Goal: Task Accomplishment & Management: Manage account settings

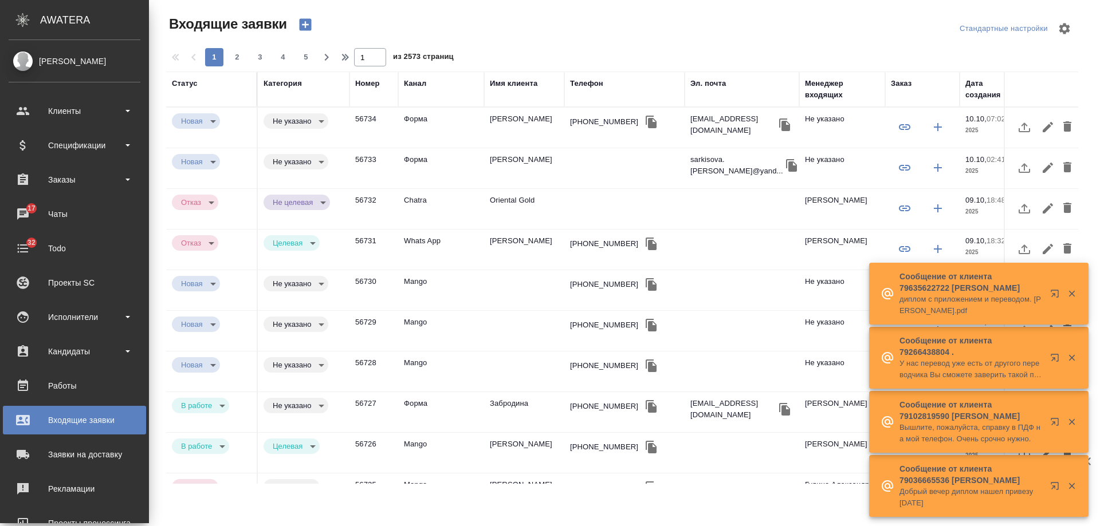
select select "RU"
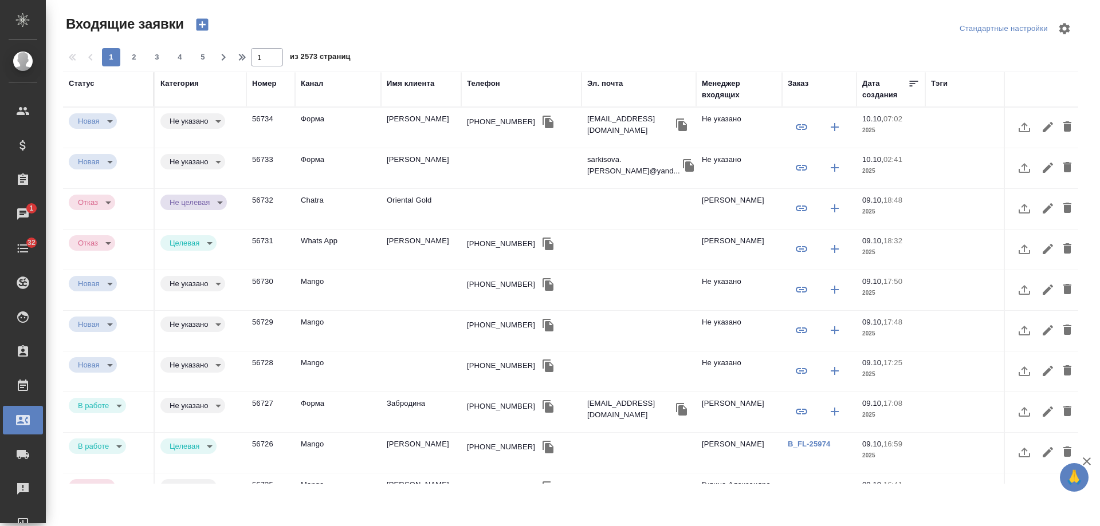
click at [410, 126] on td "Югай Належда" at bounding box center [421, 128] width 80 height 40
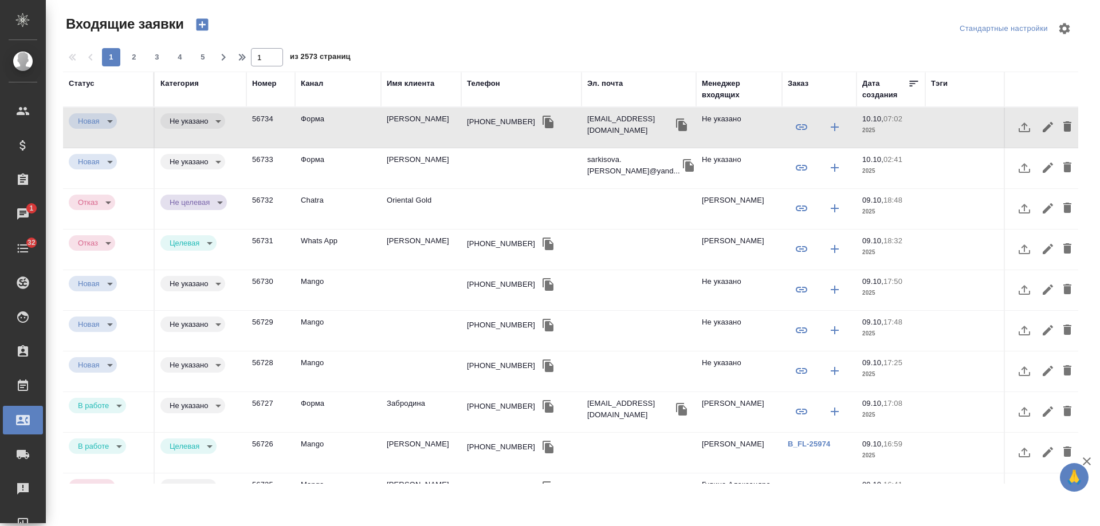
click at [408, 163] on td "Диана С" at bounding box center [421, 168] width 80 height 40
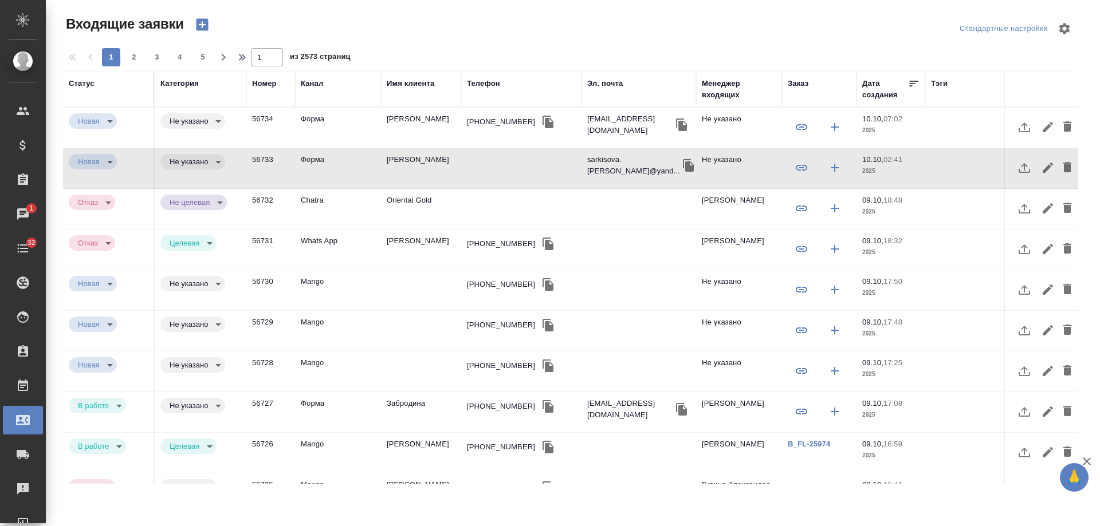
click at [408, 163] on td "Диана С" at bounding box center [421, 168] width 80 height 40
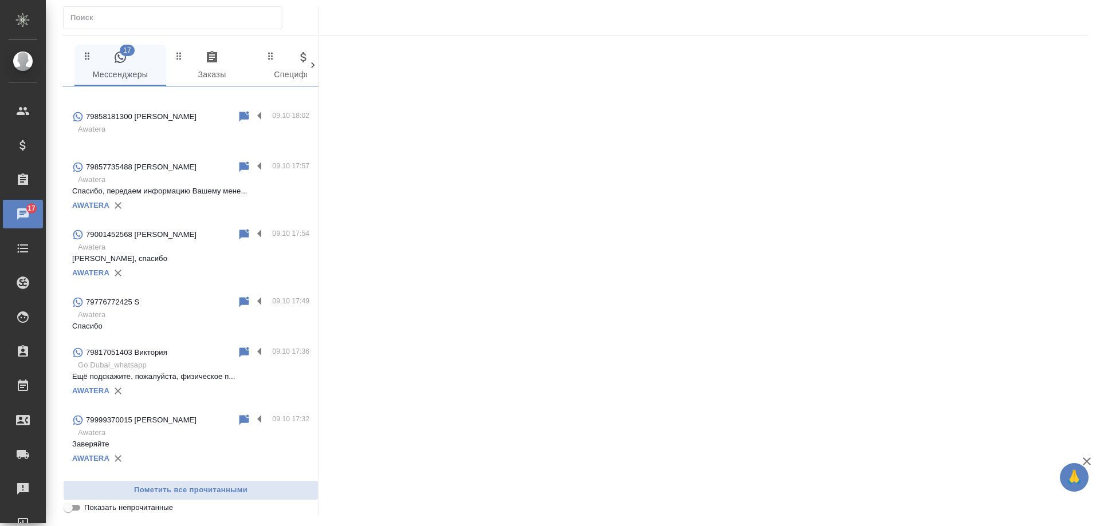
scroll to position [630, 0]
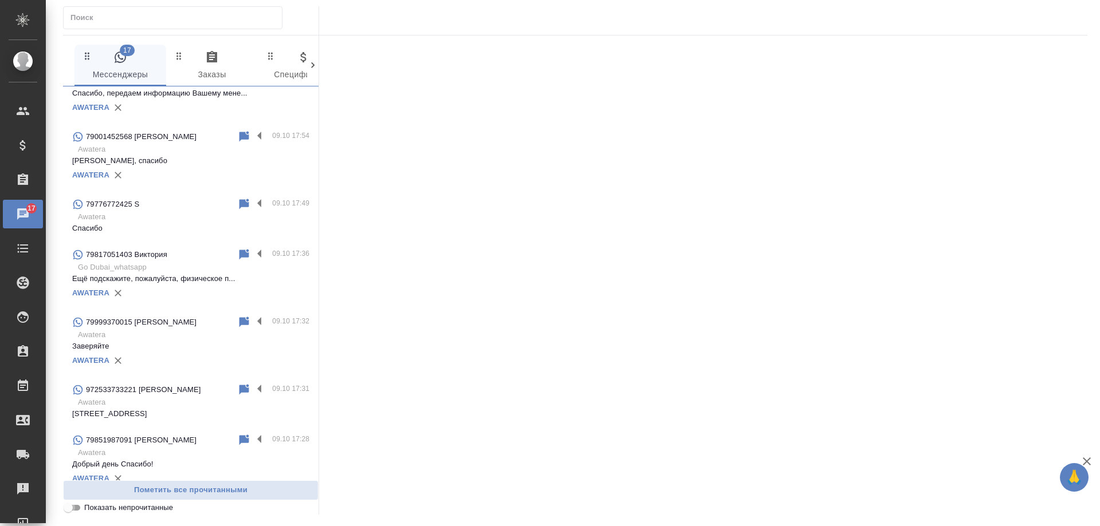
click at [79, 510] on input "Показать непрочитанные" at bounding box center [68, 508] width 41 height 14
checkbox input "true"
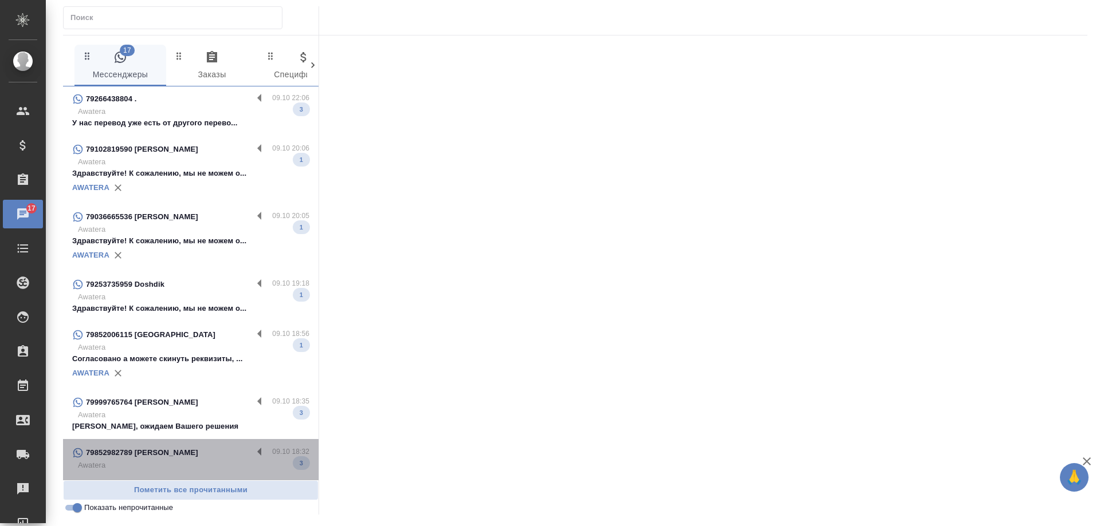
click at [199, 460] on p "Awatera" at bounding box center [193, 465] width 231 height 11
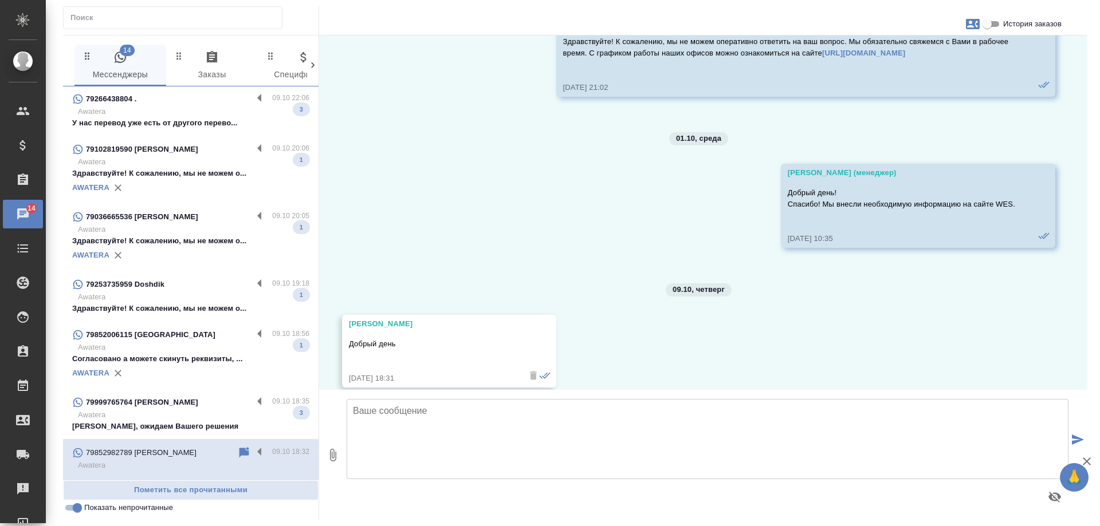
scroll to position [16209, 0]
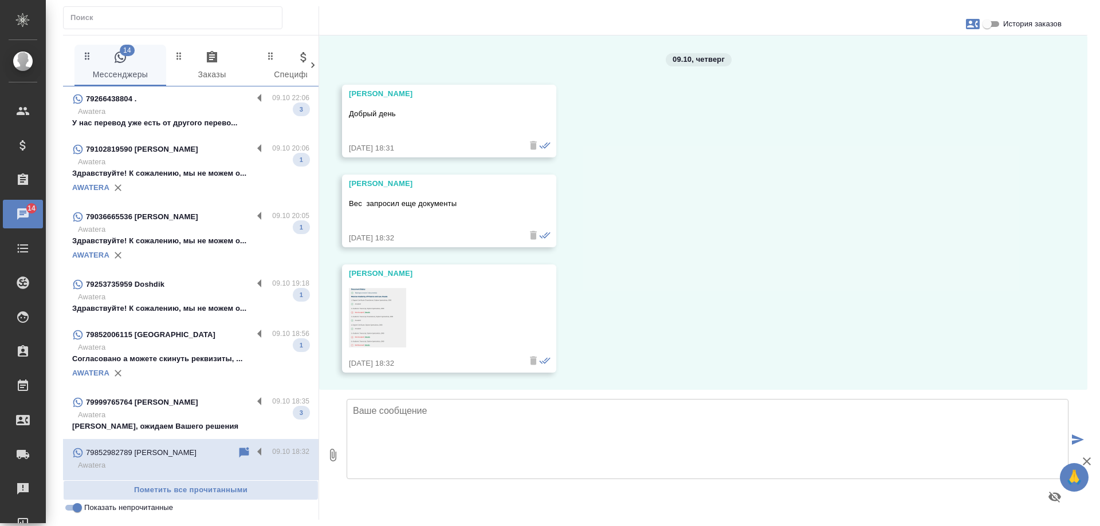
click at [209, 410] on p "Awatera" at bounding box center [193, 415] width 231 height 11
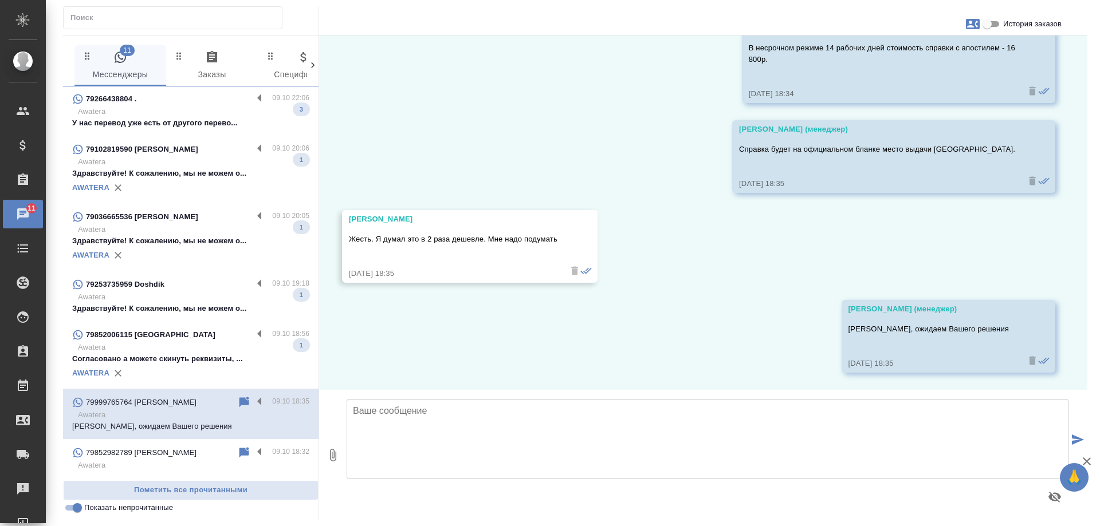
scroll to position [233, 0]
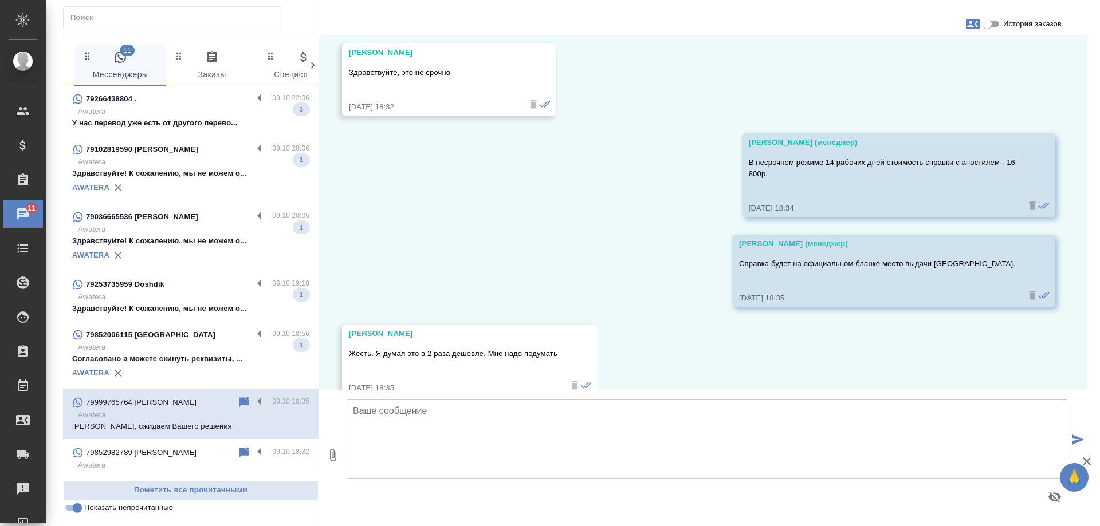
click at [170, 343] on p "Awatera" at bounding box center [193, 347] width 231 height 11
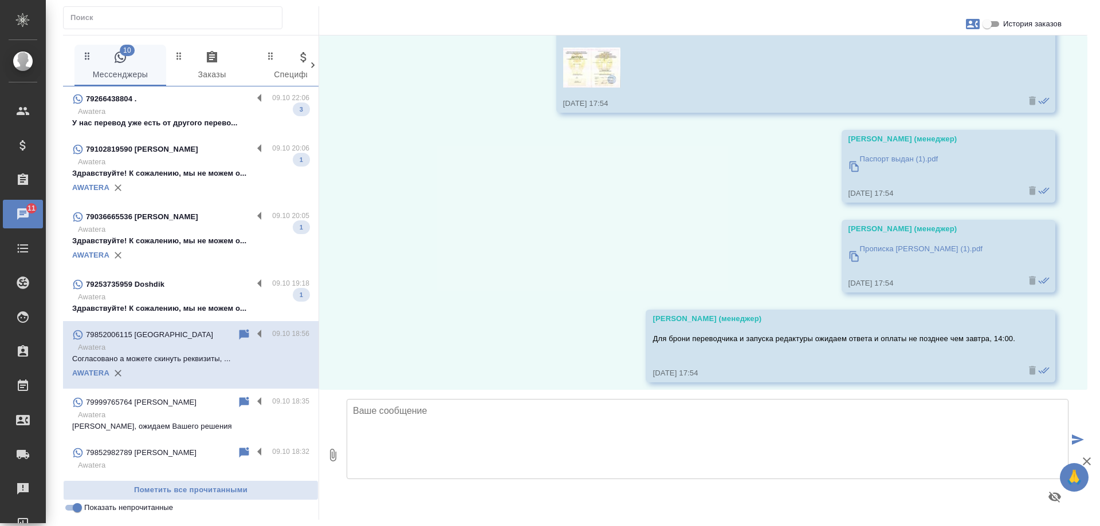
scroll to position [1050, 0]
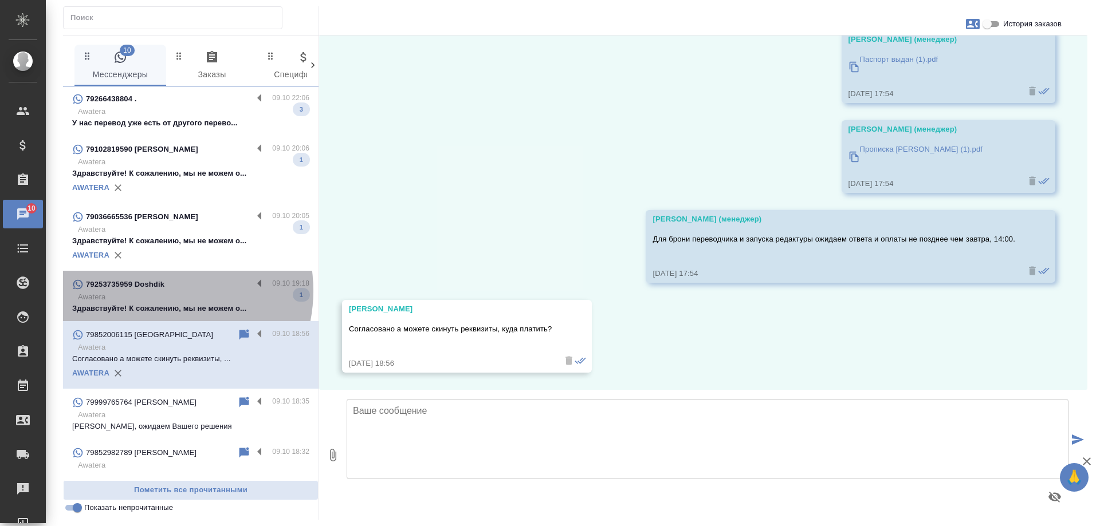
click at [156, 282] on div "79253735959 Doshdik" at bounding box center [162, 285] width 180 height 14
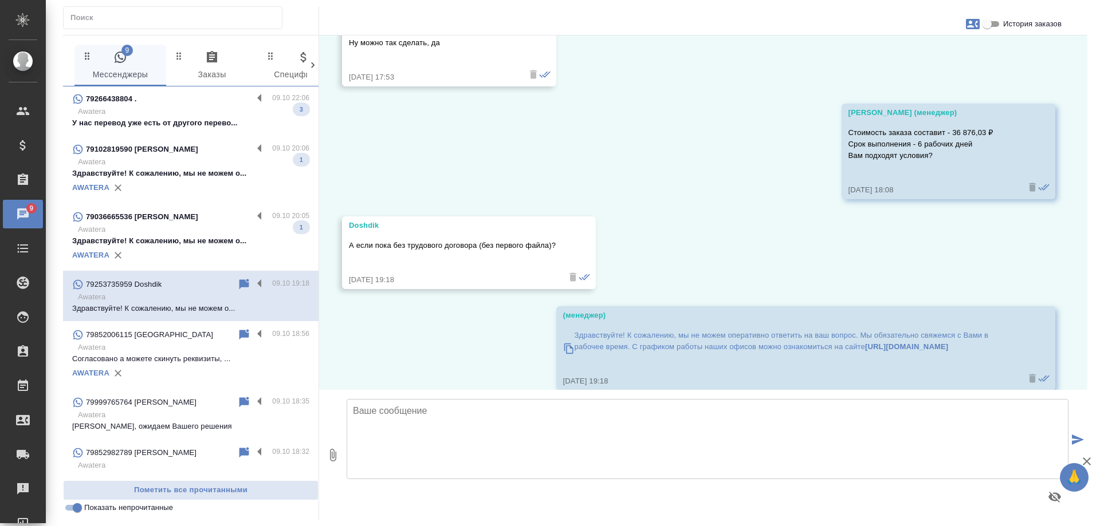
scroll to position [2333, 0]
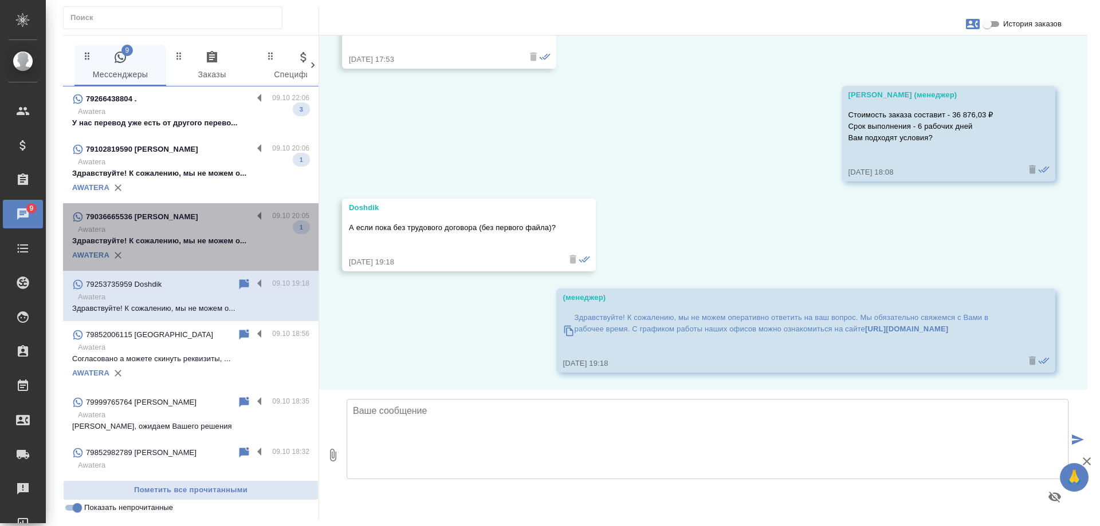
click at [203, 235] on p "Здравствуйте! К сожалению, мы не можем о..." at bounding box center [190, 240] width 237 height 11
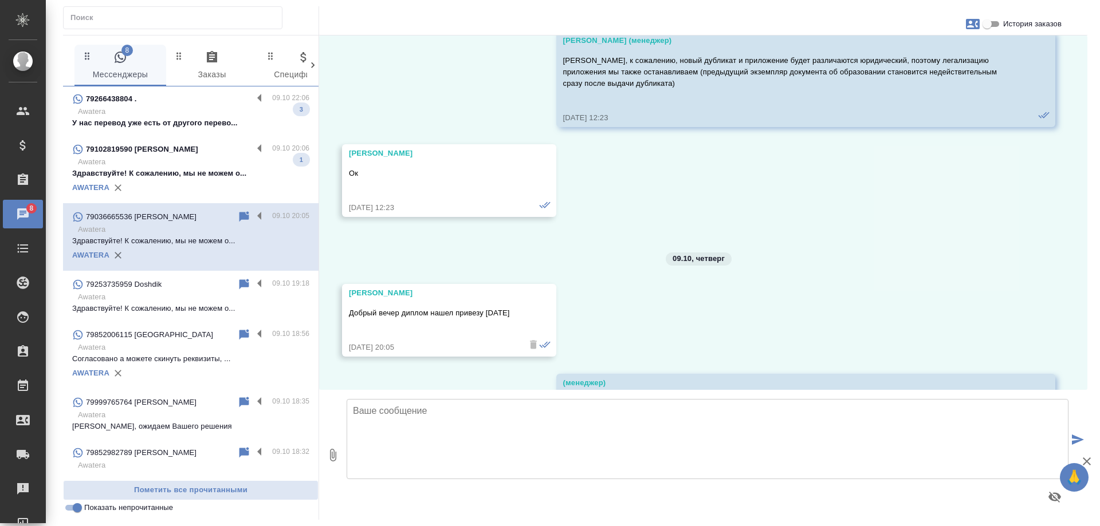
scroll to position [6758, 0]
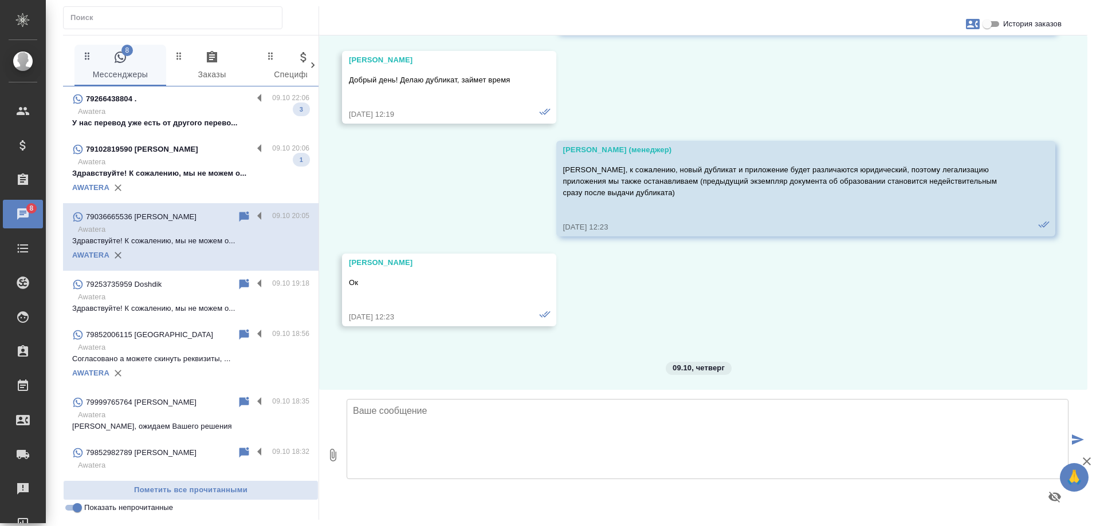
click at [202, 168] on p "Здравствуйте! К сожалению, мы не можем о..." at bounding box center [190, 173] width 237 height 11
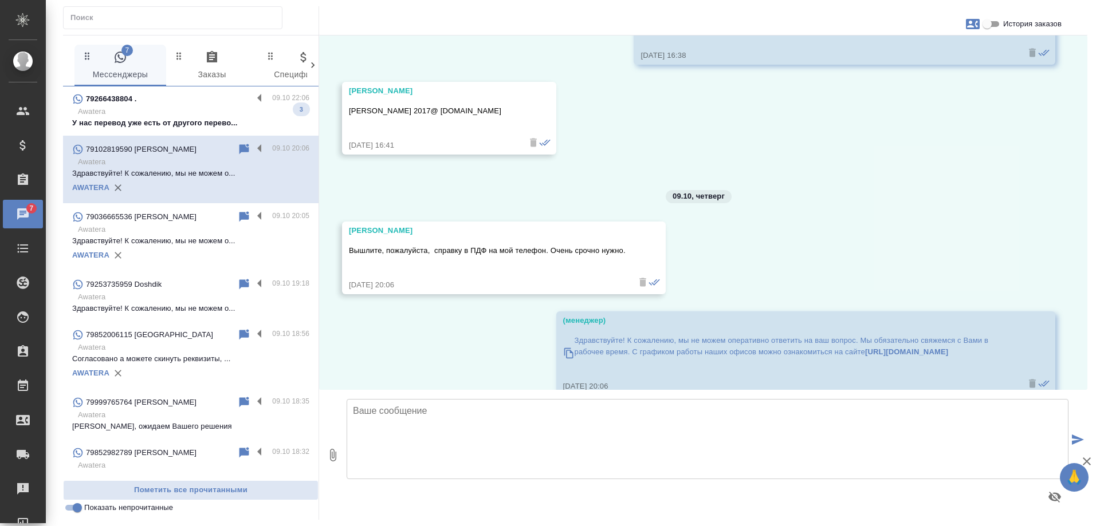
scroll to position [31, 0]
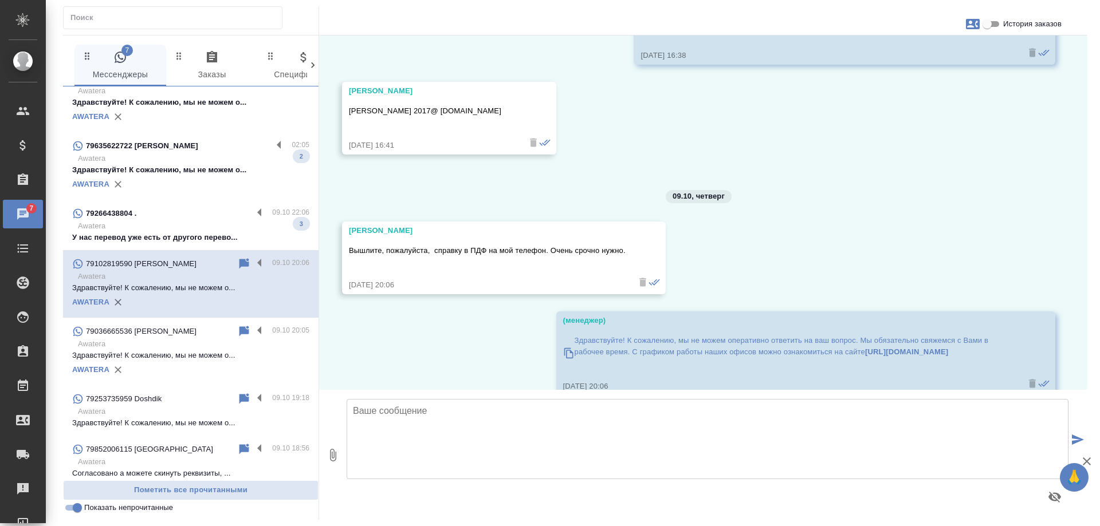
click at [209, 221] on p "Awatera" at bounding box center [193, 226] width 231 height 11
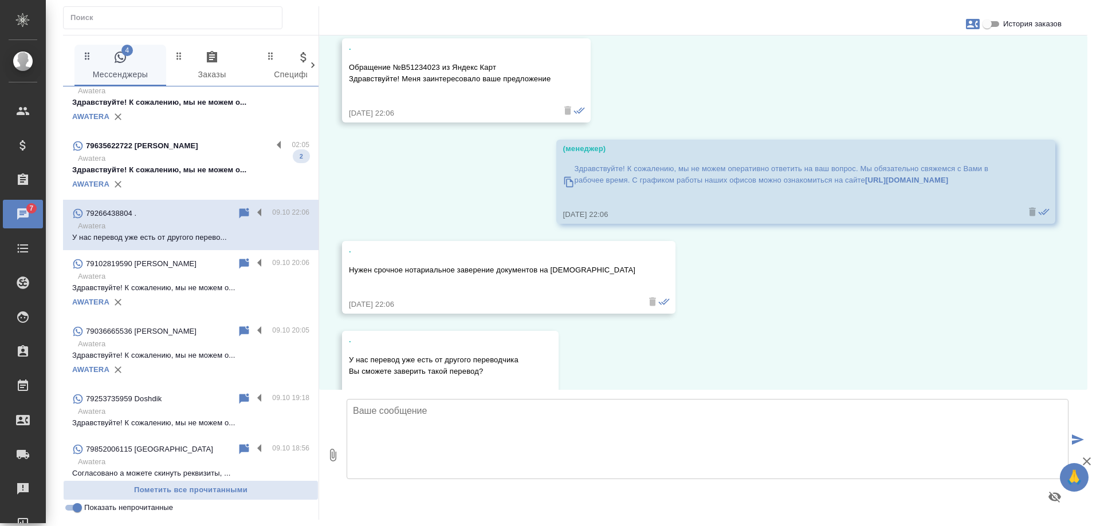
scroll to position [0, 0]
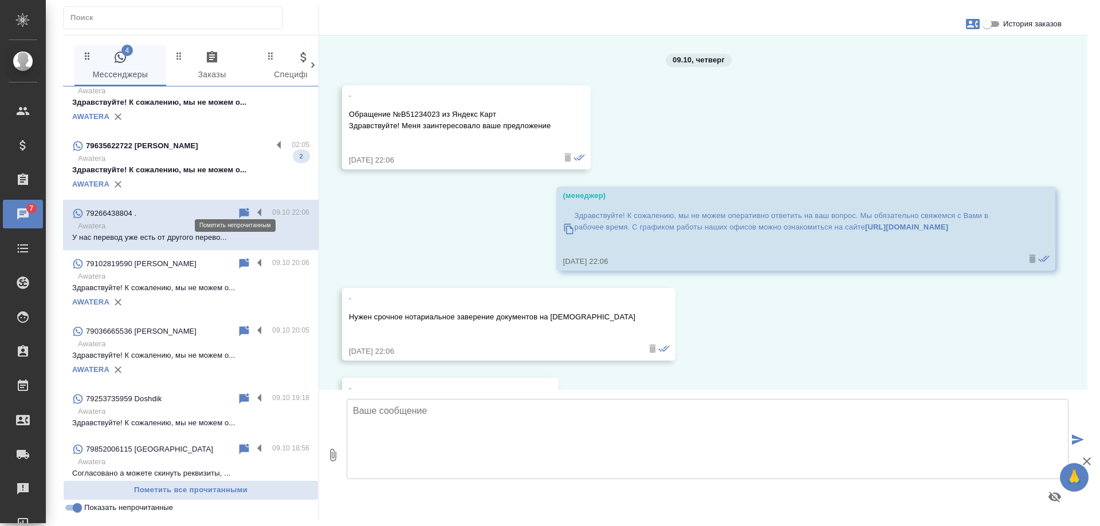
click at [239, 208] on icon at bounding box center [244, 213] width 10 height 10
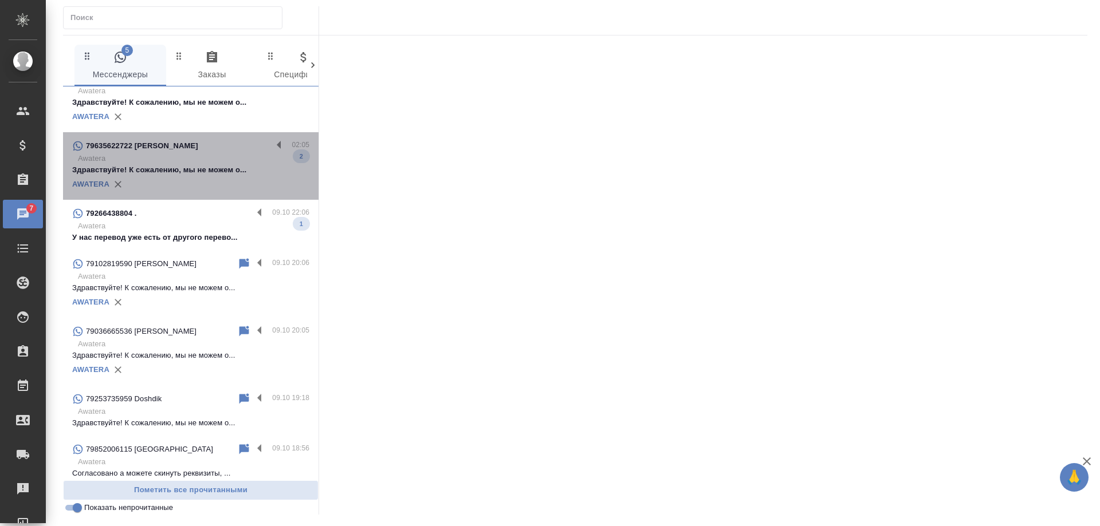
click at [230, 164] on p "Здравствуйте! К сожалению, мы не можем о..." at bounding box center [190, 169] width 237 height 11
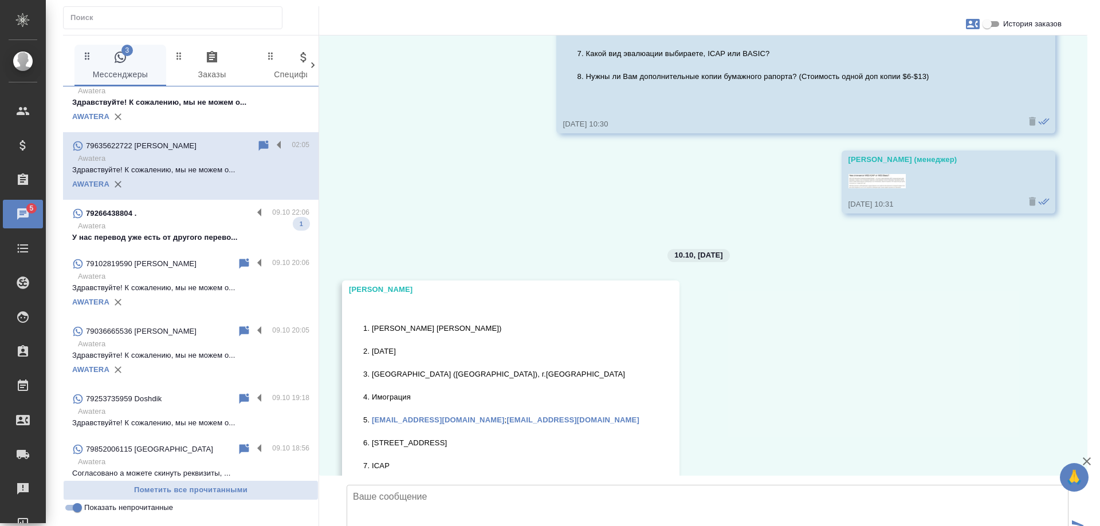
scroll to position [274, 0]
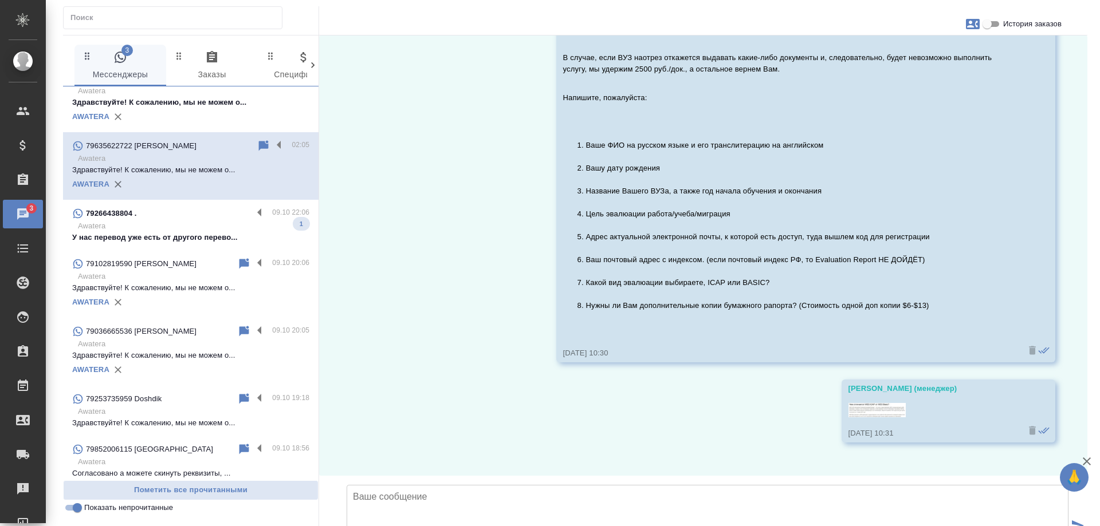
click at [191, 108] on div "AWATERA" at bounding box center [190, 116] width 237 height 17
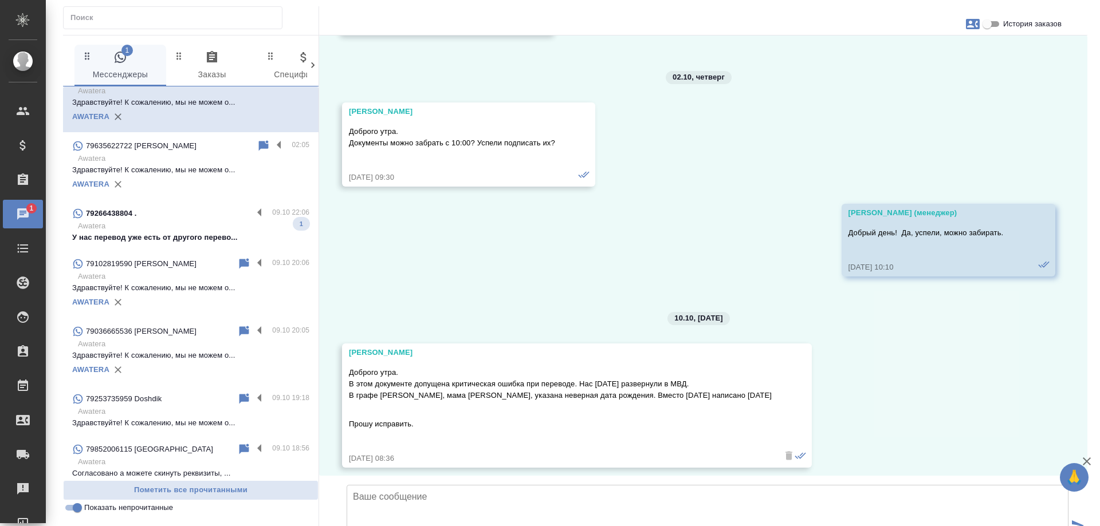
scroll to position [0, 0]
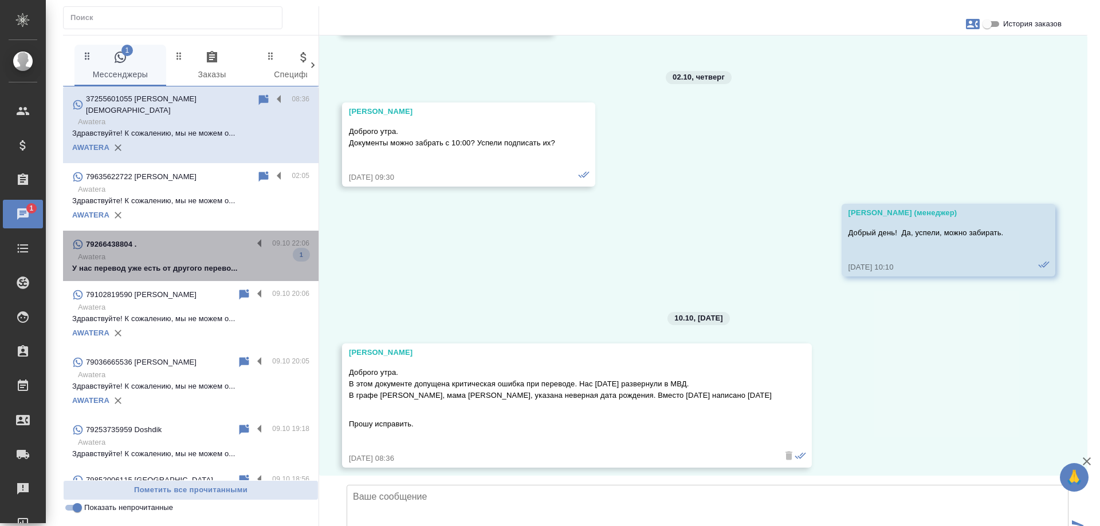
click at [231, 251] on p "Awatera" at bounding box center [193, 256] width 231 height 11
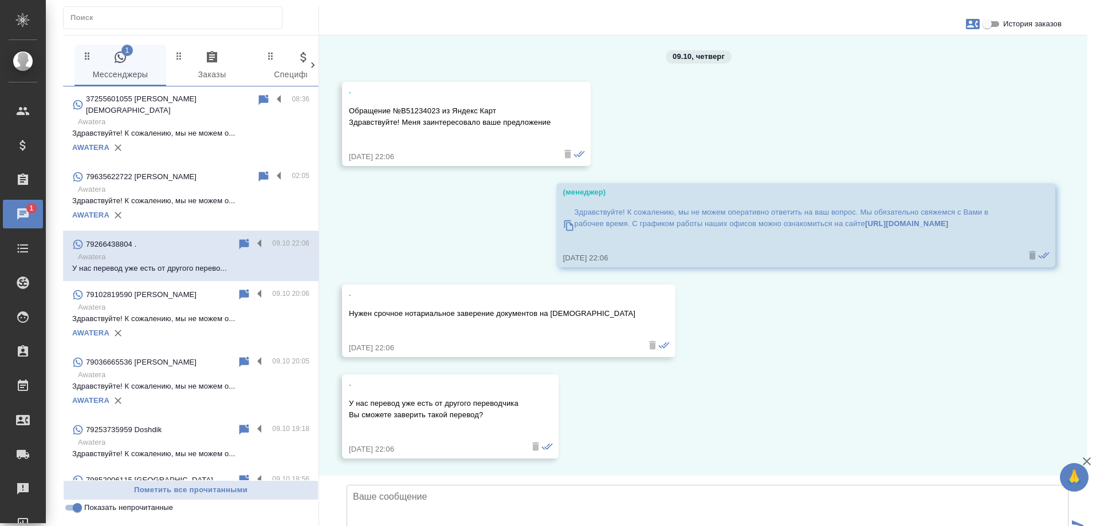
scroll to position [89, 0]
click at [972, 22] on icon "button" at bounding box center [973, 24] width 14 height 10
click at [913, 57] on span "Создать заявку" at bounding box center [923, 54] width 54 height 11
select select "RU"
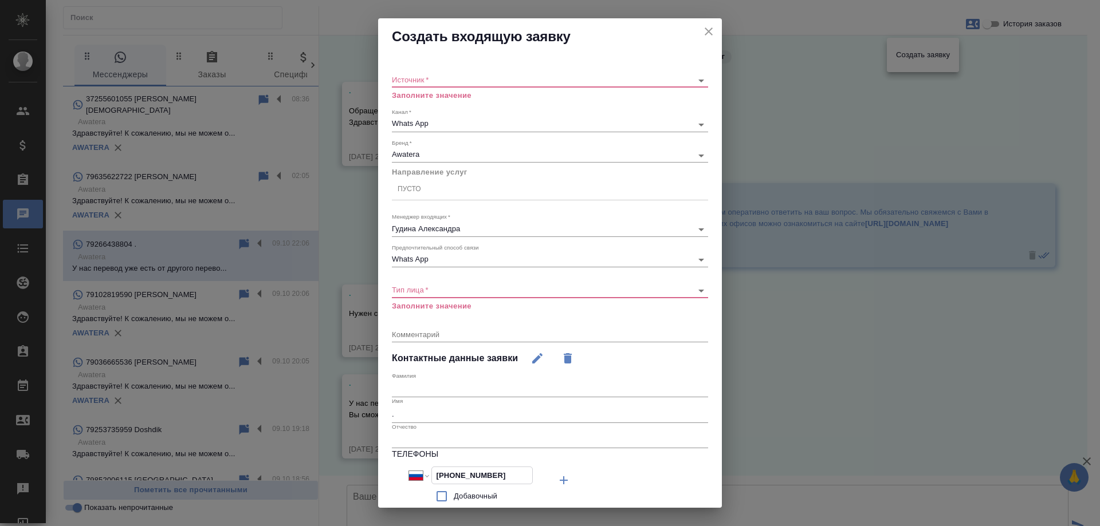
drag, startPoint x: 514, startPoint y: 478, endPoint x: 292, endPoint y: 461, distance: 222.9
click at [292, 461] on div "Создать входящую заявку Источник   * ​ Заполните значение Канал   * Whats App 6…" at bounding box center [550, 263] width 1100 height 526
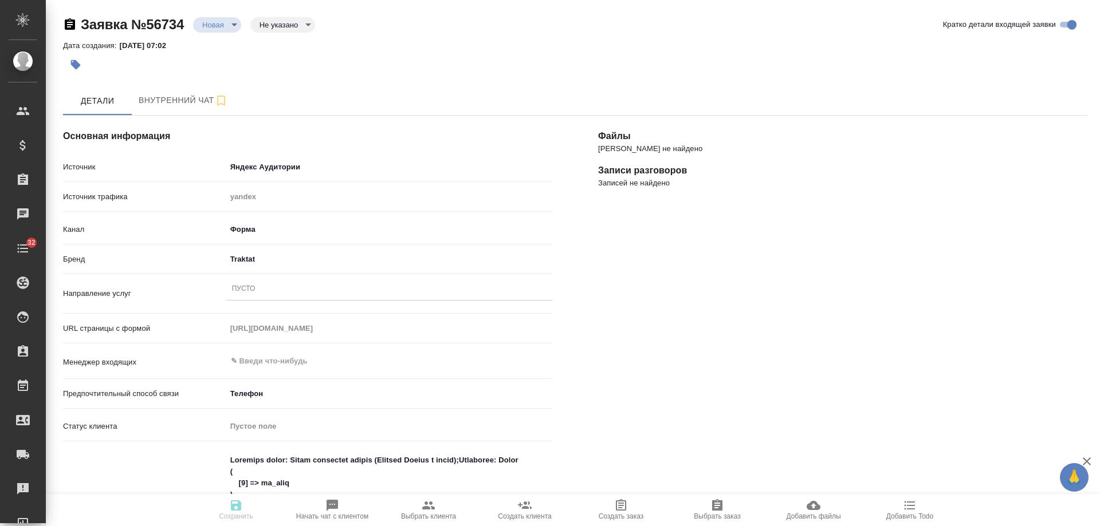
select select "RU"
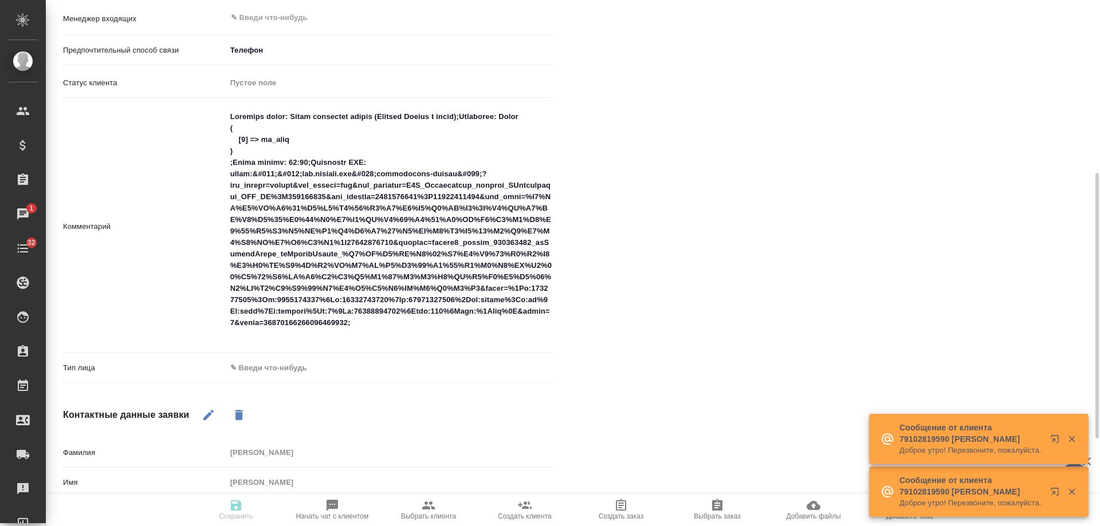
scroll to position [516, 0]
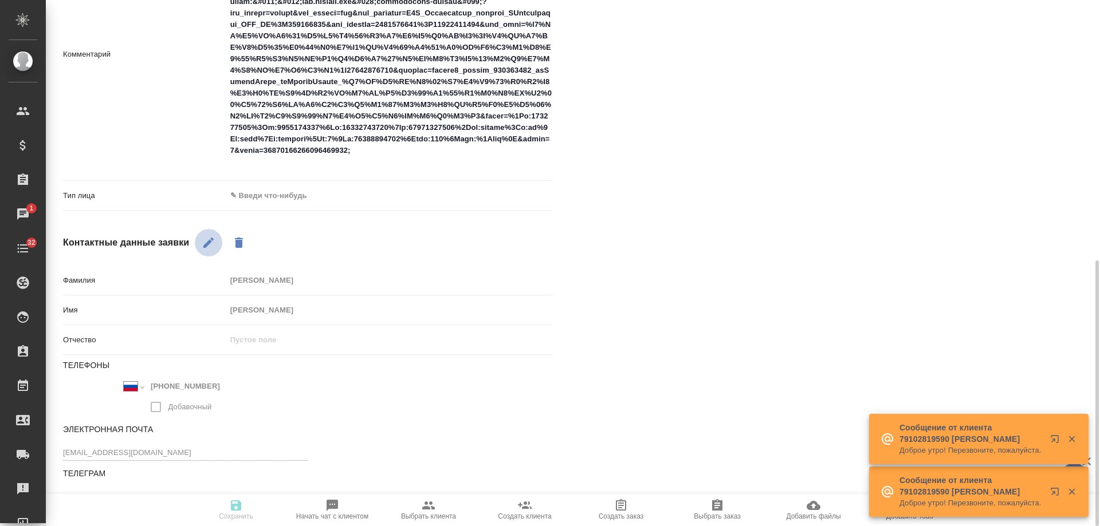
click at [203, 243] on icon "button" at bounding box center [209, 243] width 14 height 14
drag, startPoint x: 227, startPoint y: 385, endPoint x: 83, endPoint y: 386, distance: 143.8
click at [83, 386] on div "Международный Австралия Австрия Азербайджан Албания Алжир Американское Самоа Ан…" at bounding box center [185, 399] width 245 height 42
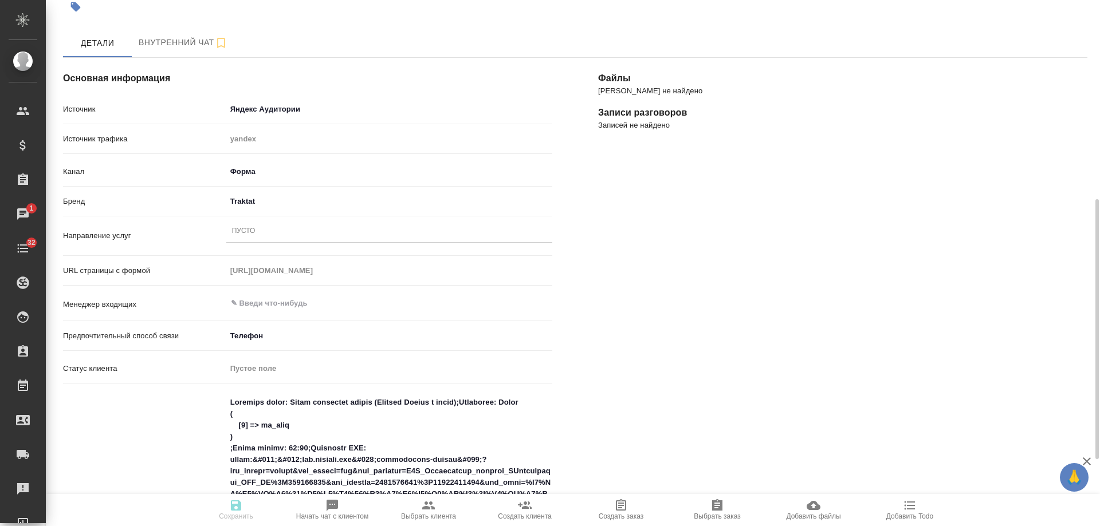
scroll to position [402, 0]
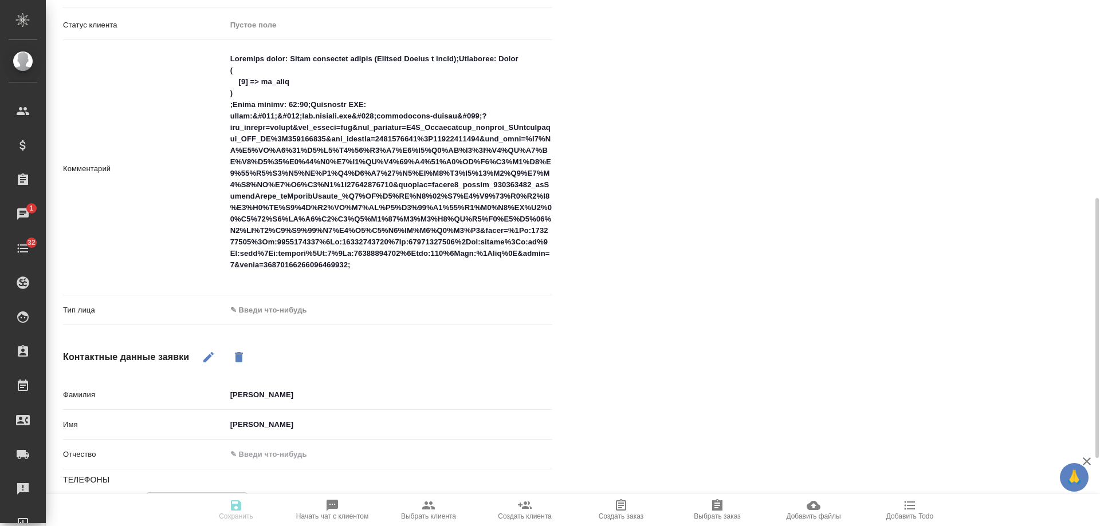
click at [284, 309] on body "🙏 .cls-1 fill:#fff; AWATERA Gudina Alexandra Клиенты Спецификации Заказы 1 Чаты…" at bounding box center [550, 263] width 1100 height 526
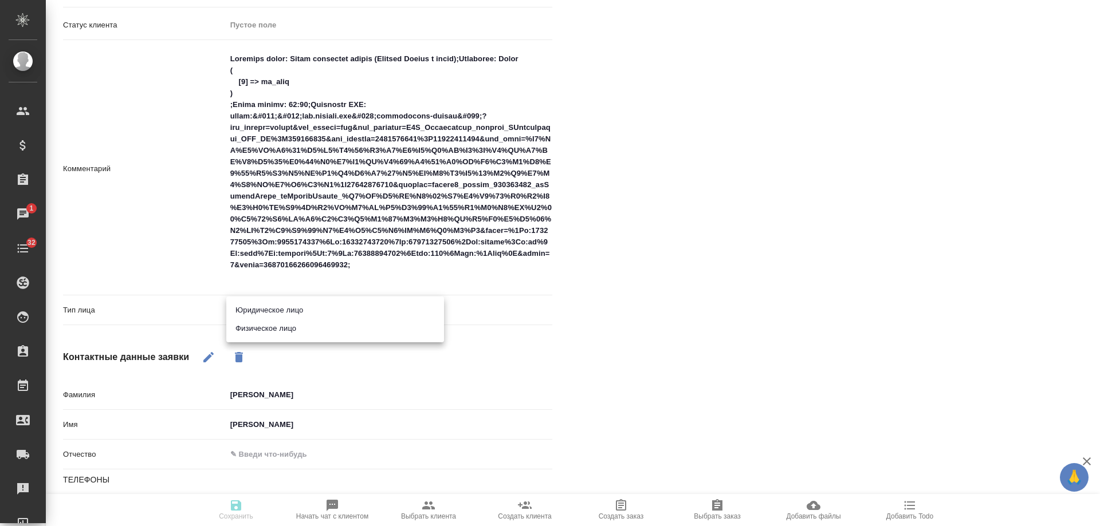
click at [281, 328] on li "Физическое лицо" at bounding box center [335, 329] width 218 height 18
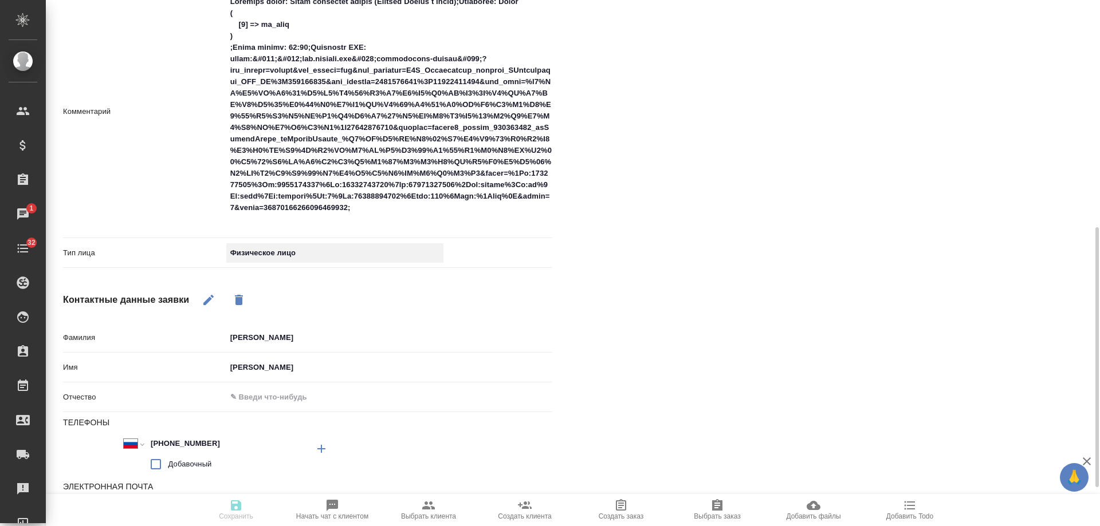
scroll to position [516, 0]
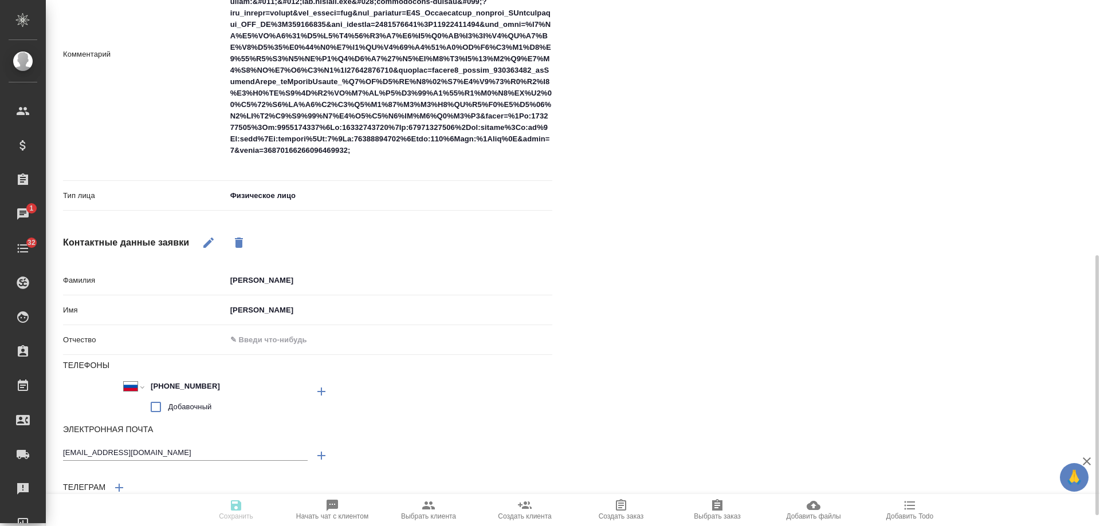
click at [704, 309] on div "Файлы Файлов не найдено Записи разговоров Записей не найдено" at bounding box center [842, 62] width 535 height 971
click at [281, 193] on body "🙏 .cls-1 fill:#fff; AWATERA Gudina Alexandra Клиенты Спецификации Заказы 3 Чаты…" at bounding box center [550, 263] width 1100 height 526
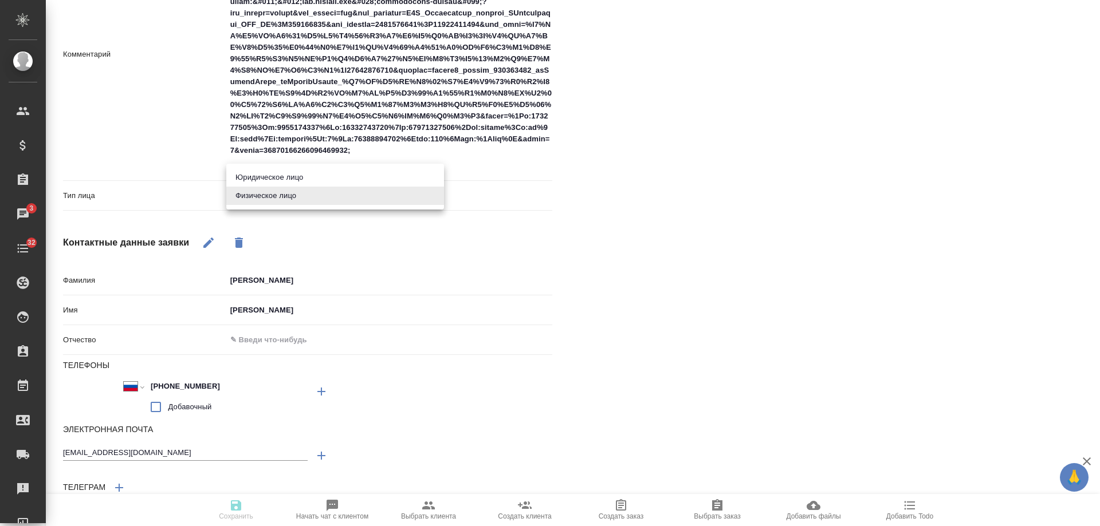
click at [282, 174] on li "Юридическое лицо" at bounding box center [335, 177] width 218 height 18
type input "company"
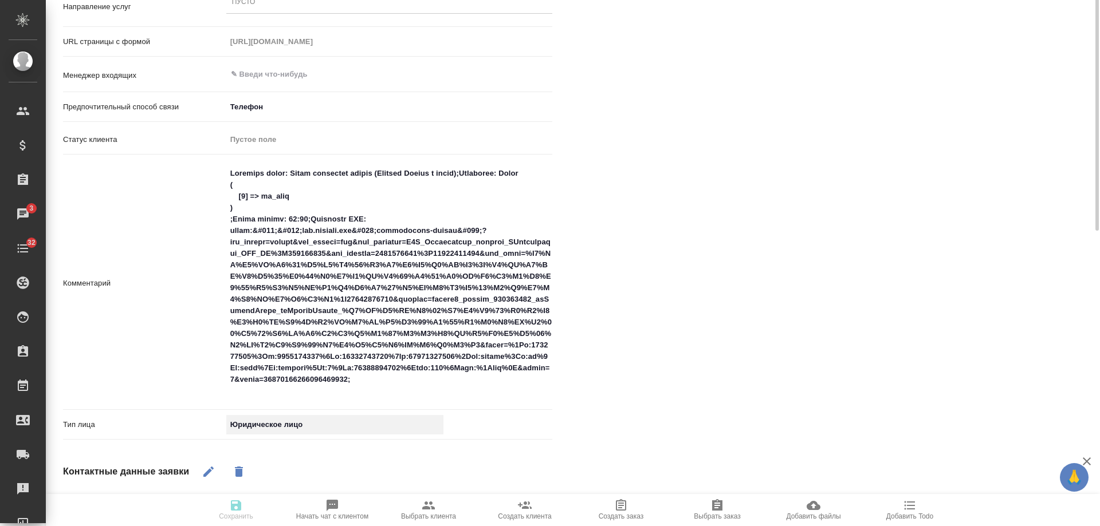
scroll to position [172, 0]
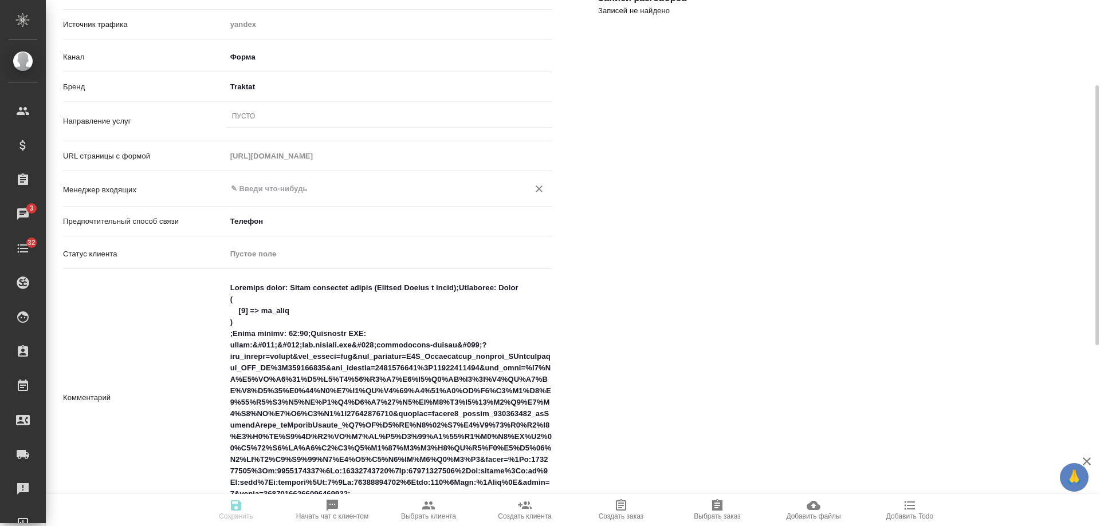
click at [279, 189] on input "text" at bounding box center [370, 189] width 281 height 14
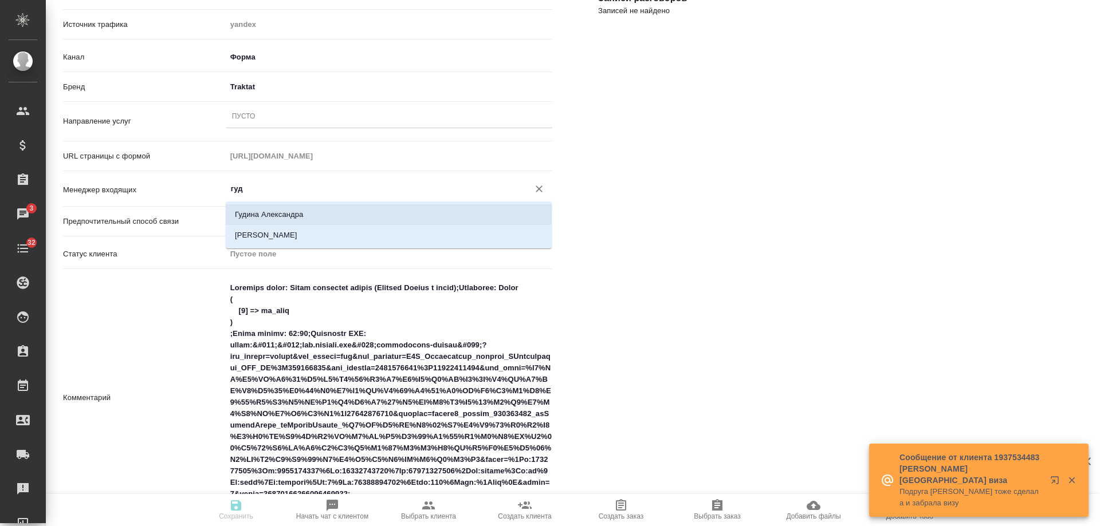
click at [298, 209] on li "Гудина Александра" at bounding box center [389, 215] width 326 height 21
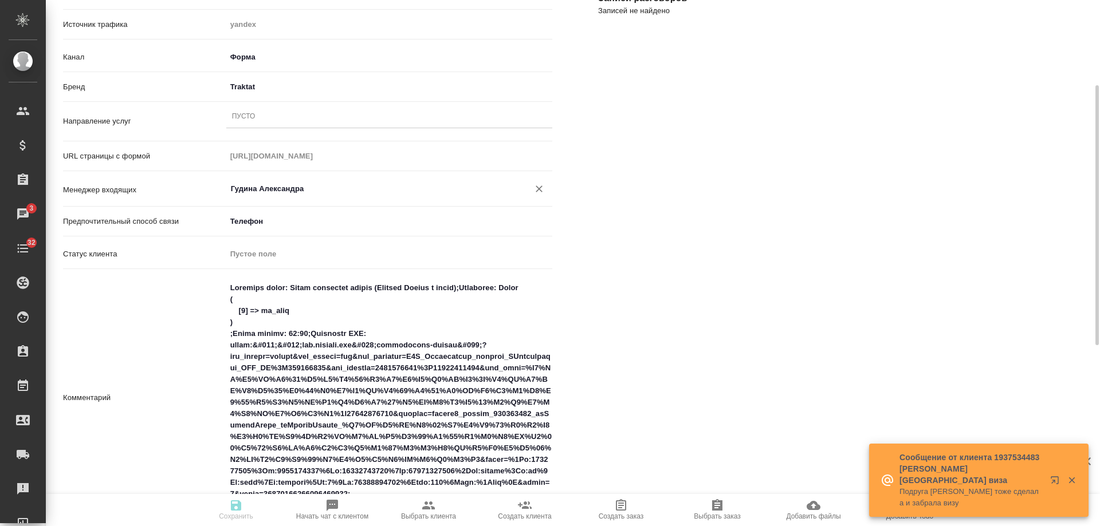
type input "Гудина Александра"
click at [273, 124] on div "Пусто" at bounding box center [389, 117] width 326 height 17
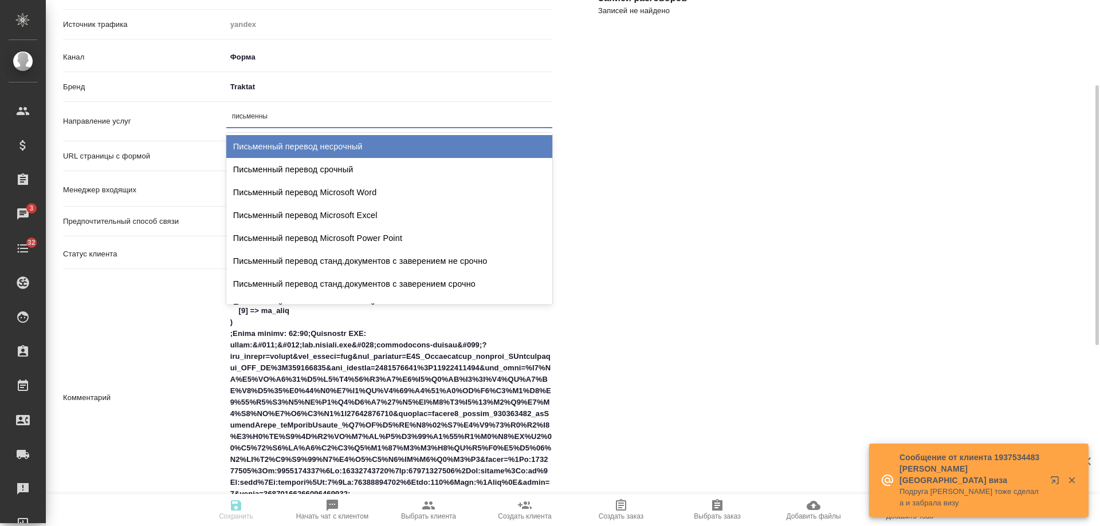
type input "письменный"
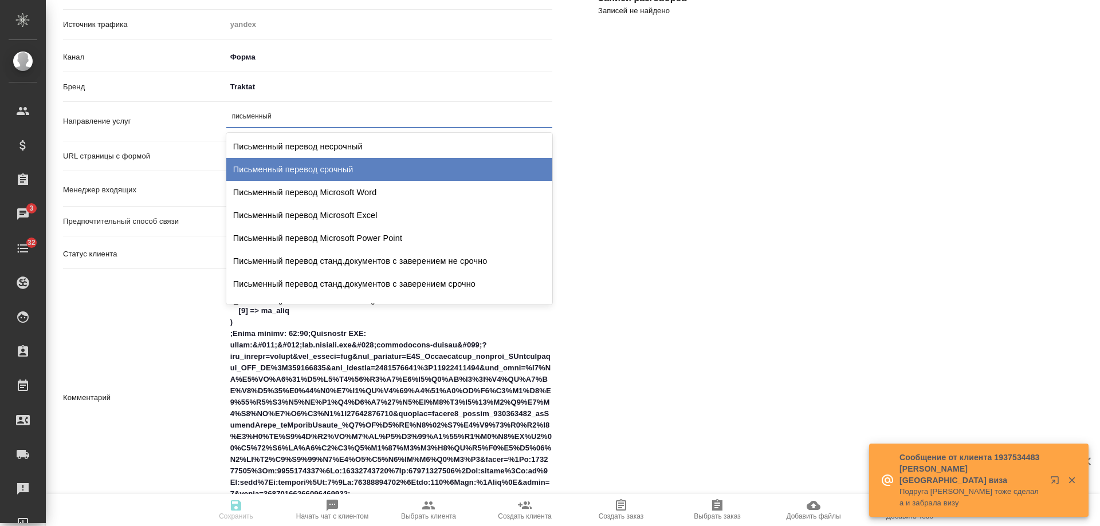
click at [299, 172] on div "Письменный перевод срочный" at bounding box center [389, 169] width 326 height 23
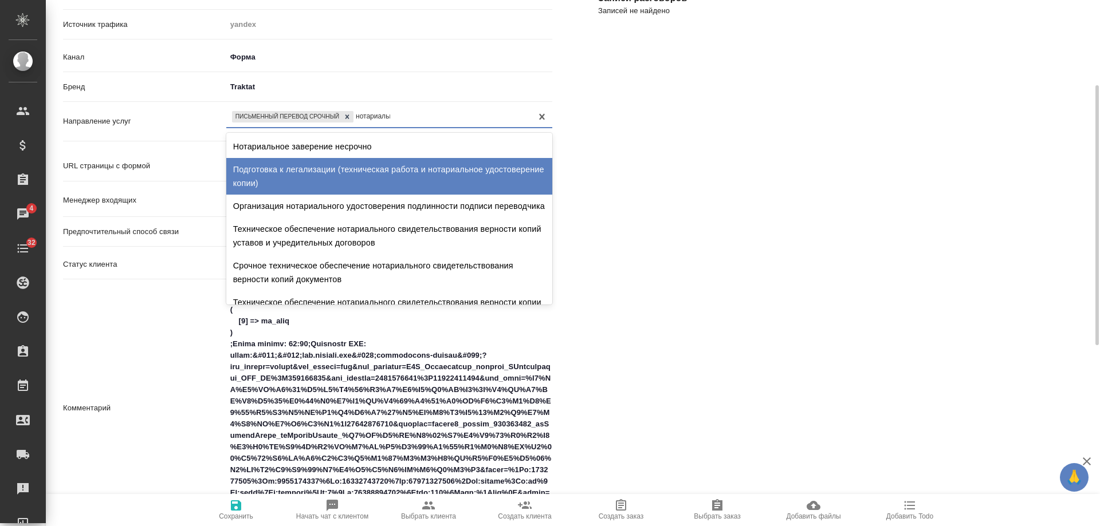
type input "нотариальное"
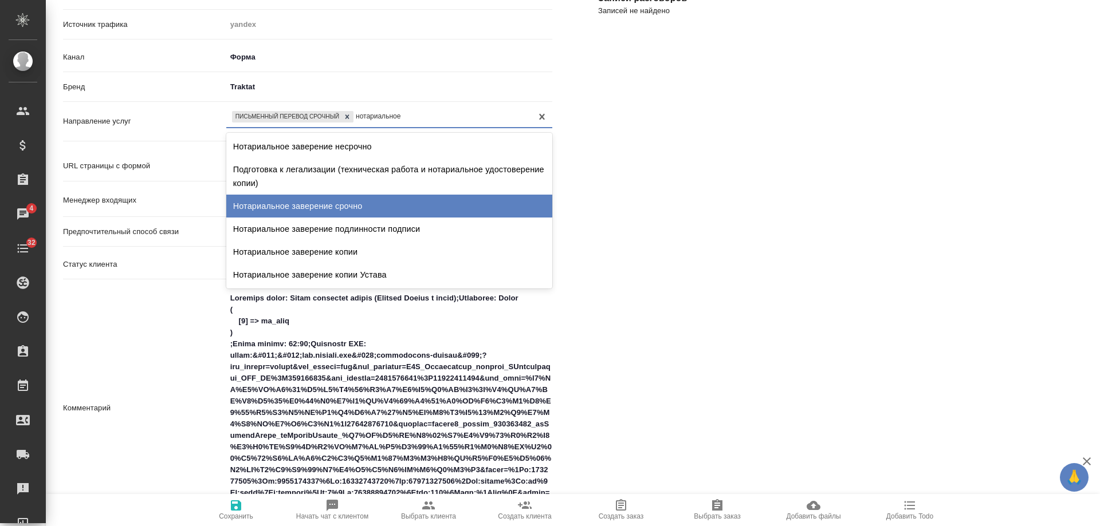
click at [368, 207] on div "Нотариальное заверение срочно" at bounding box center [389, 206] width 326 height 23
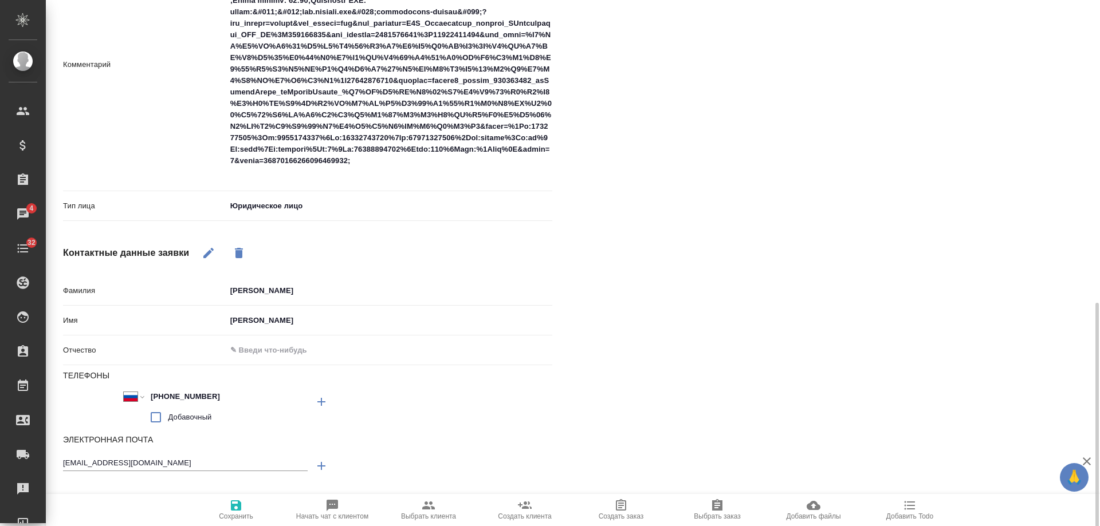
scroll to position [550, 0]
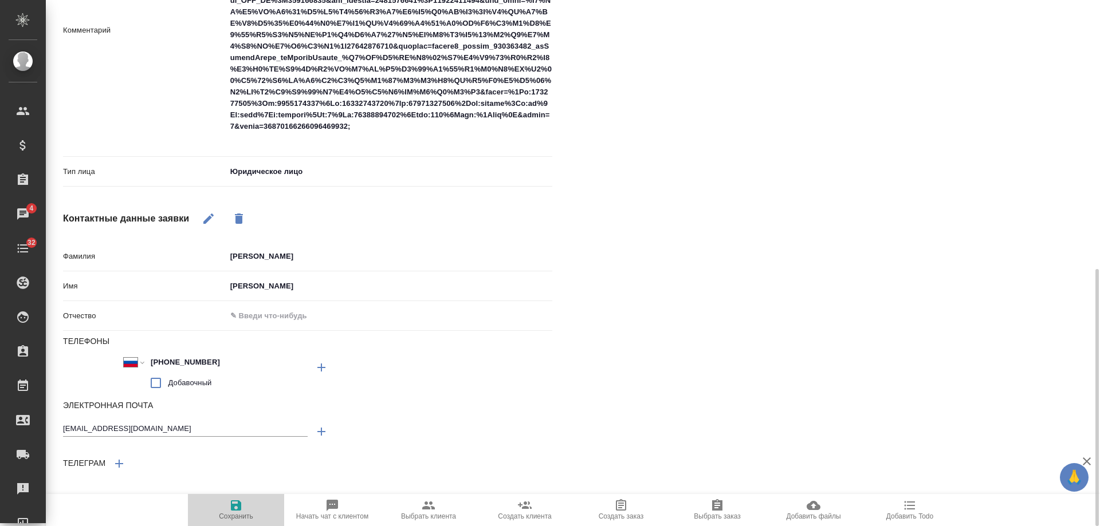
click at [236, 510] on icon "button" at bounding box center [236, 506] width 10 height 10
select select "RU"
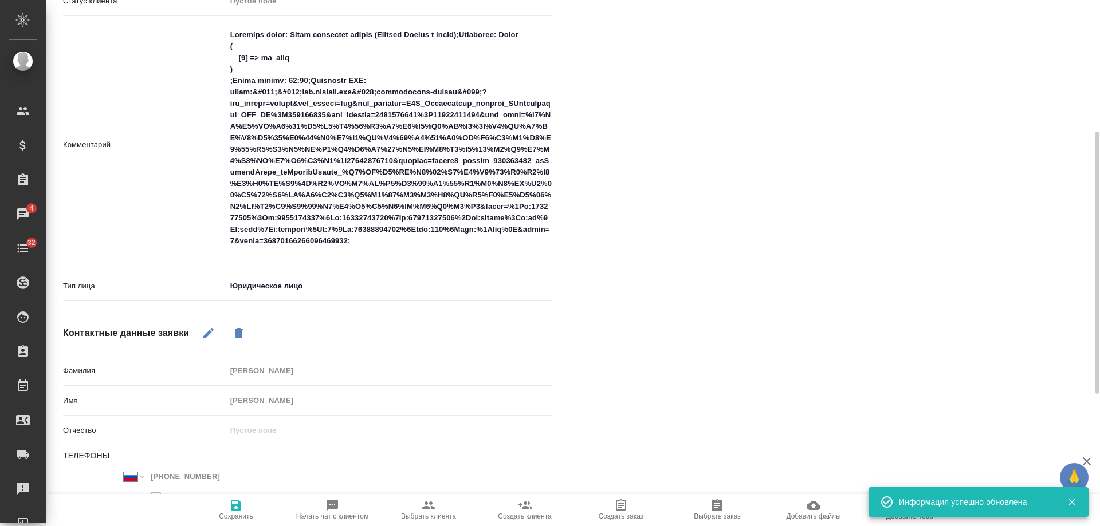
scroll to position [378, 0]
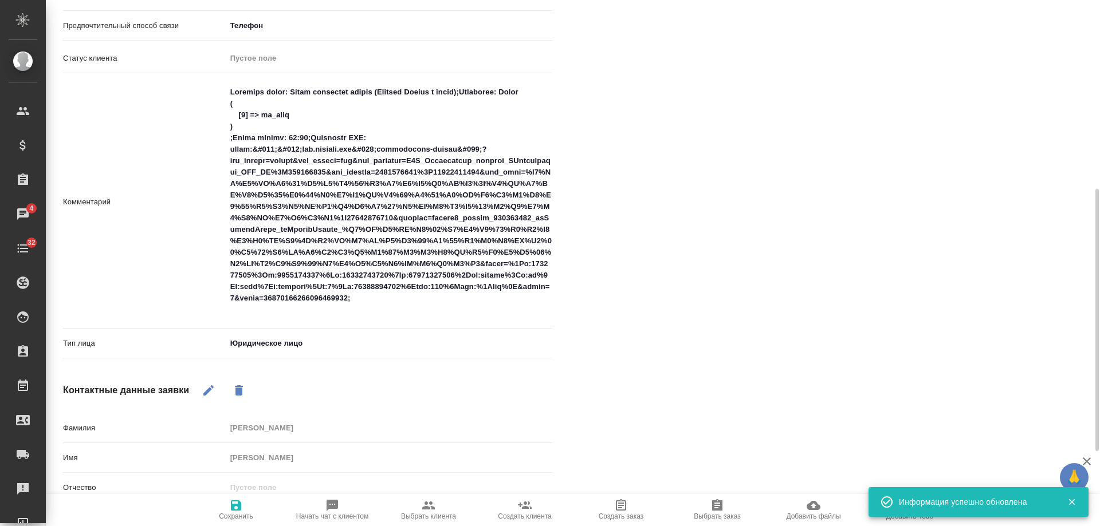
type textarea "x"
click at [229, 92] on textarea at bounding box center [389, 201] width 325 height 237
type textarea "Название формы: Заказ обратного звонка (Лэндинг Баннер в шапке);Позвонить: Arra…"
type textarea "x"
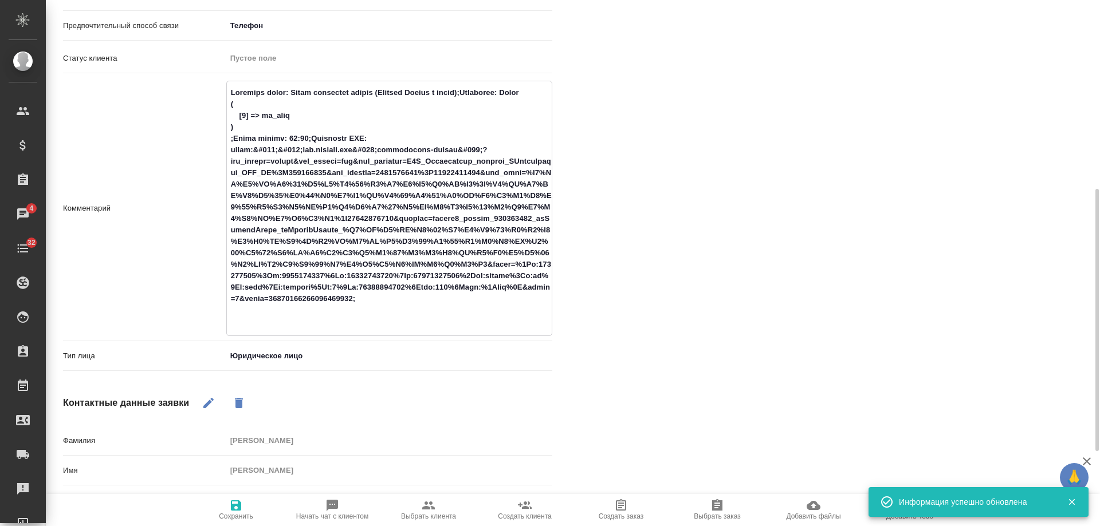
type textarea "Название формы: Заказ обратного звонка (Лэндинг Баннер в шапке);Позвонить: Arra…"
type textarea "x"
type textarea "Название формы: Заказ обратного звонка (Лэндинг Баннер в шапке);Позвонить: Arra…"
type textarea "x"
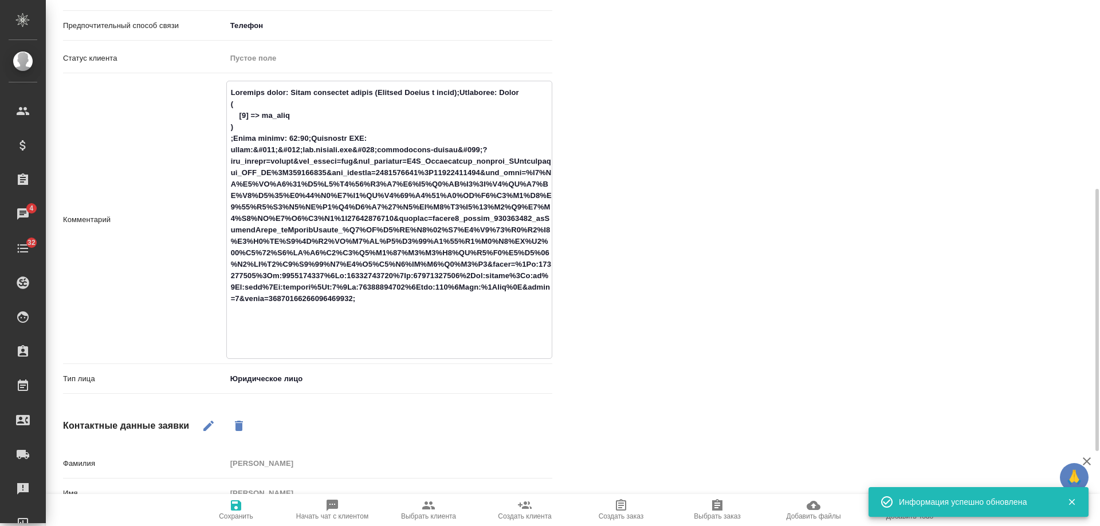
click at [255, 89] on textarea at bounding box center [389, 219] width 325 height 272
type textarea "ю Название формы: Заказ обратного звонка (Лэндинг Баннер в шапке);Позвонить: Ar…"
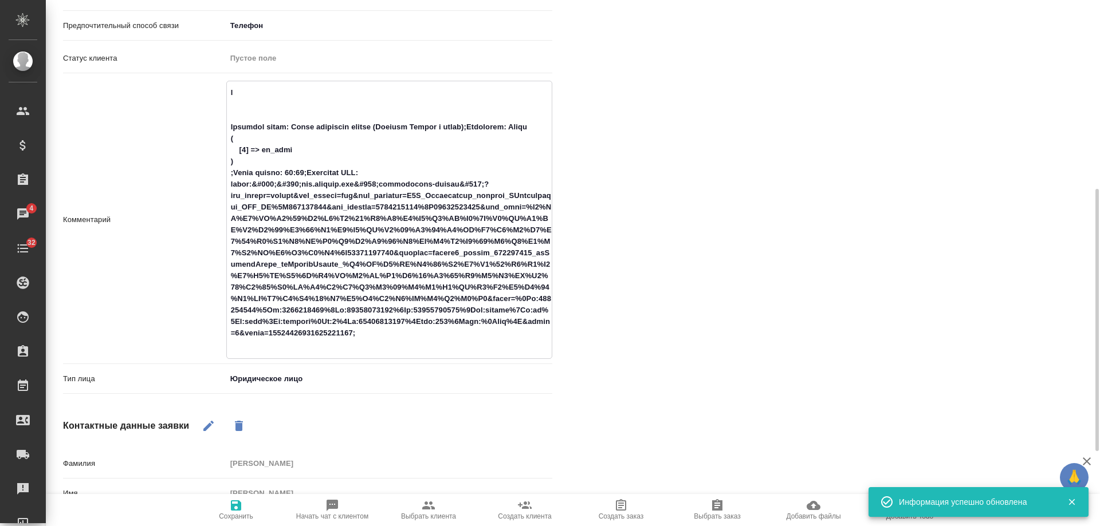
type textarea "x"
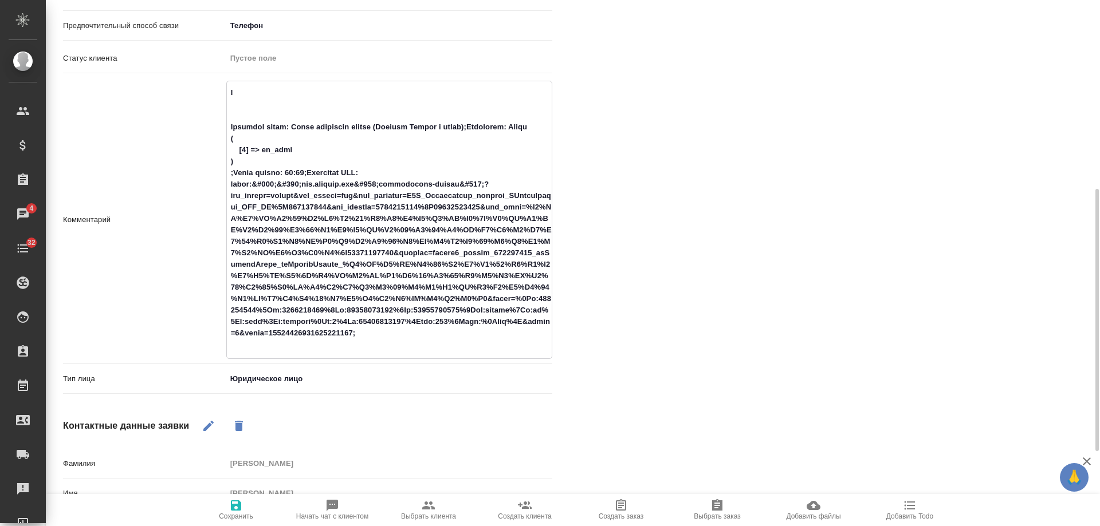
type textarea "юр Название формы: Заказ обратного звонка (Лэндинг Баннер в шапке);Позвонить: A…"
type textarea "x"
type textarea "юри Название формы: Заказ обратного звонка (Лэндинг Баннер в шапке);Позвонить: …"
type textarea "x"
type textarea "юрик Название формы: Заказ обратного звонка (Лэндинг Баннер в шапке);Позвонить:…"
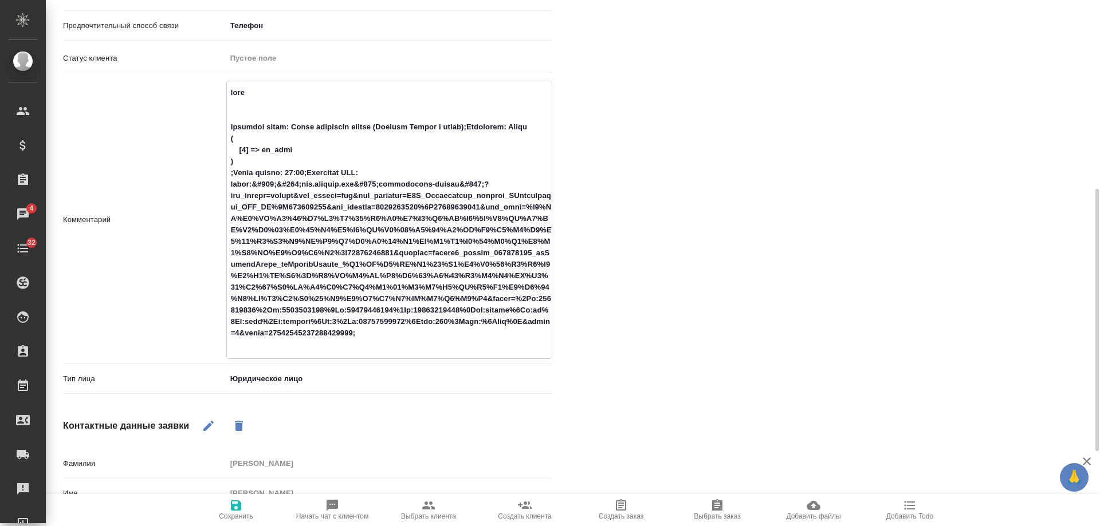
type textarea "x"
type textarea "юрики Название формы: Заказ обратного звонка (Лэндинг Баннер в шапке);Позвонить…"
type textarea "x"
type textarea "юрики, Название формы: Заказ обратного звонка (Лэндинг Баннер в шапке);Позвонит…"
type textarea "x"
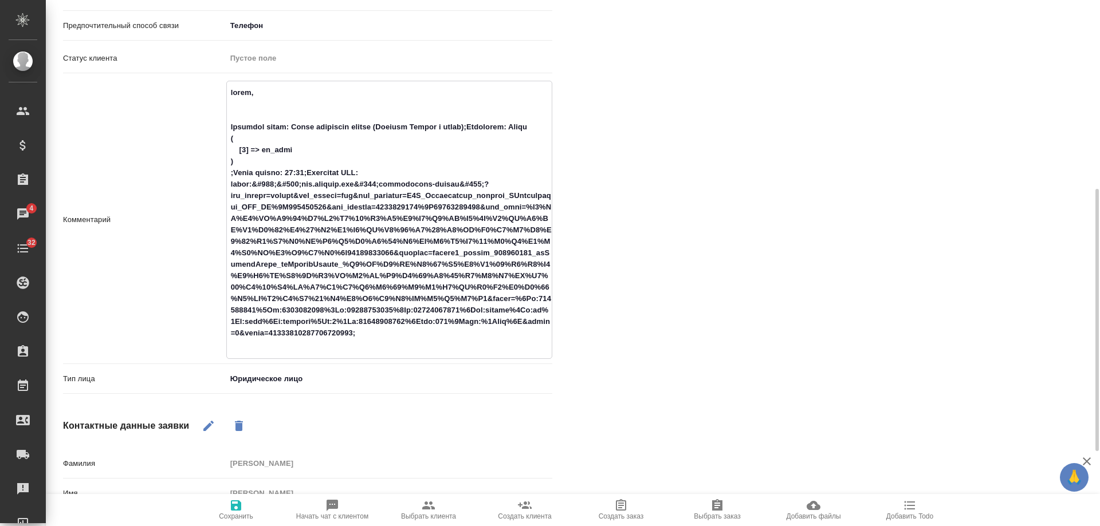
type textarea "юрики, Название формы: Заказ обратного звонка (Лэндинг Баннер в шапке);Позвонит…"
type textarea "x"
type textarea "юрики, н Название формы: Заказ обратного звонка (Лэндинг Баннер в шапке);Позвон…"
type textarea "x"
type textarea "юрики, но Название формы: Заказ обратного звонка (Лэндинг Баннер в шапке);Позво…"
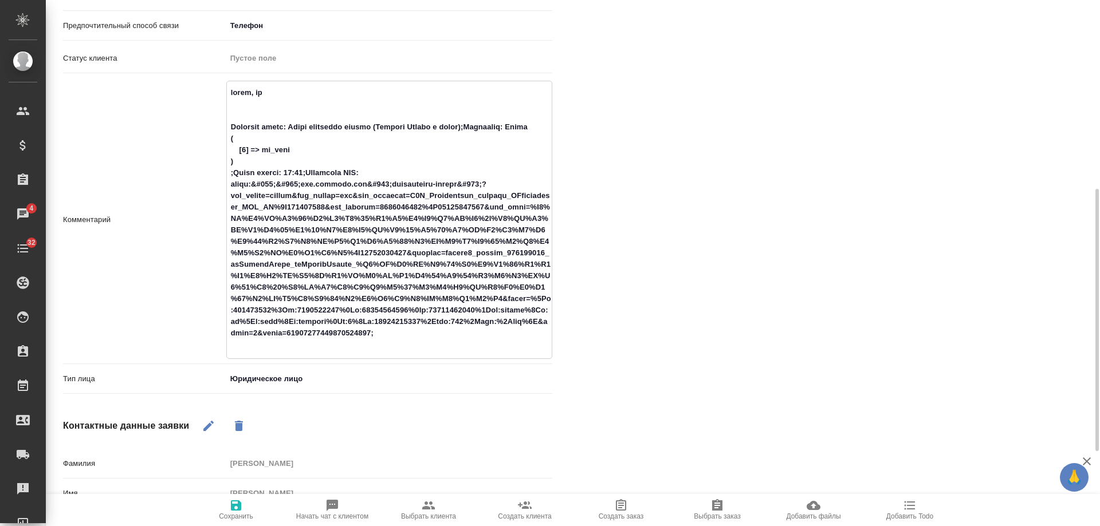
type textarea "x"
type textarea "юрики, но м Название формы: Заказ обратного звонка (Лэндинг Баннер в шапке);Поз…"
type textarea "x"
type textarea "юрики, но мо Название формы: Заказ обратного звонка (Лэндинг Баннер в шапке);По…"
type textarea "x"
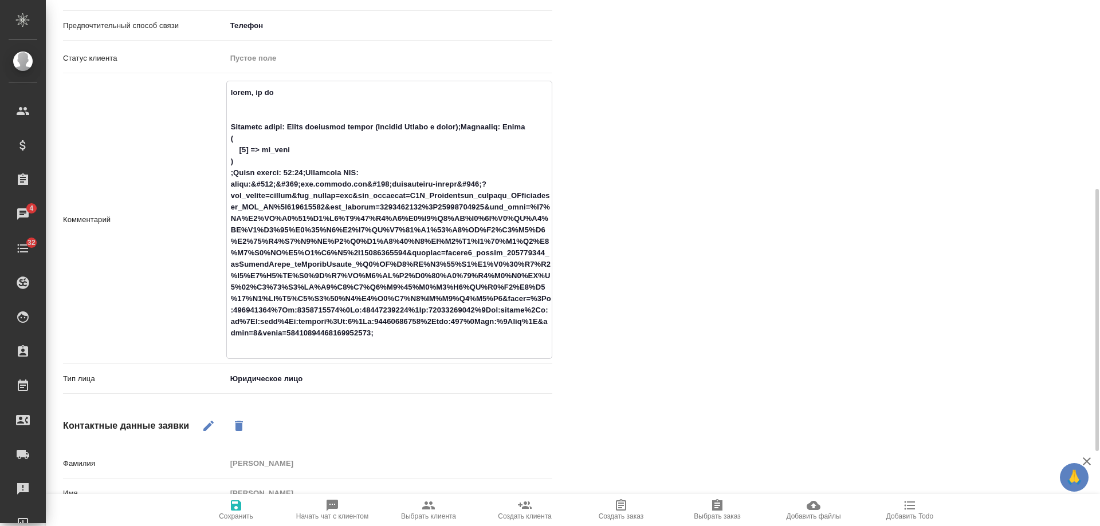
type textarea "юрики, но мог Название формы: Заказ обратного звонка (Лэндинг Баннер в шапке);П…"
type textarea "x"
type textarea "юрики, но могу Название формы: Заказ обратного звонка (Лэндинг Баннер в шапке);…"
type textarea "x"
type textarea "юрики, но могут Название формы: Заказ обратного звонка (Лэндинг Баннер в шапке)…"
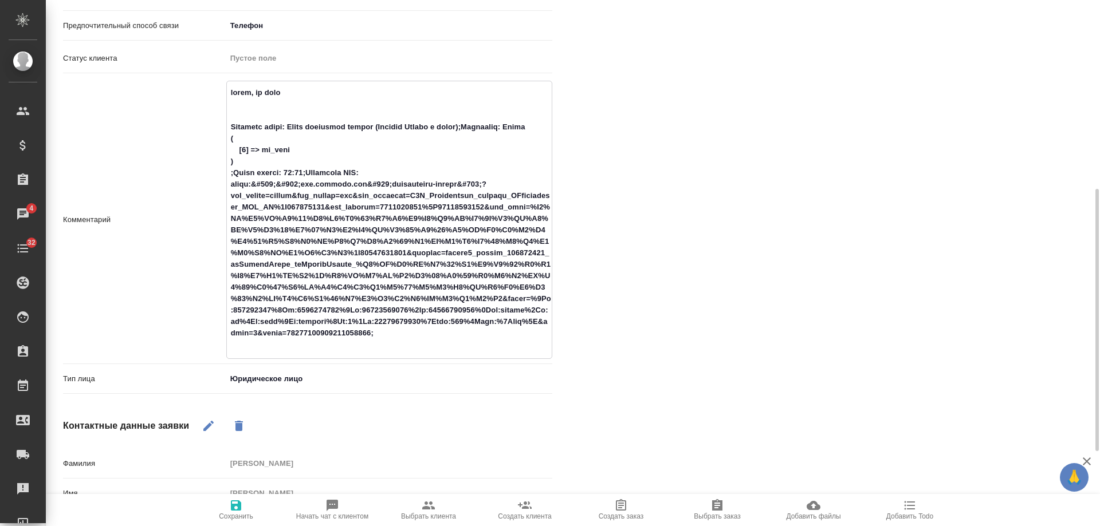
type textarea "x"
type textarea "юрики, но могут к Название формы: Заказ обратного звонка (Лэндинг Баннер в шапк…"
type textarea "x"
type textarea "юрики, но могут ка Название формы: Заказ обратного звонка (Лэндинг Баннер в шап…"
type textarea "x"
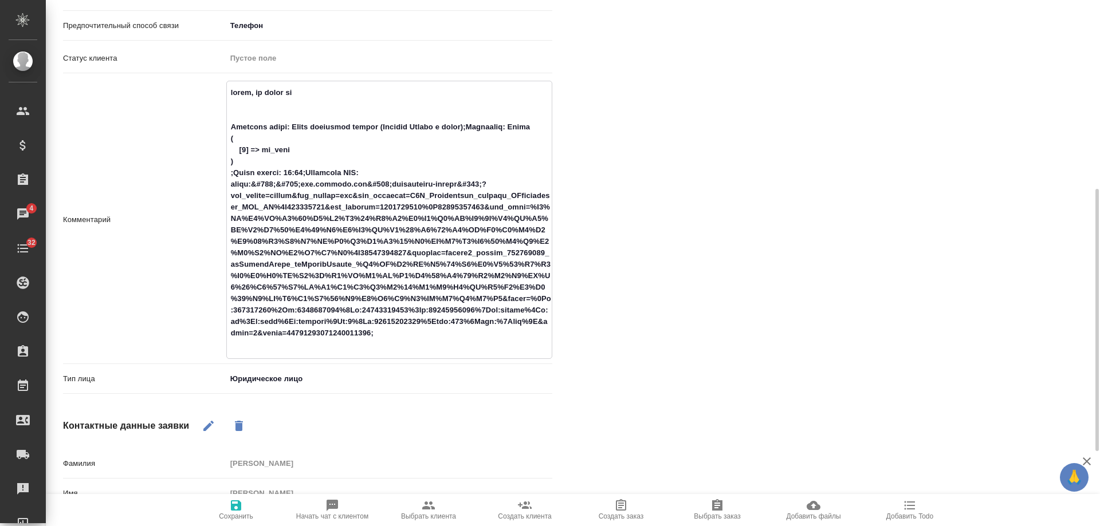
type textarea "юрики, но могут как Название формы: Заказ обратного звонка (Лэндинг Баннер в ша…"
type textarea "x"
type textarea "юрики, но могут кака Название формы: Заказ обратного звонка (Лэндинг Баннер в ш…"
type textarea "x"
type textarea "юрики, но могут как Название формы: Заказ обратного звонка (Лэндинг Баннер в ша…"
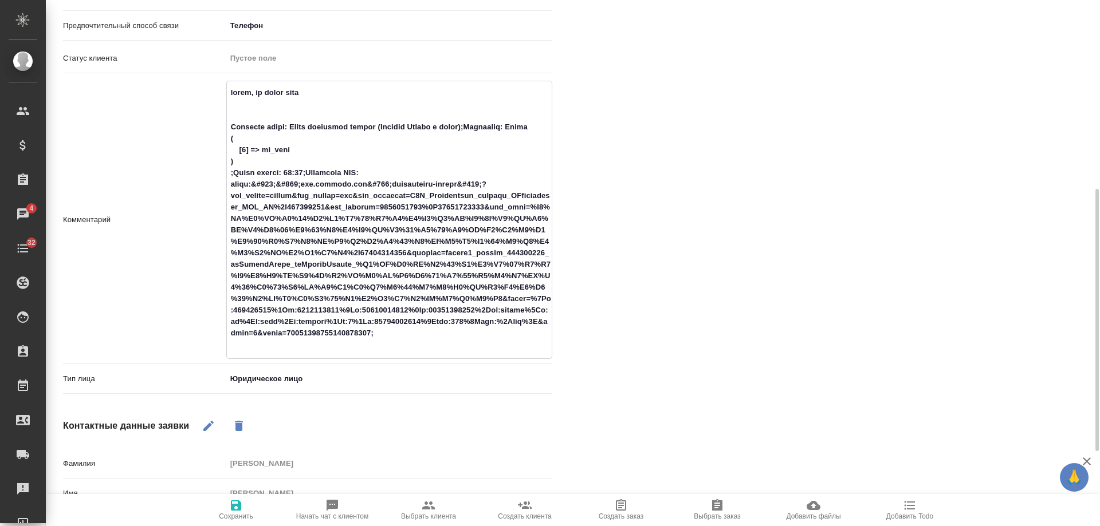
type textarea "x"
type textarea "юрики, но могут как Название формы: Заказ обратного звонка (Лэндинг Баннер в ша…"
type textarea "x"
type textarea "юрики, но могут как ф Название формы: Заказ обратного звонка (Лэндинг Баннер в …"
type textarea "x"
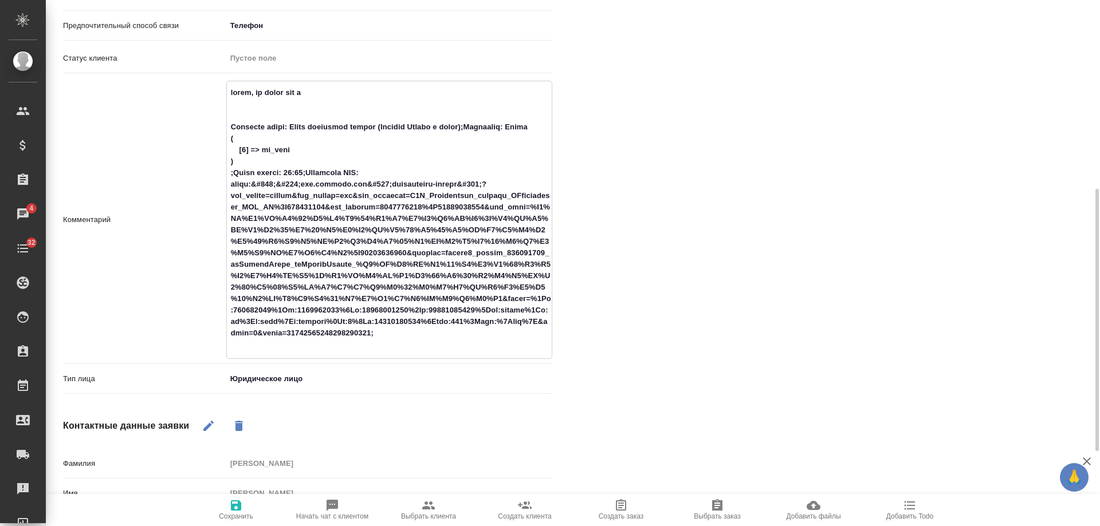
type textarea "юрики, но могут как фи Название формы: Заказ обратного звонка (Лэндинг Баннер в…"
type textarea "x"
type textarea "юрики, но могут как физ Название формы: Заказ обратного звонка (Лэндинг Баннер …"
type textarea "x"
type textarea "юрики, но могут как физи Название формы: Заказ обратного звонка (Лэндинг Баннер…"
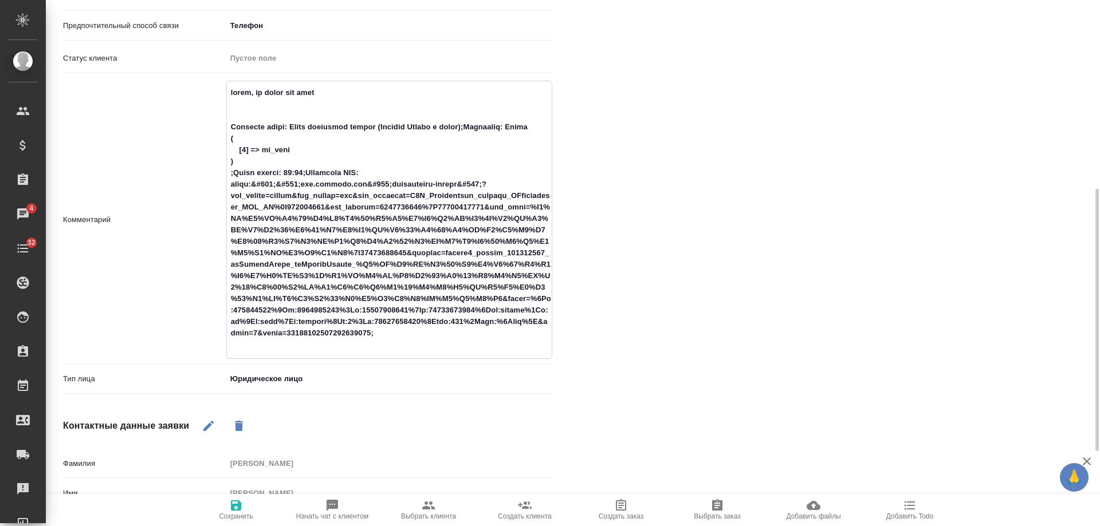
type textarea "x"
type textarea "юрики, но могут как физик Название формы: Заказ обратного звонка (Лэндинг Банне…"
type textarea "x"
type textarea "юрики, но могут как физики Название формы: Заказ обратного звонка (Лэндинг Банн…"
type textarea "x"
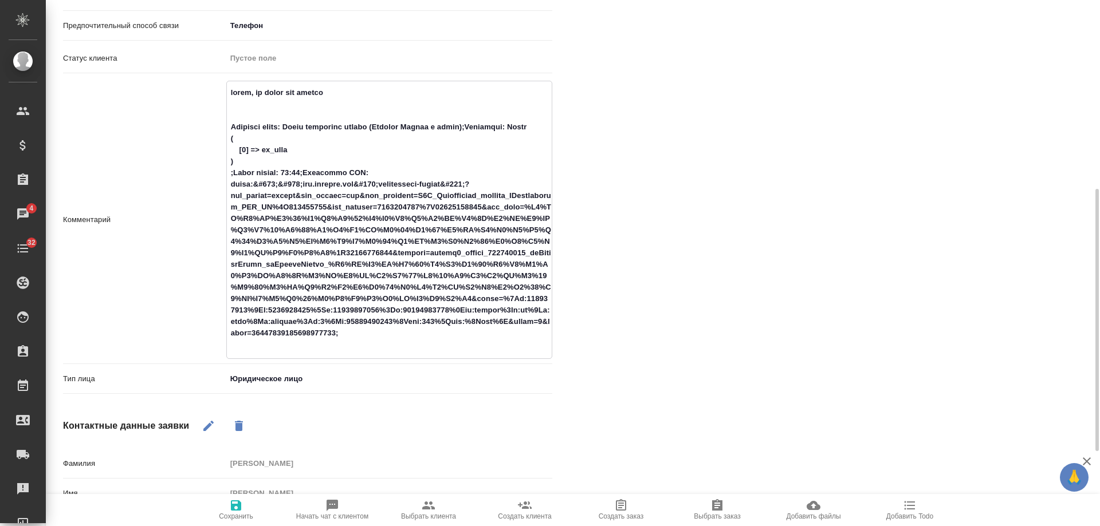
type textarea "юрики, но могут как физики, Название формы: Заказ обратного звонка (Лэндинг Бан…"
type textarea "x"
type textarea "юрики, но могут как физики, Название формы: Заказ обратного звонка (Лэндинг Бан…"
type textarea "x"
type textarea "юрики, но могут как физики, Б Название формы: Заказ обратного звонка (Лэндинг Б…"
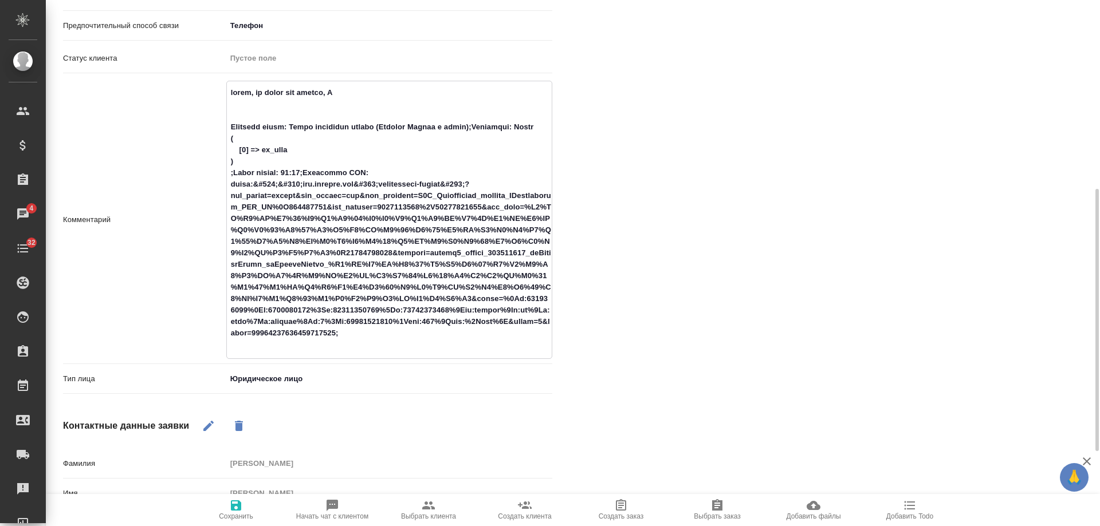
type textarea "x"
type textarea "юрики, но могут как физики, Бе Название формы: Заказ обратного звонка (Лэндинг …"
type textarea "x"
type textarea "юрики, но могут как физики, Бел Название формы: Заказ обратного звонка (Лэндинг…"
type textarea "x"
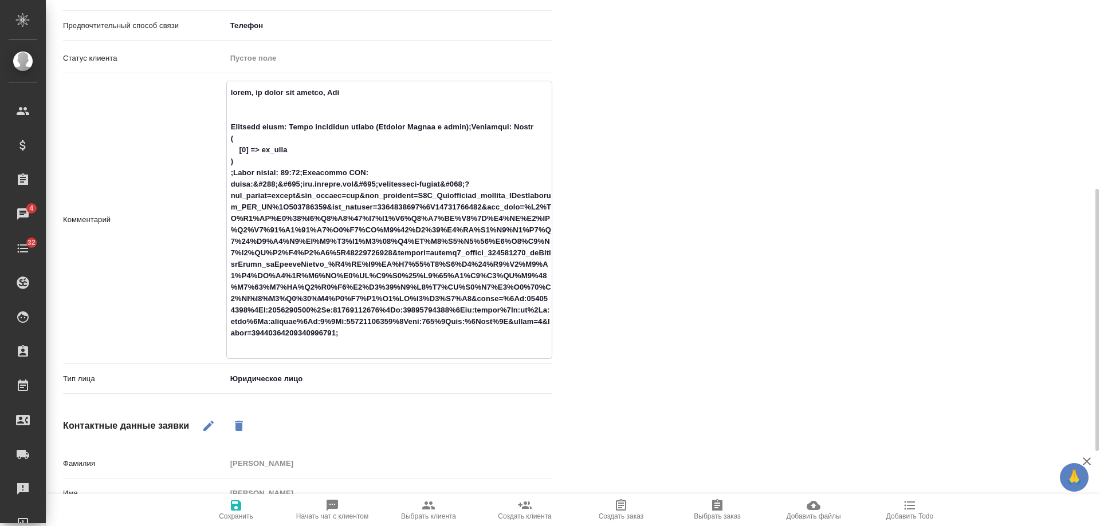
type textarea "юрики, но могут как физики, Белк Название формы: Заказ обратного звонка (Лэндин…"
type textarea "x"
type textarea "юрики, но могут как физики, Белка Название формы: Заказ обратного звонка (Лэнди…"
type textarea "x"
type textarea "юрики, но могут как физики, Белка, Название формы: Заказ обратного звонка (Лэнд…"
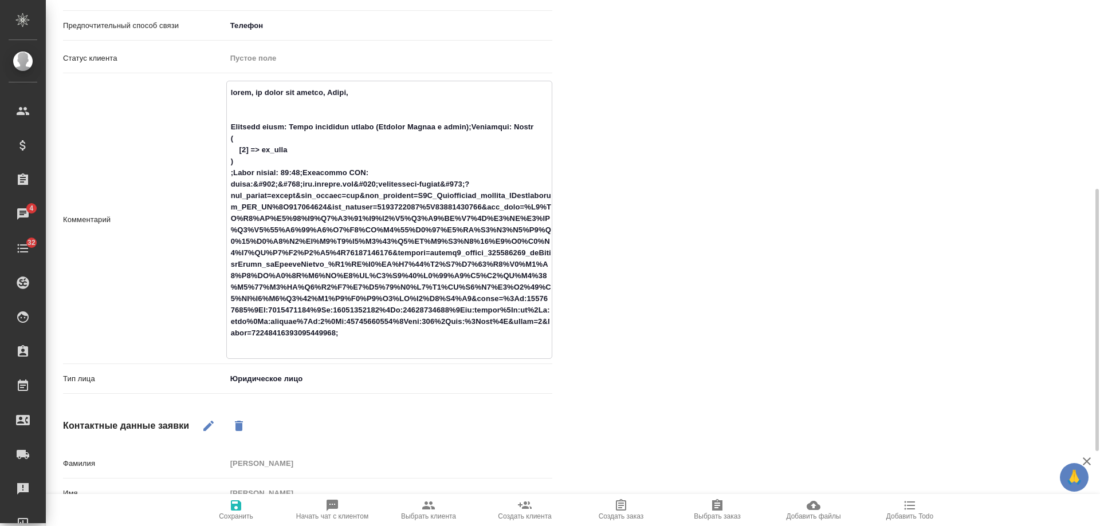
type textarea "x"
type textarea "юрики, но могут как физики, Белка, Название формы: Заказ обратного звонка (Лэнд…"
type textarea "x"
type textarea "юрики, но могут как физики, Белка, с Название формы: Заказ обратного звонка (Лэ…"
type textarea "x"
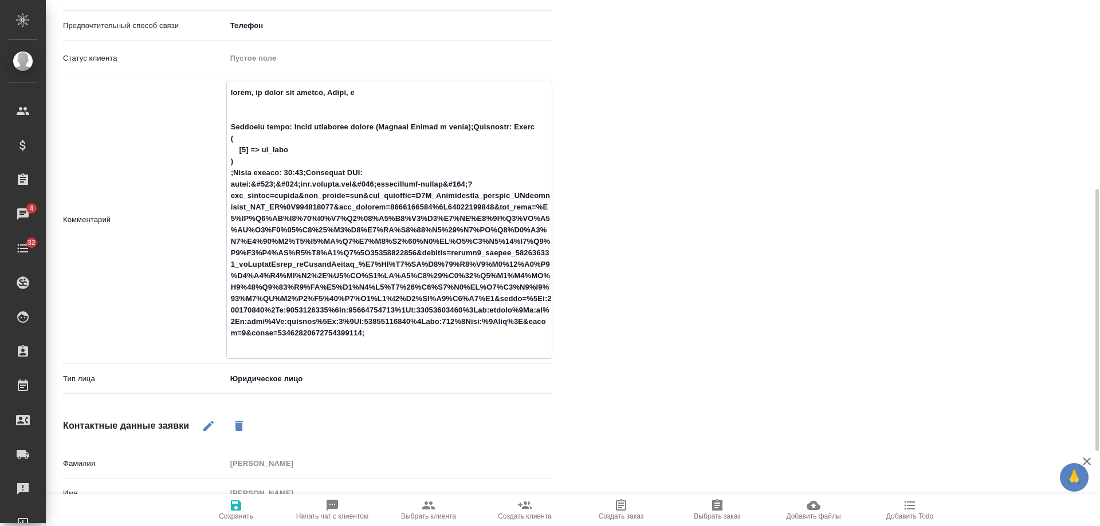
type textarea "юрики, но могут как физики, Белка, се Название формы: Заказ обратного звонка (Л…"
type textarea "x"
type textarea "юрики, но могут как физики, Белка, сег Название формы: Заказ обратного звонка (…"
type textarea "x"
type textarea "юрики, но могут как физики, Белка, сегод Название формы: Заказ обратного звонка…"
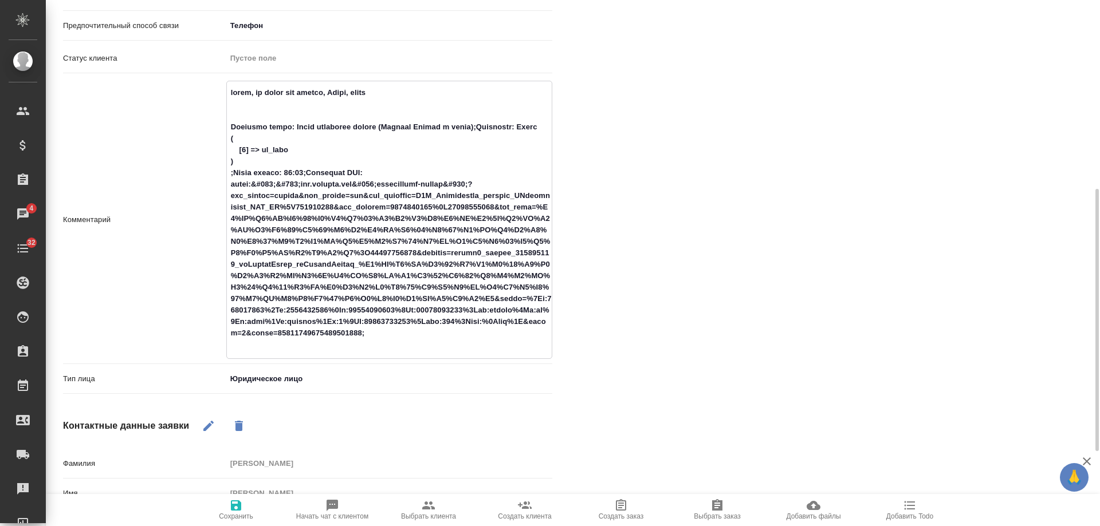
type textarea "x"
type textarea "юрики, но могут как физики, Белка, сегодня Название формы: Заказ обратного звон…"
type textarea "x"
type textarea "юрики, но могут как физики, Белка, сегодня Название формы: Заказ обратного звон…"
type textarea "x"
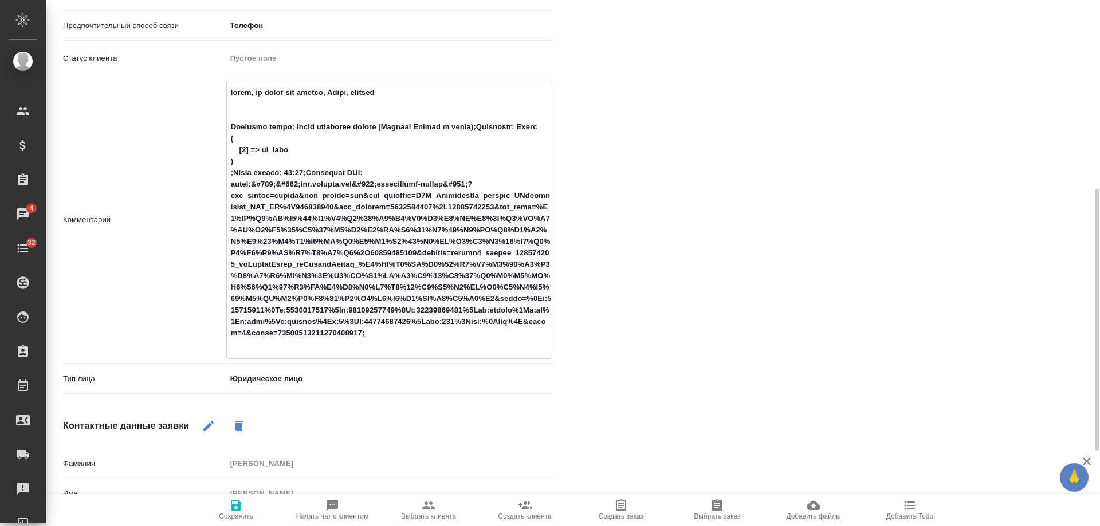
type textarea "юрики, но могут как физики, Белка, сегодня с Название формы: Заказ обратного зв…"
type textarea "x"
type textarea "юрики, но могут как физики, Белка, сегодня ск Название формы: Заказ обратного з…"
type textarea "x"
type textarea "юрики, но могут как физики, Белка, сегодня ска Название формы: Заказ обратного …"
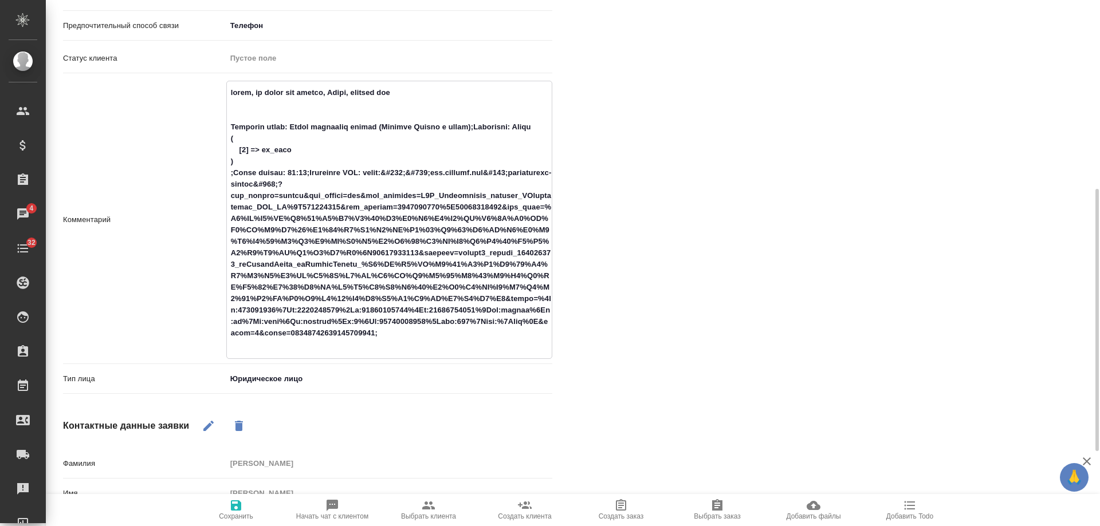
type textarea "x"
type textarea "юрики, но могут как физики, Белка, сегодня скан Название формы: Заказ обратного…"
type textarea "x"
type textarea "юрики, но могут как физики, Белка, сегодня скан, Название формы: Заказ обратног…"
type textarea "x"
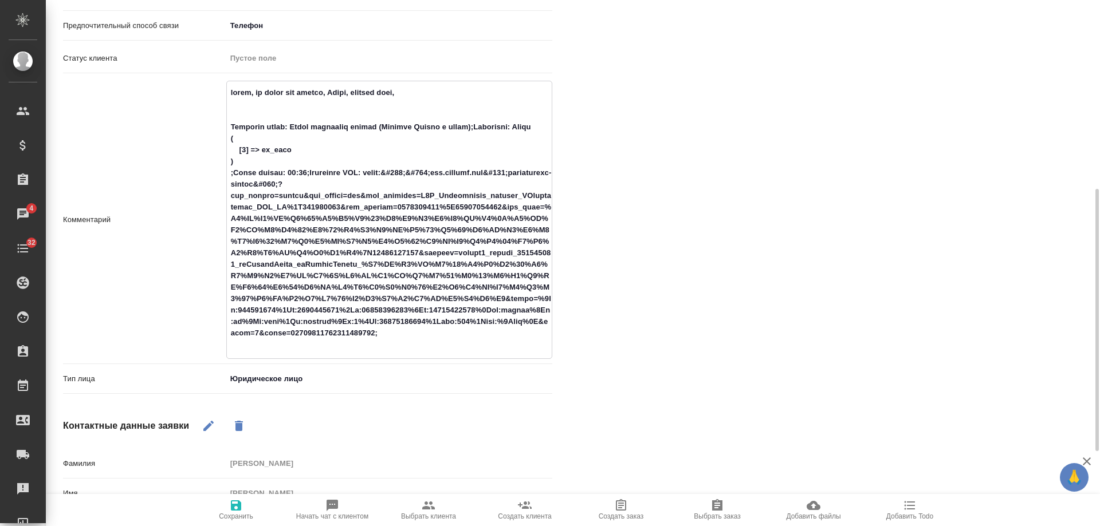
type textarea "юрики, но могут как физики, Белка, сегодня скан, Название формы: Заказ обратног…"
type textarea "x"
type textarea "юрики, но могут как физики, Белка, сегодня скан, в Название формы: Заказ обратн…"
type textarea "x"
type textarea "юрики, но могут как физики, Белка, сегодня скан, в Название формы: Заказ обратн…"
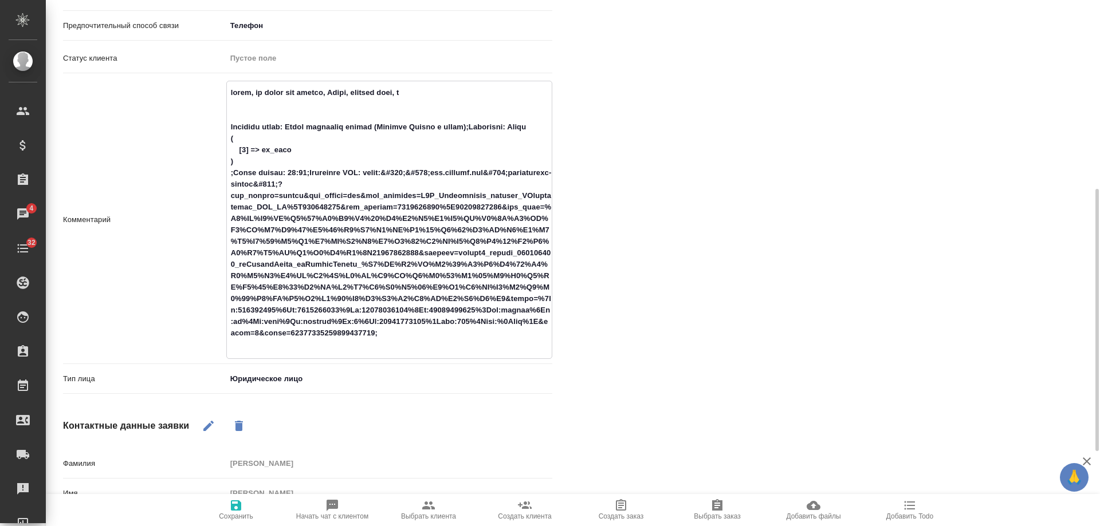
type textarea "x"
type textarea "юрики, но могут как физики, Белка, сегодня скан, в п Название формы: Заказ обра…"
type textarea "x"
type textarea "юрики, но могут как физики, Белка, сегодня скан, в пн Название формы: Заказ обр…"
type textarea "x"
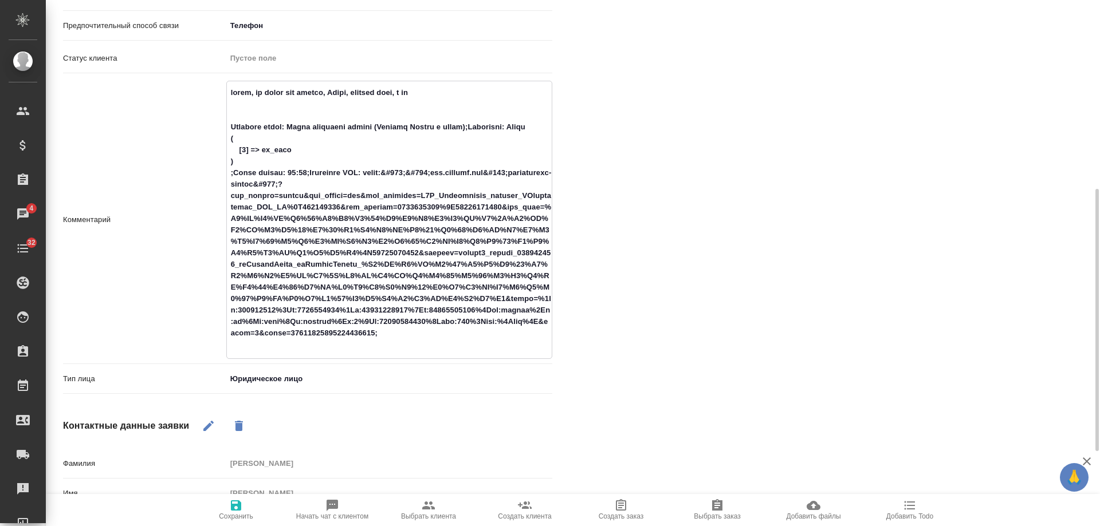
type textarea "юрики, но могут как физики, Белка, сегодня скан, в пн Название формы: Заказ обр…"
type textarea "x"
type textarea "юрики, но могут как физики, Белка, сегодня скан, в пн б Название формы: Заказ о…"
type textarea "x"
type textarea "юрики, но могут как физики, Белка, сегодня скан, в пн бу Название формы: Заказ …"
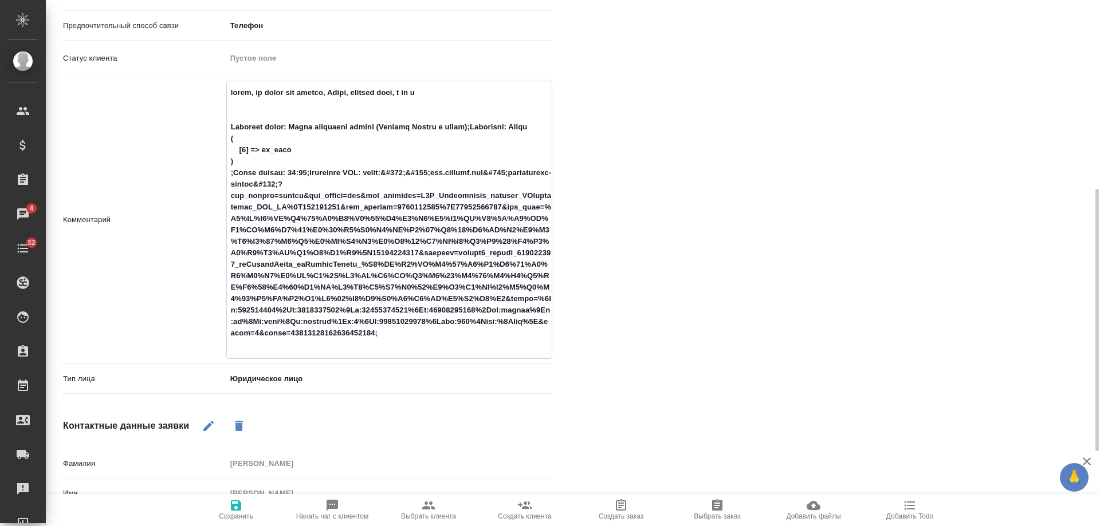
type textarea "x"
type textarea "юрики, но могут как физики, Белка, сегодня скан, в пн бума Название формы: Зака…"
type textarea "x"
type textarea "юрики, но могут как физики, Белка, сегодня скан, в пн бумаж Название формы: Зак…"
type textarea "x"
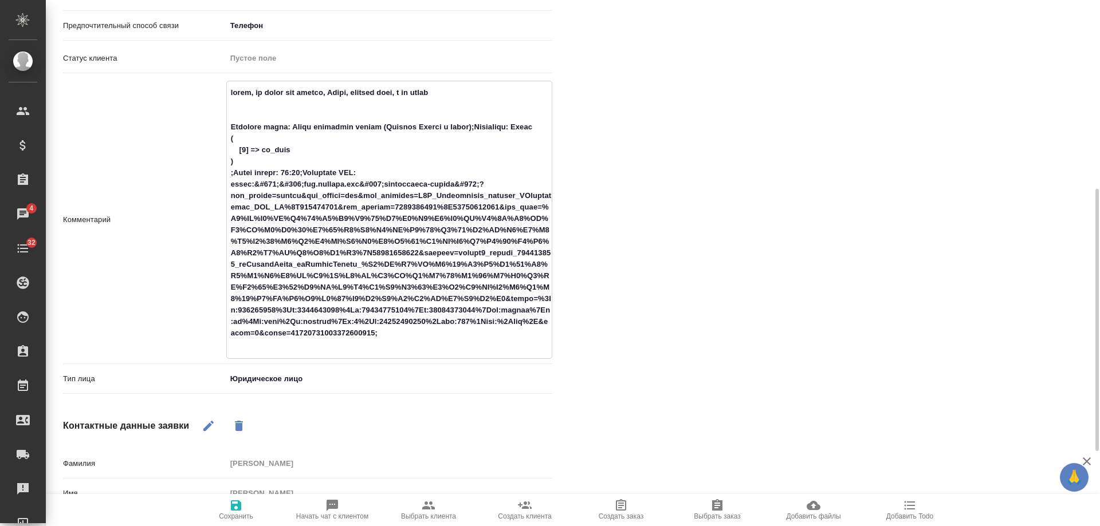
type textarea "юрики, но могут как физики, Белка, сегодня скан, в пн бумажн Название формы: За…"
type textarea "x"
type textarea "юрики, но могут как физики, Белка, сегодня скан, в пн бумажны Название формы: З…"
type textarea "x"
type textarea "юрики, но могут как физики, Белка, сегодня скан, в пн бумажный Название формы: …"
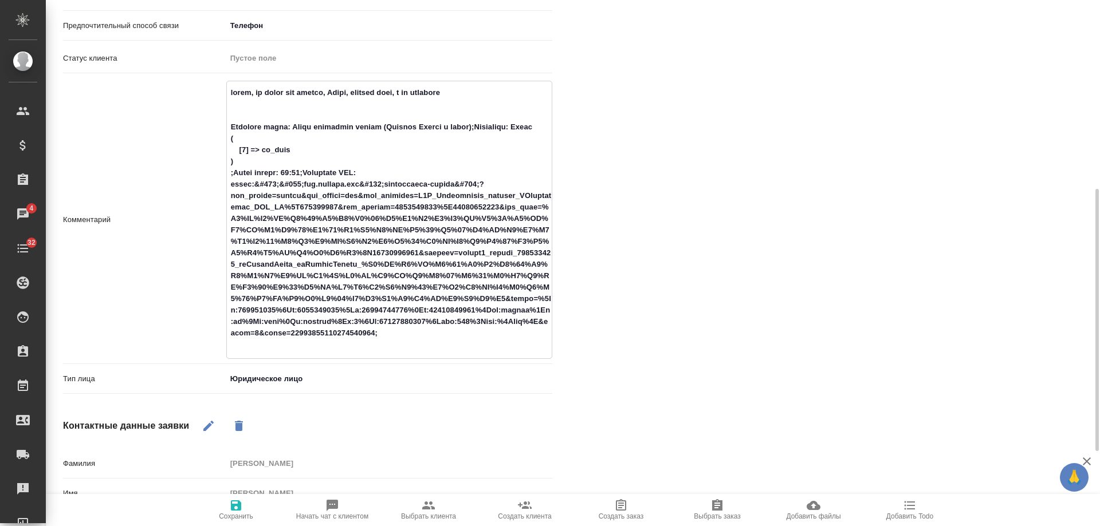
type textarea "x"
type textarea "юрики, но могут как физики, Белка, сегодня скан, в пн бумажный Название формы: …"
type textarea "x"
type textarea "юрики, но могут как физики, Белка, сегодня скан, в пн бумажный о Название формы…"
type textarea "x"
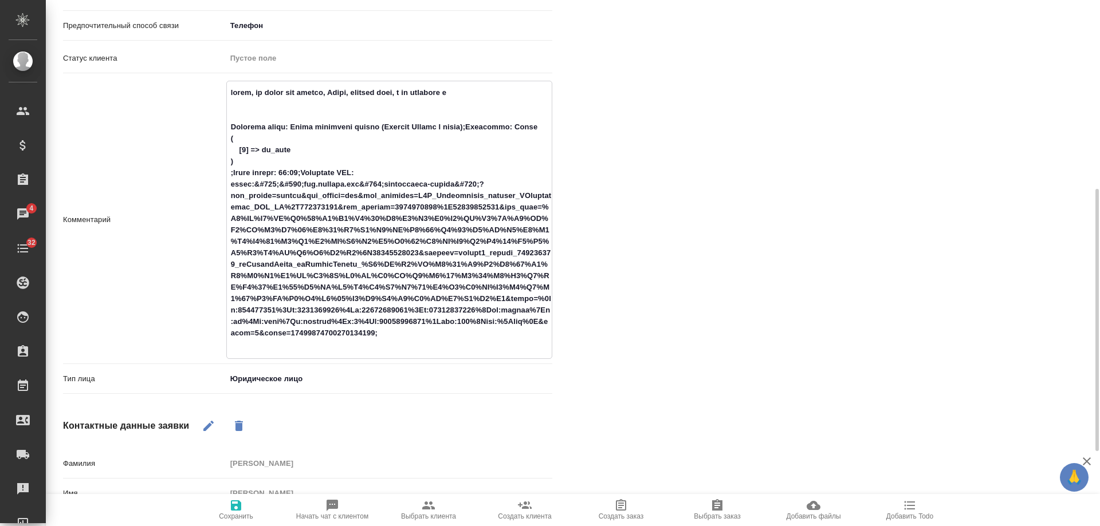
type textarea "юрики, но могут как физики, Белка, сегодня скан, в пн бумажный ор Название форм…"
type textarea "x"
type textarea "юрики, но могут как физики, Белка, сегодня скан, в пн бумажный ори Название фор…"
type textarea "x"
type textarea "юрики, но могут как физики, Белка, сегодня скан, в пн бумажный ориг Название фо…"
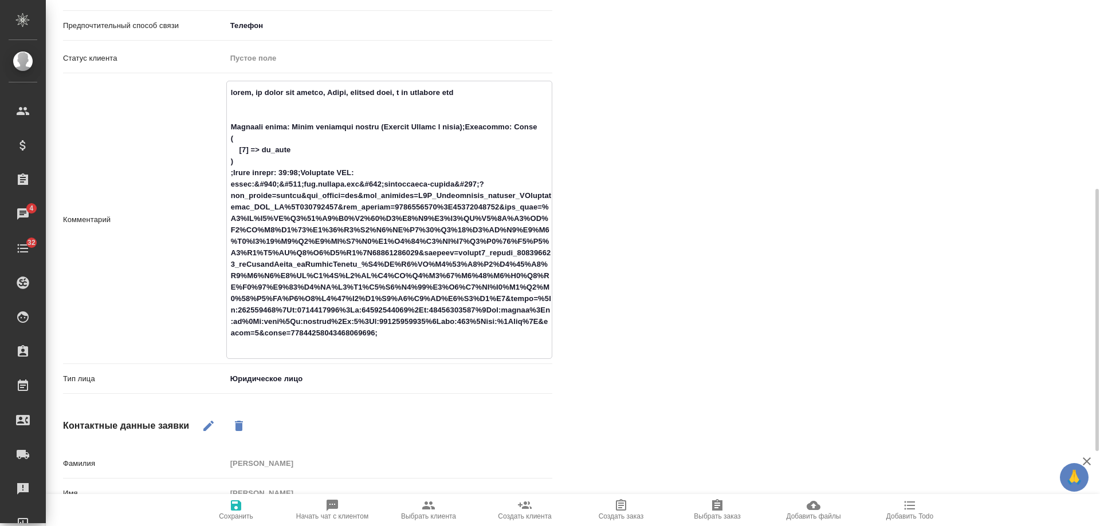
type textarea "x"
type textarea "юрики, но могут как физики, Белка, сегодня скан, в пн бумажный ориг Название фо…"
type textarea "x"
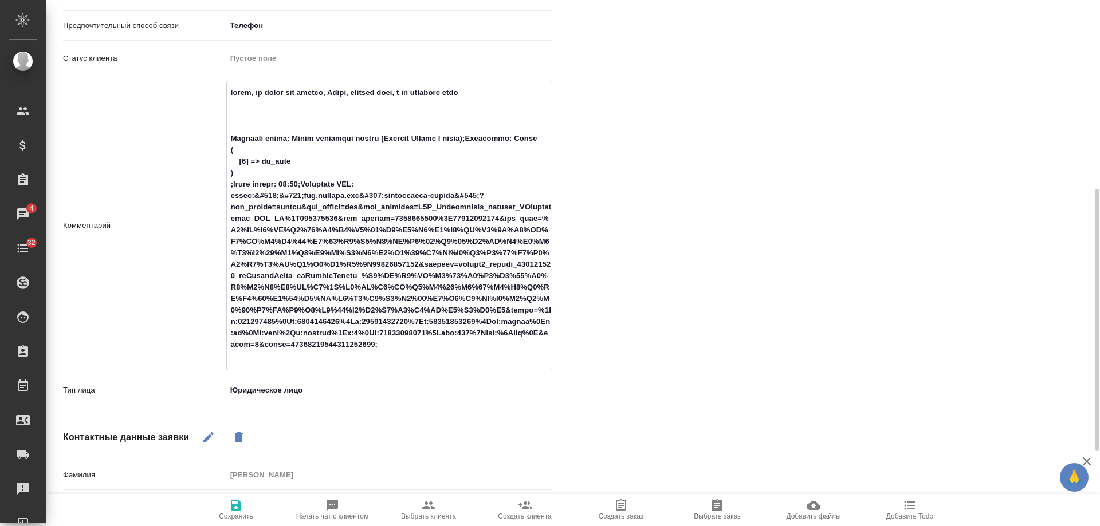
type textarea "юрики, но могут как физики, Белка, сегодня скан, в пн бумажный ориг э Название …"
type textarea "x"
type textarea "юрики, но могут как физики, Белка, сегодня скан, в пн бумажный ориг эк Название…"
type textarea "x"
type textarea "юрики, но могут как физики, Белка, сегодня скан, в пн бумажный ориг экс Названи…"
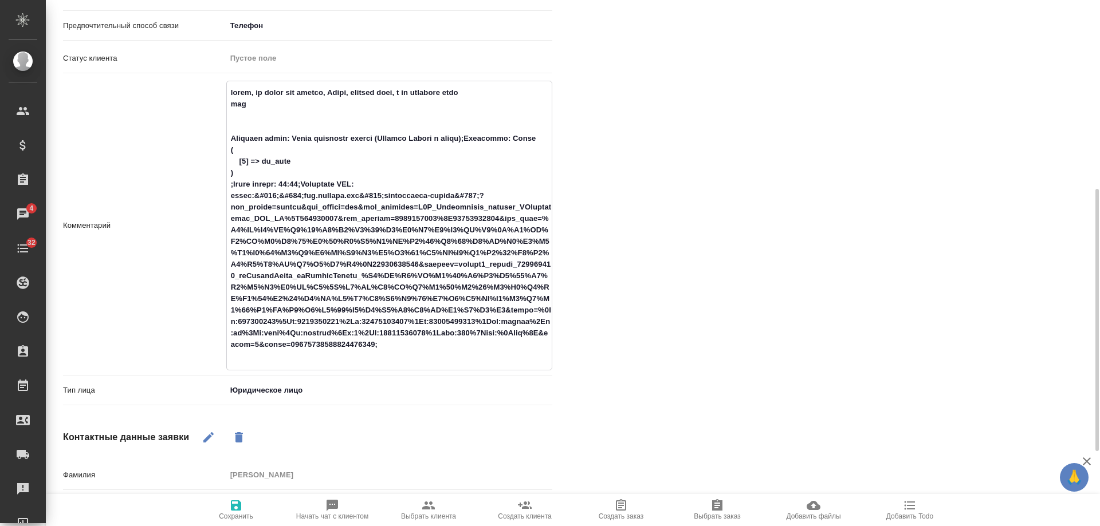
type textarea "x"
type textarea "юрики, но могут как физики, Белка, сегодня скан, в пн бумажный ориг экспо Назва…"
type textarea "x"
type textarea "юрики, но могут как физики, Белка, сегодня скан, в пн бумажный ориг экспор Назв…"
type textarea "x"
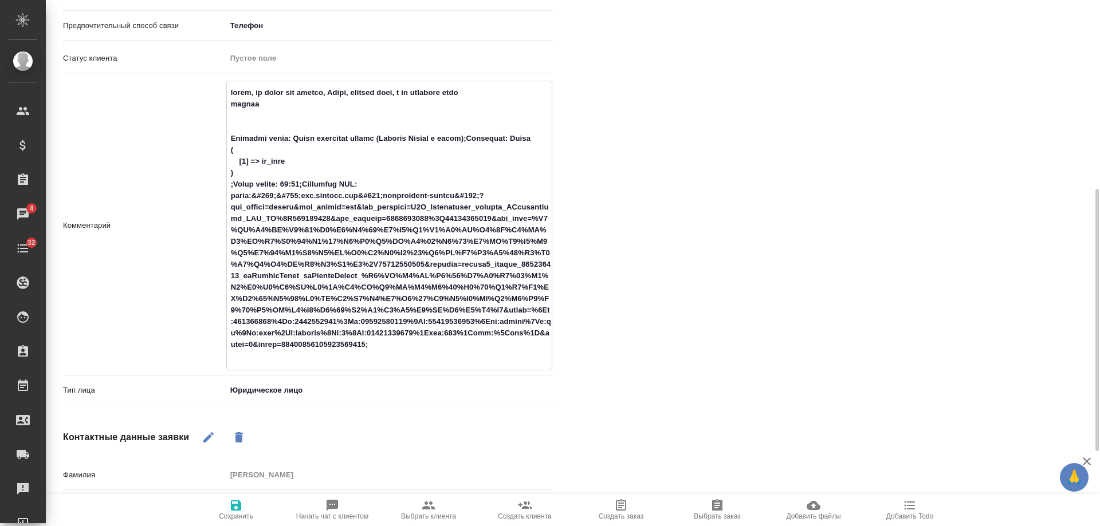
type textarea "юрики, но могут как физики, Белка, сегодня скан, в пн бумажный ориг экспорт Наз…"
type textarea "x"
type textarea "юрики, но могут как физики, Белка, сегодня скан, в пн бумажный ориг экспортна Н…"
type textarea "x"
type textarea "юрики, но могут как физики, Белка, сегодня скан, в пн бумажный ориг экспортная …"
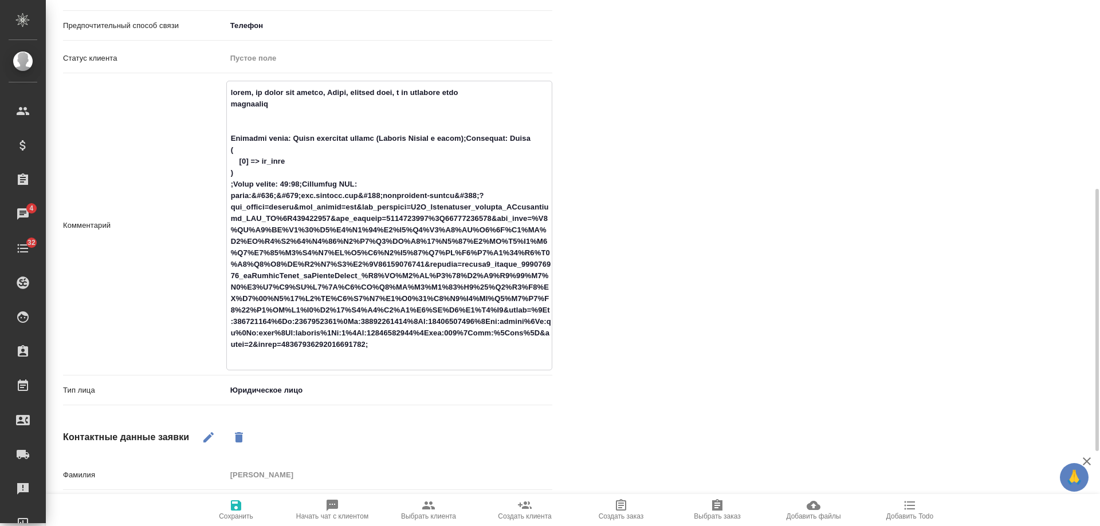
type textarea "x"
type textarea "юрики, но могут как физики, Белка, сегодня скан, в пн бумажный ориг экспортная …"
type textarea "x"
type textarea "юрики, но могут как физики, Белка, сегодня скан, в пн бумажный ориг экспортная …"
type textarea "x"
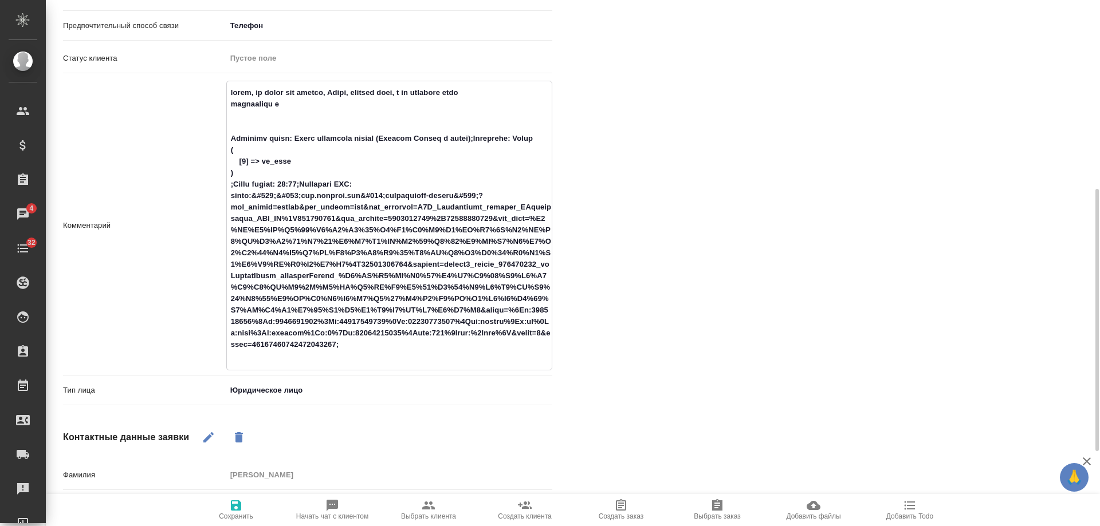
type textarea "юрики, но могут как физики, Белка, сегодня скан, в пн бумажный ориг экспортная …"
type textarea "x"
type textarea "юрики, но могут как физики, Белка, сегодня скан, в пн бумажный ориг экспортная …"
type textarea "x"
type textarea "юрики, но могут как физики, Белка, сегодня скан, в пн бумажный ориг экспортная …"
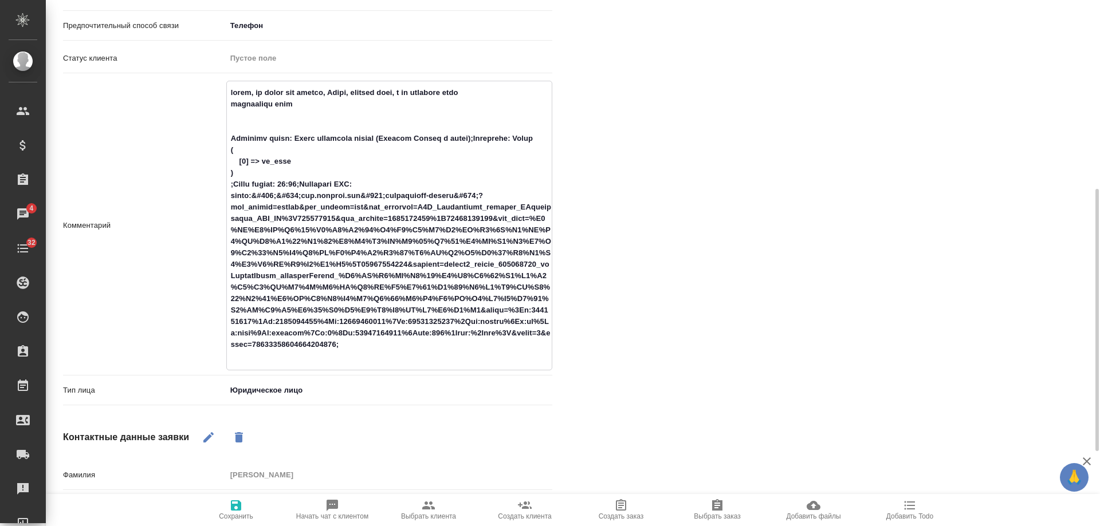
type textarea "x"
type textarea "юрики, но могут как физики, Белка, сегодня скан, в пн бумажный ориг экспортная …"
type textarea "x"
type textarea "юрики, но могут как физики, Белка, сегодня скан, в пн бумажный ориг экспортная …"
type textarea "x"
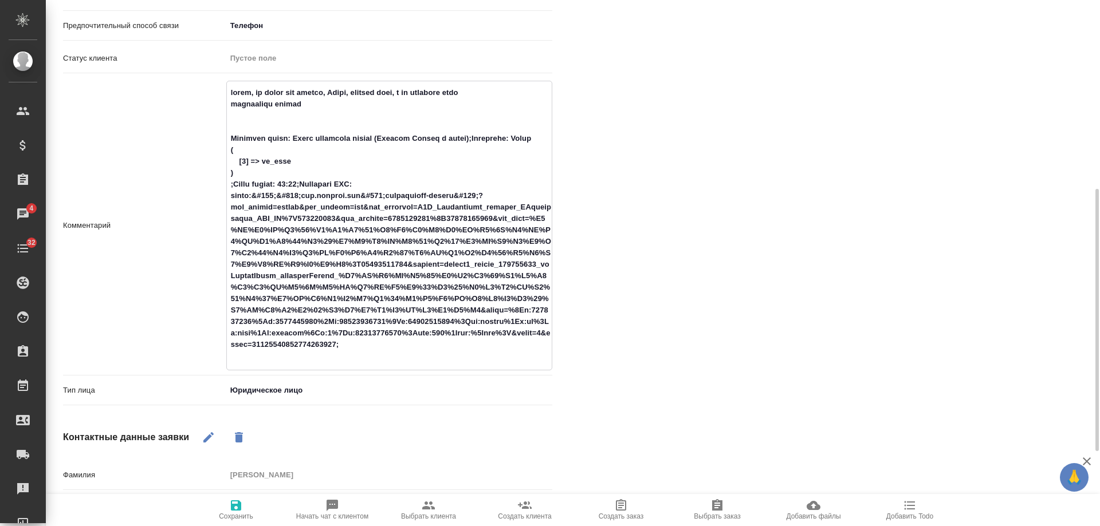
type textarea "юрики, но могут как физики, Белка, сегодня скан, в пн бумажный ориг экспортная …"
type textarea "x"
type textarea "юрики, но могут как физики, Белка, сегодня скан, в пн бумажный ориг экспортная …"
type textarea "x"
type textarea "юрики, но могут как физики, Белка, сегодня скан, в пн бумажный ориг экспортная …"
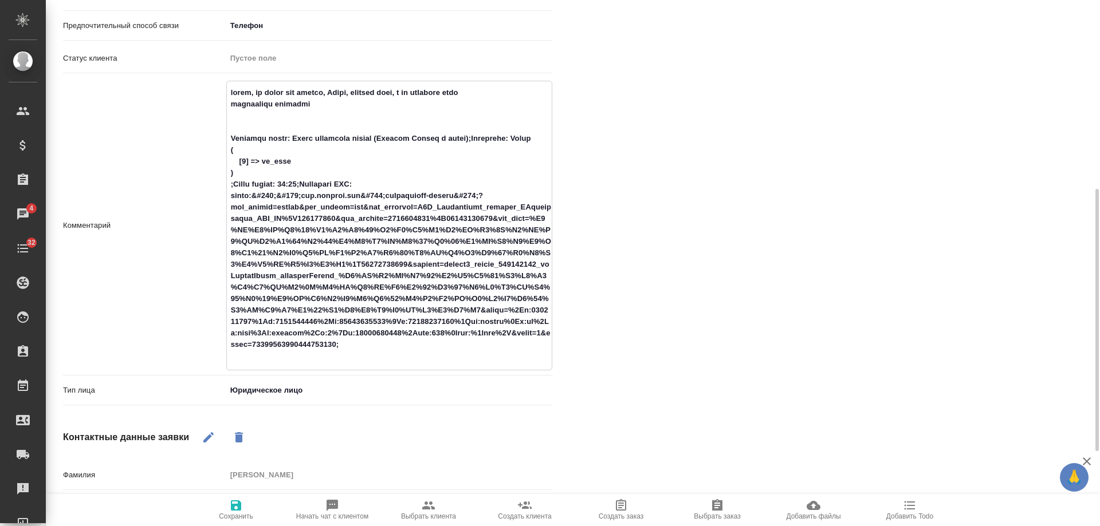
type textarea "x"
type textarea "юрики, но могут как физики, Белка, сегодня скан, в пн бумажный ориг экспортная …"
type textarea "x"
type textarea "юрики, но могут как физики, Белка, сегодня скан, в пн бумажный ориг экспортная …"
type textarea "x"
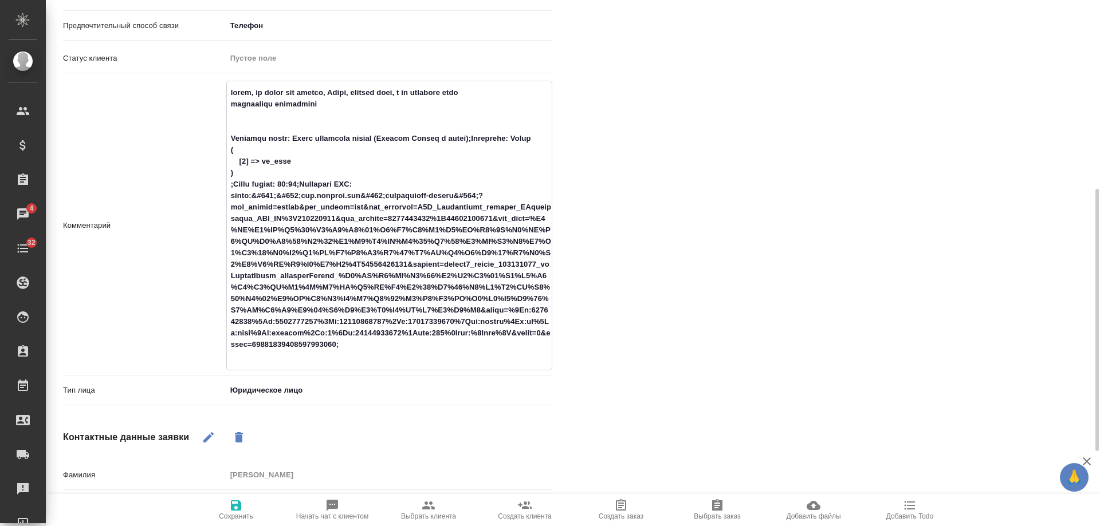
type textarea "юрики, но могут как физики, Белка, сегодня скан, в пн бумажный ориг экспортная …"
type textarea "x"
type textarea "юрики, но могут как физики, Белка, сегодня скан, в пн бумажный ориг экспортная …"
type textarea "x"
type textarea "юрики, но могут как физики, Белка, сегодня скан, в пн бумажный ориг экспортная …"
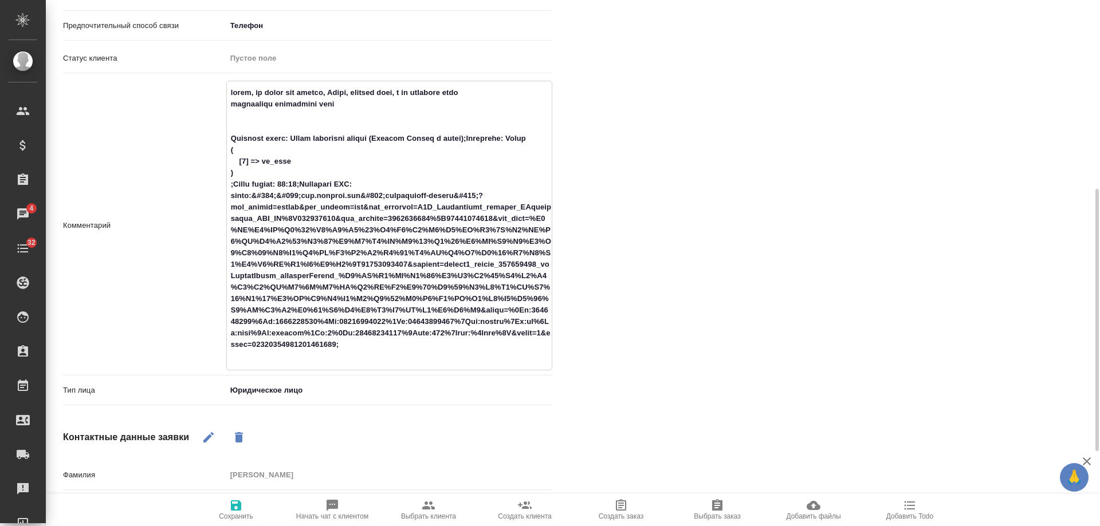
type textarea "x"
type textarea "юрики, но могут как физики, Белка, сегодня скан, в пн бумажный ориг экспортная …"
type textarea "x"
type textarea "юрики, но могут как физики, Белка, сегодня скан, в пн бумажный ориг экспортная …"
type textarea "x"
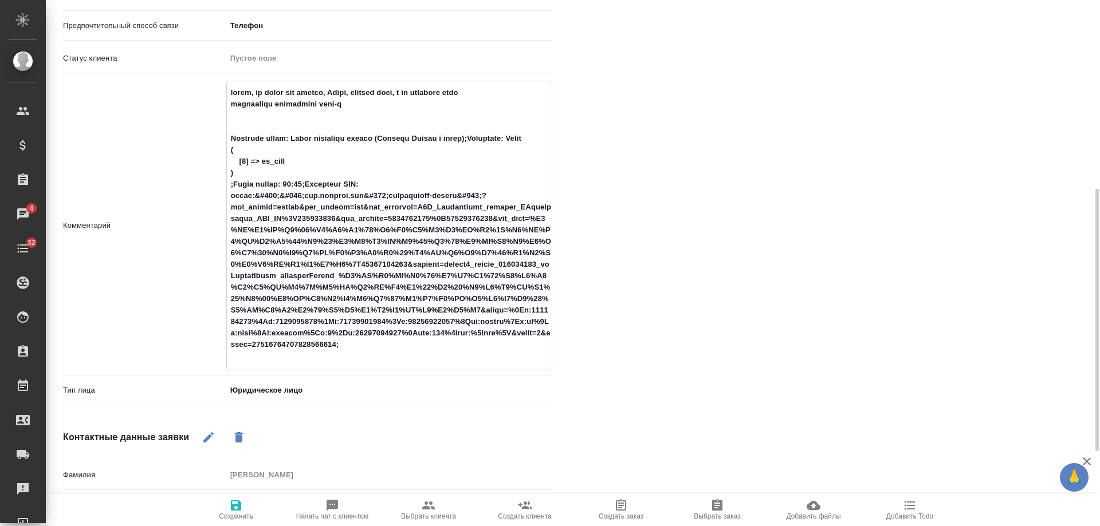
type textarea "юрики, но могут как физики, Белка, сегодня скан, в пн бумажный ориг экспортная …"
type textarea "x"
type textarea "юрики, но могут как физики, Белка, сегодня скан, в пн бумажный ориг экспортная …"
type textarea "x"
drag, startPoint x: 323, startPoint y: 104, endPoint x: 341, endPoint y: 105, distance: 17.8
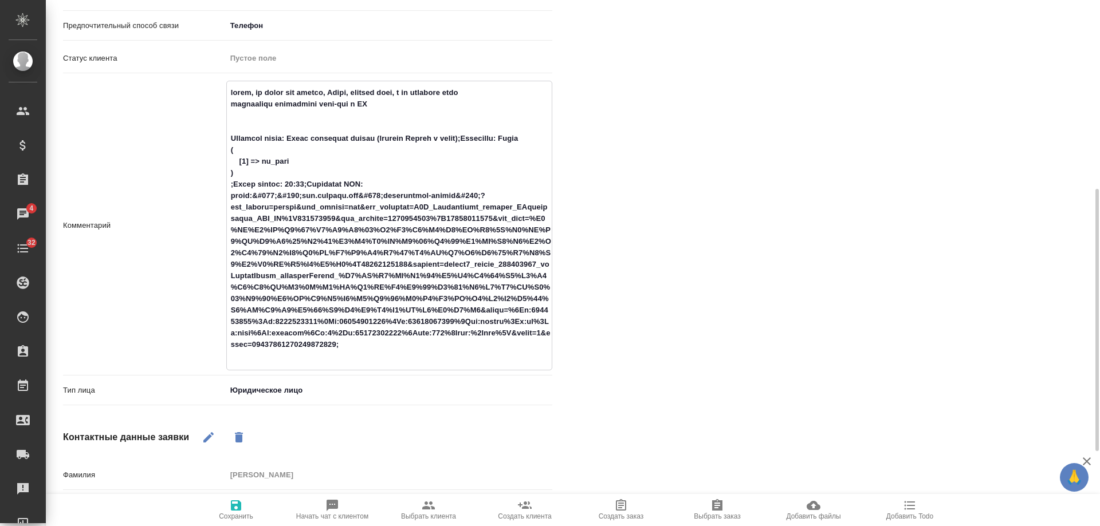
click at [341, 105] on textarea at bounding box center [389, 224] width 325 height 283
click at [387, 110] on textarea at bounding box center [389, 224] width 325 height 283
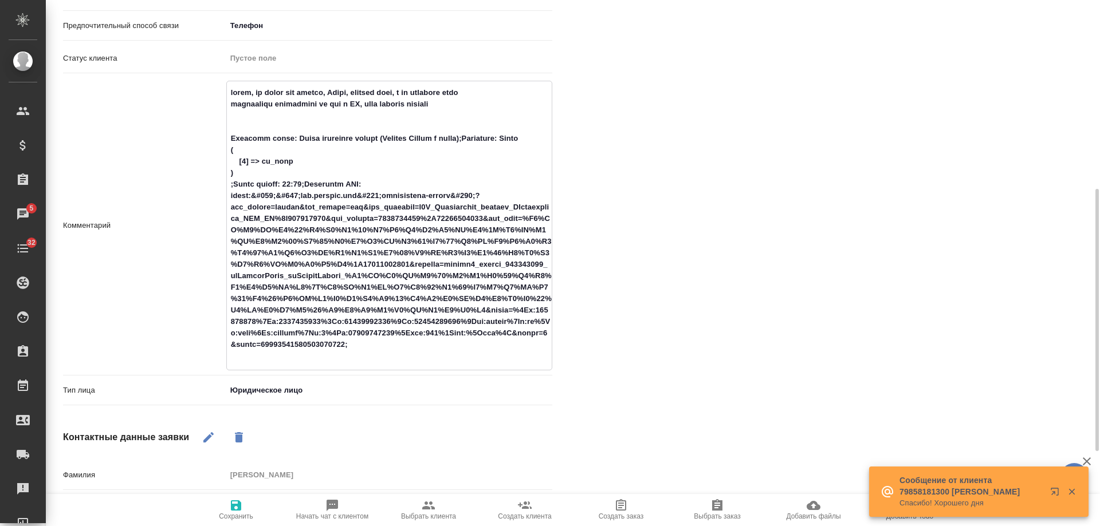
click at [235, 510] on icon "button" at bounding box center [236, 506] width 10 height 10
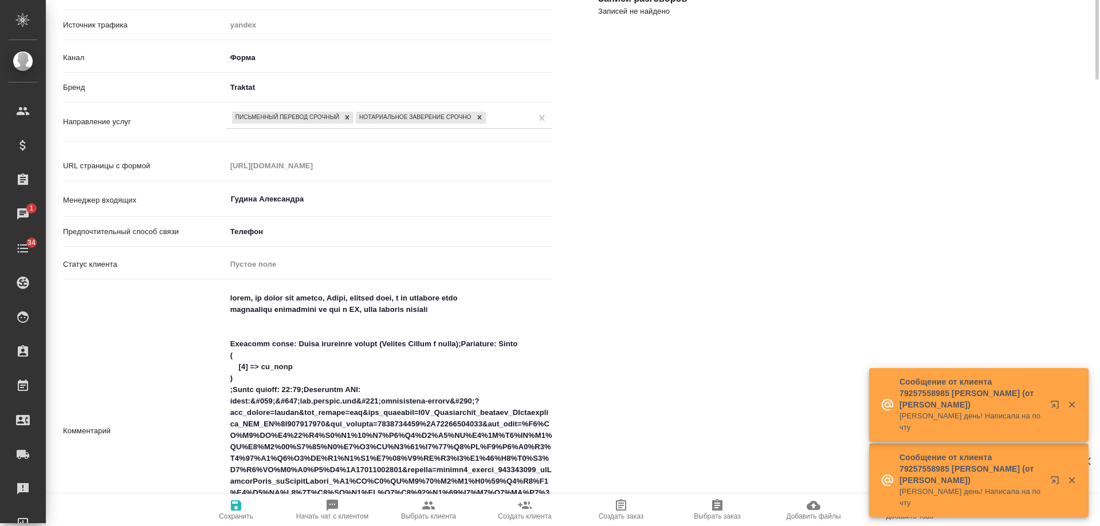
scroll to position [0, 0]
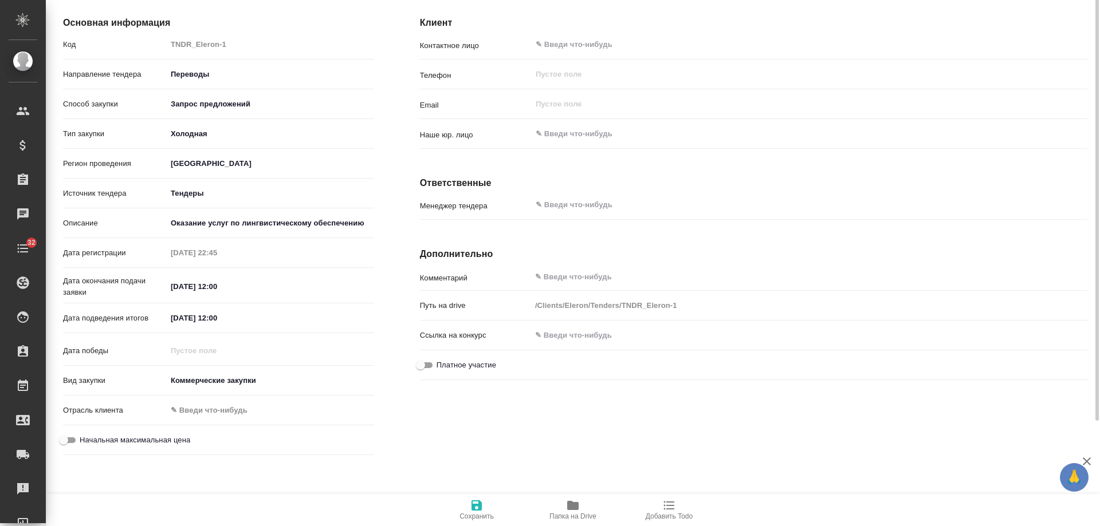
scroll to position [52, 0]
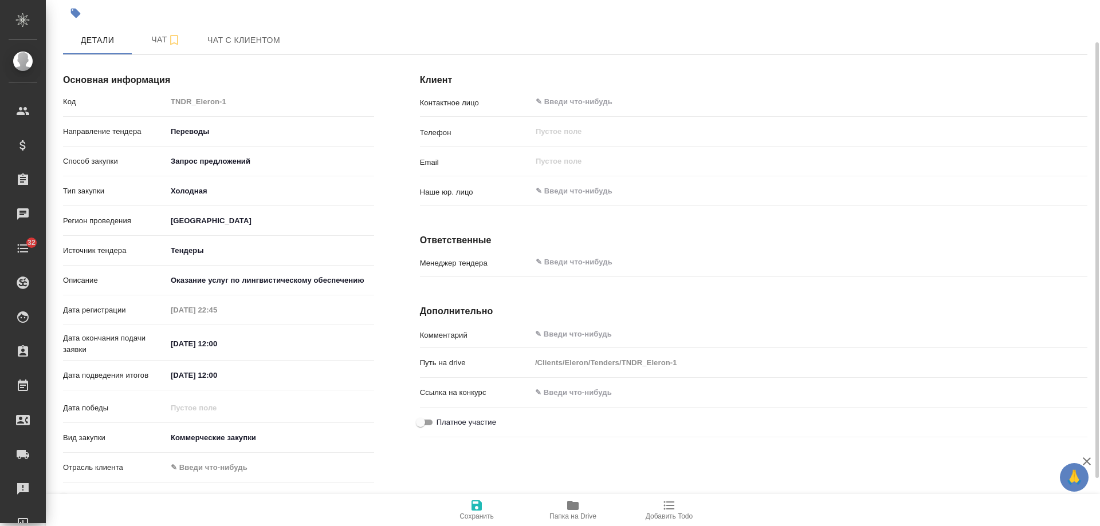
click at [624, 461] on div "Клиент Контактное лицо ​ Телефон ​ Email ​ Наше юр. лицо ​ Ответственные Менедж…" at bounding box center [753, 290] width 713 height 499
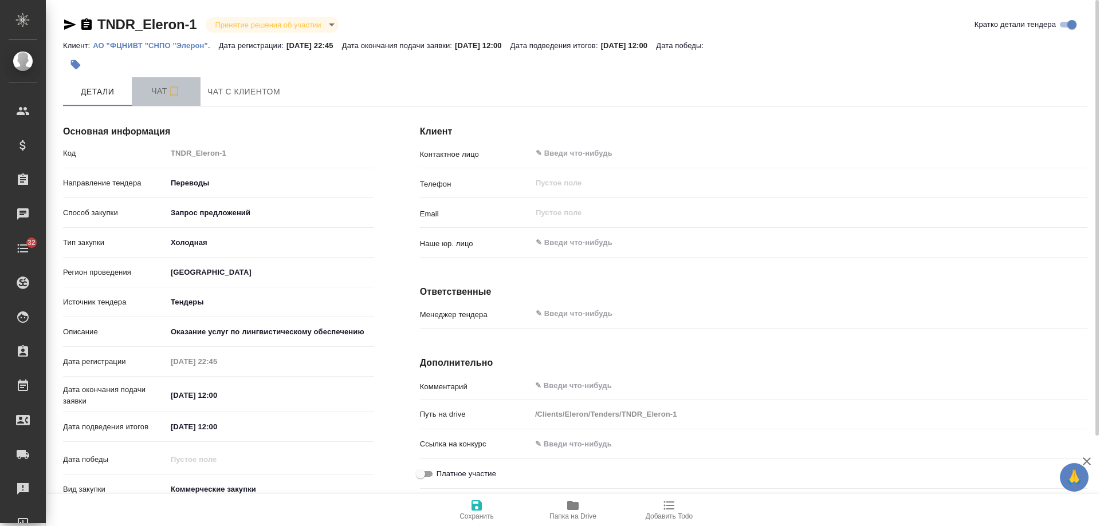
click at [148, 90] on span "Чат" at bounding box center [166, 91] width 55 height 14
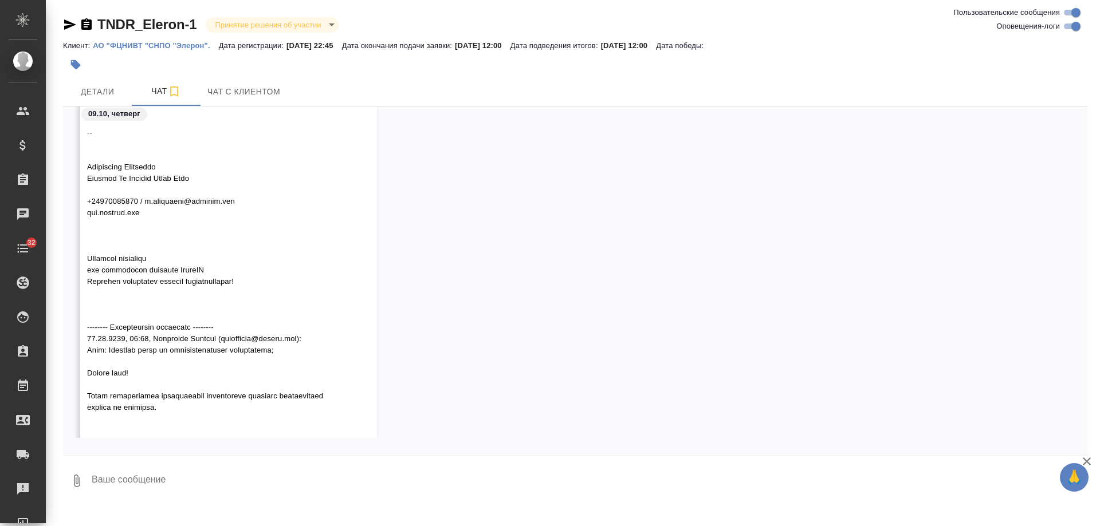
scroll to position [306, 0]
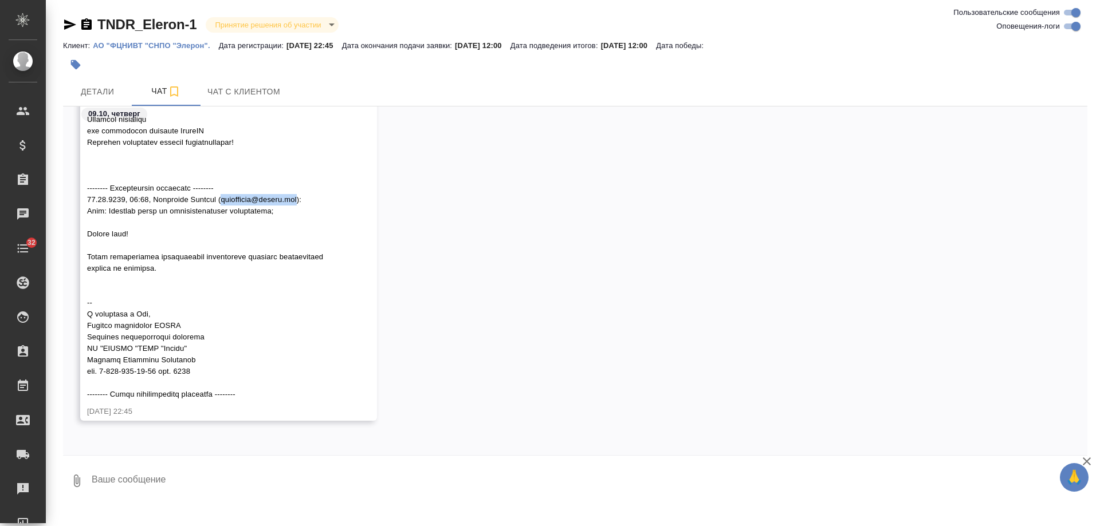
drag, startPoint x: 306, startPoint y: 200, endPoint x: 226, endPoint y: 201, distance: 80.2
click at [226, 201] on span at bounding box center [205, 177] width 236 height 444
copy span "eakriukova@eleron.org"
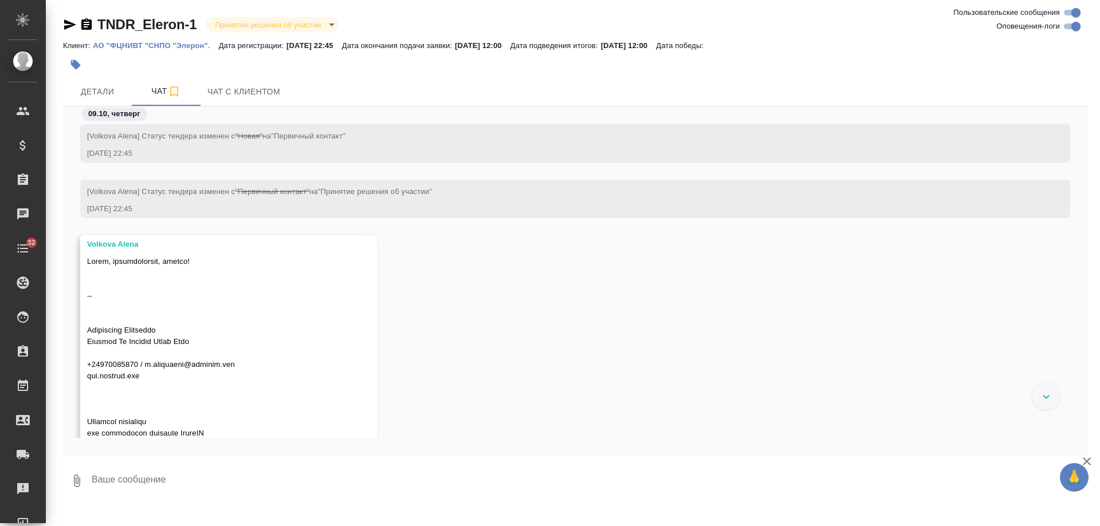
scroll to position [0, 0]
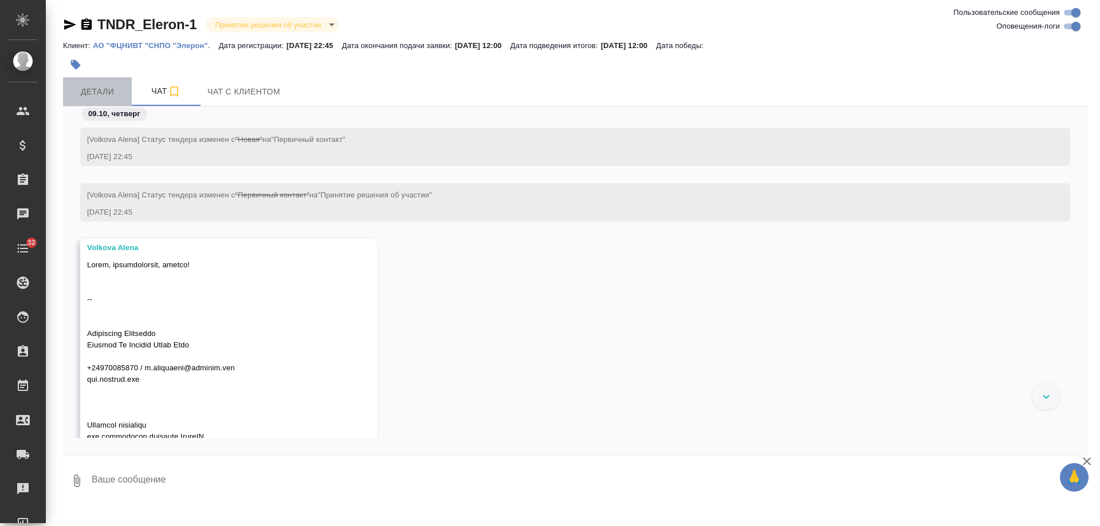
click at [90, 91] on span "Детали" at bounding box center [97, 92] width 55 height 14
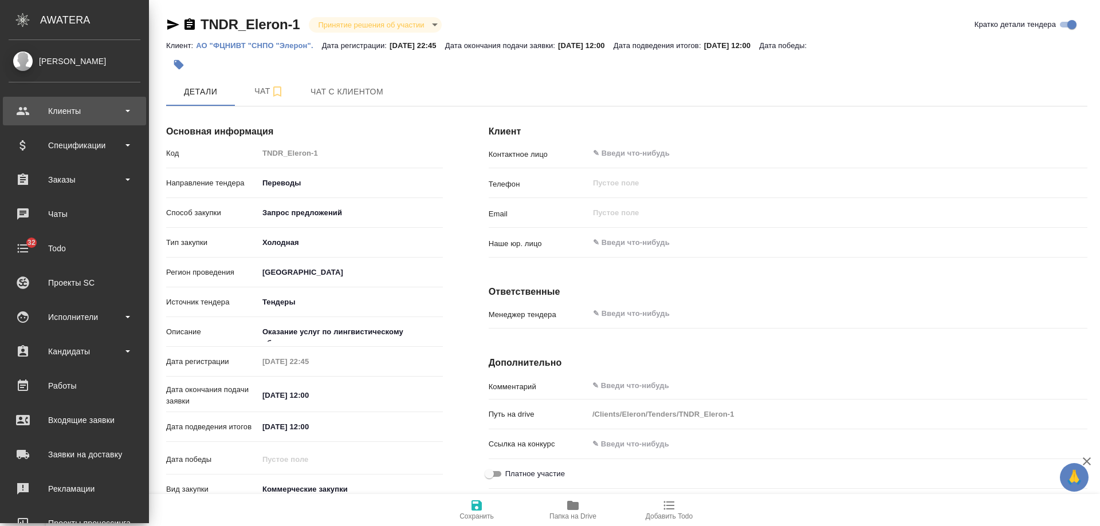
click at [79, 108] on div "Клиенты" at bounding box center [75, 111] width 132 height 17
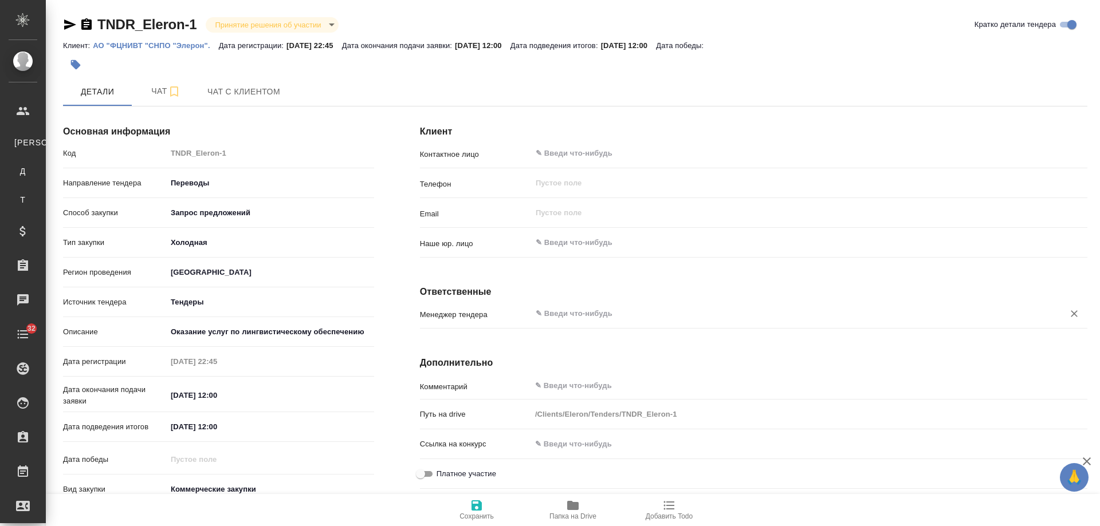
click at [561, 314] on input "text" at bounding box center [790, 314] width 511 height 14
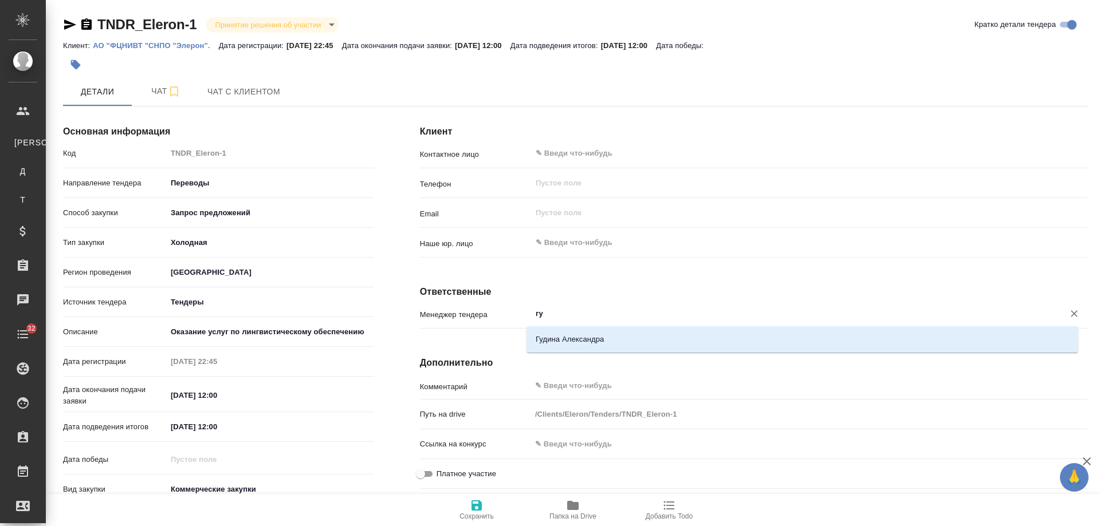
type input "гуд"
click at [575, 344] on li "Гудина Александра" at bounding box center [802, 339] width 552 height 21
type textarea "x"
type input "Гудина Александра"
type textarea "x"
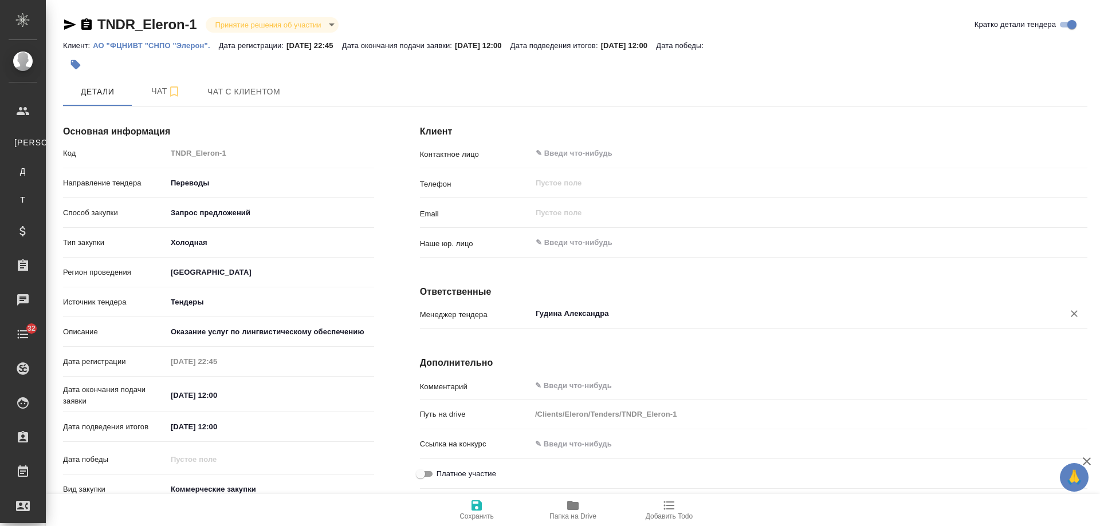
type input "Гудина Александра"
click at [480, 508] on icon "button" at bounding box center [476, 506] width 10 height 10
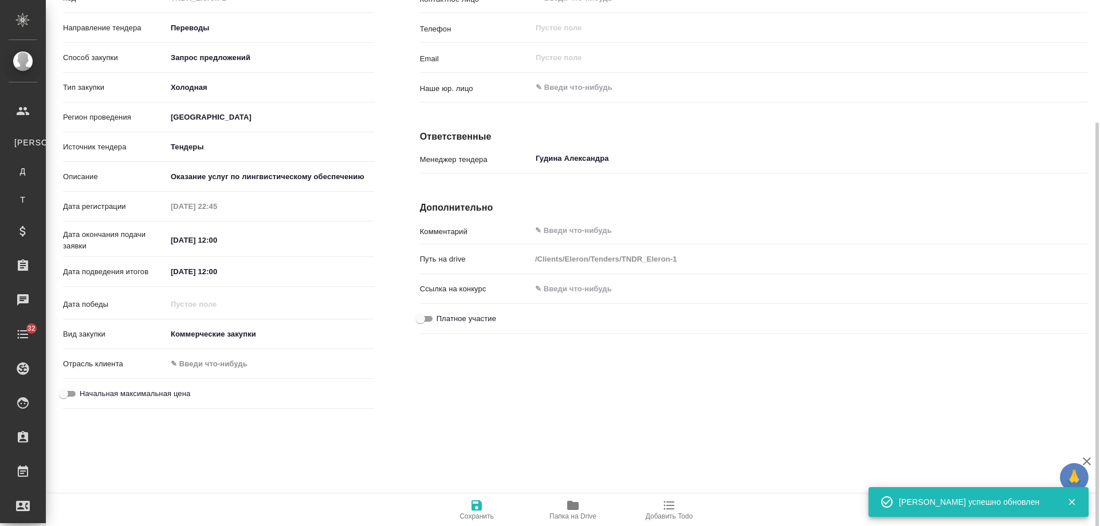
scroll to position [158, 0]
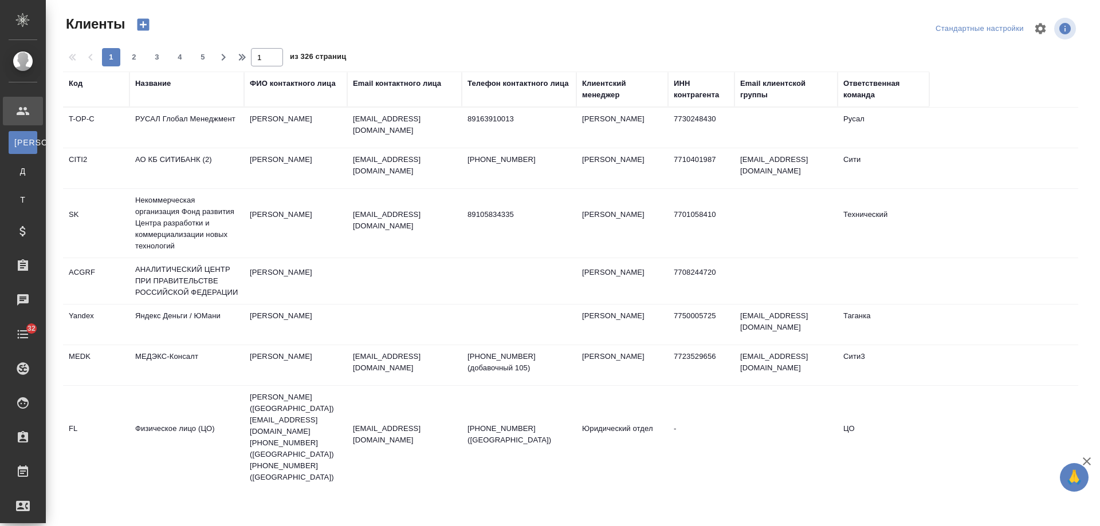
select select "RU"
click at [163, 87] on div "Название" at bounding box center [153, 83] width 36 height 11
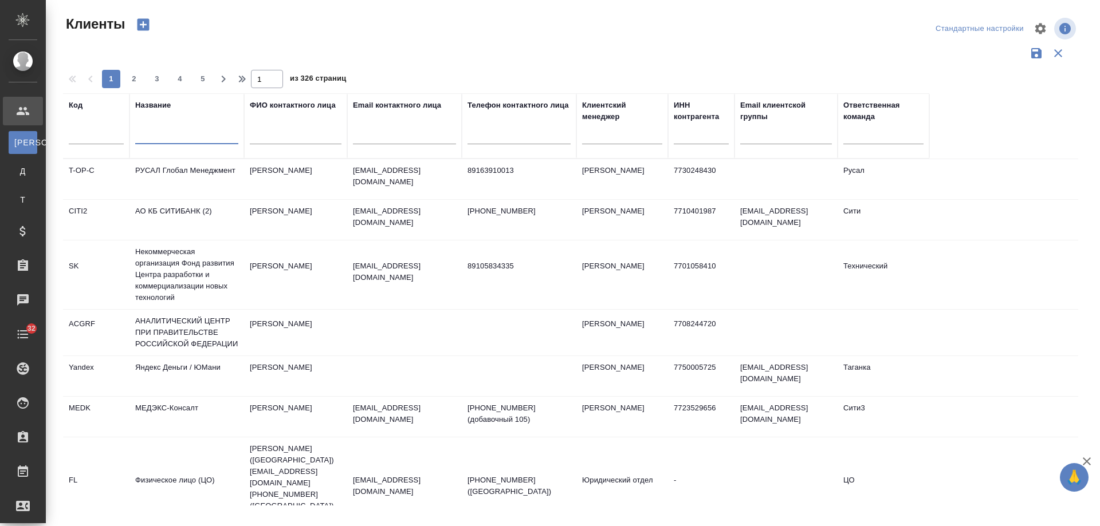
click at [188, 133] on input "text" at bounding box center [186, 137] width 103 height 14
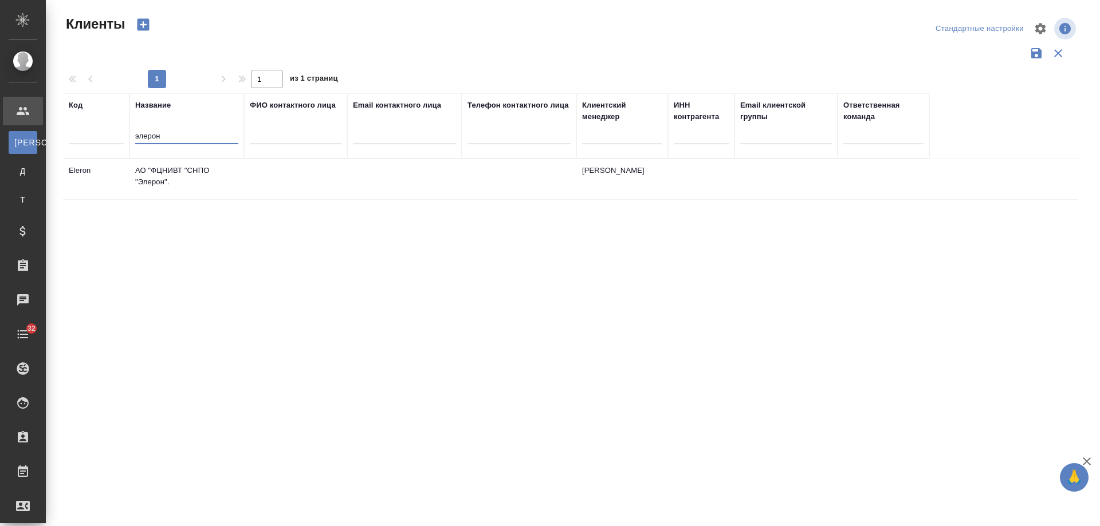
type input "элерон"
click at [598, 174] on td "[PERSON_NAME]" at bounding box center [622, 179] width 92 height 40
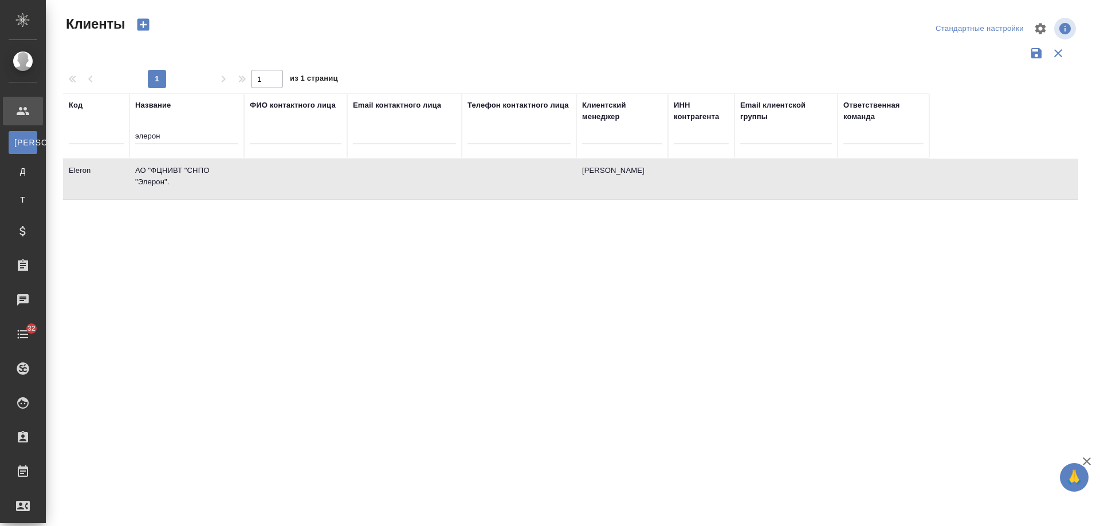
click at [598, 174] on td "[PERSON_NAME]" at bounding box center [622, 179] width 92 height 40
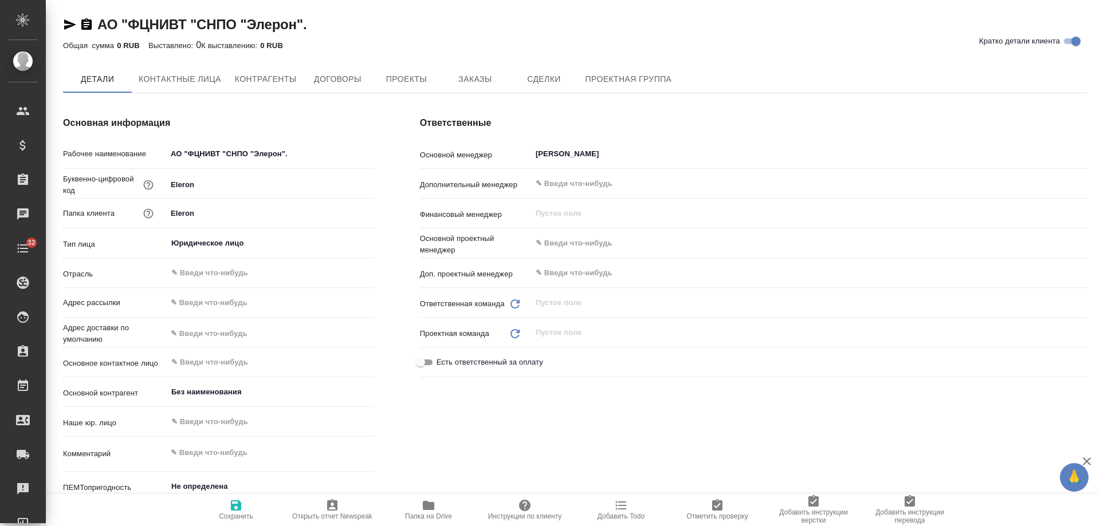
type textarea "x"
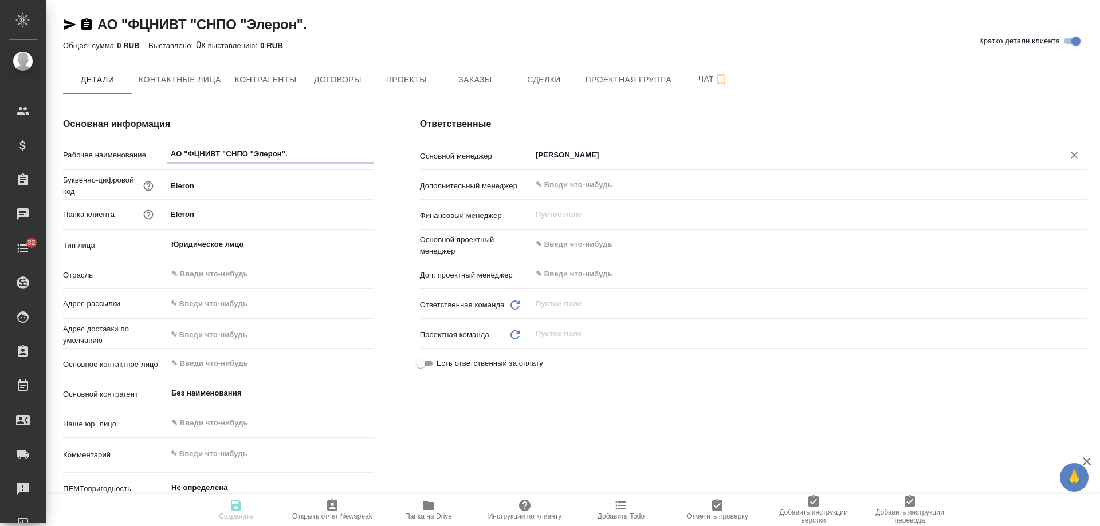
type textarea "x"
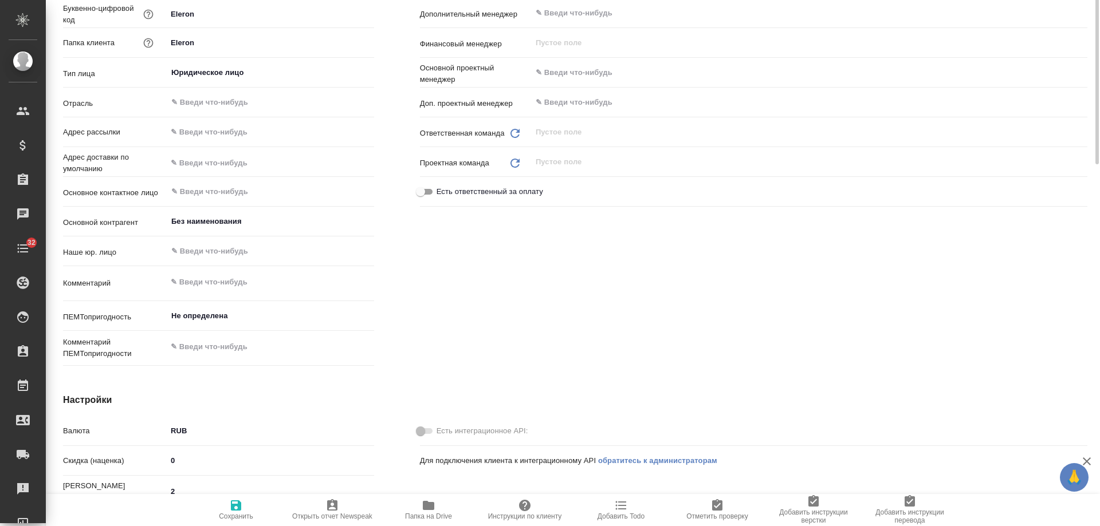
type textarea "x"
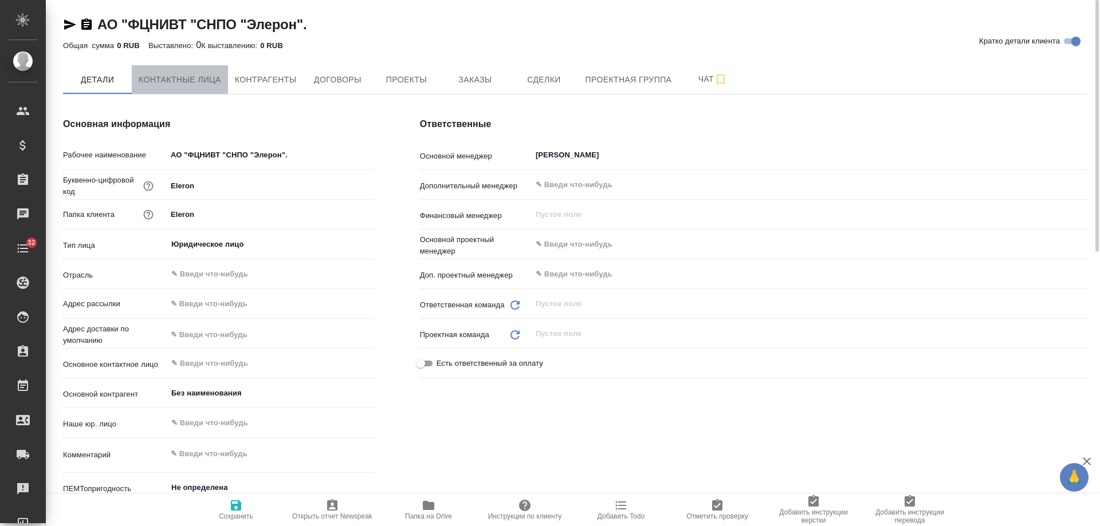
click at [191, 82] on span "Контактные лица" at bounding box center [180, 80] width 82 height 14
select select "RU"
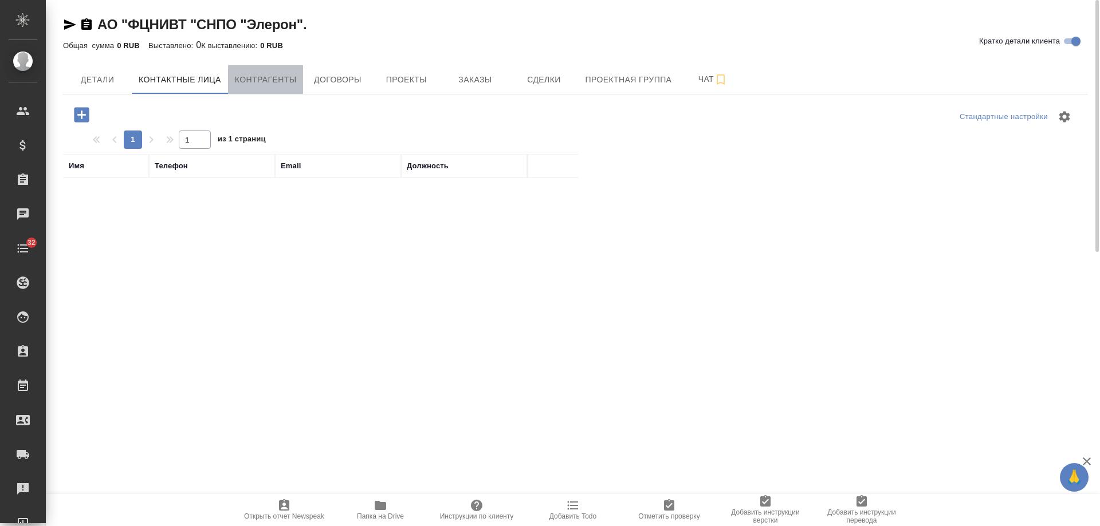
click at [277, 81] on span "Контрагенты" at bounding box center [266, 80] width 62 height 14
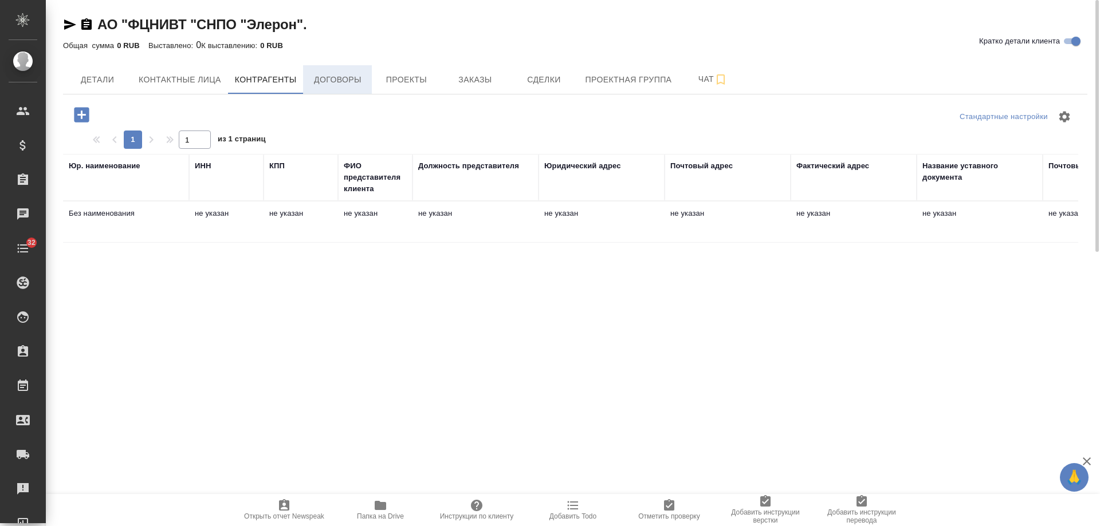
click at [337, 79] on span "Договоры" at bounding box center [337, 80] width 55 height 14
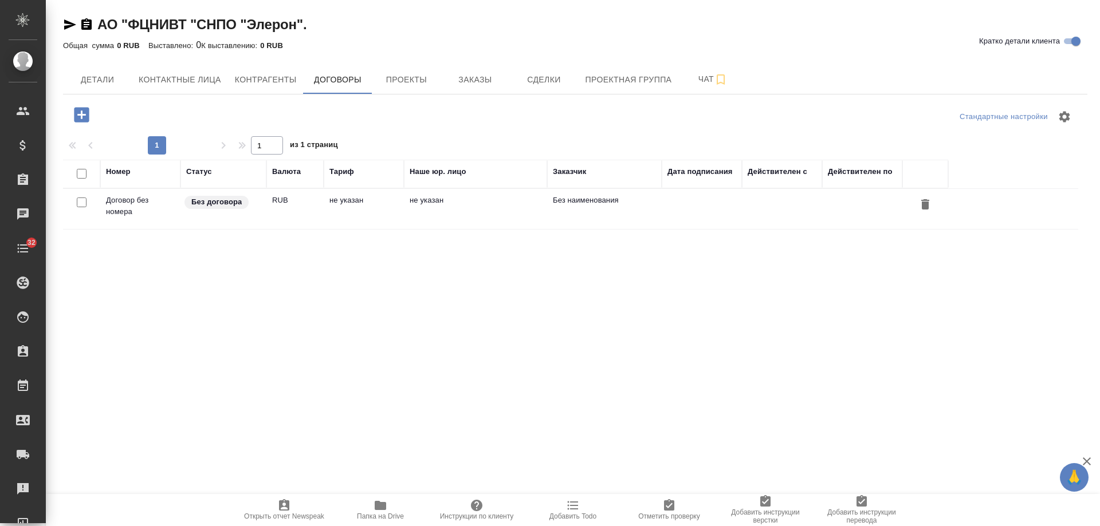
click at [423, 85] on span "Проекты" at bounding box center [406, 80] width 55 height 14
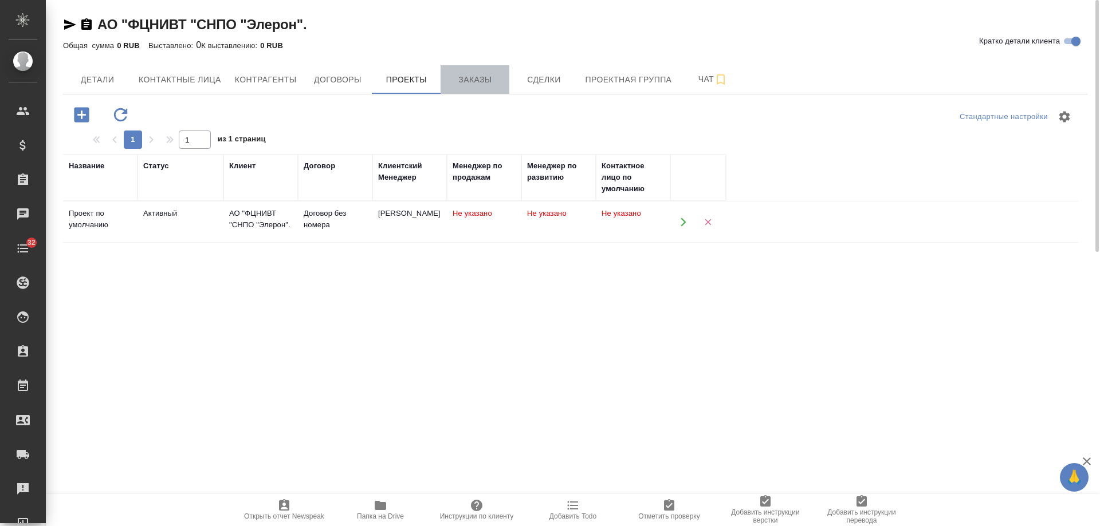
click at [477, 84] on span "Заказы" at bounding box center [474, 80] width 55 height 14
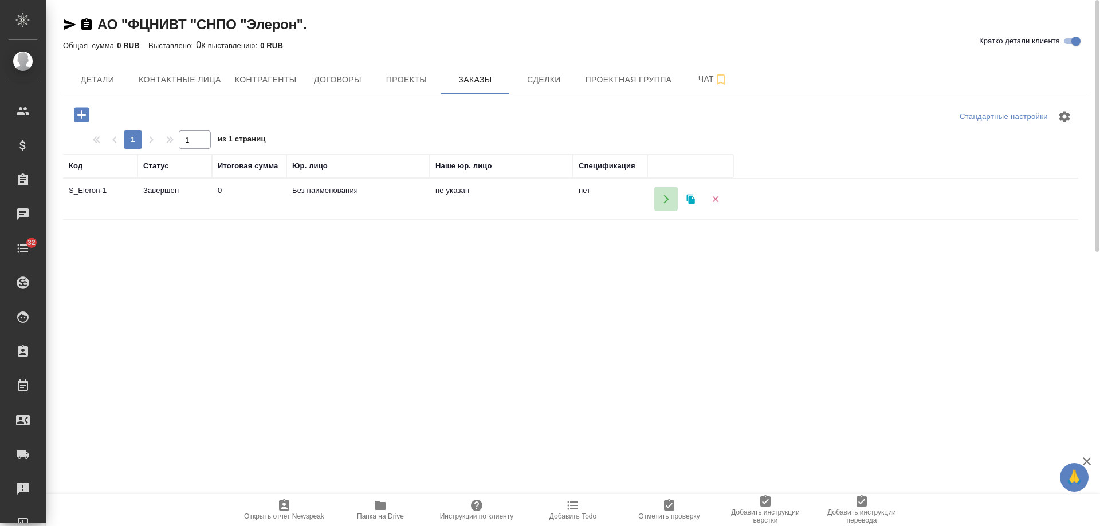
click at [666, 201] on icon "button" at bounding box center [665, 199] width 5 height 9
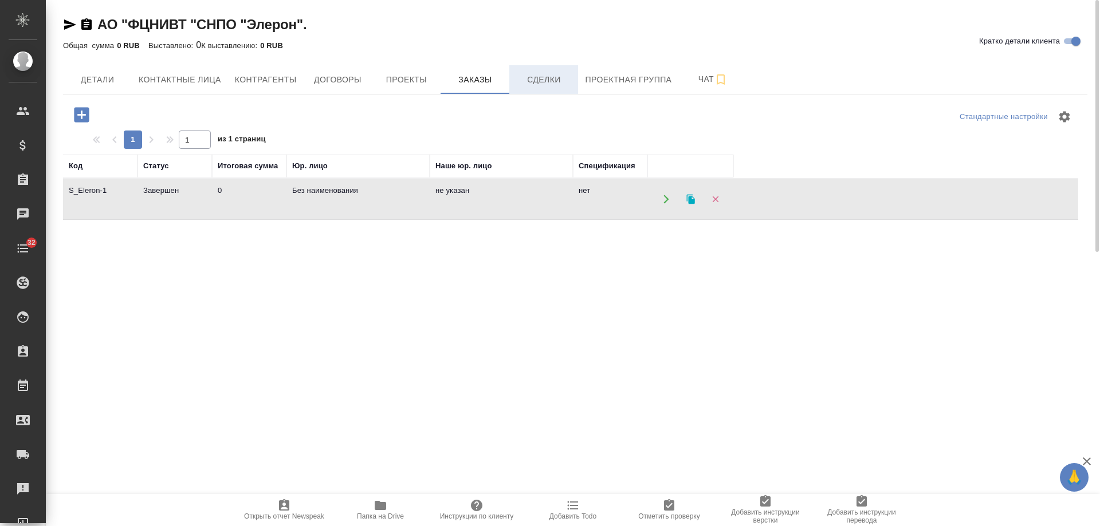
click at [539, 88] on button "Сделки" at bounding box center [543, 79] width 69 height 29
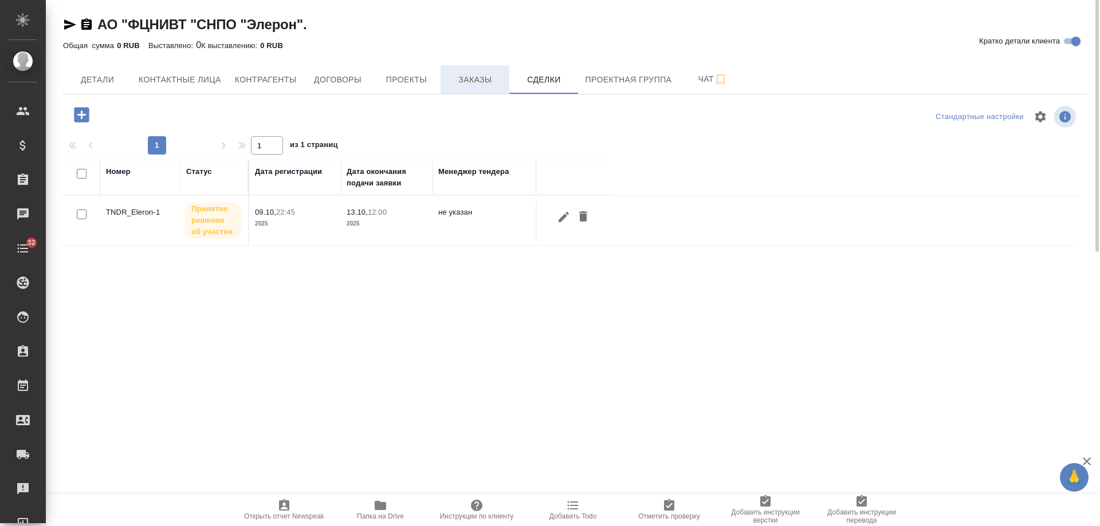
click at [474, 80] on span "Заказы" at bounding box center [474, 80] width 55 height 14
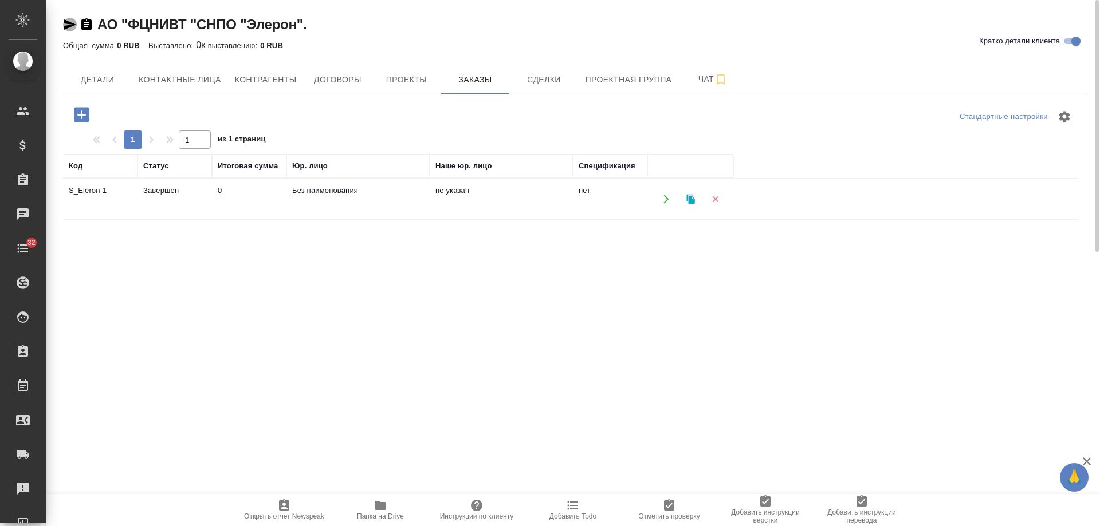
click at [67, 23] on icon "button" at bounding box center [70, 24] width 12 height 10
click at [542, 82] on span "Сделки" at bounding box center [543, 80] width 55 height 14
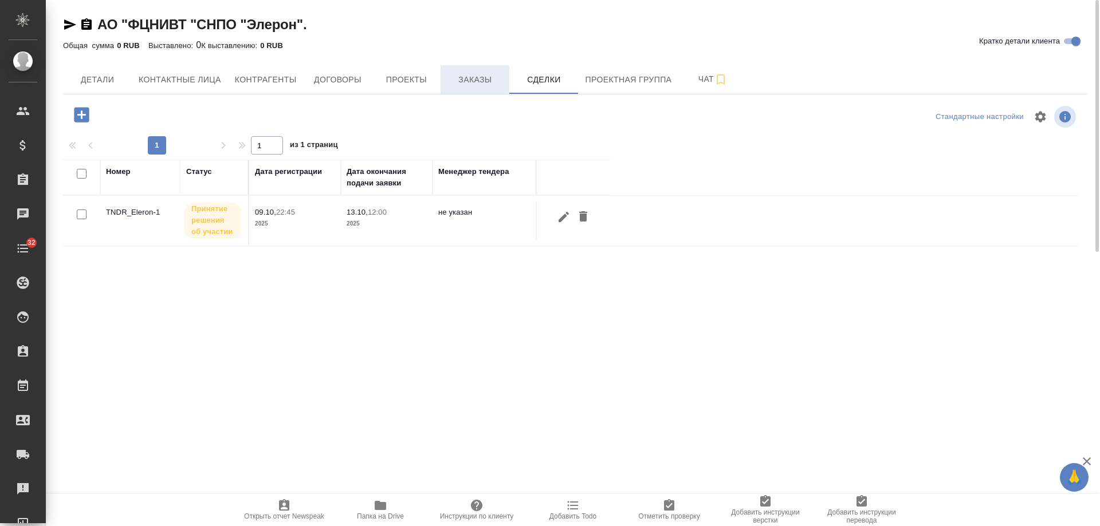
click at [476, 86] on span "Заказы" at bounding box center [474, 80] width 55 height 14
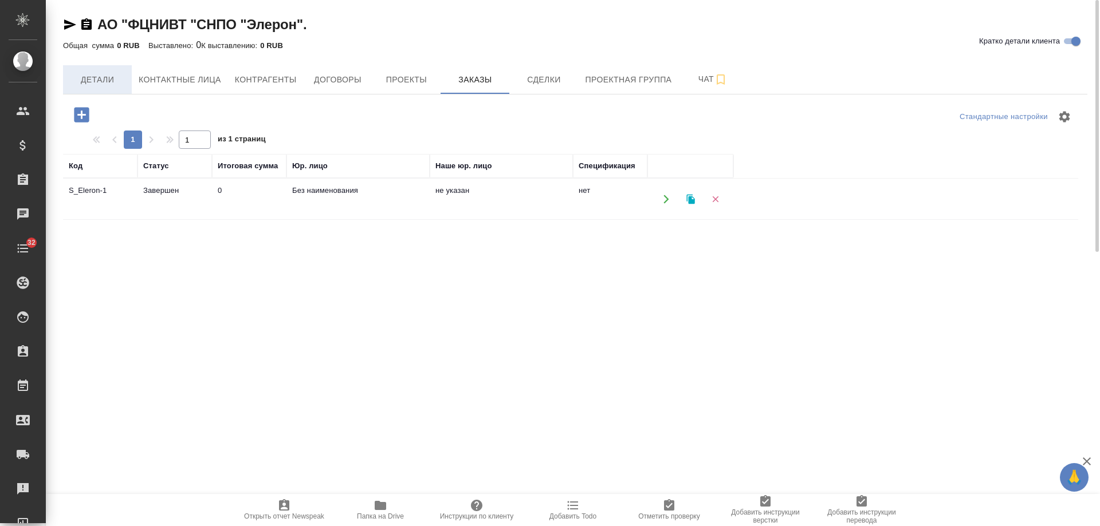
click at [97, 80] on span "Детали" at bounding box center [97, 80] width 55 height 14
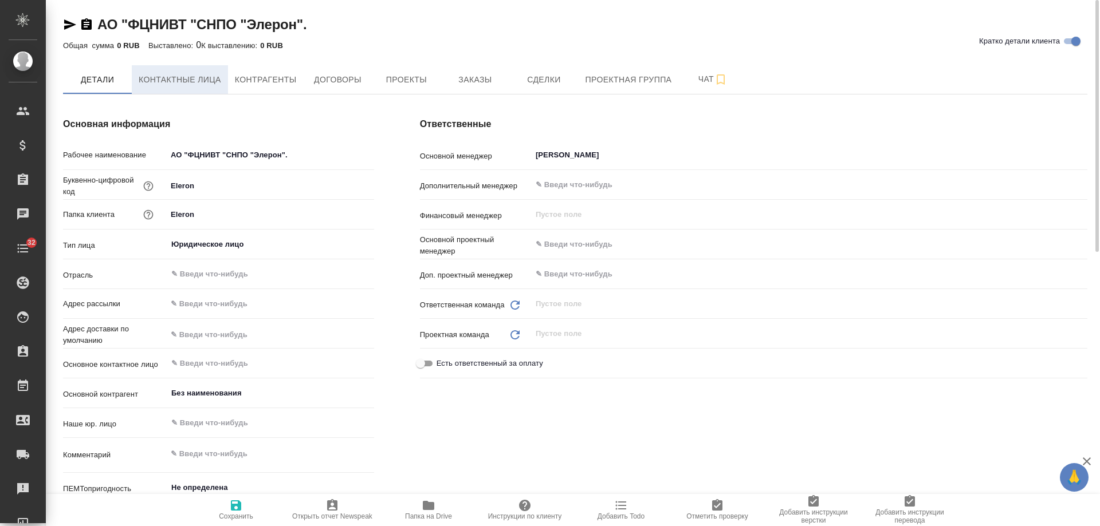
type textarea "x"
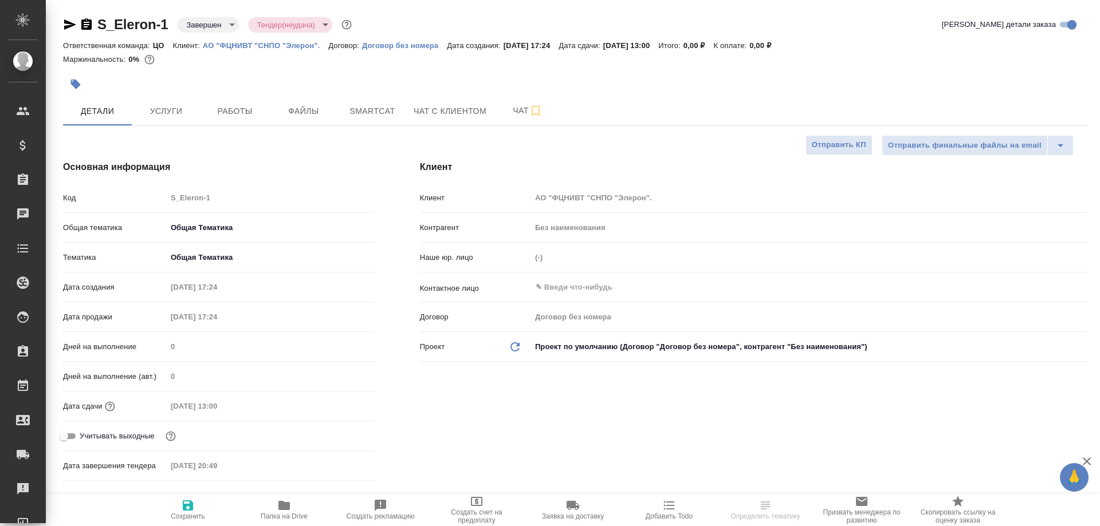
select select "RU"
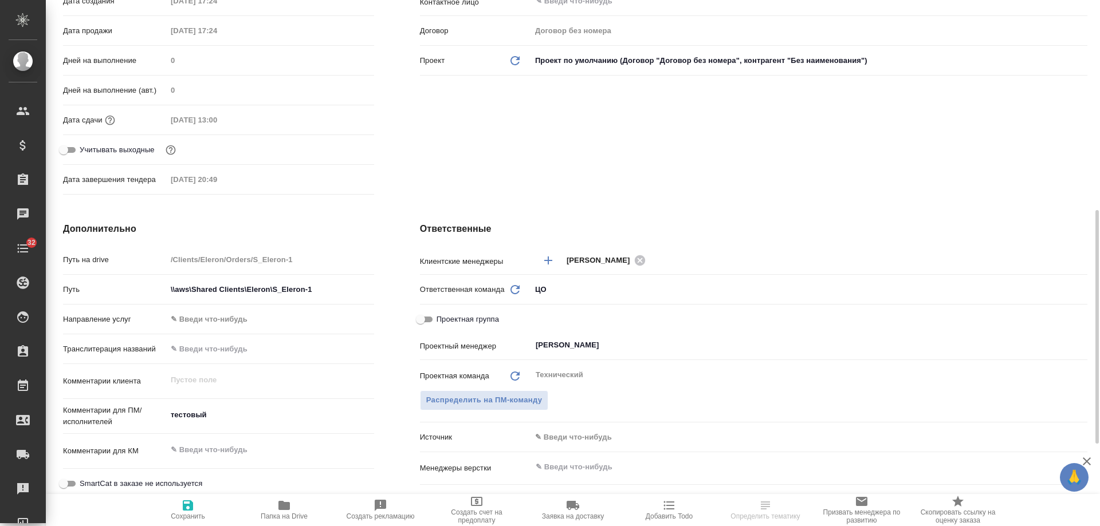
scroll to position [516, 0]
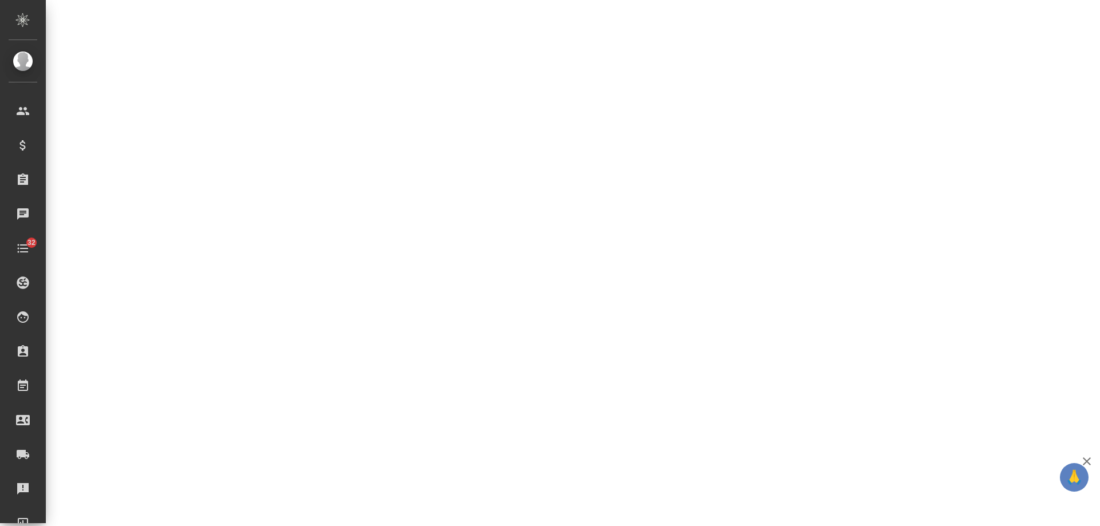
select select "RU"
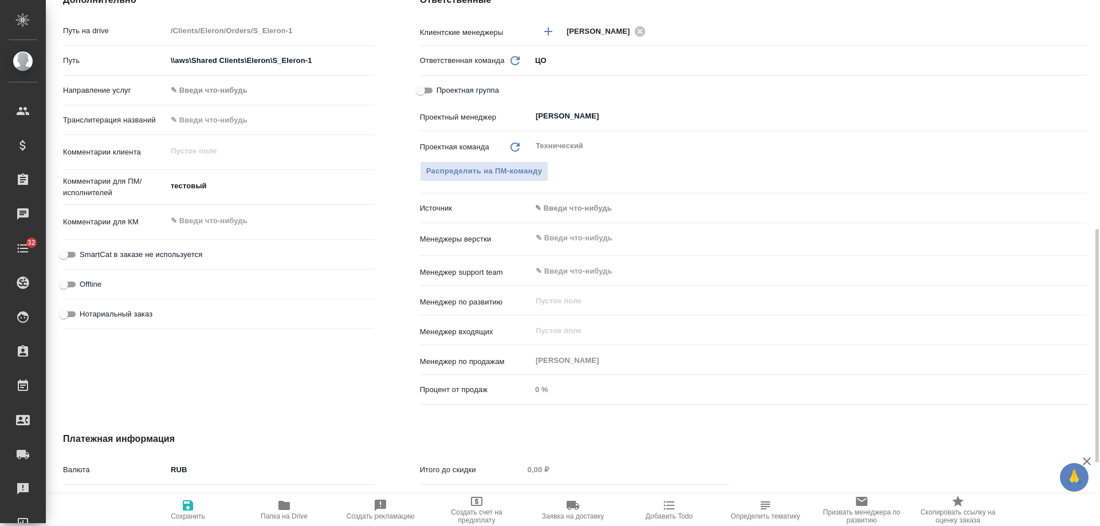
type textarea "x"
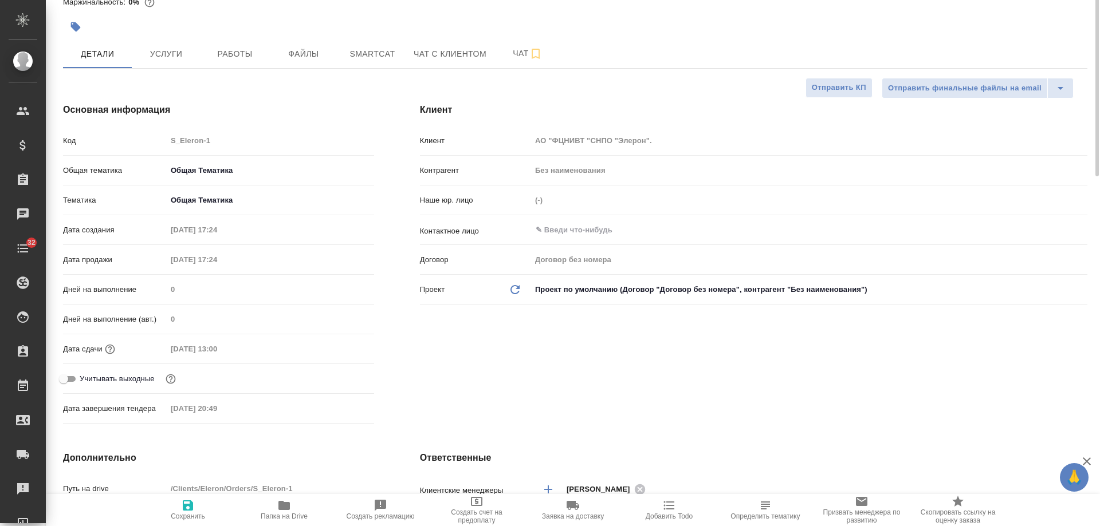
scroll to position [0, 0]
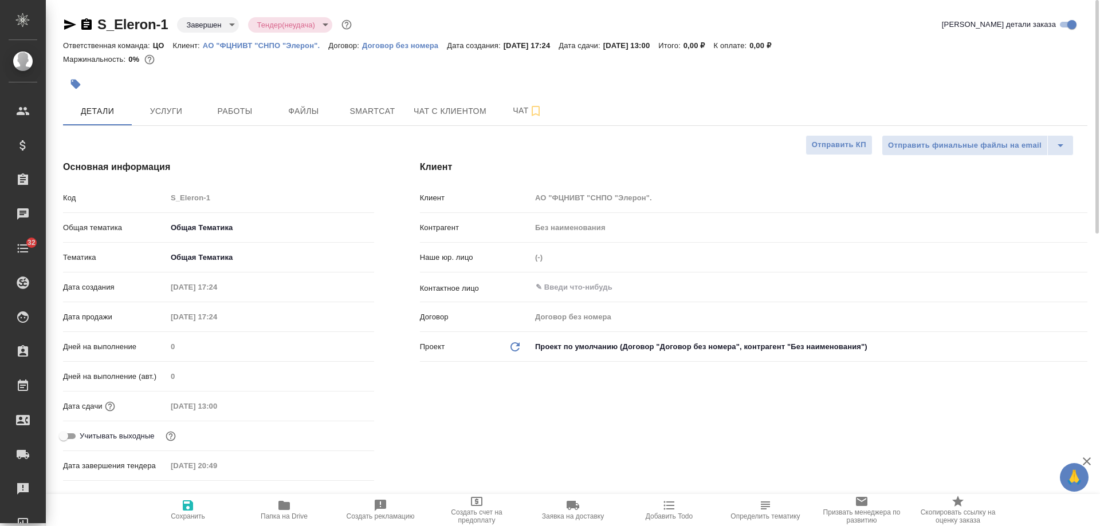
type textarea "x"
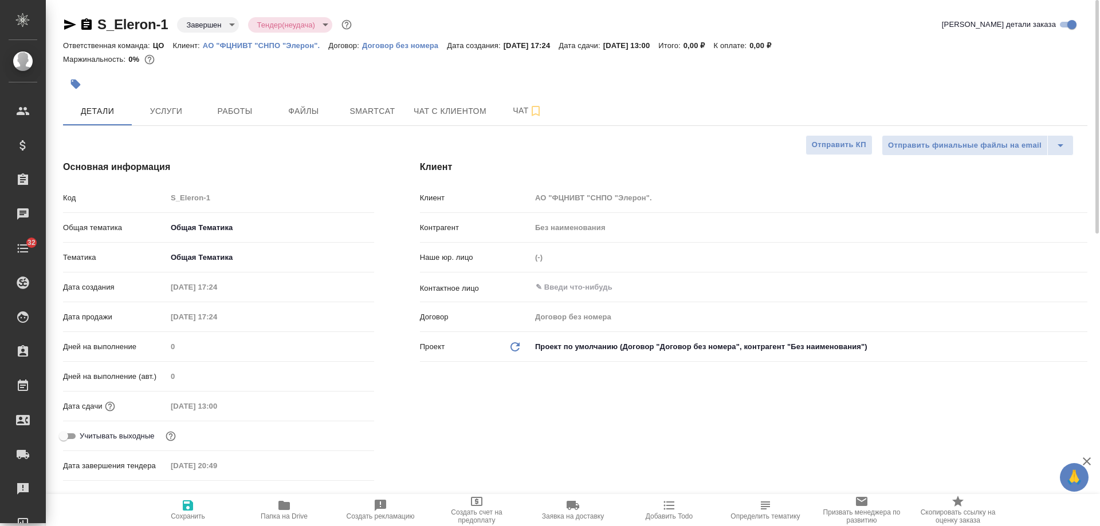
type textarea "x"
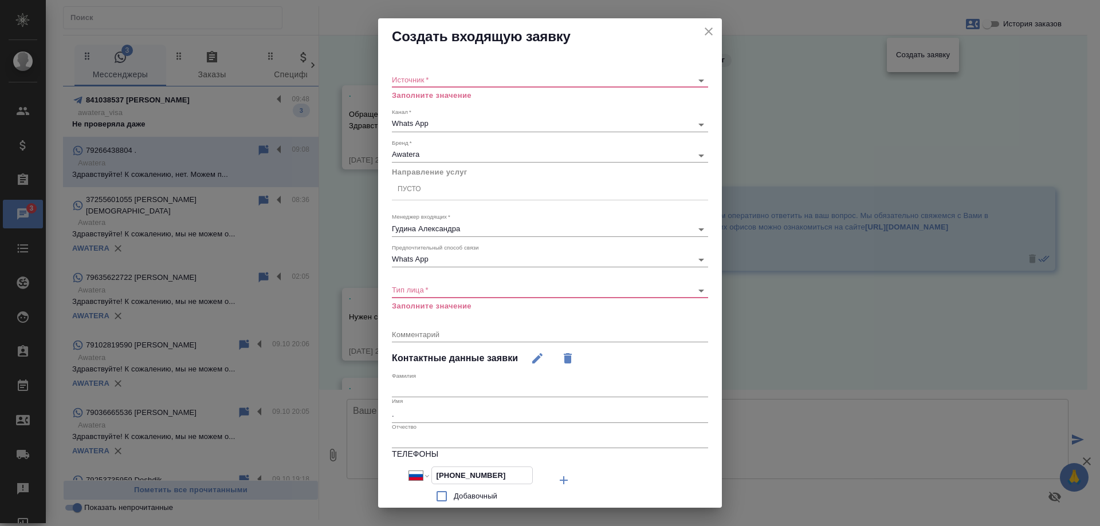
select select "RU"
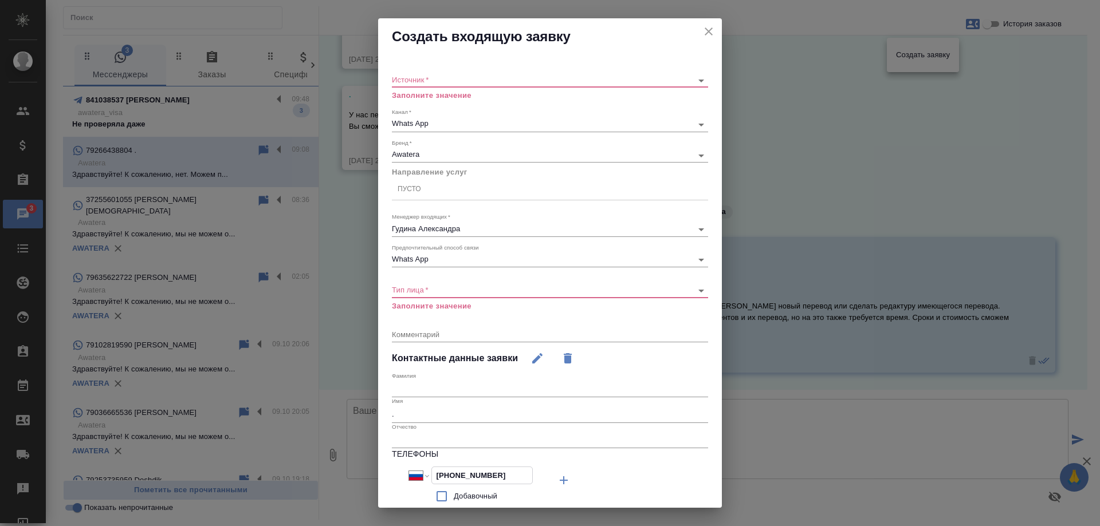
click at [705, 29] on icon "close" at bounding box center [709, 31] width 8 height 8
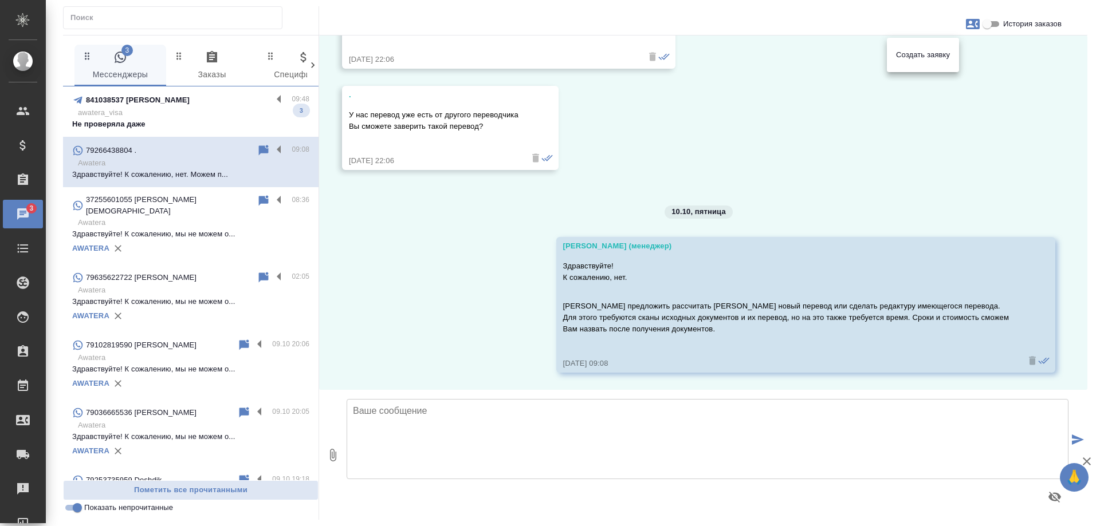
click at [442, 270] on div at bounding box center [550, 263] width 1100 height 526
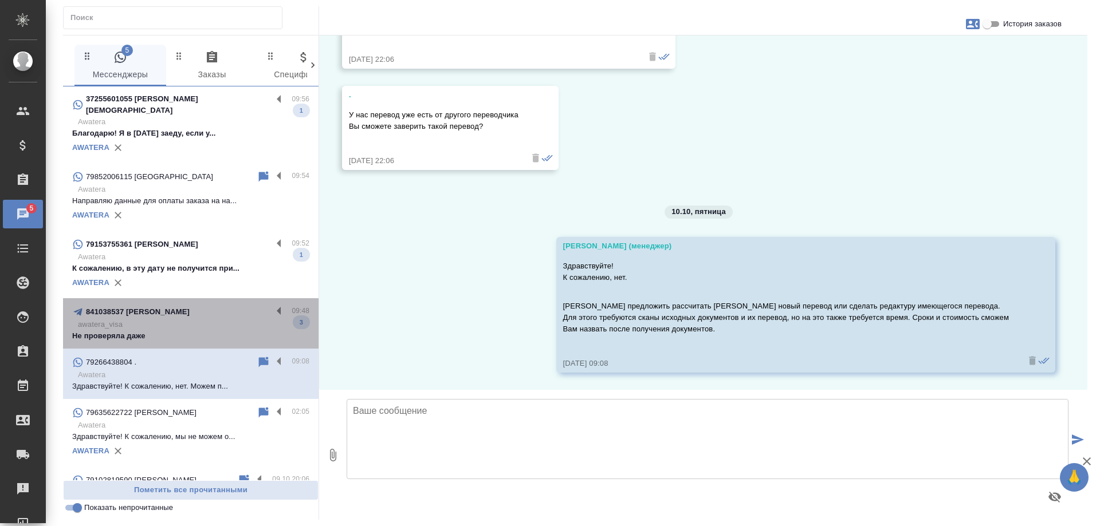
click at [195, 319] on p "awatera_visa" at bounding box center [193, 324] width 231 height 11
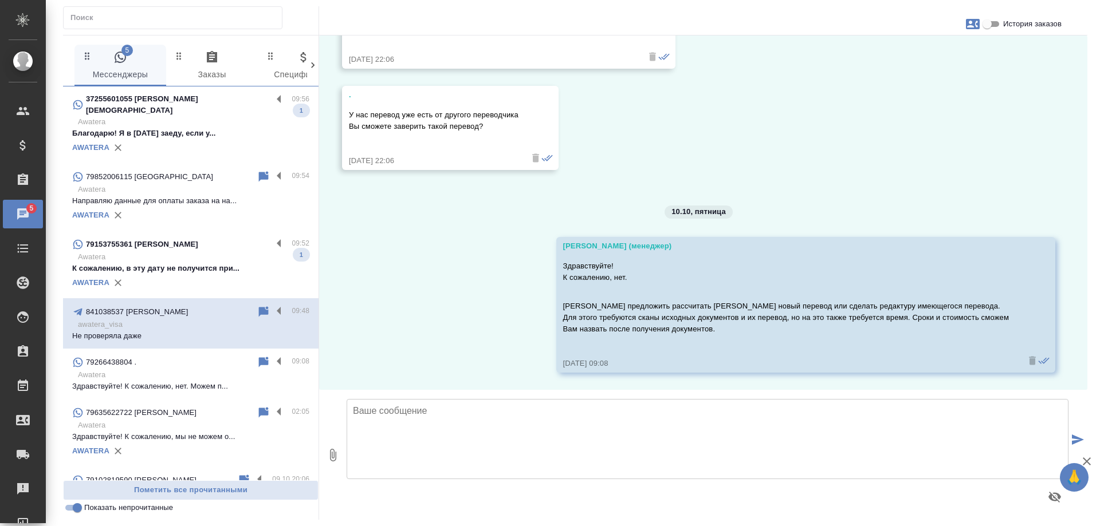
click at [206, 252] on p "Awatera" at bounding box center [193, 256] width 231 height 11
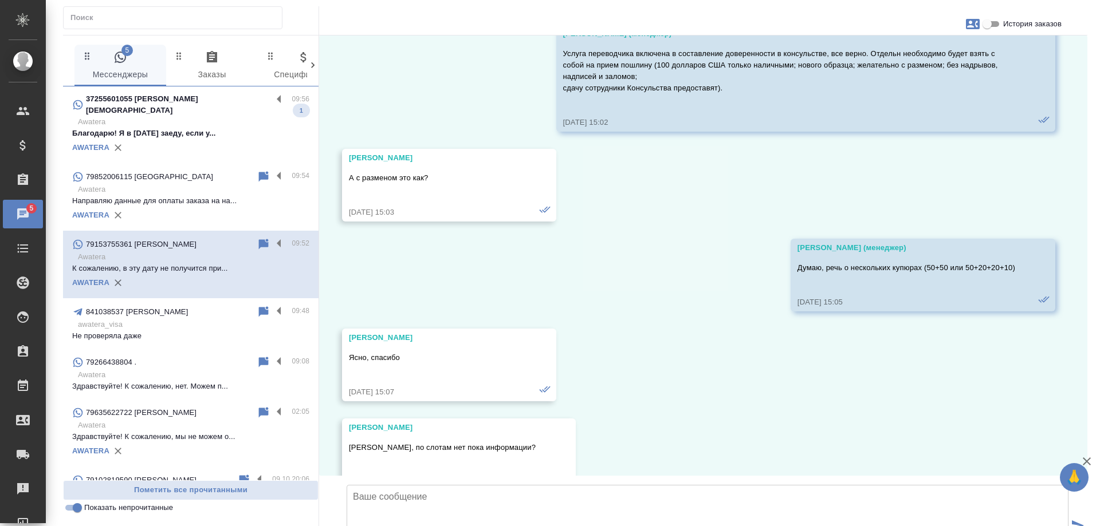
scroll to position [3059, 0]
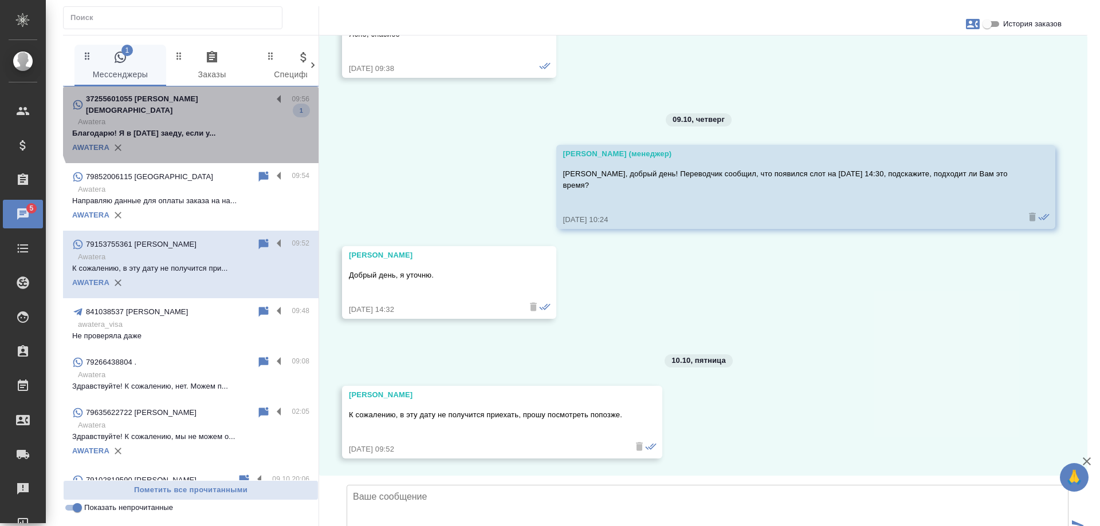
click at [209, 107] on div "37255601055 Rose Christian" at bounding box center [172, 104] width 200 height 23
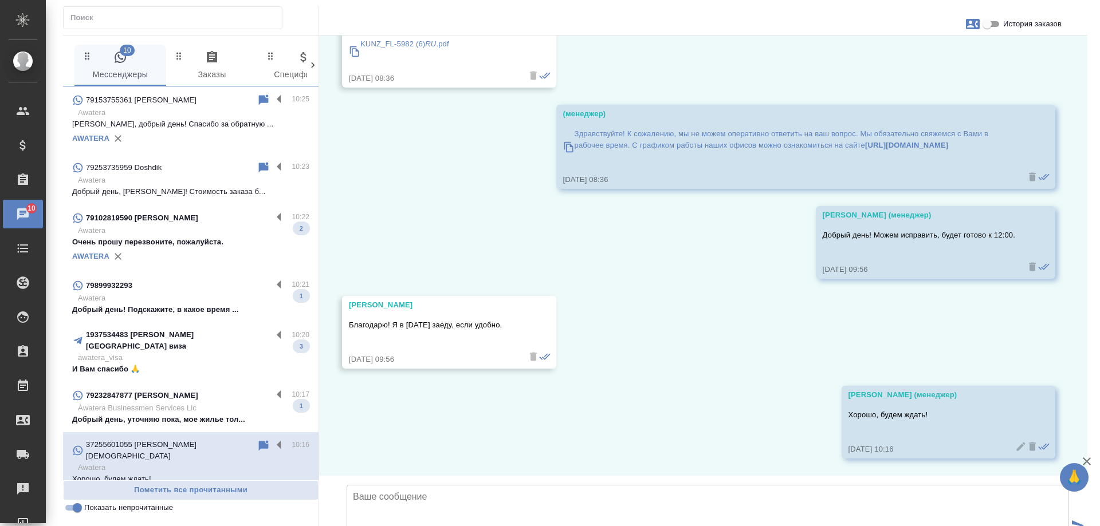
scroll to position [0, 0]
click at [203, 228] on p "Awatera" at bounding box center [193, 230] width 231 height 11
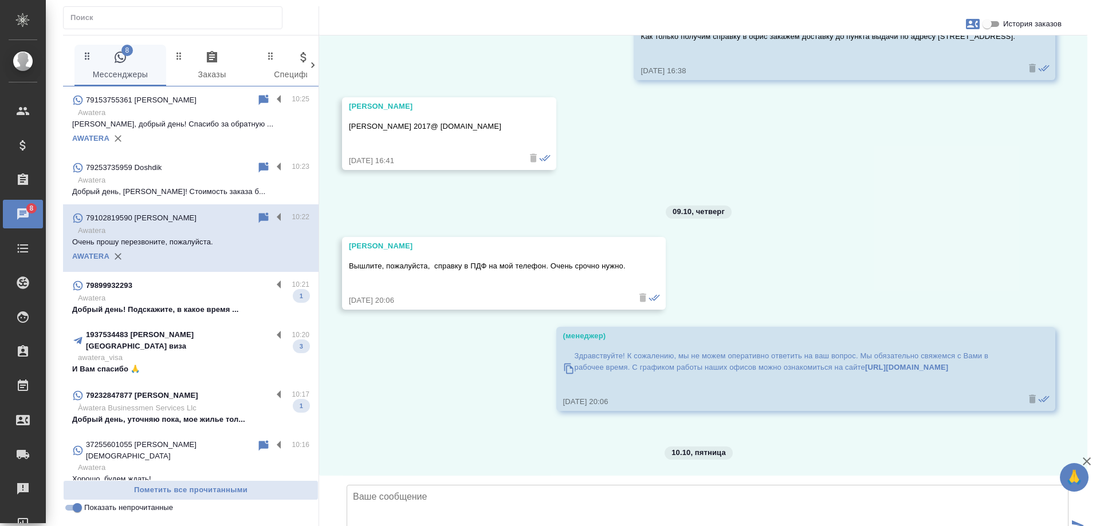
scroll to position [3616, 0]
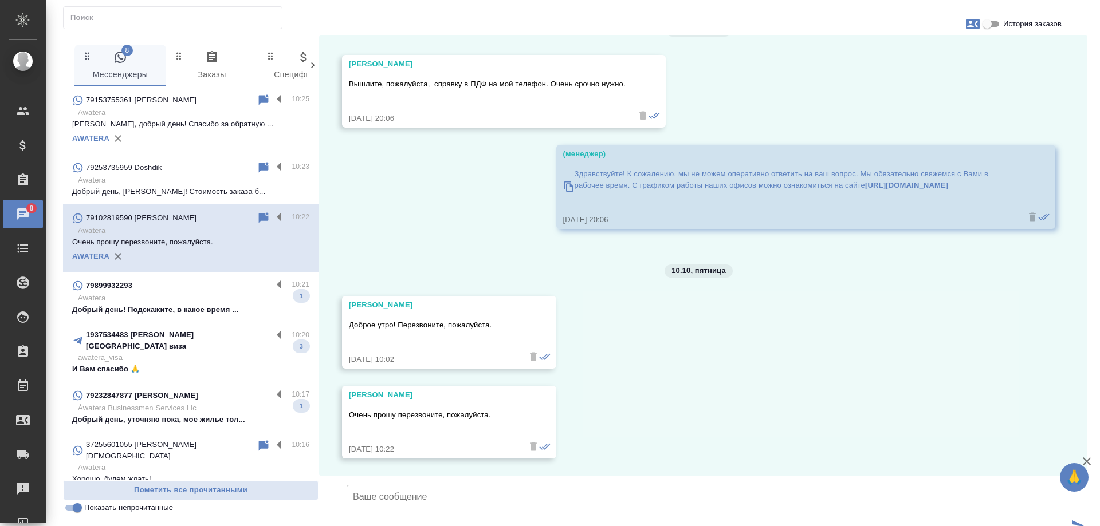
click at [170, 301] on p "Awatera" at bounding box center [193, 298] width 231 height 11
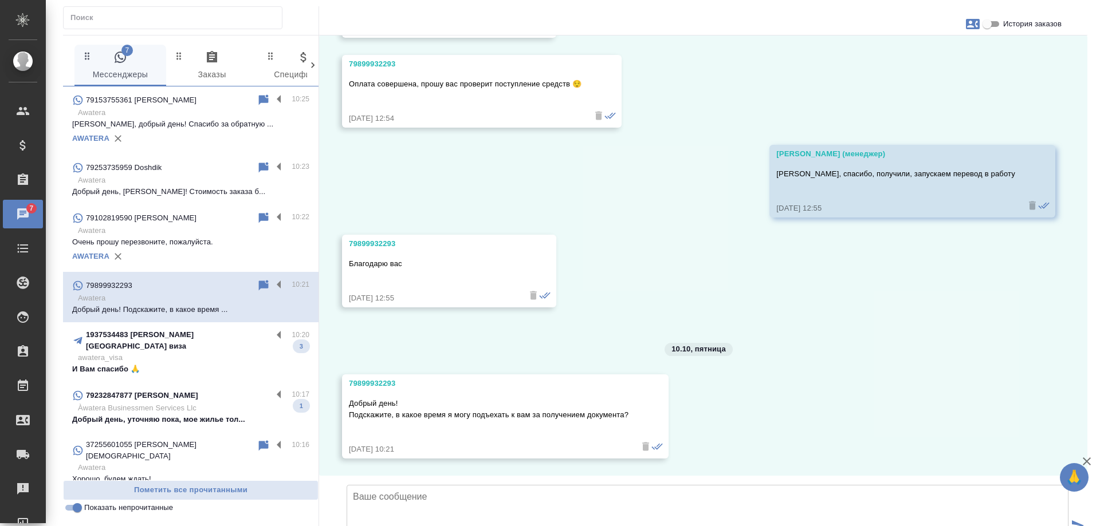
scroll to position [115, 0]
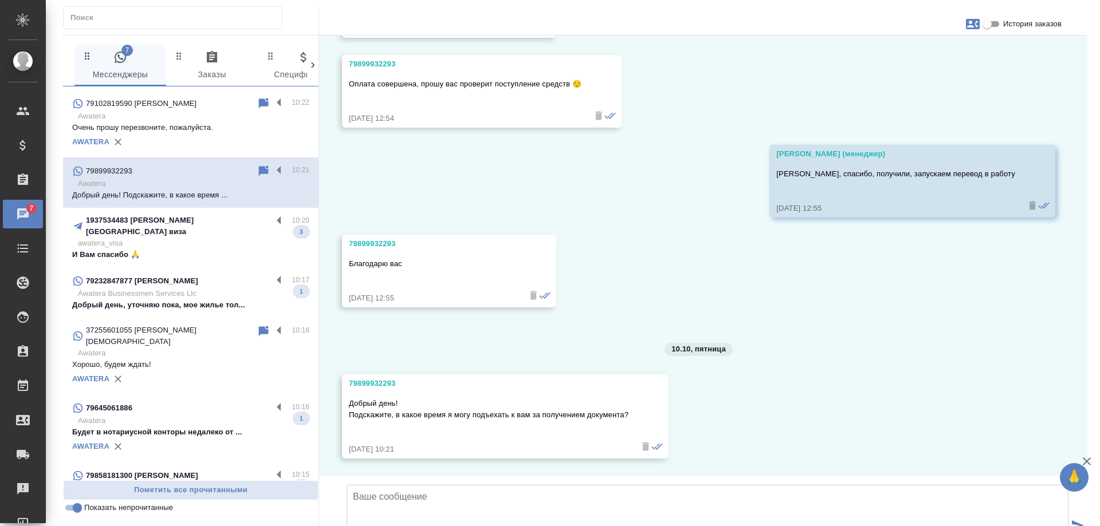
click at [224, 250] on p "И Вам спасибо 🙏" at bounding box center [190, 254] width 237 height 11
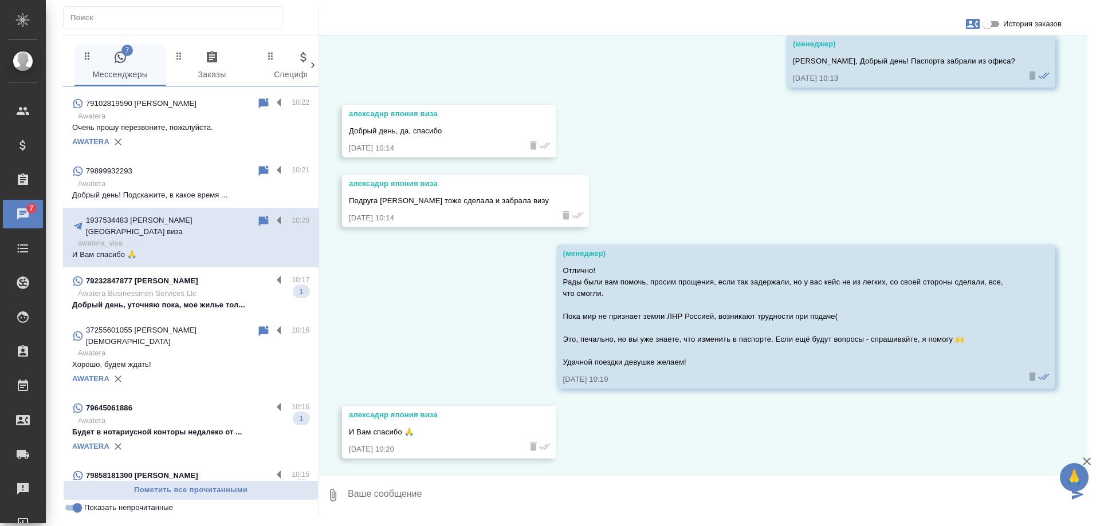
scroll to position [11714, 0]
click at [228, 300] on p "Добрый день, уточняю пока, мое жилье тол..." at bounding box center [190, 305] width 237 height 11
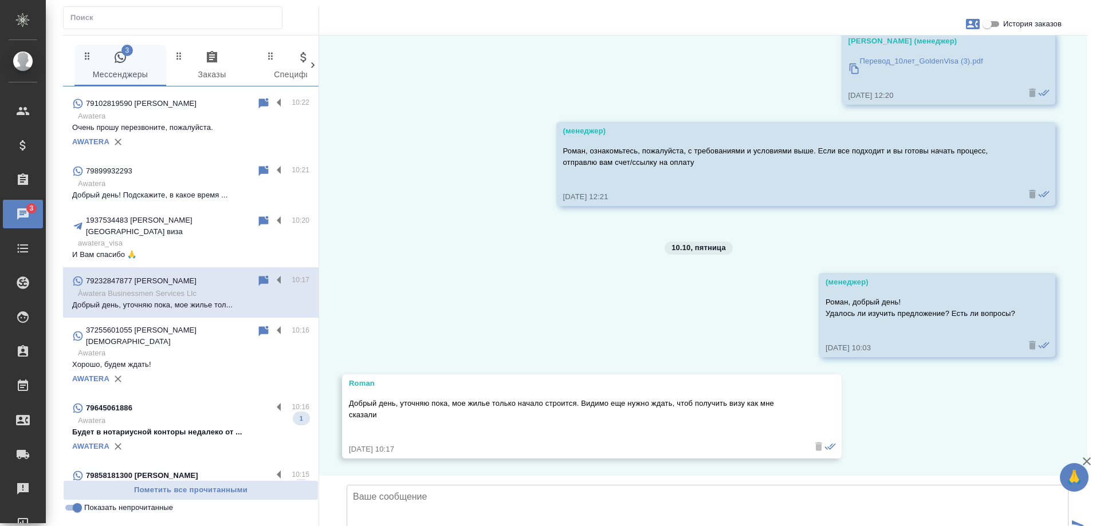
scroll to position [946, 0]
click at [184, 427] on p "Будет в нотариусной конторы недалеко от ..." at bounding box center [190, 432] width 237 height 11
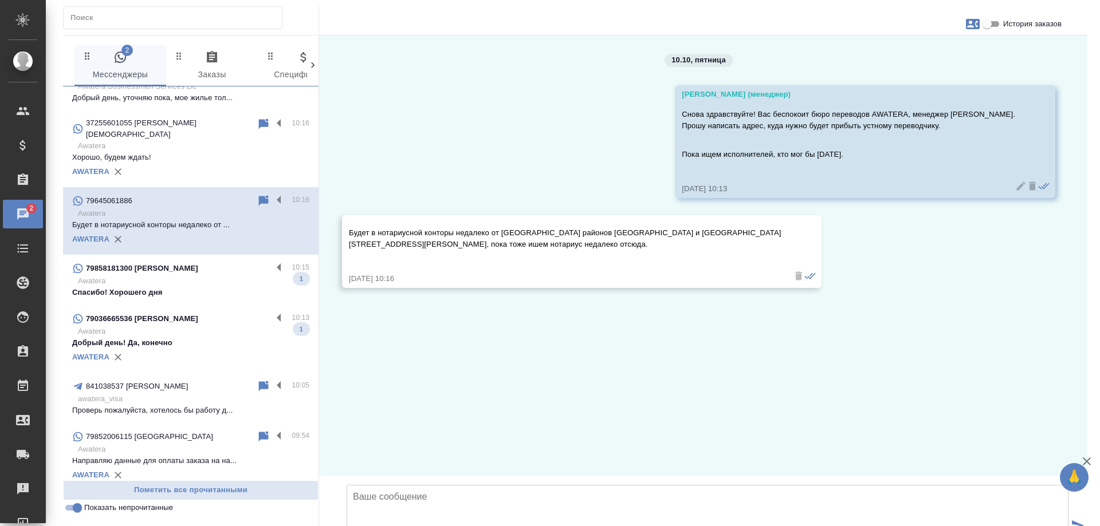
scroll to position [344, 0]
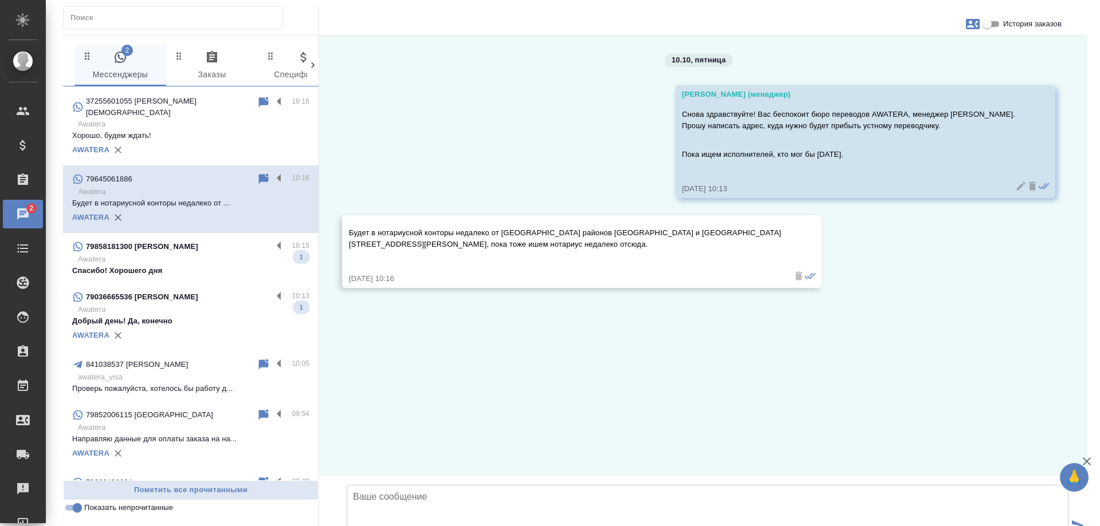
click at [175, 254] on p "Awatera" at bounding box center [193, 259] width 231 height 11
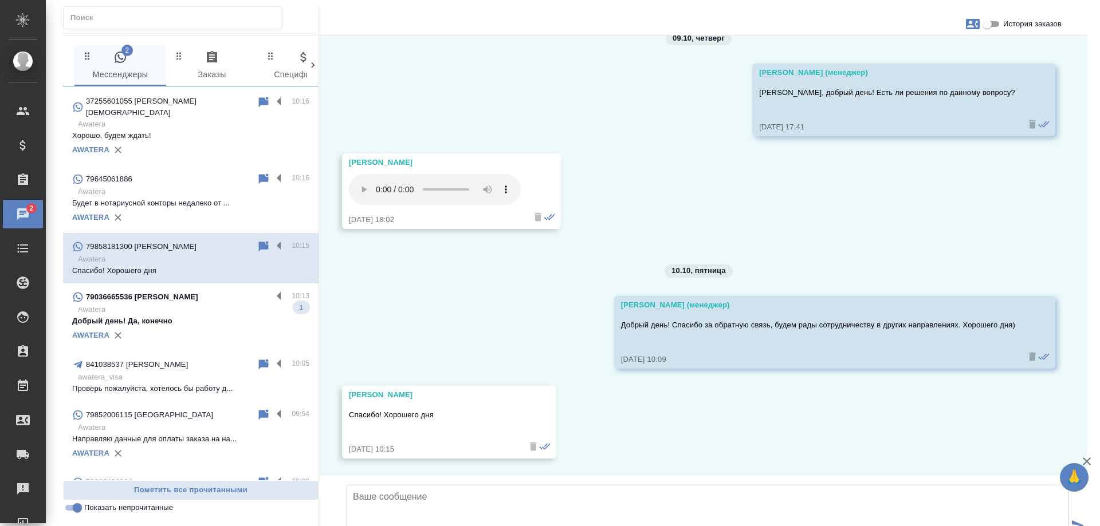
scroll to position [3369, 0]
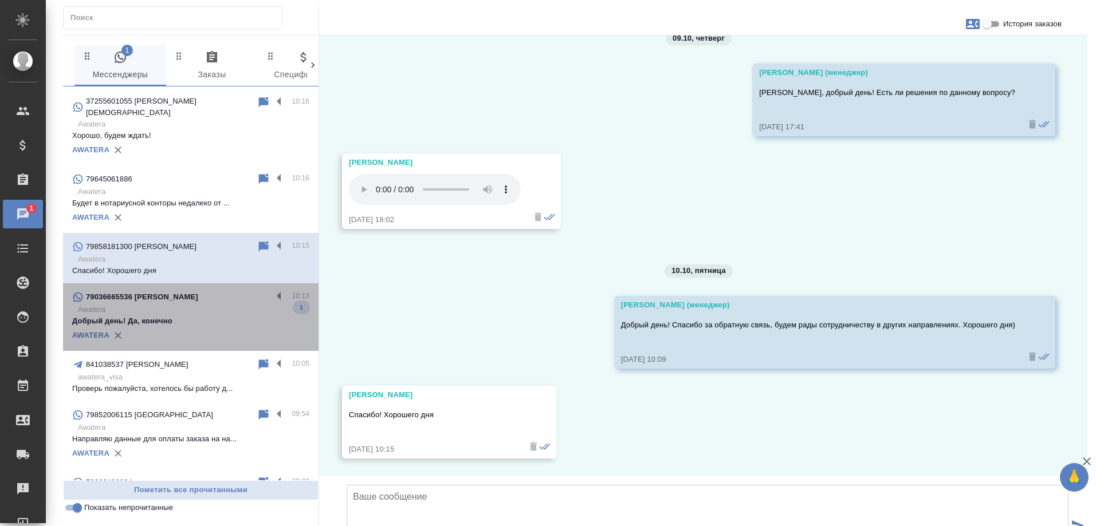
click at [197, 316] on p "Добрый день! Да, конечно" at bounding box center [190, 321] width 237 height 11
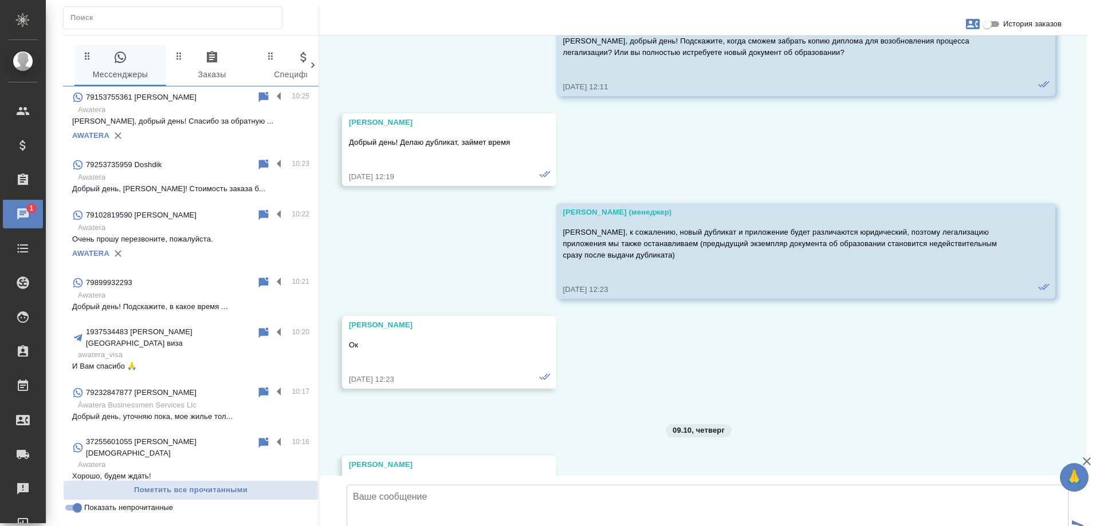
scroll to position [0, 0]
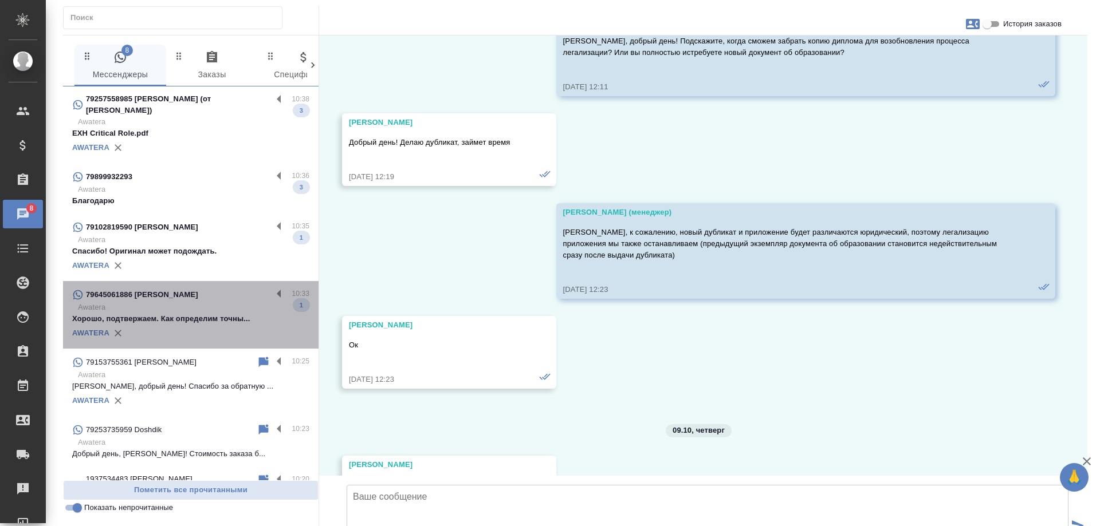
click at [212, 315] on p "Хорошо, подтвержаем. Как определим точны..." at bounding box center [190, 318] width 237 height 11
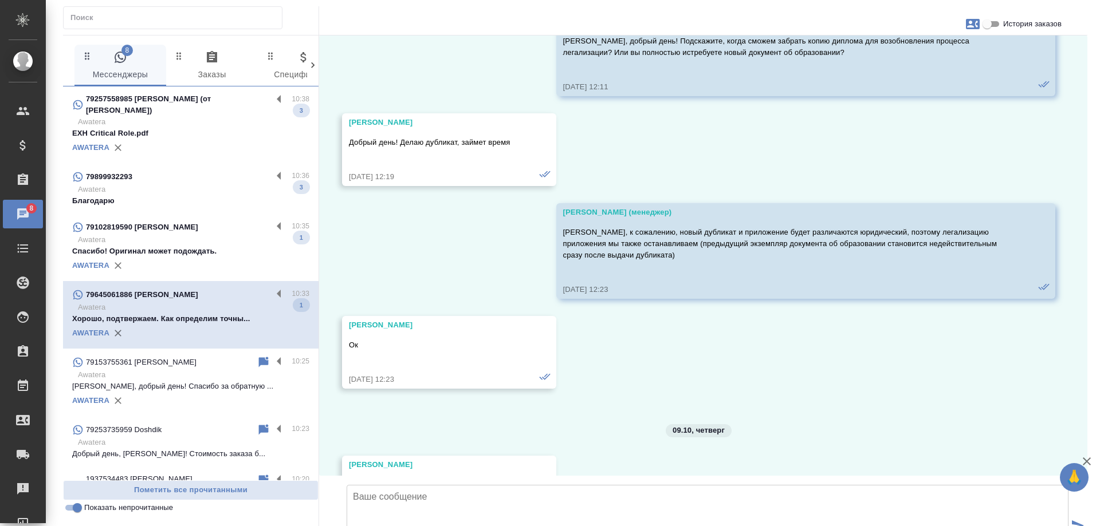
scroll to position [158, 0]
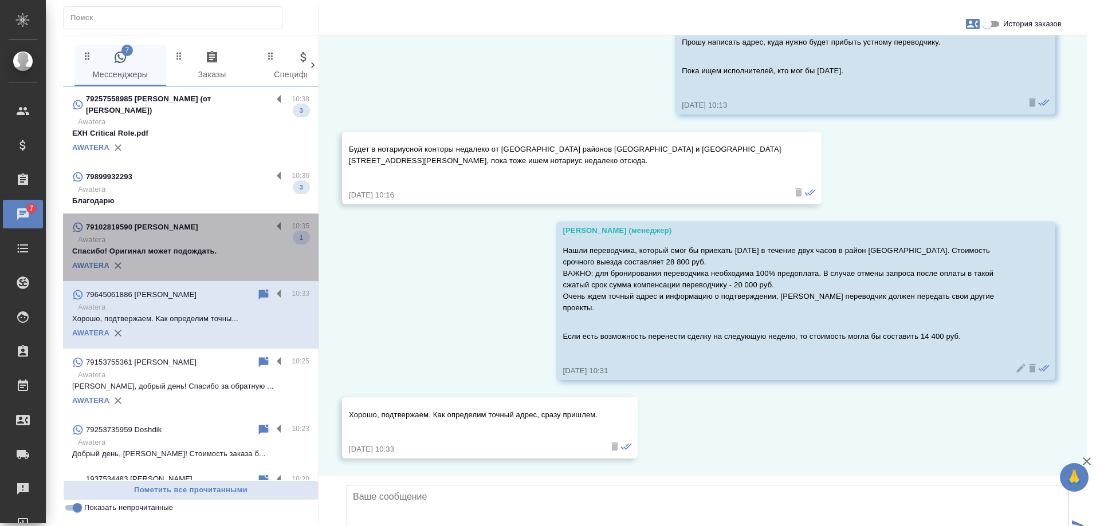
click at [197, 238] on p "Awatera" at bounding box center [193, 239] width 231 height 11
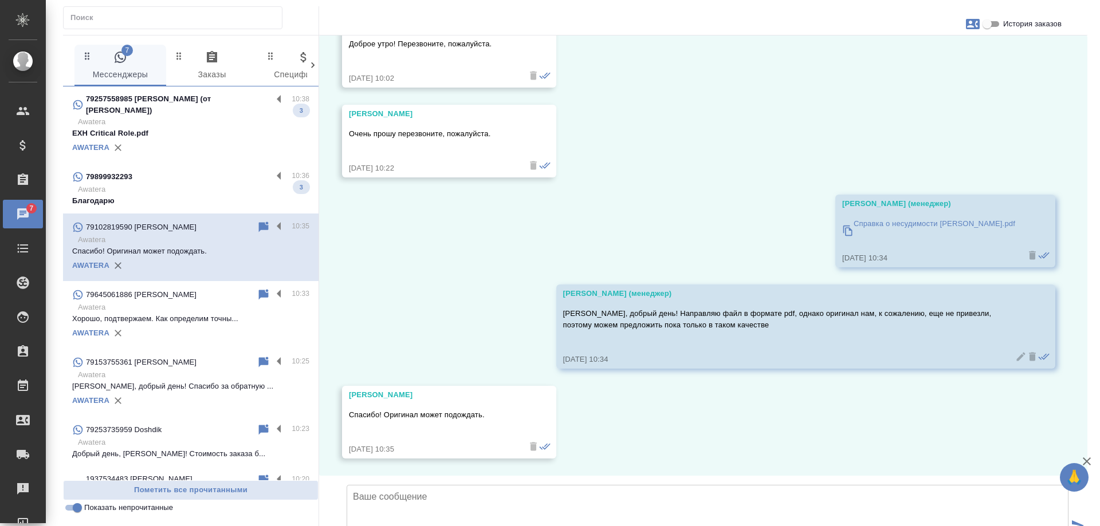
scroll to position [3897, 0]
click at [175, 187] on p "Awatera" at bounding box center [193, 189] width 231 height 11
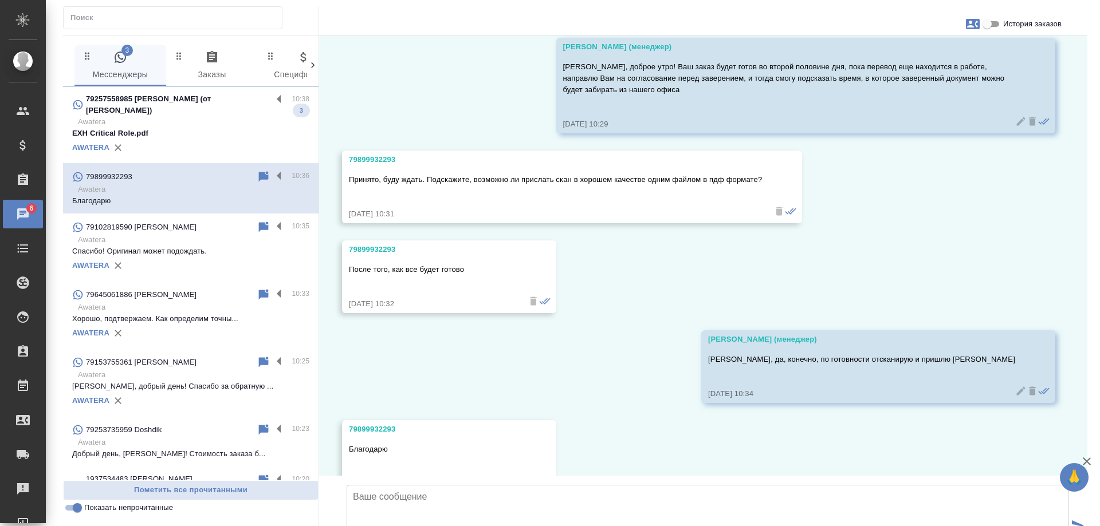
scroll to position [4051, 0]
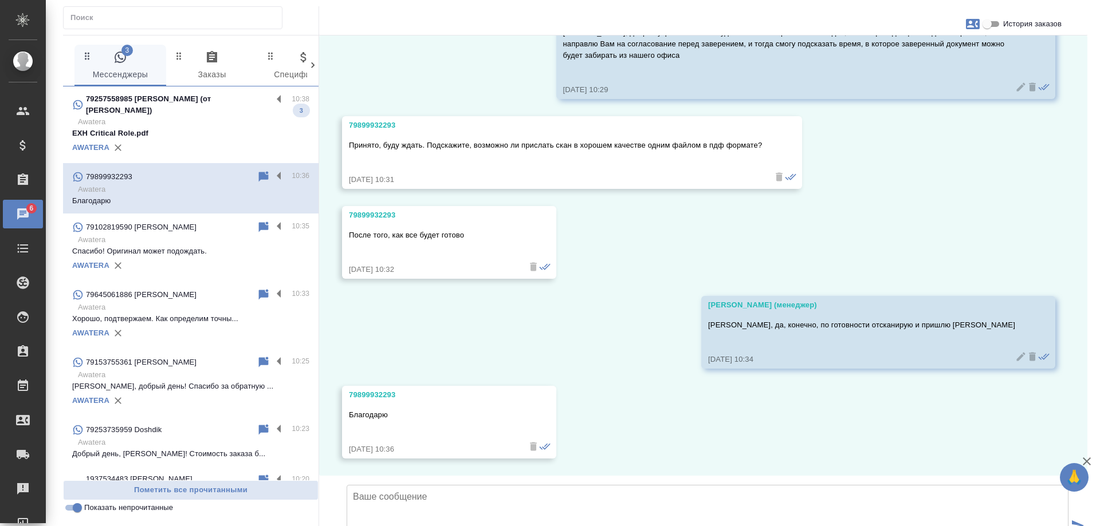
click at [205, 101] on p "79257558985 Солнцева Виктория (от Елены Макаровой)" at bounding box center [179, 104] width 186 height 23
type textarea "П"
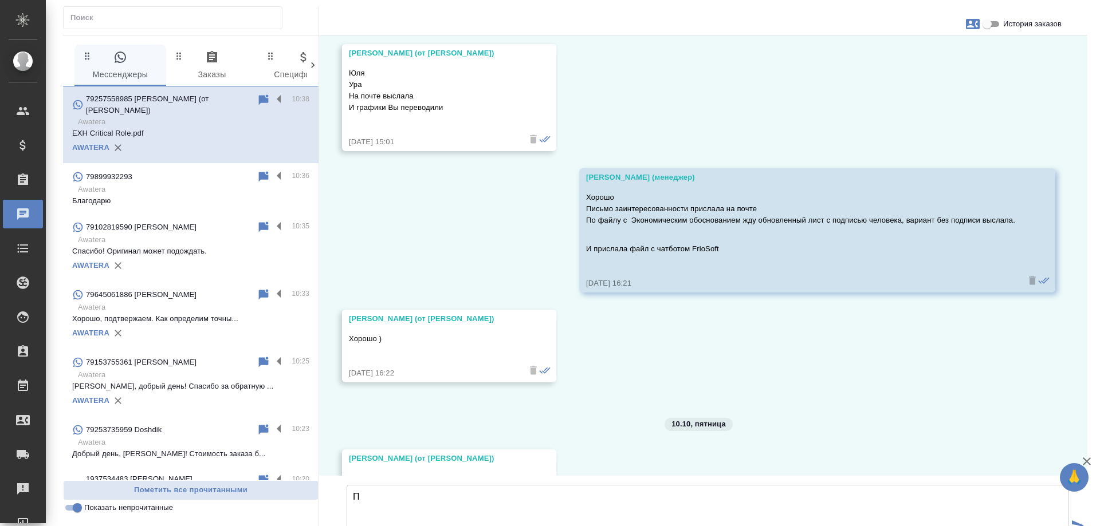
scroll to position [26865, 0]
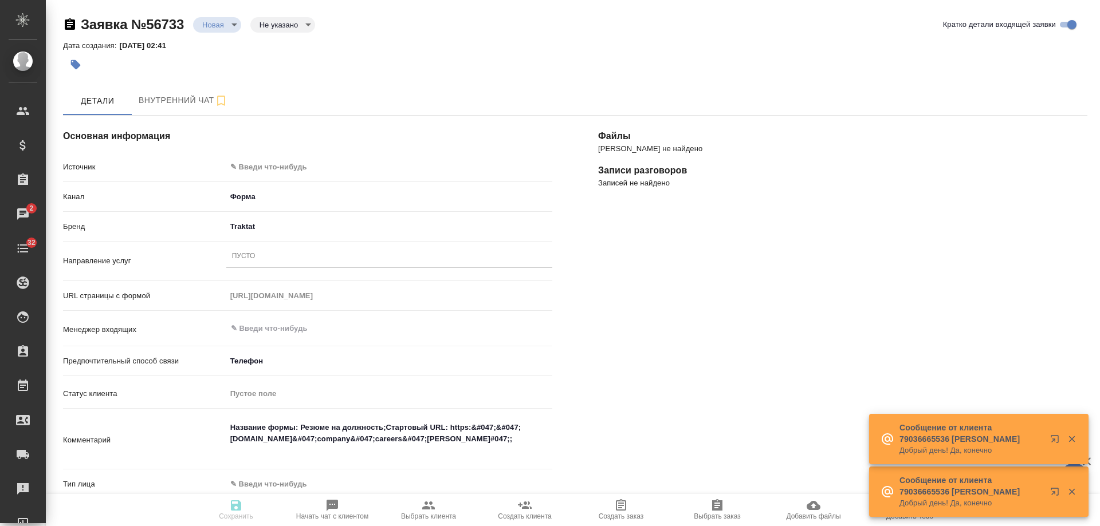
select select "RU"
click at [287, 151] on div "Основная информация Источник ✎ Введи что-нибудь Канал Форма 63623f8939da55ae86e…" at bounding box center [307, 454] width 535 height 722
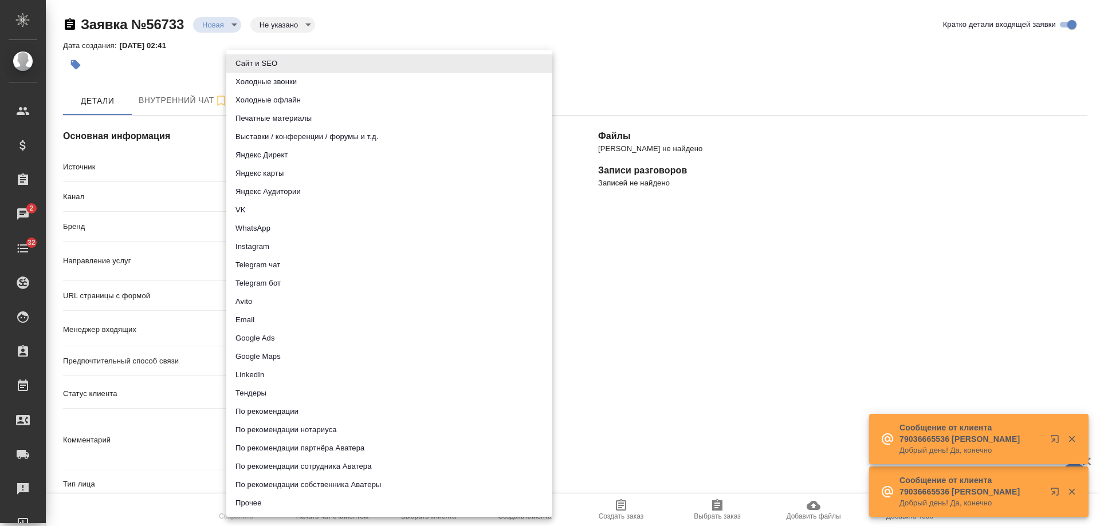
click at [287, 163] on body "🙏 .cls-1 fill:#fff; AWATERA Gudina Alexandra Клиенты Спецификации Заказы 2 Чаты…" at bounding box center [550, 263] width 1100 height 526
click at [284, 64] on li "Сайт и SEO" at bounding box center [389, 63] width 326 height 18
type input "seo"
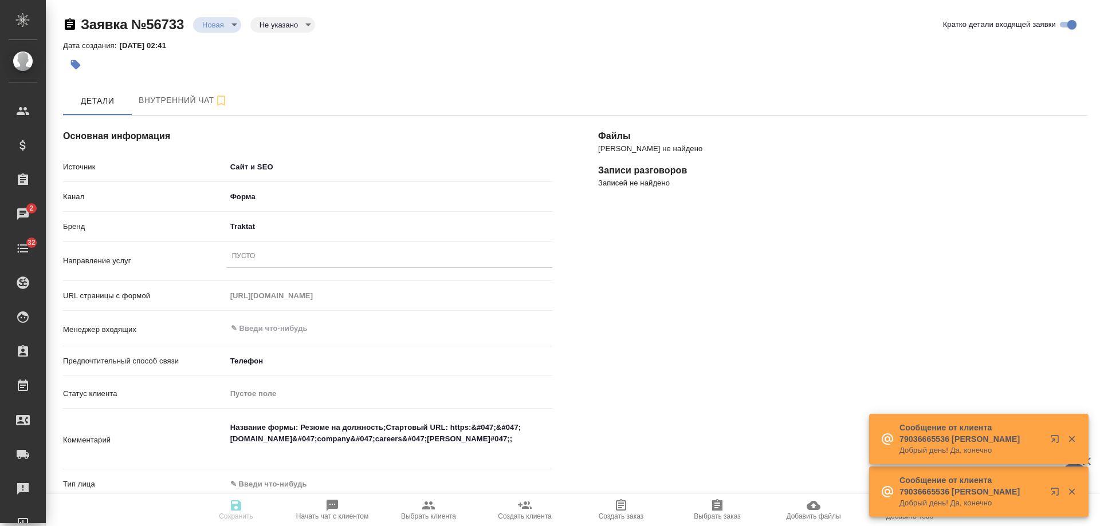
click at [258, 262] on div "Пусто" at bounding box center [389, 257] width 326 height 17
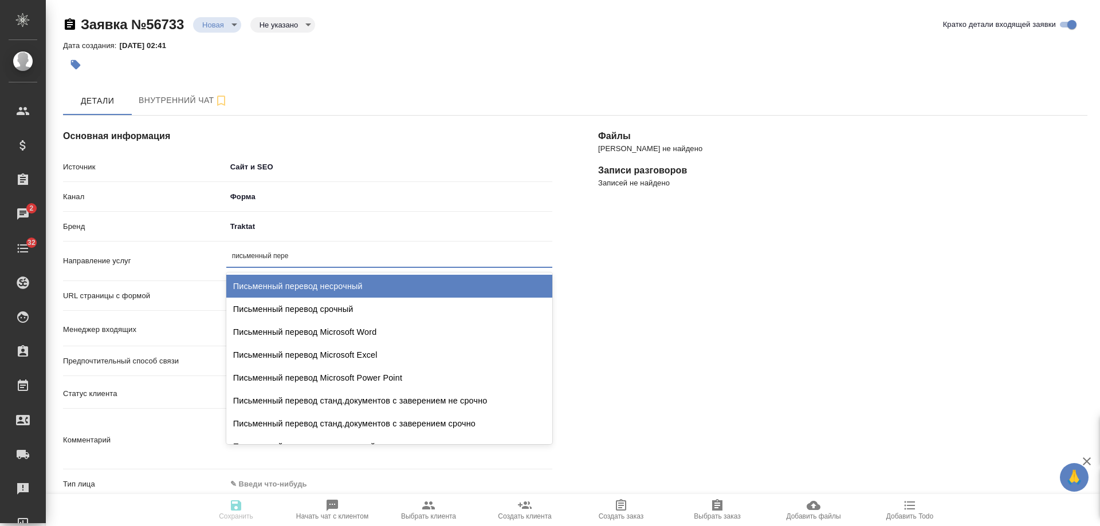
type input "письменный перев"
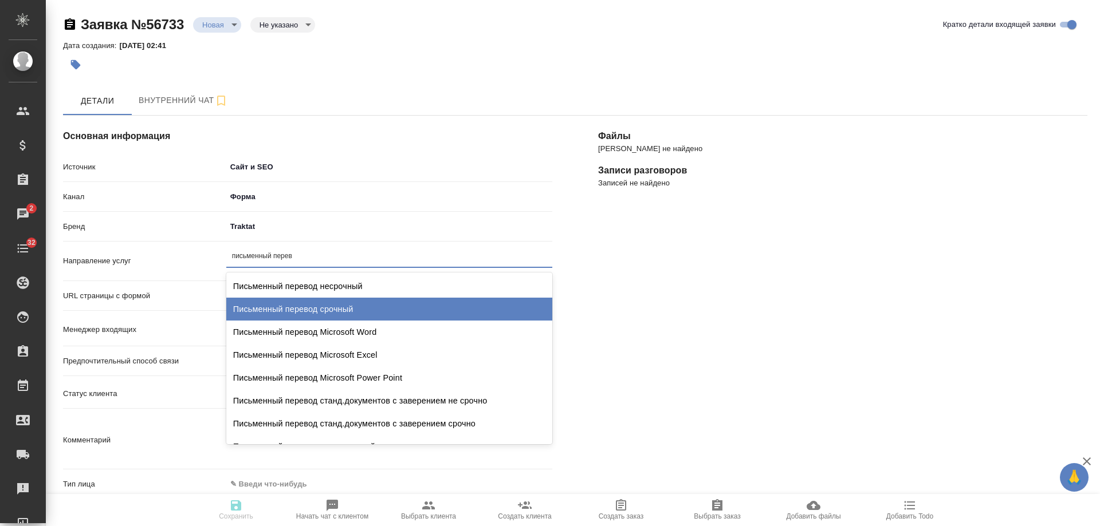
click at [336, 304] on div "Письменный перевод срочный" at bounding box center [389, 309] width 326 height 23
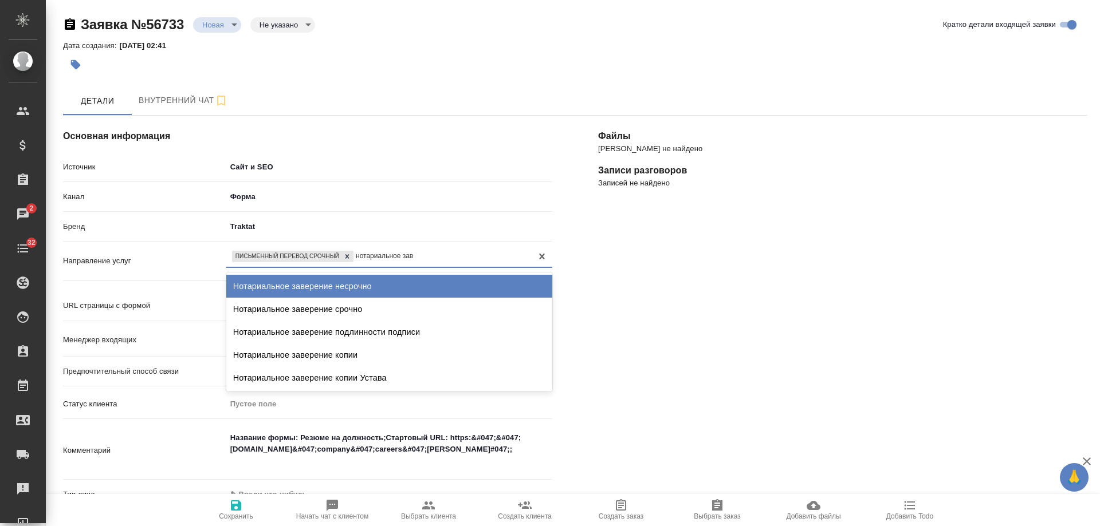
type input "нотариальное заве"
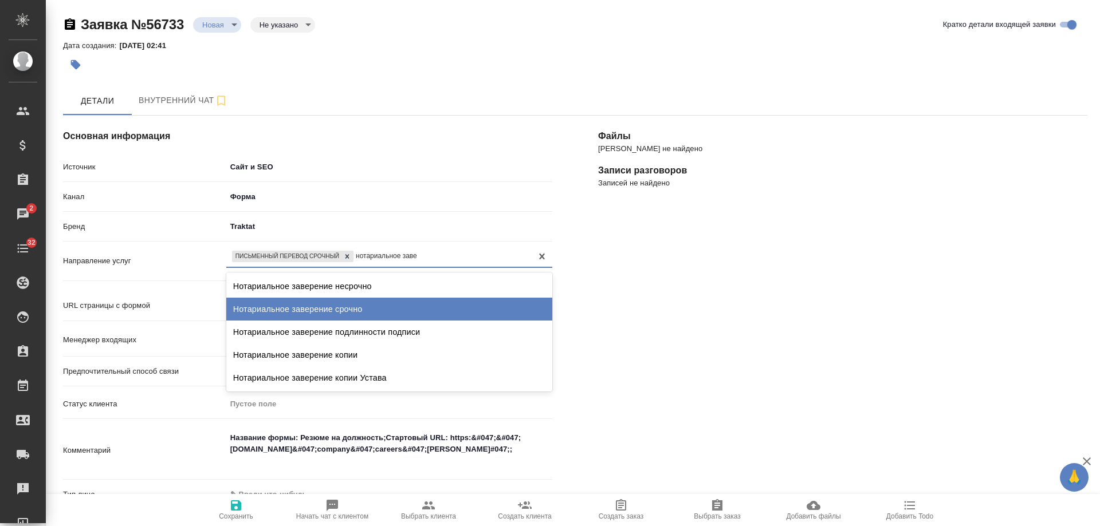
click at [404, 310] on div "Нотариальное заверение срочно" at bounding box center [389, 309] width 326 height 23
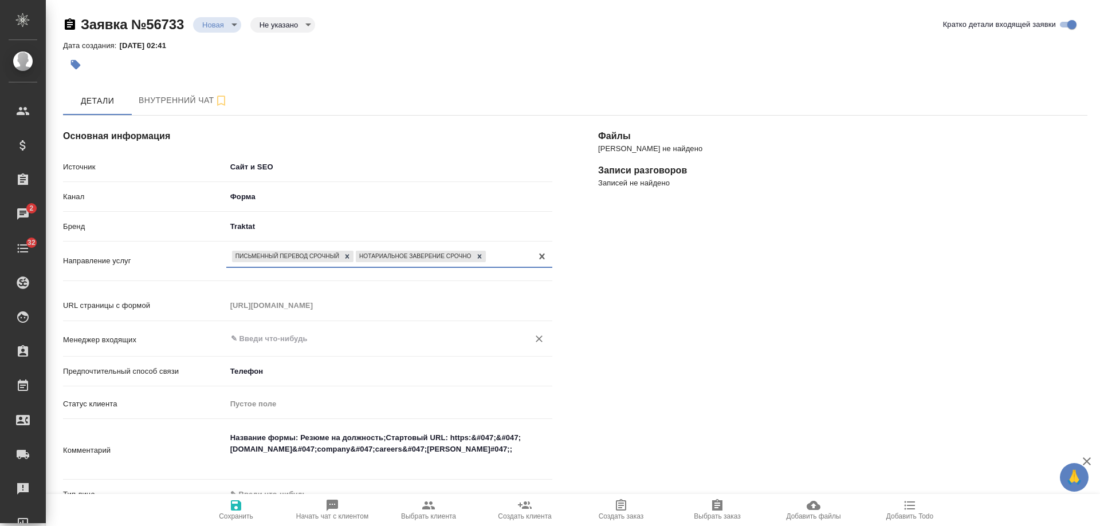
click at [308, 339] on input "text" at bounding box center [370, 339] width 281 height 14
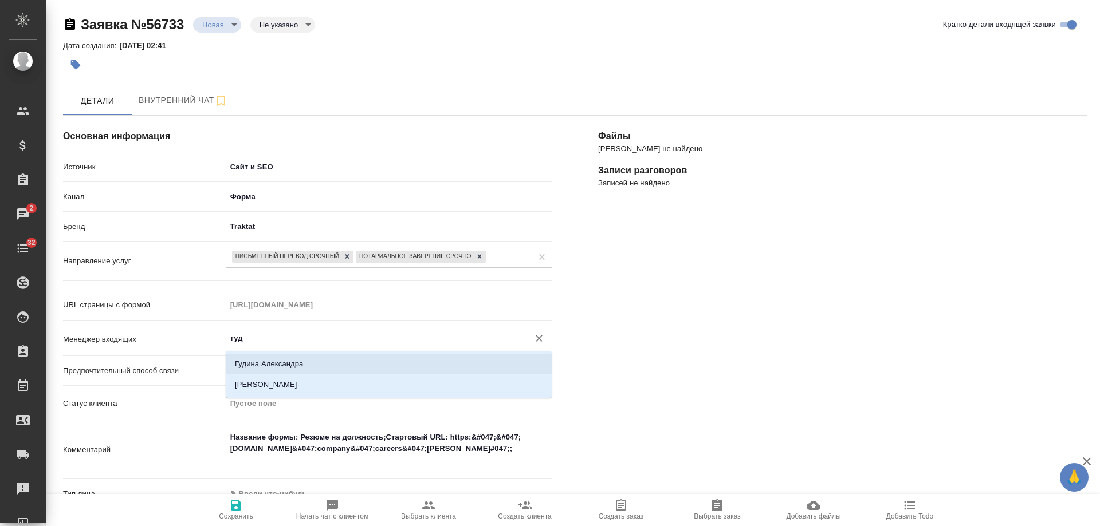
click at [286, 364] on li "Гудина Александра" at bounding box center [389, 364] width 326 height 21
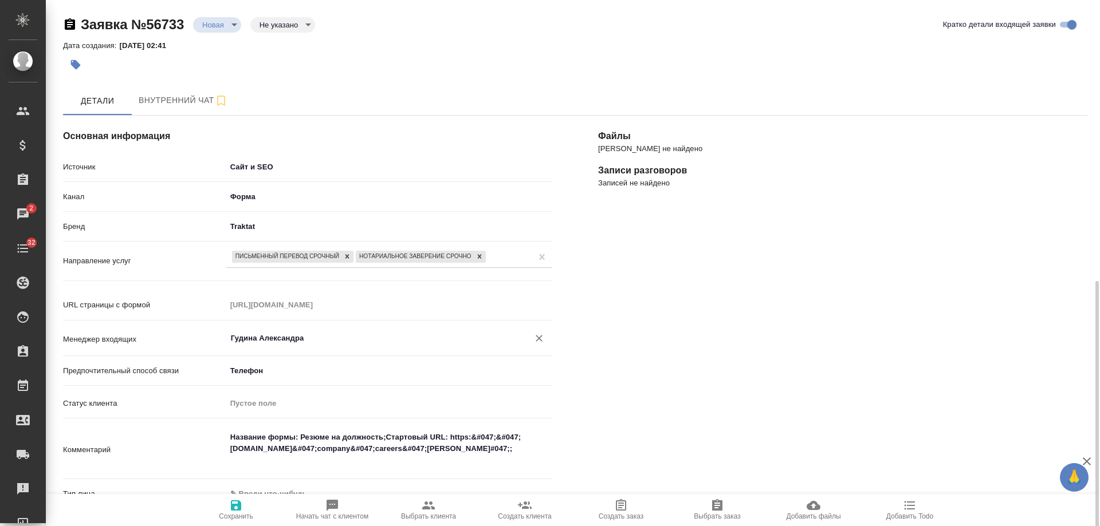
scroll to position [286, 0]
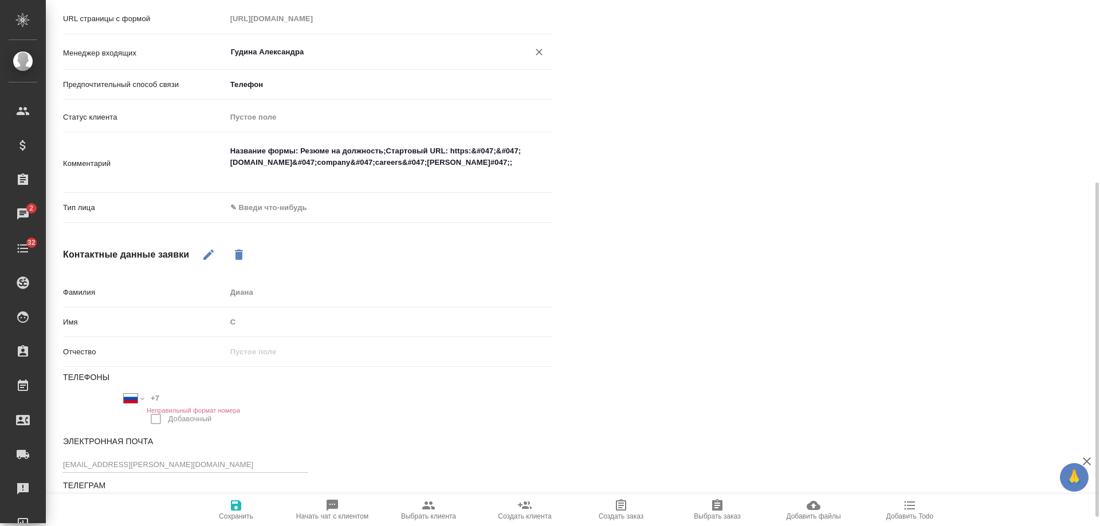
type input "Гудина Александра"
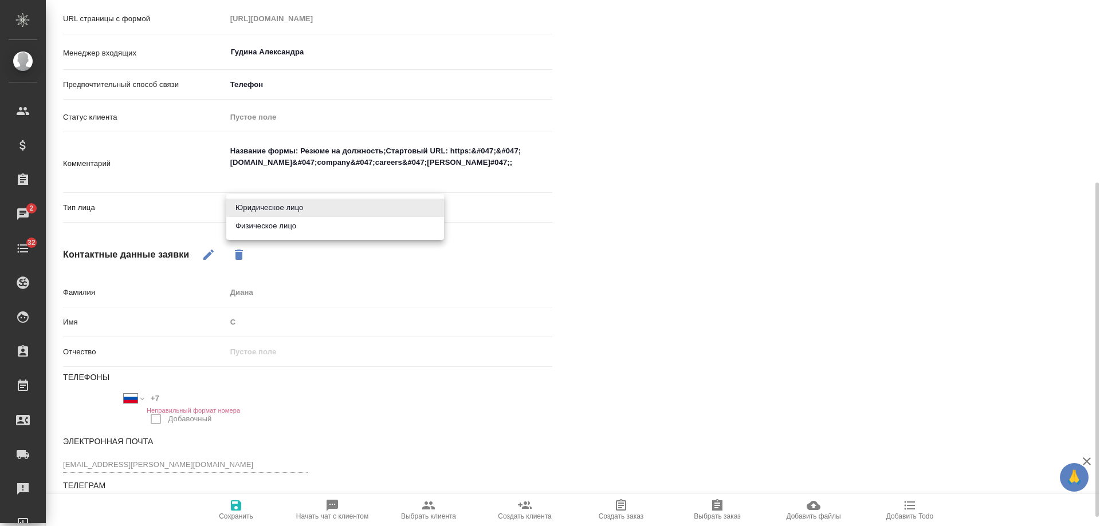
click at [266, 198] on body "🙏 .cls-1 fill:#fff; AWATERA Gudina Alexandra Клиенты Спецификации Заказы 2 Чаты…" at bounding box center [550, 263] width 1100 height 526
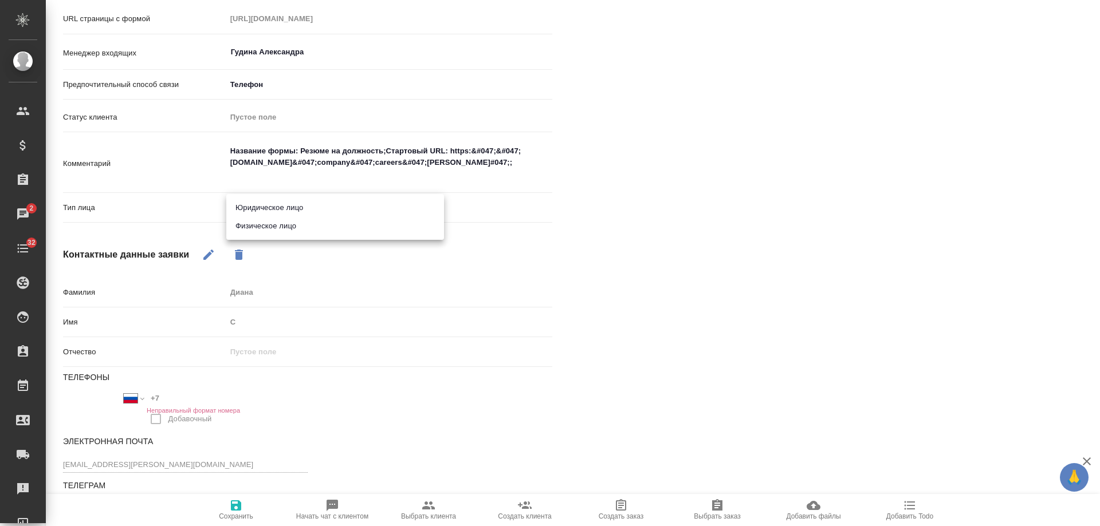
click at [650, 230] on div at bounding box center [550, 263] width 1100 height 526
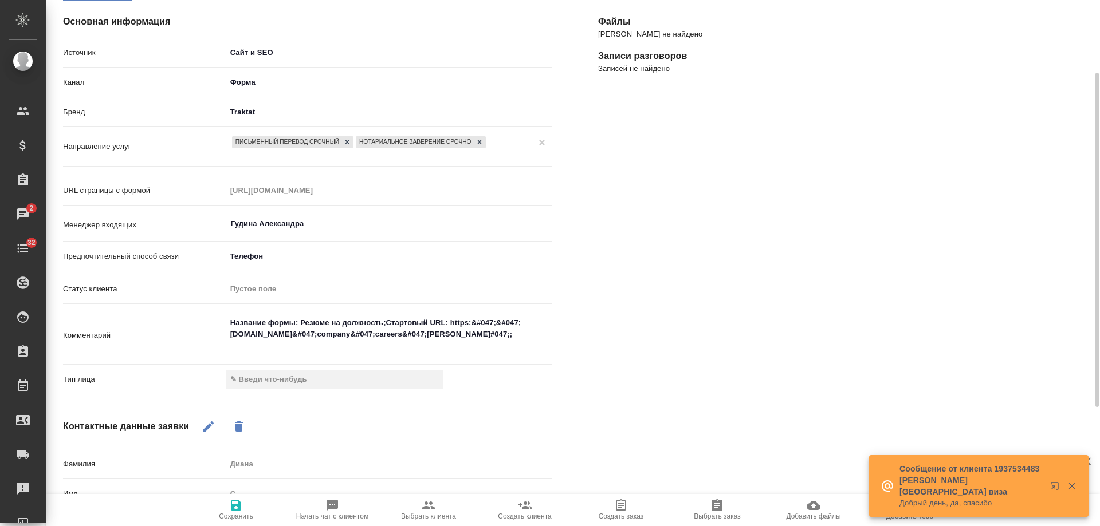
scroll to position [0, 0]
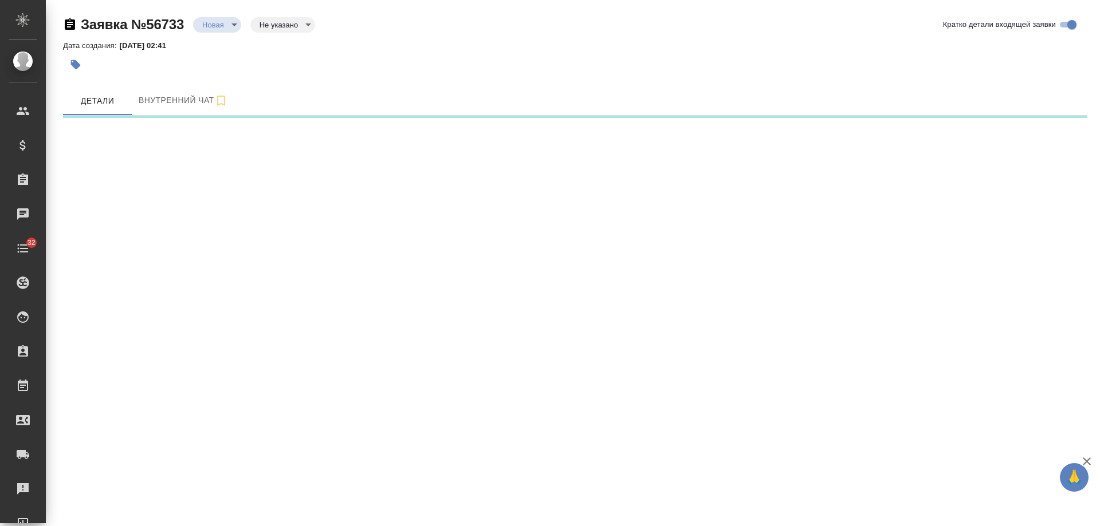
select select "RU"
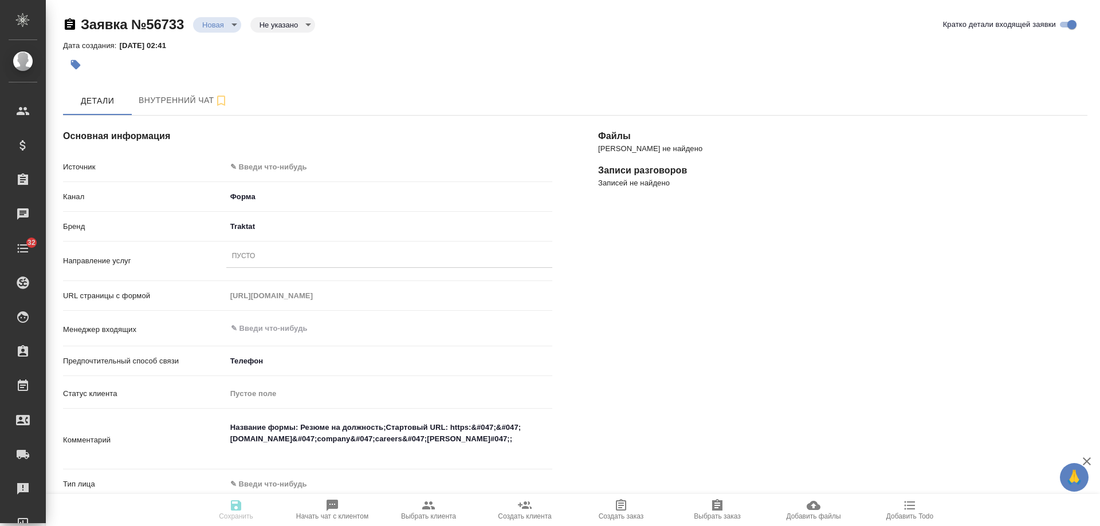
type textarea "x"
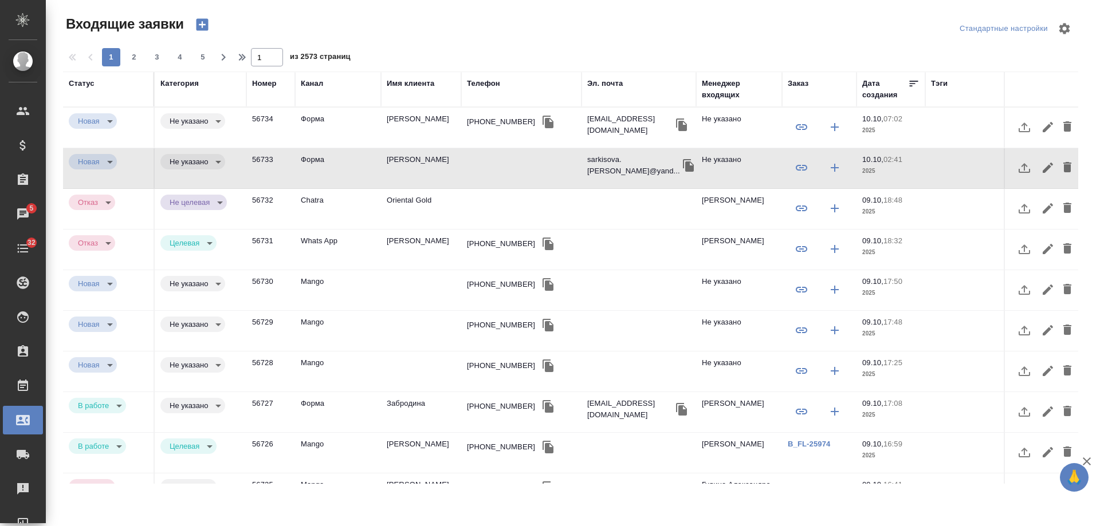
select select "RU"
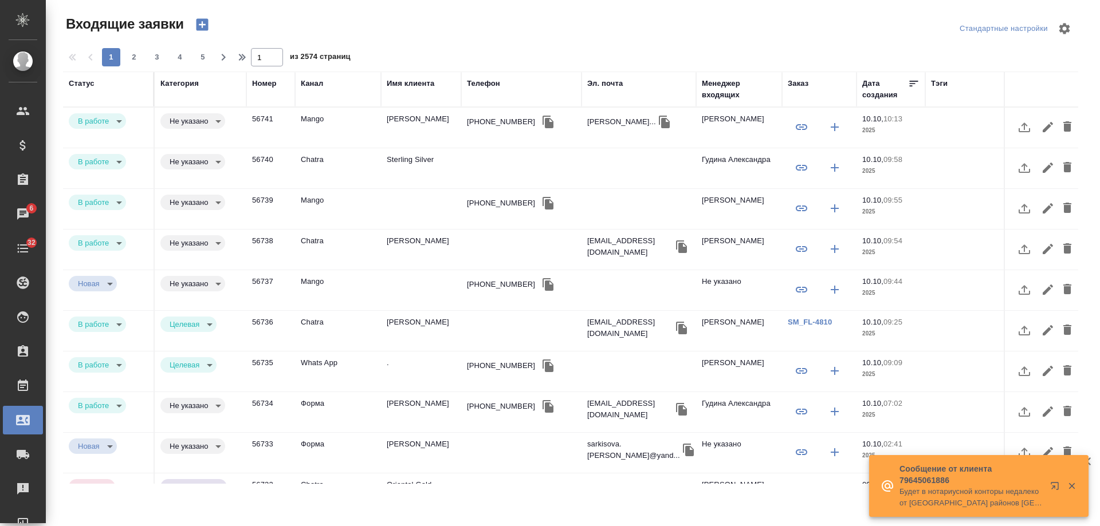
select select "RU"
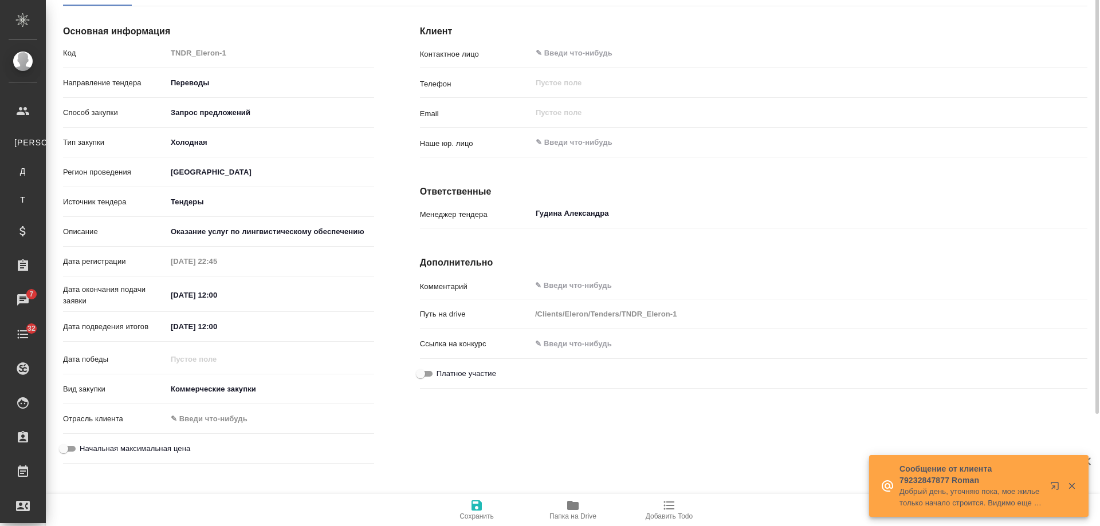
scroll to position [43, 0]
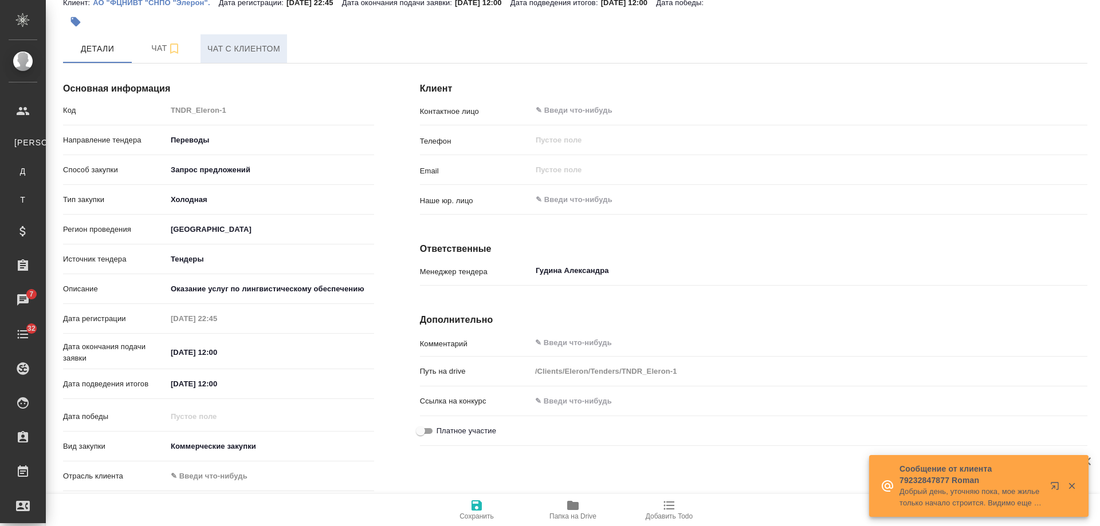
click at [250, 52] on span "Чат с клиентом" at bounding box center [243, 49] width 73 height 14
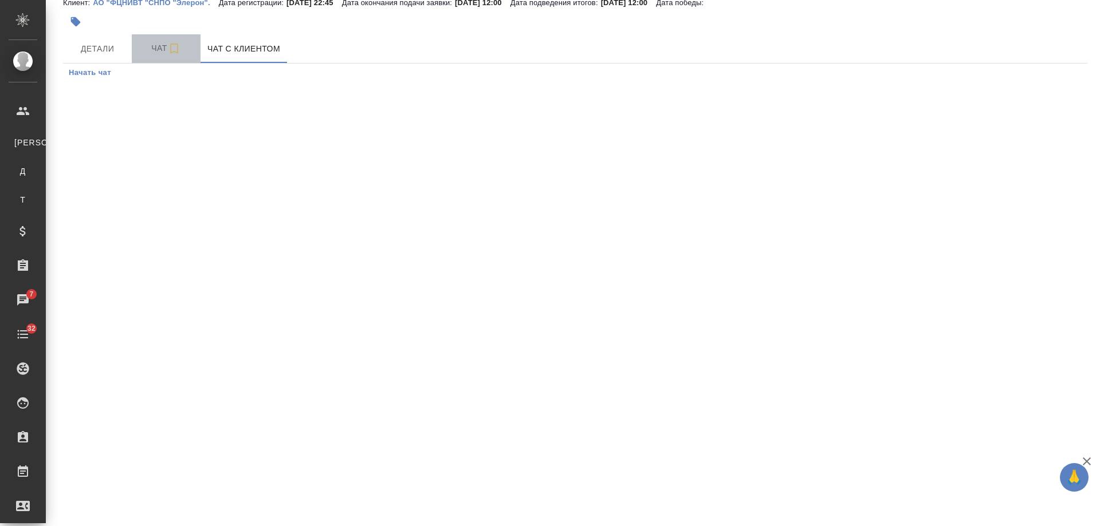
click at [164, 47] on span "Чат" at bounding box center [166, 48] width 55 height 14
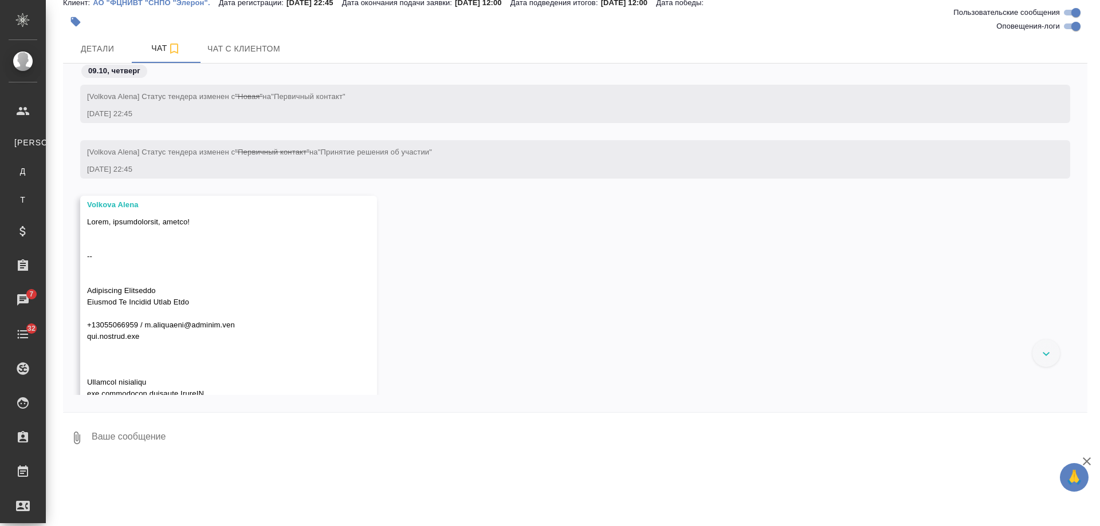
scroll to position [383, 0]
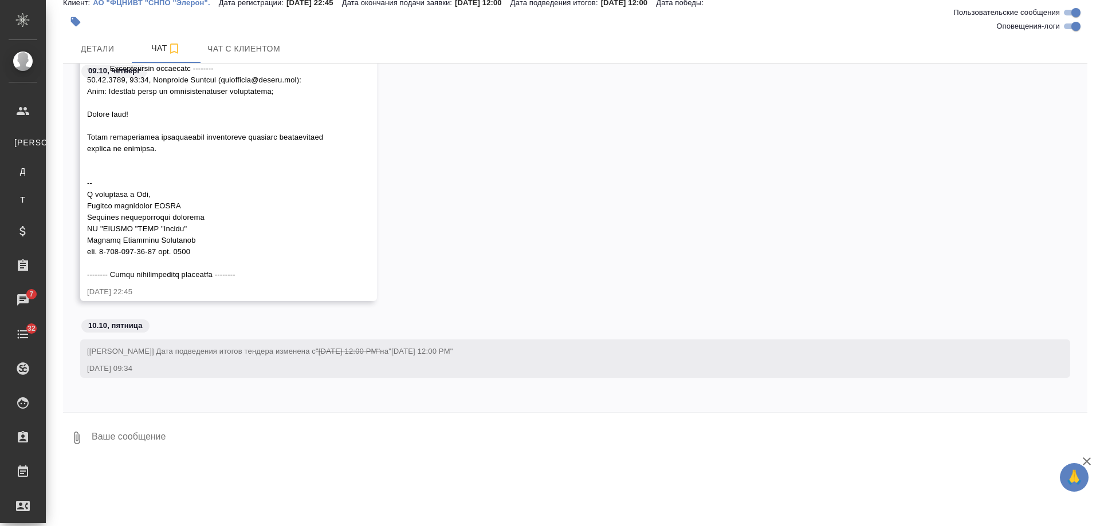
click at [168, 445] on textarea at bounding box center [589, 438] width 997 height 39
paste textarea "Loremipsu, dolors amet! Co adipiscingel s doeiusmodtemp in utlabor e dolore mag…"
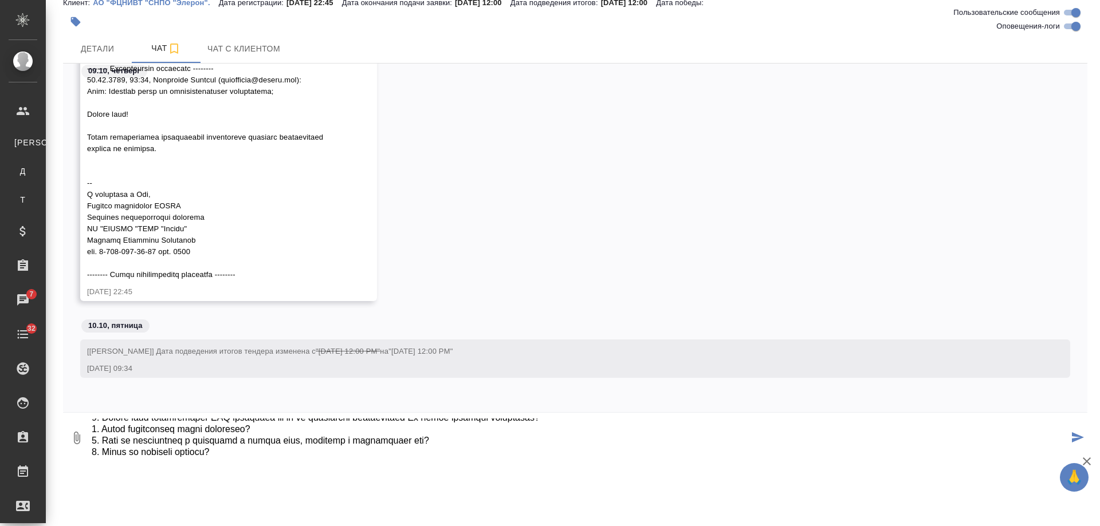
type textarea "Loremipsu, dolors amet! Co adipiscingel s doeiusmodtemp in utlabor e dolore mag…"
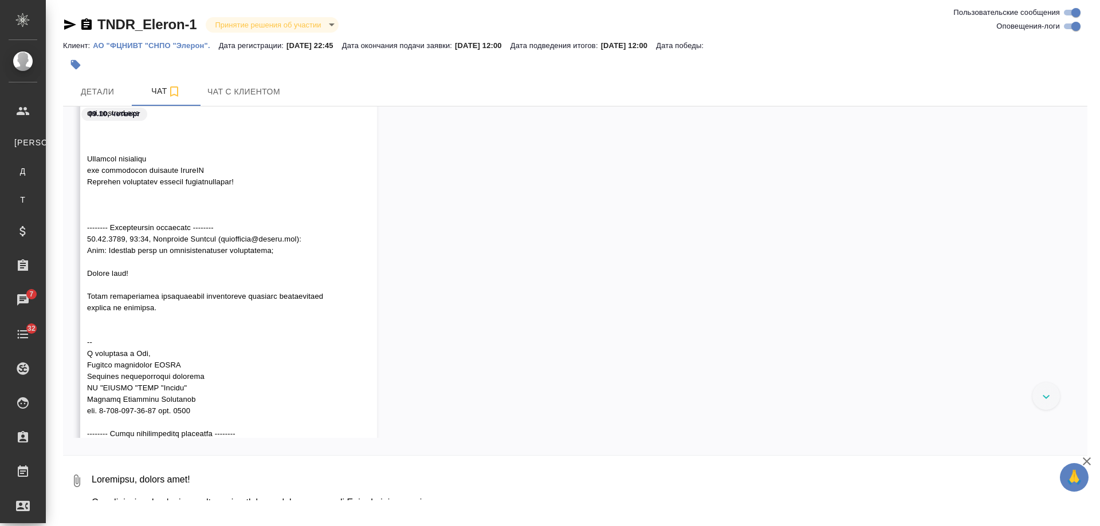
scroll to position [553, 0]
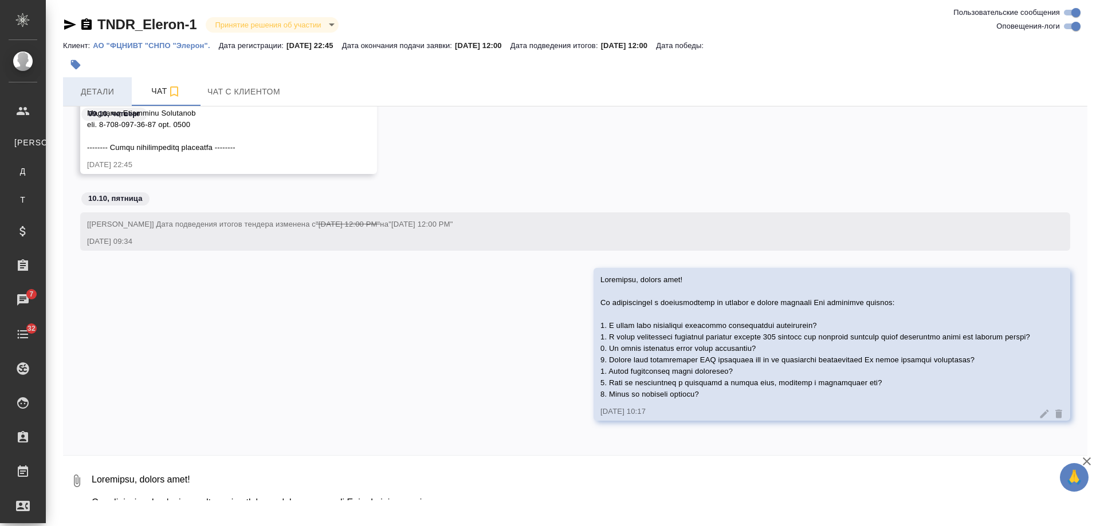
click at [96, 89] on span "Детали" at bounding box center [97, 92] width 55 height 14
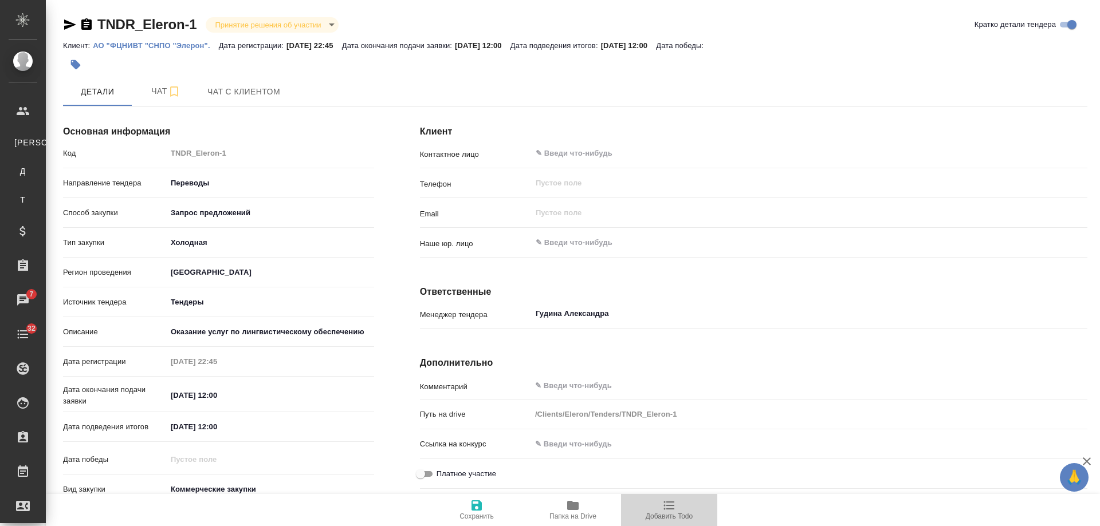
click at [669, 504] on icon "button" at bounding box center [669, 506] width 14 height 14
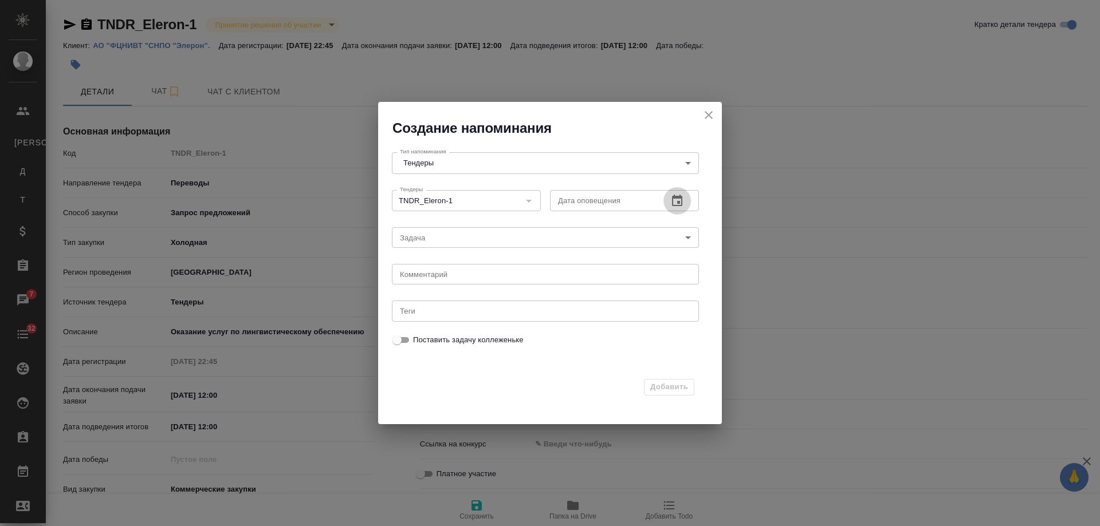
click at [672, 199] on icon "button" at bounding box center [677, 201] width 14 height 14
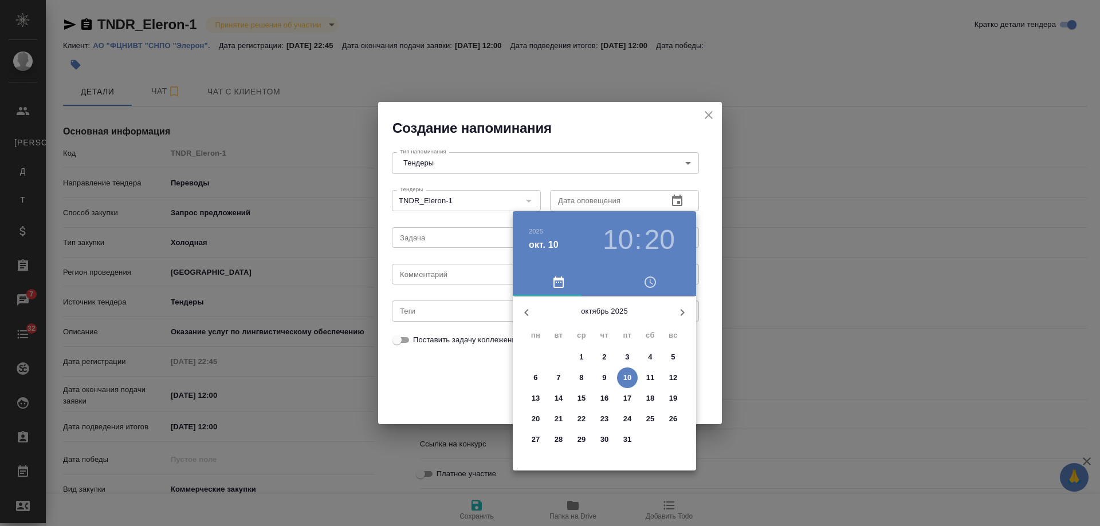
click at [630, 379] on p "10" at bounding box center [627, 377] width 9 height 11
type input "[DATE] 10:20"
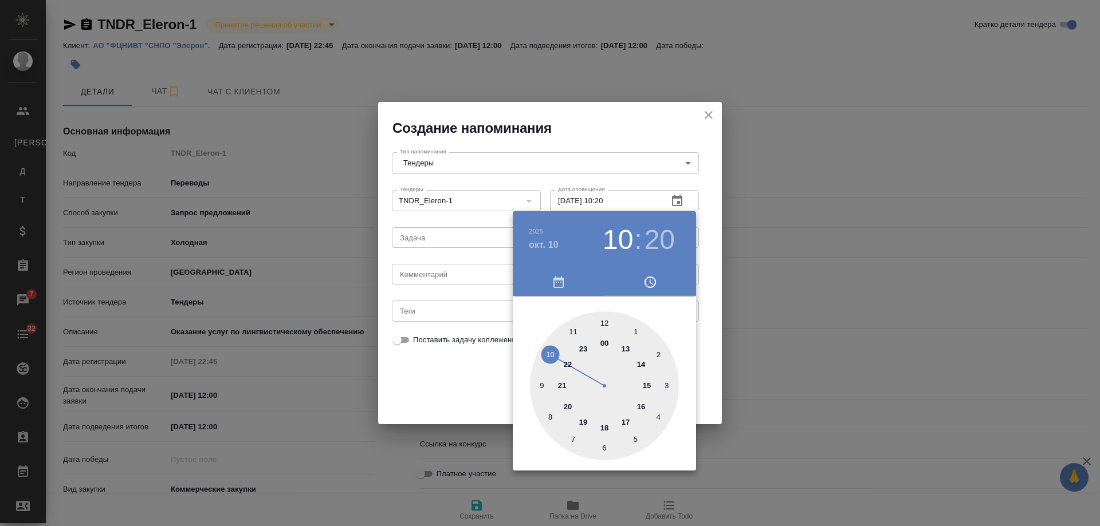
click at [438, 265] on div at bounding box center [550, 263] width 1100 height 526
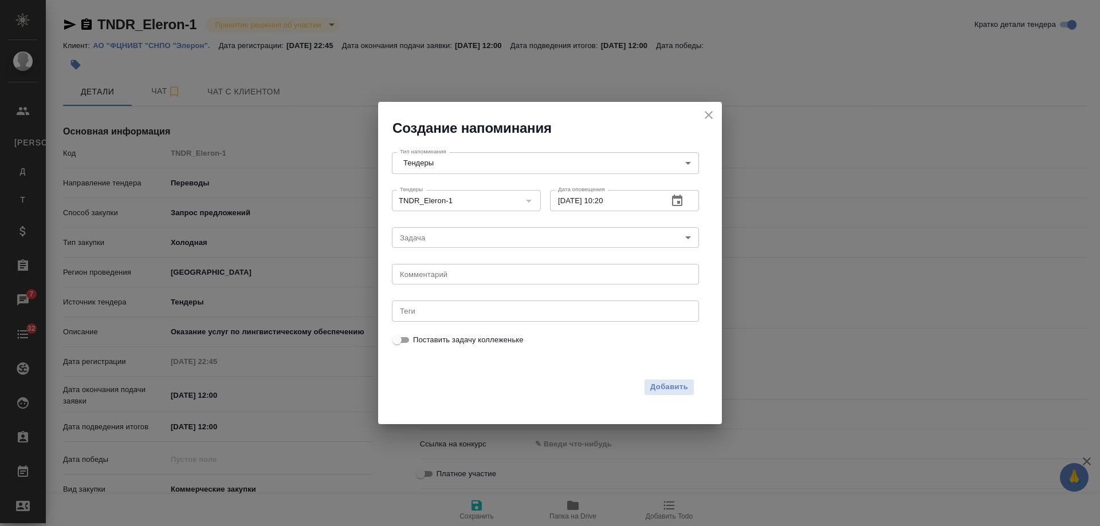
click at [438, 272] on div "[DATE] 10 : 20 00 1 2 3 4 5 6 7 8 9 10 11 12 13 14 15 16 17 18 19 20 21 22 23" at bounding box center [550, 263] width 1100 height 526
click at [438, 277] on div "[DATE] 10 : 20 00 1 2 3 4 5 6 7 8 9 10 11 12 13 14 15 16 17 18 19 20 21 22 23" at bounding box center [550, 263] width 1100 height 526
click at [438, 277] on textarea at bounding box center [545, 274] width 291 height 9
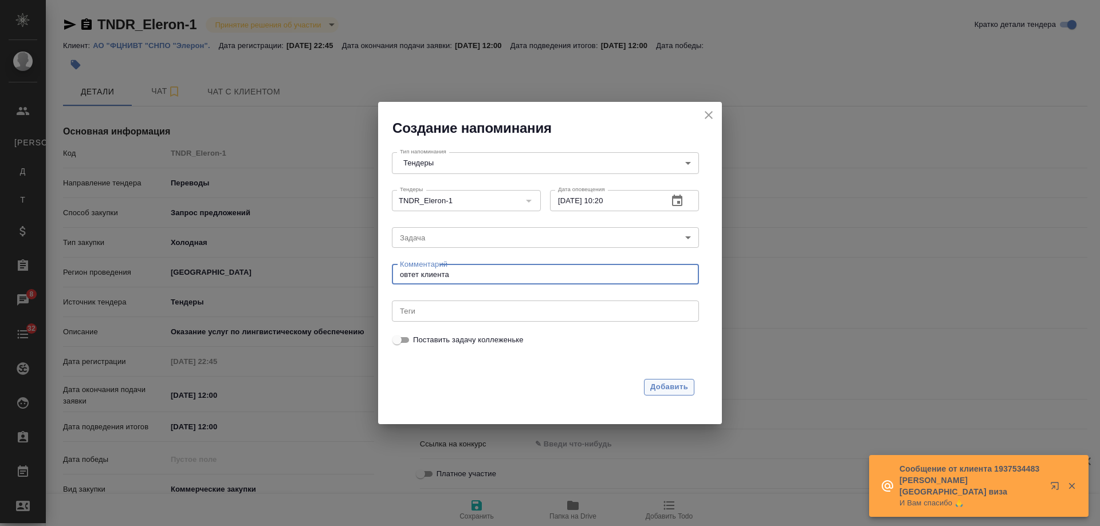
type textarea "овтет клиента"
click at [669, 388] on span "Добавить" at bounding box center [669, 387] width 38 height 13
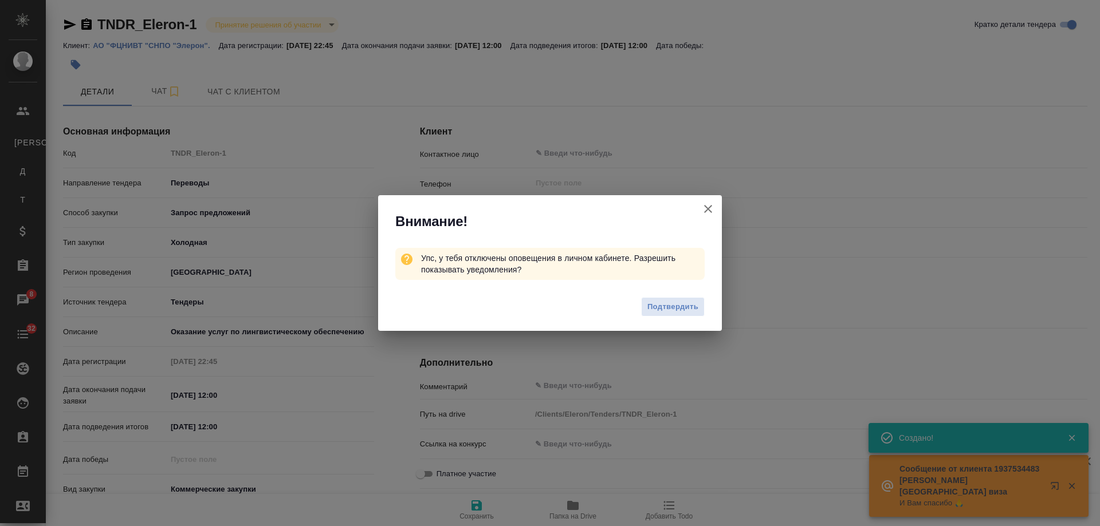
type textarea "x"
click at [702, 209] on icon "button" at bounding box center [708, 209] width 14 height 14
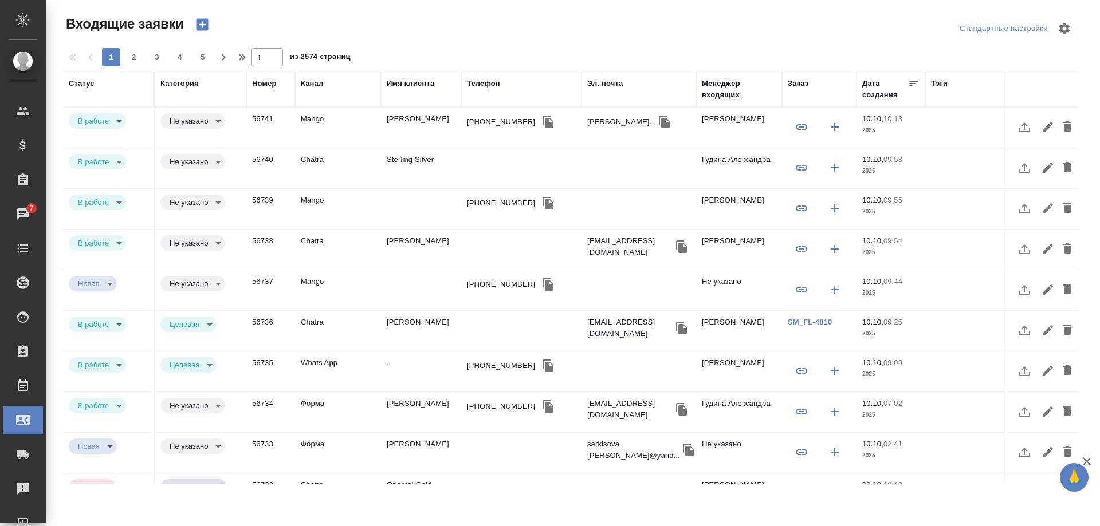
select select "RU"
click at [425, 159] on td "Sterling Silver" at bounding box center [421, 168] width 80 height 40
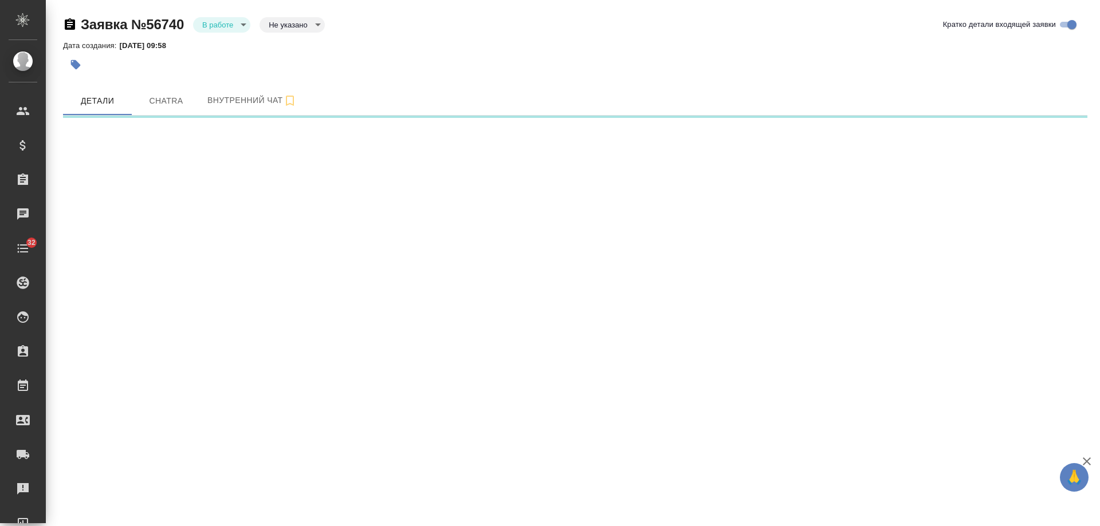
select select "RU"
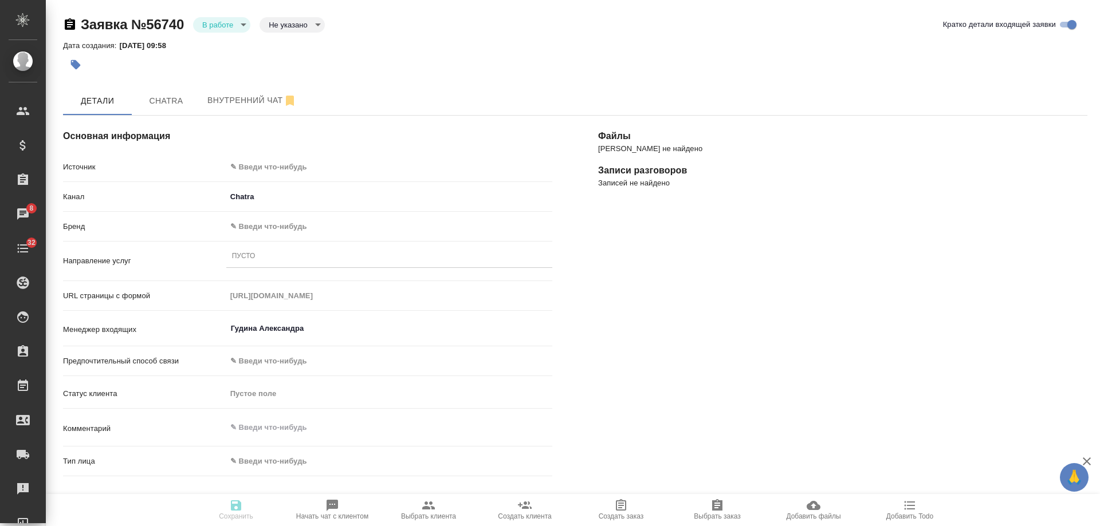
type textarea "x"
click at [162, 100] on span "Chatra" at bounding box center [166, 101] width 55 height 14
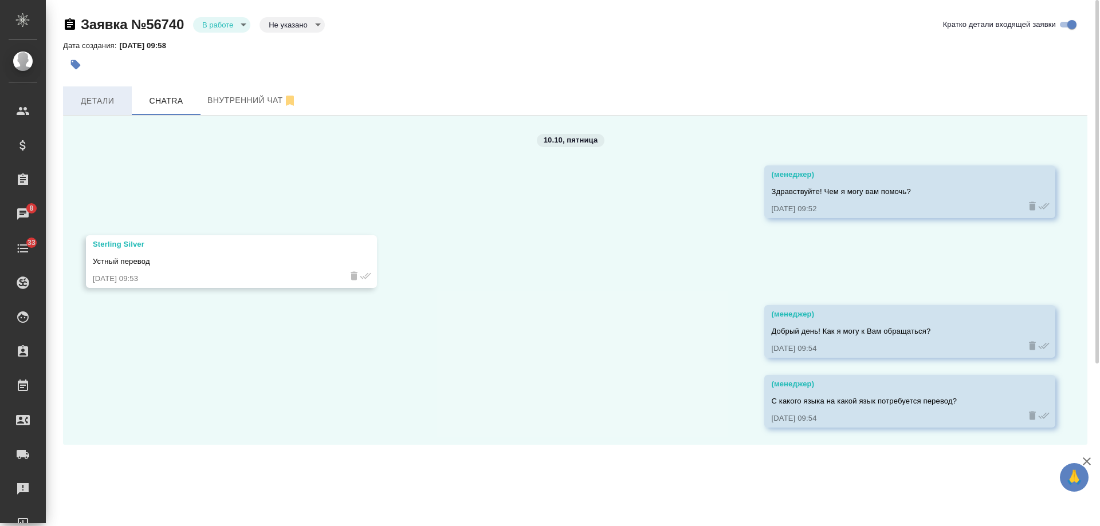
click at [89, 108] on span "Детали" at bounding box center [97, 101] width 55 height 14
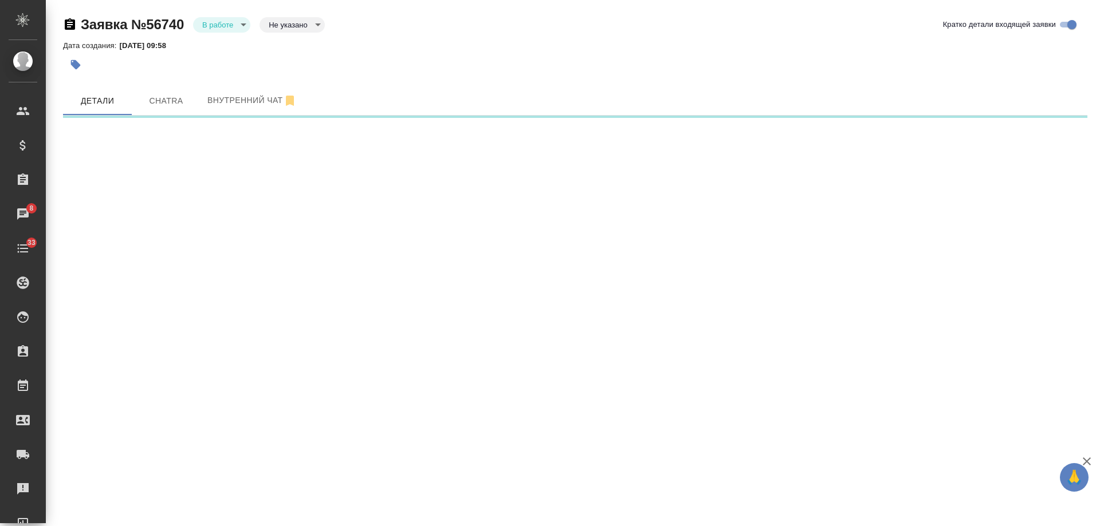
select select "RU"
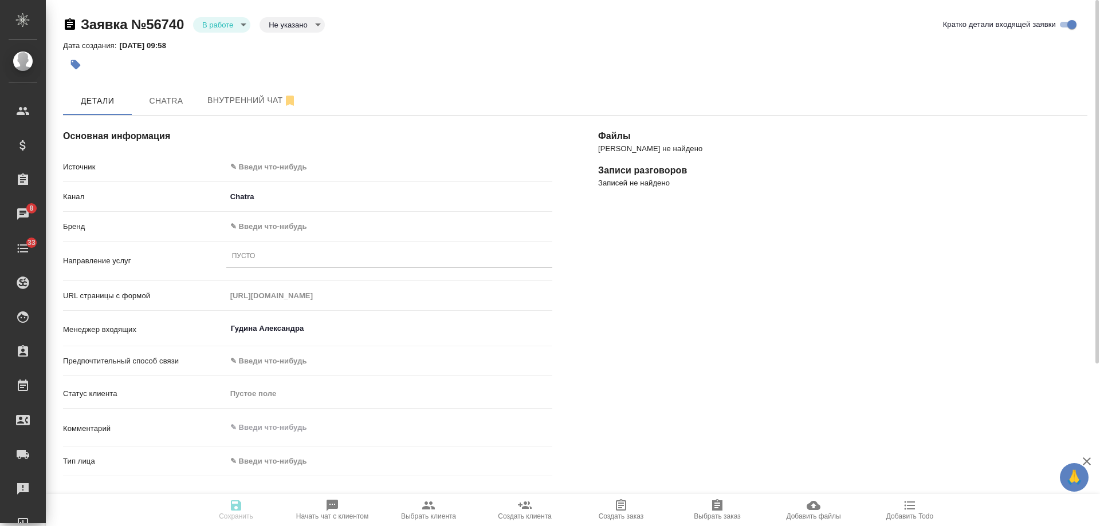
type textarea "x"
click at [297, 164] on body "🙏 .cls-1 fill:#fff; AWATERA Gudina Alexandra Клиенты Спецификации Заказы 8 Чаты…" at bounding box center [550, 263] width 1100 height 526
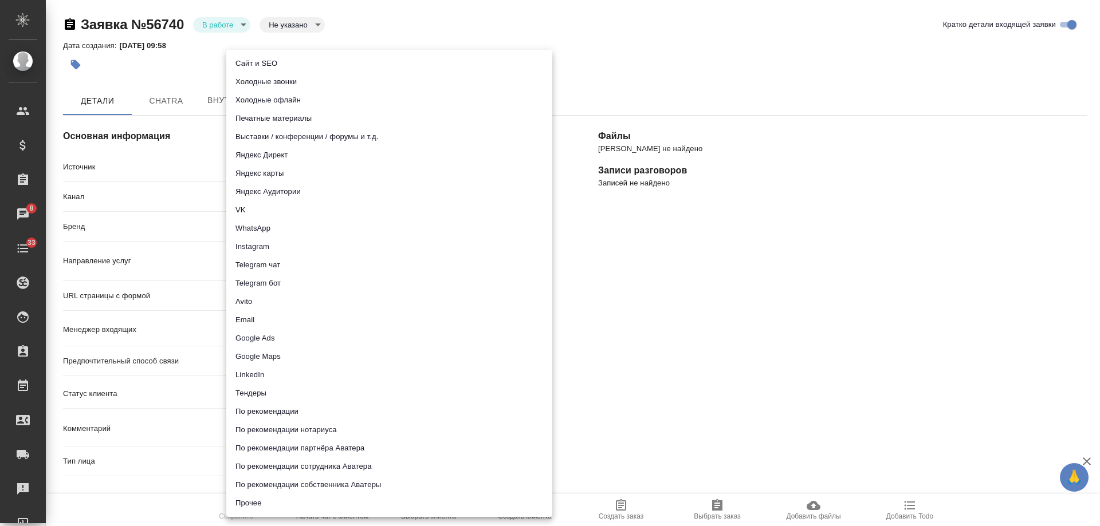
click at [273, 61] on li "Сайт и SEO" at bounding box center [389, 63] width 326 height 18
type input "seo"
type textarea "x"
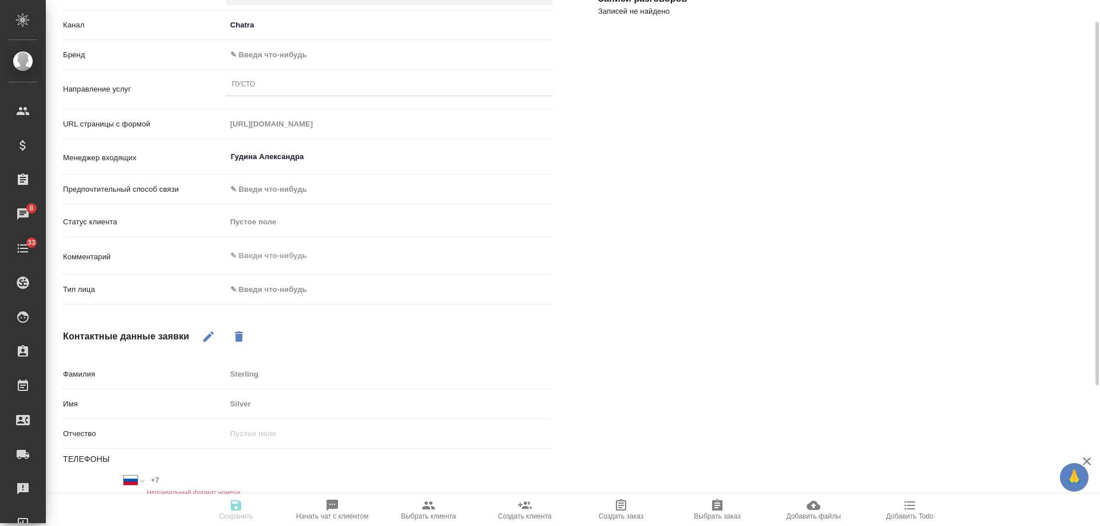
scroll to position [115, 0]
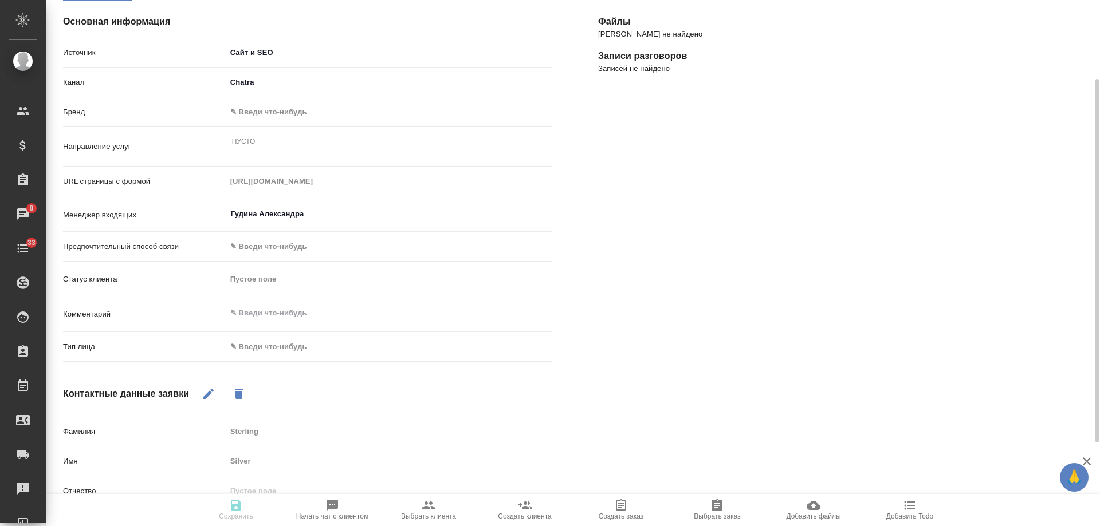
click at [254, 108] on body "🙏 .cls-1 fill:#fff; AWATERA Gudina Alexandra Клиенты Спецификации Заказы 8 Чаты…" at bounding box center [550, 263] width 1100 height 526
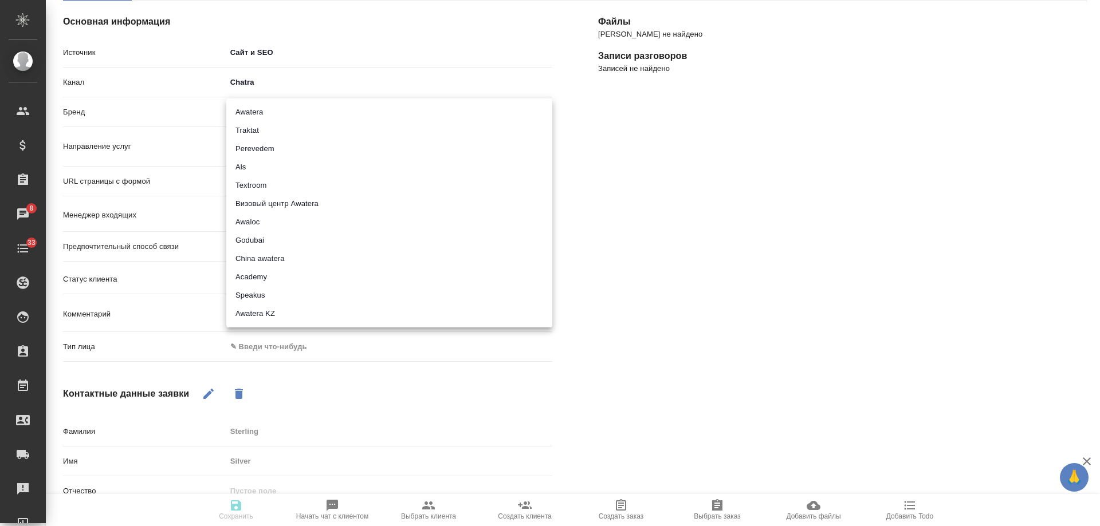
click at [260, 115] on li "Awatera" at bounding box center [389, 112] width 326 height 18
type input "awatera"
type textarea "x"
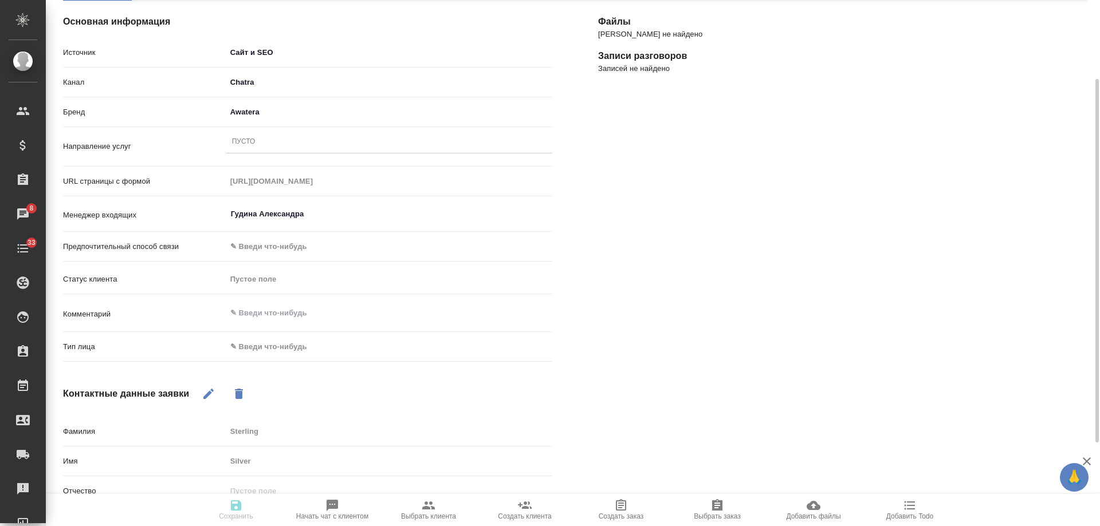
click at [260, 142] on div "Пусто" at bounding box center [389, 142] width 326 height 17
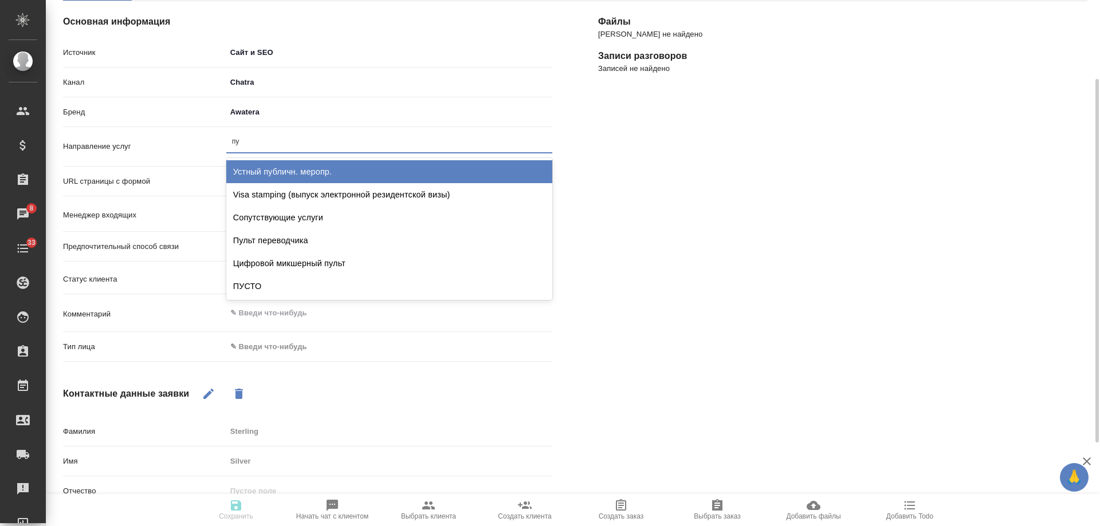
type input "пус"
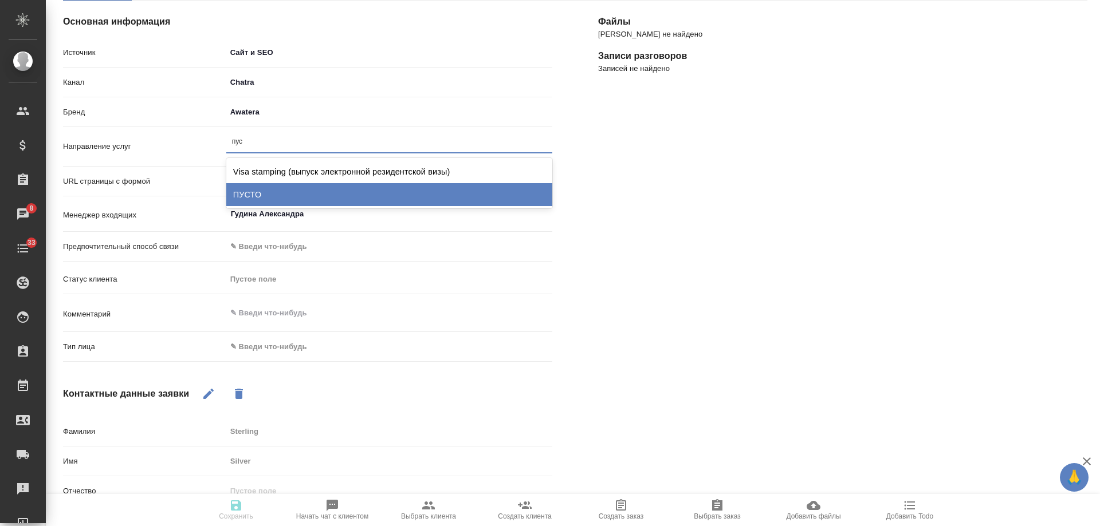
click at [284, 188] on div "ПУСТО" at bounding box center [389, 194] width 326 height 23
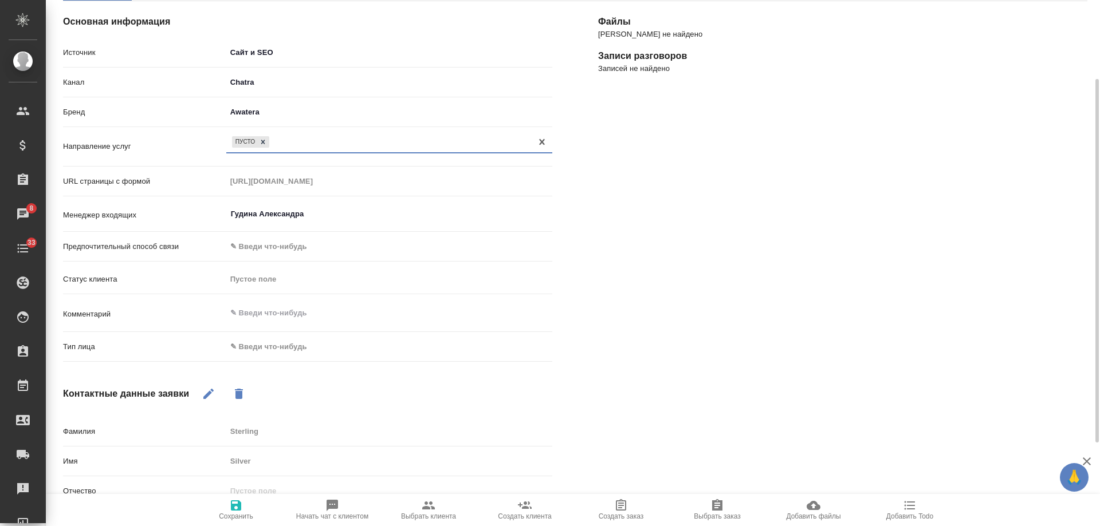
click at [242, 351] on body "🙏 .cls-1 fill:#fff; AWATERA Gudina Alexandra Клиенты Спецификации Заказы 8 Чаты…" at bounding box center [550, 263] width 1100 height 526
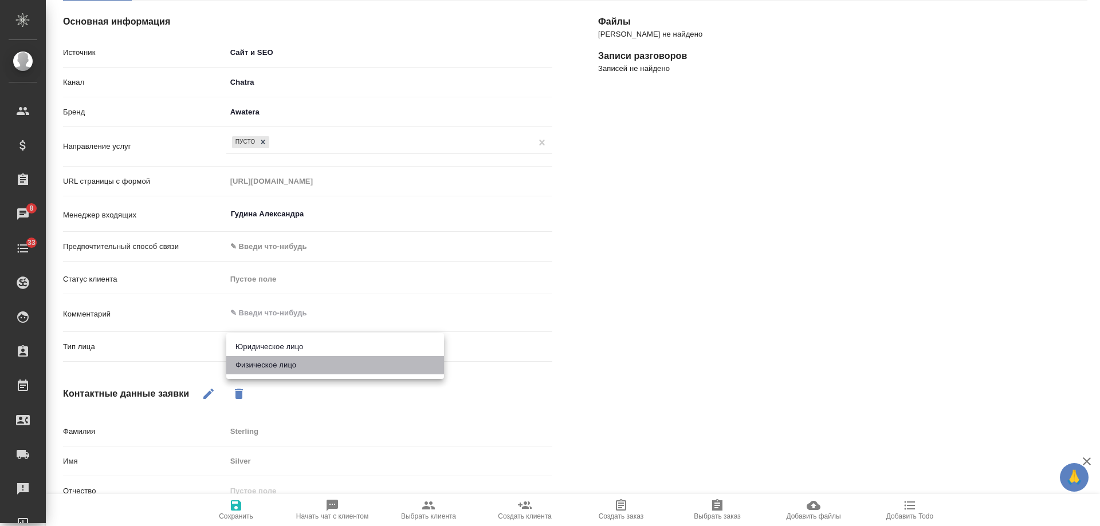
click at [267, 366] on li "Физическое лицо" at bounding box center [335, 365] width 218 height 18
type textarea "x"
type input "private"
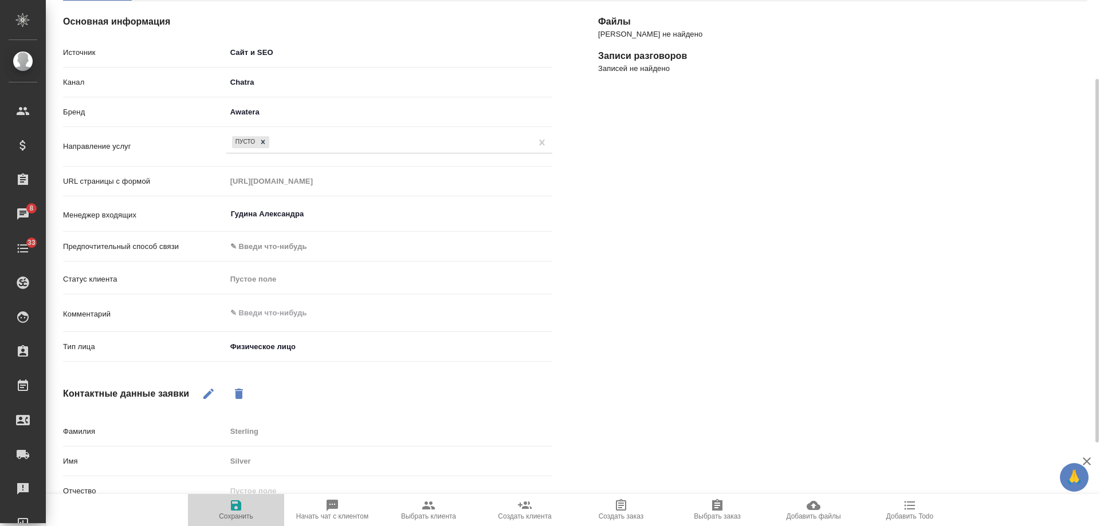
click at [235, 513] on span "Сохранить" at bounding box center [236, 517] width 34 height 8
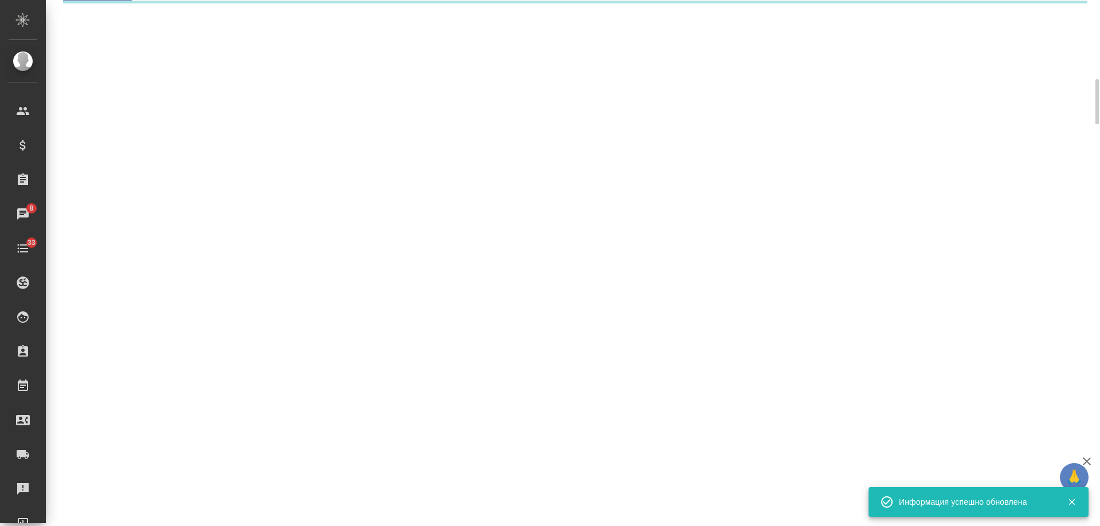
select select "RU"
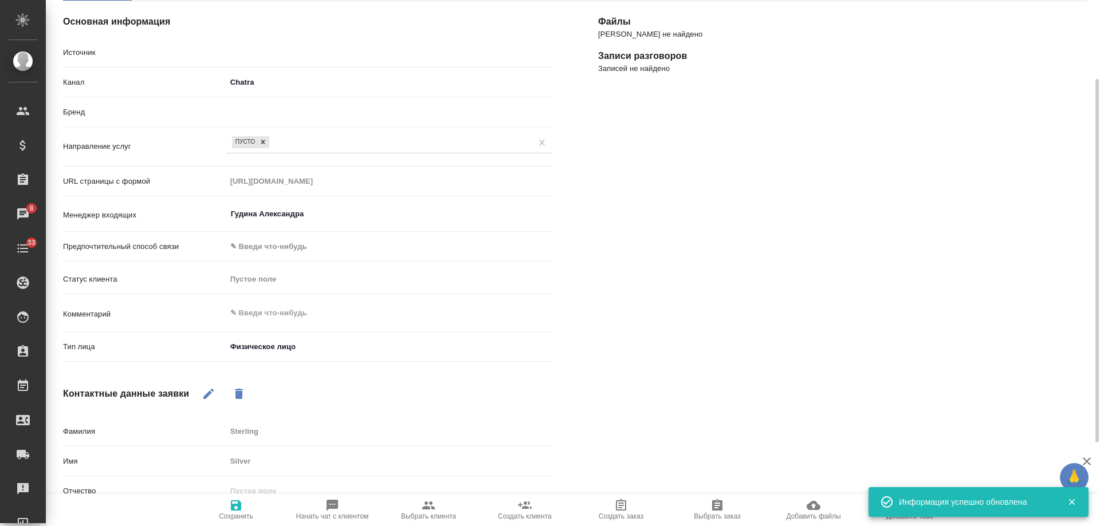
type textarea "x"
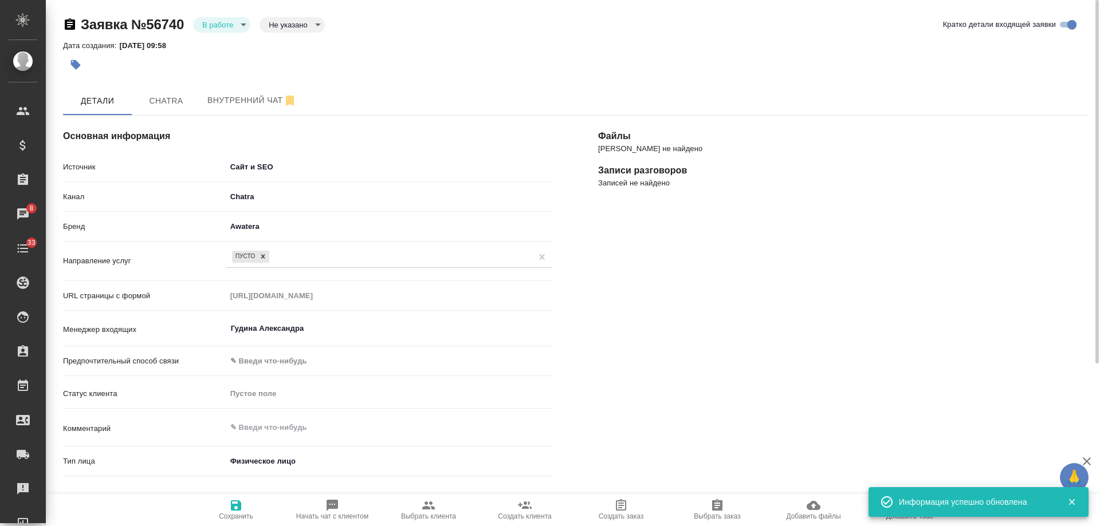
click at [238, 25] on body "🙏 .cls-1 fill:#fff; AWATERA Gudina Alexandra Клиенты Спецификации Заказы 8 Чаты…" at bounding box center [550, 263] width 1100 height 526
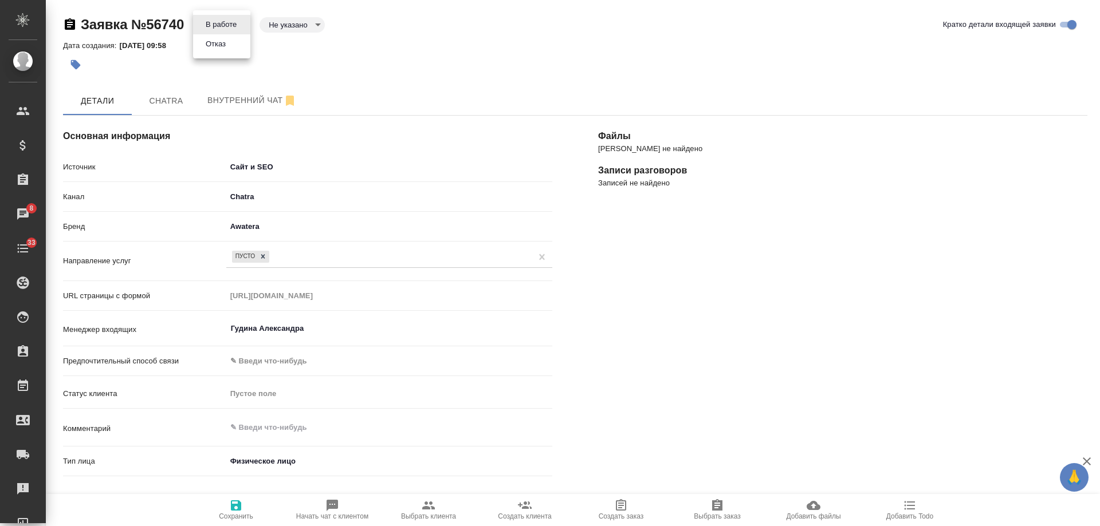
click at [330, 259] on div at bounding box center [550, 263] width 1100 height 526
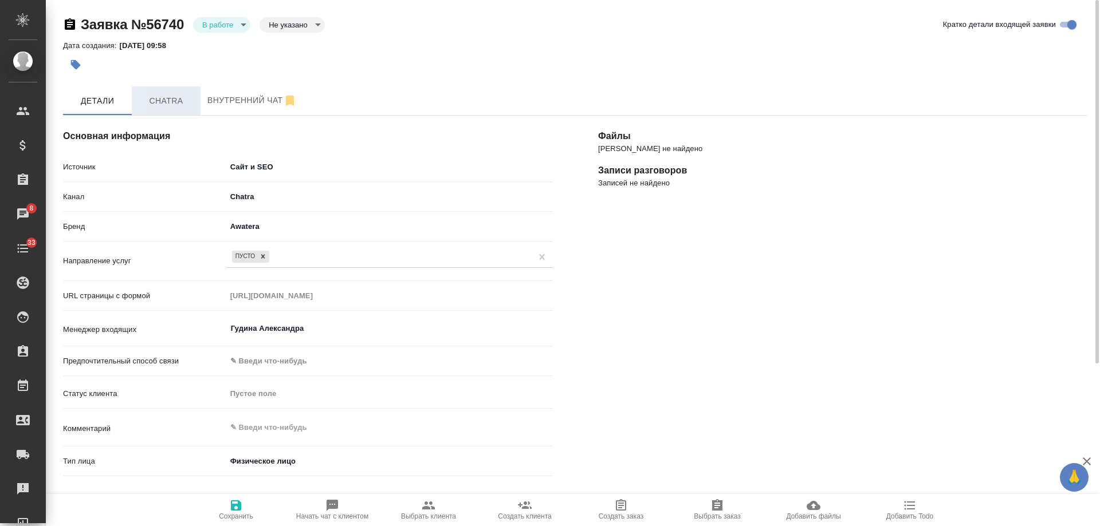
click at [171, 103] on span "Chatra" at bounding box center [166, 101] width 55 height 14
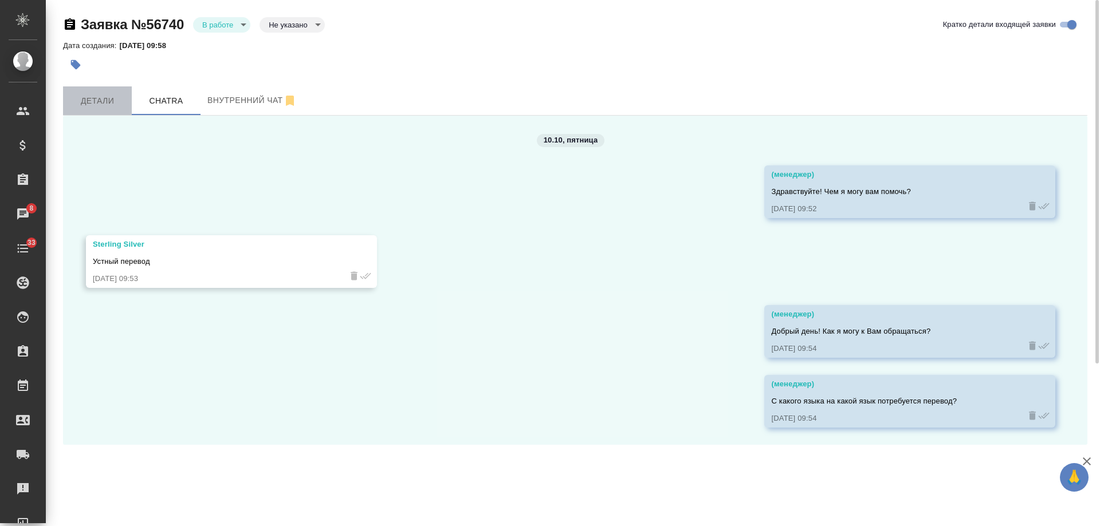
click at [102, 103] on span "Детали" at bounding box center [97, 101] width 55 height 14
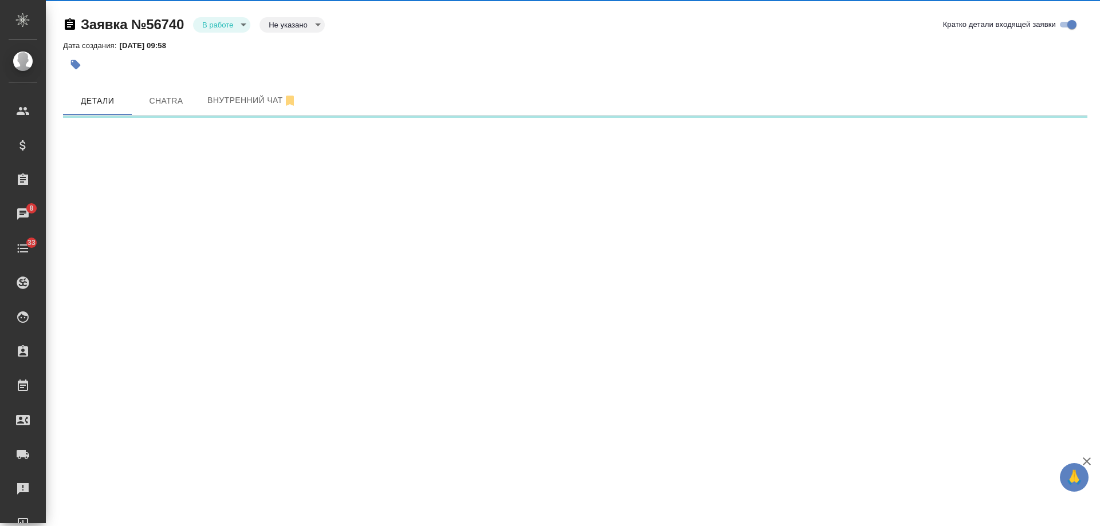
select select "RU"
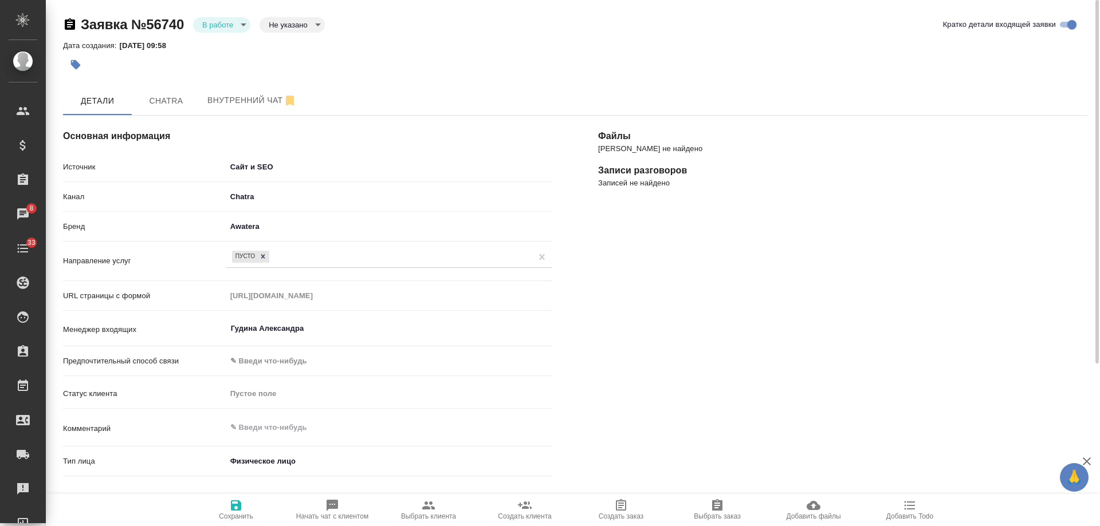
drag, startPoint x: 262, startPoint y: 257, endPoint x: 294, endPoint y: 261, distance: 32.3
click at [263, 257] on icon at bounding box center [263, 257] width 4 height 4
type textarea "x"
click at [271, 256] on div "Пусто" at bounding box center [389, 256] width 326 height 17
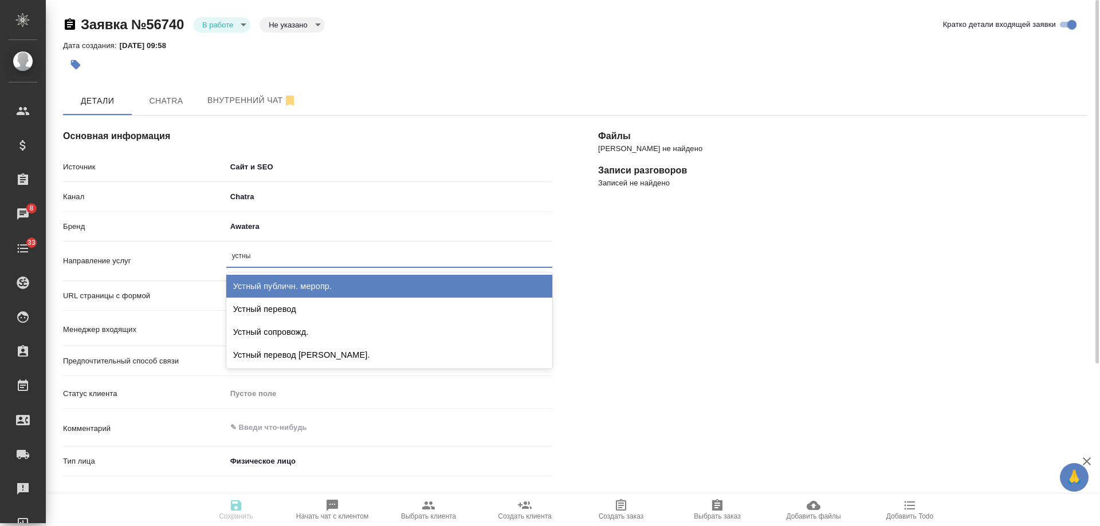
type input "устный"
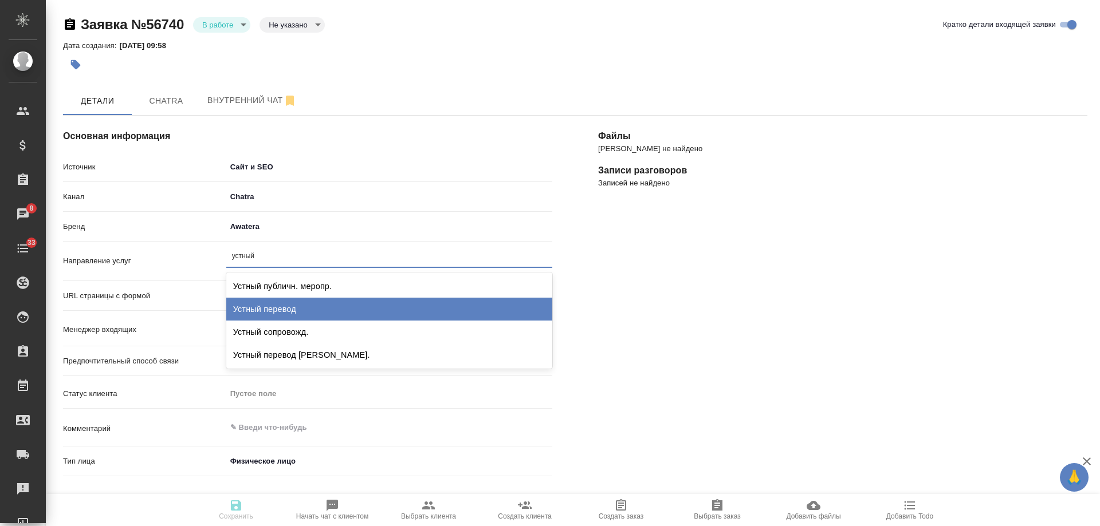
click at [299, 304] on div "Устный перевод" at bounding box center [389, 309] width 326 height 23
type textarea "x"
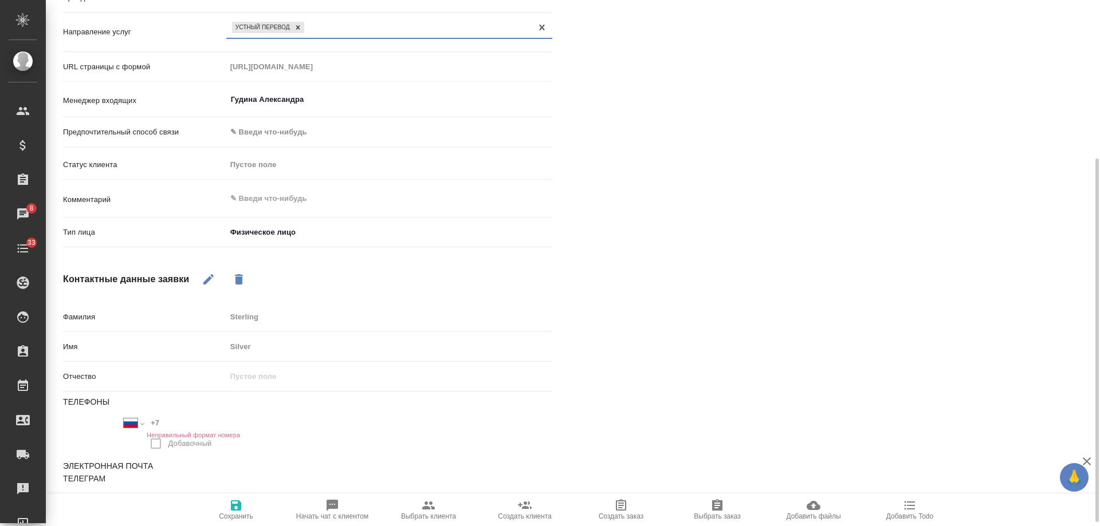
scroll to position [234, 0]
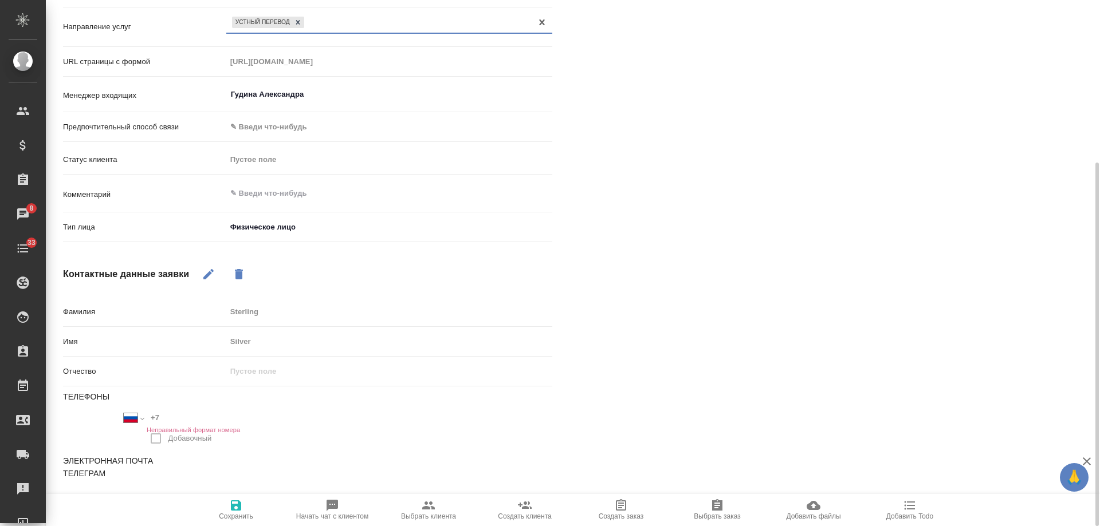
click at [236, 503] on icon "button" at bounding box center [236, 506] width 14 height 14
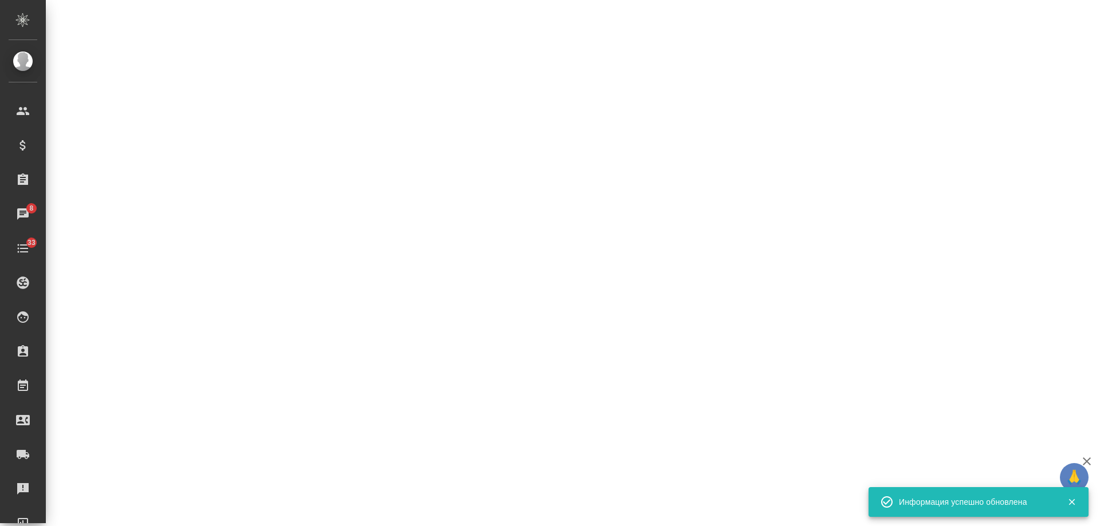
select select "RU"
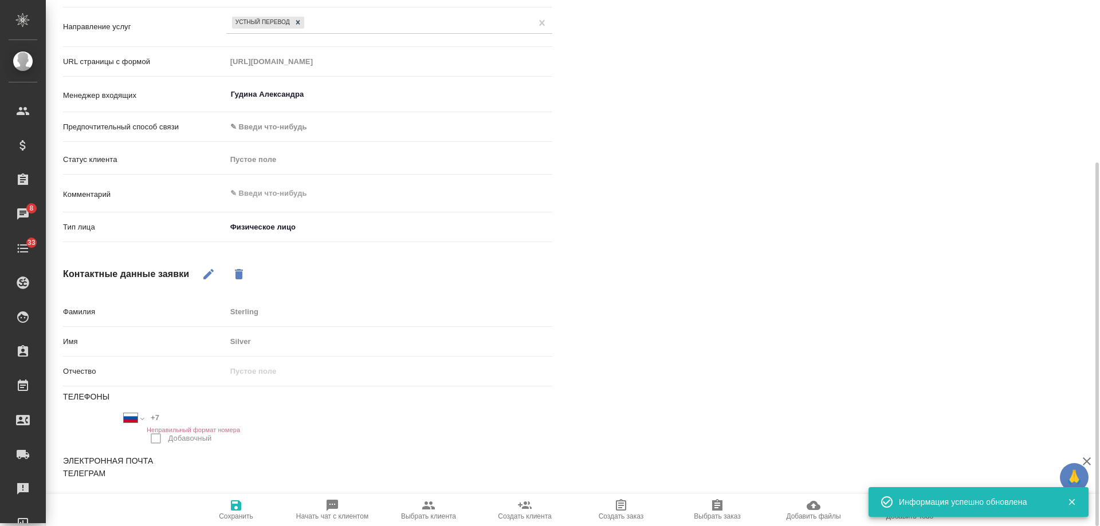
type textarea "x"
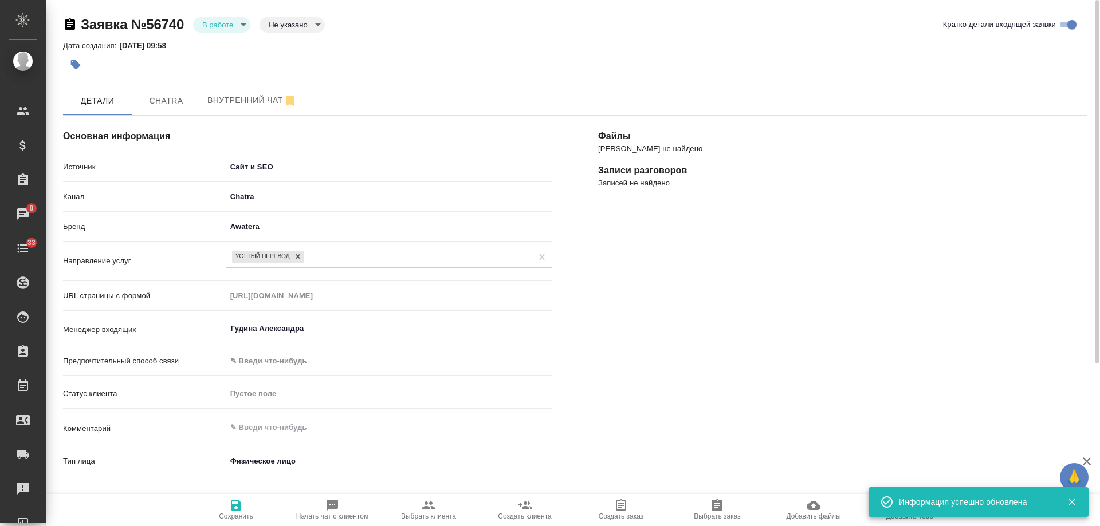
click at [237, 23] on body "🙏 .cls-1 fill:#fff; AWATERA Gudina Alexandra Клиенты Спецификации Заказы 8 Чаты…" at bounding box center [550, 263] width 1100 height 526
click at [230, 53] on li "Отказ" at bounding box center [221, 43] width 57 height 19
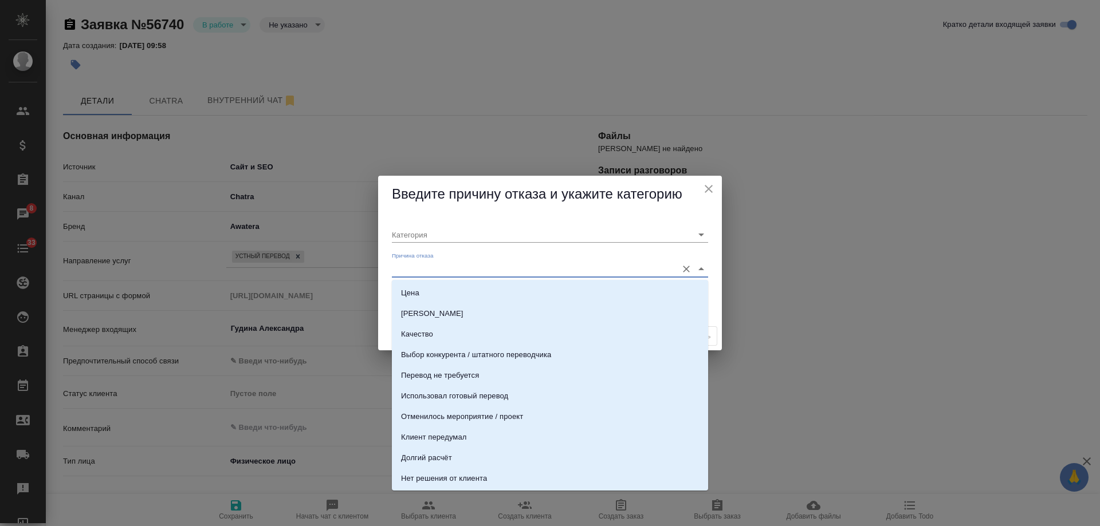
click at [437, 263] on input "Причина отказа" at bounding box center [532, 268] width 280 height 15
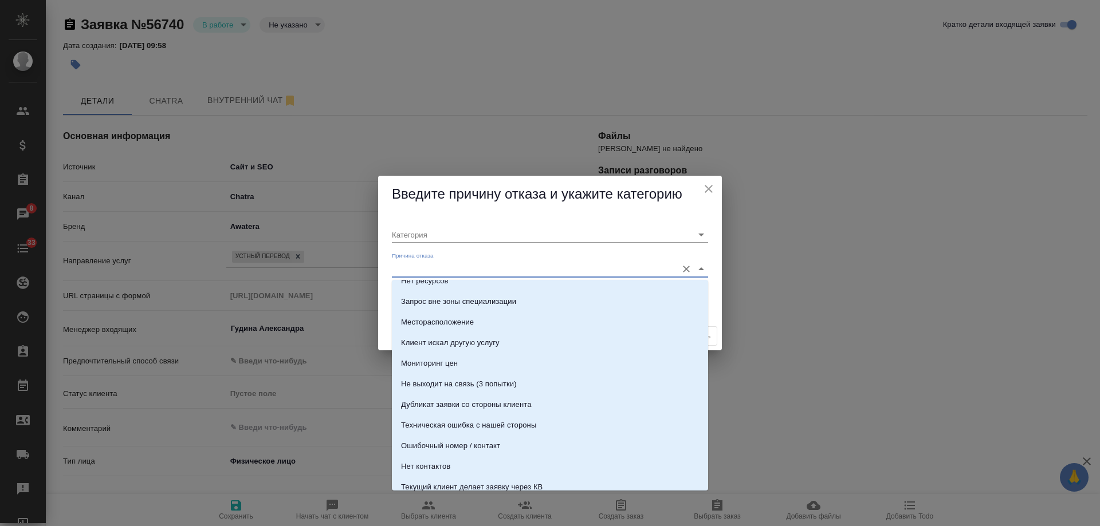
scroll to position [235, 0]
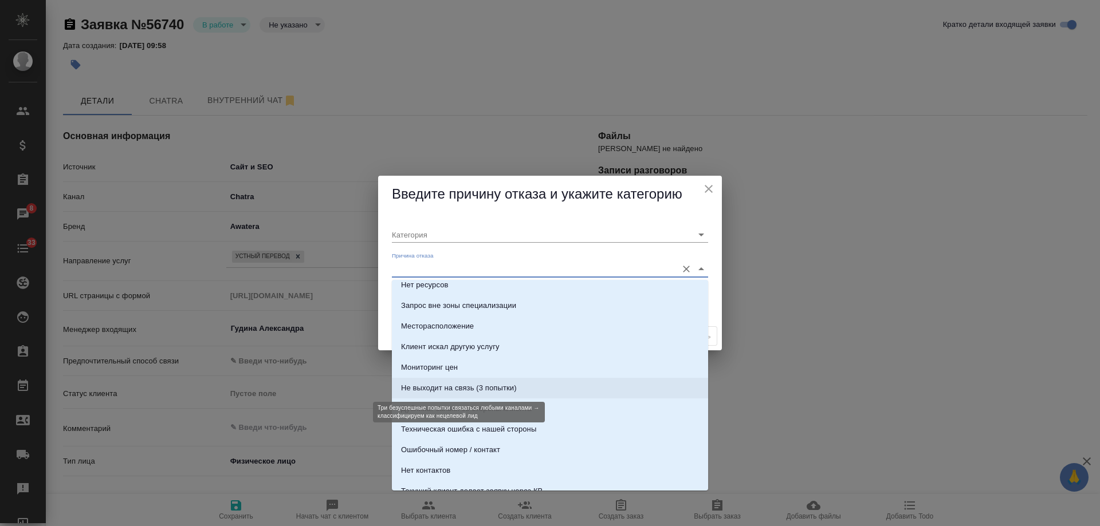
click at [498, 388] on div "Не выходит на связь (3 попытки)" at bounding box center [459, 388] width 116 height 11
type input "Не целевая"
type input "Не выходит на связь (3 попытки)"
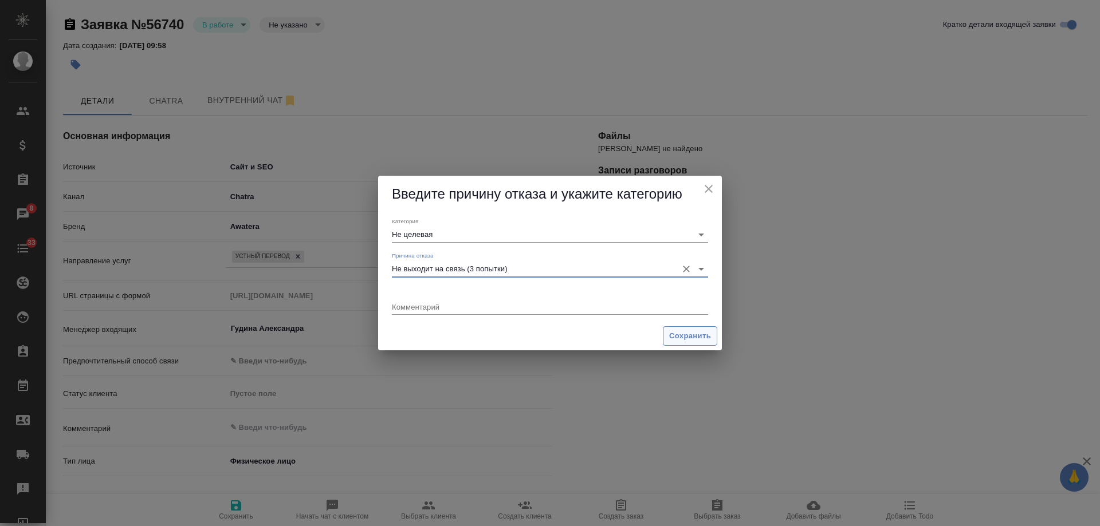
click at [691, 341] on span "Сохранить" at bounding box center [690, 336] width 42 height 13
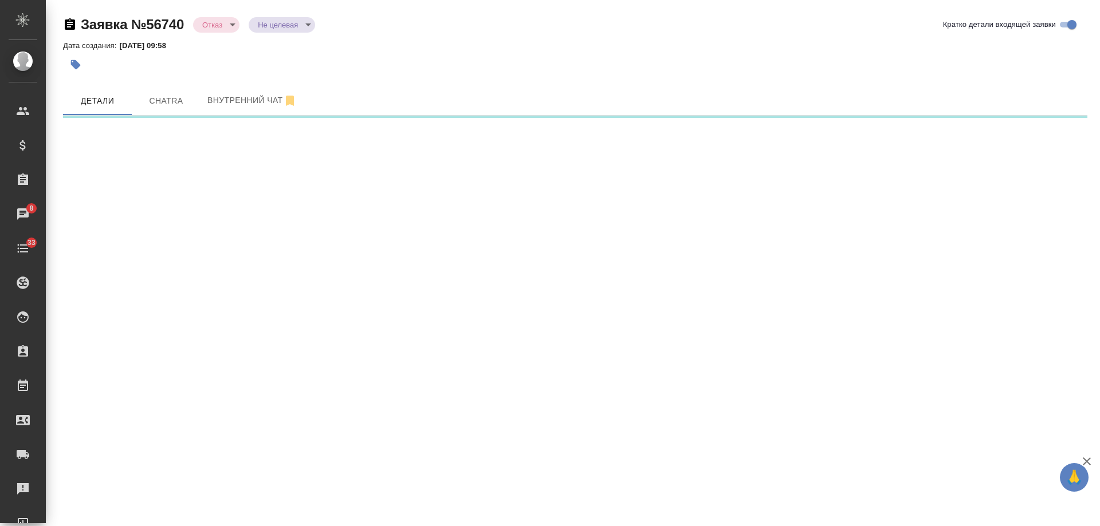
select select "RU"
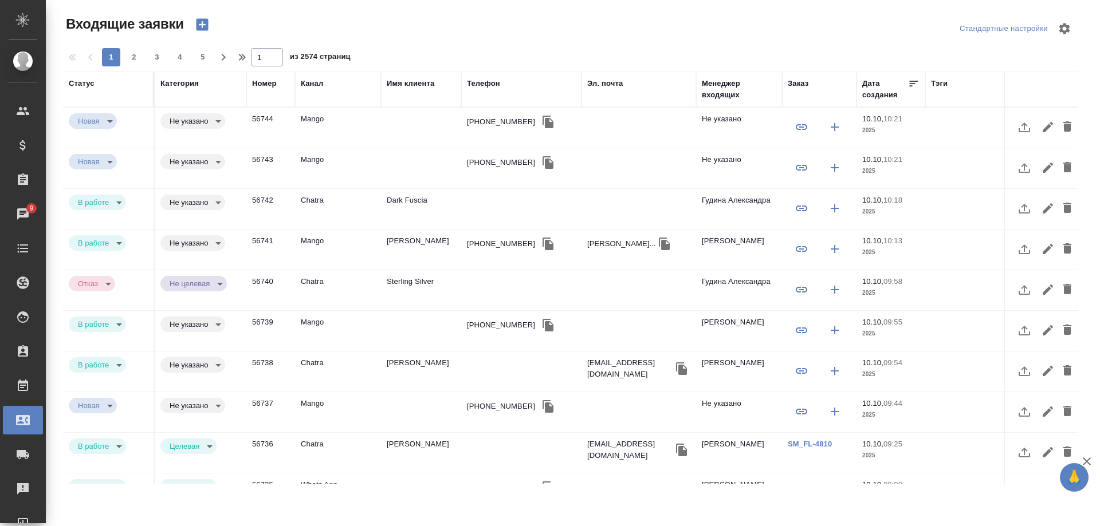
select select "RU"
click at [419, 199] on td "Dark Fuscia" at bounding box center [421, 209] width 80 height 40
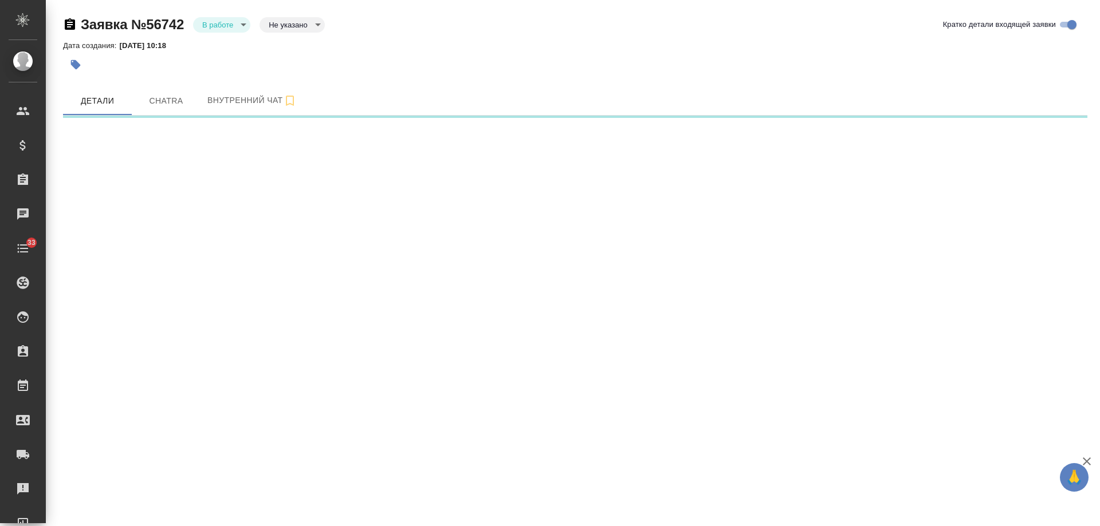
select select "RU"
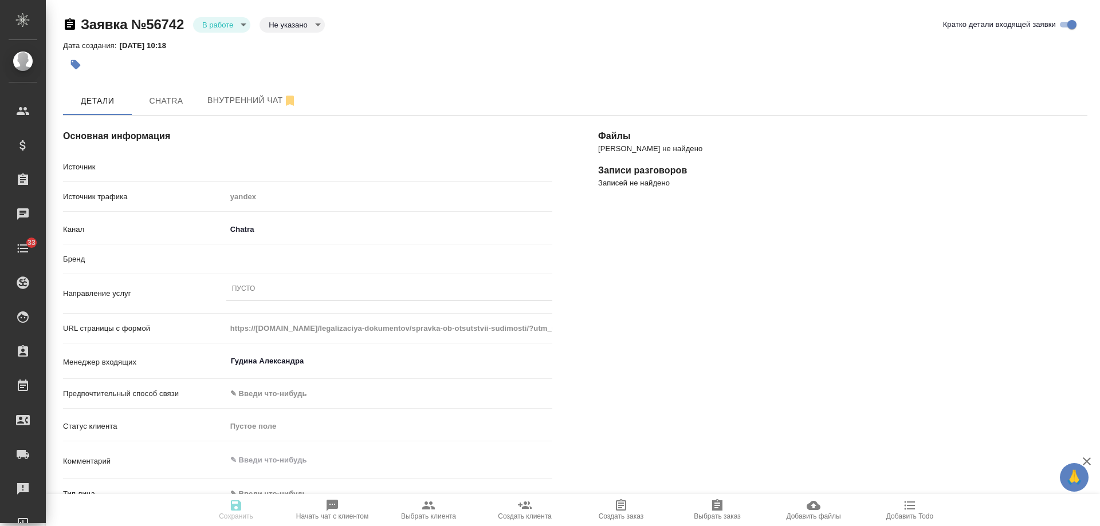
type textarea "x"
click at [270, 290] on div "Пусто" at bounding box center [389, 289] width 326 height 17
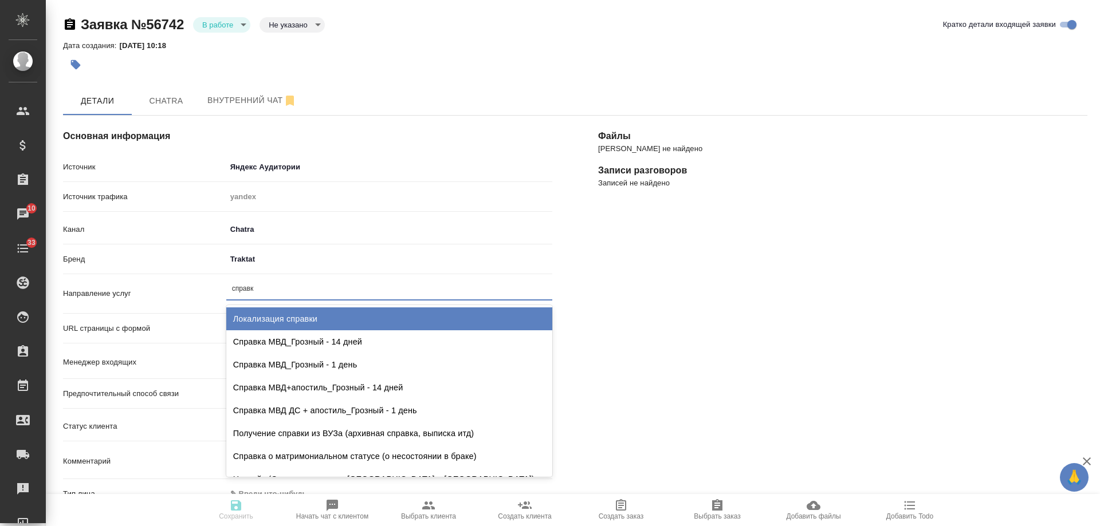
type input "справка"
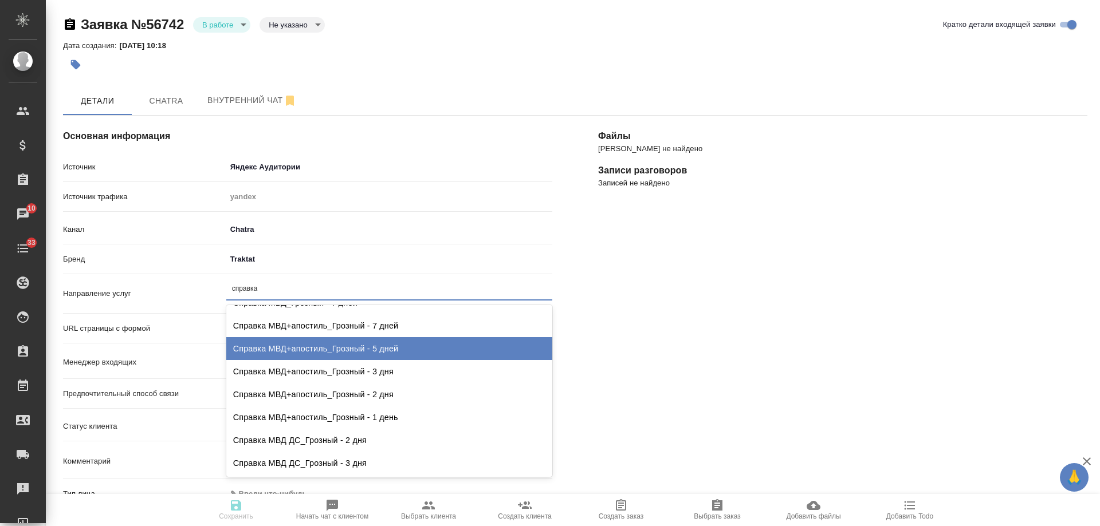
scroll to position [286, 0]
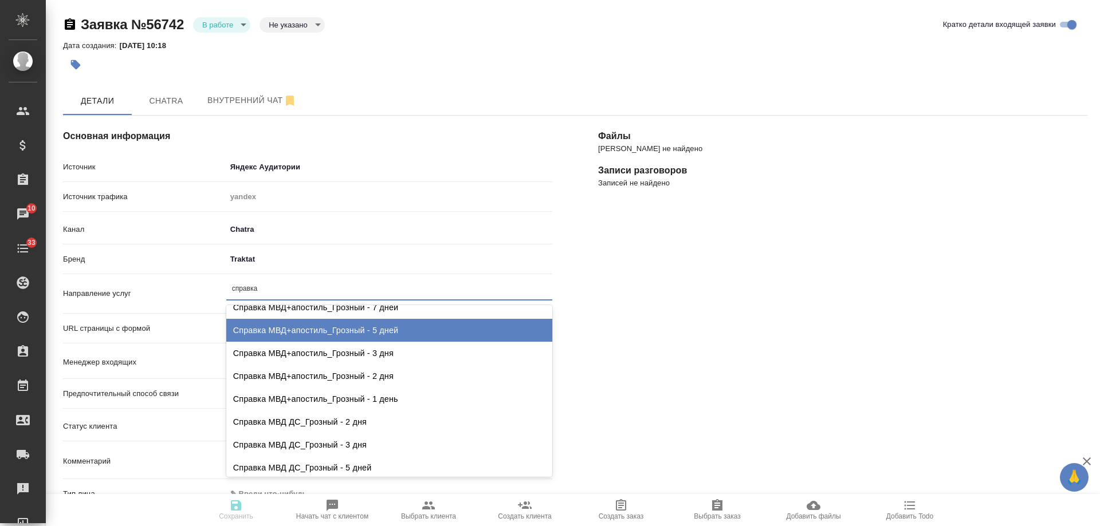
click at [399, 332] on div "Справка МВД+апостиль_Грозный - 5 дней" at bounding box center [389, 330] width 326 height 23
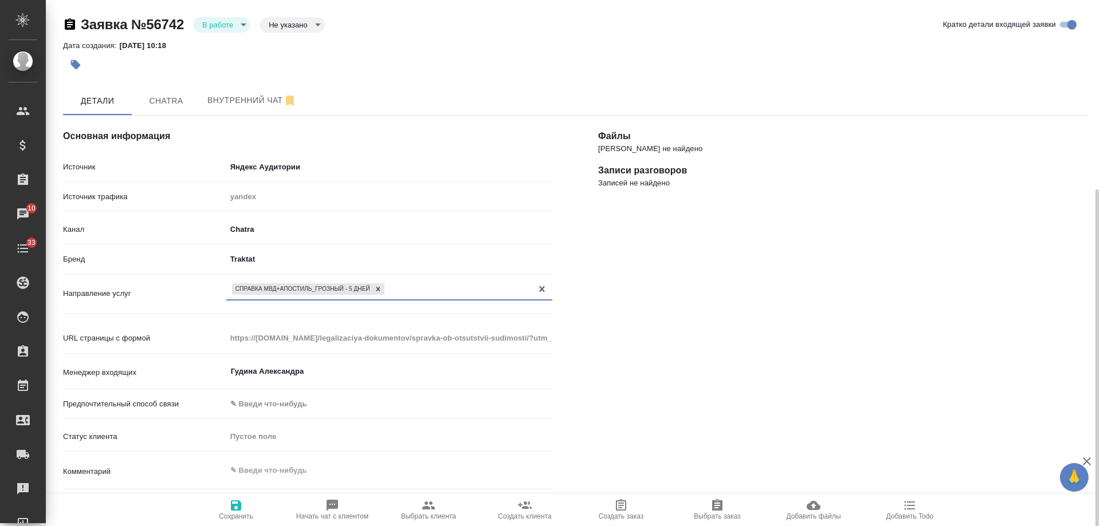
scroll to position [229, 0]
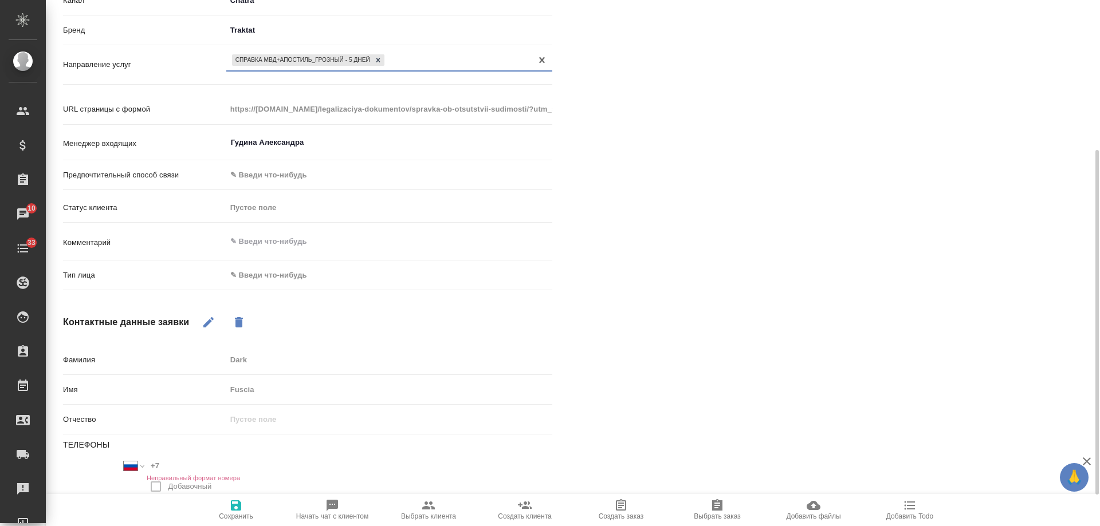
click at [294, 278] on body "🙏 .cls-1 fill:#fff; AWATERA Gudina Alexandra Клиенты Спецификации Заказы 10 Чат…" at bounding box center [550, 263] width 1100 height 526
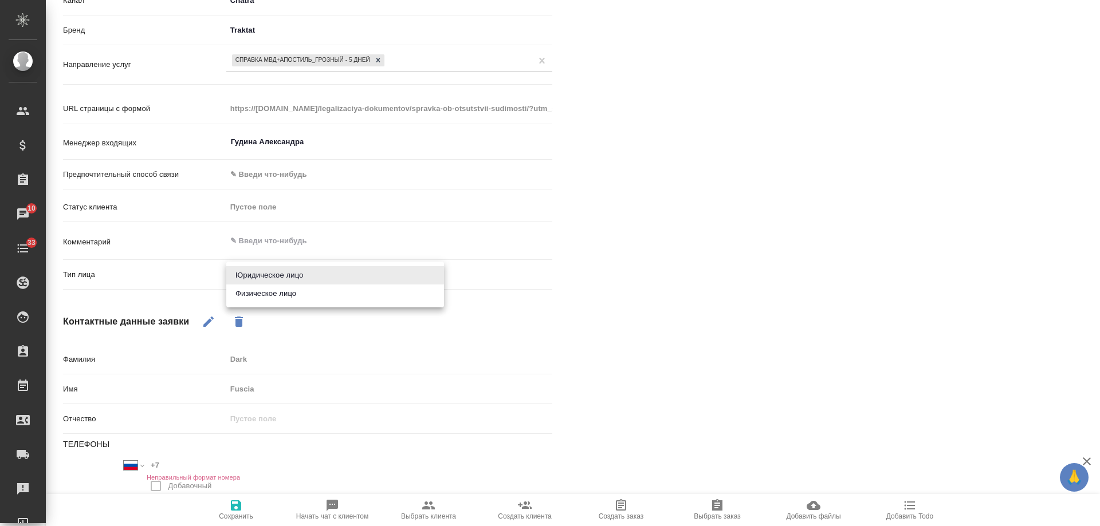
drag, startPoint x: 279, startPoint y: 292, endPoint x: 263, endPoint y: 325, distance: 36.9
click at [279, 294] on li "Физическое лицо" at bounding box center [335, 294] width 218 height 18
type textarea "x"
type input "private"
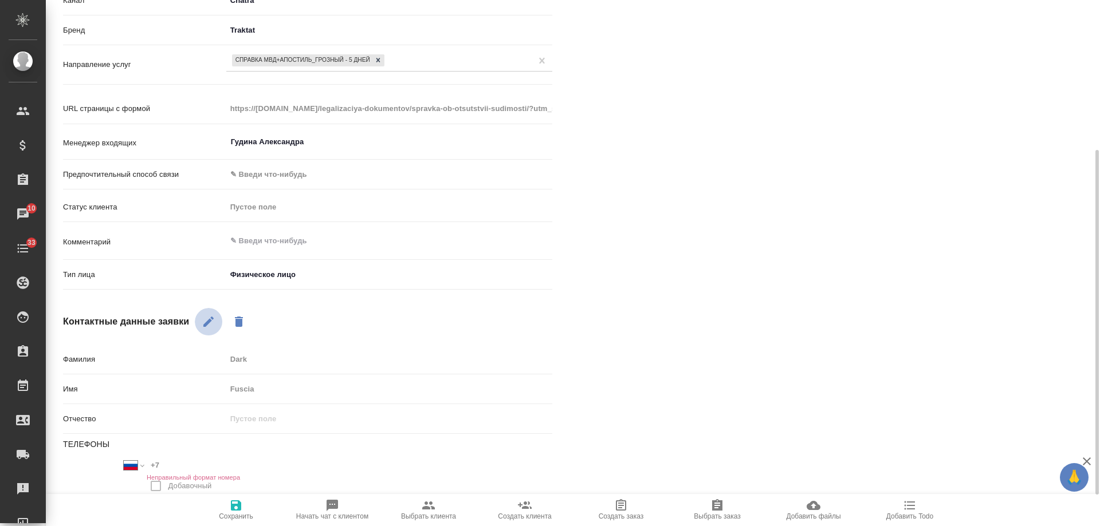
click at [213, 324] on icon "button" at bounding box center [209, 322] width 14 height 14
drag, startPoint x: 88, startPoint y: 376, endPoint x: 77, endPoint y: 372, distance: 10.9
click at [77, 375] on div "Фамилия Dark Имя Fuscia Отчество Телефоны Международный Австралия Австрия Азерб…" at bounding box center [307, 476] width 489 height 254
type textarea "x"
type input "Иго"
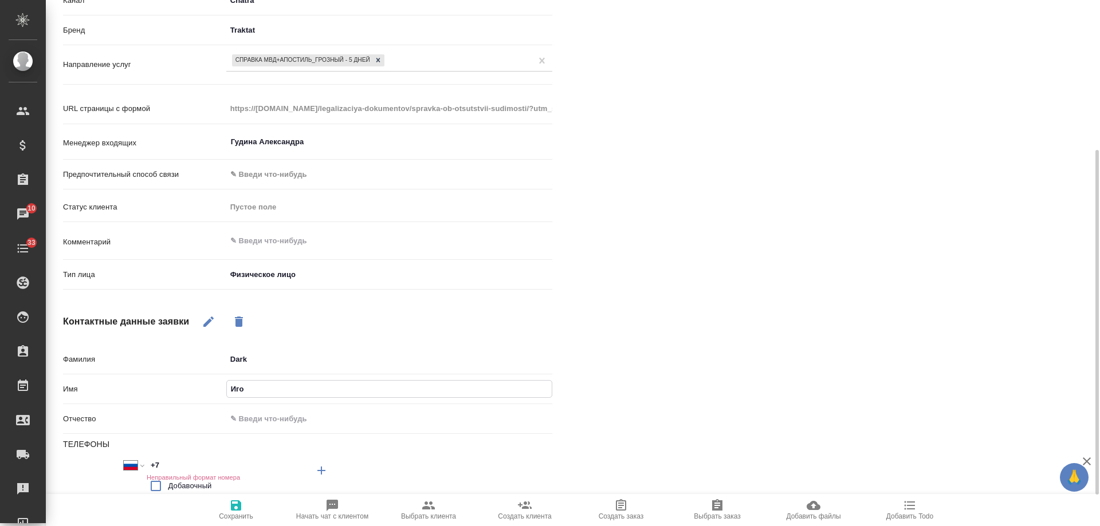
type textarea "x"
type input "Игор"
type textarea "x"
type input "Игорь"
drag, startPoint x: 289, startPoint y: 356, endPoint x: 85, endPoint y: 345, distance: 203.6
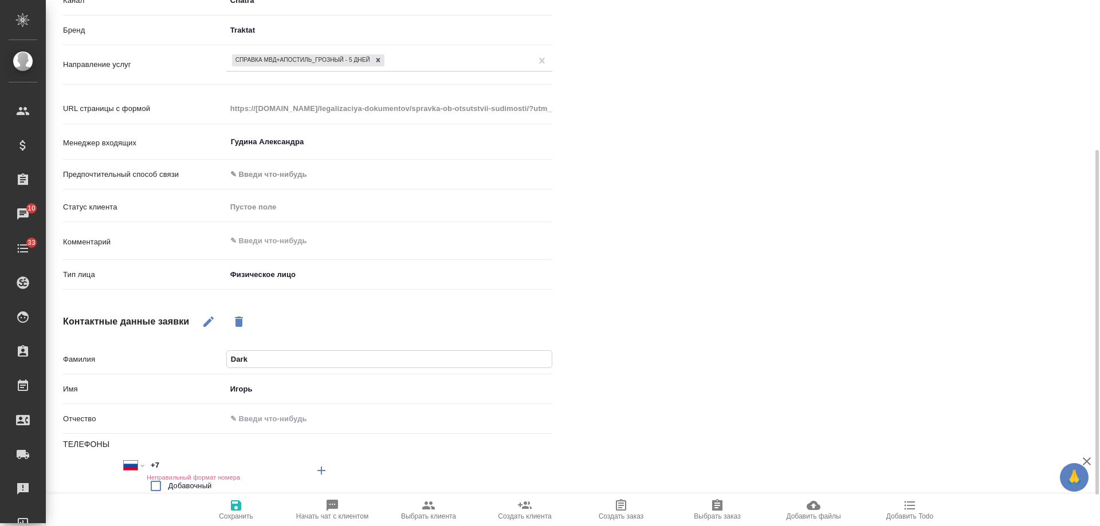
click at [85, 345] on div "Основная информация Источник Яндекс Аудитории yandexAudience Источник трафика y…" at bounding box center [307, 245] width 535 height 763
type textarea "x"
click at [231, 513] on span "Сохранить" at bounding box center [236, 517] width 34 height 8
type textarea "x"
click at [213, 326] on icon "button" at bounding box center [209, 322] width 14 height 14
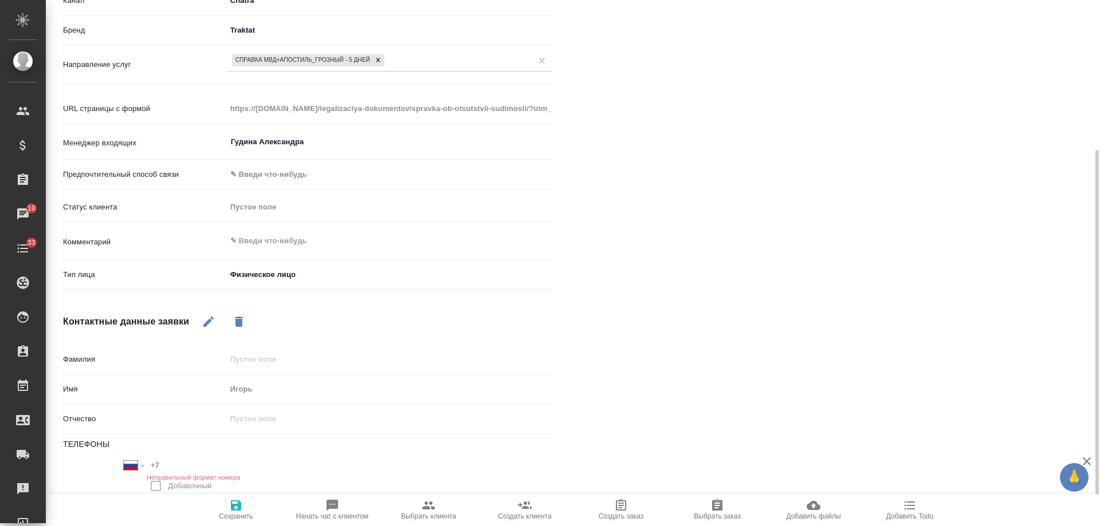
click at [213, 326] on icon "button" at bounding box center [209, 322] width 14 height 14
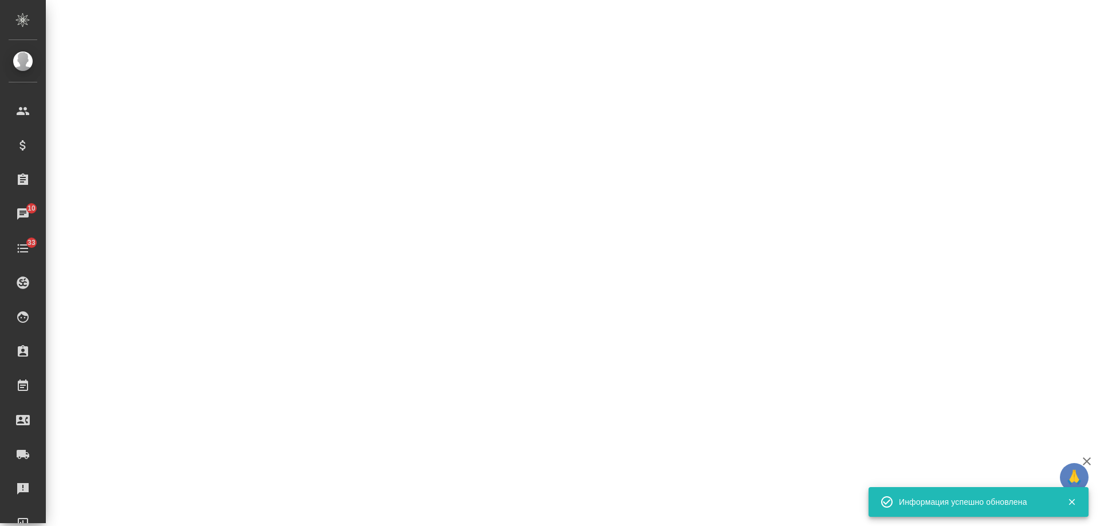
select select "RU"
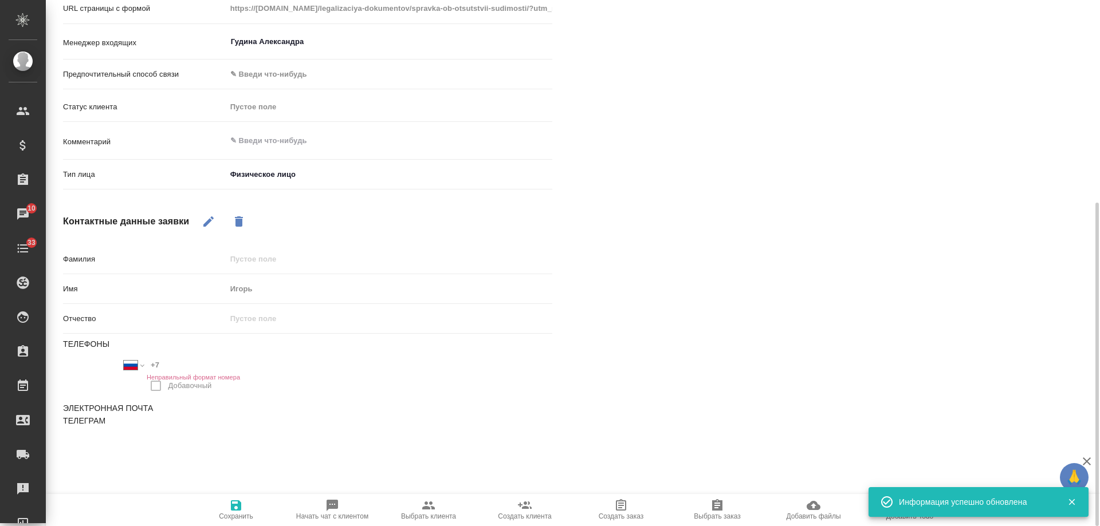
click at [209, 222] on icon "button" at bounding box center [208, 222] width 10 height 10
click at [87, 431] on button "button" at bounding box center [76, 434] width 27 height 27
click at [135, 436] on input "text" at bounding box center [185, 433] width 245 height 14
paste input "even6175@gmail.com"
type textarea "x"
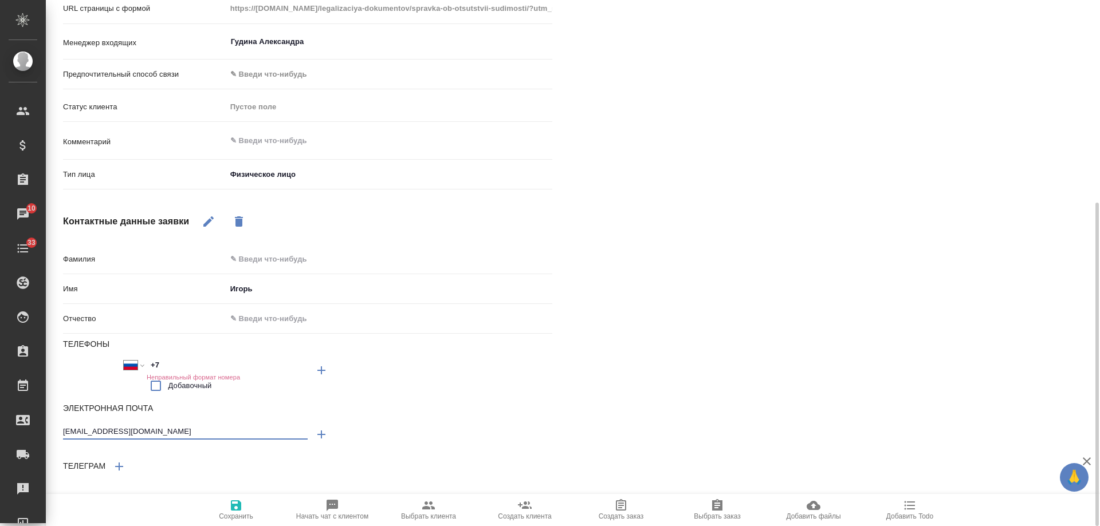
type input "even6175@gmail.com"
click at [241, 510] on icon "button" at bounding box center [236, 506] width 10 height 10
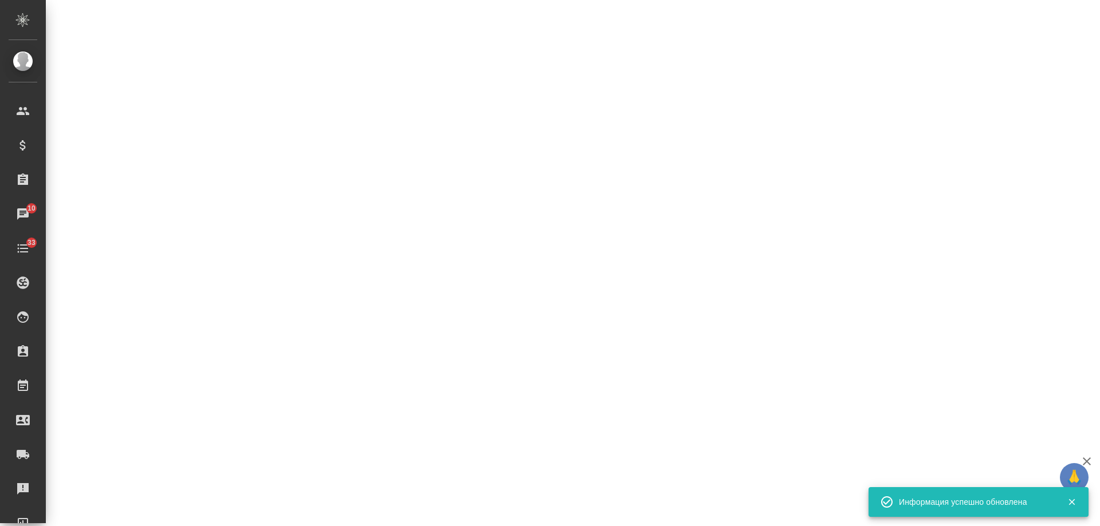
select select "RU"
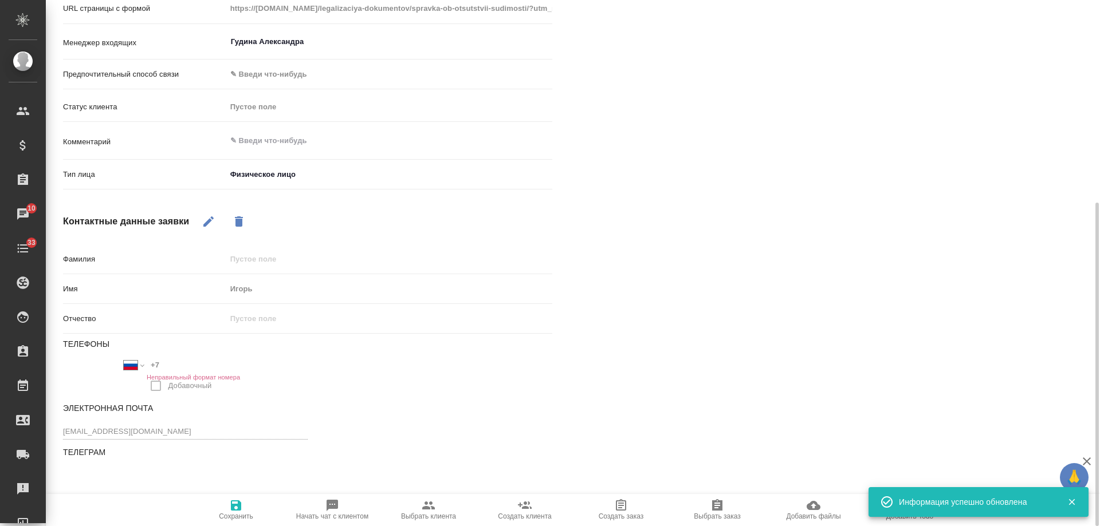
click at [434, 510] on icon "button" at bounding box center [428, 506] width 13 height 8
type textarea "x"
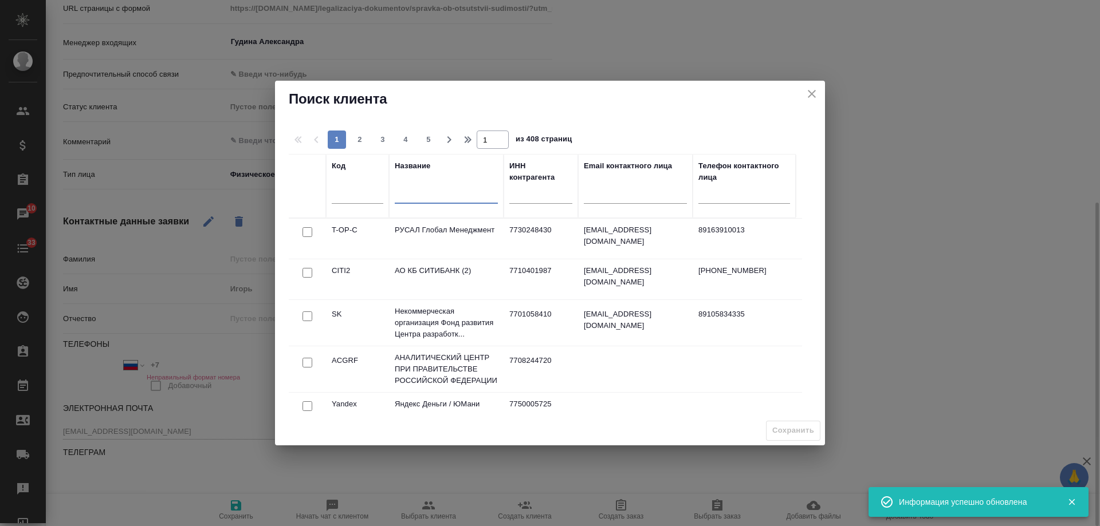
click at [423, 197] on input "text" at bounding box center [446, 196] width 103 height 14
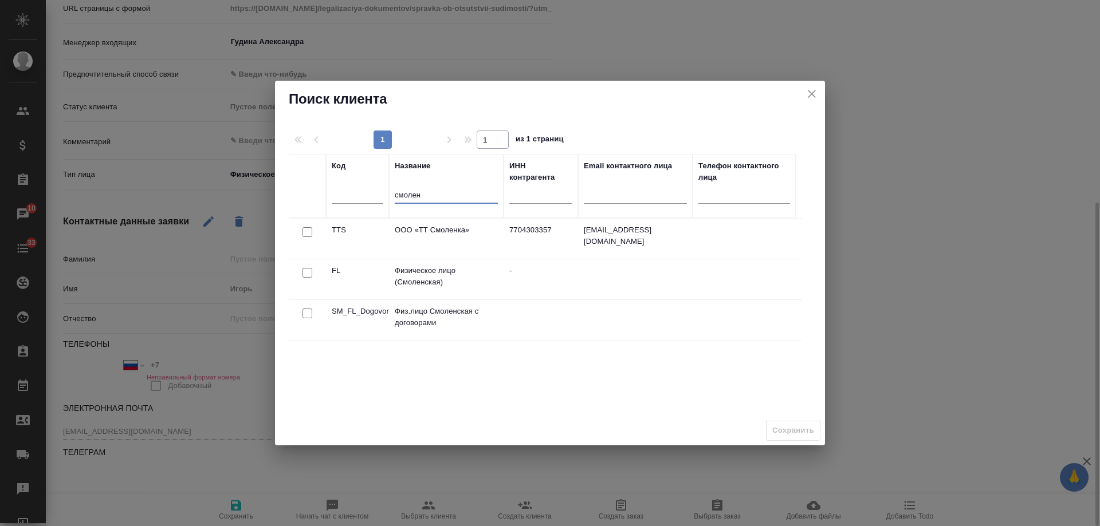
type input "смолен"
click at [309, 273] on input "checkbox" at bounding box center [307, 273] width 10 height 10
checkbox input "true"
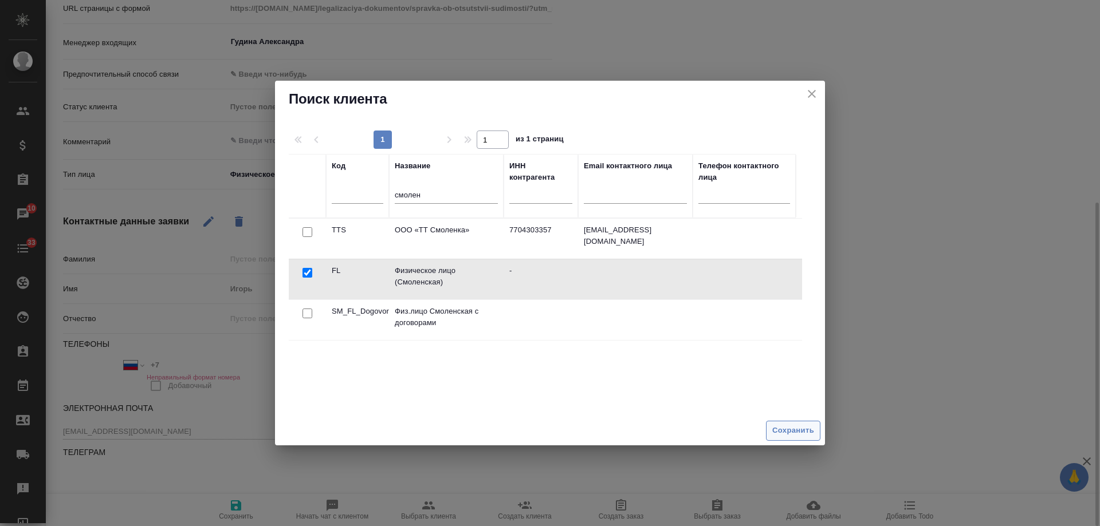
click at [801, 433] on span "Сохранить" at bounding box center [793, 431] width 42 height 13
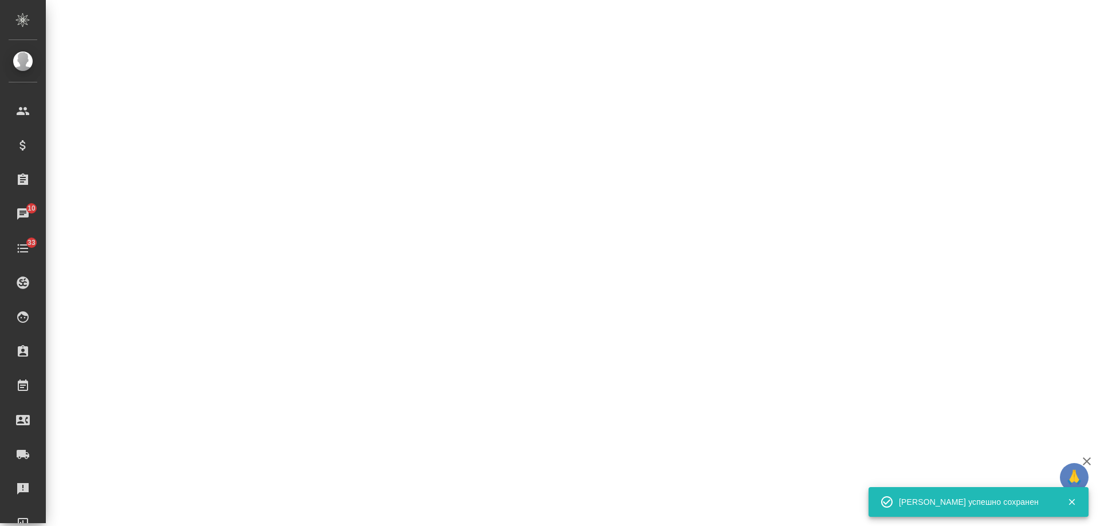
select select "RU"
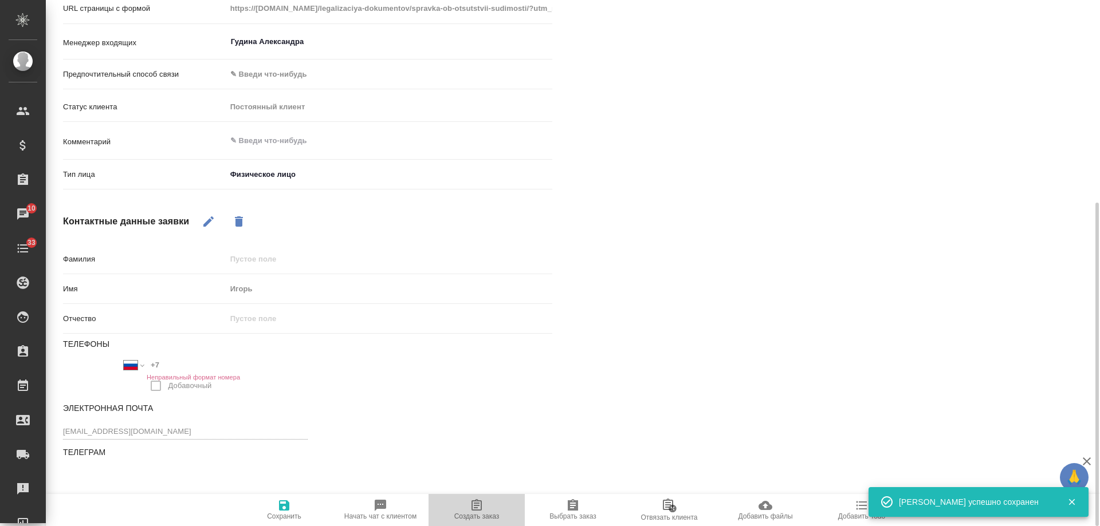
click at [480, 508] on icon "button" at bounding box center [477, 506] width 14 height 14
type textarea "x"
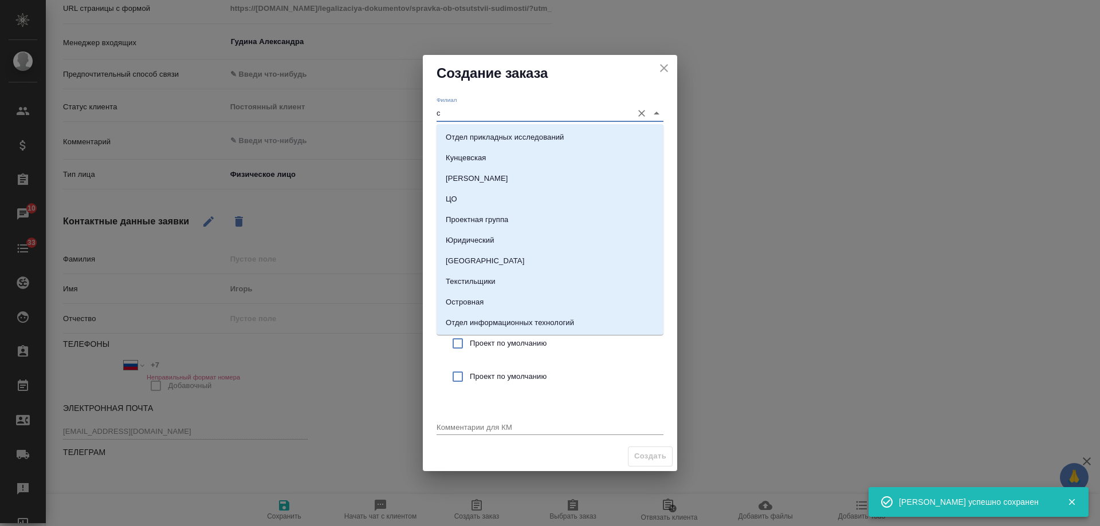
click at [486, 107] on input "с" at bounding box center [532, 112] width 190 height 15
drag, startPoint x: 485, startPoint y: 118, endPoint x: 390, endPoint y: 119, distance: 95.1
click at [390, 119] on div "Создание заказа Филиал м Клиентский менеджер Проект по умолчанию (для ФЛ без до…" at bounding box center [550, 263] width 1100 height 526
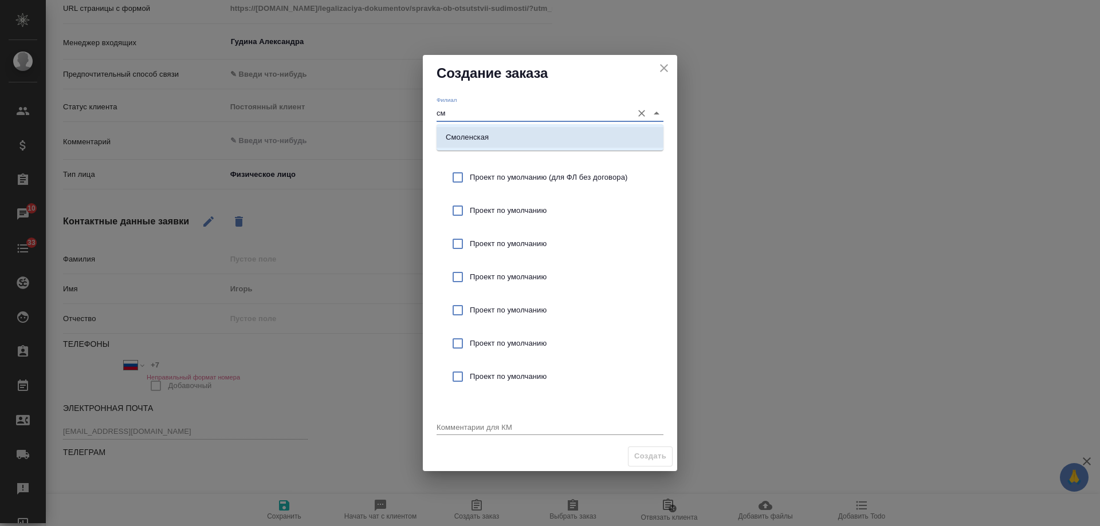
click at [468, 141] on p "Смоленская" at bounding box center [467, 137] width 43 height 11
type input "Смоленская"
click at [519, 189] on div "Проект по умолчанию (для ФЛ без договора)" at bounding box center [550, 177] width 227 height 33
checkbox input "true"
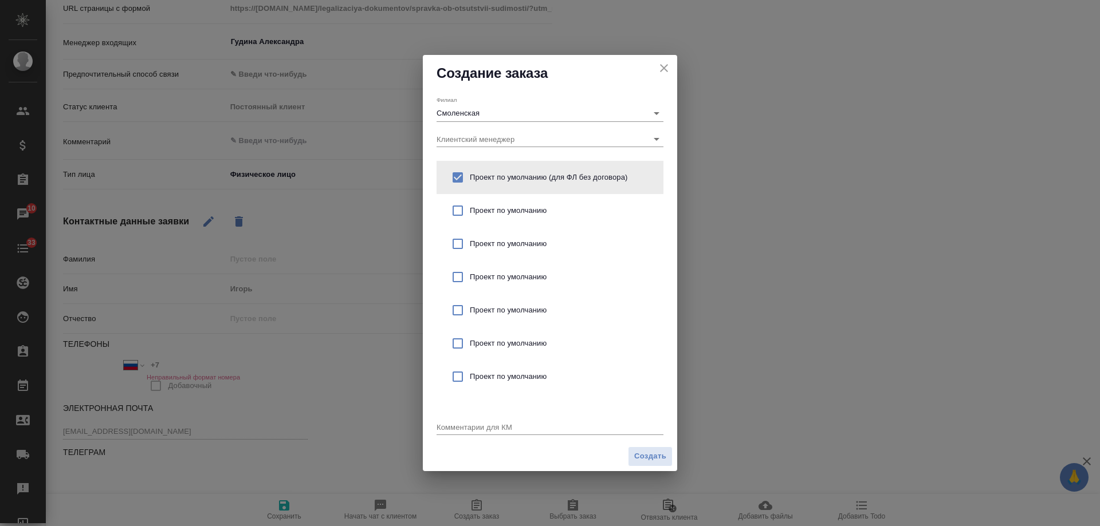
click at [467, 430] on textarea at bounding box center [550, 427] width 227 height 9
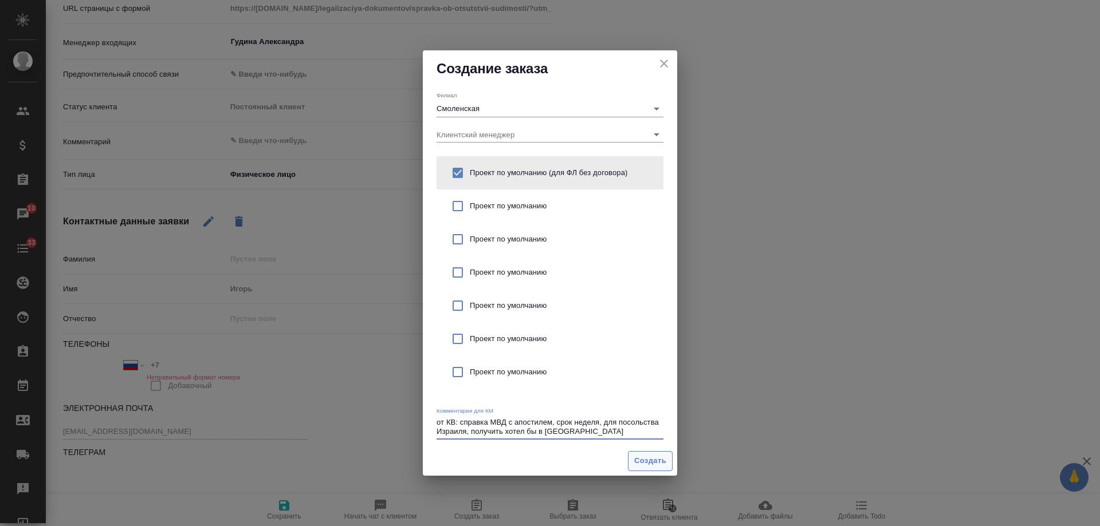
type textarea "от КВ: справка МВД с апостилем, срок неделя, для посольства Израиля, получить х…"
click at [652, 465] on span "Создать" at bounding box center [650, 461] width 32 height 13
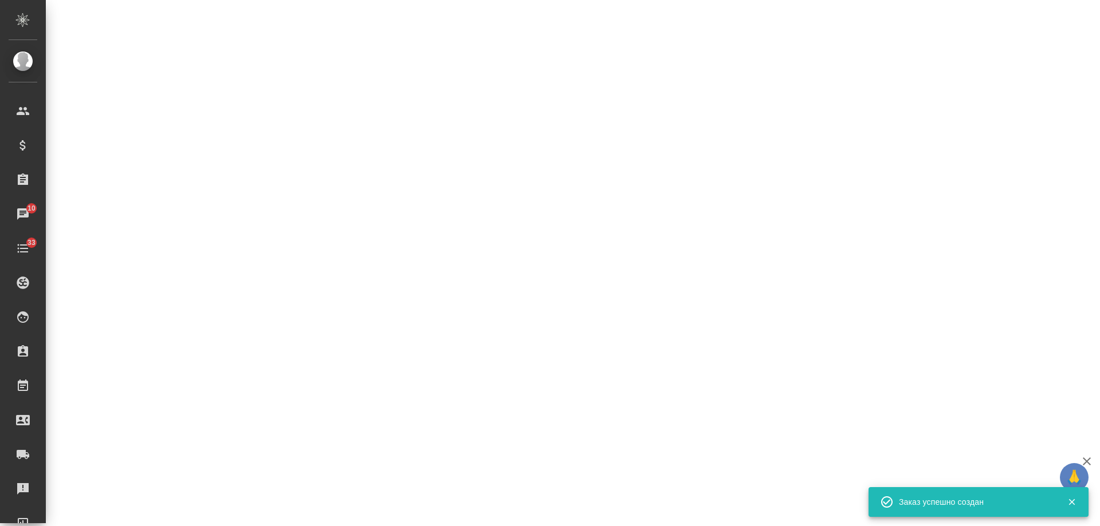
select select "RU"
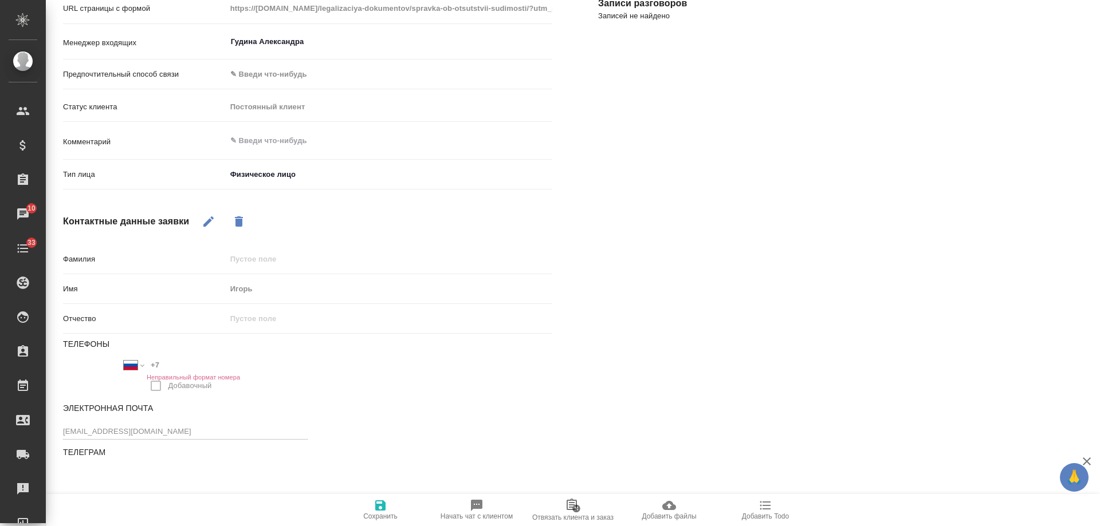
type textarea "x"
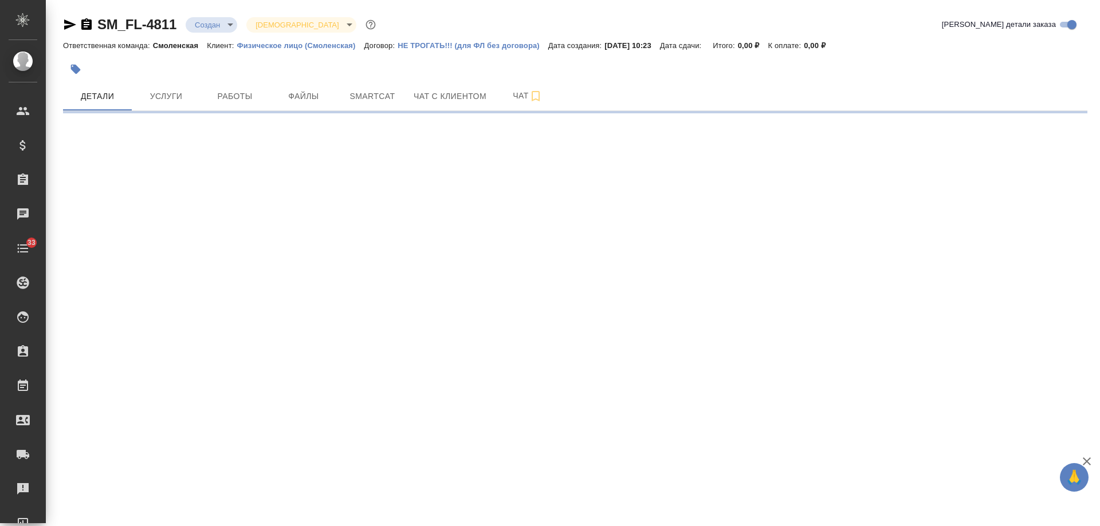
select select "RU"
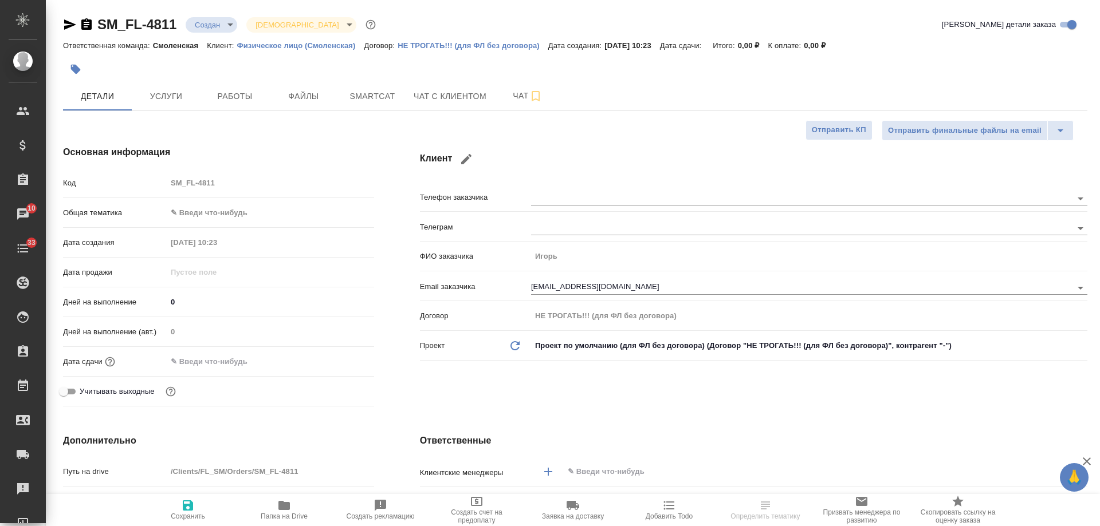
type textarea "x"
click at [85, 26] on icon "button" at bounding box center [86, 23] width 10 height 11
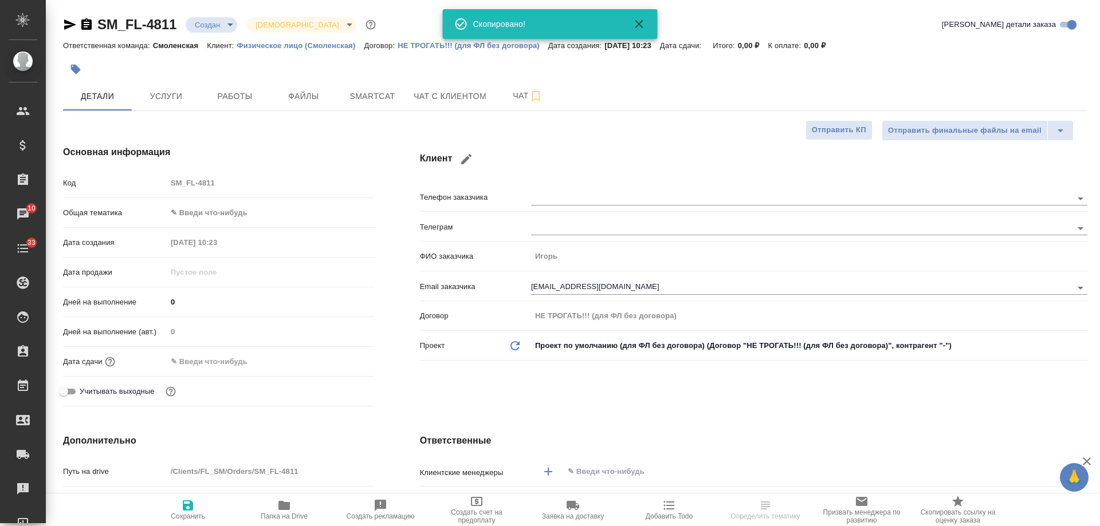
type textarea "x"
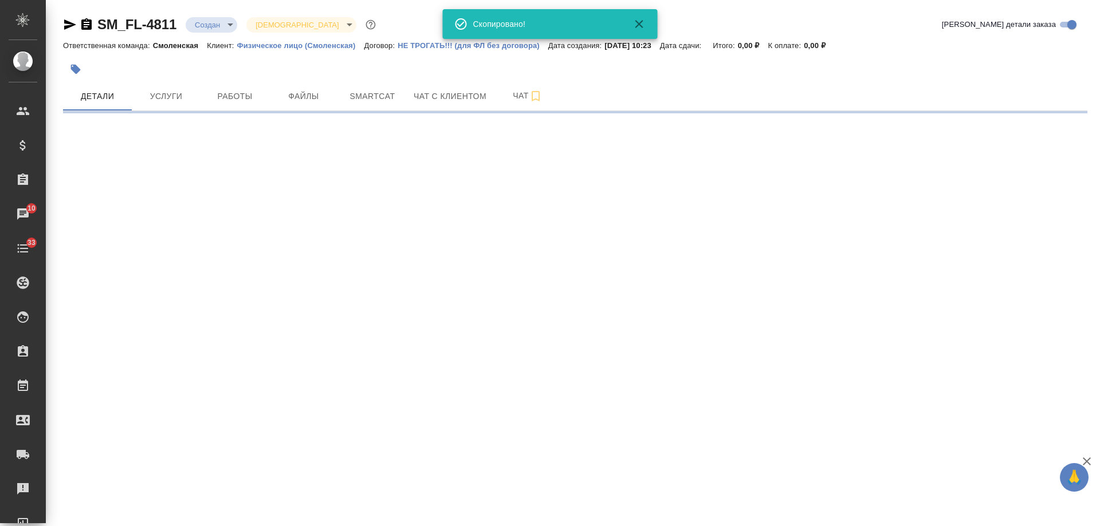
select select "RU"
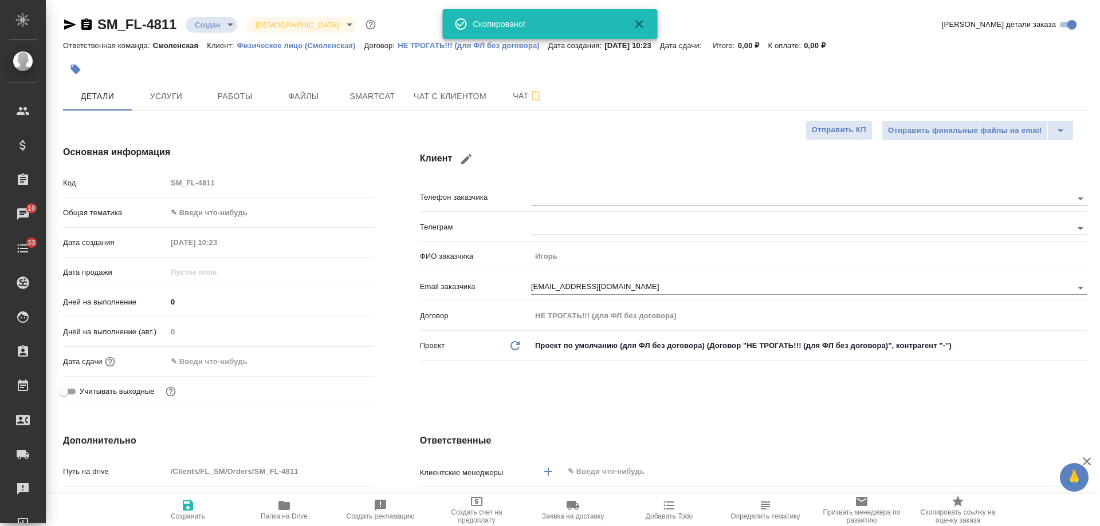
type textarea "x"
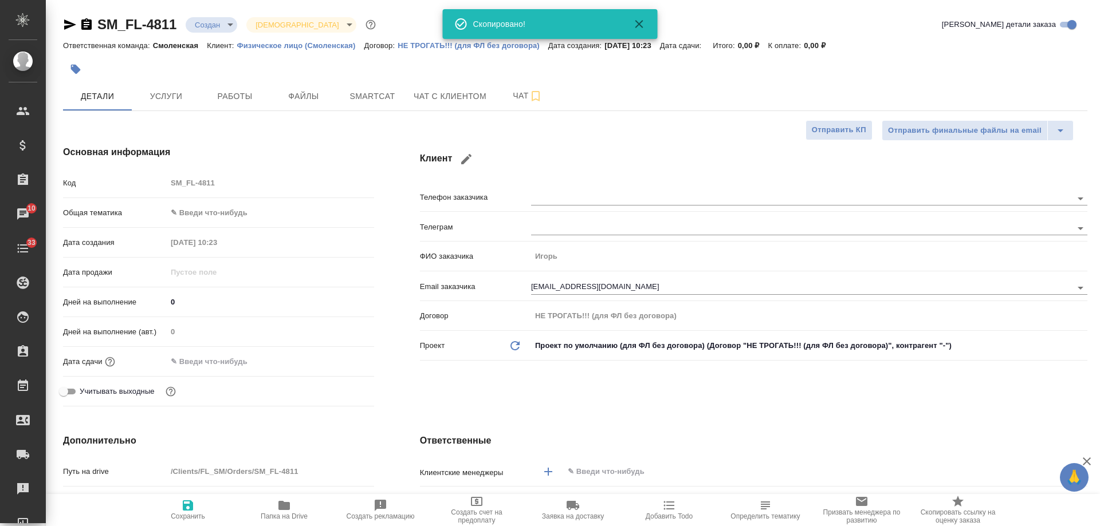
type textarea "x"
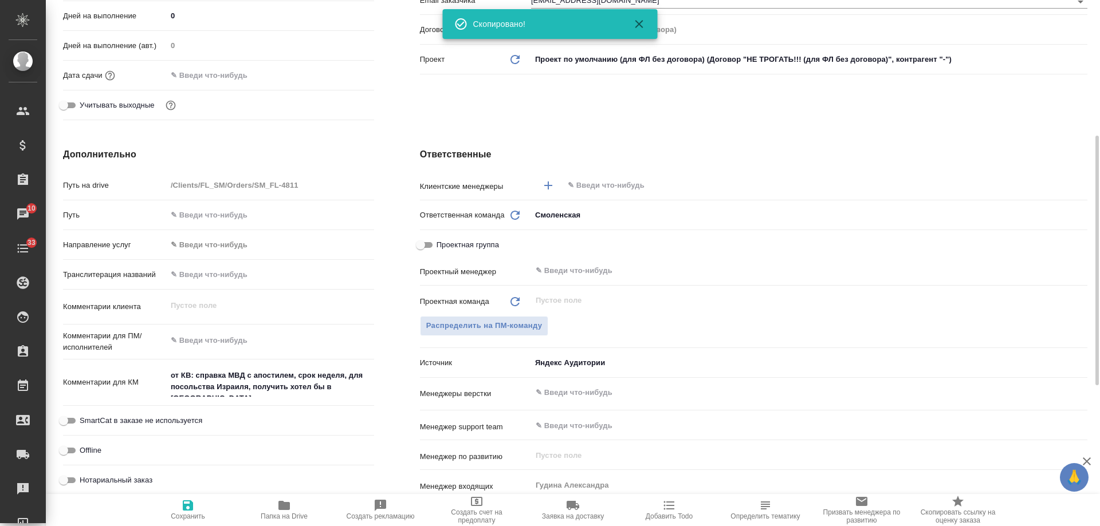
scroll to position [344, 0]
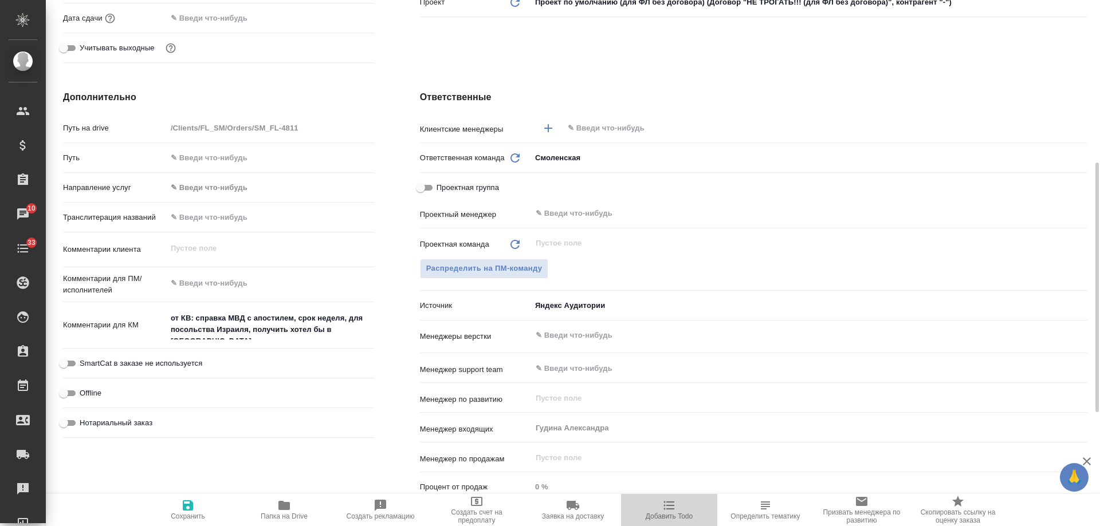
click at [663, 512] on icon "button" at bounding box center [669, 506] width 14 height 14
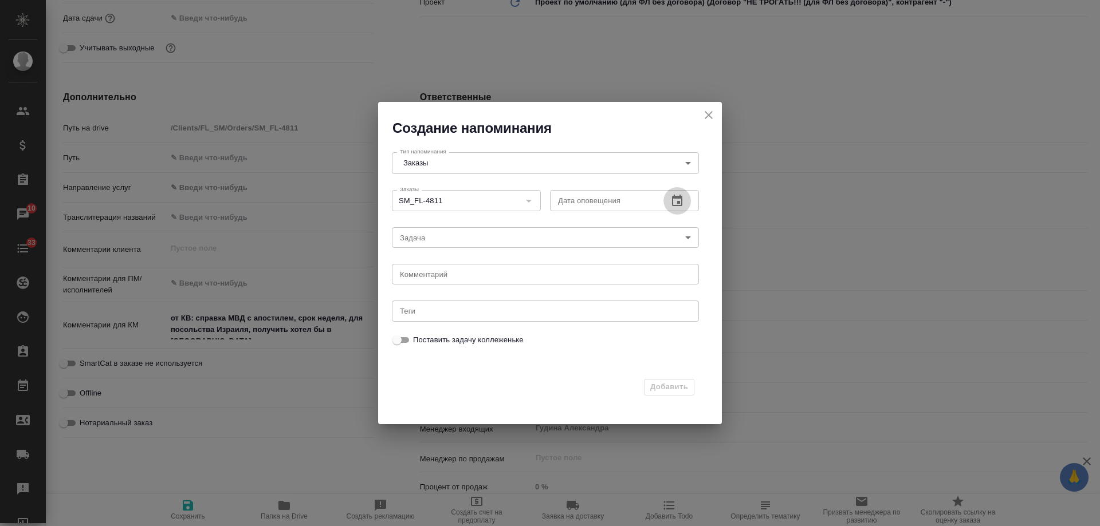
click at [672, 195] on icon "button" at bounding box center [677, 201] width 14 height 14
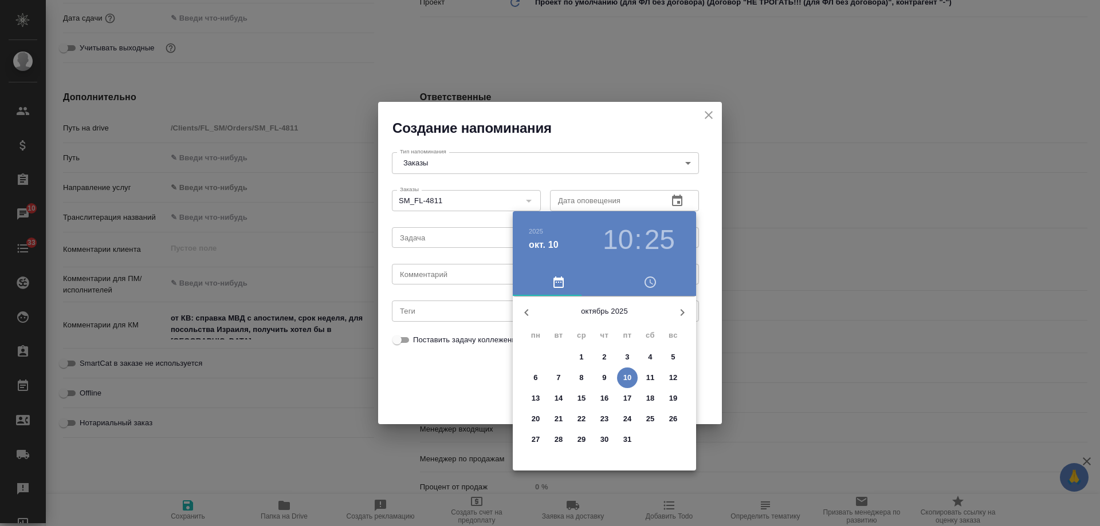
click at [564, 396] on span "14" at bounding box center [558, 398] width 21 height 11
type input "[DATE] 10:25"
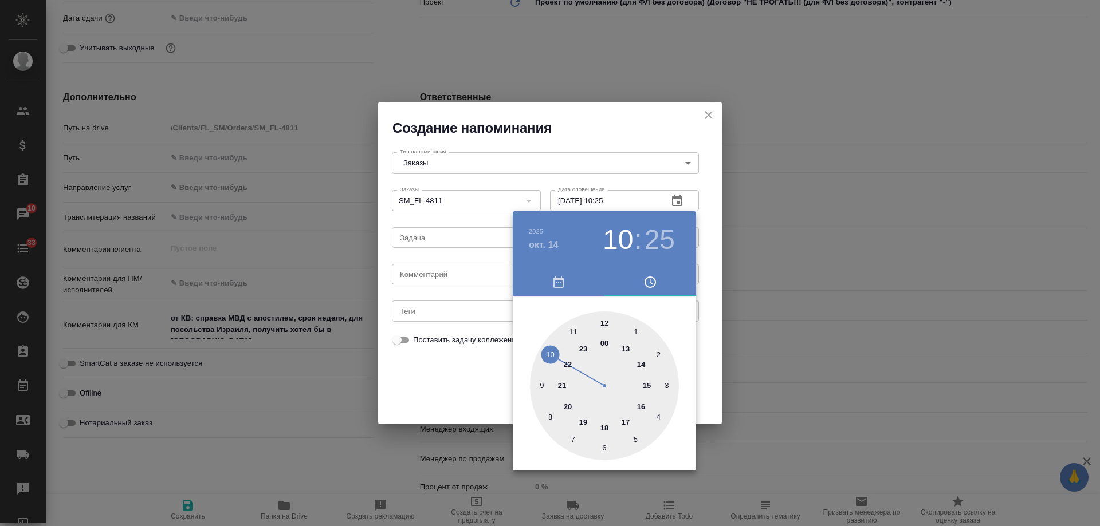
click at [441, 268] on div at bounding box center [550, 263] width 1100 height 526
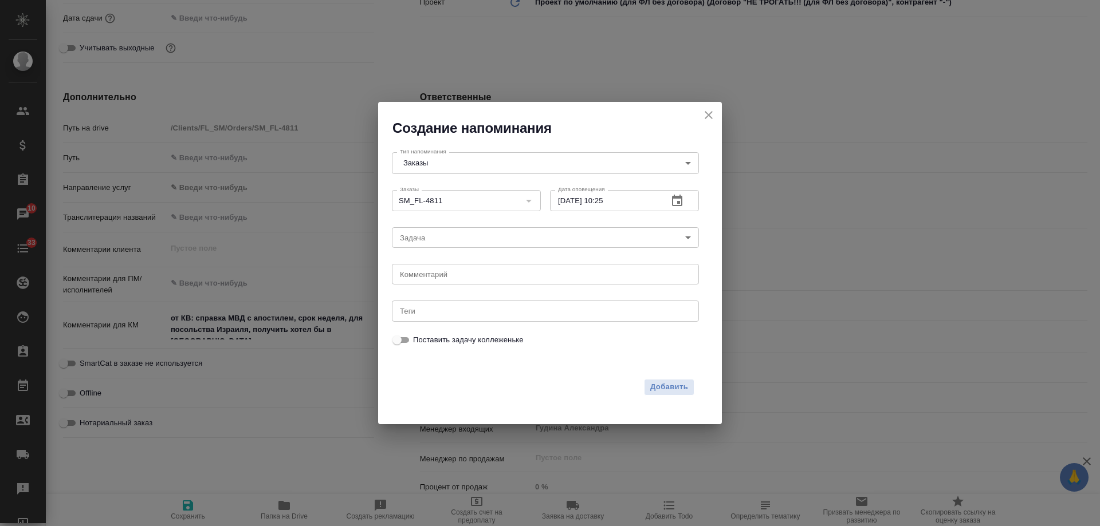
click at [433, 274] on div "[DATE] 10 : 25 00 1 2 3 4 5 6 7 8 9 10 11 12 13 14 15 16 17 18 19 20 21 22 23" at bounding box center [550, 263] width 1100 height 526
click at [432, 274] on textarea at bounding box center [545, 274] width 291 height 9
type textarea "м"
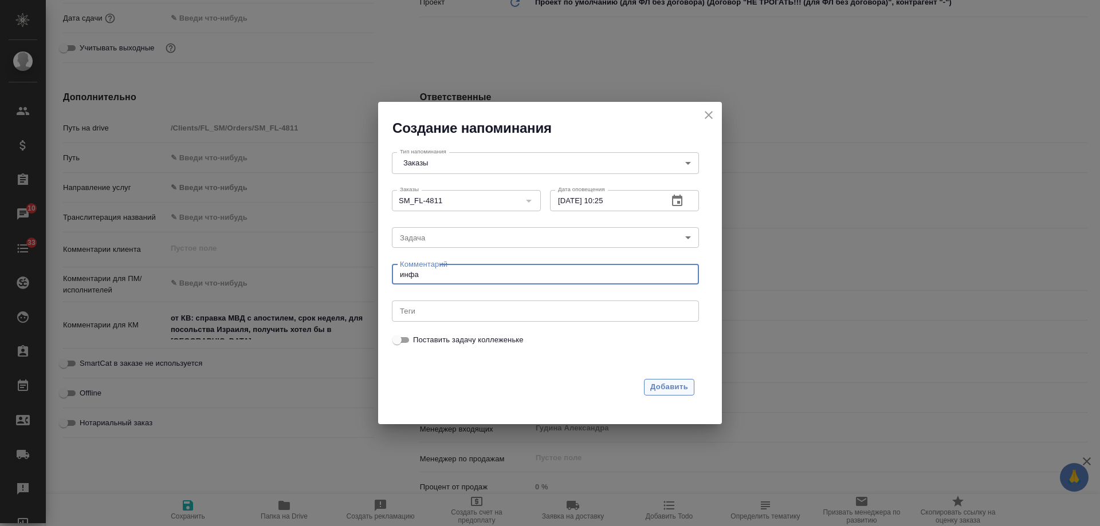
type textarea "инфа"
click at [670, 386] on span "Добавить" at bounding box center [669, 387] width 38 height 13
type textarea "x"
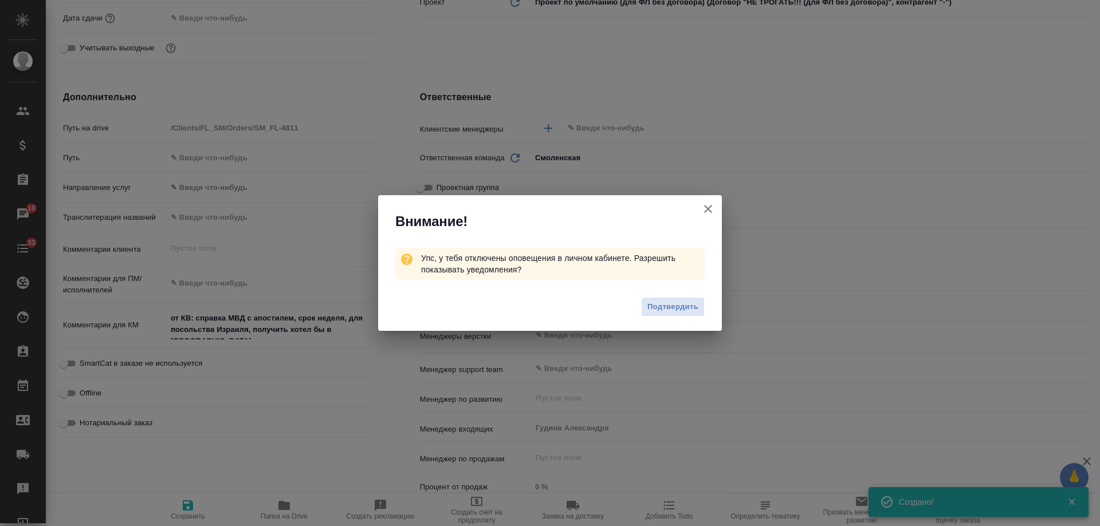
type textarea "x"
click at [709, 211] on icon "button" at bounding box center [708, 209] width 14 height 14
type textarea "x"
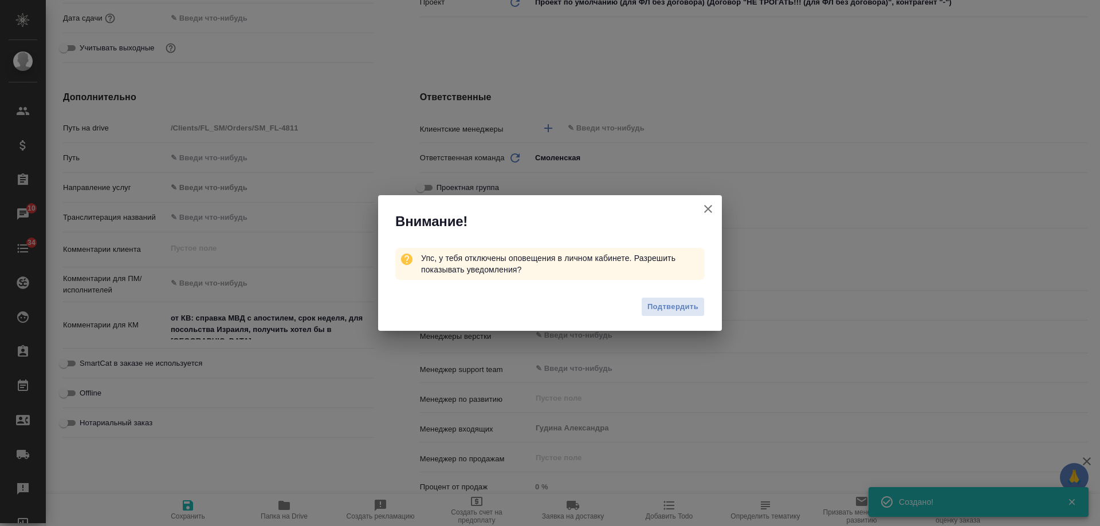
type textarea "x"
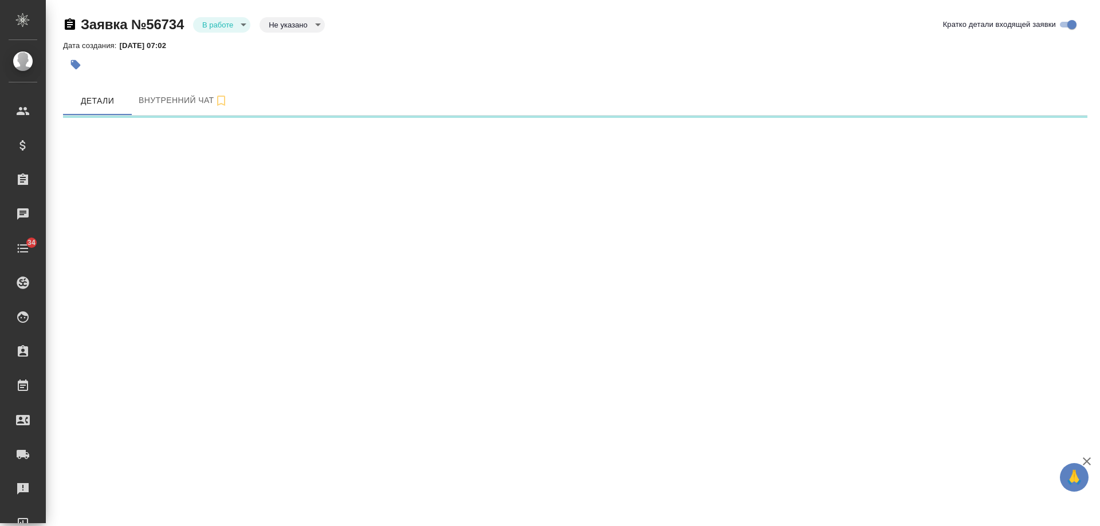
select select "RU"
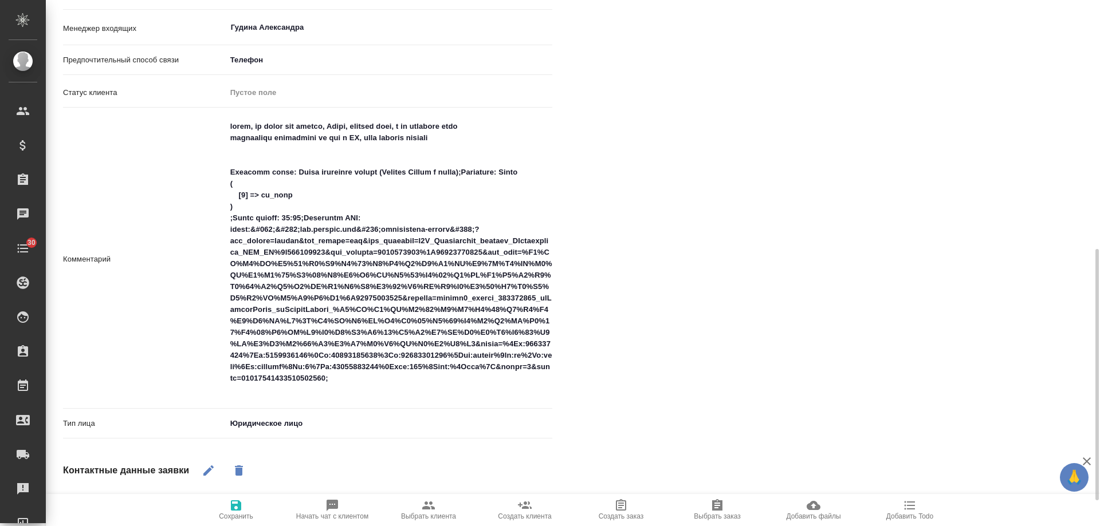
scroll to position [573, 0]
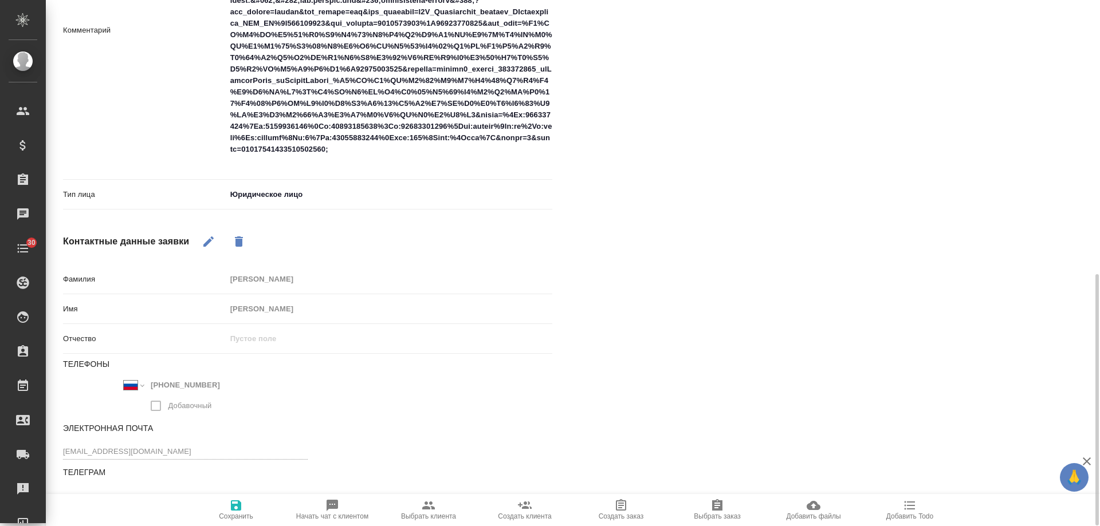
click at [914, 510] on icon "button" at bounding box center [910, 506] width 11 height 9
type textarea "x"
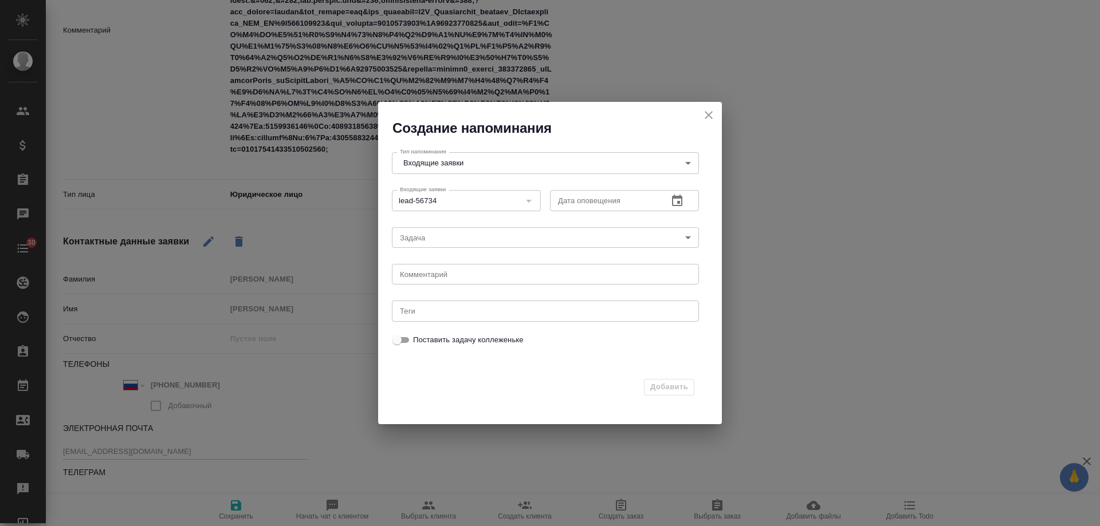
click at [679, 201] on icon "button" at bounding box center [677, 200] width 10 height 11
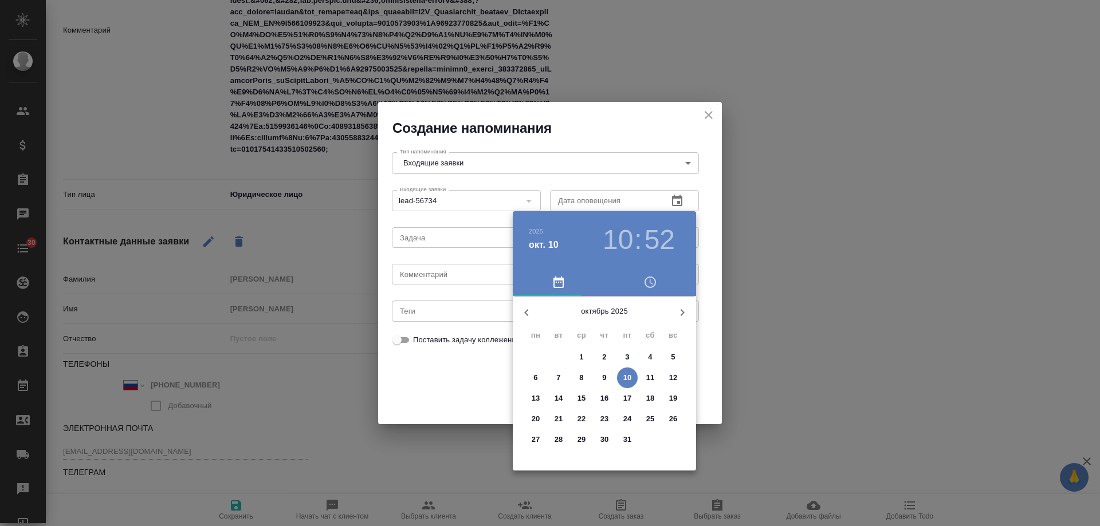
click at [624, 381] on p "10" at bounding box center [627, 377] width 9 height 11
type input "[DATE] 10:52"
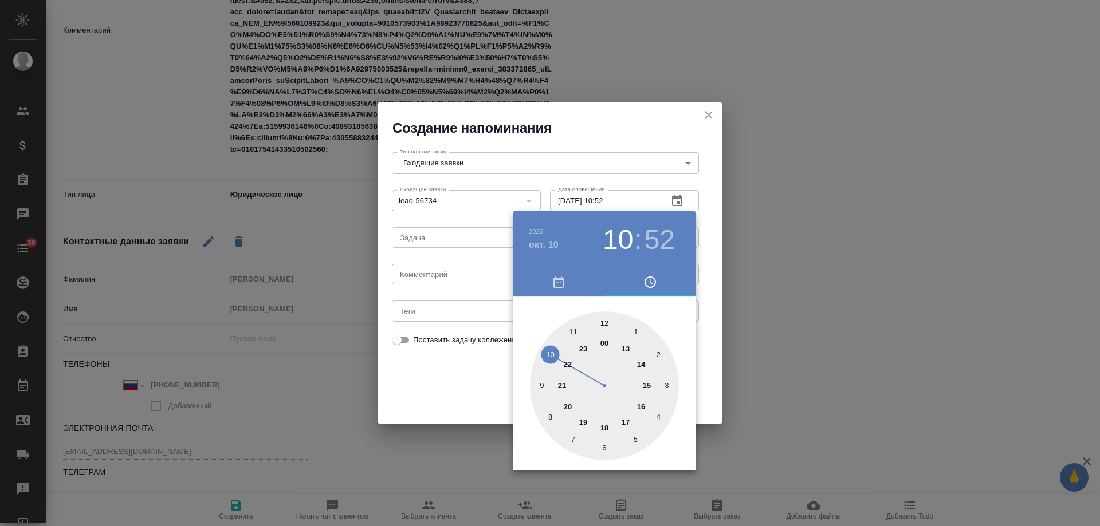
click at [435, 278] on div at bounding box center [550, 263] width 1100 height 526
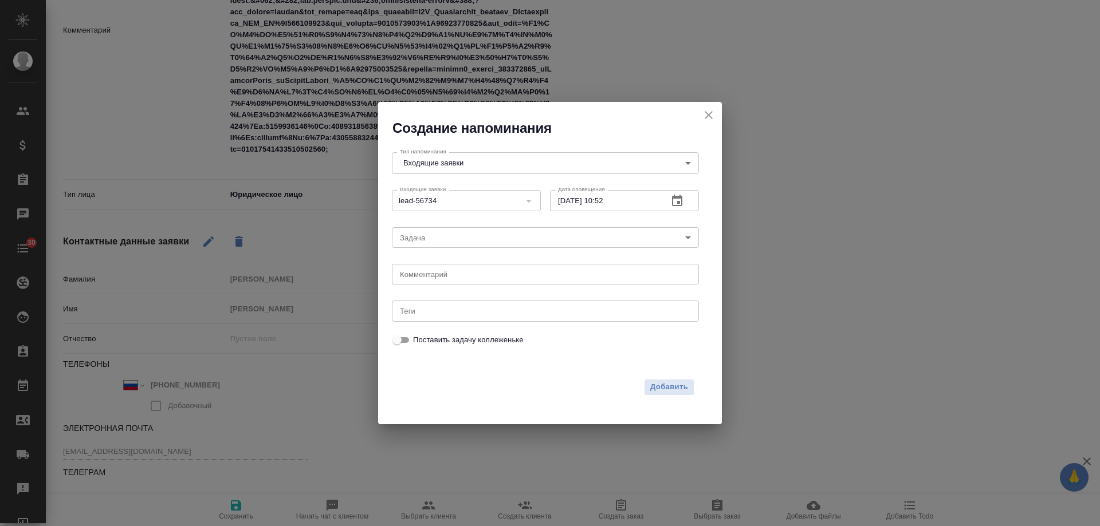
click at [434, 277] on div "2025 окт. 10 10 : 52 00 1 2 3 4 5 6 7 8 9 10 11 12 13 14 15 16 17 18 19 20 21 2…" at bounding box center [550, 263] width 1100 height 526
click at [431, 274] on div "2025 окт. 10 10 : 52 00 1 2 3 4 5 6 7 8 9 10 11 12 13 14 15 16 17 18 19 20 21 2…" at bounding box center [550, 263] width 1100 height 526
click at [431, 274] on textarea at bounding box center [545, 274] width 291 height 9
type textarea "ответила на почте? СРОЧНО"
click at [667, 386] on span "Добавить" at bounding box center [669, 387] width 38 height 13
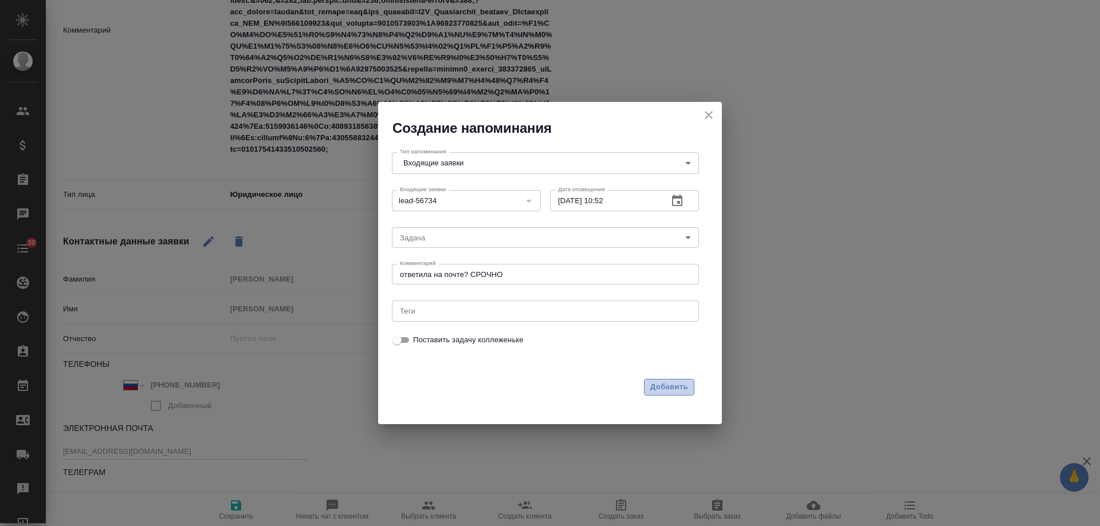
type textarea "x"
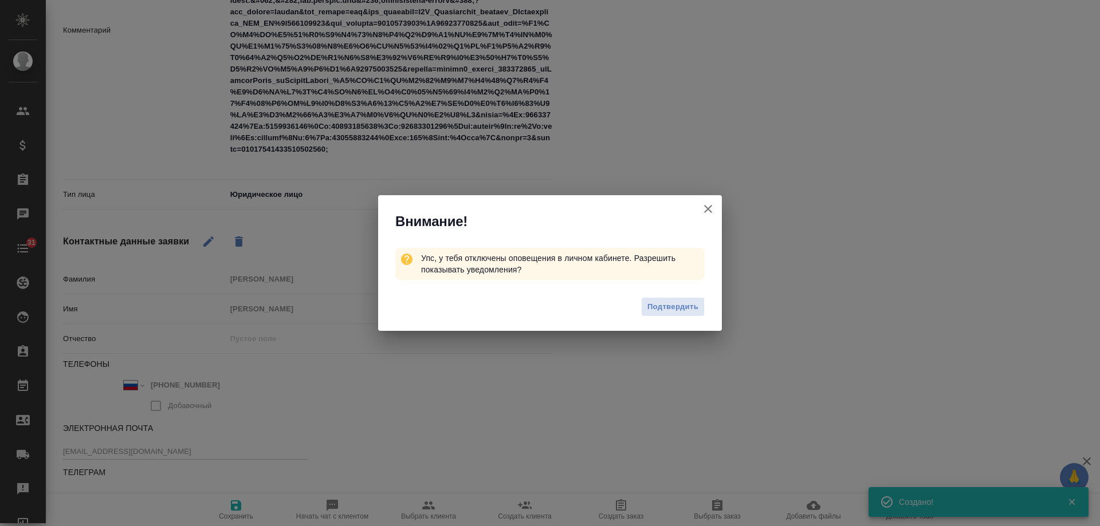
click at [706, 211] on icon "button" at bounding box center [708, 209] width 8 height 8
type textarea "x"
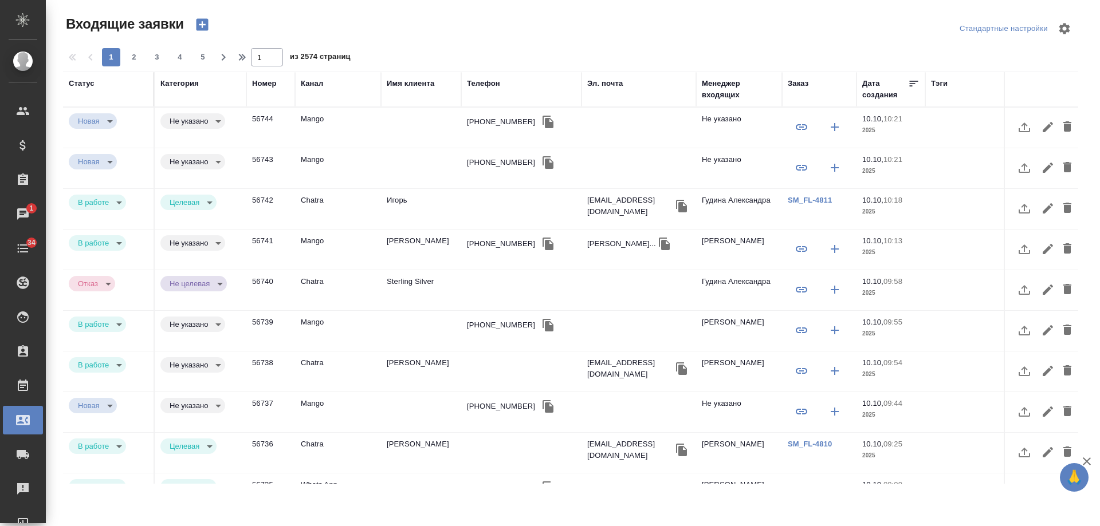
select select "RU"
click at [807, 82] on div "Заказ" at bounding box center [798, 83] width 21 height 11
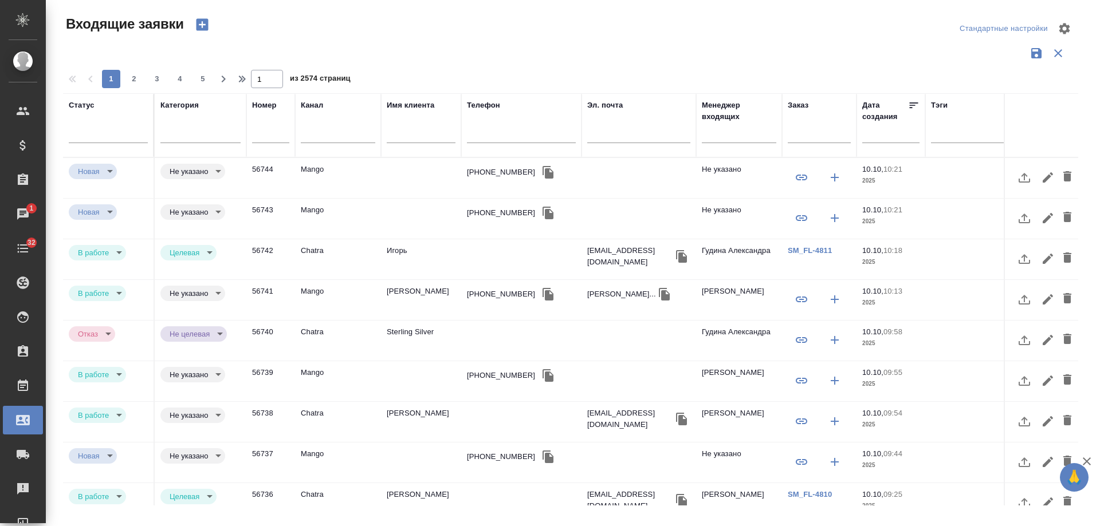
click at [817, 138] on input "text" at bounding box center [819, 135] width 63 height 14
paste input "V_FL-999"
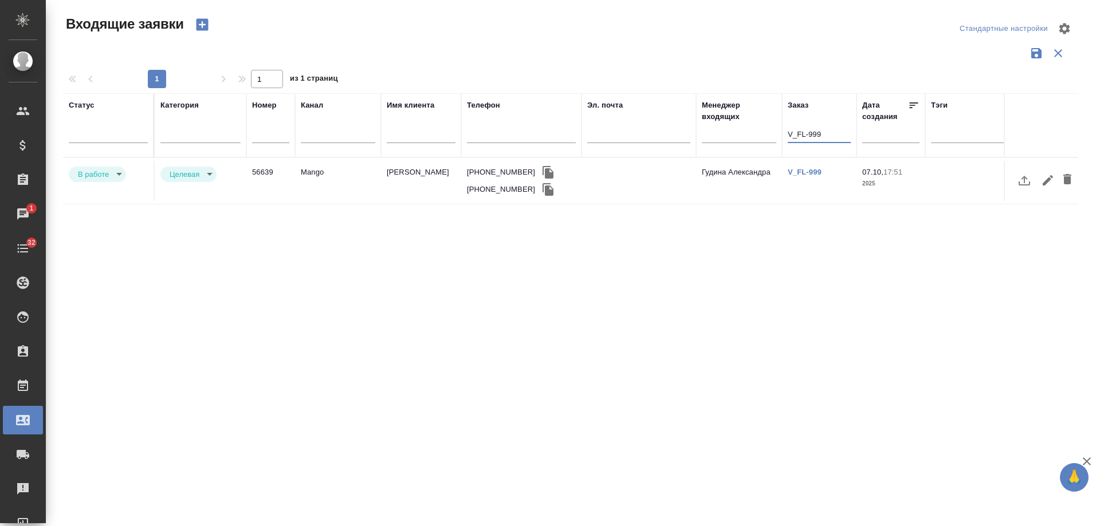
type input "V_FL-999"
click at [114, 178] on body "🙏 .cls-1 fill:#fff; AWATERA [PERSON_NAME] Спецификации Заказы 1 Чаты 32 Todo Пр…" at bounding box center [550, 263] width 1100 height 526
click at [98, 179] on button "Отказ" at bounding box center [91, 174] width 27 height 13
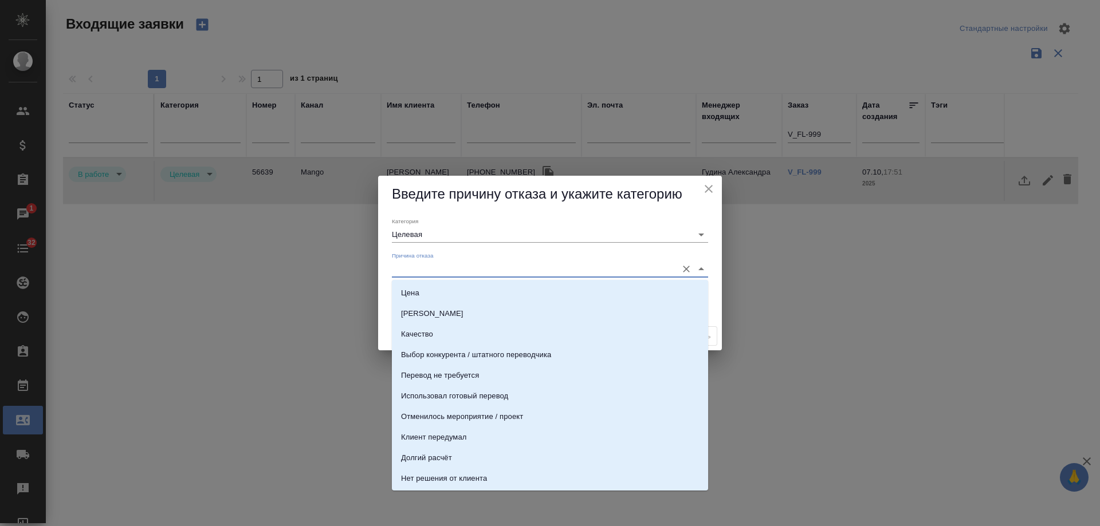
click at [465, 268] on input "Причина отказа" at bounding box center [532, 268] width 280 height 15
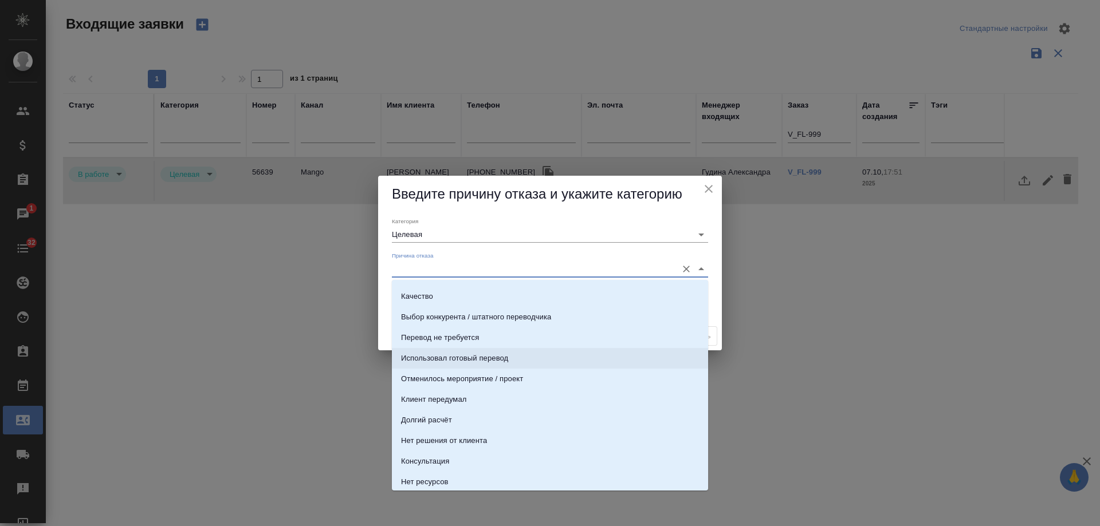
scroll to position [57, 0]
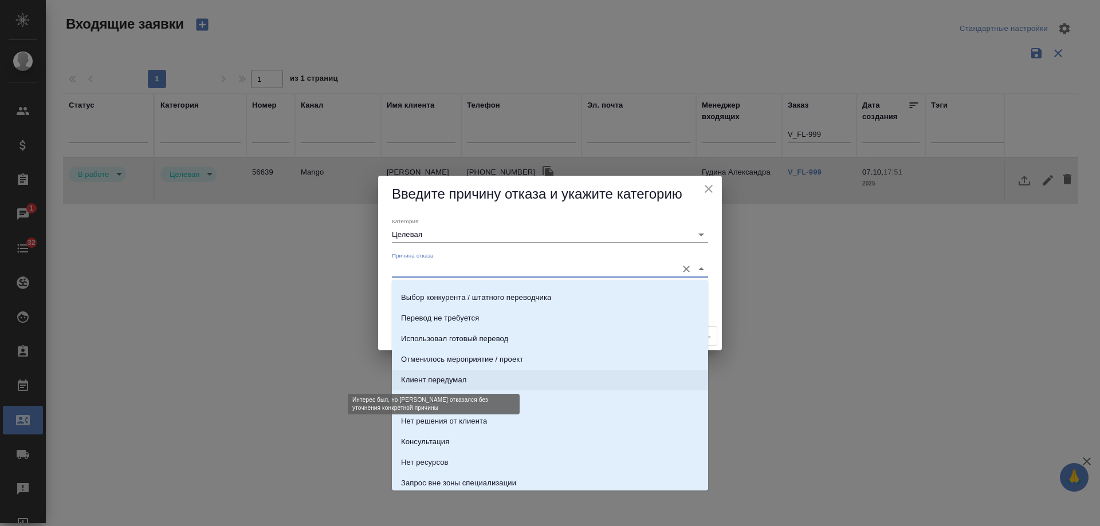
click at [435, 381] on div "Клиент передумал" at bounding box center [433, 380] width 65 height 11
type input "Клиент передумал"
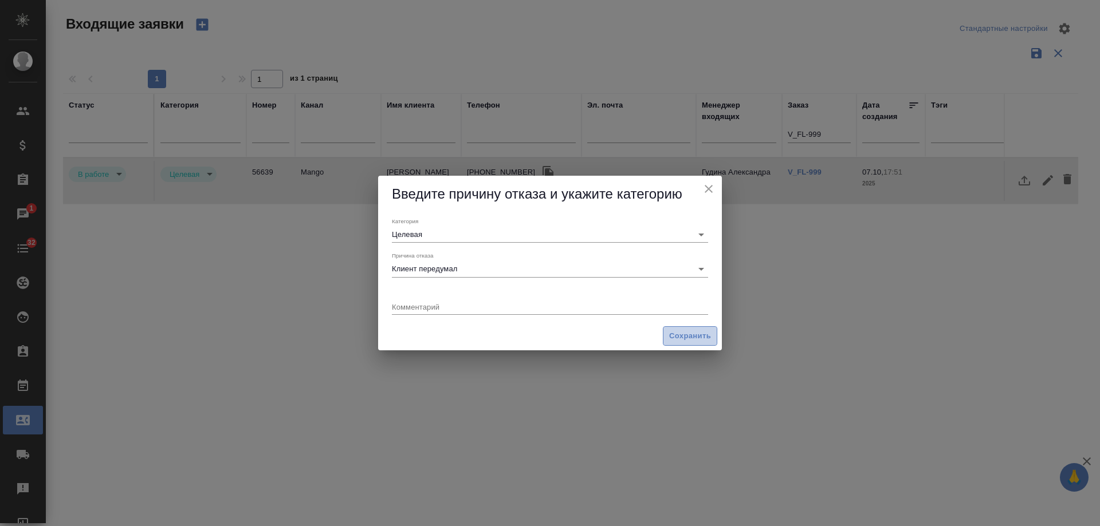
click at [681, 335] on span "Сохранить" at bounding box center [690, 336] width 42 height 13
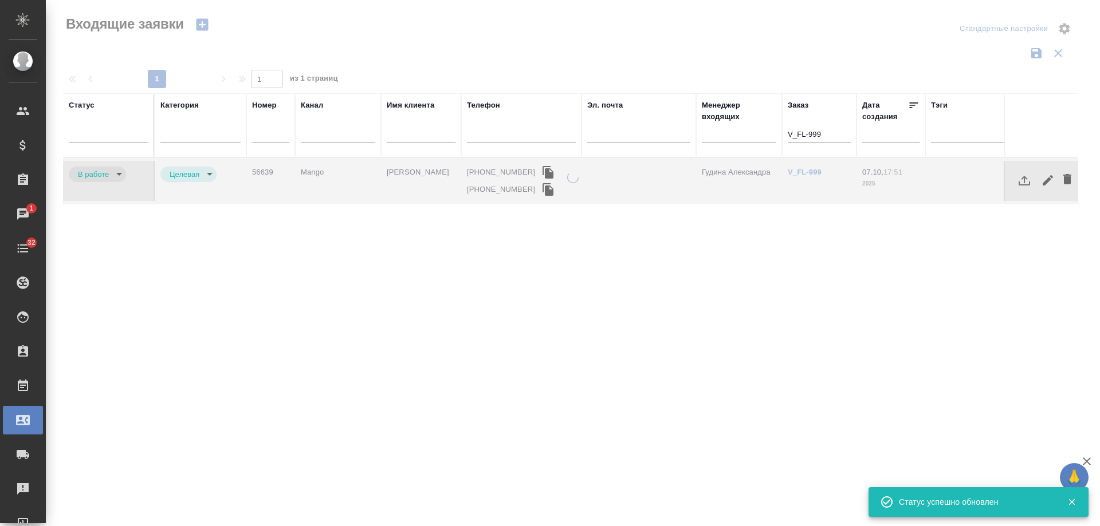
type input "rejection"
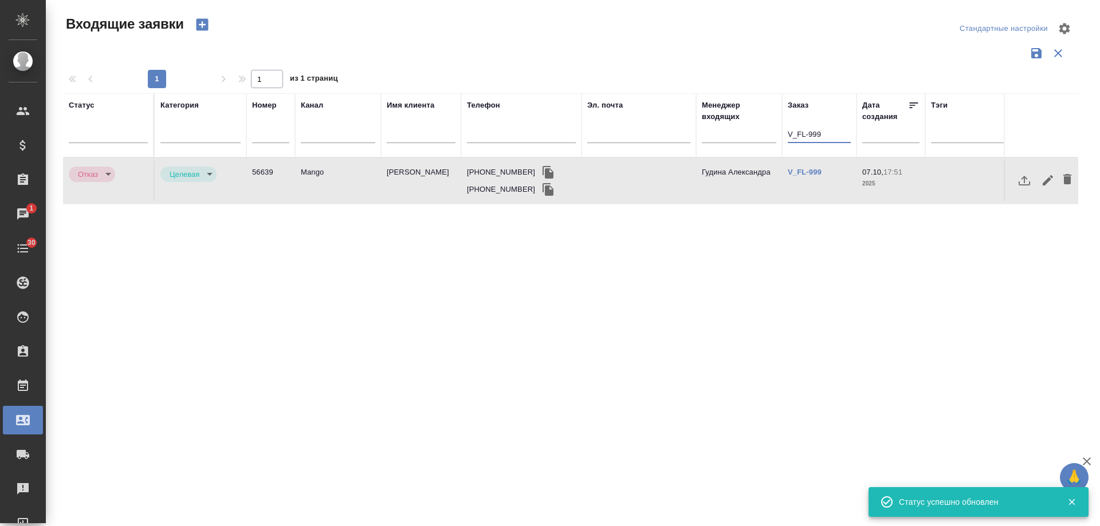
drag, startPoint x: 830, startPoint y: 137, endPoint x: 559, endPoint y: 144, distance: 271.6
click at [559, 144] on tr "Статус Категория Номер Канал Имя клиента Телефон Эл. почта Менеджер входящих За…" at bounding box center [729, 125] width 1332 height 64
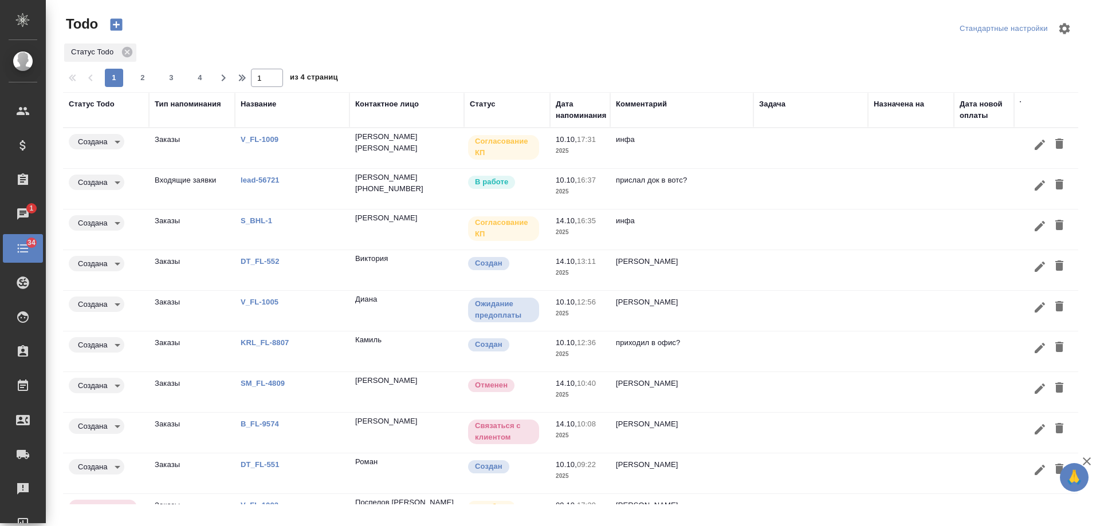
click at [703, 395] on td "инфа вотс" at bounding box center [681, 392] width 143 height 40
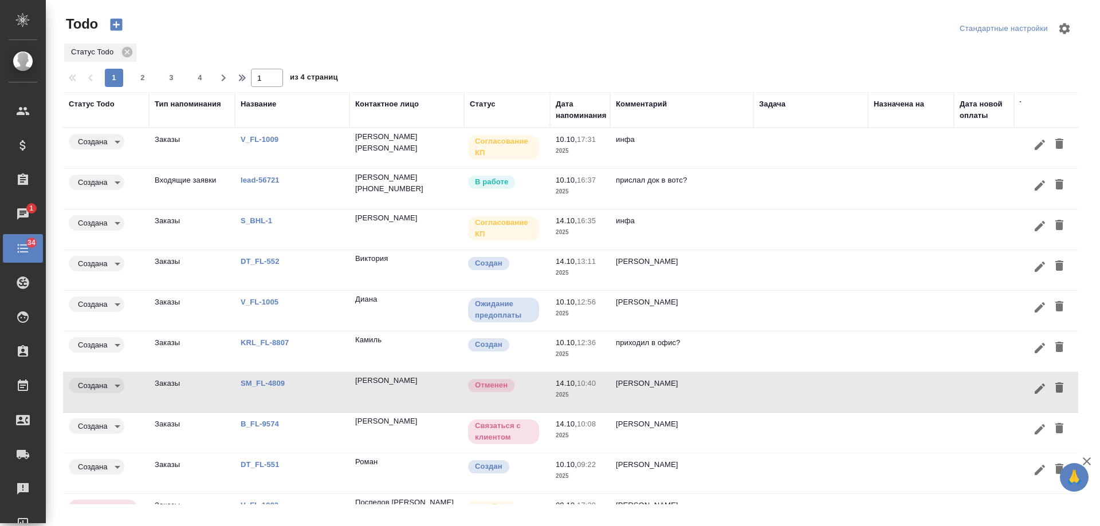
click at [258, 383] on link "SM_FL-4809" at bounding box center [263, 383] width 44 height 9
click at [1055, 386] on icon "button" at bounding box center [1059, 388] width 8 height 10
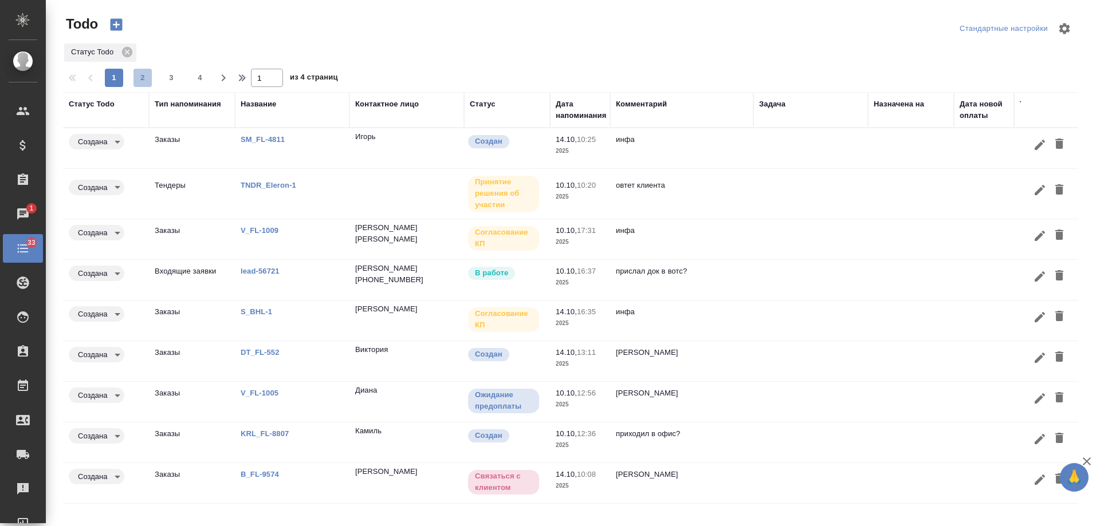
click at [139, 74] on span "2" at bounding box center [142, 77] width 18 height 11
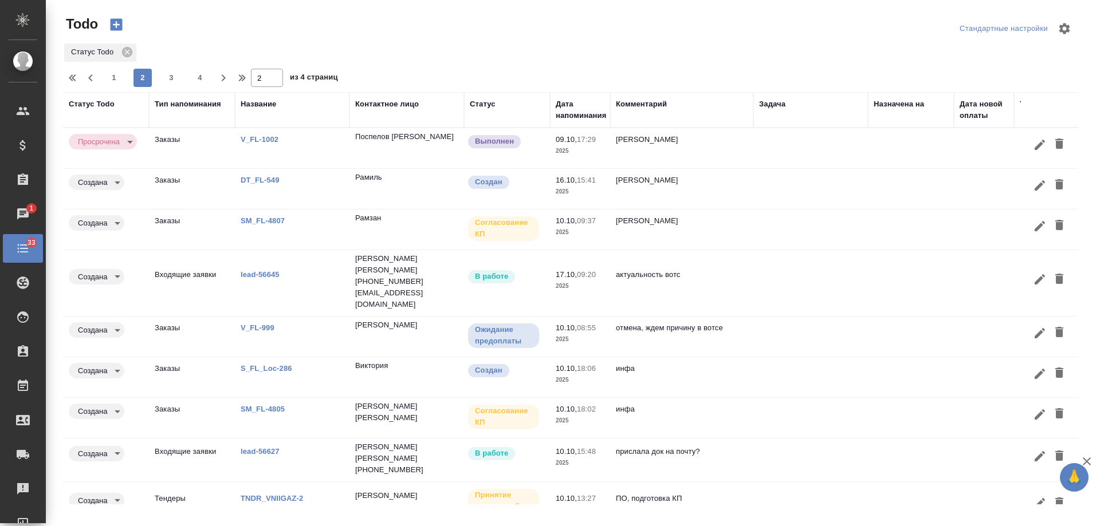
click at [262, 140] on link "V_FL-1002" at bounding box center [260, 139] width 38 height 9
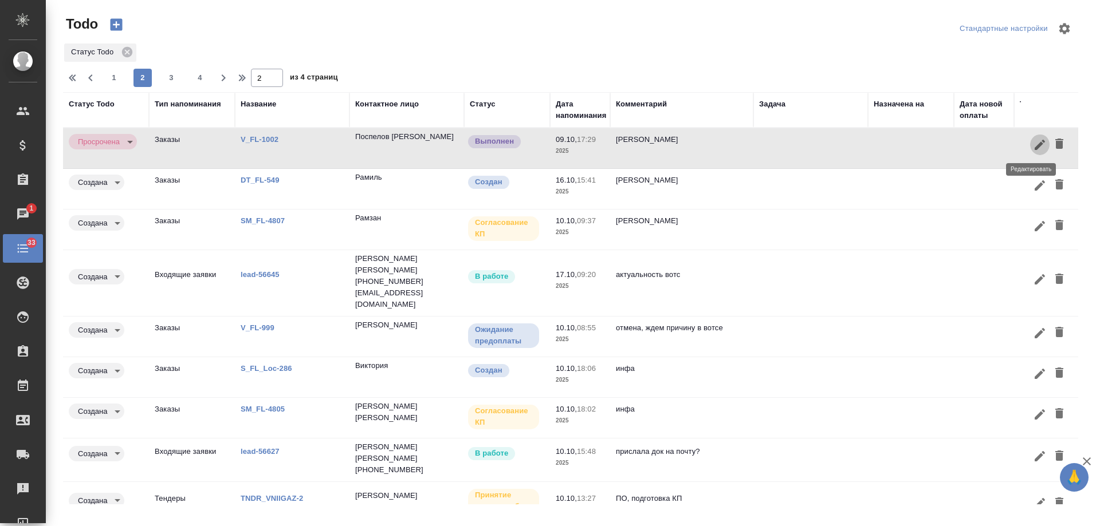
click at [1040, 141] on button "button" at bounding box center [1039, 144] width 19 height 21
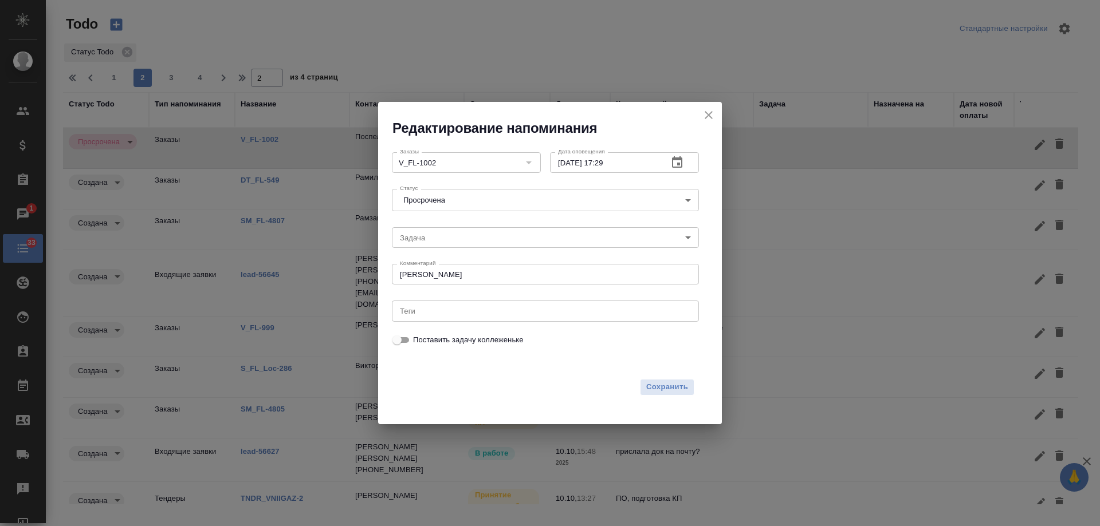
click at [710, 115] on icon "close" at bounding box center [709, 115] width 14 height 14
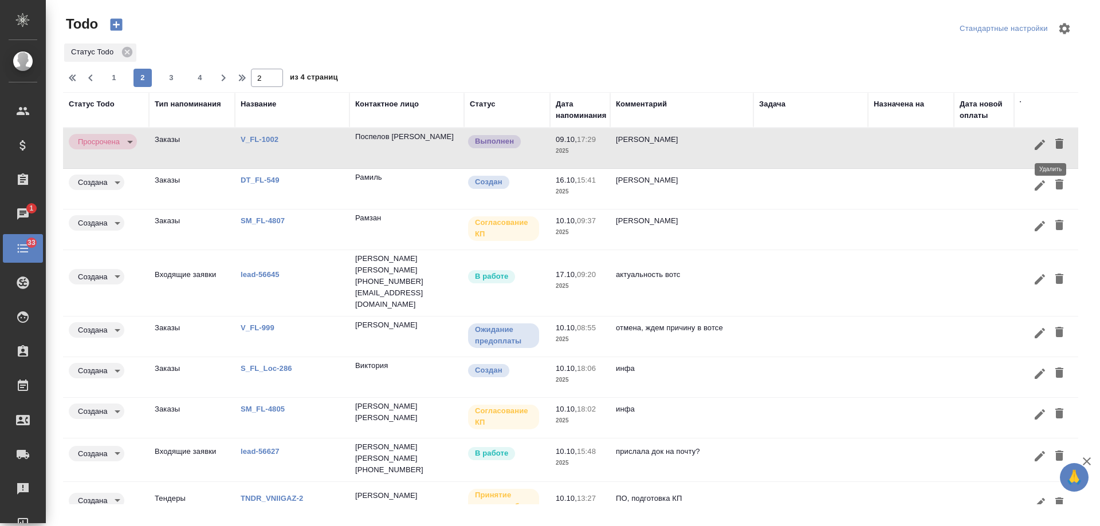
click at [1055, 143] on icon "button" at bounding box center [1059, 144] width 8 height 10
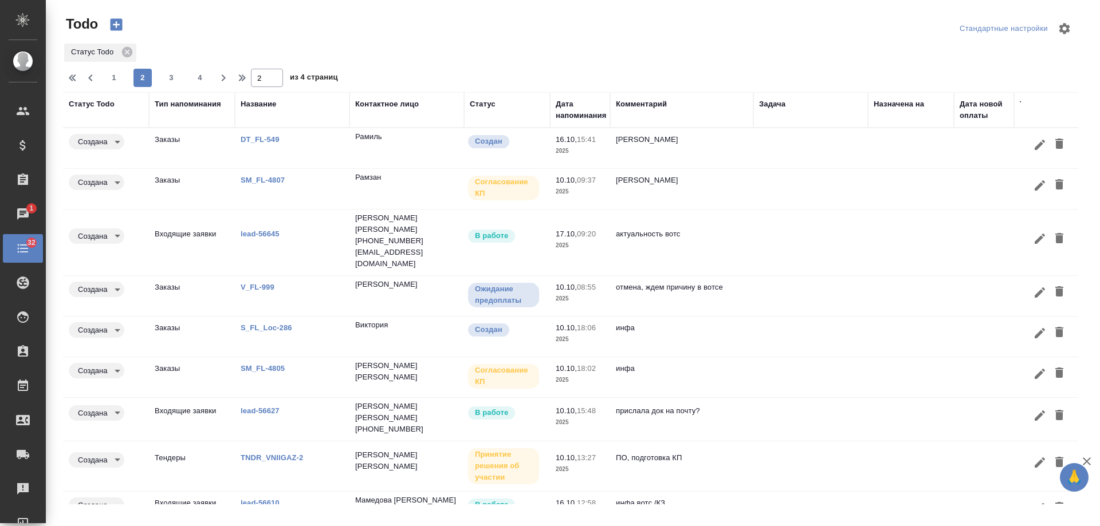
click at [258, 283] on link "V_FL-999" at bounding box center [258, 287] width 34 height 9
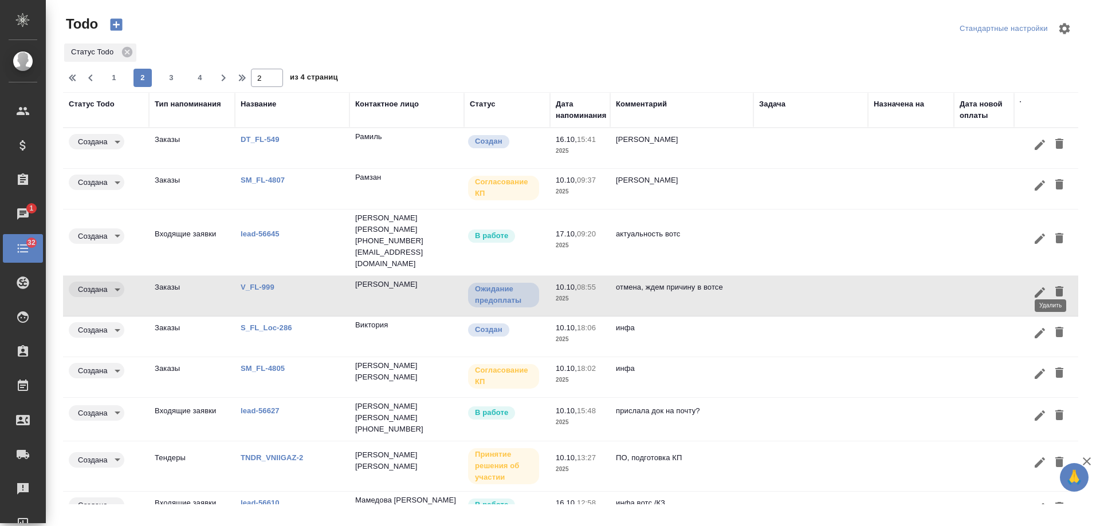
click at [1055, 286] on icon "button" at bounding box center [1059, 291] width 8 height 10
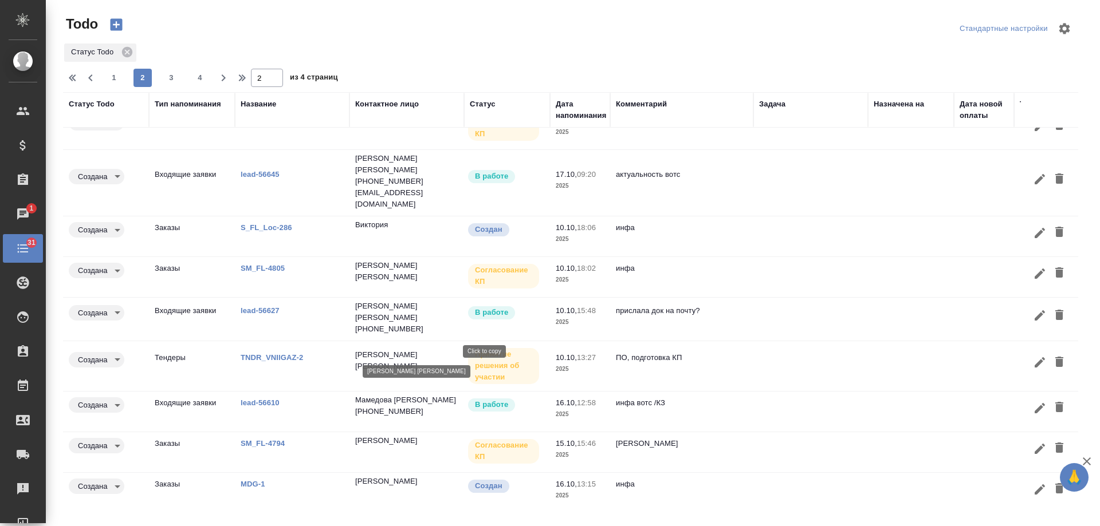
scroll to position [63, 0]
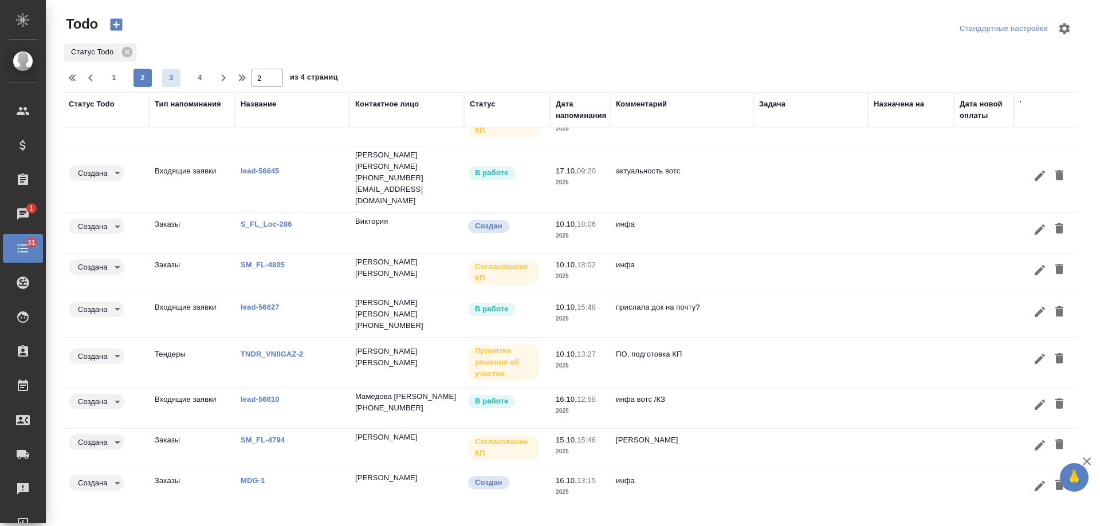
click at [173, 73] on span "3" at bounding box center [171, 77] width 18 height 11
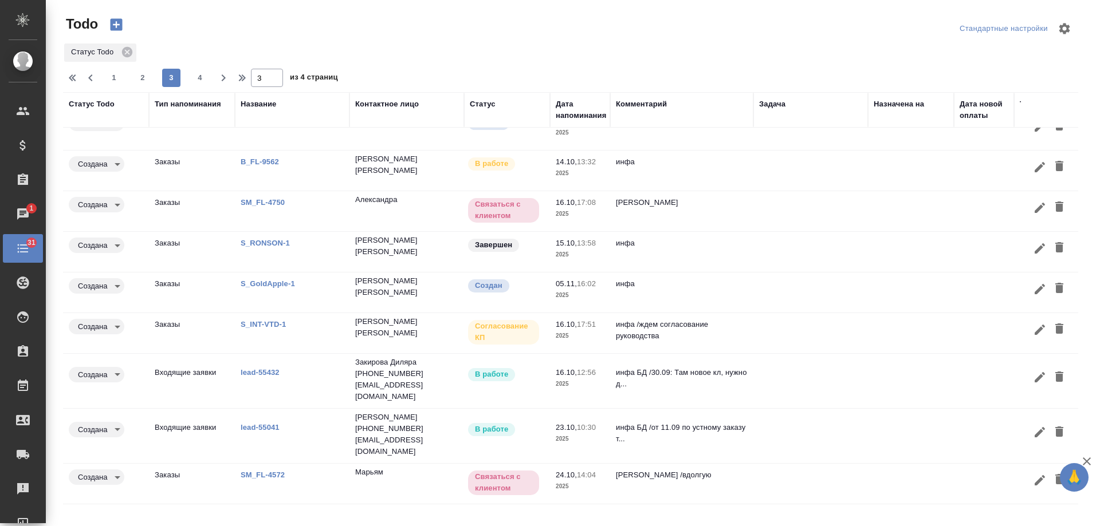
scroll to position [56, 0]
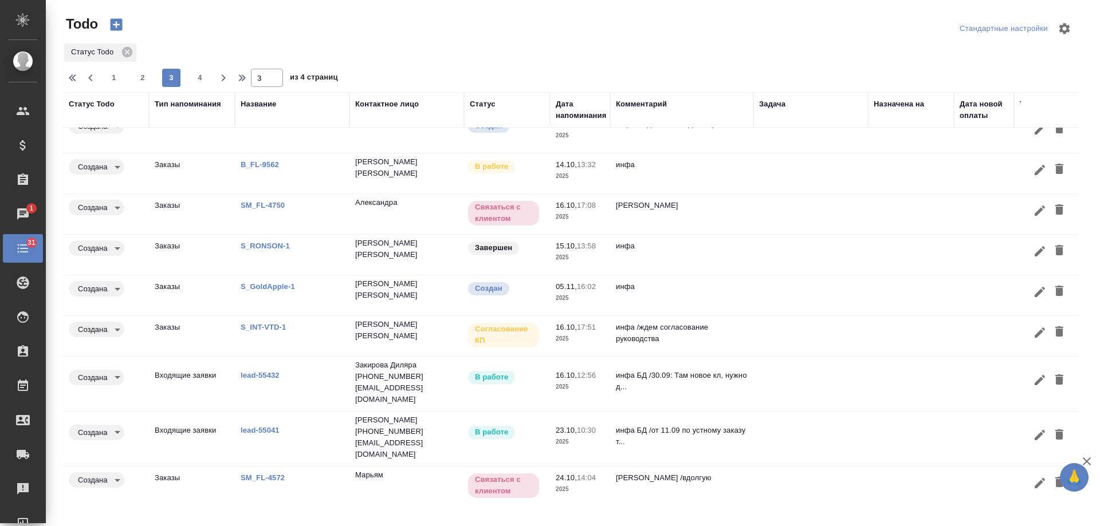
click at [261, 163] on link "B_FL-9562" at bounding box center [260, 164] width 38 height 9
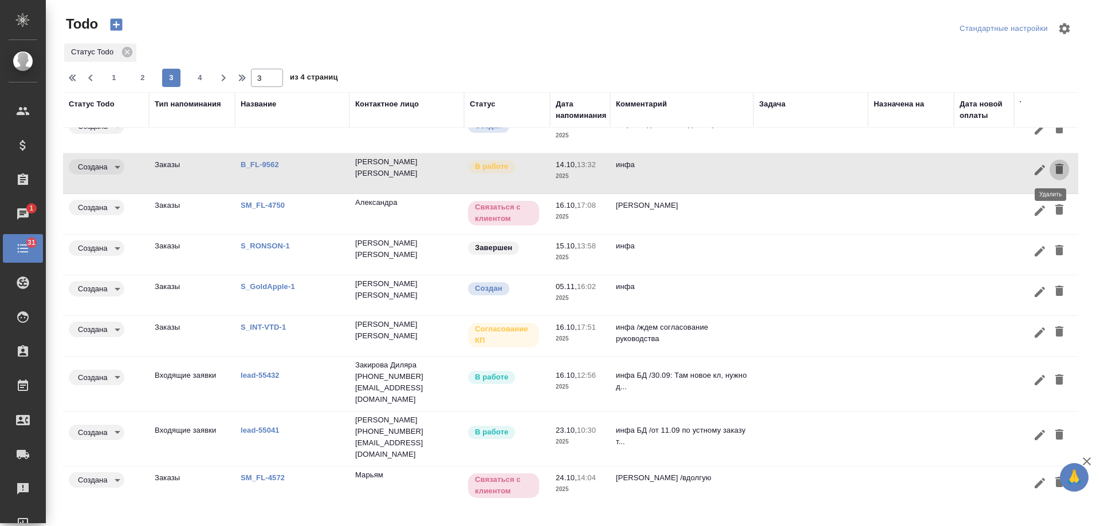
click at [1055, 168] on icon "button" at bounding box center [1059, 169] width 8 height 10
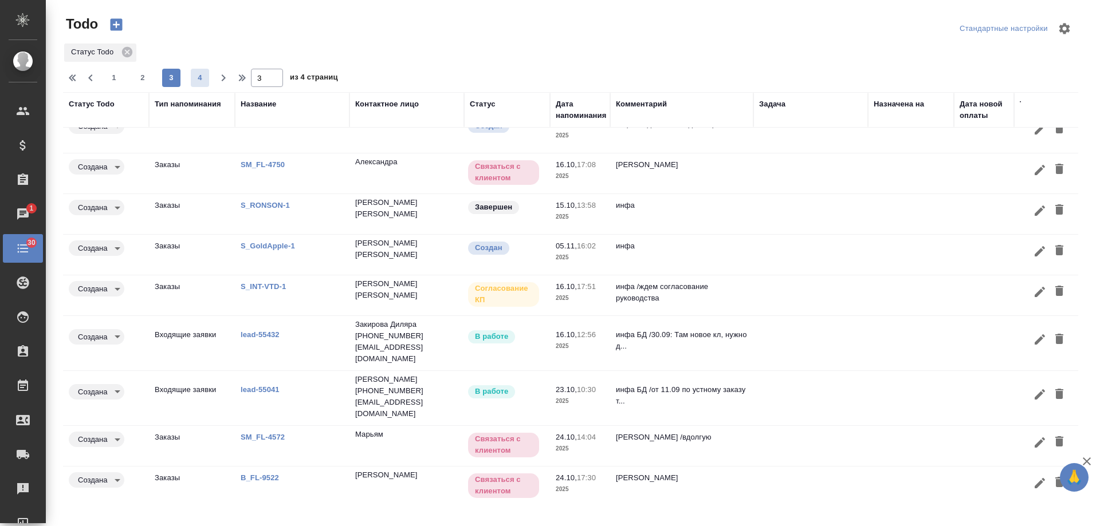
click at [197, 80] on span "4" at bounding box center [200, 77] width 18 height 11
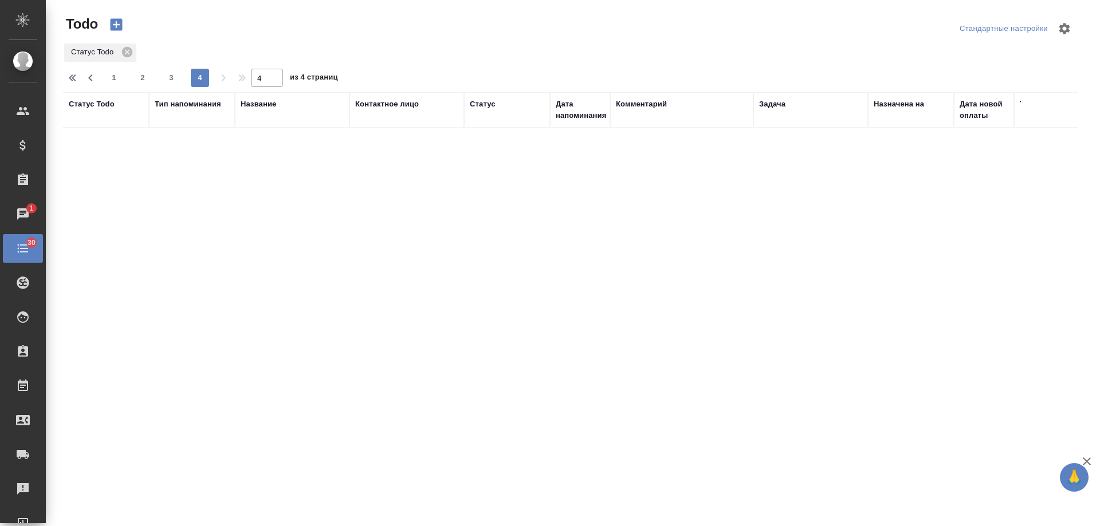
scroll to position [0, 0]
click at [119, 78] on span "1" at bounding box center [114, 77] width 18 height 11
type input "1"
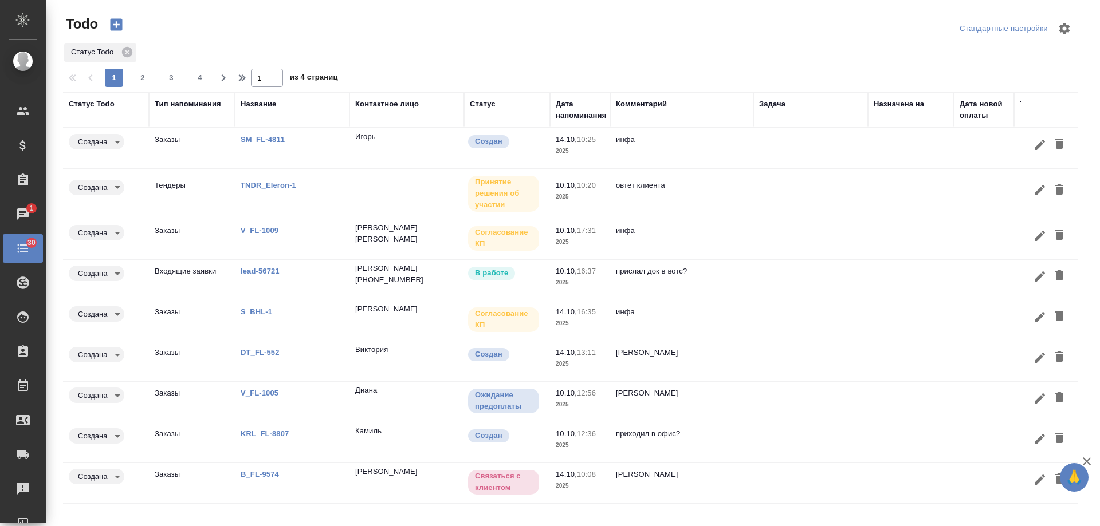
click at [587, 121] on th "Дата напоминания" at bounding box center [580, 110] width 60 height 36
click at [584, 117] on div "Дата напоминания" at bounding box center [581, 110] width 50 height 23
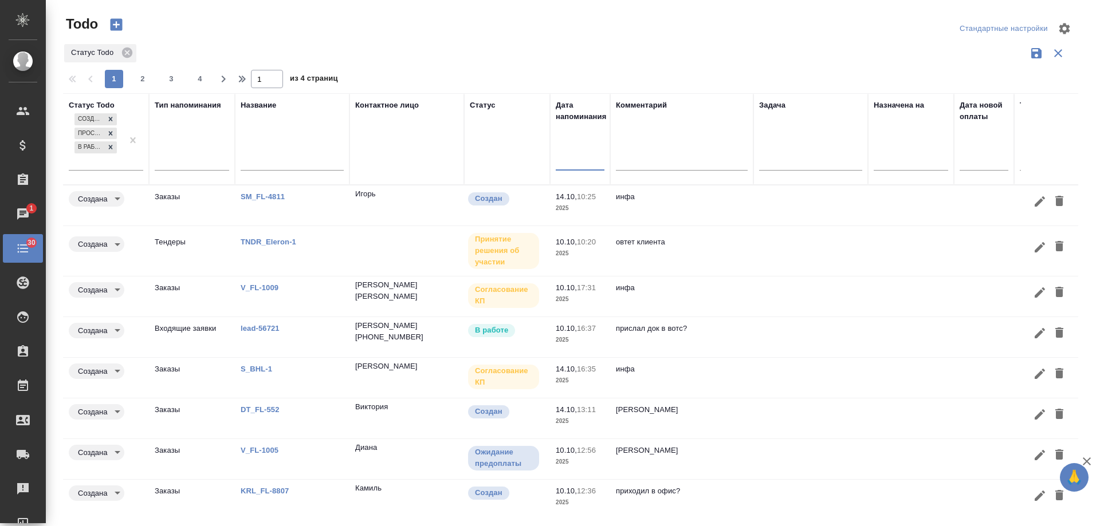
click at [586, 160] on input "text" at bounding box center [584, 161] width 42 height 16
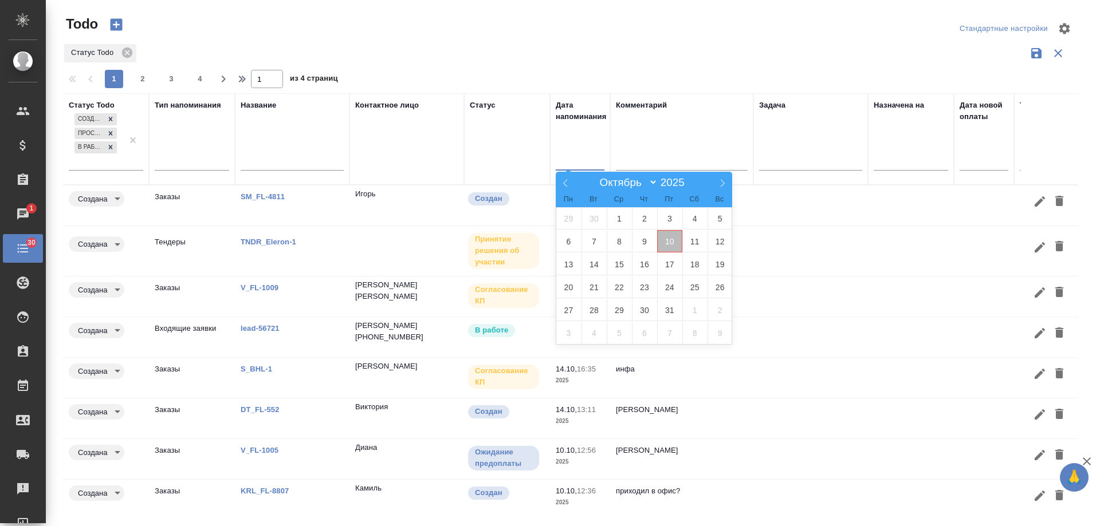
click at [673, 239] on span "10" at bounding box center [669, 241] width 25 height 22
type div "[DATE]T21:00:00.000Z"
click at [697, 244] on span "11" at bounding box center [694, 241] width 25 height 22
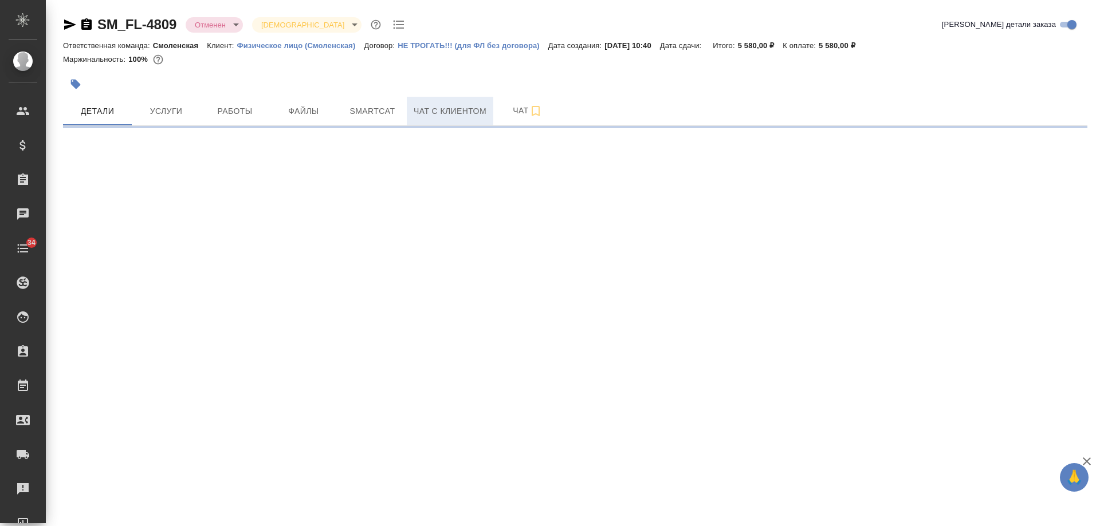
select select "RU"
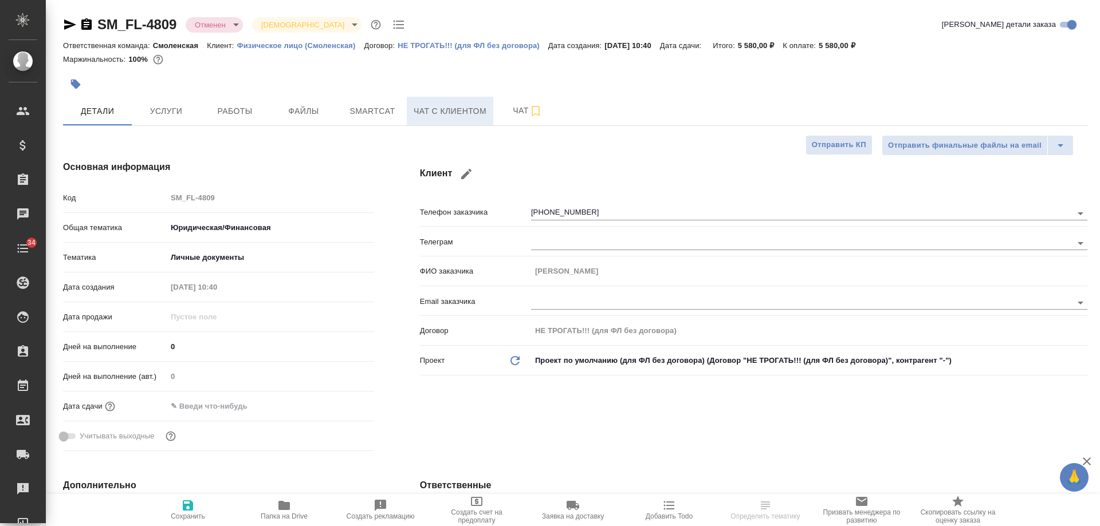
type textarea "x"
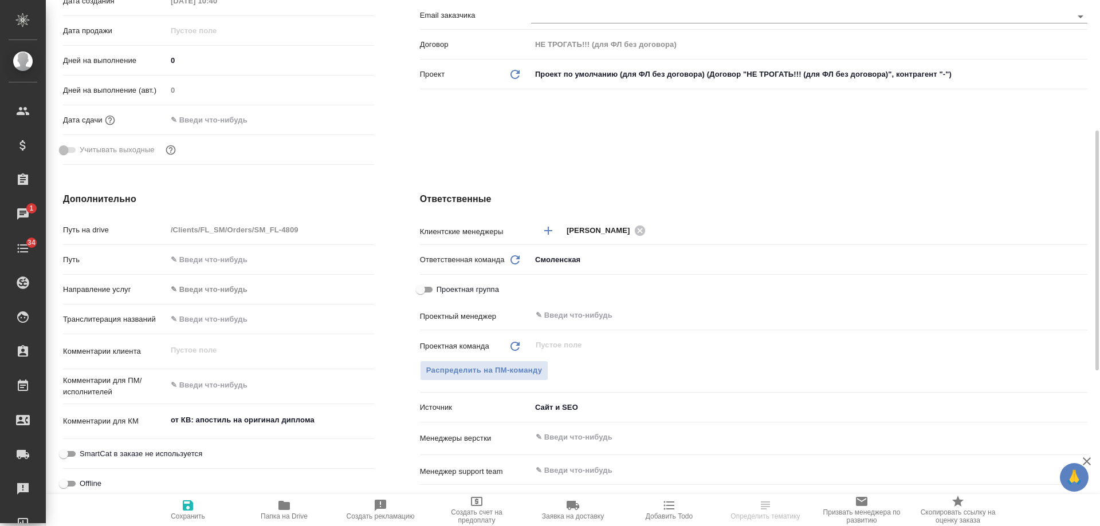
scroll to position [57, 0]
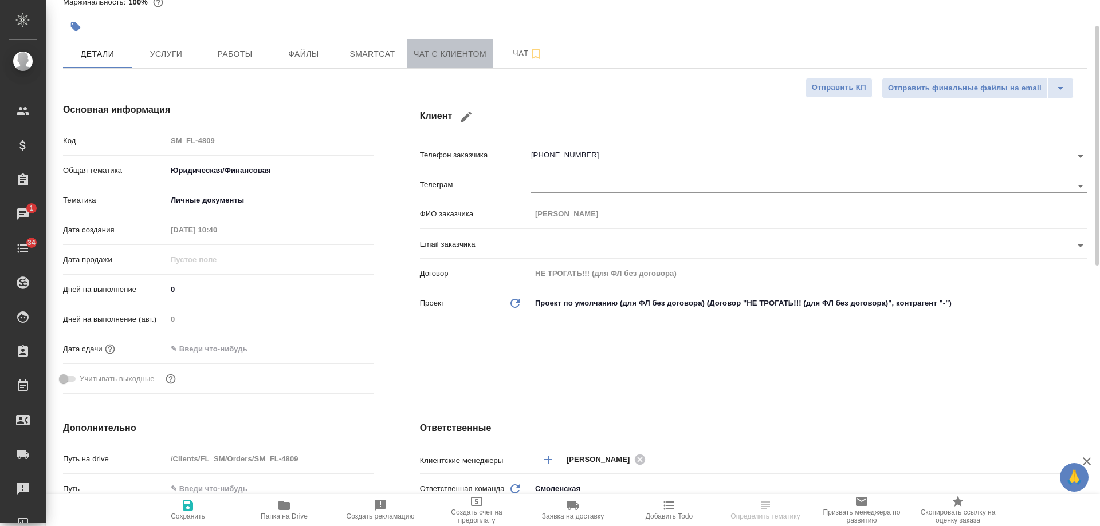
click at [452, 49] on span "Чат с клиентом" at bounding box center [450, 54] width 73 height 14
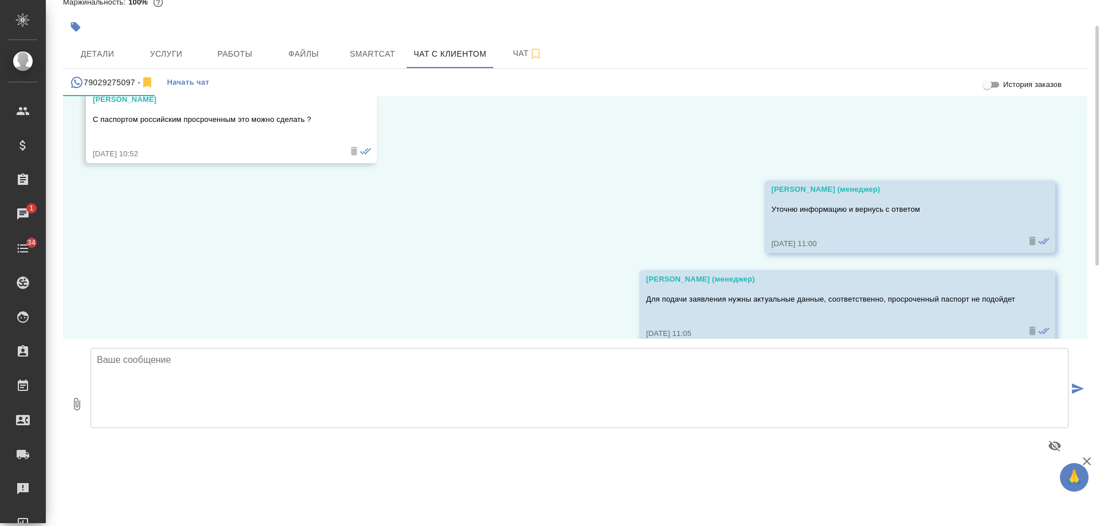
scroll to position [371, 0]
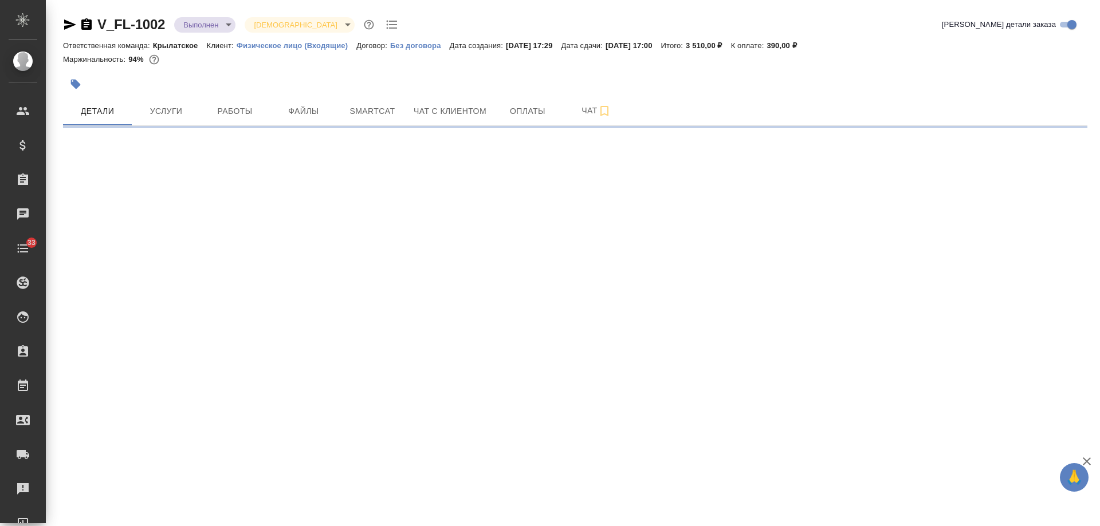
select select "RU"
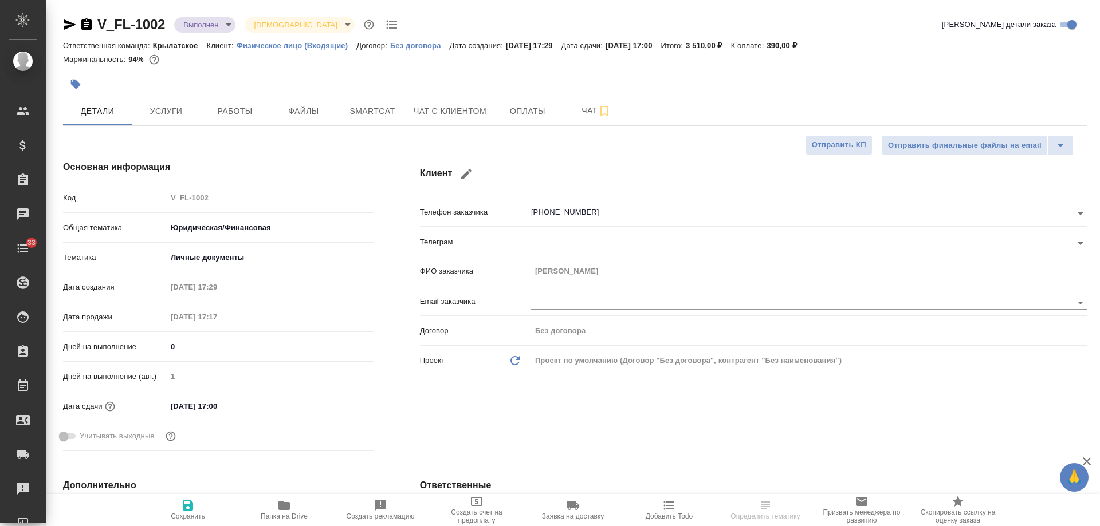
type textarea "x"
select select "RU"
click at [441, 114] on span "Чат с клиентом" at bounding box center [450, 111] width 73 height 14
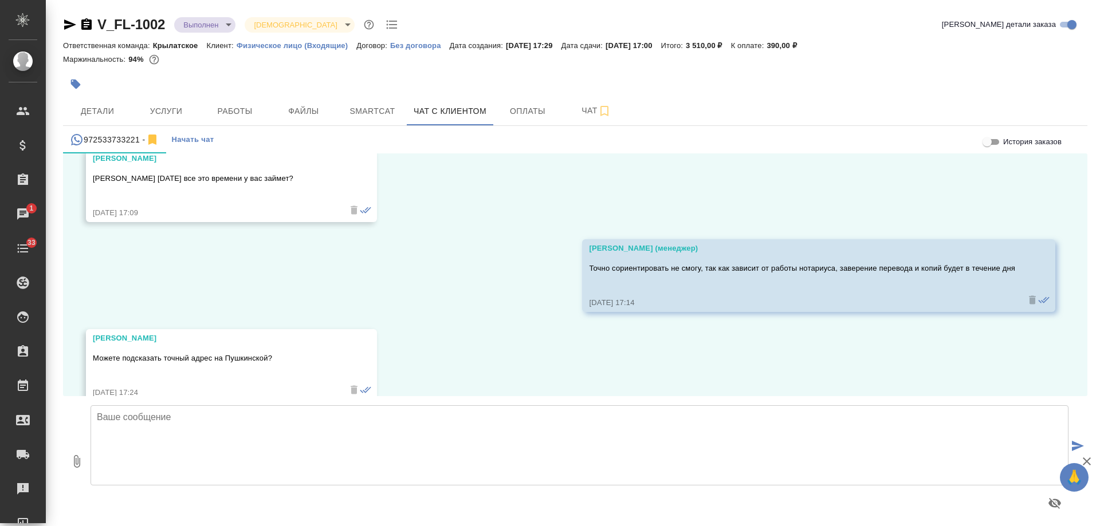
scroll to position [5493, 0]
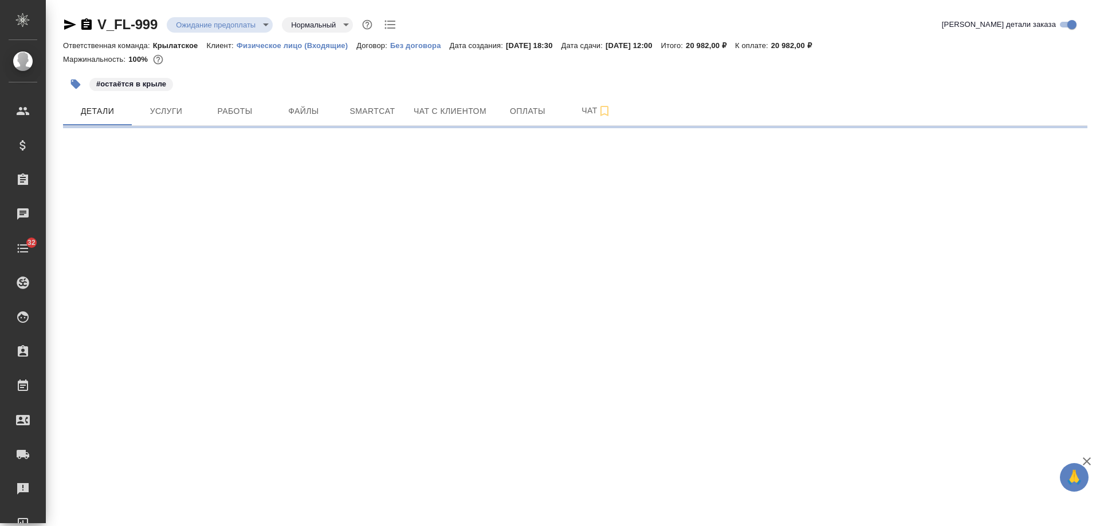
select select "RU"
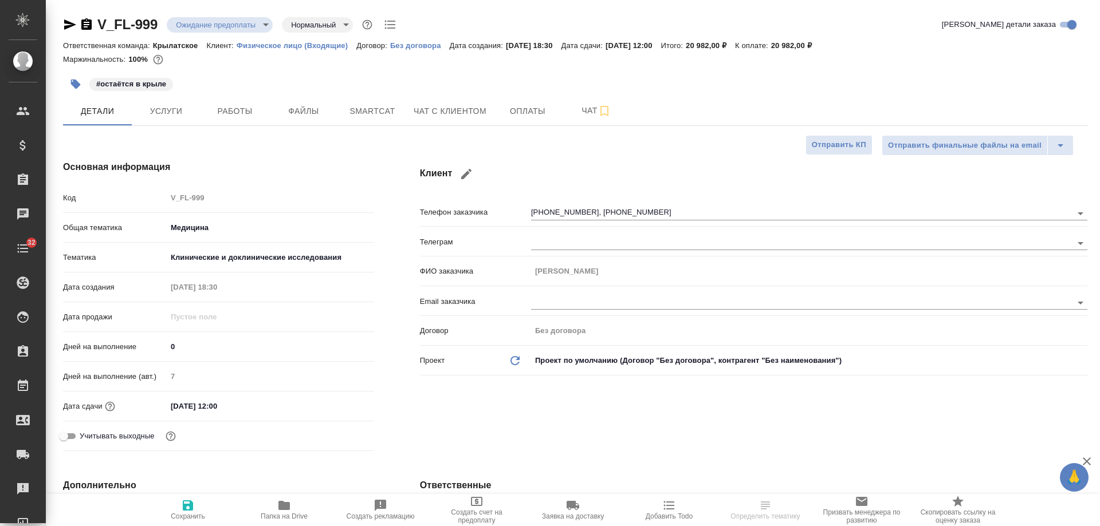
type textarea "x"
click at [474, 114] on span "Чат с клиентом" at bounding box center [450, 111] width 73 height 14
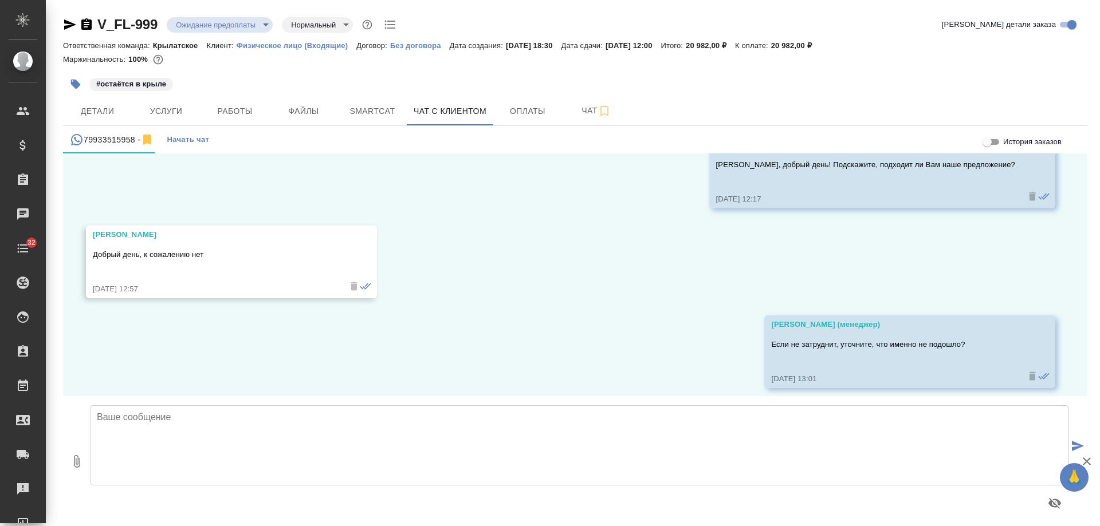
scroll to position [679, 0]
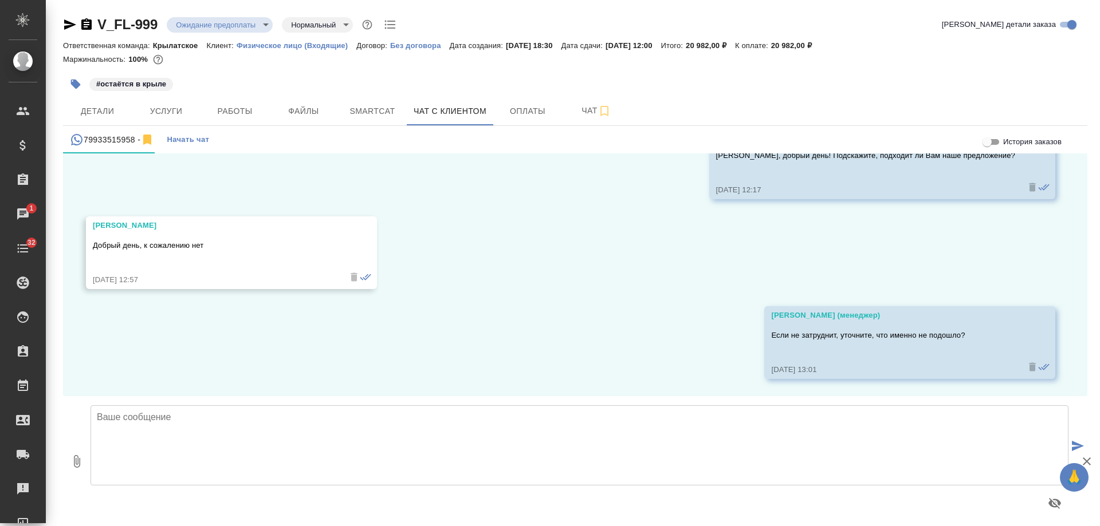
drag, startPoint x: 87, startPoint y: 24, endPoint x: 113, endPoint y: 2, distance: 34.5
click at [87, 24] on icon "button" at bounding box center [86, 23] width 10 height 11
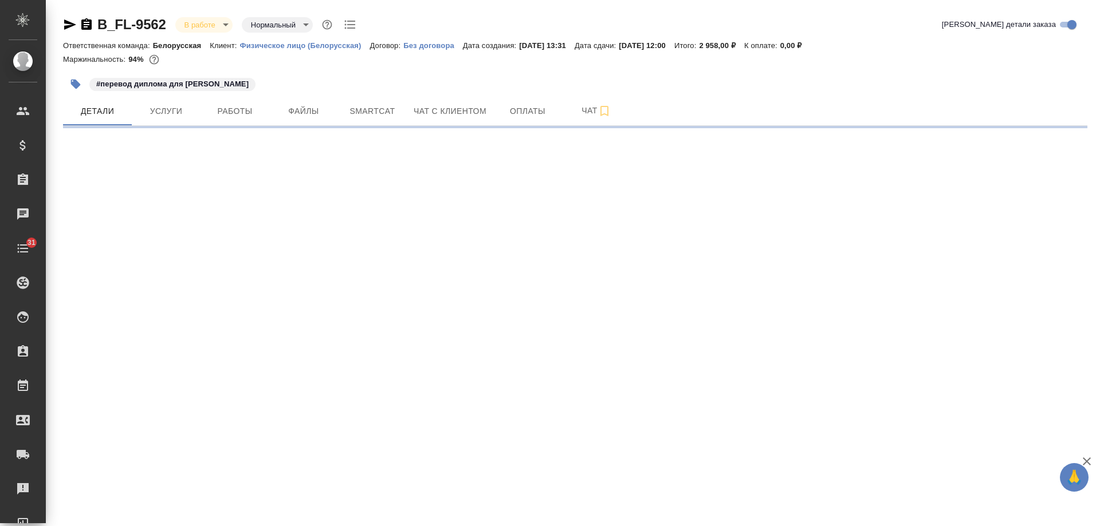
select select "RU"
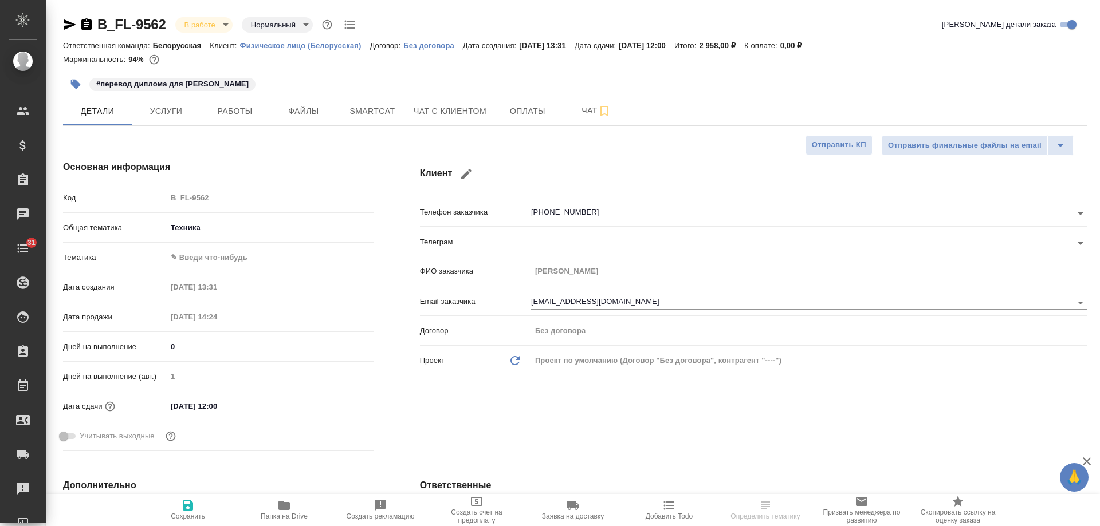
type textarea "x"
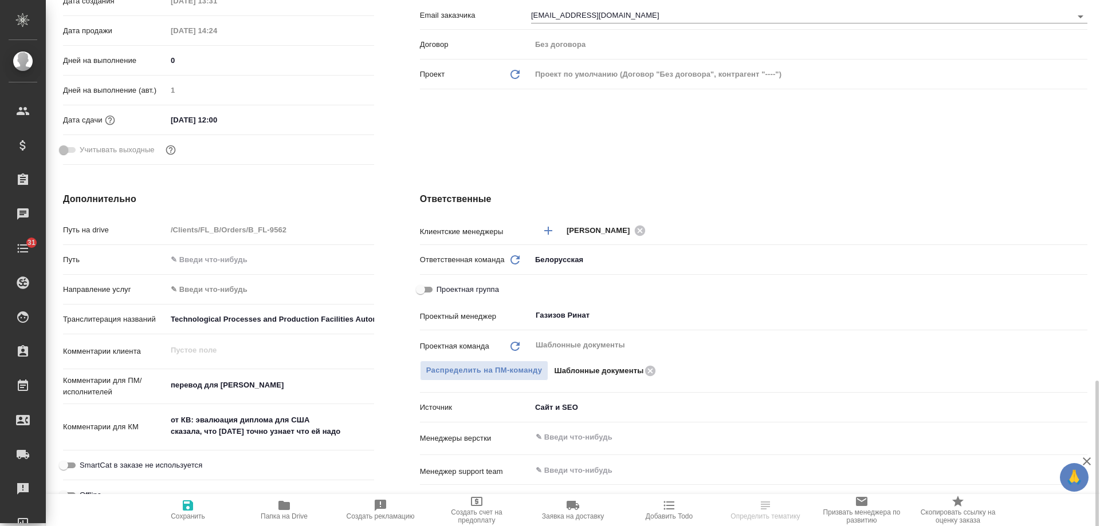
scroll to position [458, 0]
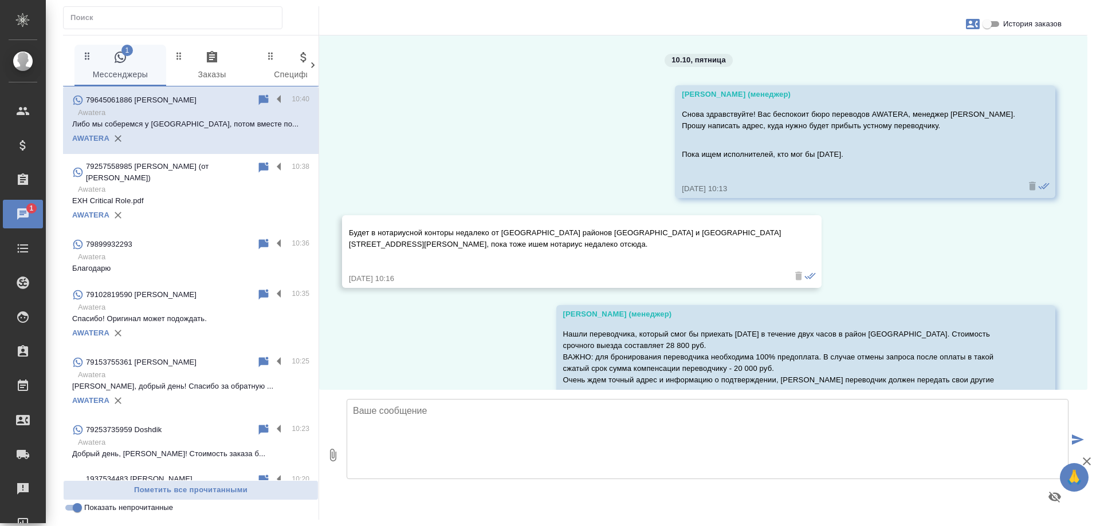
scroll to position [237, 0]
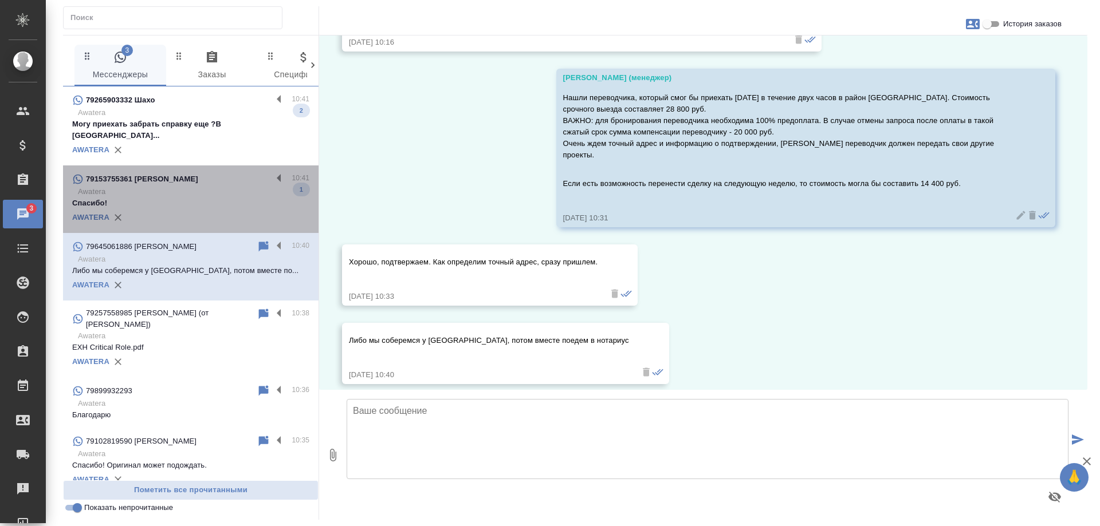
click at [198, 174] on p "79153755361 [PERSON_NAME]" at bounding box center [142, 179] width 112 height 11
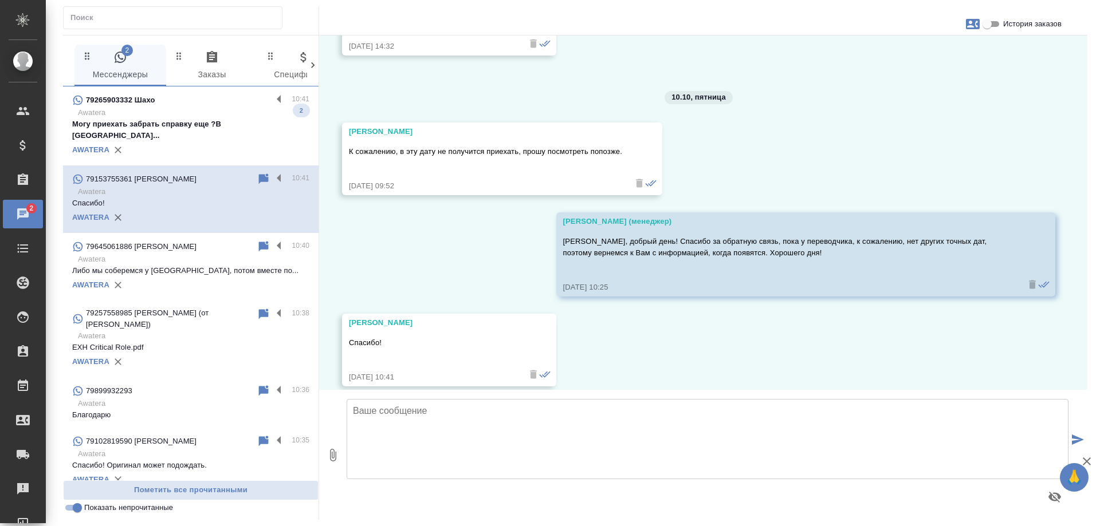
scroll to position [3251, 0]
click at [216, 106] on div "79265903332 Шахо" at bounding box center [172, 100] width 200 height 14
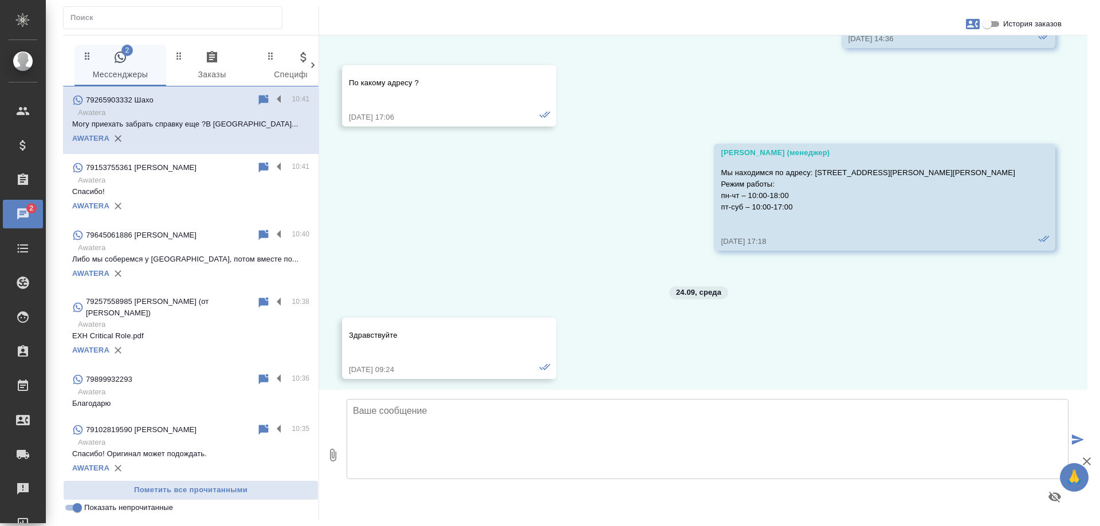
scroll to position [4702, 0]
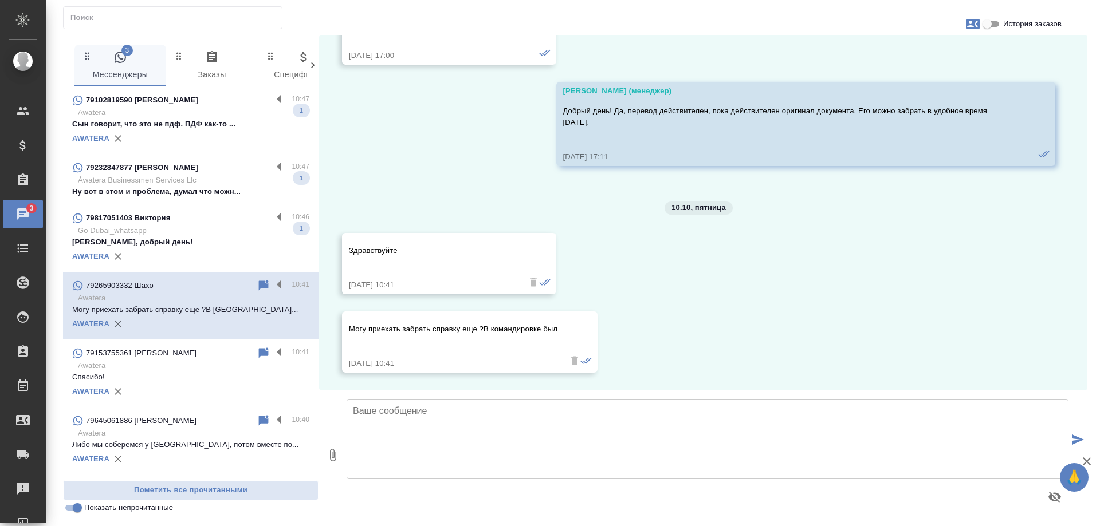
drag, startPoint x: 183, startPoint y: 229, endPoint x: 209, endPoint y: 183, distance: 52.6
click at [184, 229] on p "Go Dubai_whatsapp" at bounding box center [193, 230] width 231 height 11
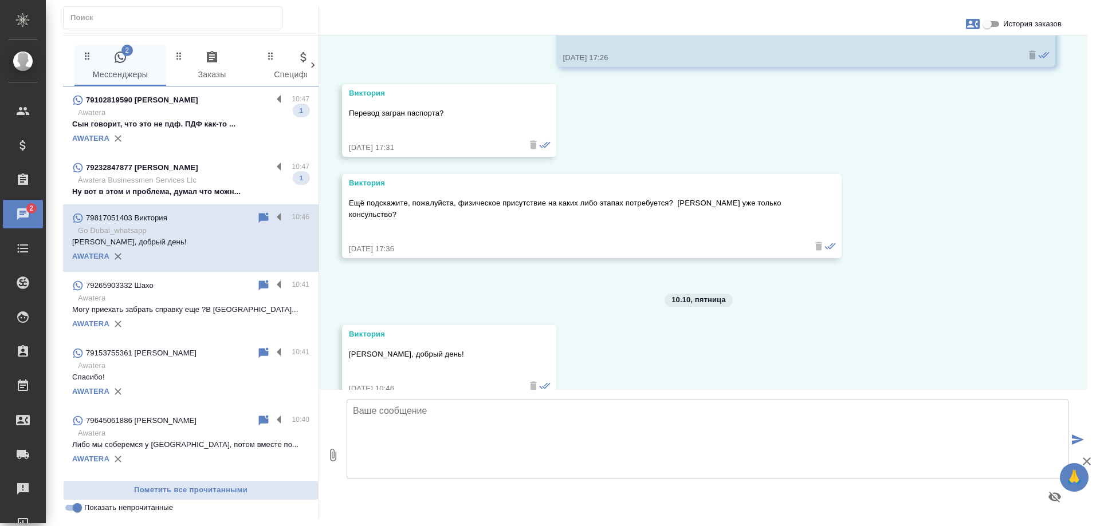
scroll to position [2066, 0]
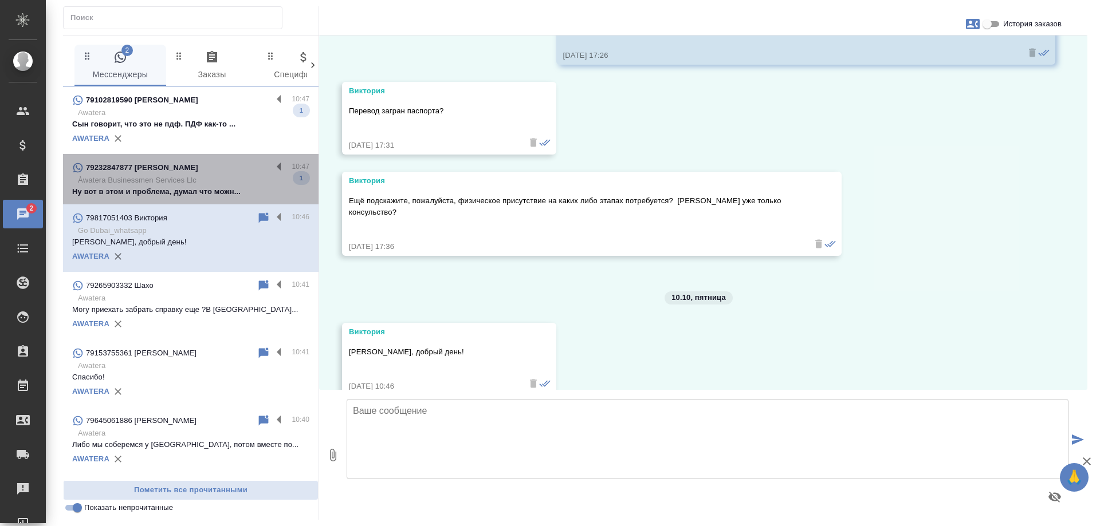
click at [233, 173] on div "79232847877 [PERSON_NAME]" at bounding box center [172, 168] width 200 height 14
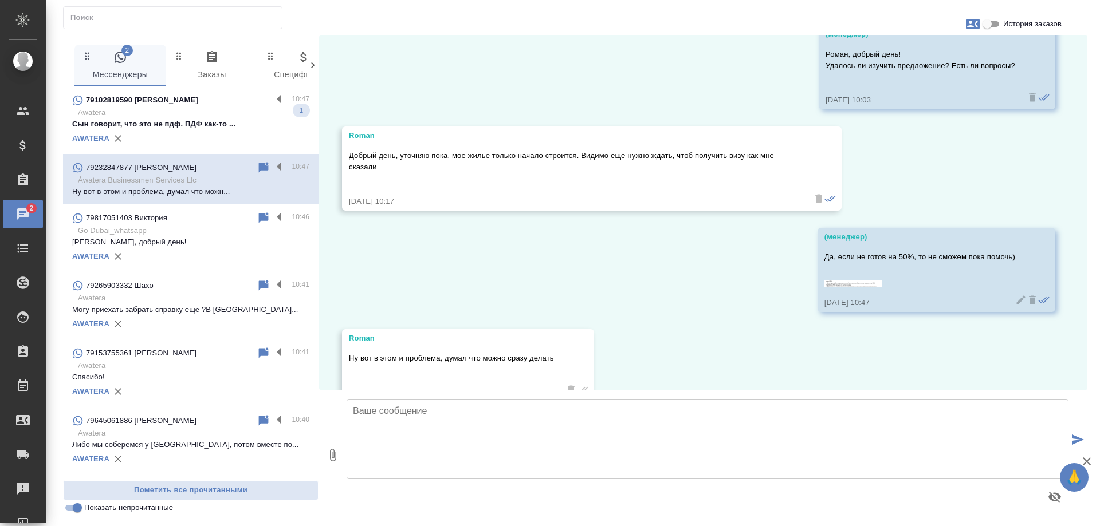
scroll to position [1138, 0]
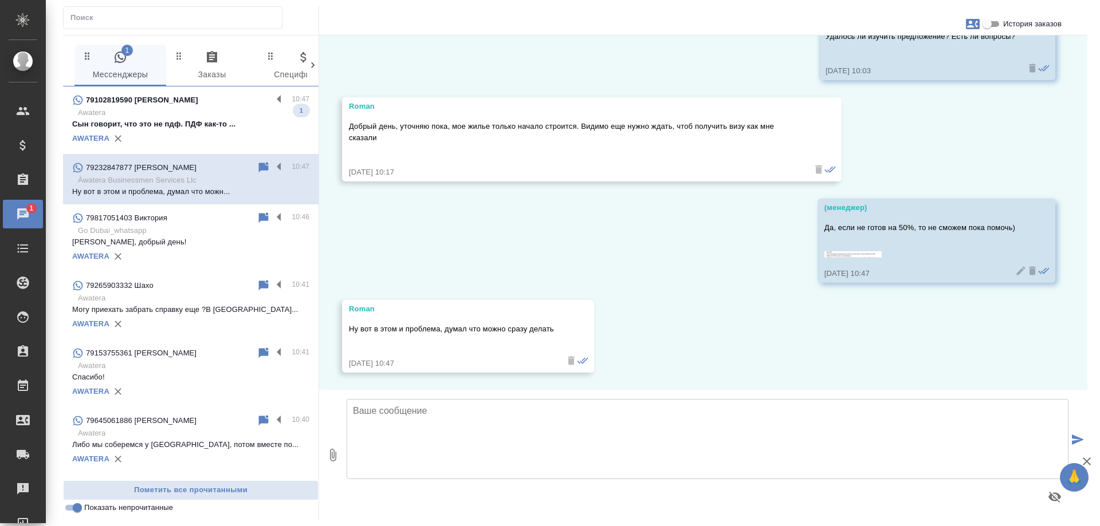
click at [849, 253] on img at bounding box center [852, 254] width 57 height 6
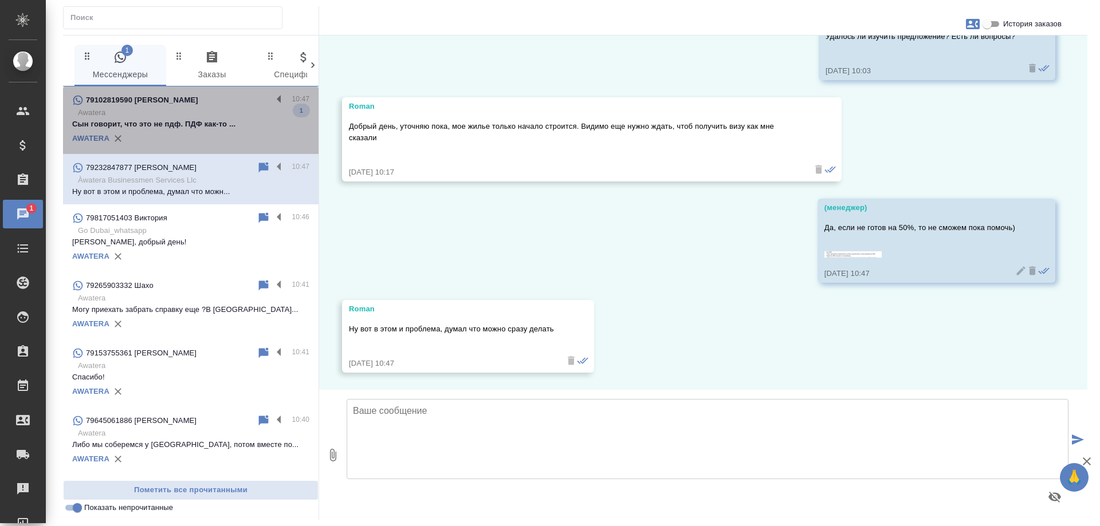
click at [194, 123] on p "Сын говорит, что это не пдф. ПДФ как-то ..." at bounding box center [190, 124] width 237 height 11
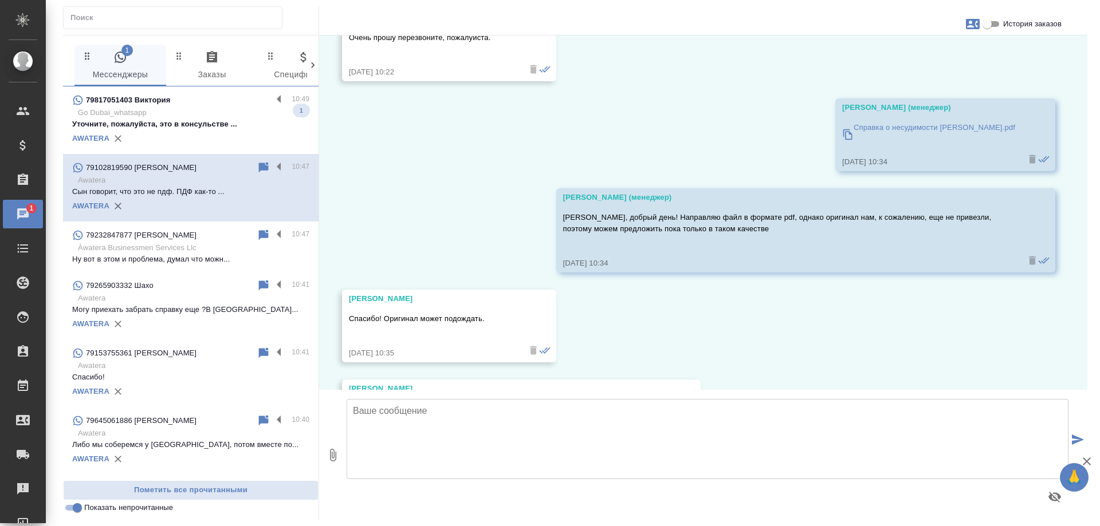
scroll to position [3929, 0]
click at [938, 123] on p "Справка о несудимости Никифоров.pdf" at bounding box center [935, 128] width 162 height 11
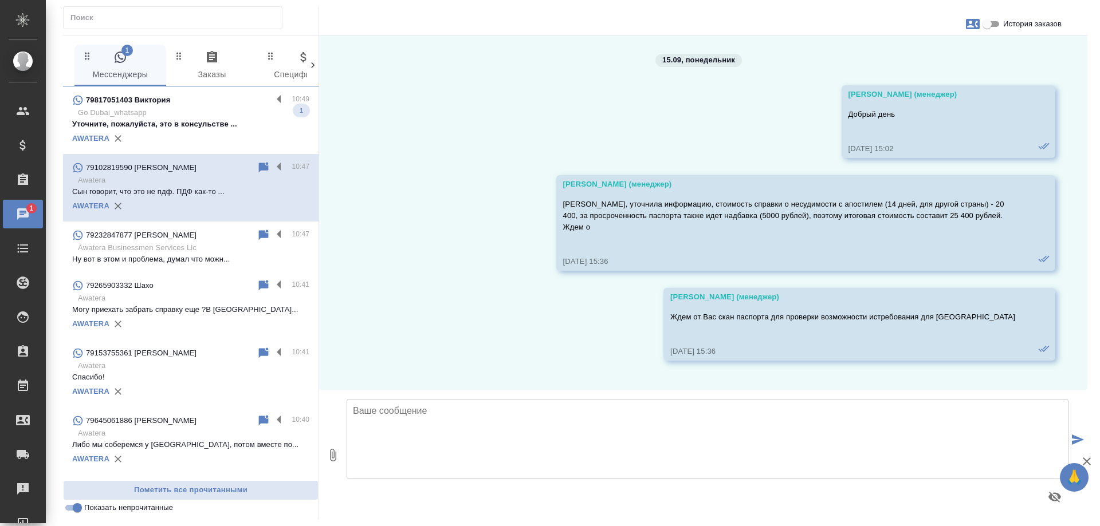
scroll to position [3929, 0]
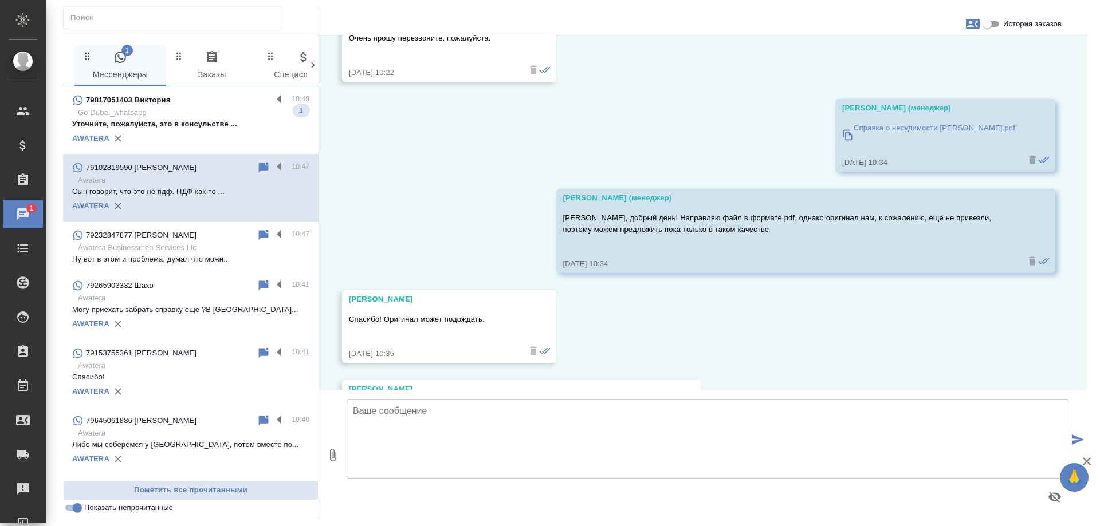
click at [187, 107] on div "79817051403 Виктория" at bounding box center [172, 100] width 200 height 14
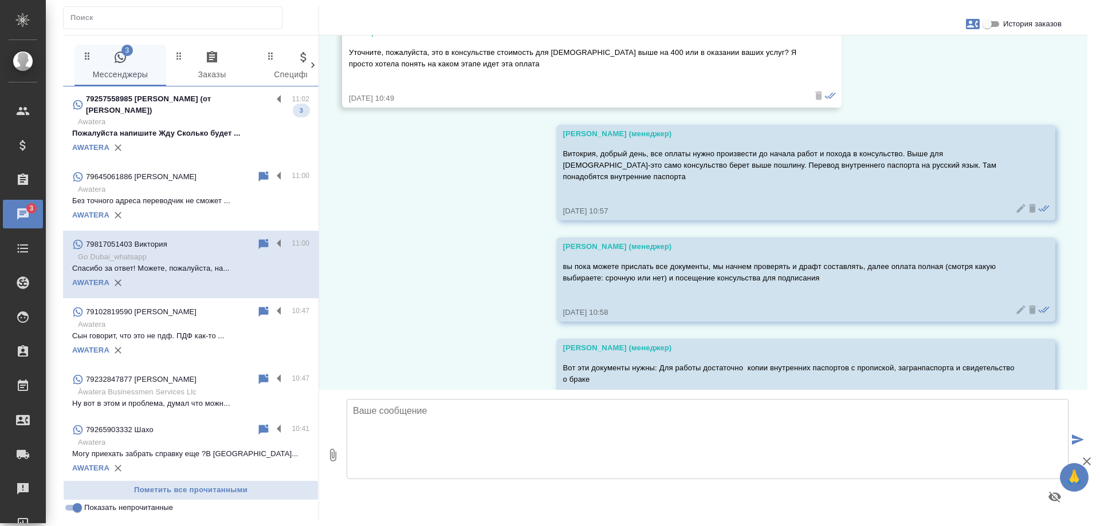
scroll to position [2584, 0]
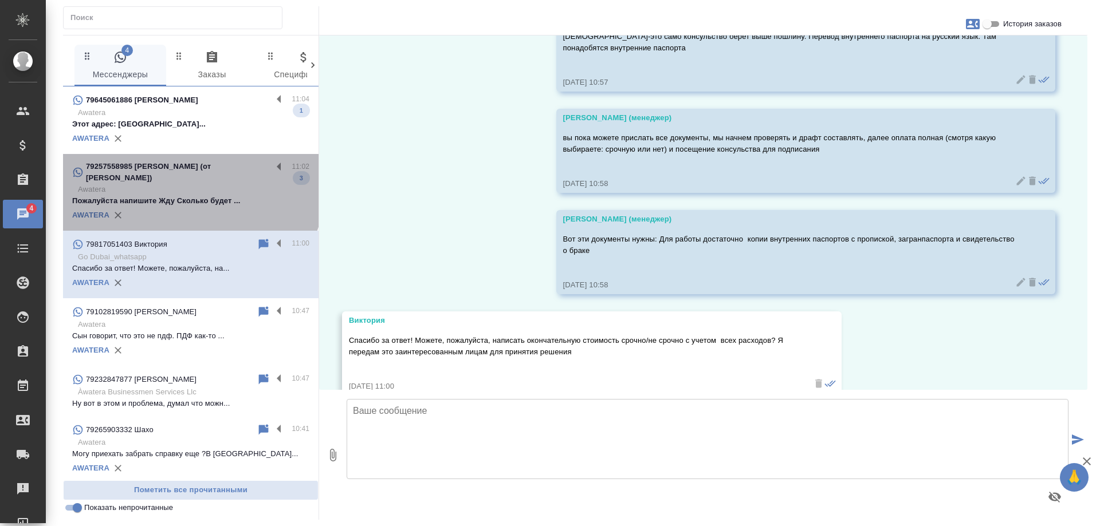
click at [190, 188] on p "Awatera" at bounding box center [193, 189] width 231 height 11
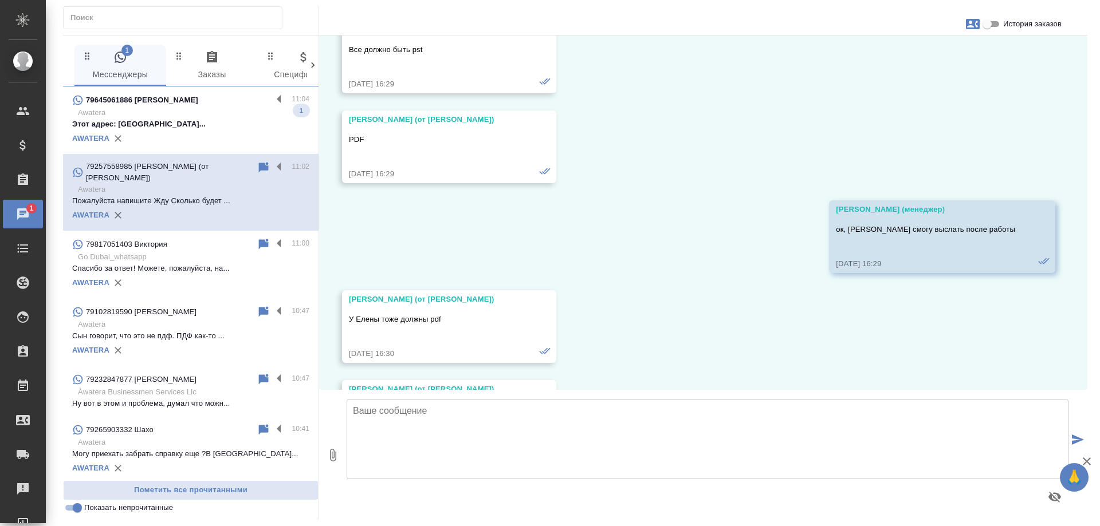
scroll to position [17027, 0]
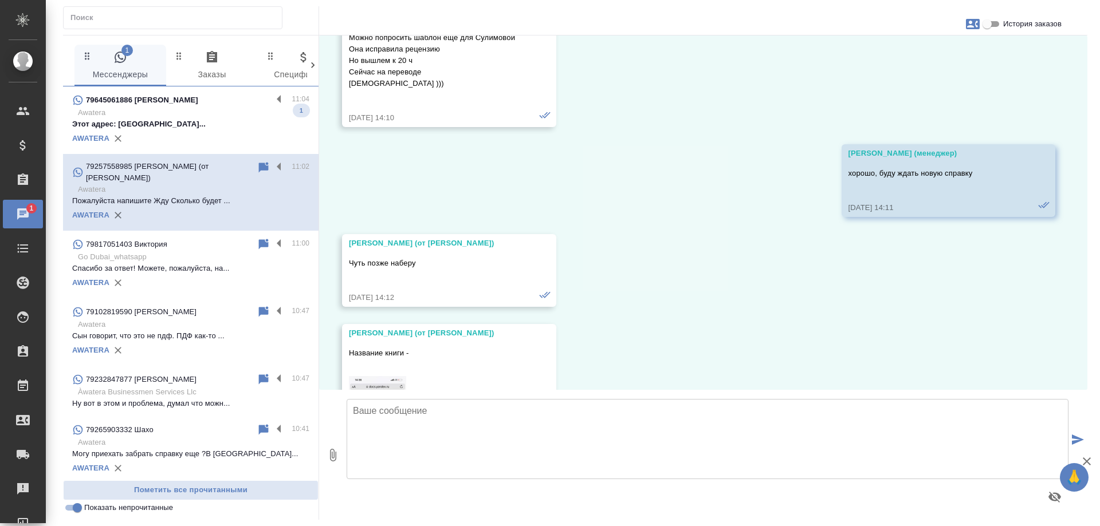
click at [205, 121] on p "Этот адрес: [GEOGRAPHIC_DATA]..." at bounding box center [190, 124] width 237 height 11
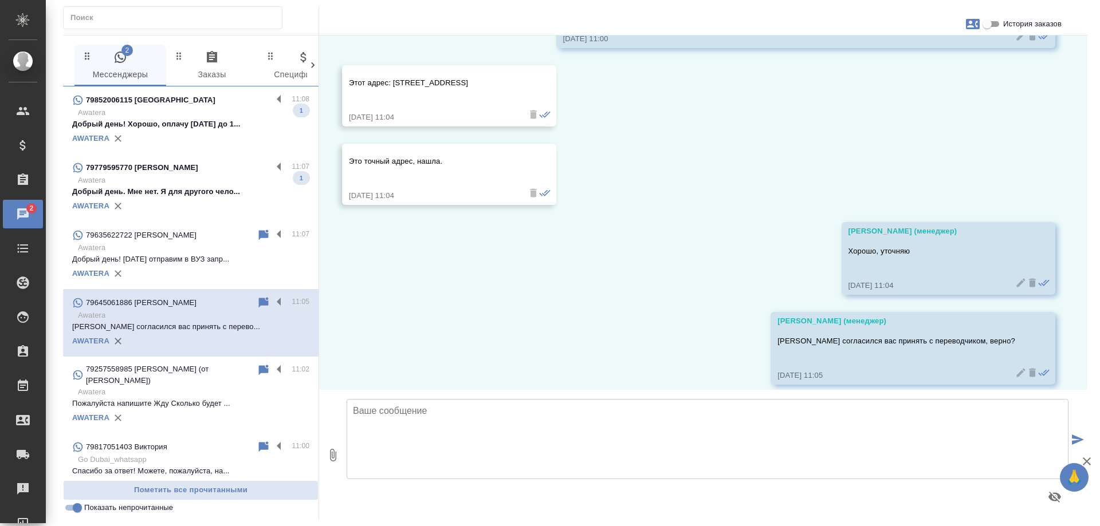
scroll to position [715, 0]
click at [187, 178] on p "Awatera" at bounding box center [193, 180] width 231 height 11
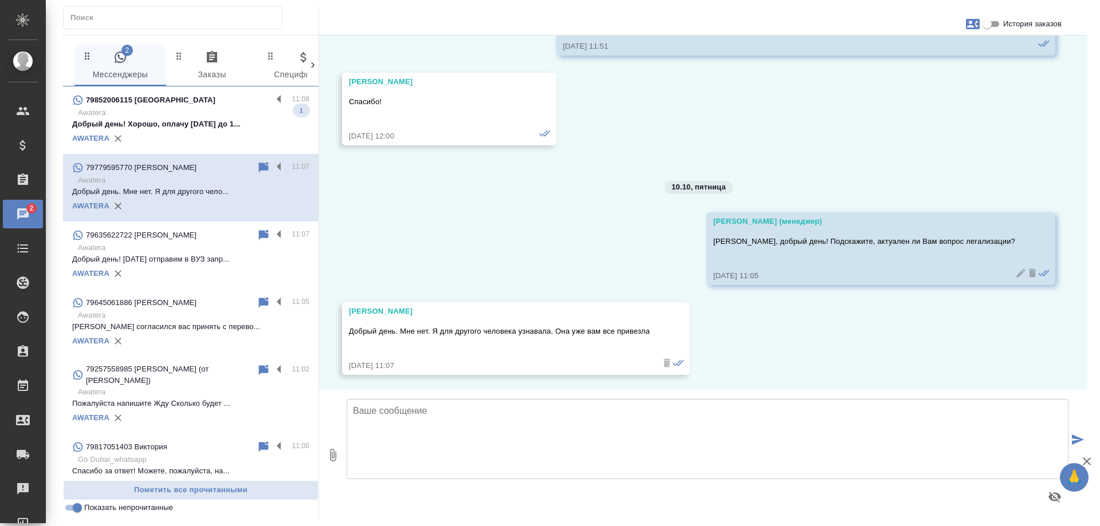
scroll to position [1517, 0]
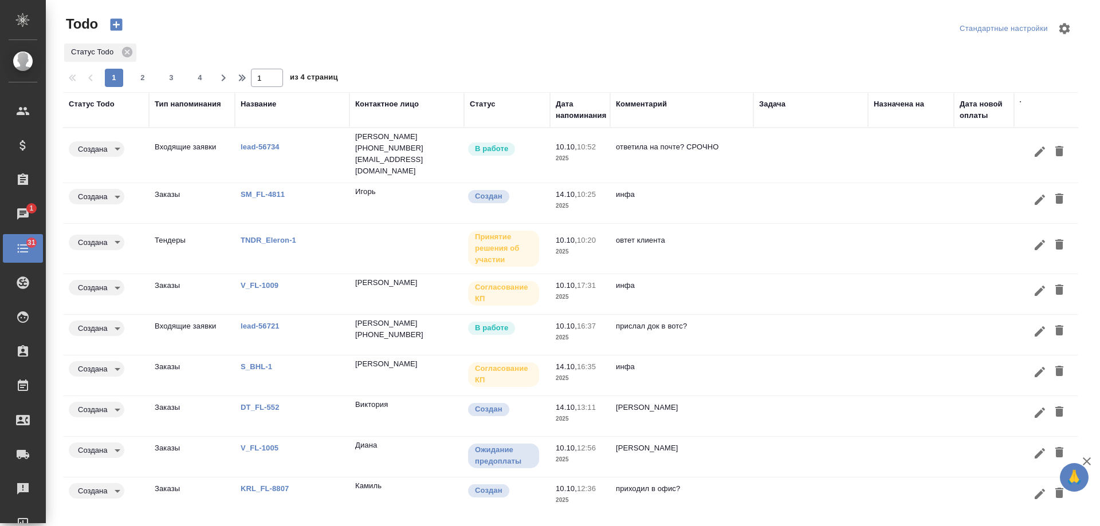
click at [581, 115] on div "Дата напоминания" at bounding box center [581, 110] width 50 height 23
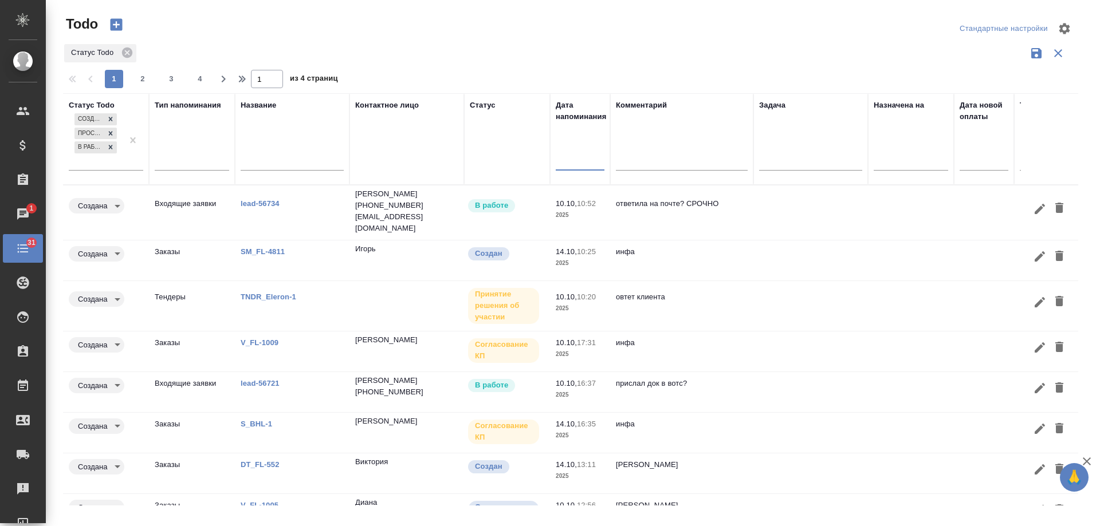
click at [570, 158] on input "text" at bounding box center [584, 161] width 42 height 16
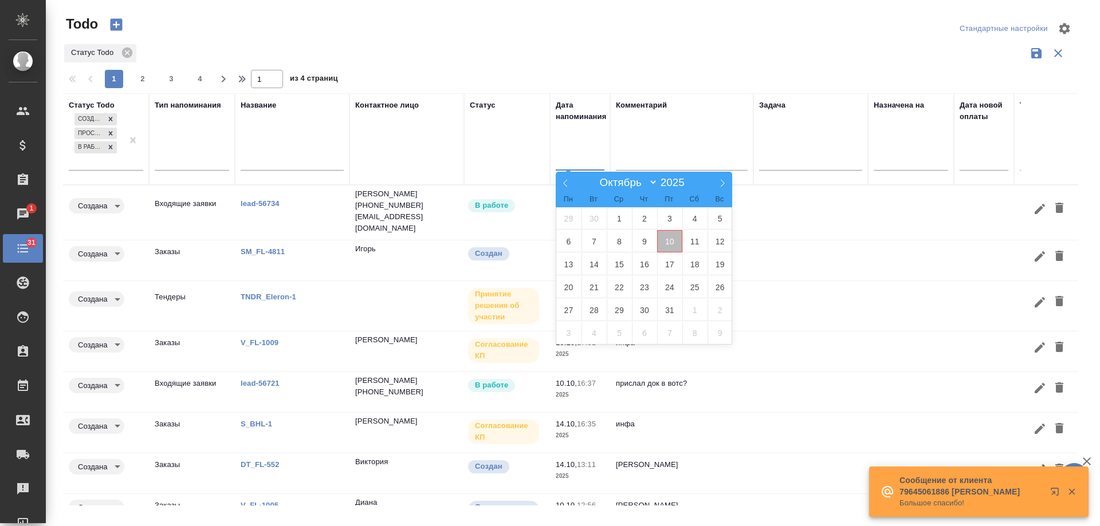
click at [669, 241] on span "10" at bounding box center [669, 241] width 25 height 22
type div "[DATE]T21:00:00.000Z"
click at [687, 244] on span "11" at bounding box center [694, 241] width 25 height 22
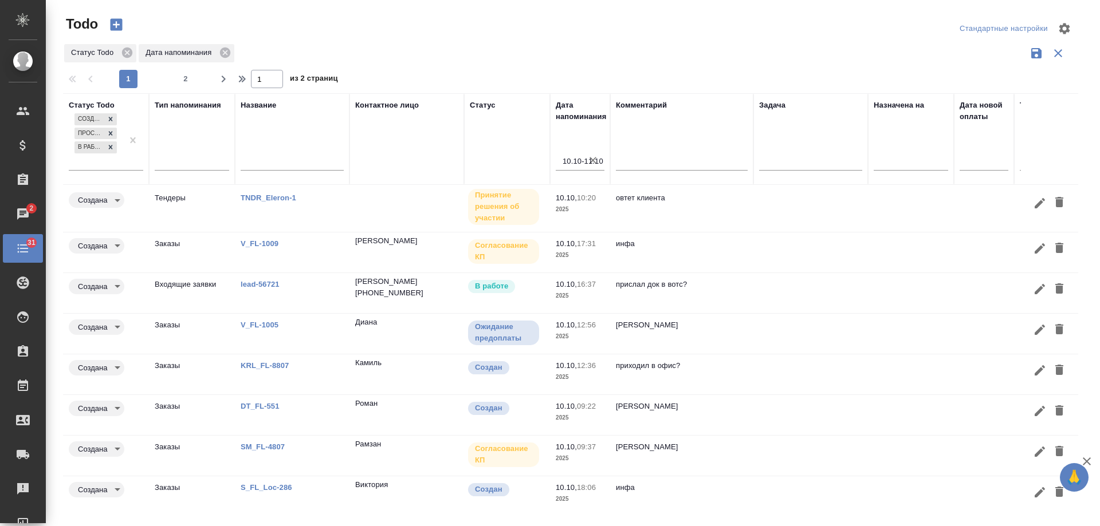
scroll to position [48, 0]
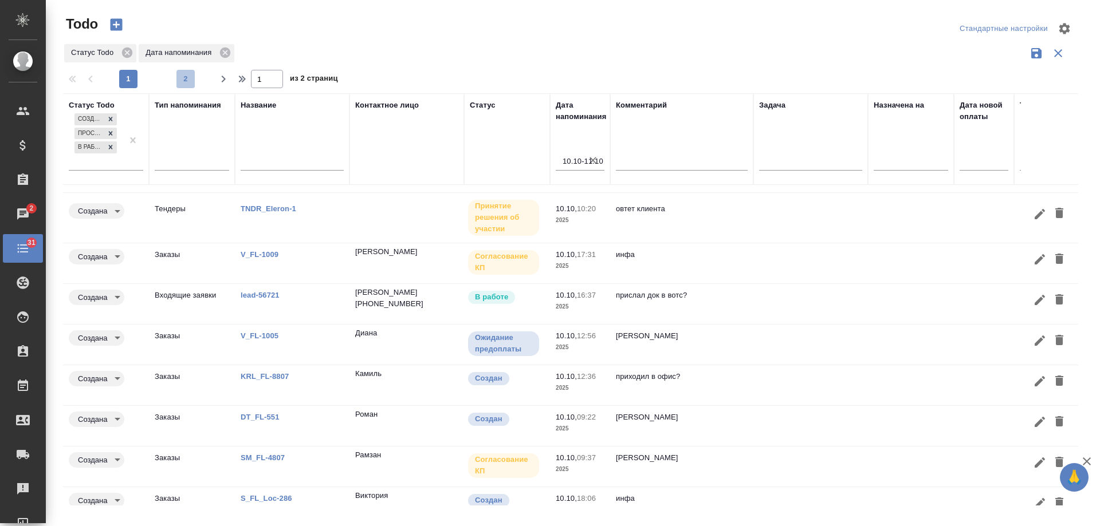
click at [192, 77] on span "2" at bounding box center [185, 78] width 18 height 11
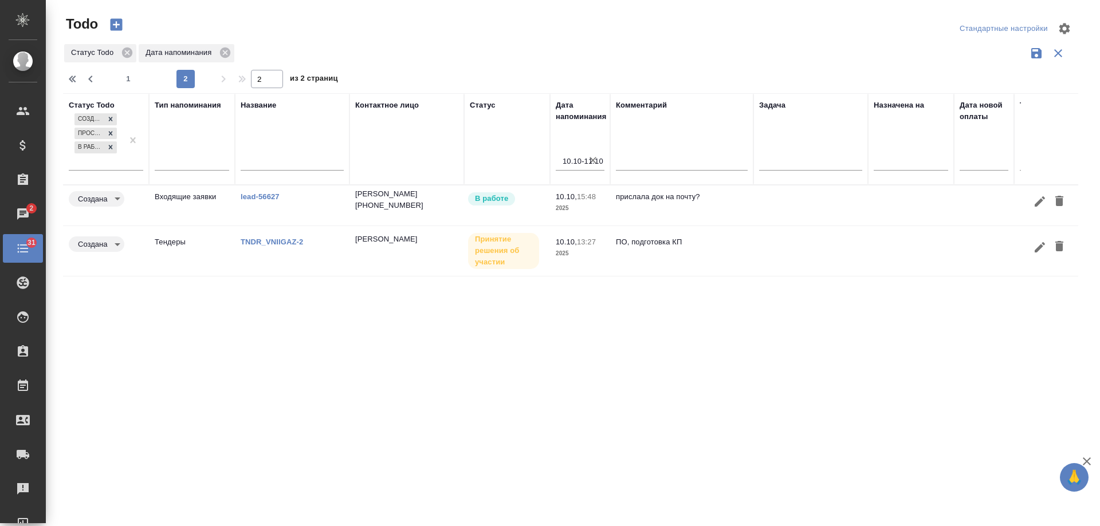
scroll to position [0, 0]
click at [132, 77] on span "1" at bounding box center [128, 78] width 18 height 11
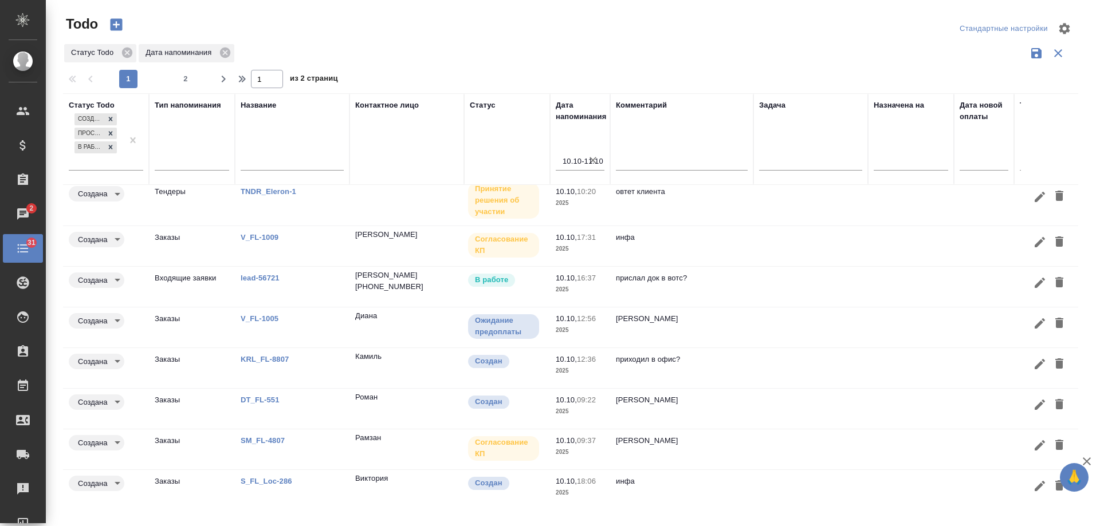
scroll to position [105, 0]
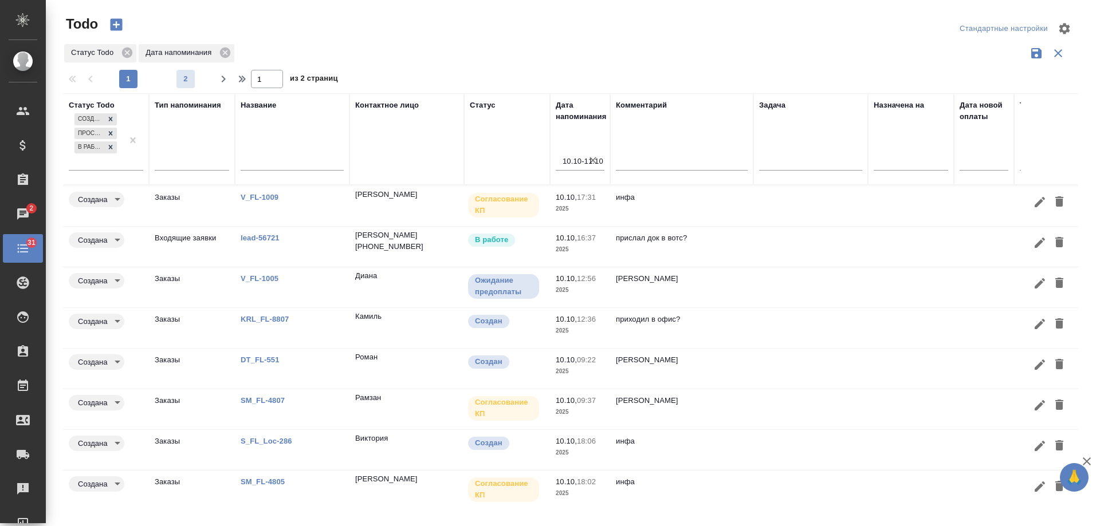
click at [179, 86] on button "2" at bounding box center [185, 79] width 18 height 18
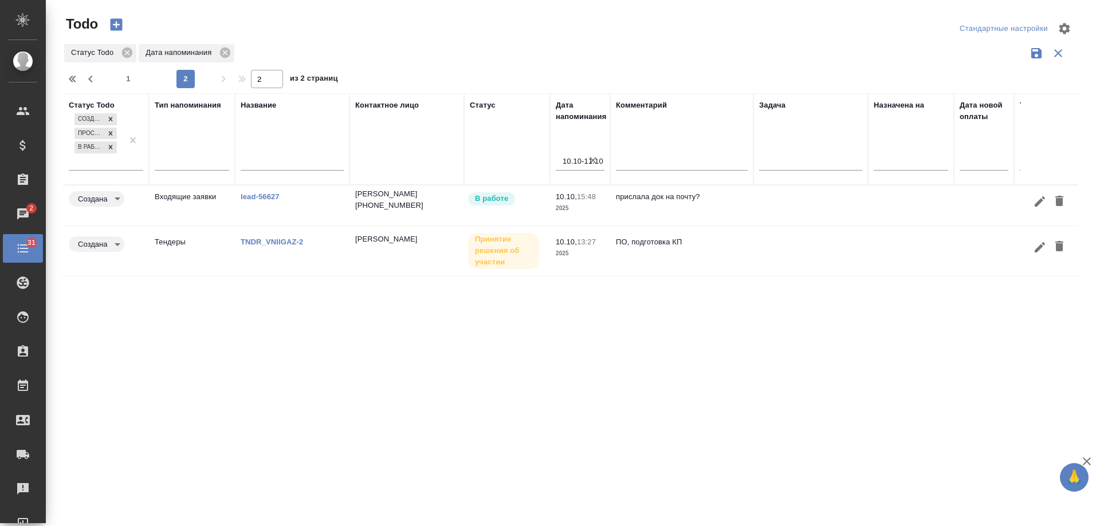
scroll to position [0, 0]
click at [268, 198] on link "lead-56627" at bounding box center [260, 196] width 39 height 9
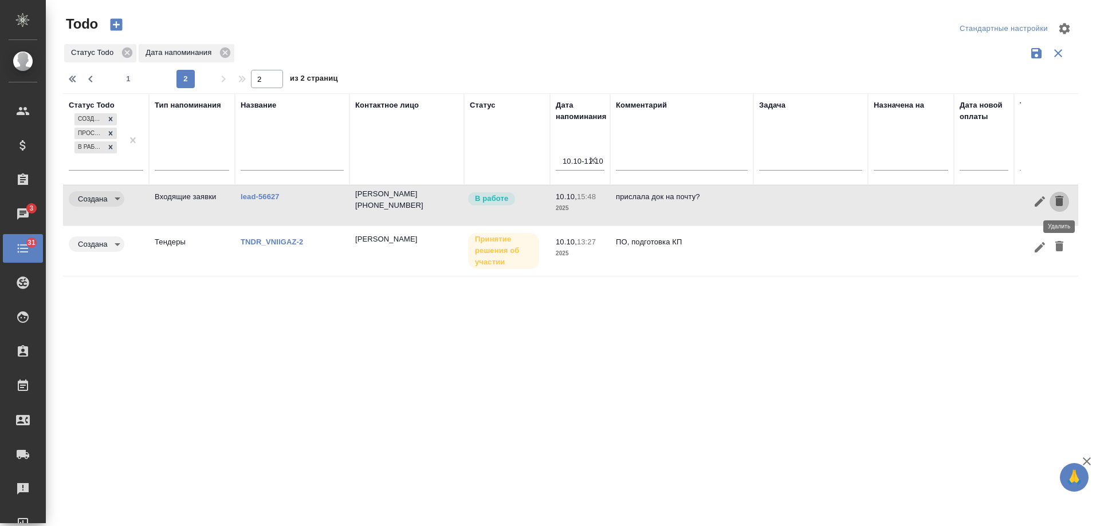
click at [1059, 198] on icon "button" at bounding box center [1059, 201] width 8 height 10
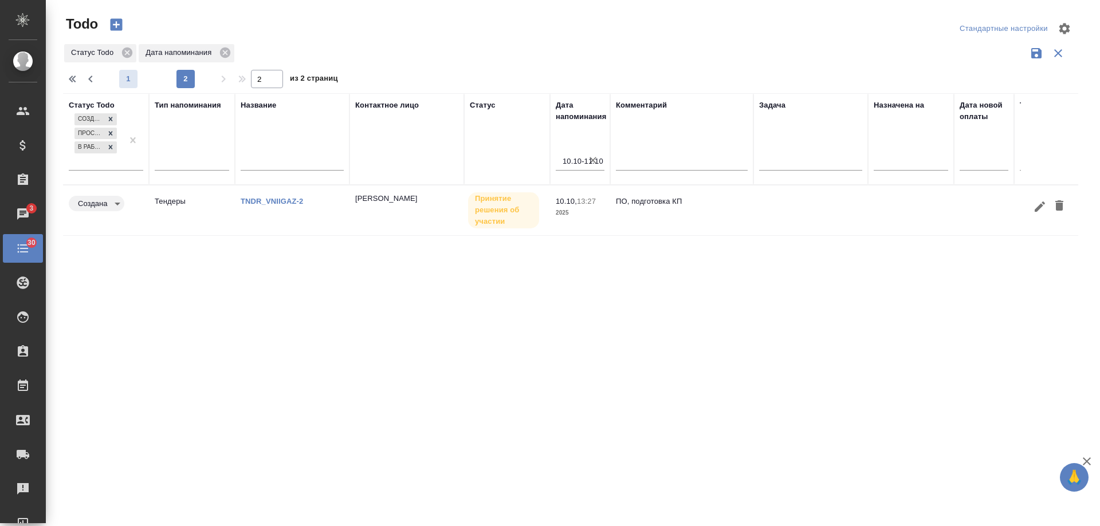
click at [131, 81] on span "1" at bounding box center [128, 78] width 18 height 11
type input "1"
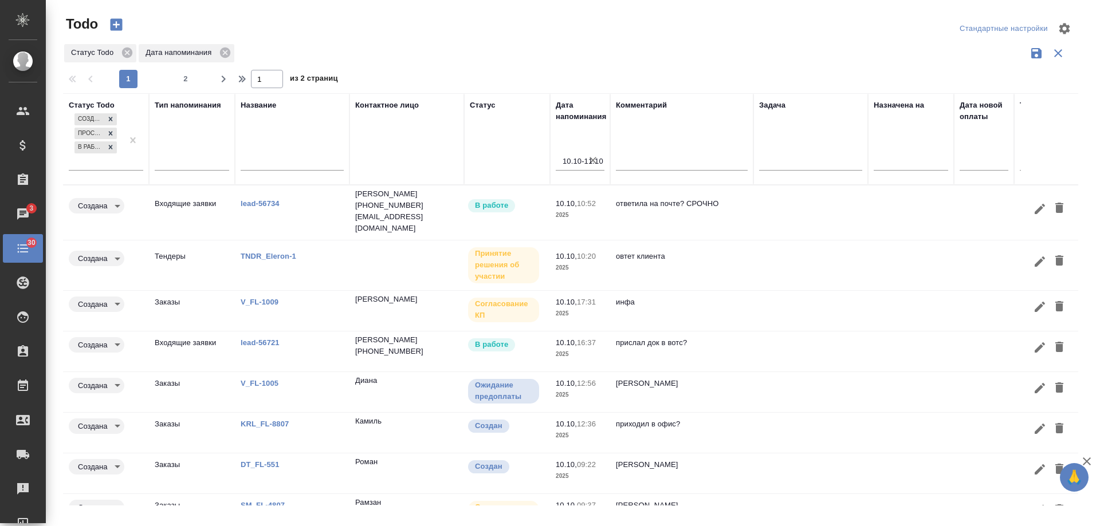
click at [265, 339] on link "lead-56721" at bounding box center [260, 343] width 39 height 9
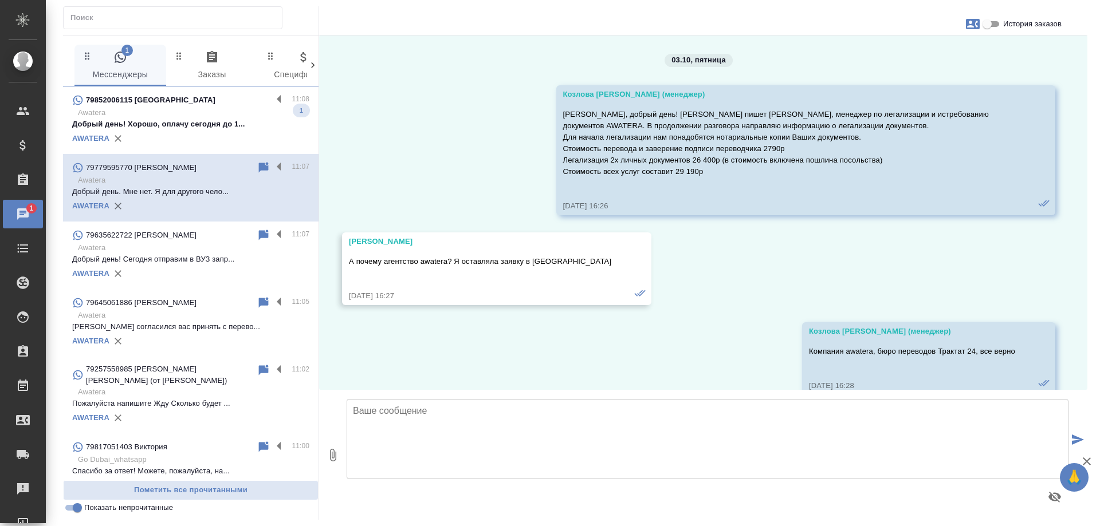
scroll to position [1517, 0]
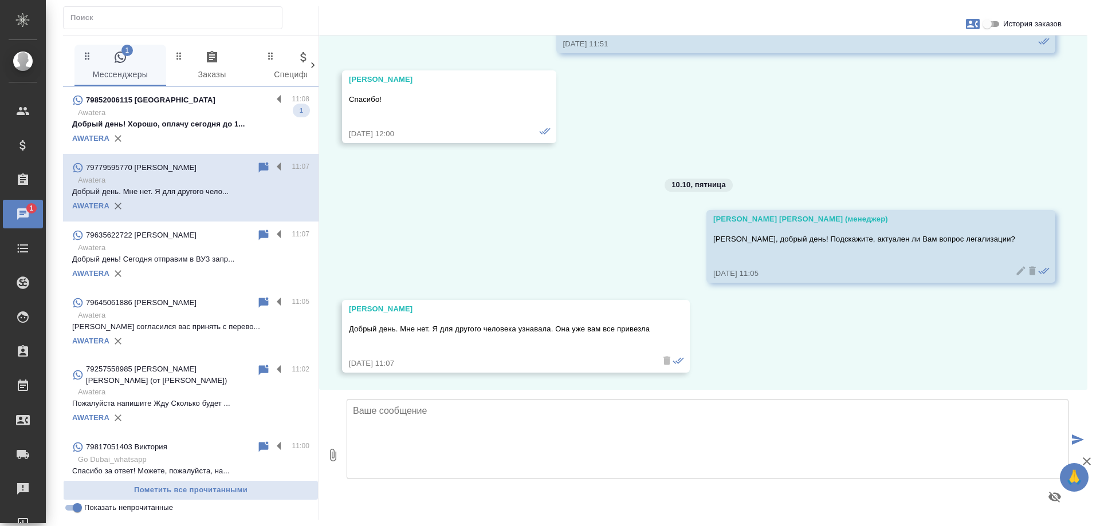
click at [992, 27] on input "История заказов" at bounding box center [986, 24] width 41 height 14
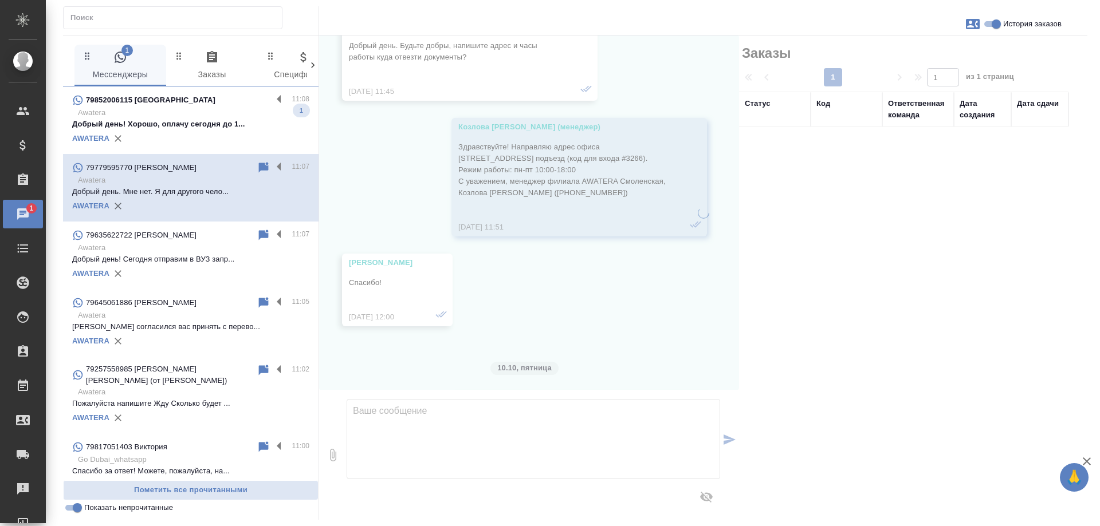
scroll to position [1700, 0]
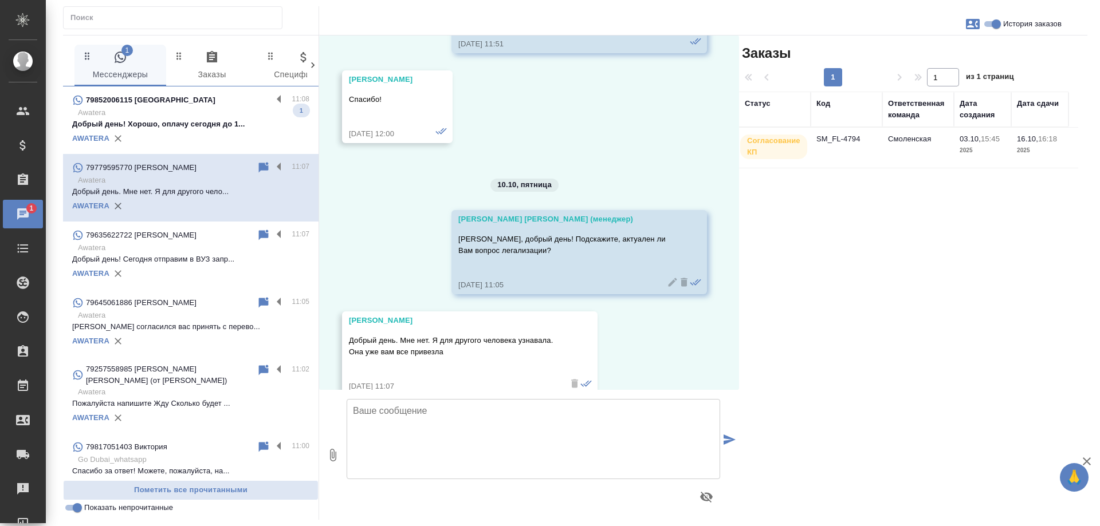
click at [930, 138] on td "Смоленская" at bounding box center [918, 148] width 72 height 40
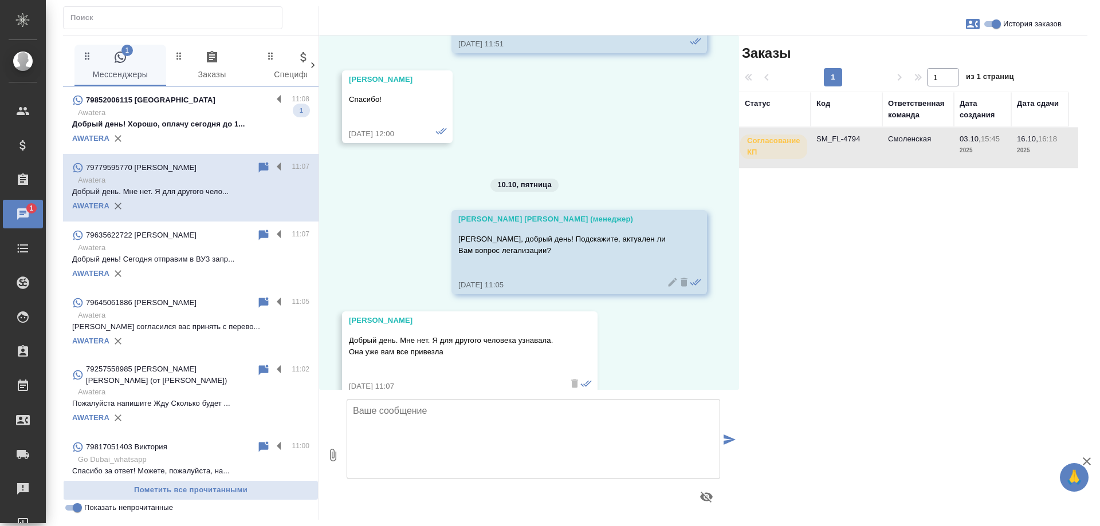
click at [930, 138] on td "Смоленская" at bounding box center [918, 148] width 72 height 40
click at [992, 24] on input "История заказов" at bounding box center [996, 24] width 41 height 14
checkbox input "false"
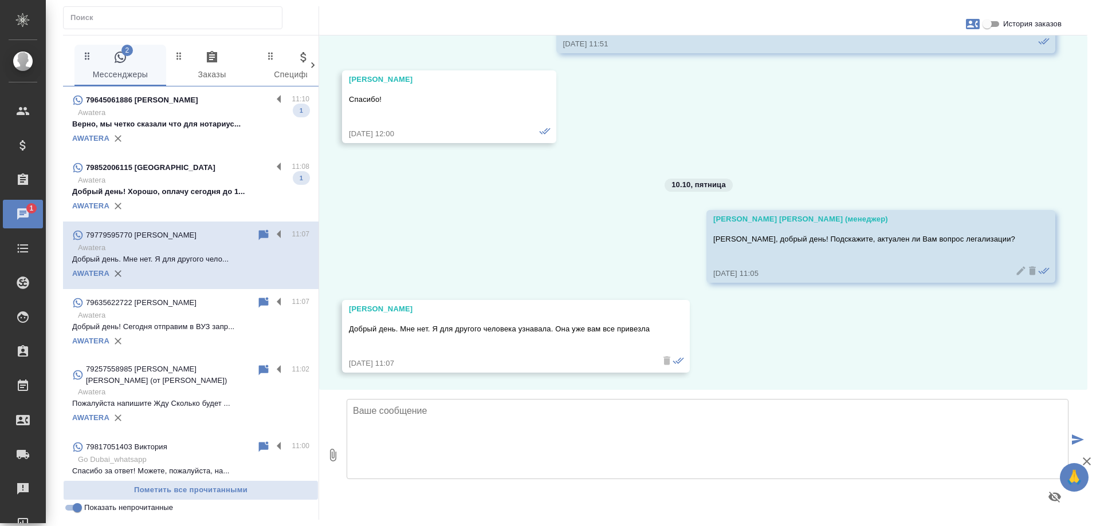
scroll to position [1517, 0]
click at [175, 190] on p "Добрый день! Хорошо, оплачу сегодня до 1..." at bounding box center [190, 191] width 237 height 11
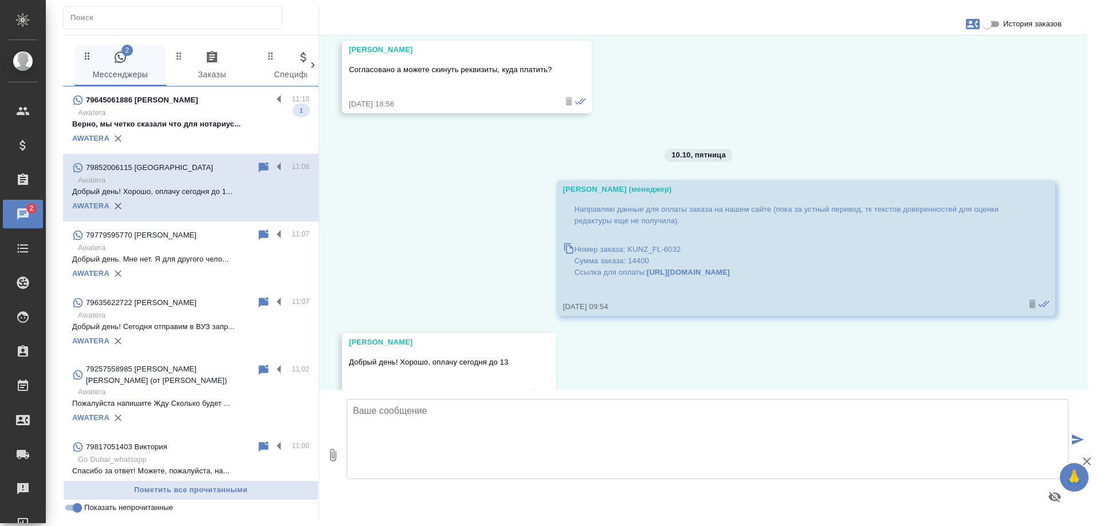
scroll to position [1343, 0]
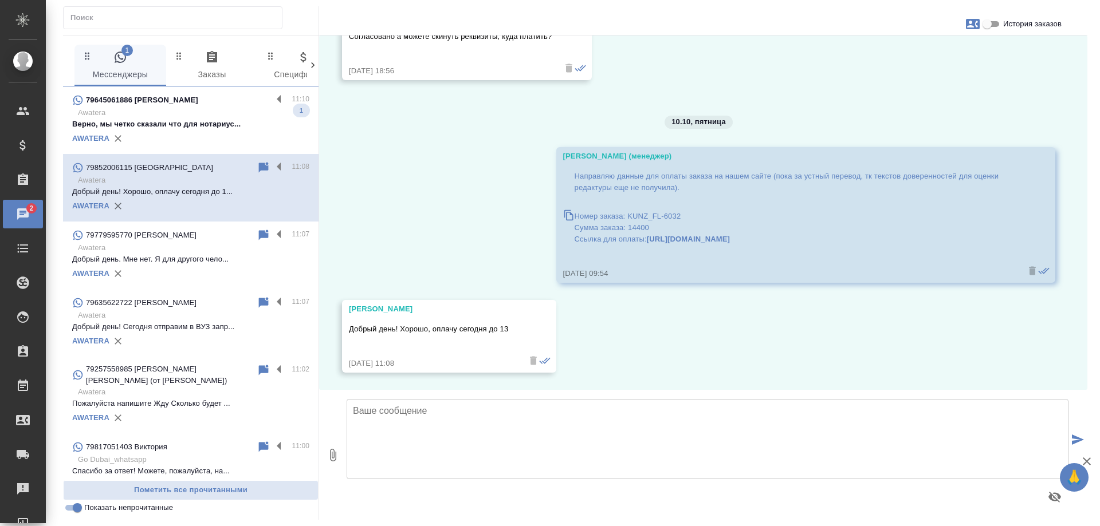
click at [210, 113] on p "Awatera" at bounding box center [193, 112] width 231 height 11
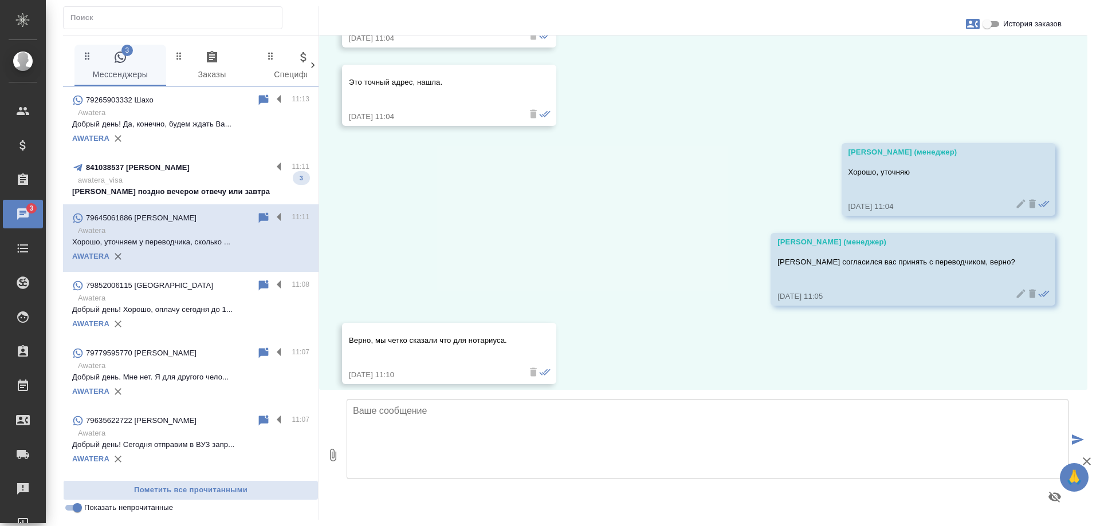
scroll to position [883, 0]
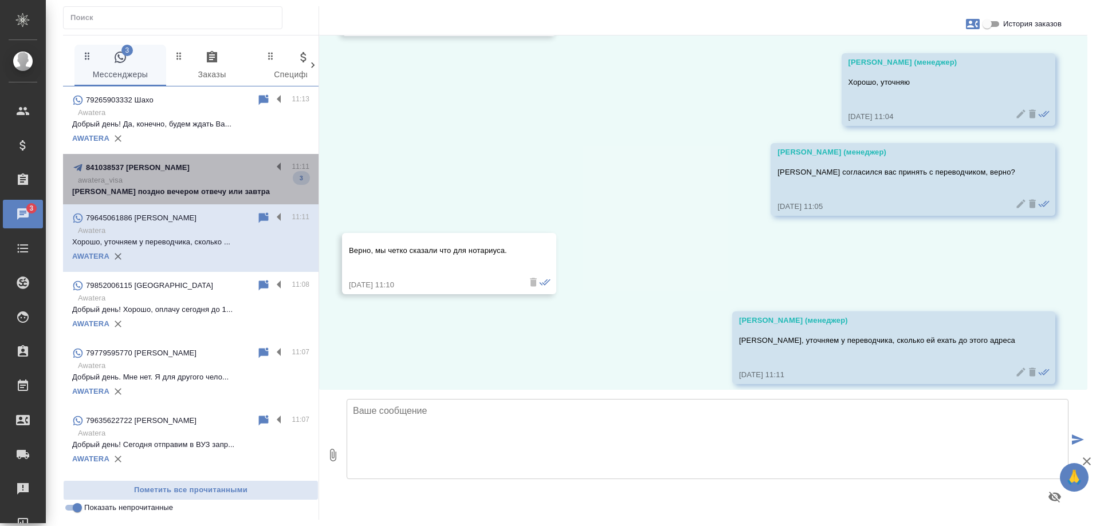
click at [219, 196] on p "Либо поздно вечером отвечу или завтра" at bounding box center [190, 191] width 237 height 11
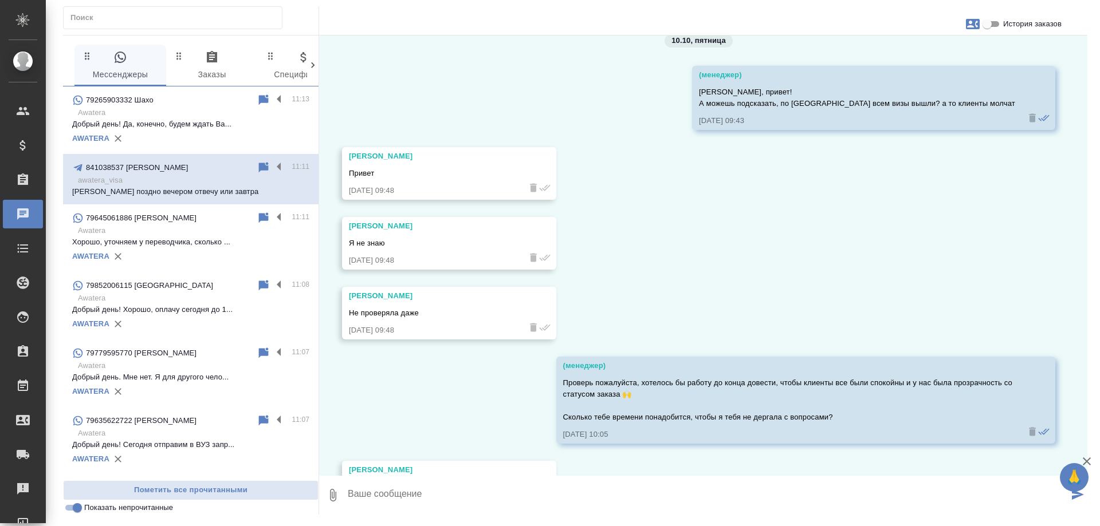
scroll to position [31824, 0]
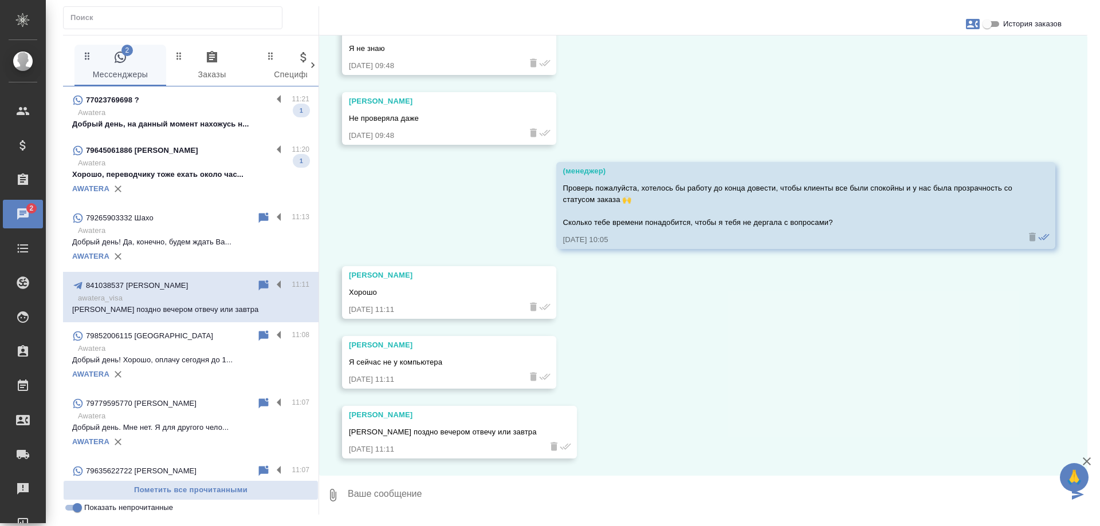
click at [175, 170] on p "Хорошо, переводчику тоже ехать около час..." at bounding box center [190, 174] width 237 height 11
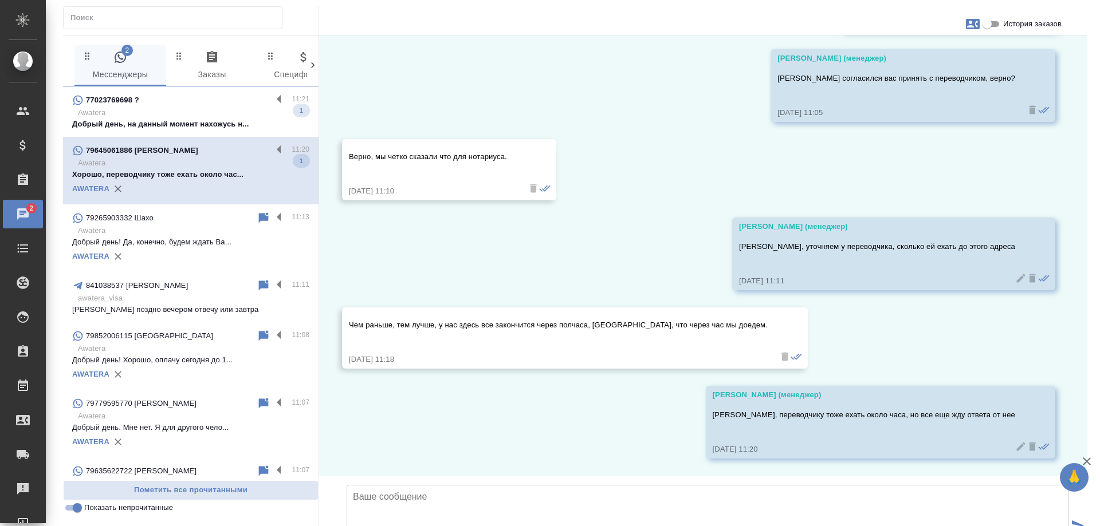
scroll to position [1052, 0]
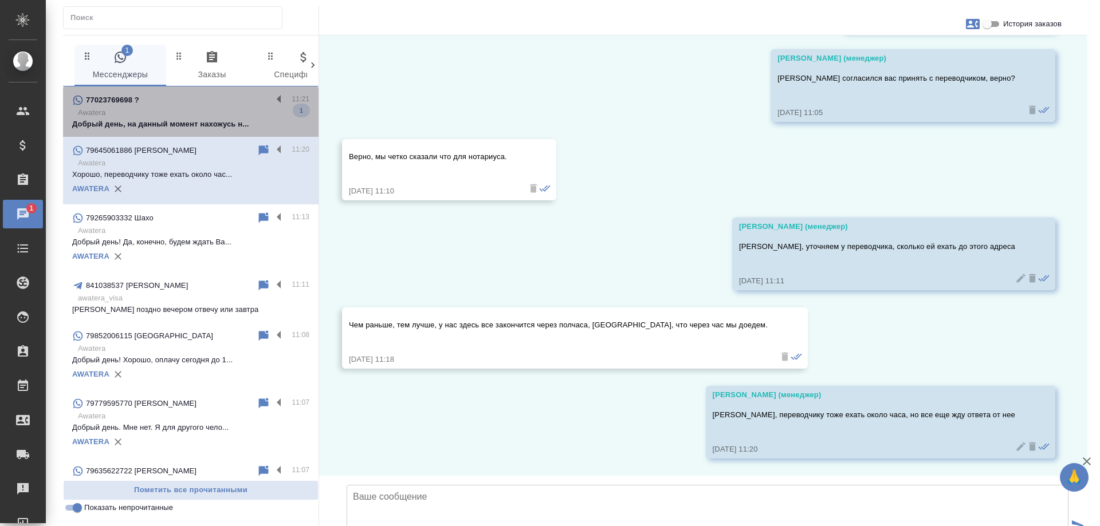
click at [192, 112] on p "Awatera" at bounding box center [193, 112] width 231 height 11
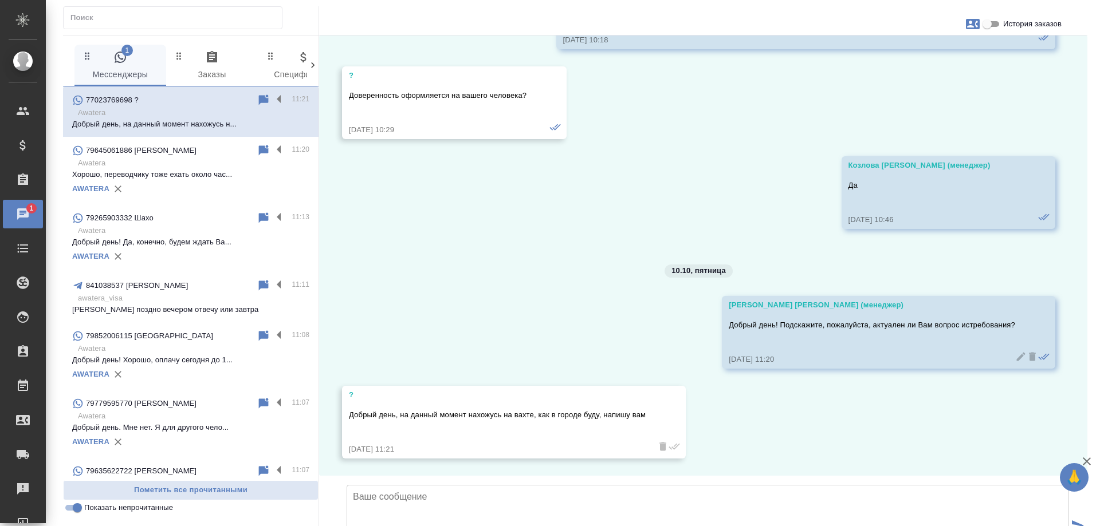
scroll to position [1282, 0]
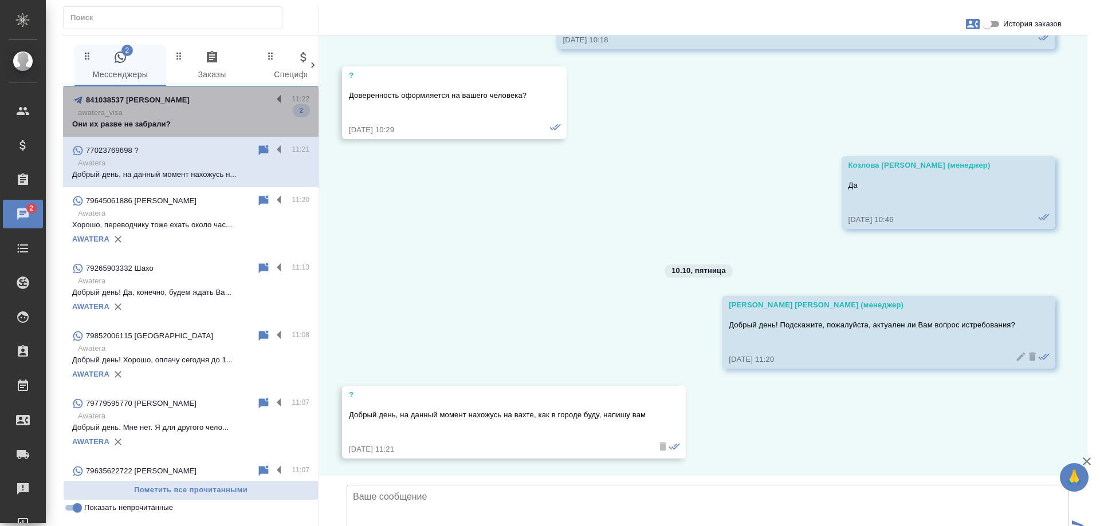
click at [210, 111] on p "awatera_visa" at bounding box center [193, 112] width 231 height 11
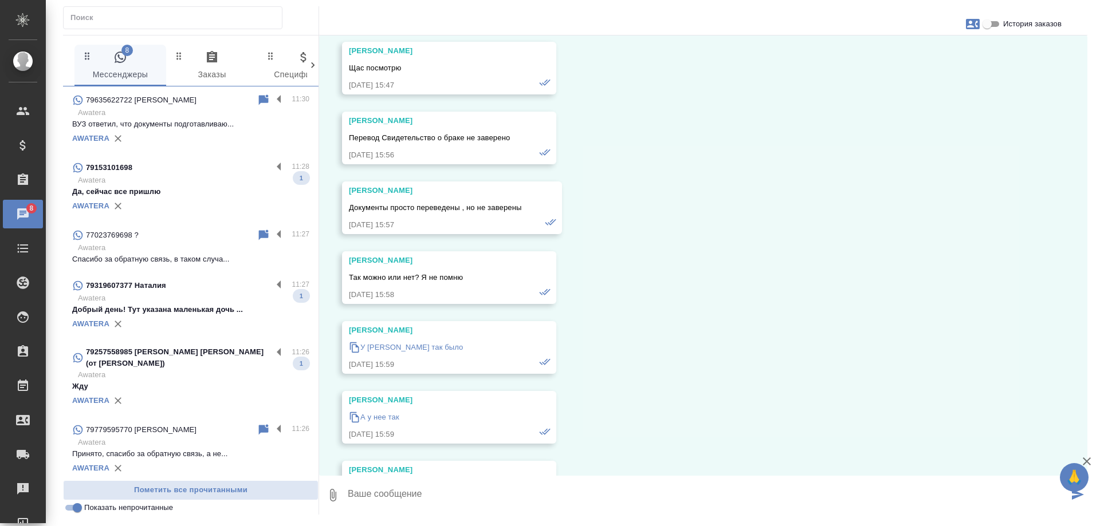
scroll to position [0, 0]
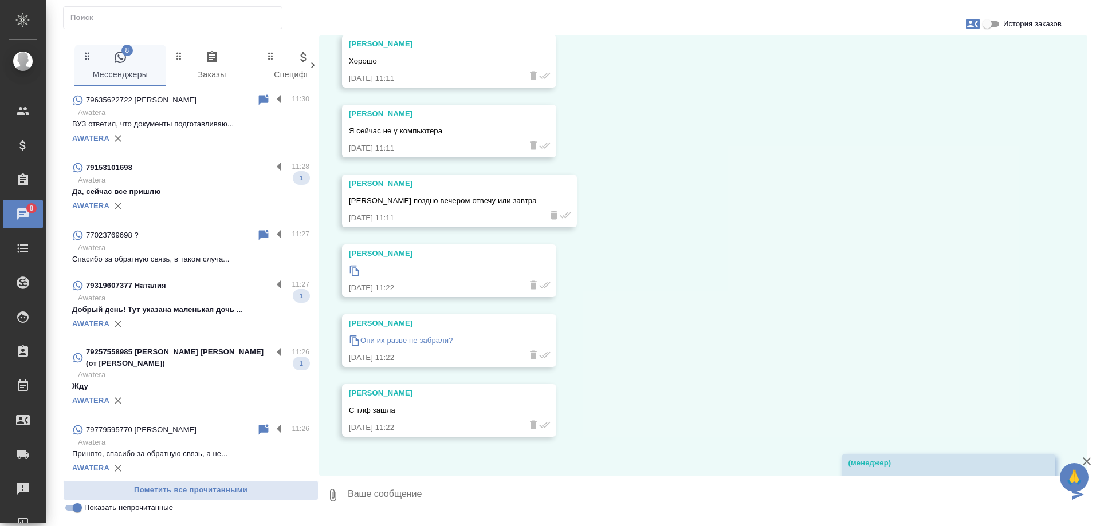
click at [204, 175] on div "79153101698" at bounding box center [172, 168] width 200 height 14
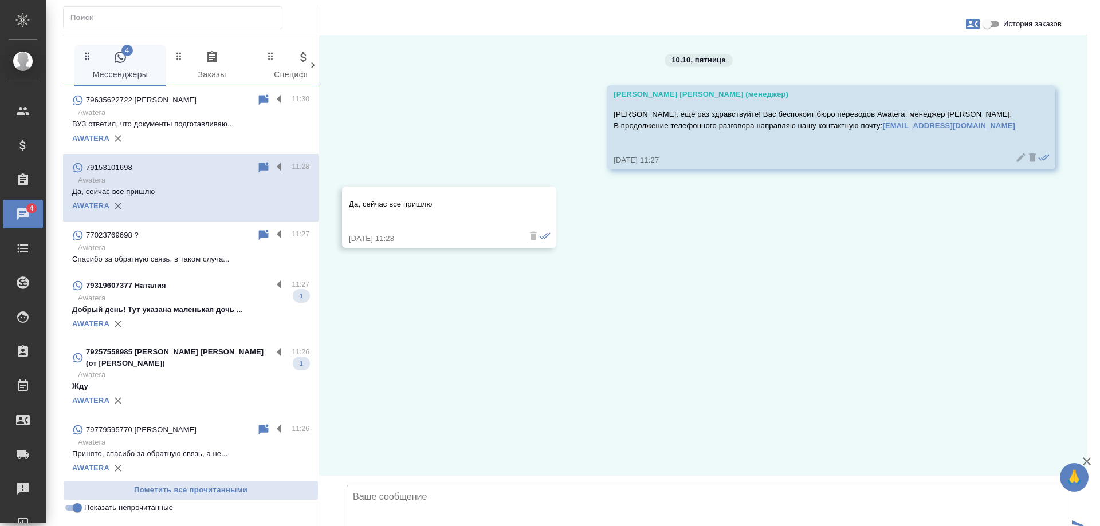
click at [189, 304] on p "Awatera" at bounding box center [193, 298] width 231 height 11
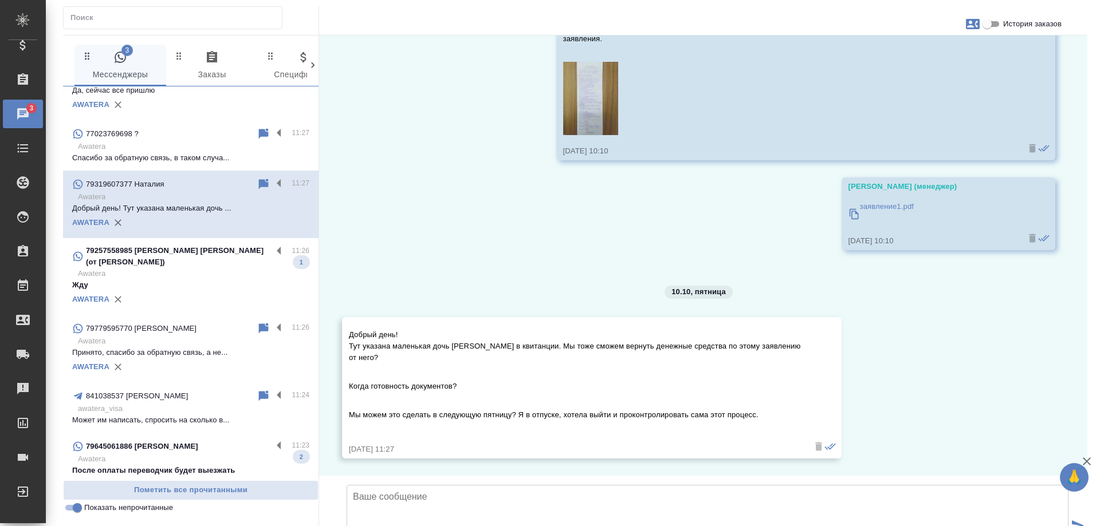
scroll to position [172, 0]
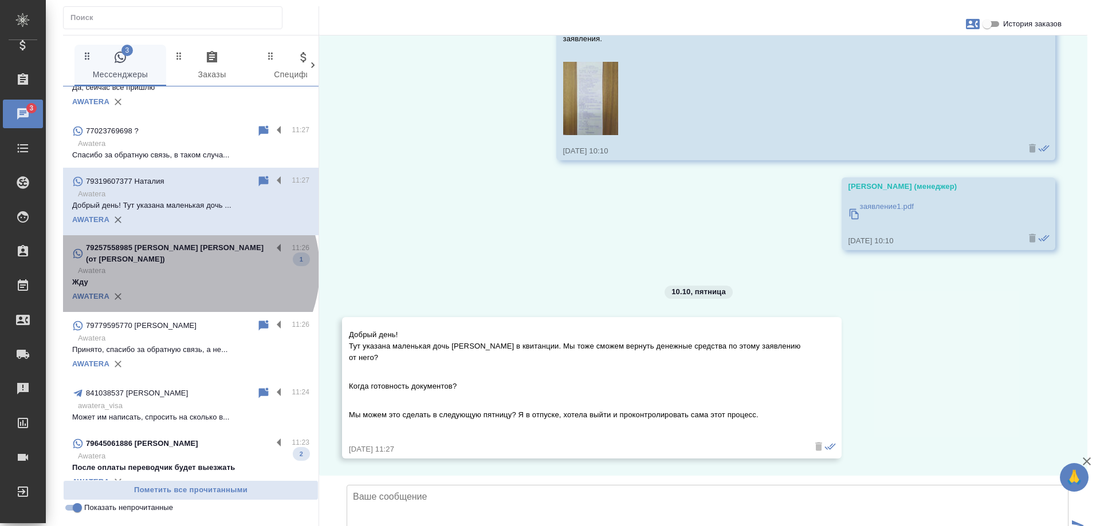
click at [187, 277] on p "Awatera" at bounding box center [193, 270] width 231 height 11
type textarea "П"
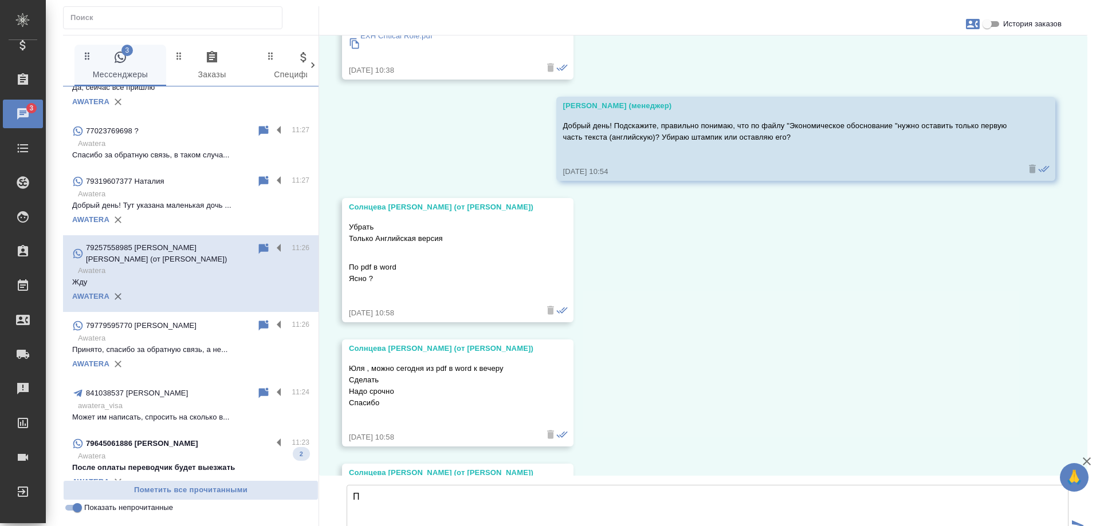
scroll to position [27892, 0]
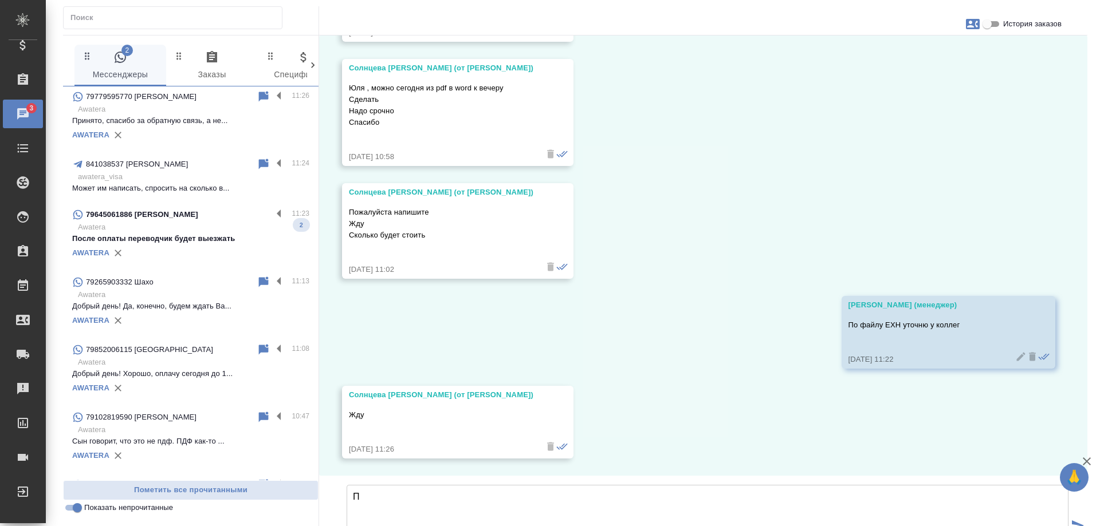
click at [199, 254] on div "AWATERA" at bounding box center [190, 253] width 237 height 17
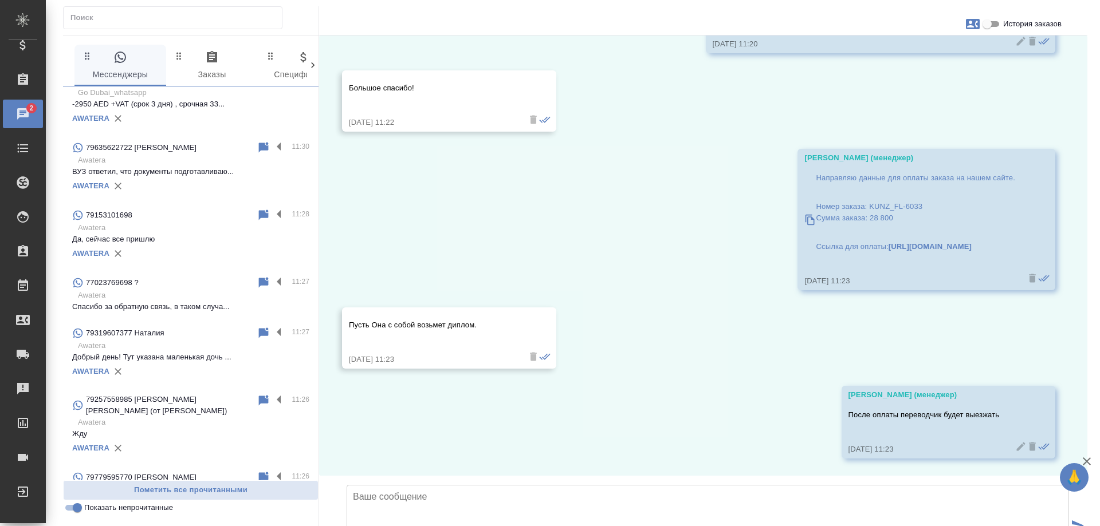
scroll to position [0, 0]
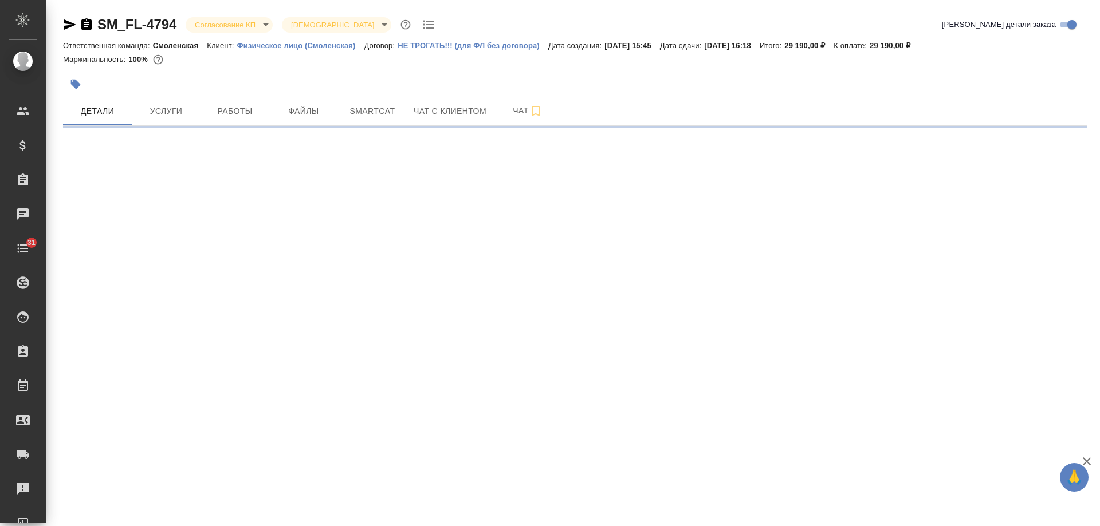
select select "RU"
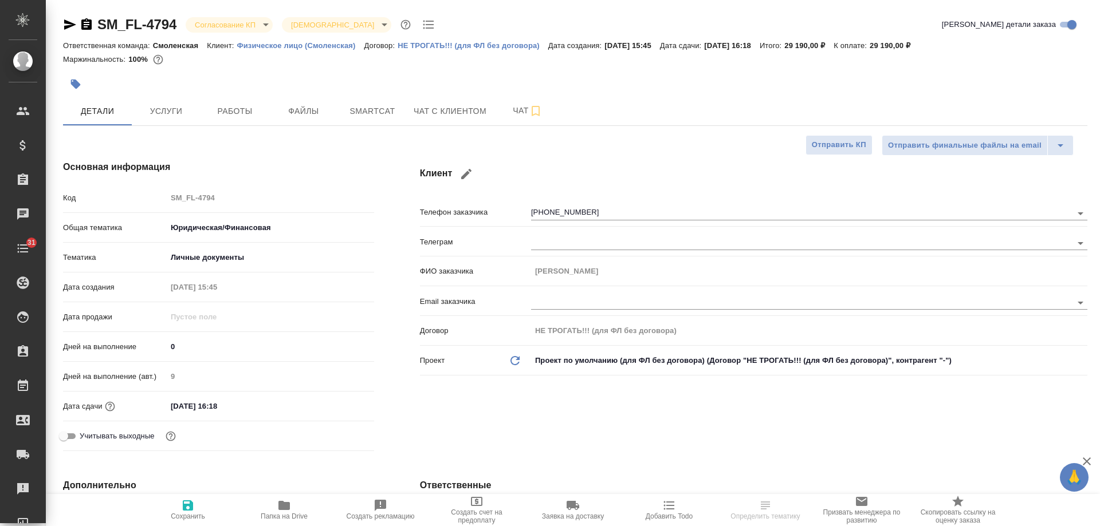
type textarea "x"
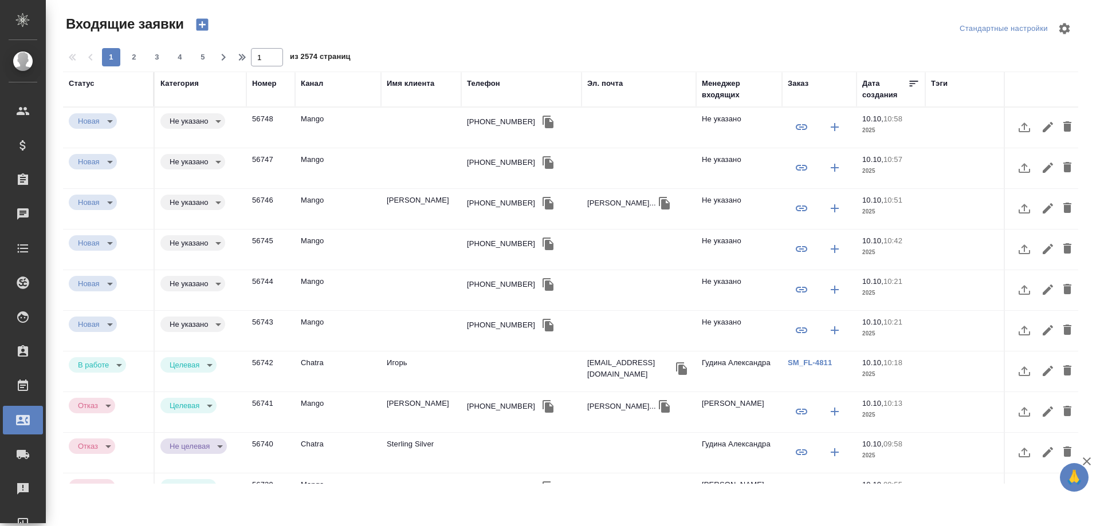
select select "RU"
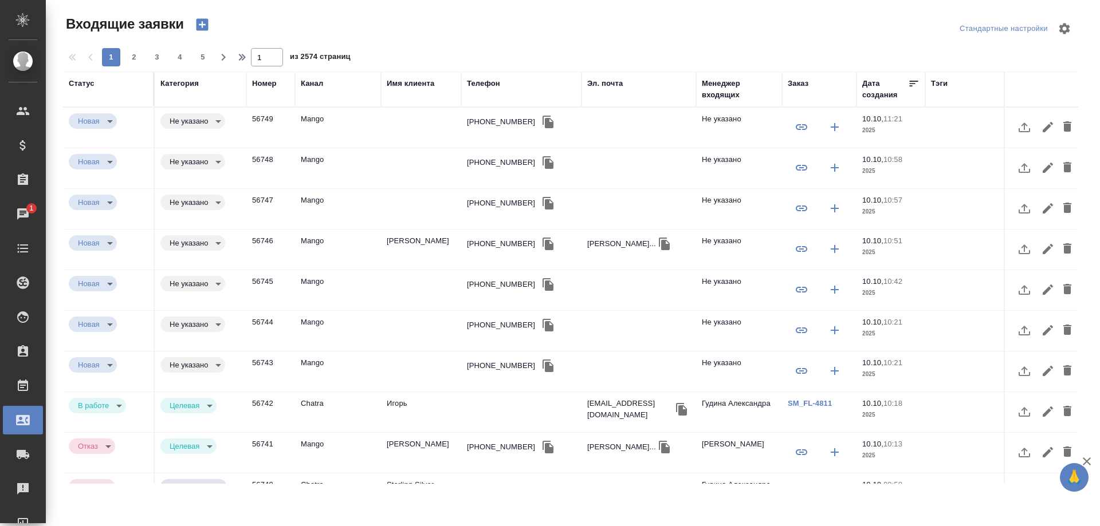
select select "RU"
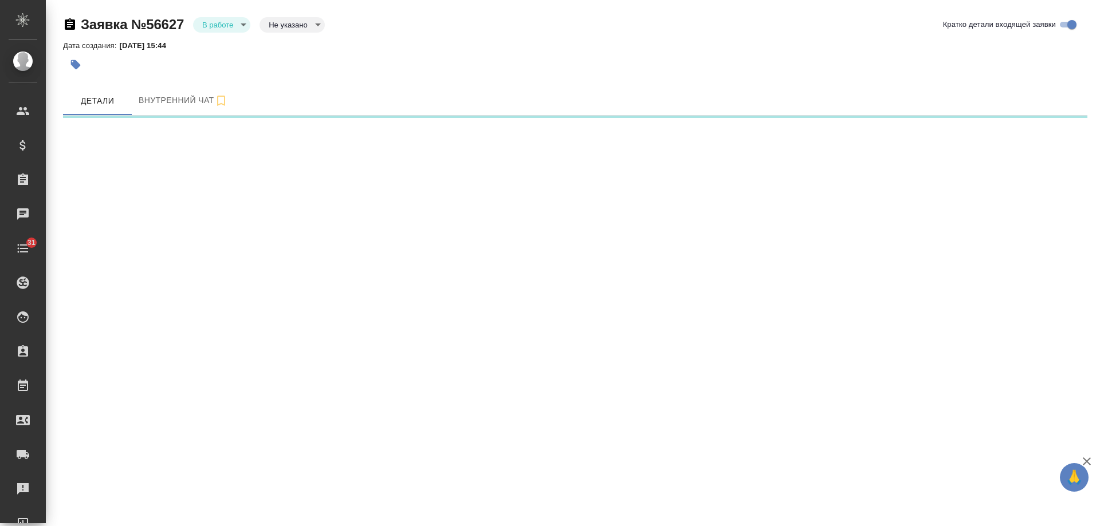
select select "RU"
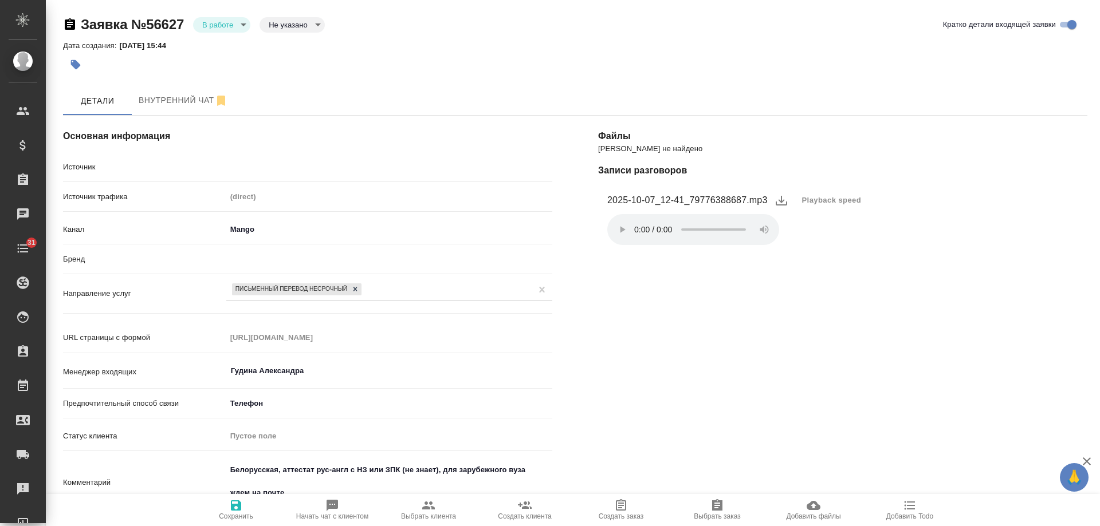
type textarea "x"
click at [236, 30] on body "🙏 .cls-1 fill:#fff; AWATERA [PERSON_NAME] Спецификации Заказы 2 Чаты 31 Todo Пр…" at bounding box center [550, 263] width 1100 height 526
click at [233, 52] on li "Отказ" at bounding box center [221, 43] width 57 height 19
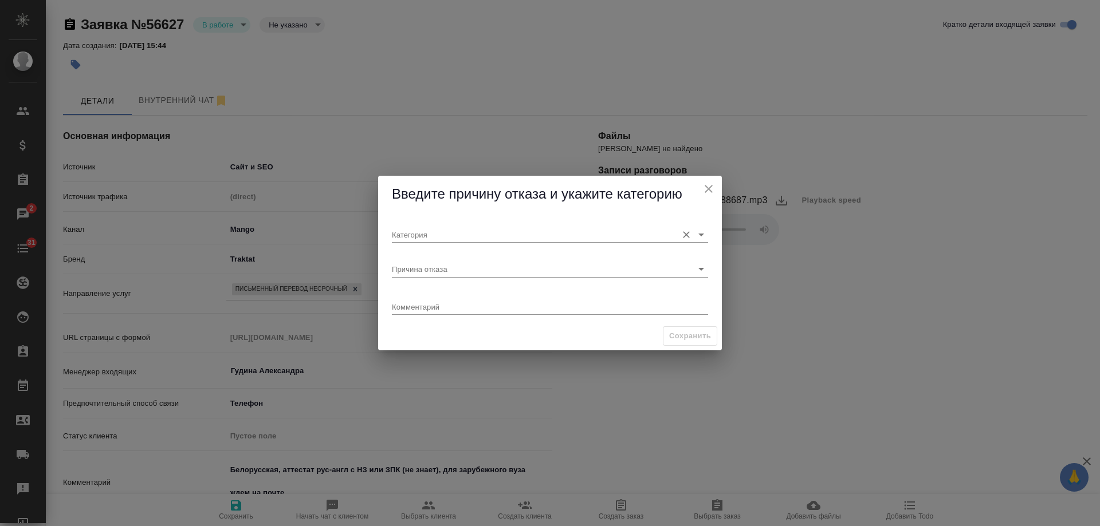
click at [434, 231] on input "Категория" at bounding box center [532, 234] width 280 height 15
click at [431, 334] on div "Сохранить" at bounding box center [550, 336] width 344 height 29
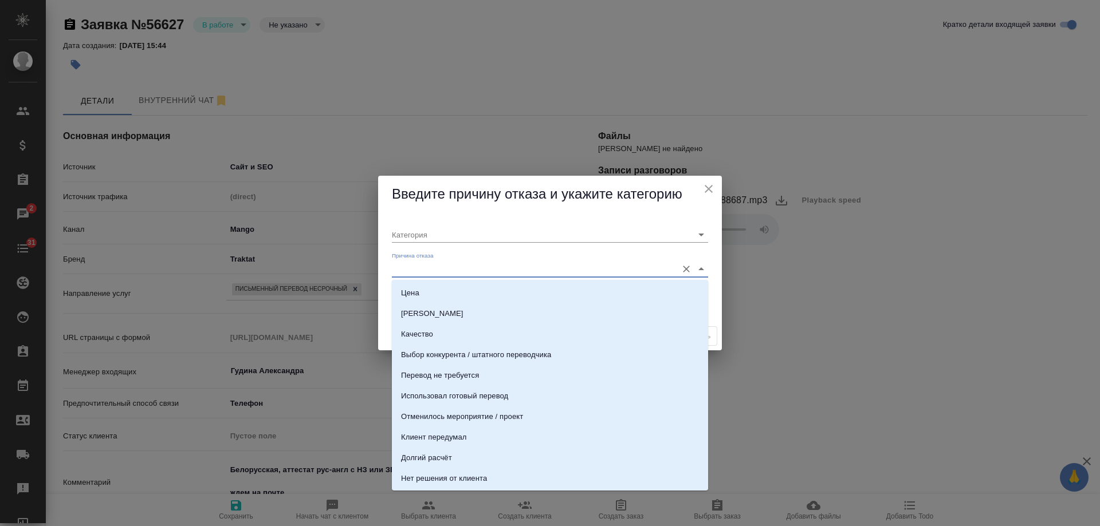
click at [433, 265] on input "Причина отказа" at bounding box center [532, 268] width 280 height 15
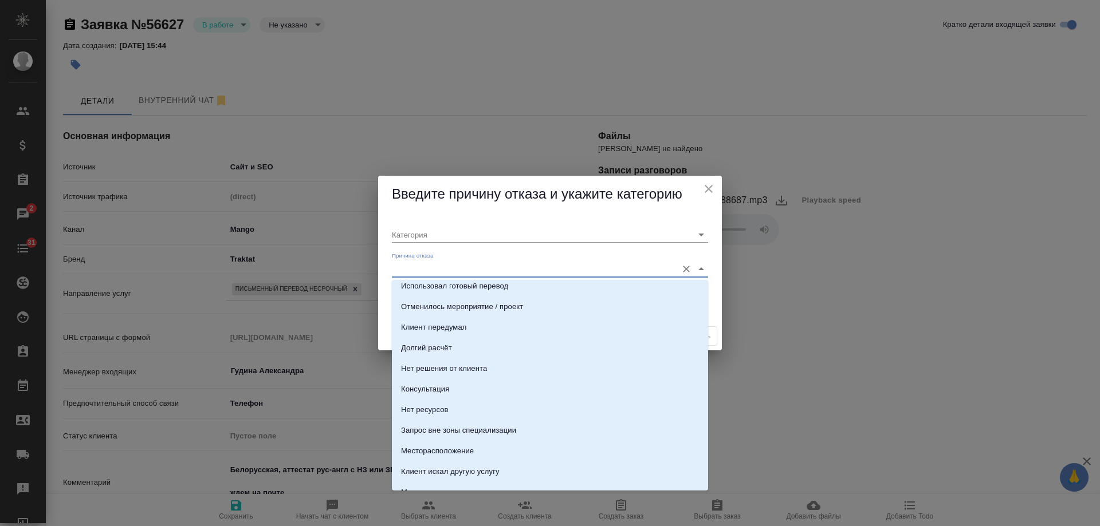
scroll to position [115, 0]
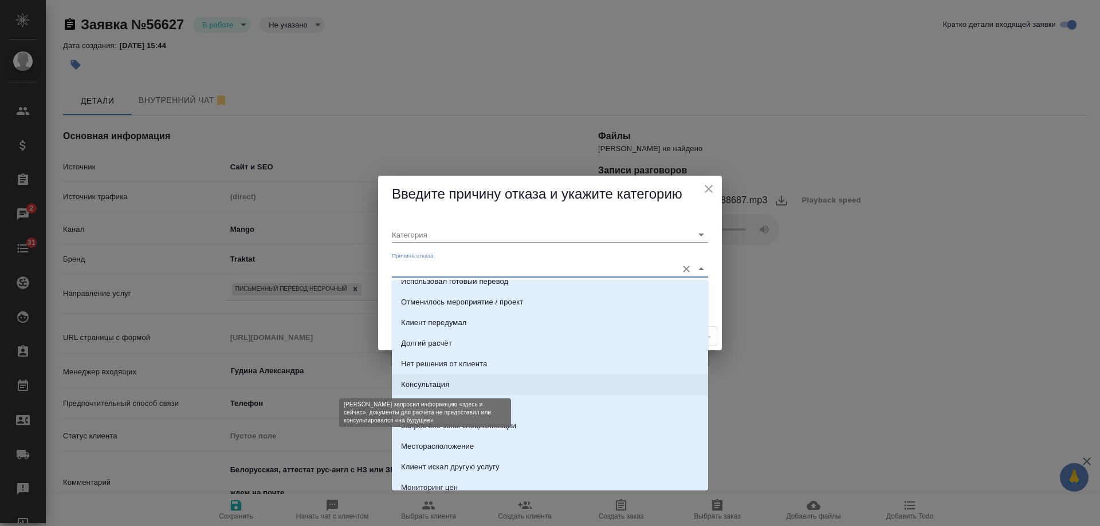
click at [444, 380] on div "Консультация" at bounding box center [425, 384] width 48 height 11
type input "Целевая"
type input "Консультация"
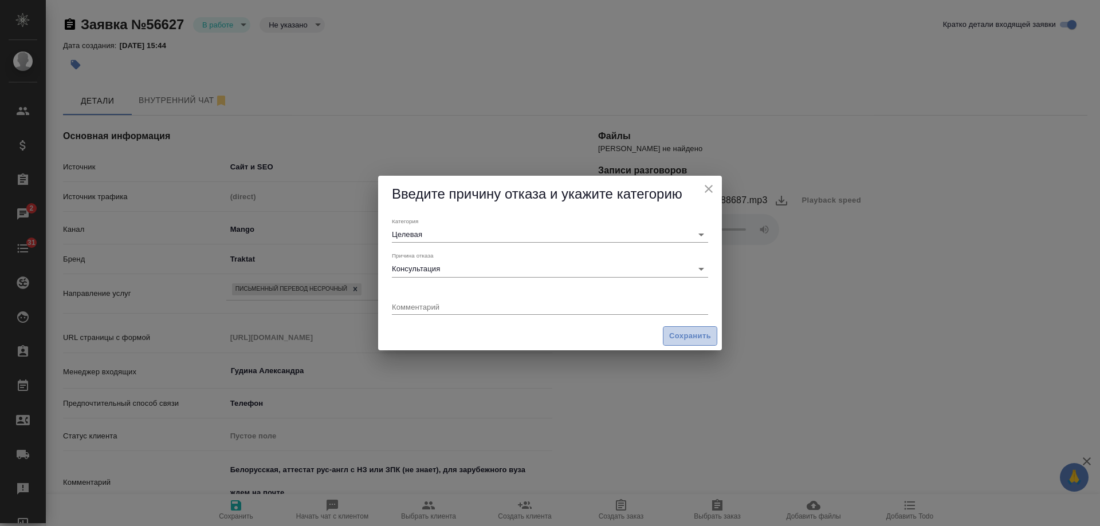
click at [685, 335] on span "Сохранить" at bounding box center [690, 336] width 42 height 13
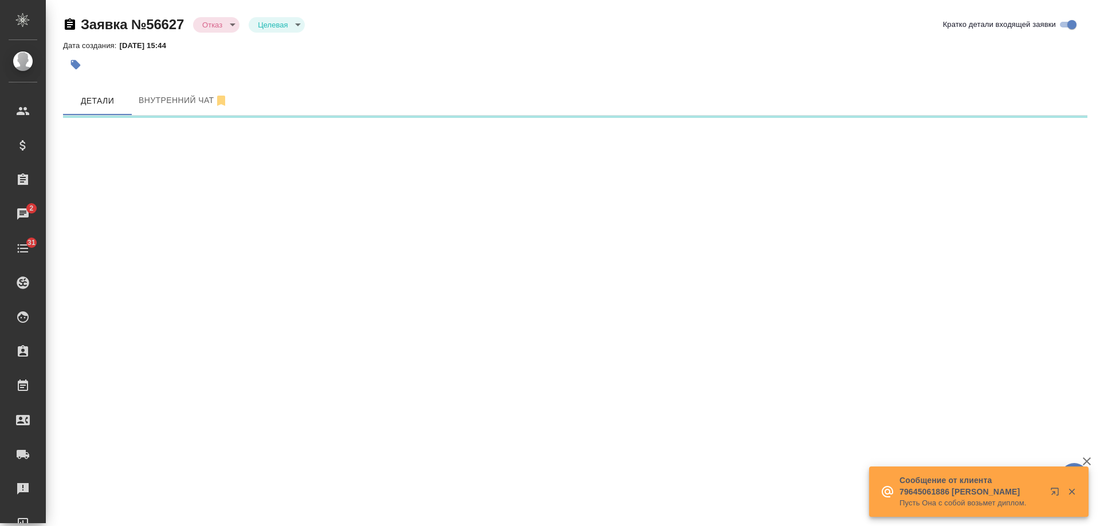
select select "RU"
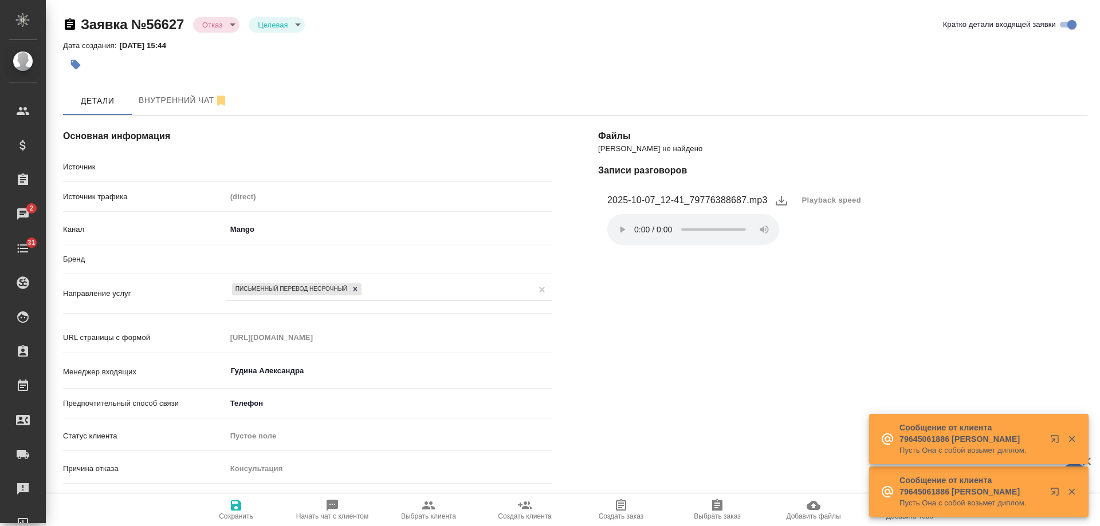
type textarea "x"
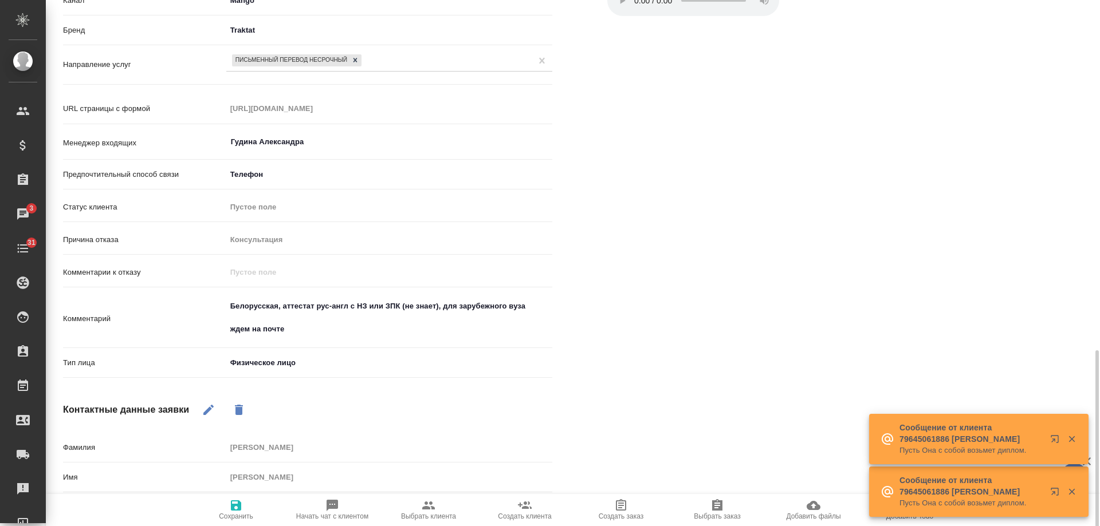
scroll to position [364, 0]
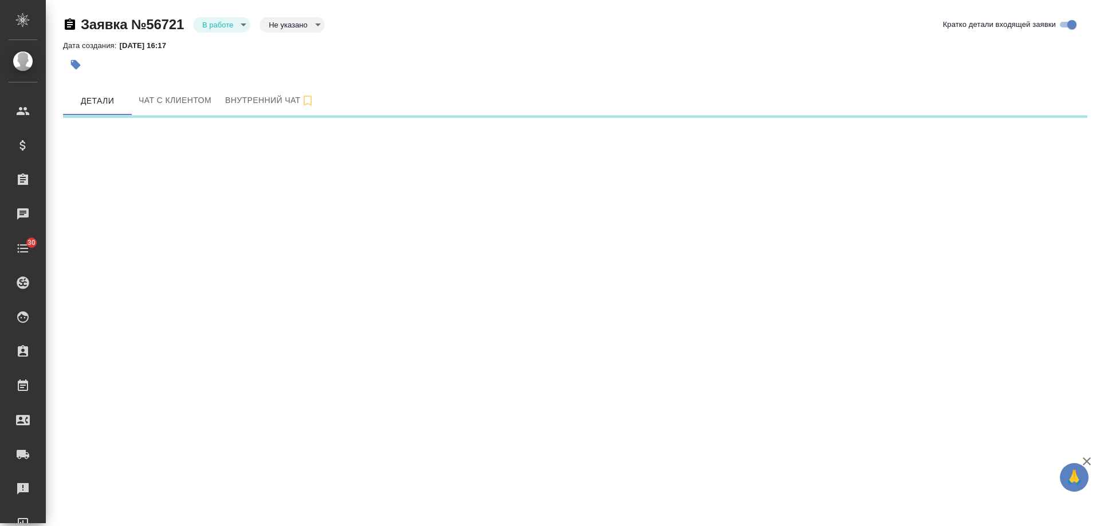
select select "RU"
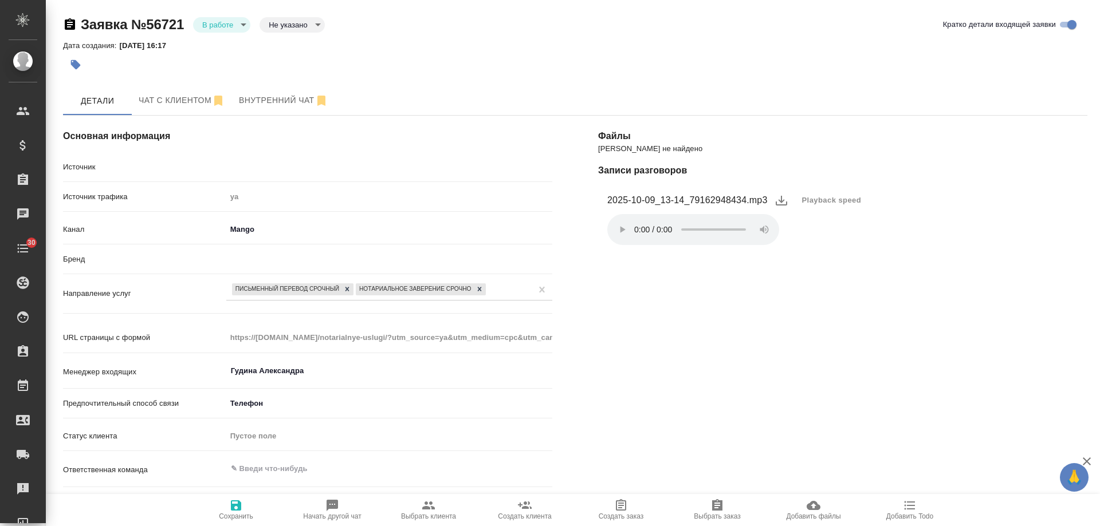
type textarea "x"
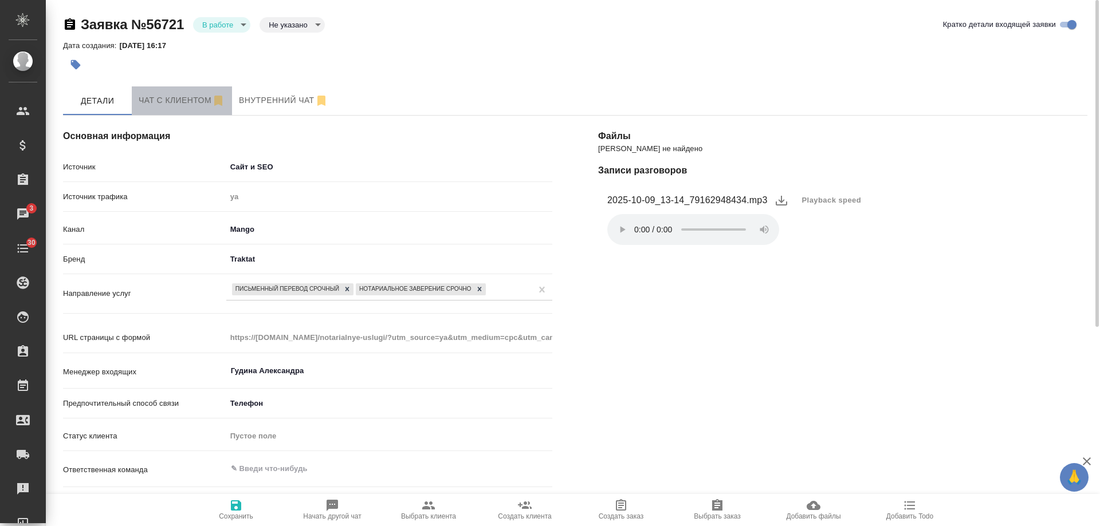
click at [168, 103] on span "Чат с клиентом" at bounding box center [182, 100] width 87 height 14
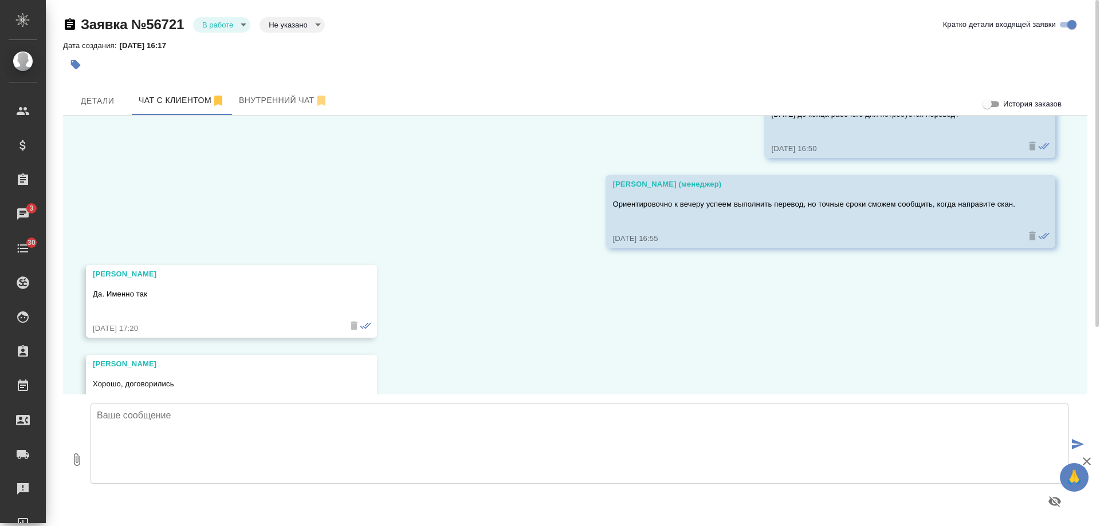
scroll to position [412, 0]
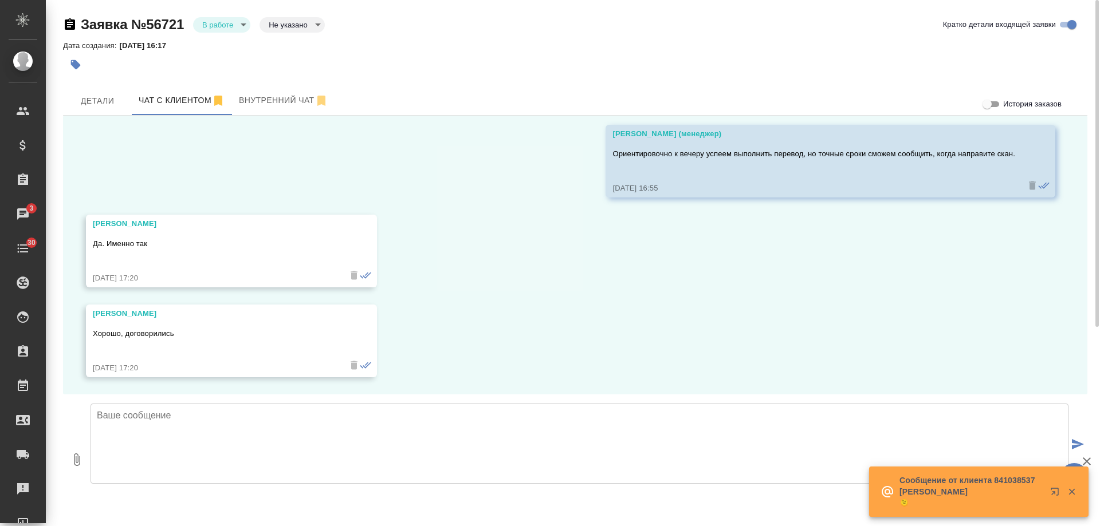
click at [265, 447] on textarea at bounding box center [580, 444] width 978 height 80
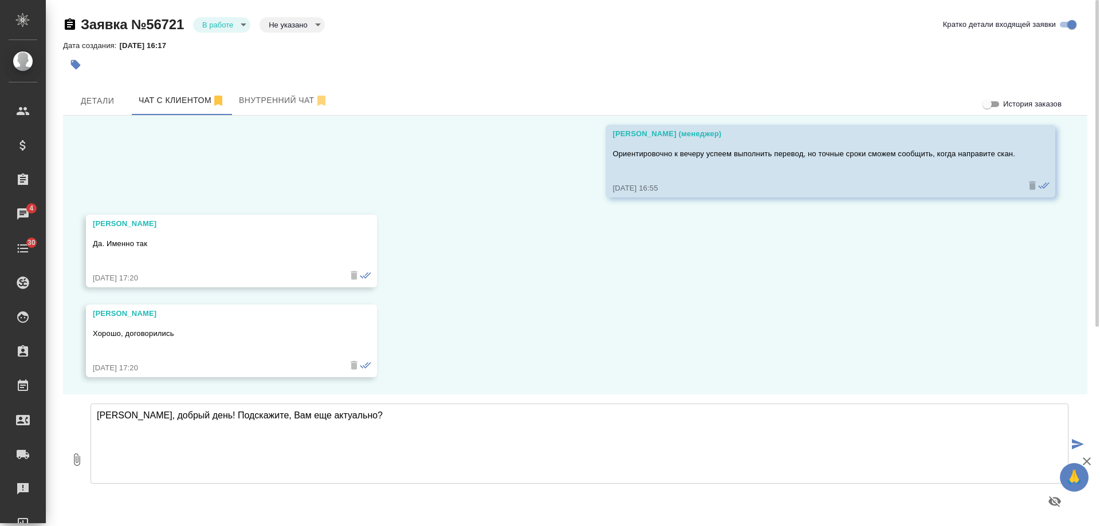
type textarea "Александр, добрый день! Подскажите, Вам еще актуально?"
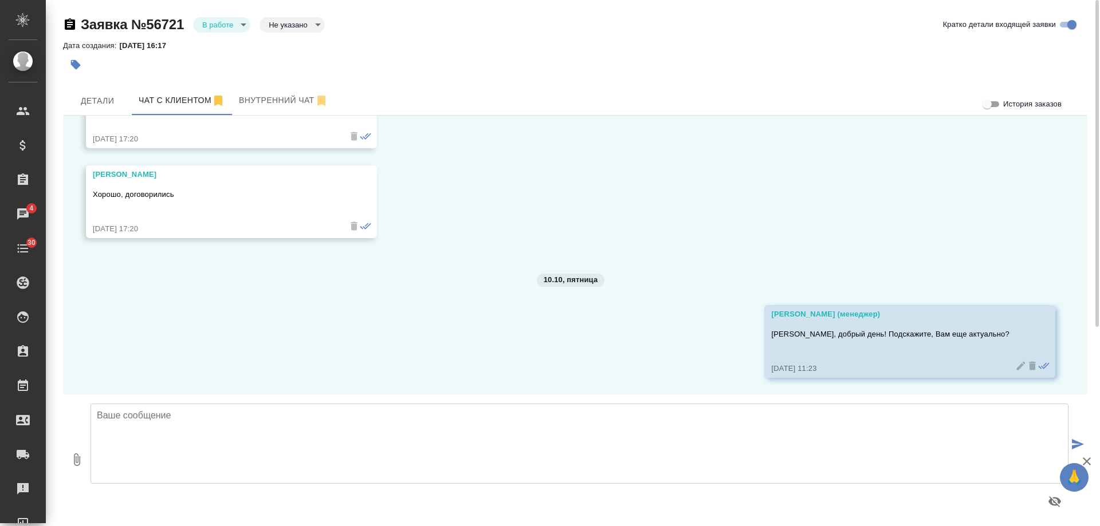
scroll to position [552, 0]
click at [95, 99] on span "Детали" at bounding box center [97, 101] width 55 height 14
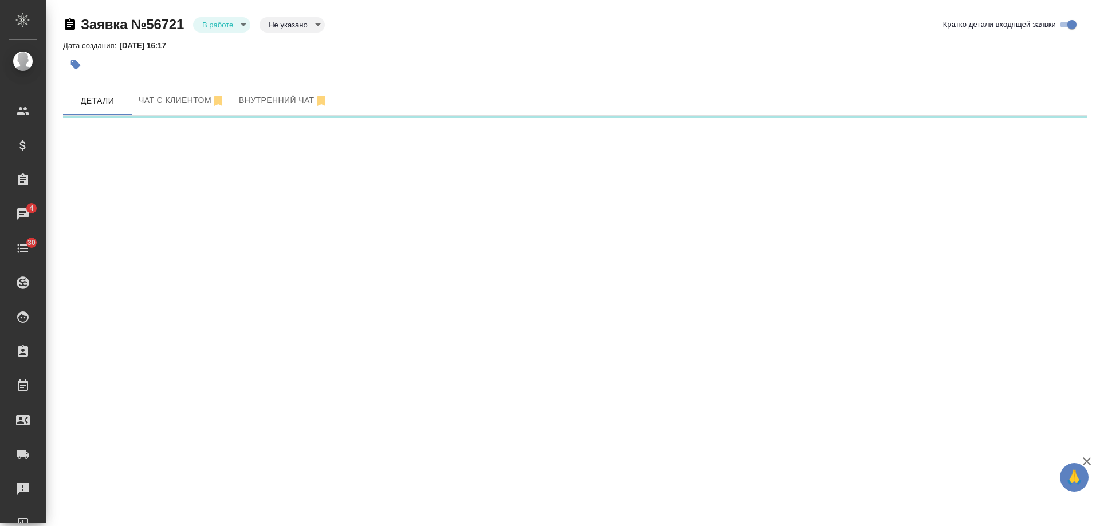
select select "RU"
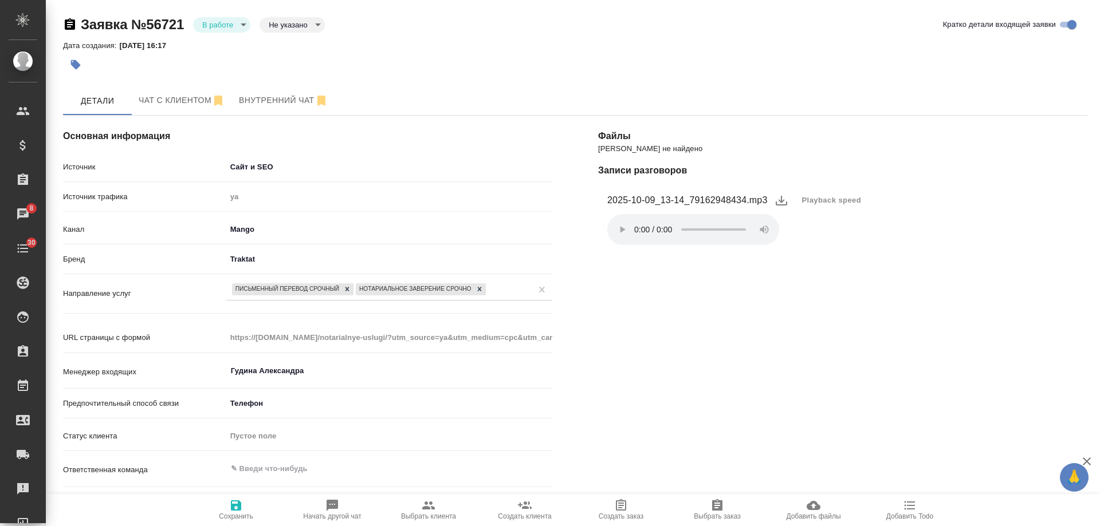
type textarea "x"
click at [162, 100] on span "Чат с клиентом" at bounding box center [182, 100] width 87 height 14
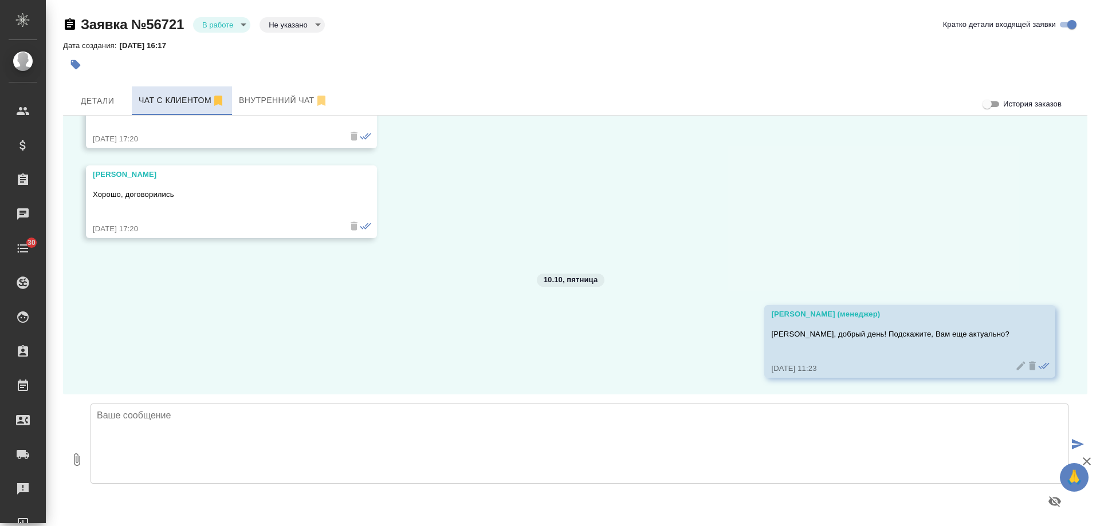
scroll to position [552, 0]
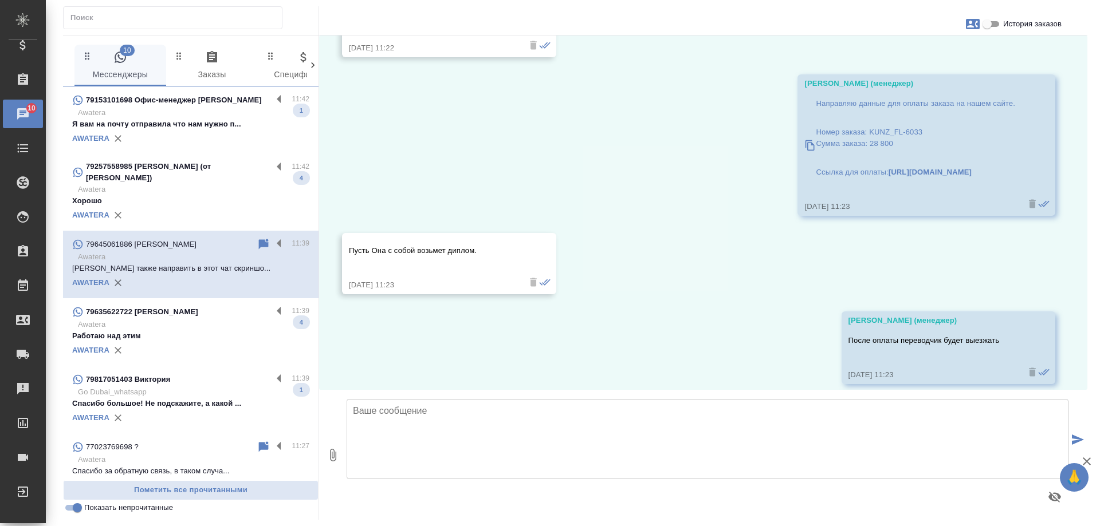
scroll to position [1547, 0]
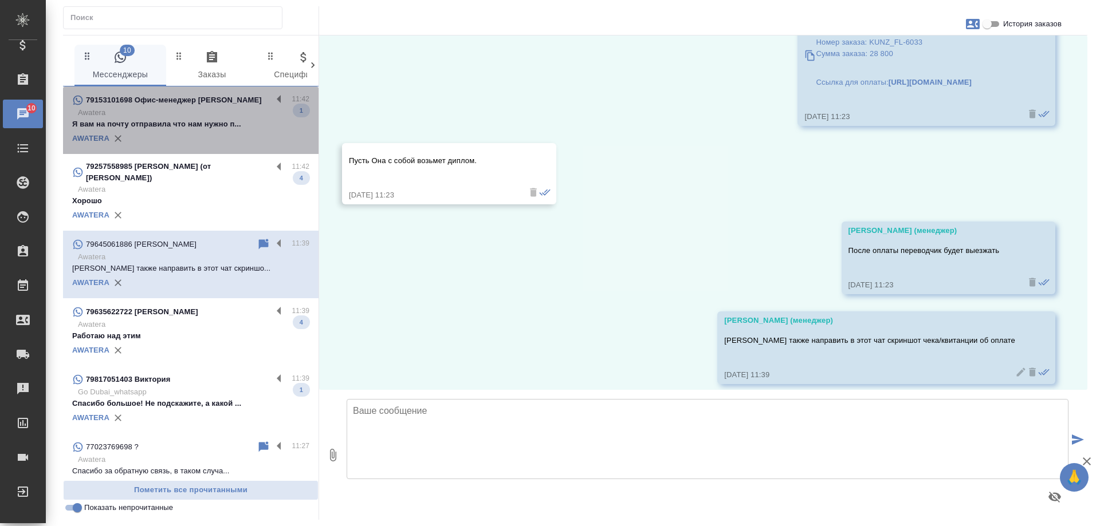
click at [194, 122] on p "Я вам на почту отправила что нам нужно п..." at bounding box center [190, 124] width 237 height 11
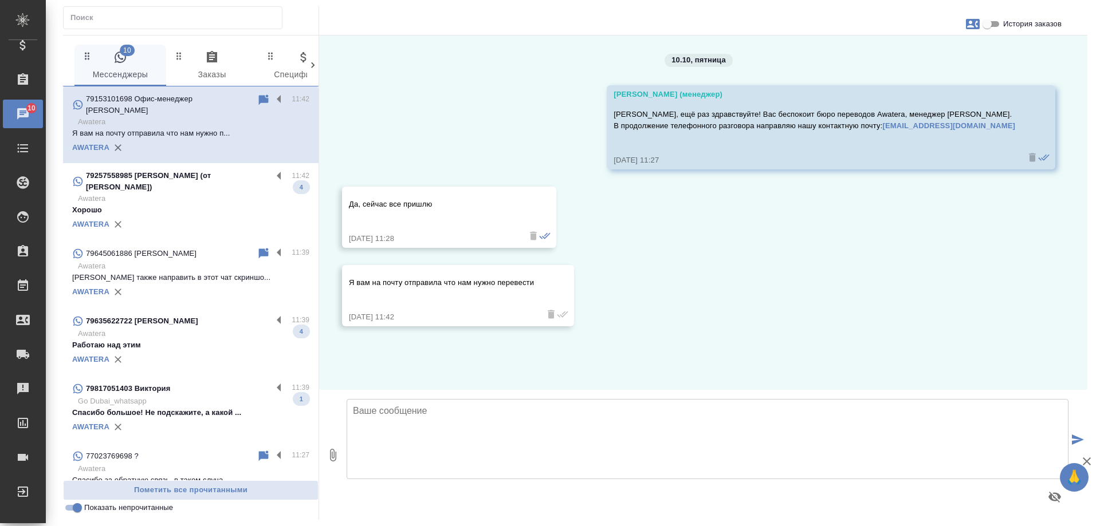
scroll to position [0, 0]
click at [185, 272] on p "[PERSON_NAME] также направить в этот чат скриншо..." at bounding box center [190, 277] width 237 height 11
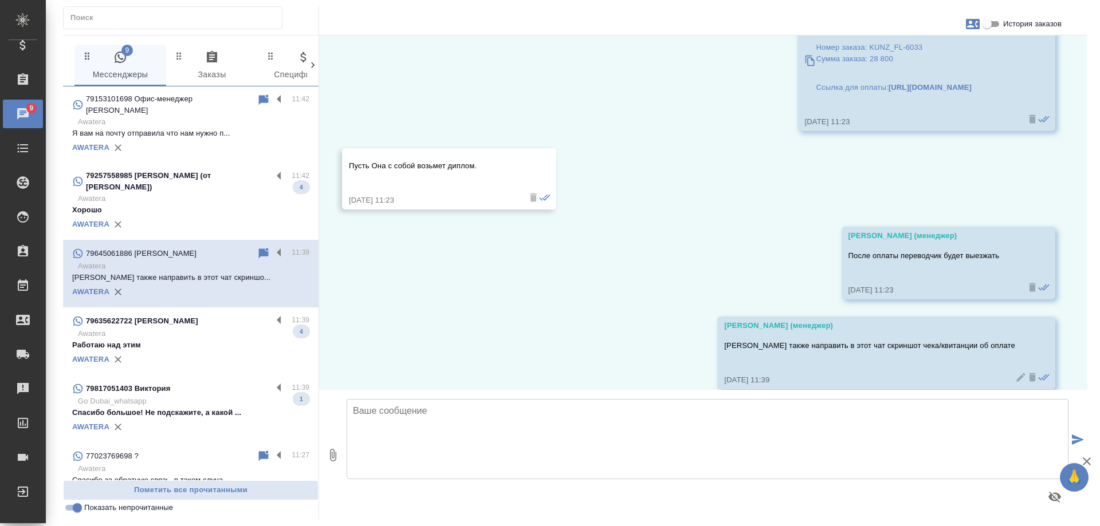
scroll to position [1547, 0]
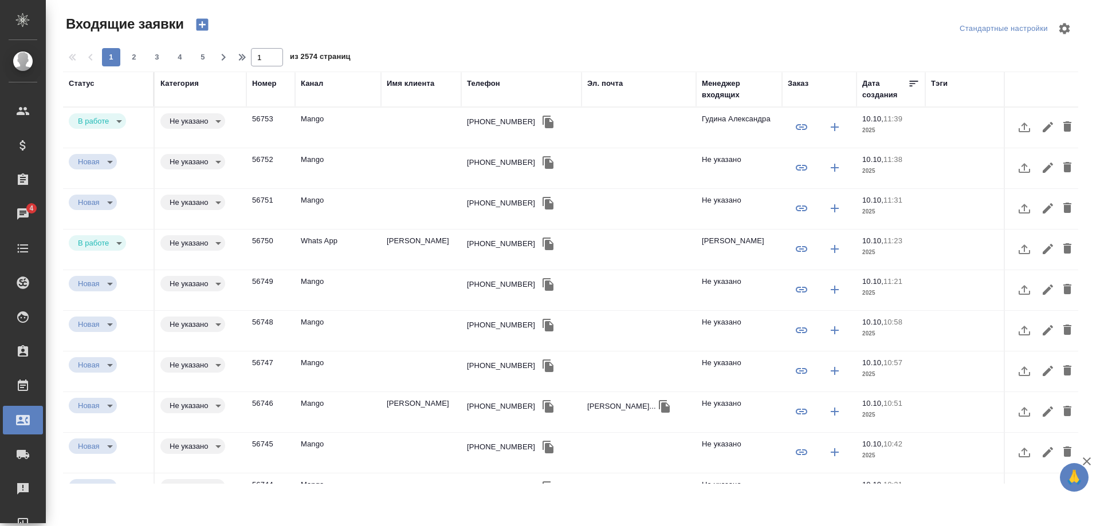
select select "RU"
click at [492, 119] on div "[PHONE_NUMBER]" at bounding box center [501, 121] width 68 height 11
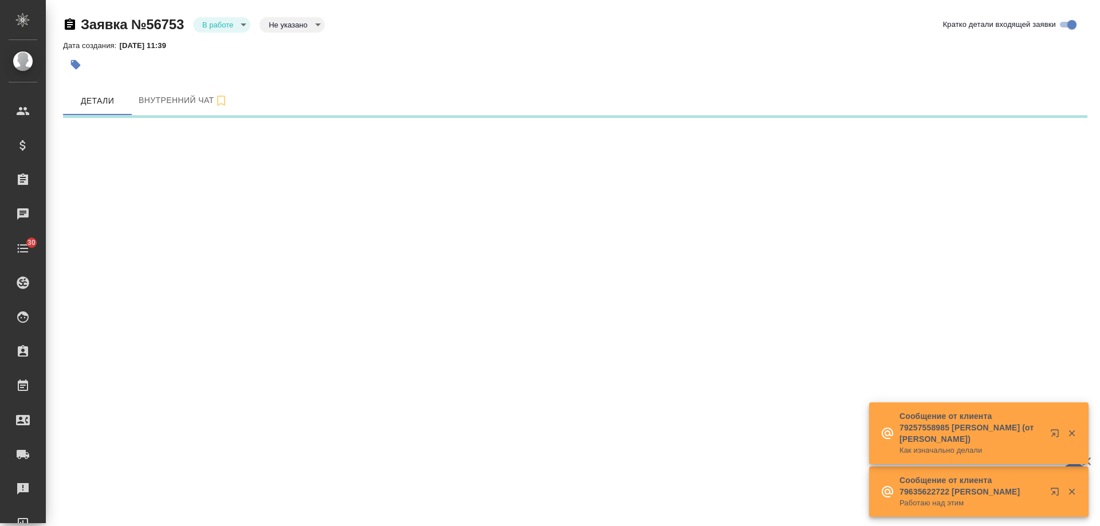
select select "RU"
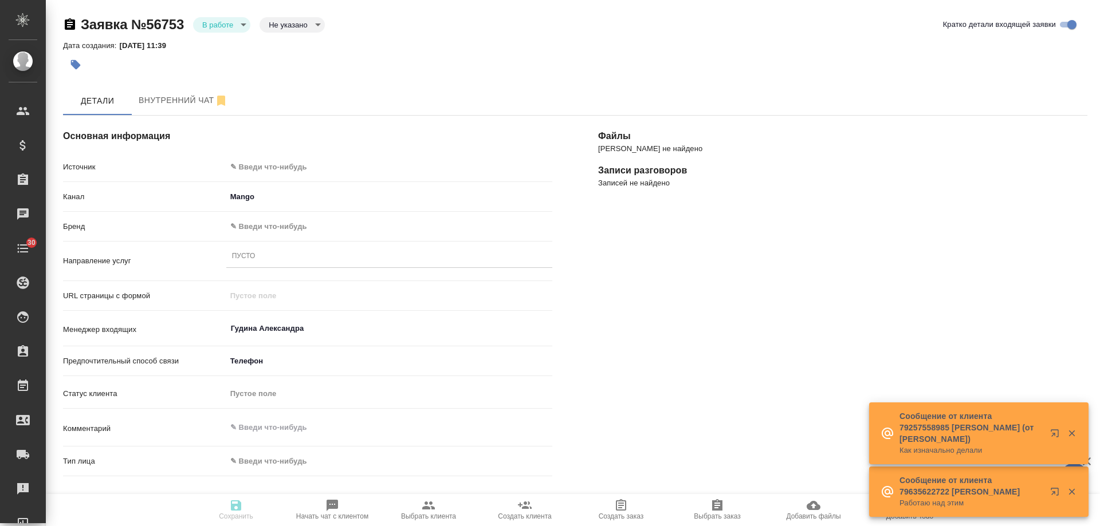
type textarea "x"
click at [245, 160] on body "🙏 .cls-1 fill:#fff; AWATERA [PERSON_NAME] Спецификации Заказы Чаты 30 Todo Прое…" at bounding box center [550, 263] width 1100 height 526
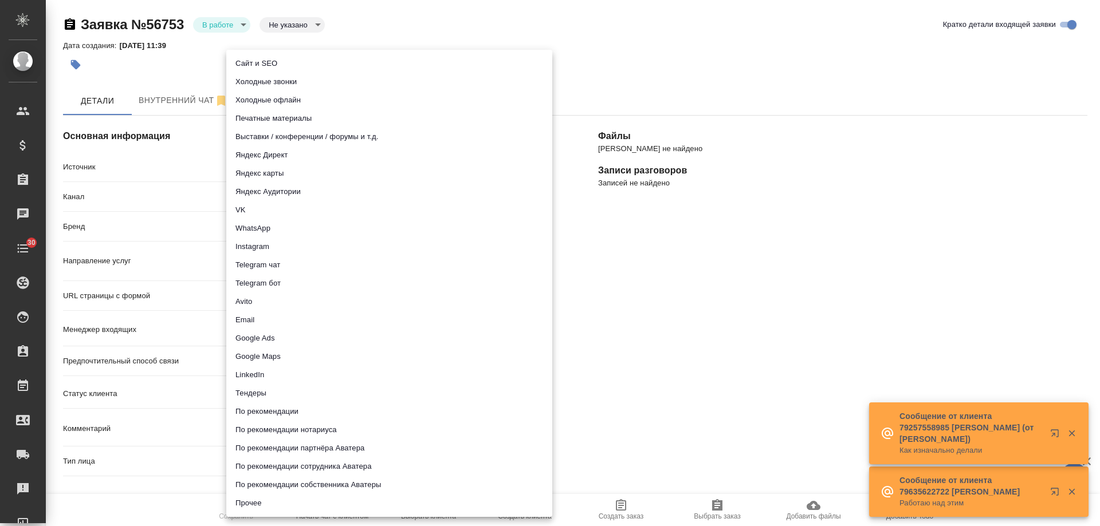
click at [269, 66] on li "Сайт и SEO" at bounding box center [389, 63] width 326 height 18
type input "seo"
type textarea "x"
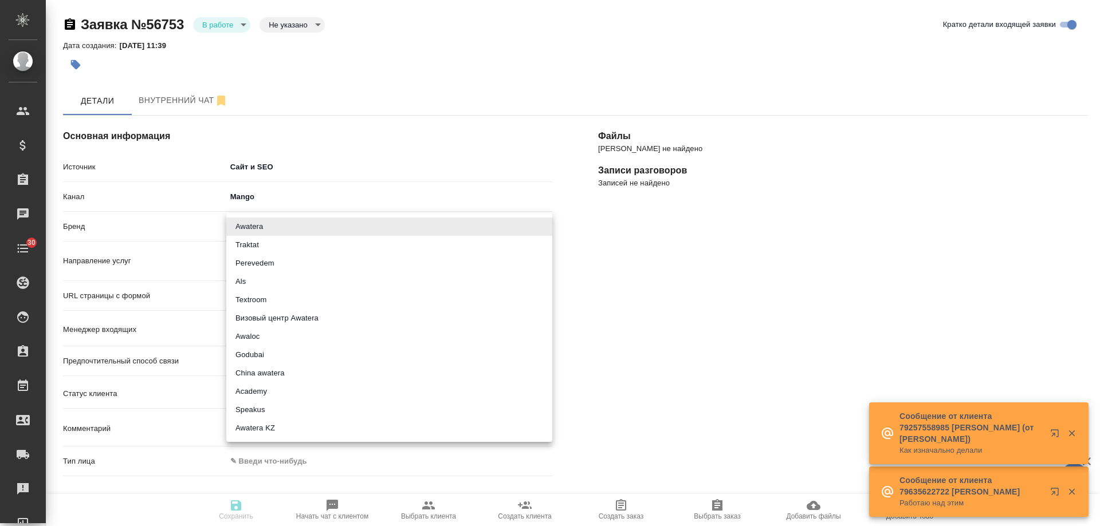
click at [270, 231] on body "🙏 .cls-1 fill:#fff; AWATERA [PERSON_NAME] Спецификации Заказы Чаты 30 Todo Прое…" at bounding box center [550, 263] width 1100 height 526
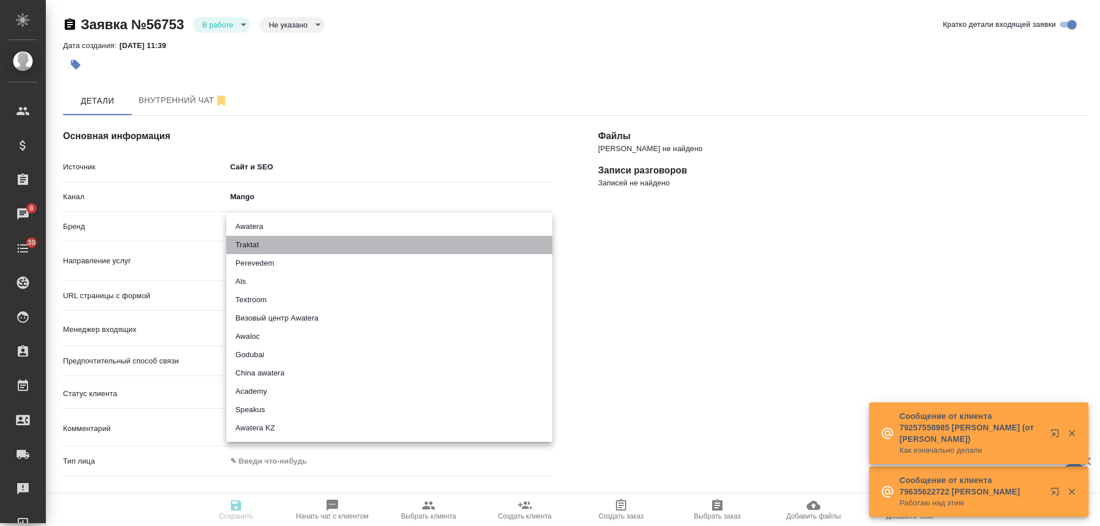
click at [270, 240] on li "Traktat" at bounding box center [389, 245] width 326 height 18
type input "traktat"
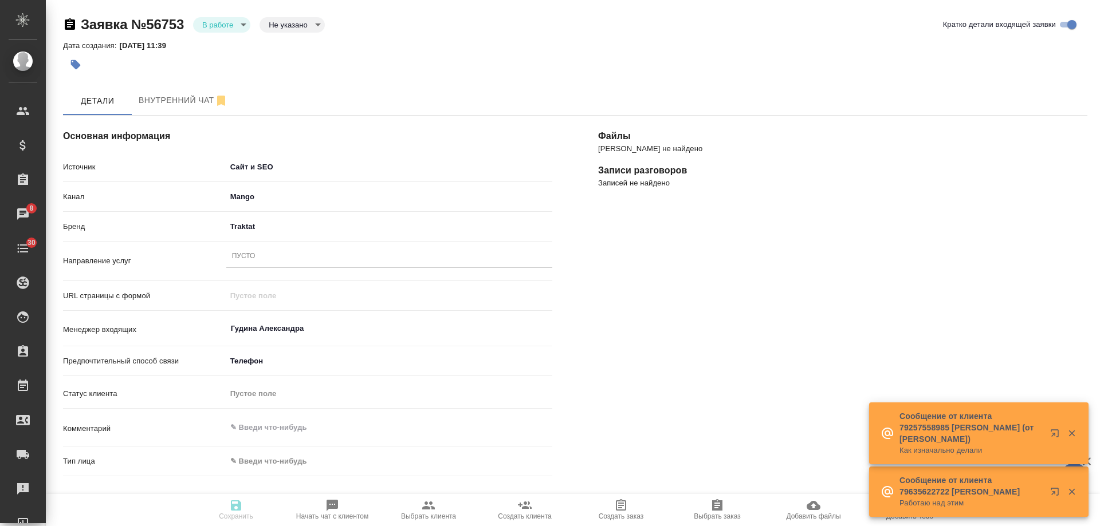
click at [263, 258] on div "Пусто" at bounding box center [389, 257] width 326 height 17
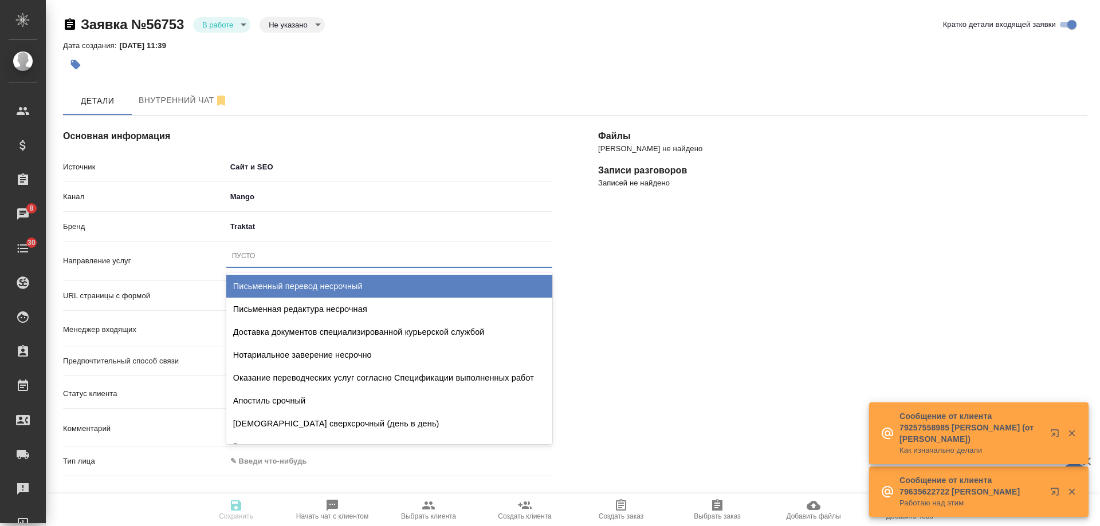
click at [276, 282] on div "Письменный перевод несрочный" at bounding box center [389, 286] width 326 height 23
type textarea "x"
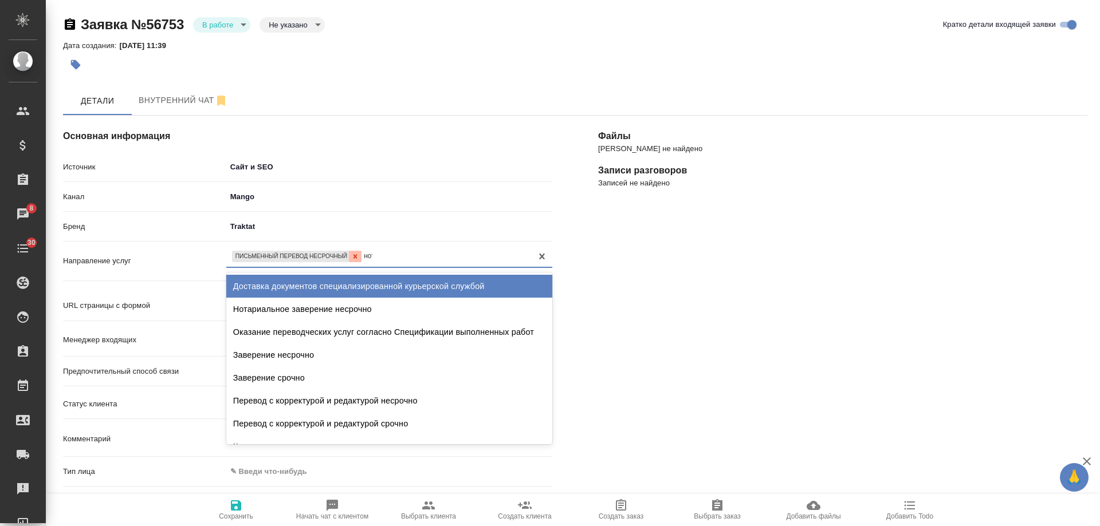
type input "нота"
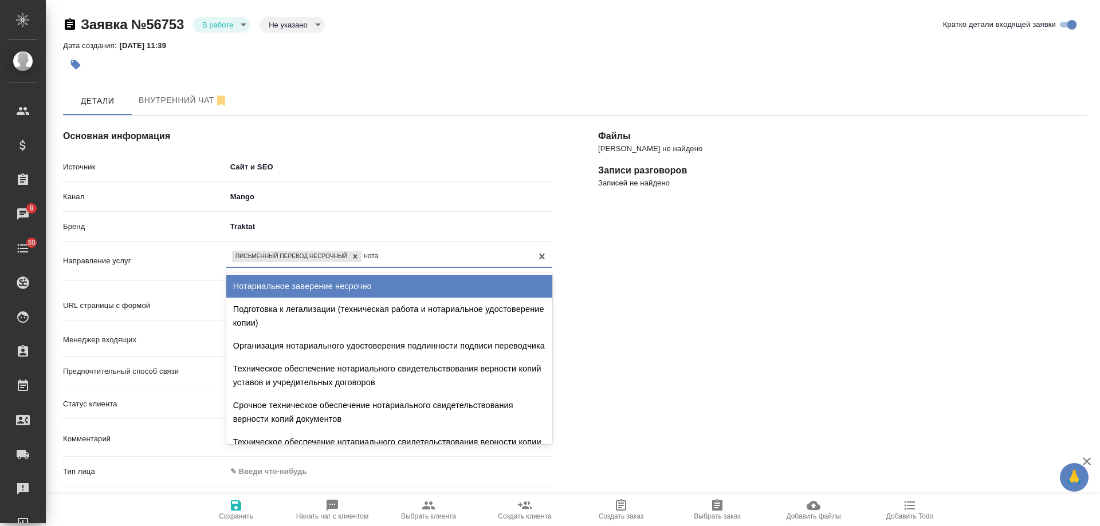
click at [363, 284] on div "Нотариальное заверение несрочно" at bounding box center [389, 286] width 326 height 23
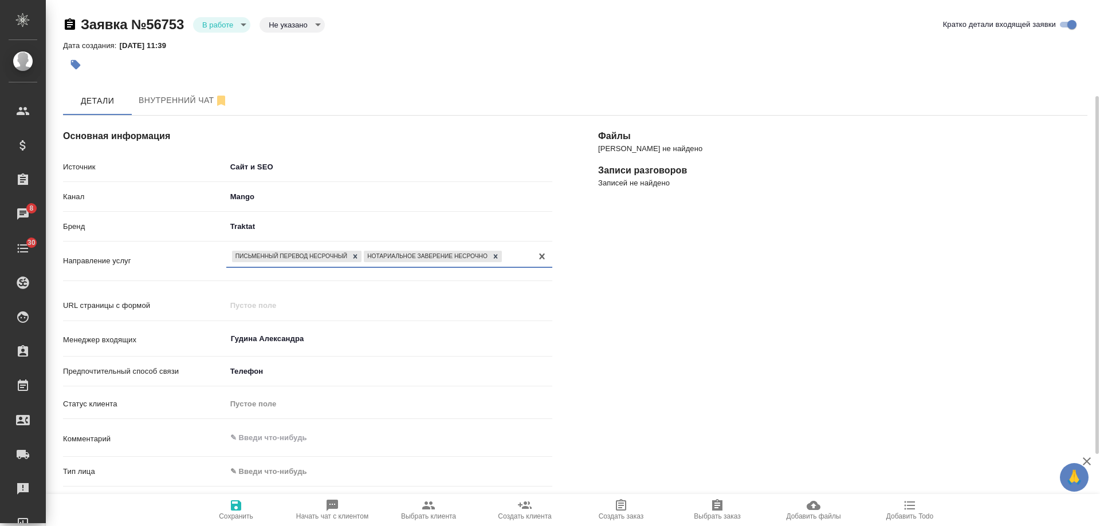
scroll to position [172, 0]
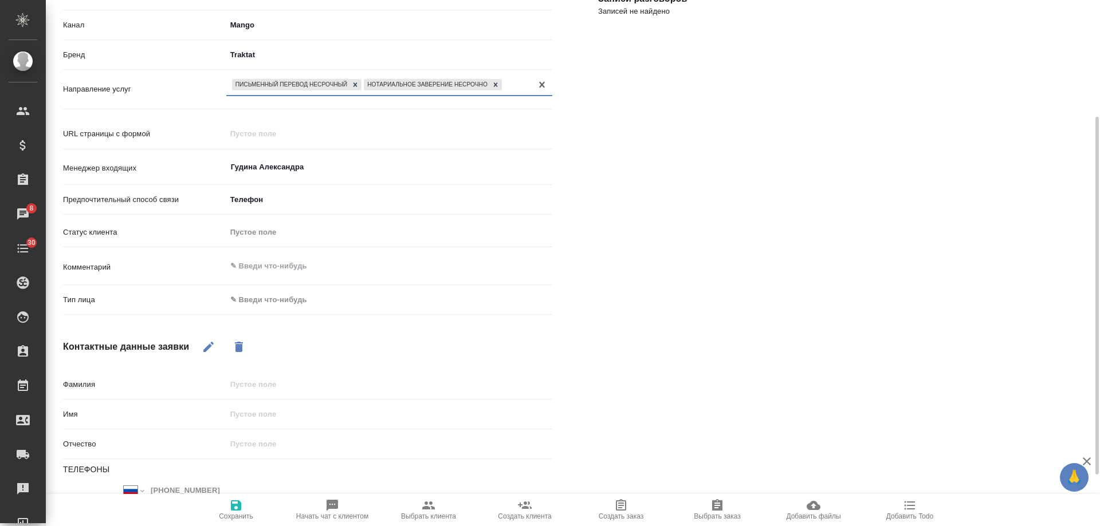
click at [283, 304] on body "🙏 .cls-1 fill:#fff; AWATERA [PERSON_NAME] Спецификации Заказы 8 Чаты 30 Todo Пр…" at bounding box center [550, 263] width 1100 height 526
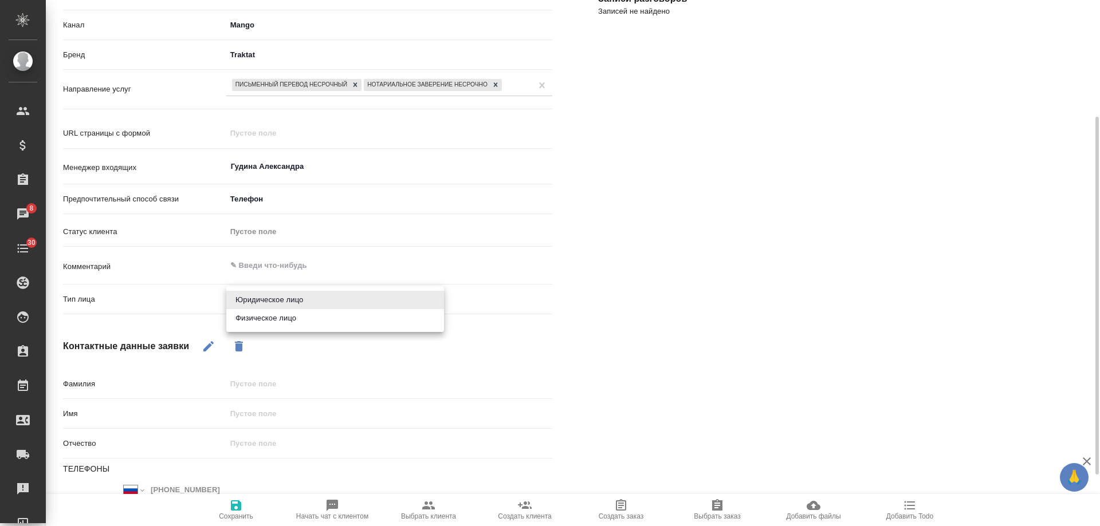
click at [274, 324] on li "Физическое лицо" at bounding box center [335, 318] width 218 height 18
type textarea "x"
type input "private"
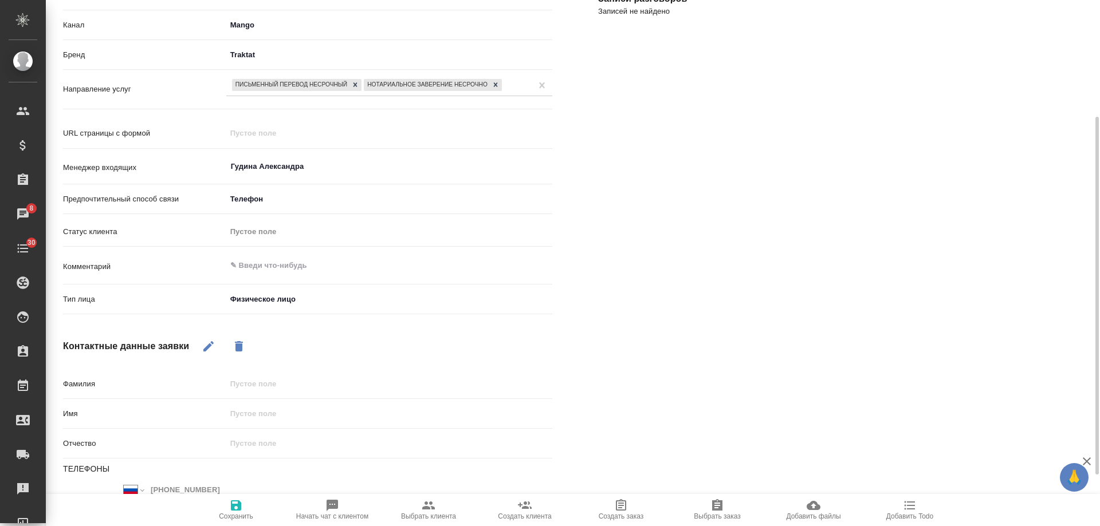
click at [201, 351] on button "button" at bounding box center [208, 346] width 27 height 27
click at [249, 413] on input "text" at bounding box center [389, 414] width 325 height 17
type textarea "x"
type input "Ма"
type textarea "x"
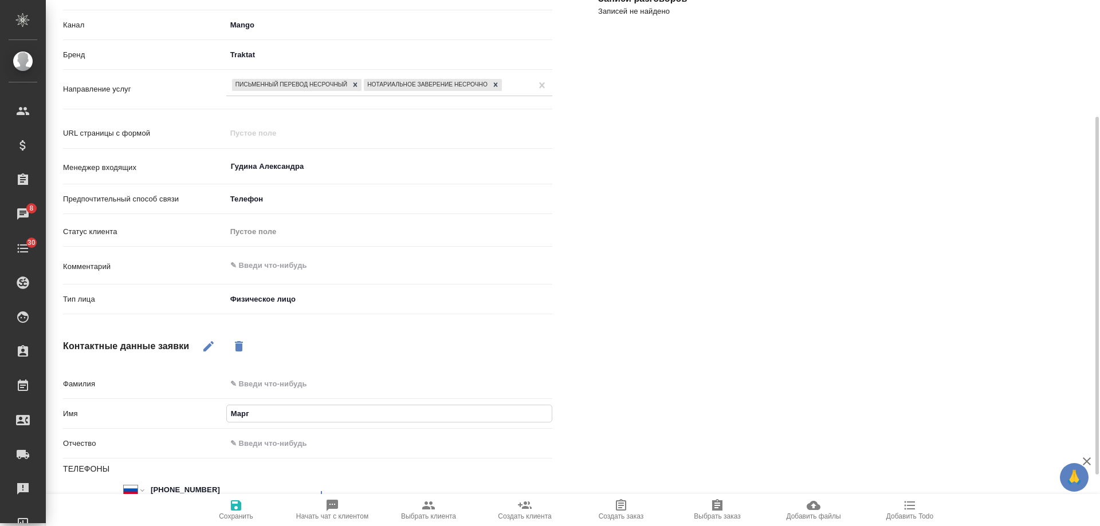
type input "Марга"
type textarea "x"
type input "Маргар"
type textarea "x"
type input "Маргарит"
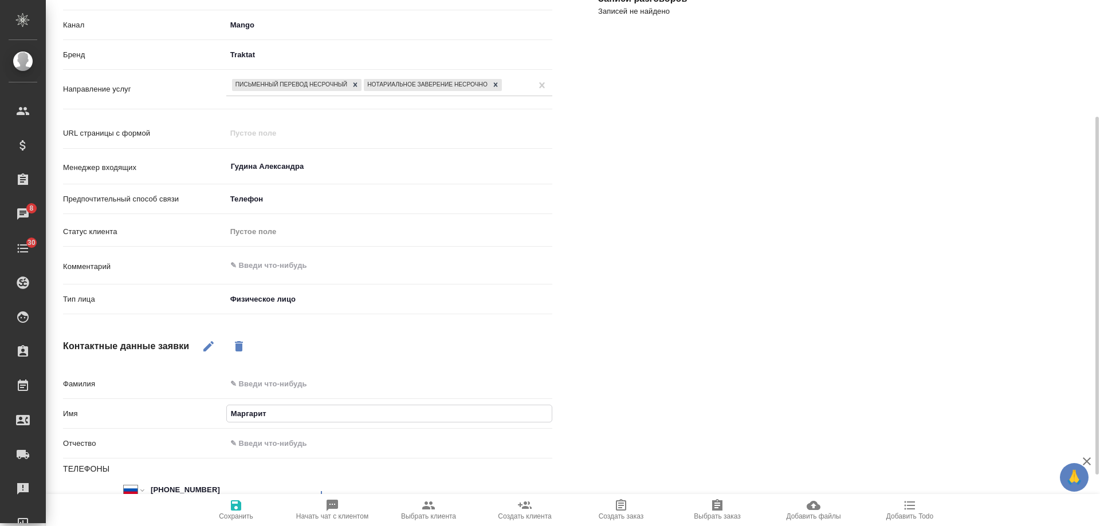
type textarea "x"
type input "Маргарита"
type textarea "x"
type input "Маргарита"
click at [237, 503] on icon "button" at bounding box center [236, 506] width 14 height 14
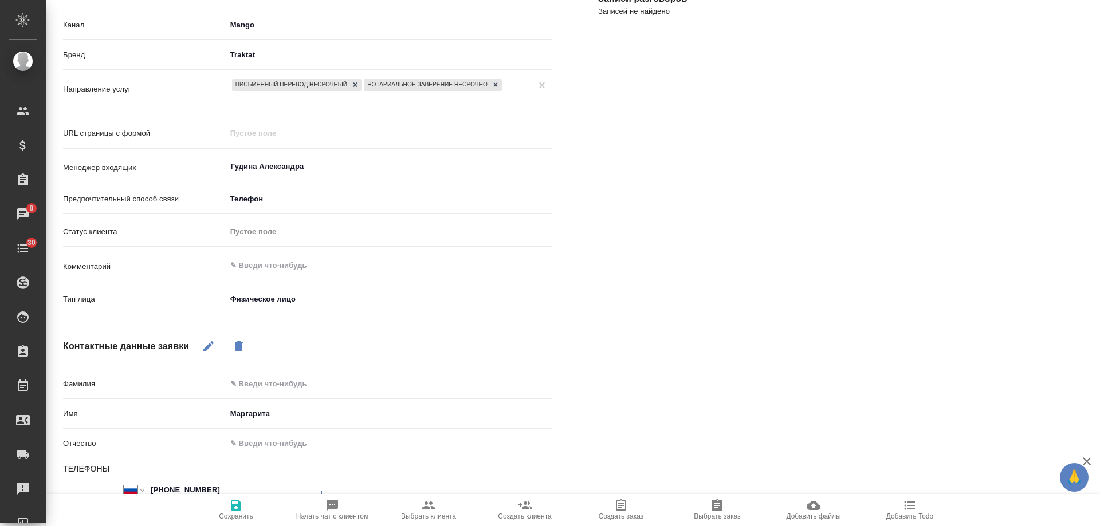
select select "RU"
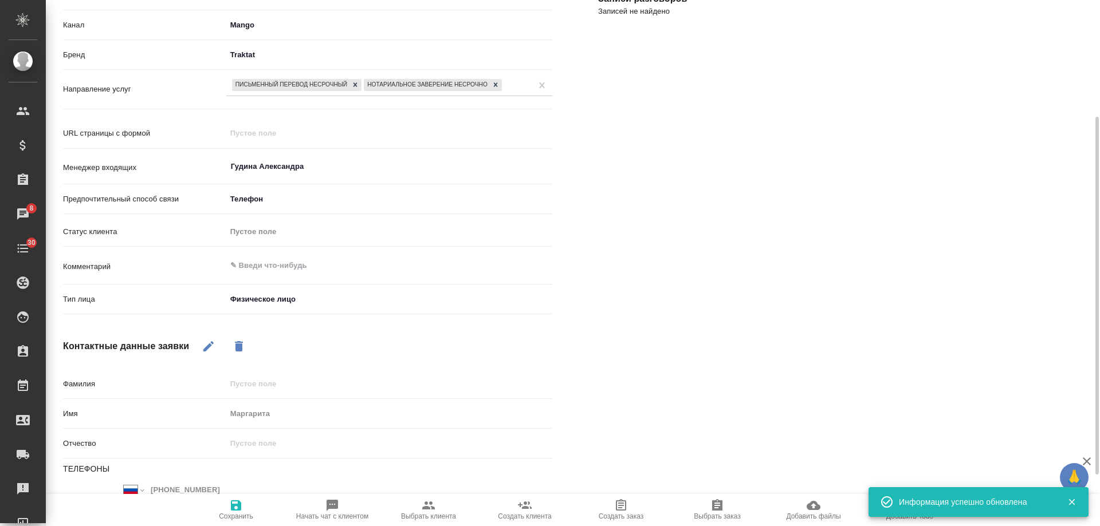
type textarea "x"
click at [273, 268] on textarea at bounding box center [389, 266] width 325 height 19
type textarea "п"
type textarea "x"
type textarea "по"
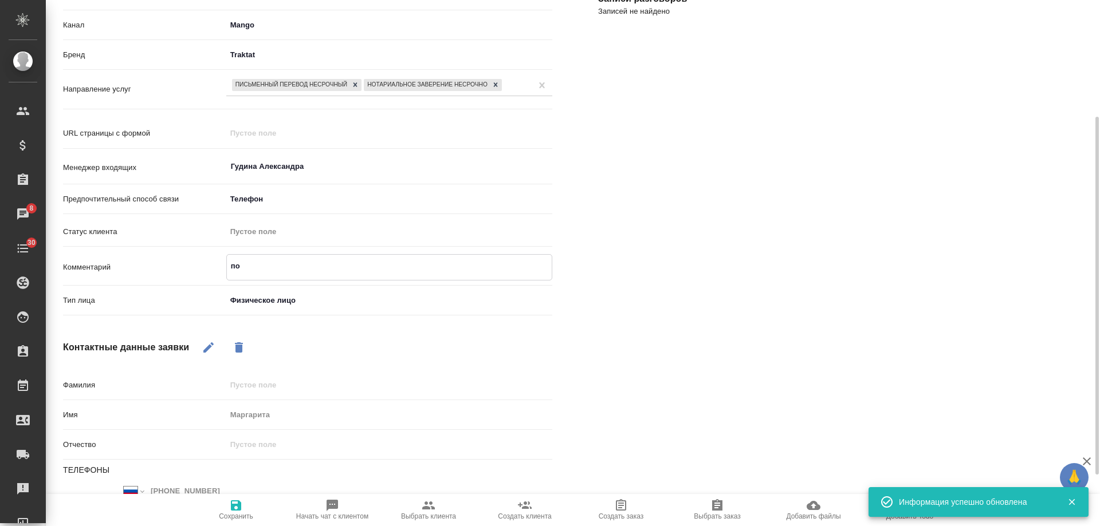
type textarea "x"
type textarea "под"
type textarea "x"
type textarea "подой"
type textarea "x"
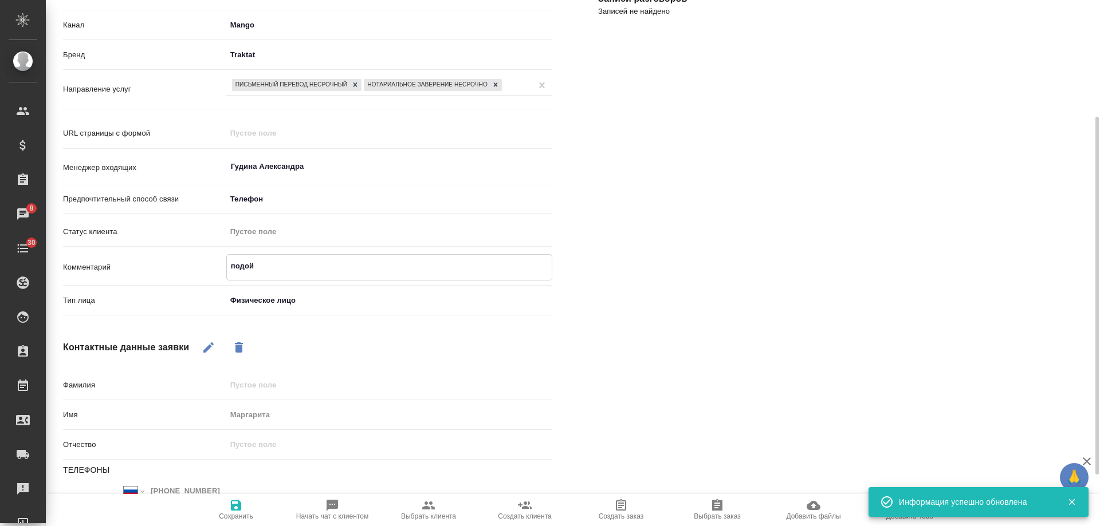
type textarea "подойд"
type textarea "x"
type textarea "подойде"
type textarea "x"
type textarea "подойдет"
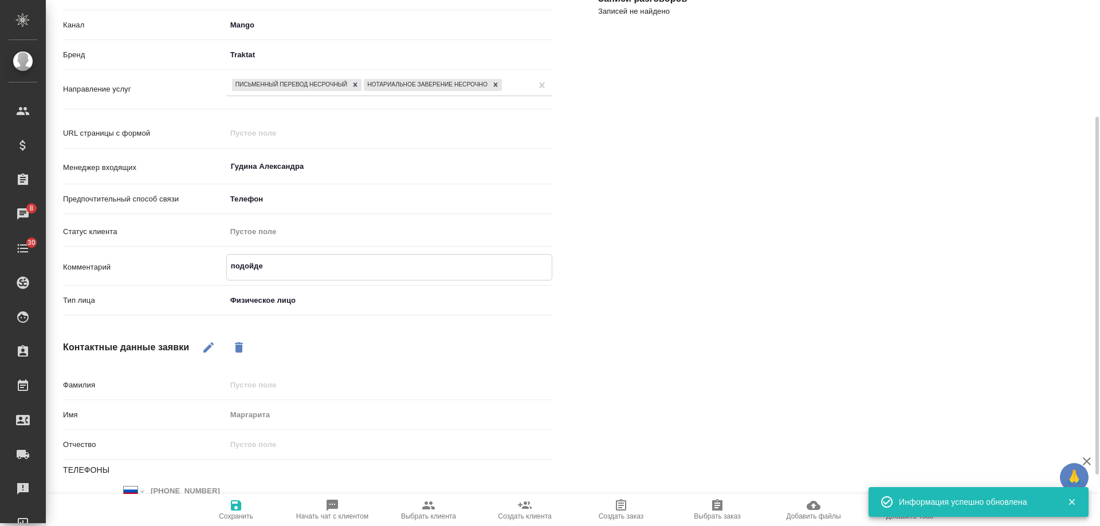
type textarea "x"
type textarea "подойдет"
type textarea "x"
type textarea "подойдет е"
type textarea "x"
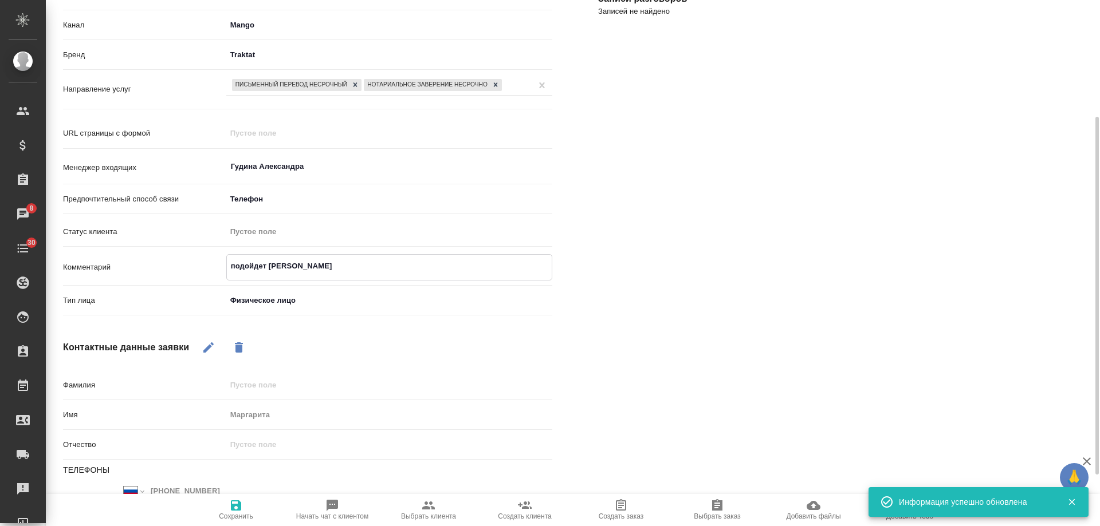
type textarea "подойдет ее"
type textarea "x"
type textarea "подойдет ее"
type textarea "x"
type textarea "подойдет ее с"
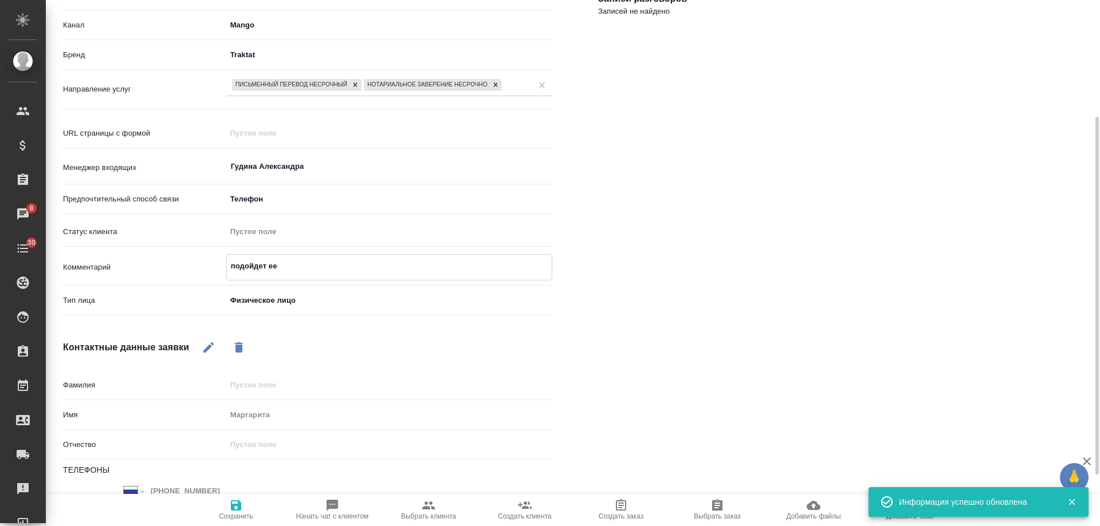
type textarea "x"
type textarea "подойдет ее сы"
type textarea "x"
type textarea "подойдет ее сын"
type textarea "x"
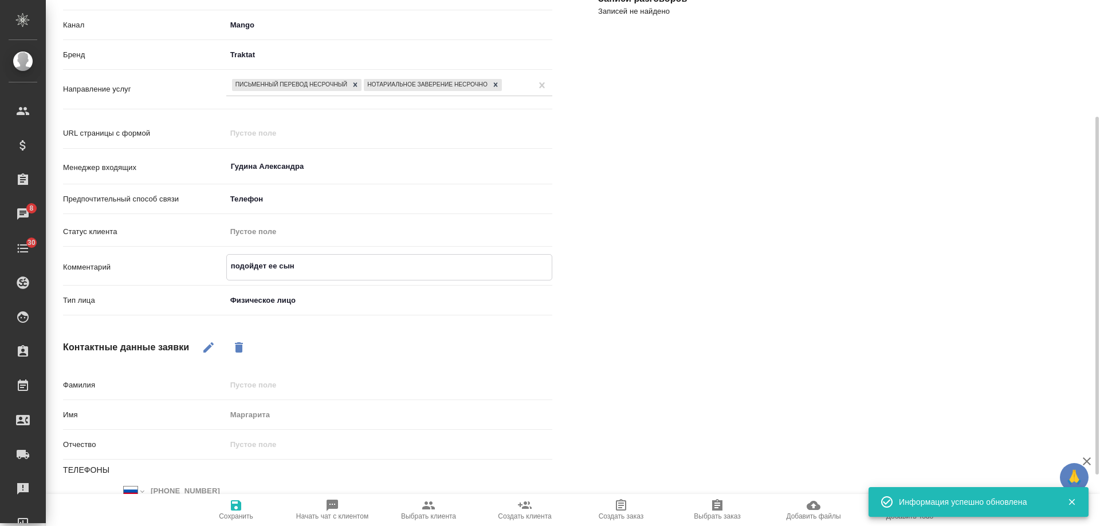
type textarea "подойдет ее сын"
type textarea "x"
type textarea "подойдет ее сын в"
type textarea "x"
type textarea "подойдет ее сын в"
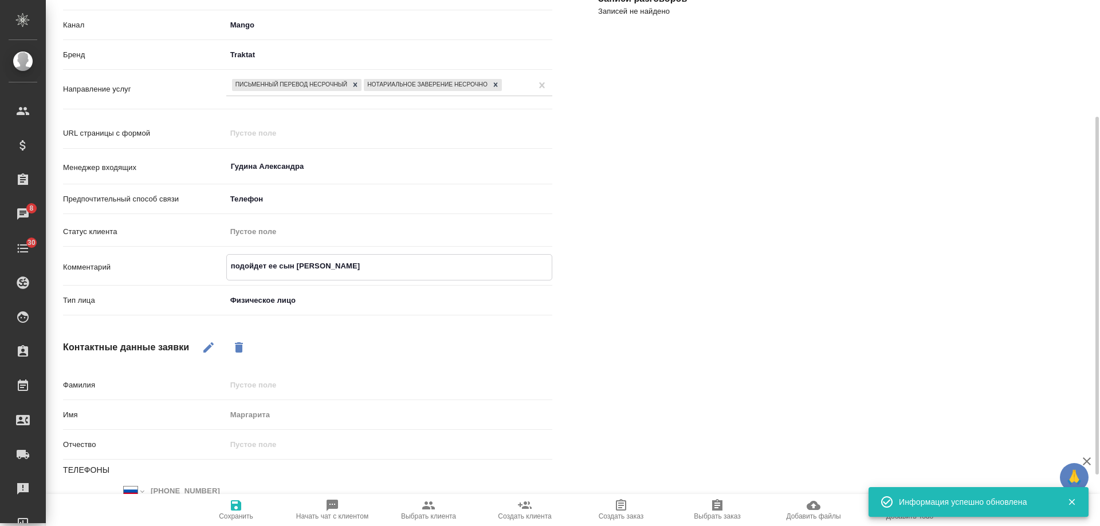
type textarea "x"
type textarea "подойдет ее сын в С"
type textarea "x"
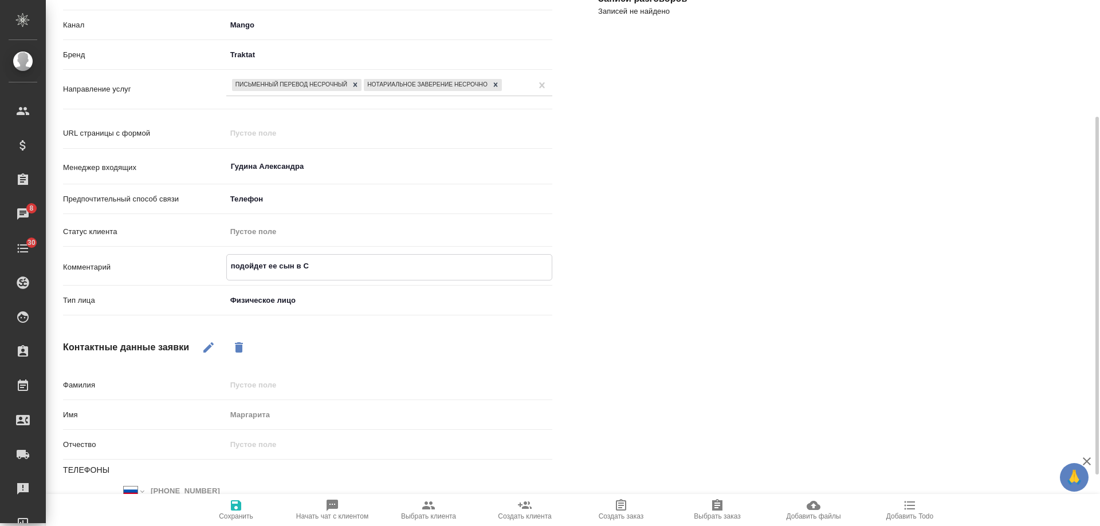
type textarea "подойдет ее сын в Си"
type textarea "x"
type textarea "подойдет ее сын в Сити"
type textarea "x"
type textarea "подойдет ее сын в Сити1"
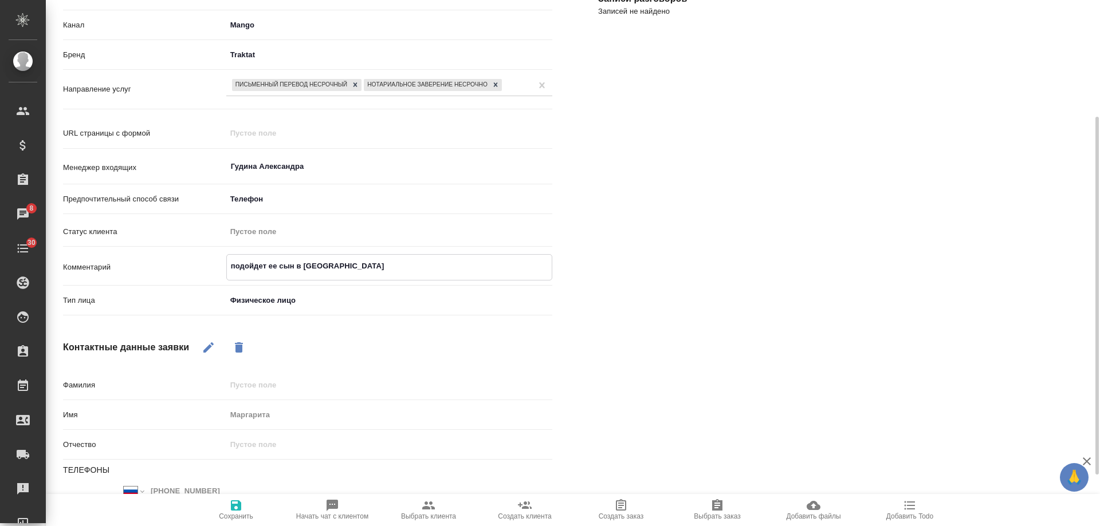
type textarea "x"
type textarea "подойдет ее сын в Сити1,"
type textarea "x"
type textarea "подойдет ее сын в Сити1,"
type textarea "x"
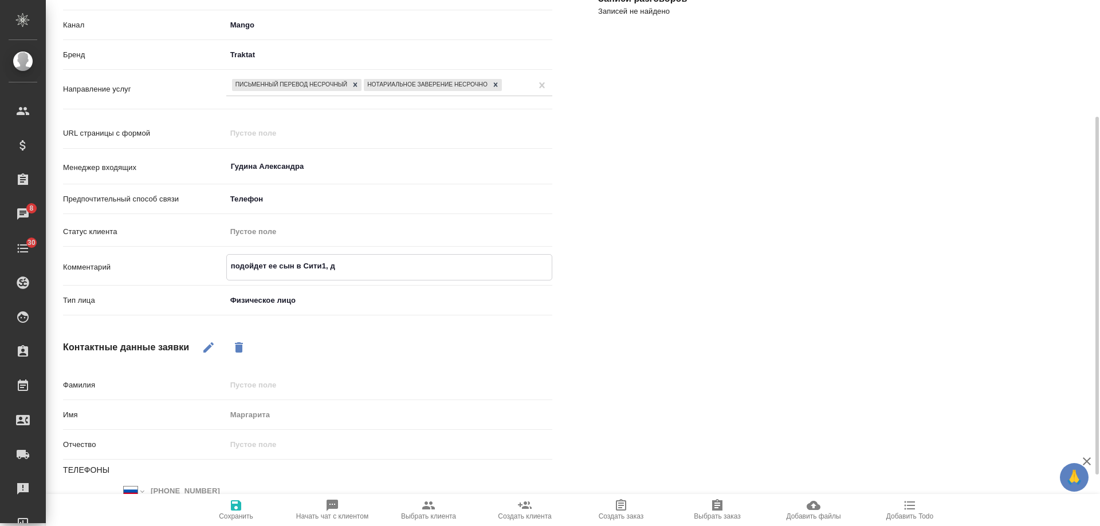
type textarea "подойдет ее сын в Сити1, до"
type textarea "x"
type textarea "подойдет ее сын в Сити1, дов"
type textarea "x"
type textarea "подойдет ее сын в Сити1, дове"
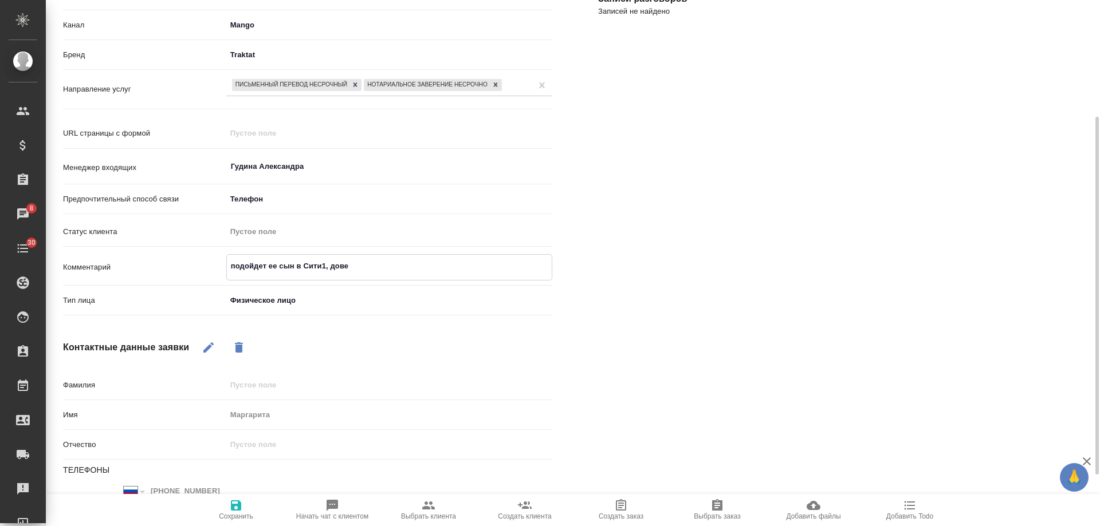
type textarea "x"
type textarea "подойдет ее сын в Сити1, довер"
type textarea "x"
type textarea "подойдет ее сын в Сити1, довере"
type textarea "x"
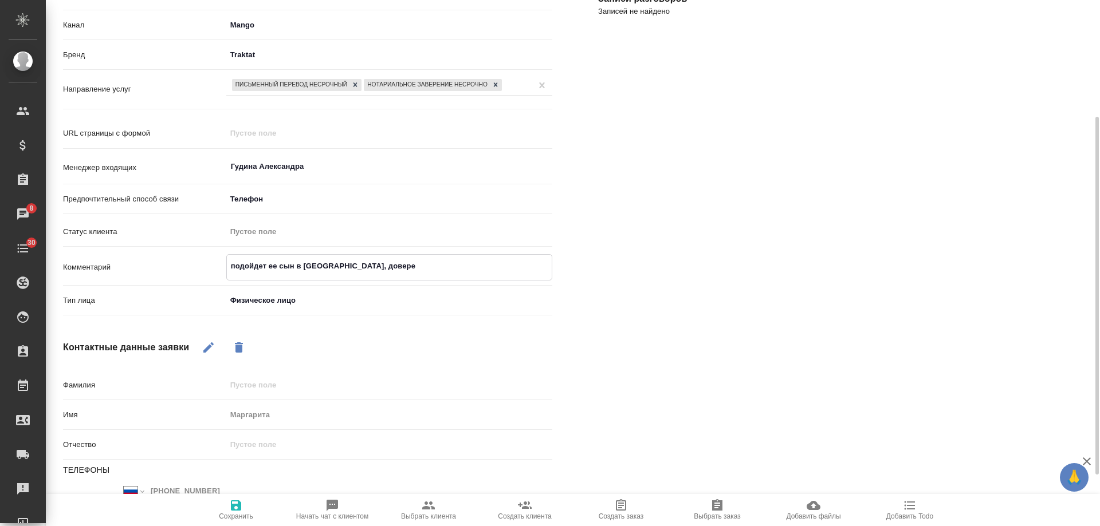
type textarea "подойдет ее сын в Сити1, доверен"
type textarea "x"
type textarea "подойдет ее сын в Сити1, доверенн"
type textarea "x"
type textarea "подойдет ее сын в Сити1, доверенно"
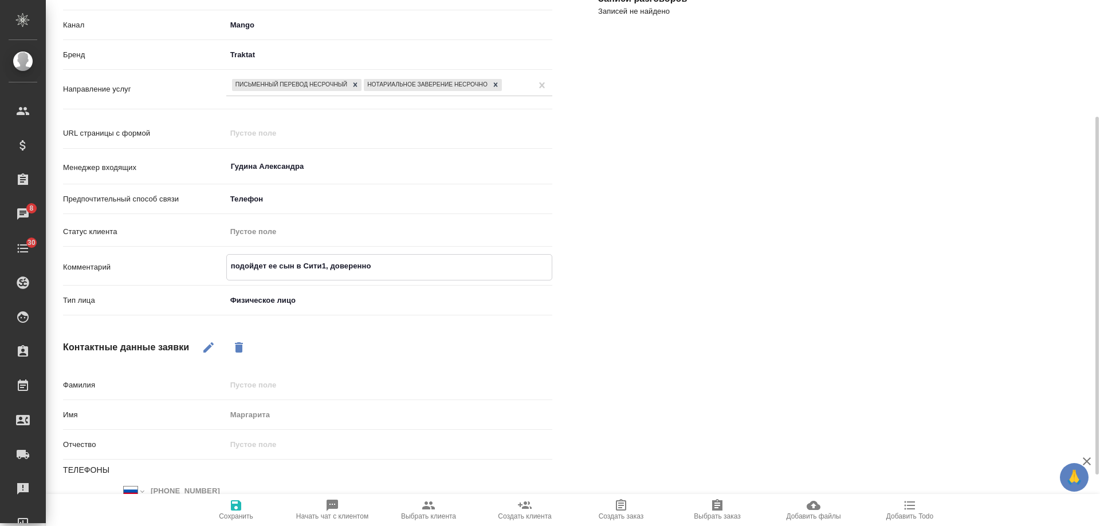
type textarea "x"
type textarea "подойдет ее сын в Сити1, довереннос"
type textarea "x"
type textarea "подойдет ее сын в Сити1, доверенност"
type textarea "x"
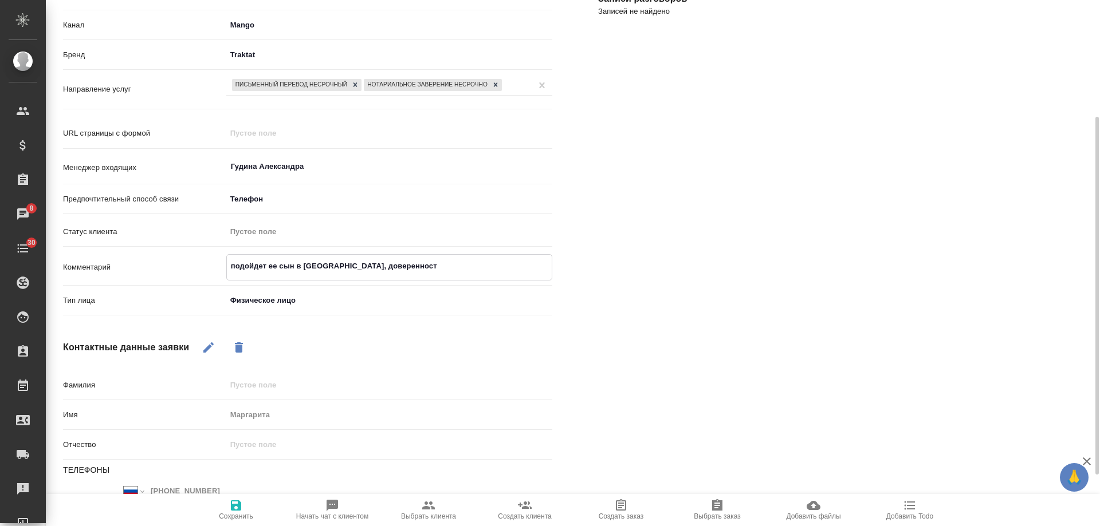
type textarea "подойдет ее сын в Сити1, доверенность"
type textarea "x"
type textarea "подойдет ее сын в Сити1, доверенность"
type textarea "x"
type textarea "подойдет ее сын в Сити1, доверенность и"
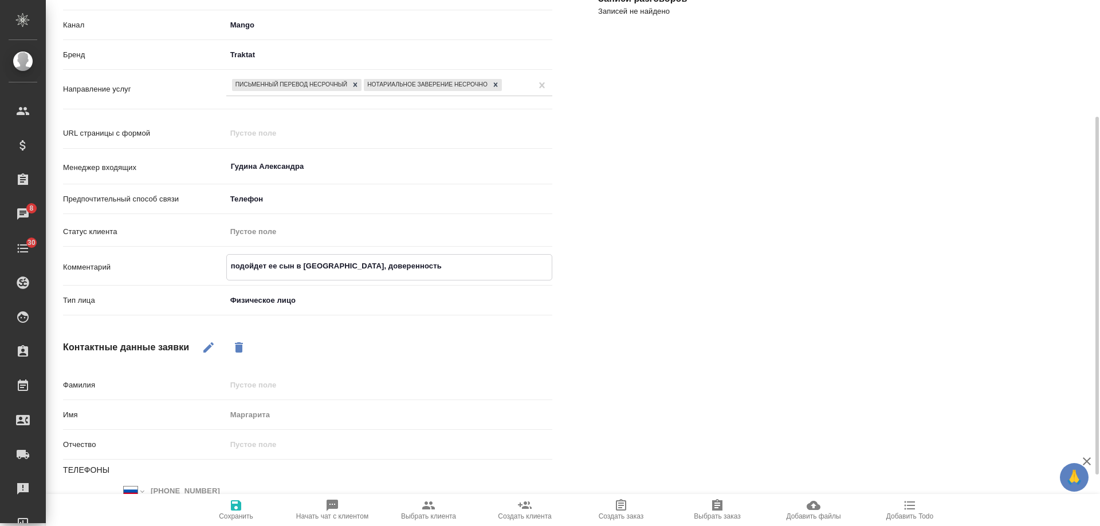
type textarea "x"
type textarea "подойдет ее сын в Сити1, доверенность из"
type textarea "x"
type textarea "подойдет ее сын в Сити1, доверенность из"
type textarea "x"
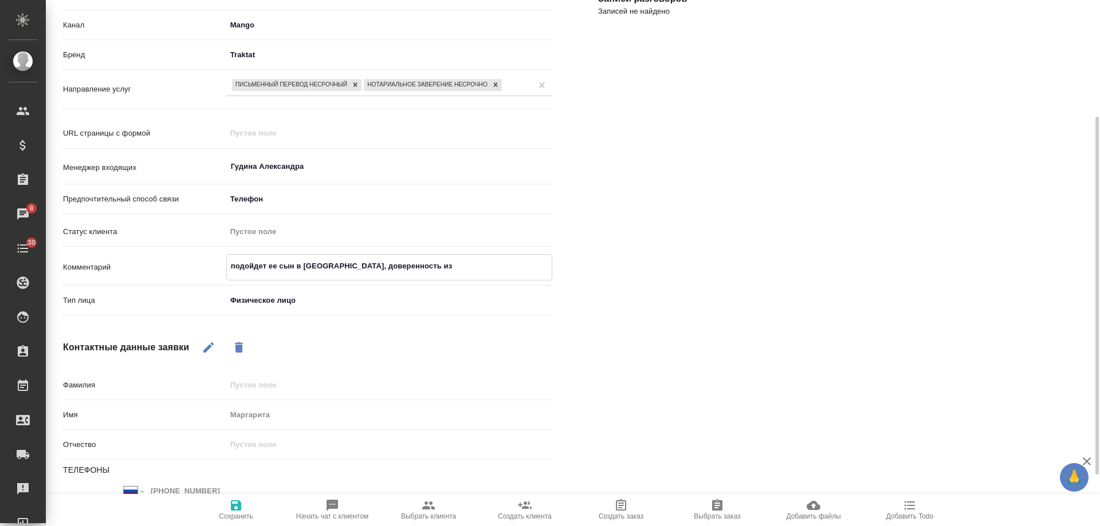
type textarea "подойдет ее сын в Сити1, доверенность из К"
type textarea "x"
type textarea "подойдет ее сын в Сити1, доверенность из Ка"
type textarea "x"
type textarea "подойдет ее сын в Сити1, доверенность из Кан"
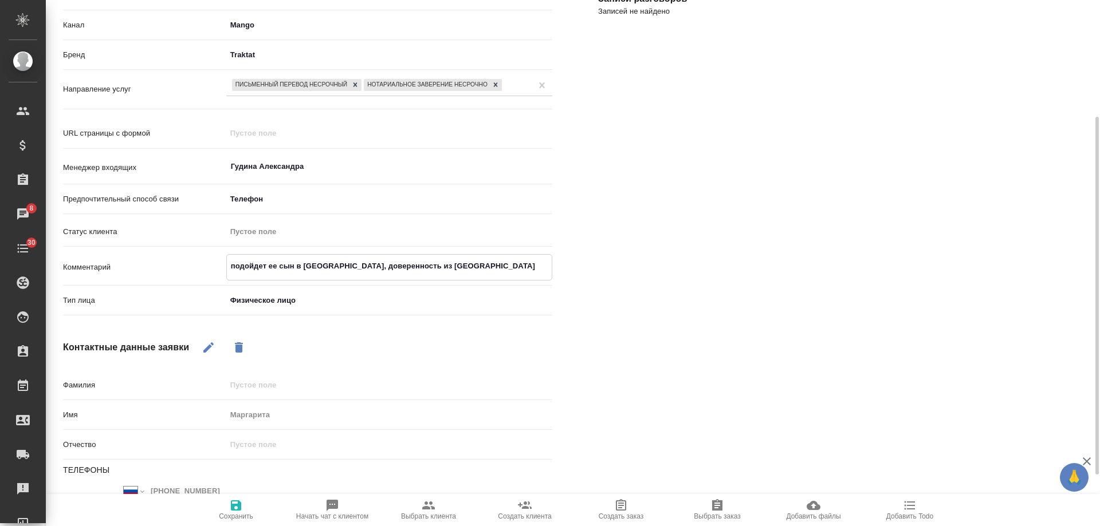
type textarea "x"
type textarea "подойдет ее сын в Сити1, доверенность из Кана"
type textarea "x"
type textarea "подойдет ее сын в Сити1, доверенность из Канад"
type textarea "x"
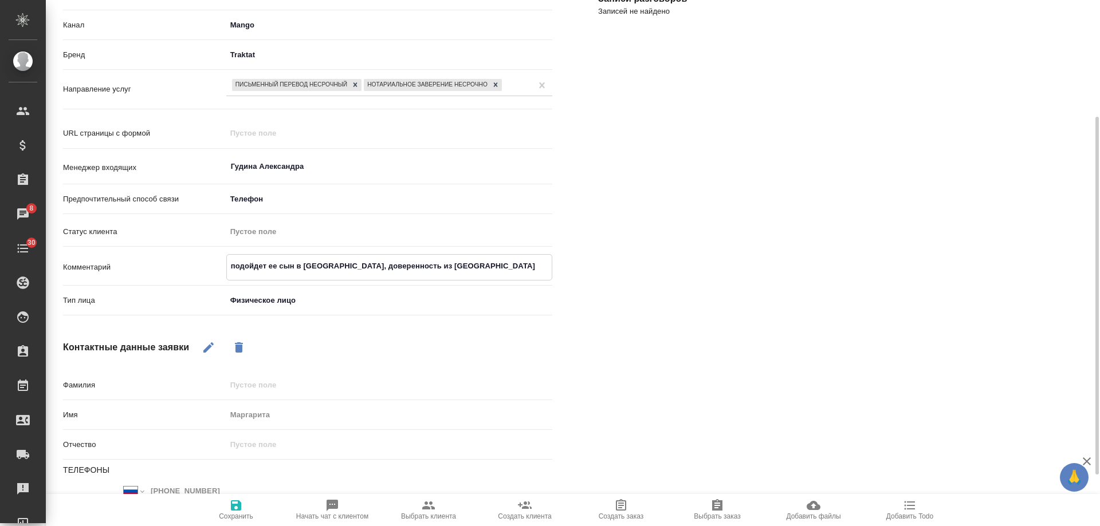
type textarea "подойдет ее сын в Сити1, доверенность из Канады"
type textarea "x"
type textarea "подойдет ее сын в Сити1, доверенность из Канады"
type textarea "x"
type textarea "подойдет ее сын в Сити1, доверенность из Канады н"
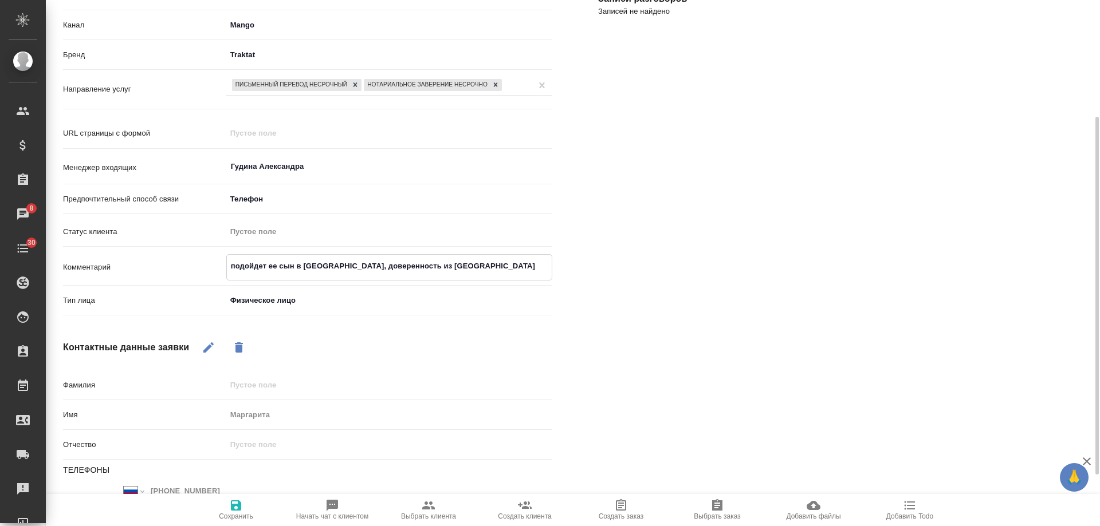
type textarea "x"
type textarea "подойдет ее сын в Сити1, доверенность из Канады на"
type textarea "x"
type textarea "подойдет ее сын в Сити1, доверенность из Канады на"
type textarea "x"
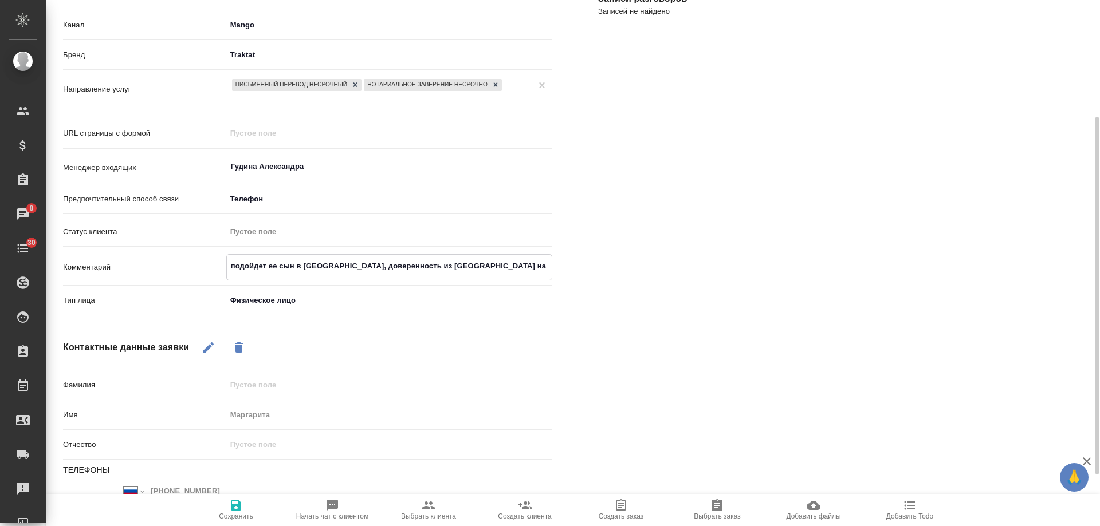
type textarea "подойдет ее сын в Сити1, доверенность из Канады на ру"
type textarea "x"
type textarea "подойдет ее сын в Сити1, доверенность из Канады на рус"
type textarea "x"
type textarea "подойдет ее сын в Сити1, доверенность из Канады на рус"
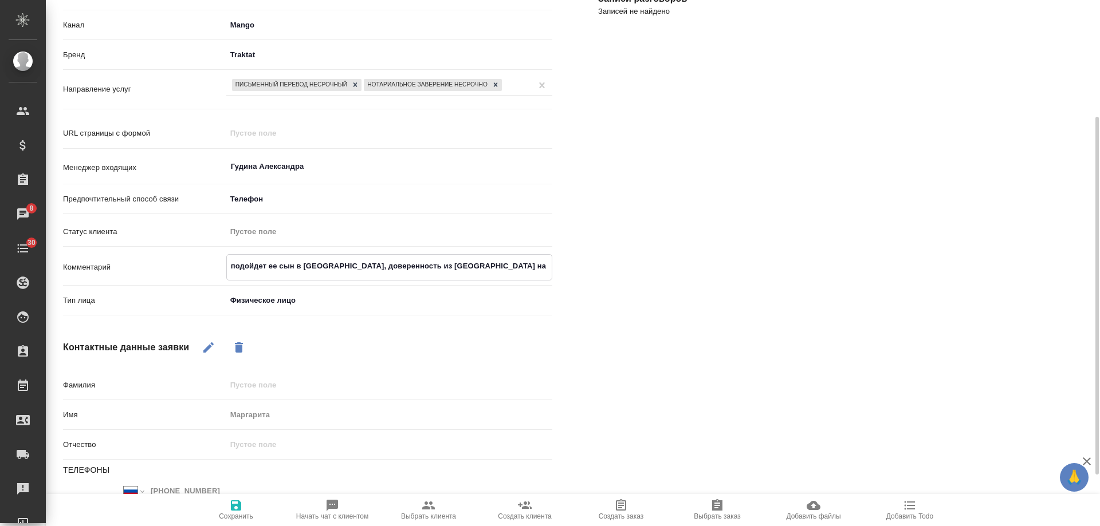
type textarea "x"
type textarea "подойдет ее сын в Сити1, доверенность из Канады на рус с"
type textarea "x"
type textarea "подойдет ее сын в Сити1, доверенность из Канады на рус с"
type textarea "x"
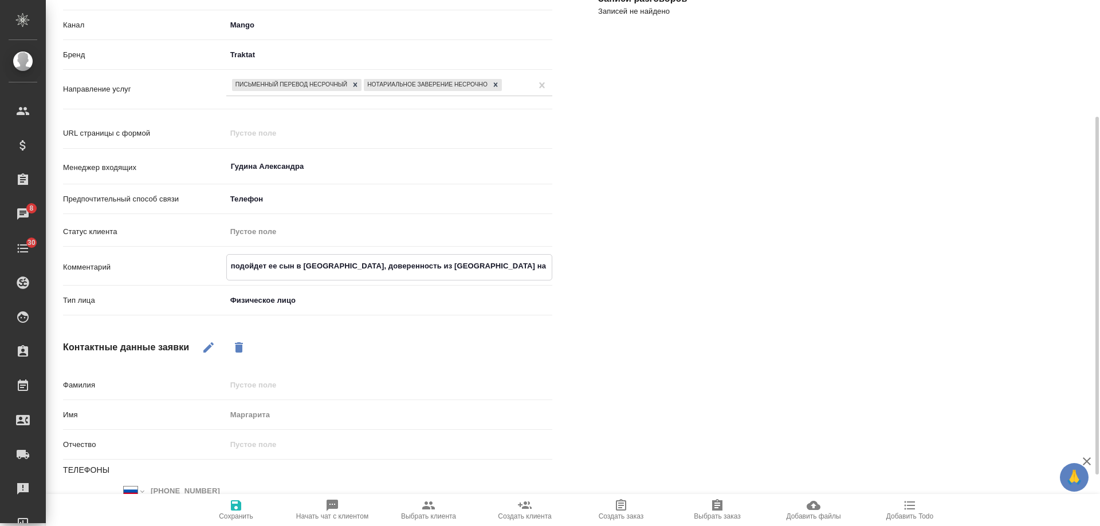
type textarea "подойдет ее сын в Сити1, доверенность из Канады на рус с Н"
type textarea "x"
type textarea "подойдет ее сын в Сити1, доверенность из Канады на рус с НЗ"
type textarea "x"
type textarea "подойдет ее сын в Сити1, доверенность из Канады на рус с НЗ"
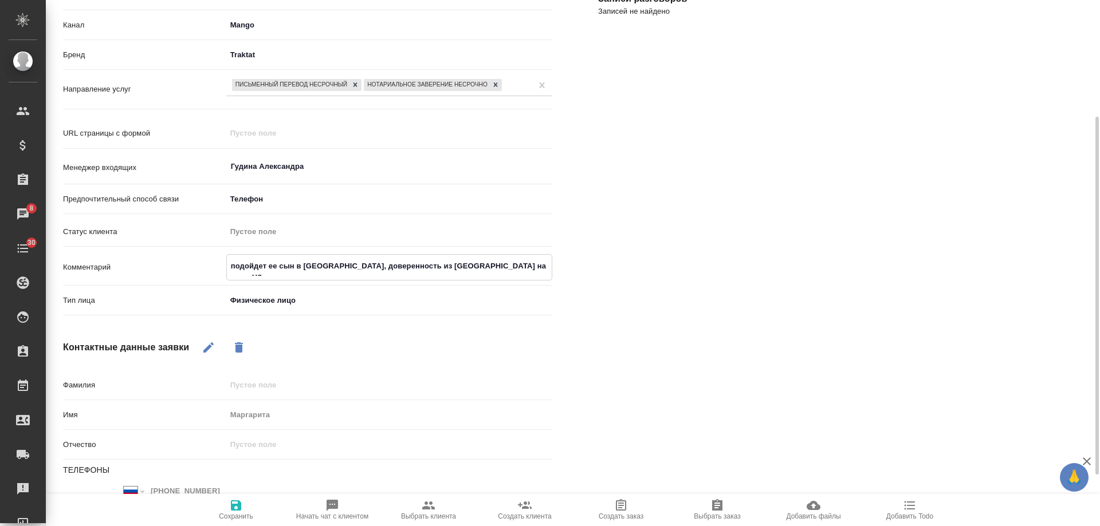
type textarea "x"
click at [235, 512] on icon "button" at bounding box center [236, 506] width 14 height 14
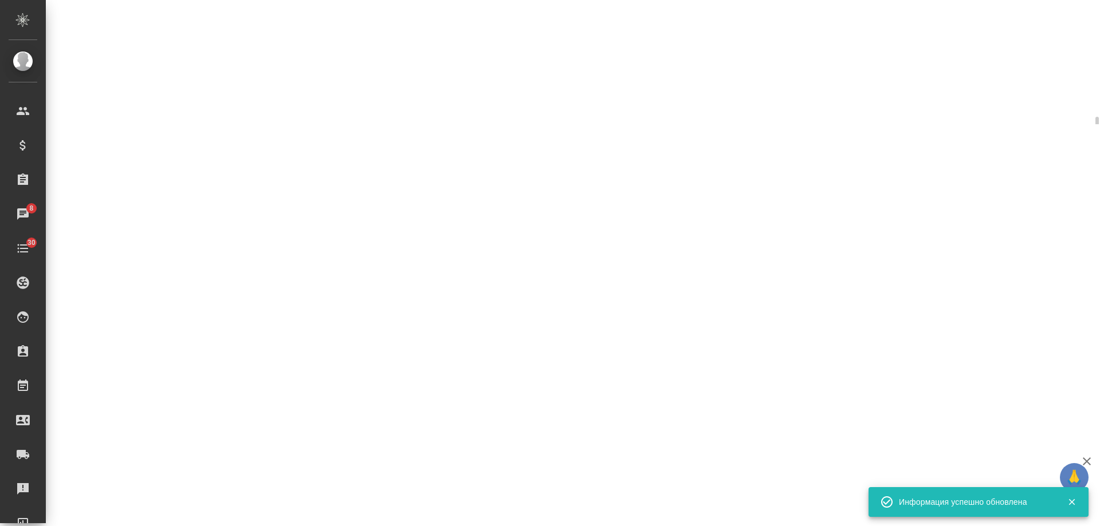
select select "RU"
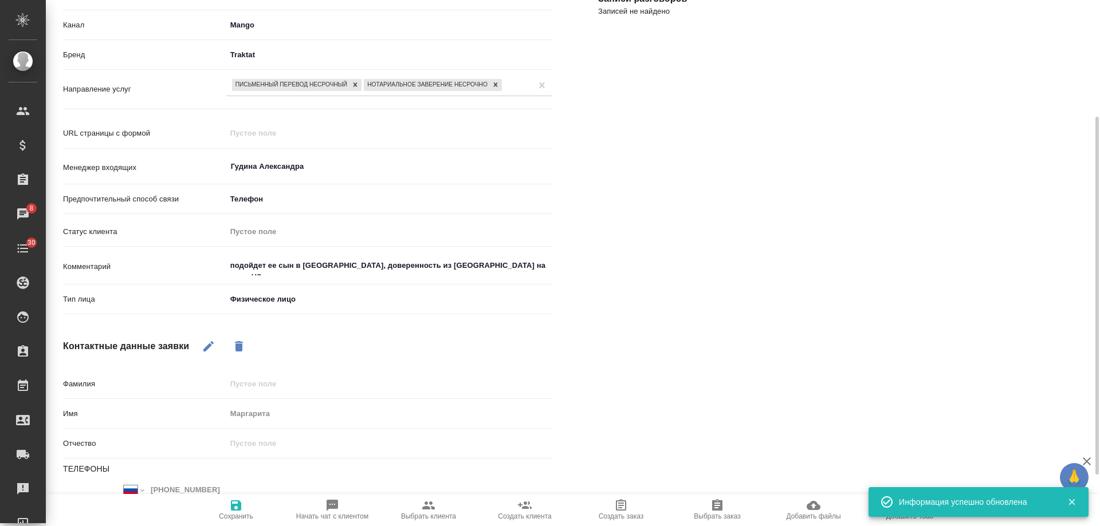
click at [328, 510] on icon "button" at bounding box center [332, 505] width 11 height 11
type textarea "x"
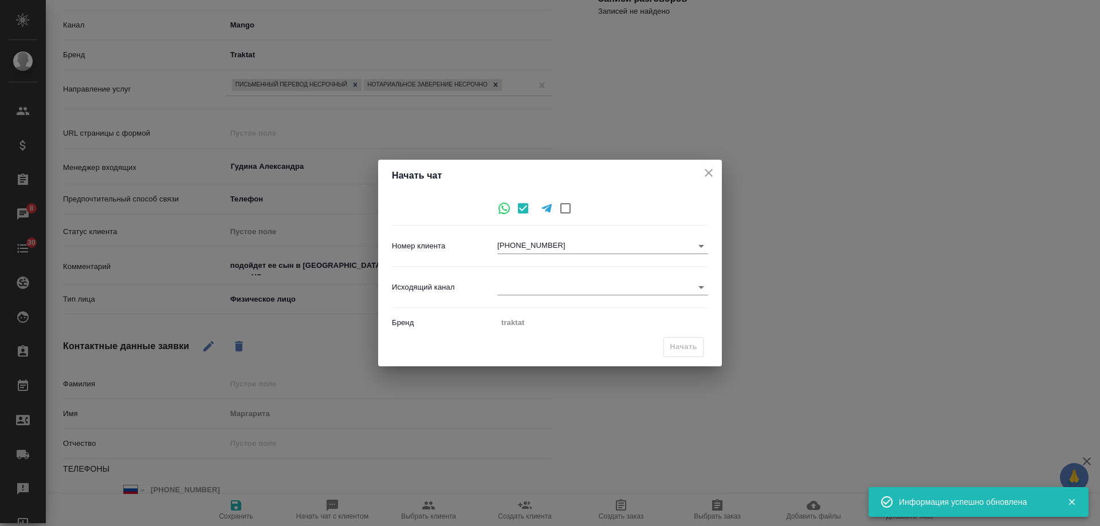
click at [521, 286] on body "🙏 .cls-1 fill:#fff; AWATERA Gudina Alexandra Клиенты Спецификации Заказы 8 Чаты…" at bounding box center [550, 263] width 1100 height 526
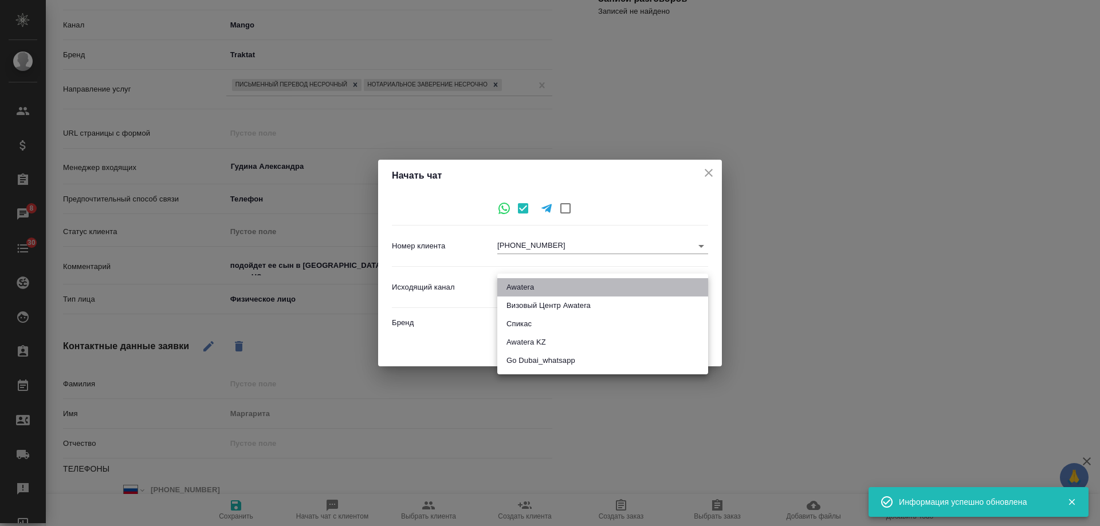
drag, startPoint x: 534, startPoint y: 288, endPoint x: 686, endPoint y: 337, distance: 159.6
click at [535, 288] on li "Awatera" at bounding box center [602, 287] width 211 height 18
type input "2"
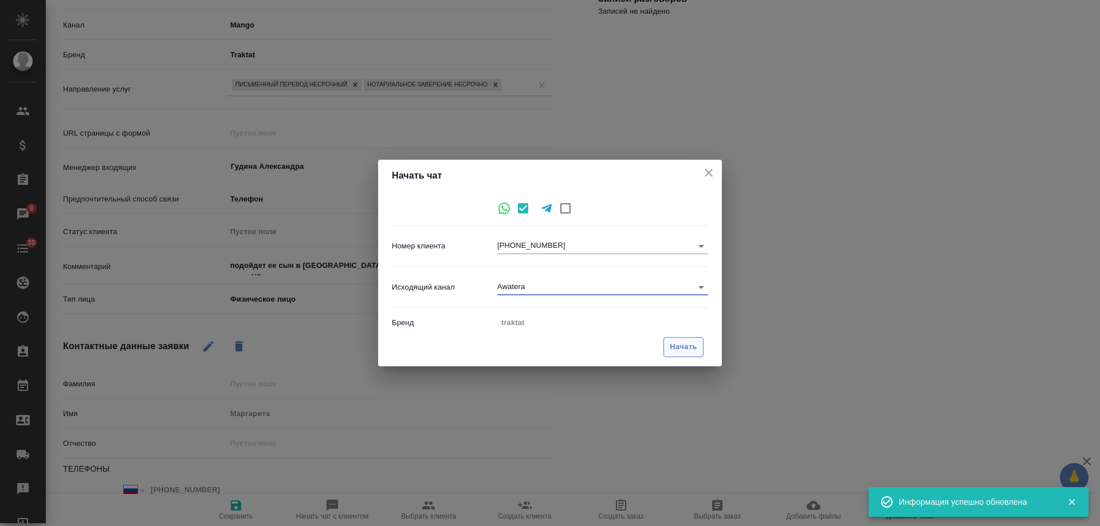
click at [685, 342] on span "Начать" at bounding box center [683, 347] width 27 height 13
type textarea "x"
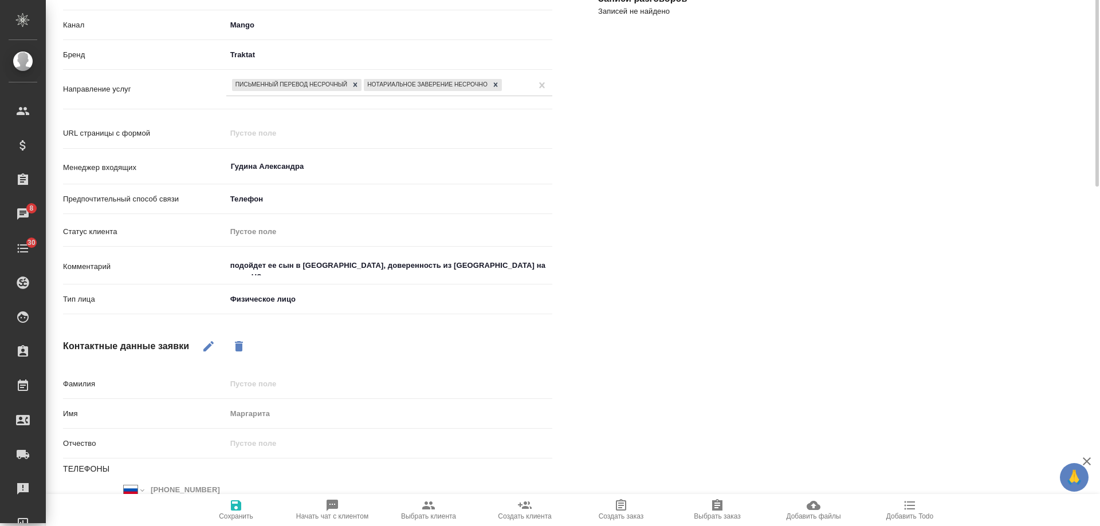
scroll to position [0, 0]
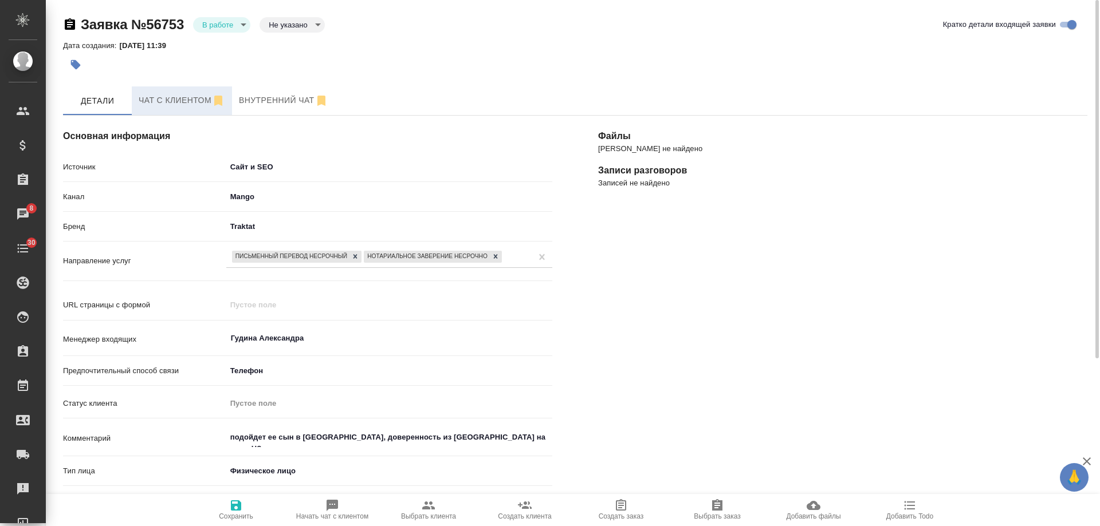
click at [186, 100] on span "Чат с клиентом" at bounding box center [182, 100] width 87 height 14
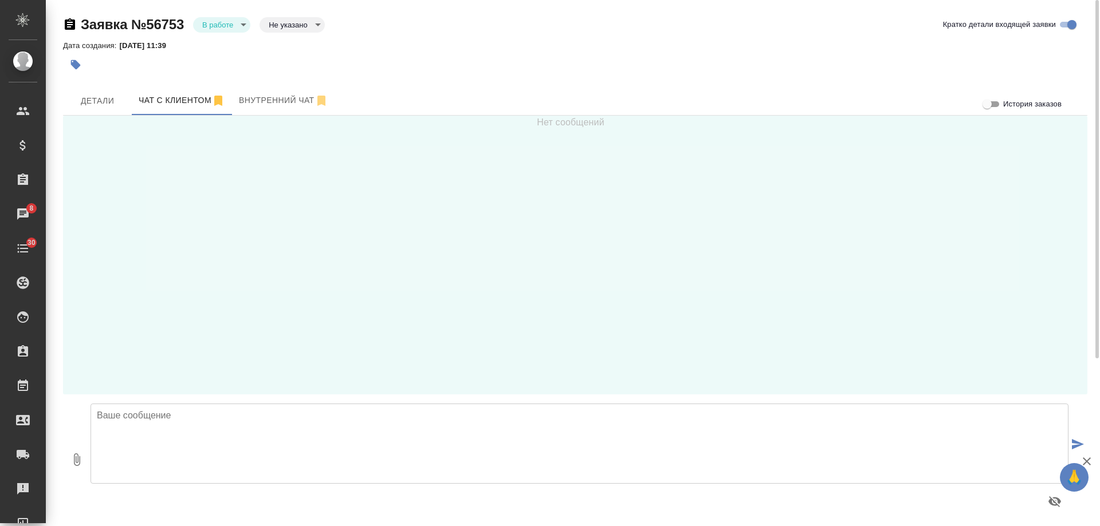
click at [253, 444] on textarea at bounding box center [580, 444] width 978 height 80
paste textarea "Пресненская наб., д.10, Блок С, -1 этаж, зона ритейла Режим работы: пн-пт 9:00-…"
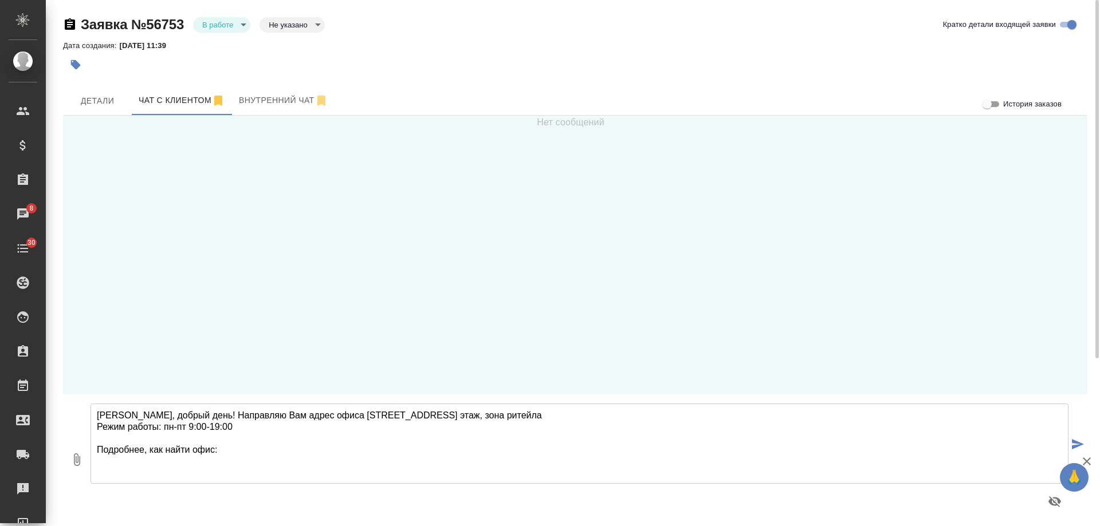
paste textarea "Офис Башни на Набережной находится на стороне набережной, напротив Novotel. Адр…"
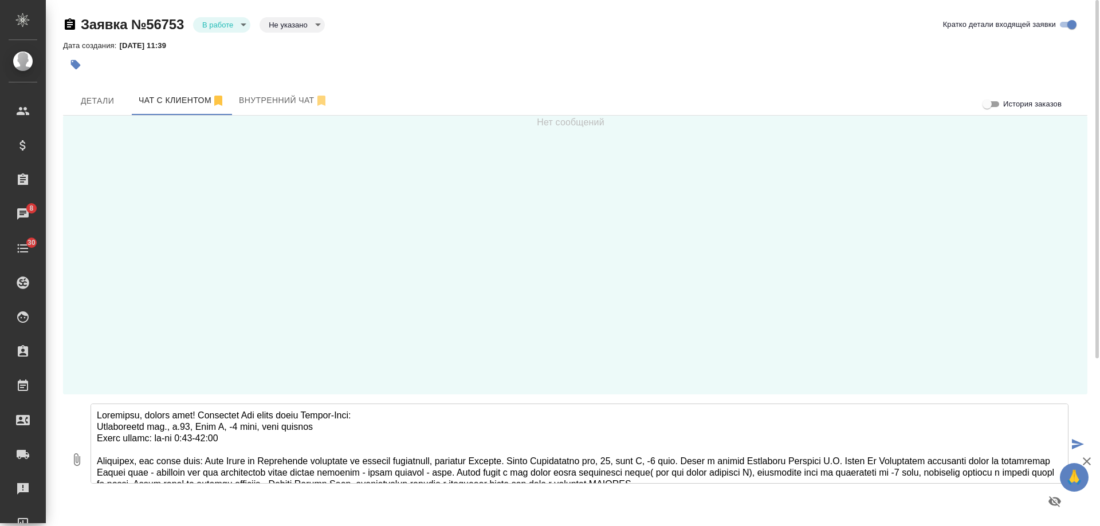
scroll to position [6, 0]
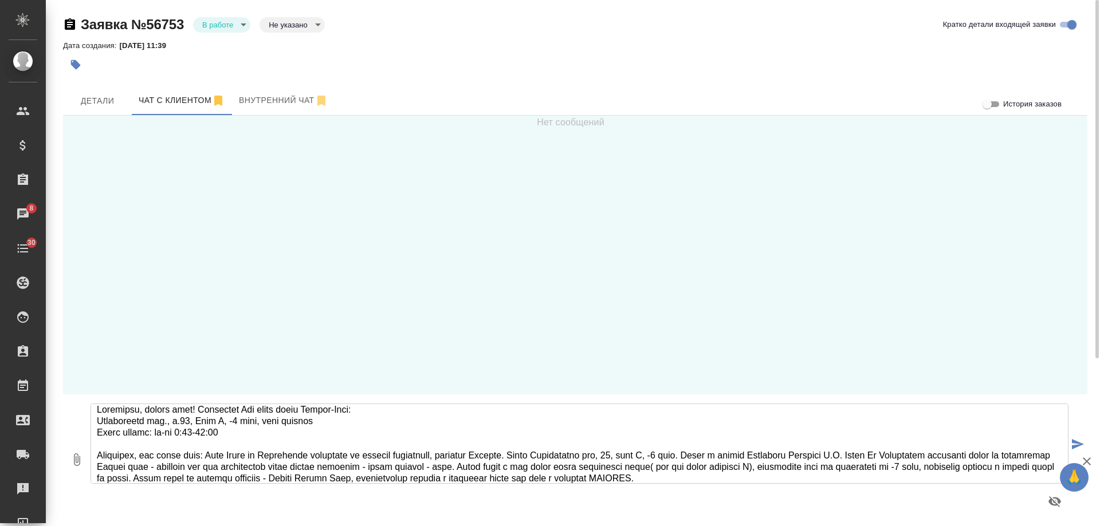
click at [918, 469] on textarea at bounding box center [580, 444] width 978 height 80
click at [930, 469] on textarea at bounding box center [580, 444] width 978 height 80
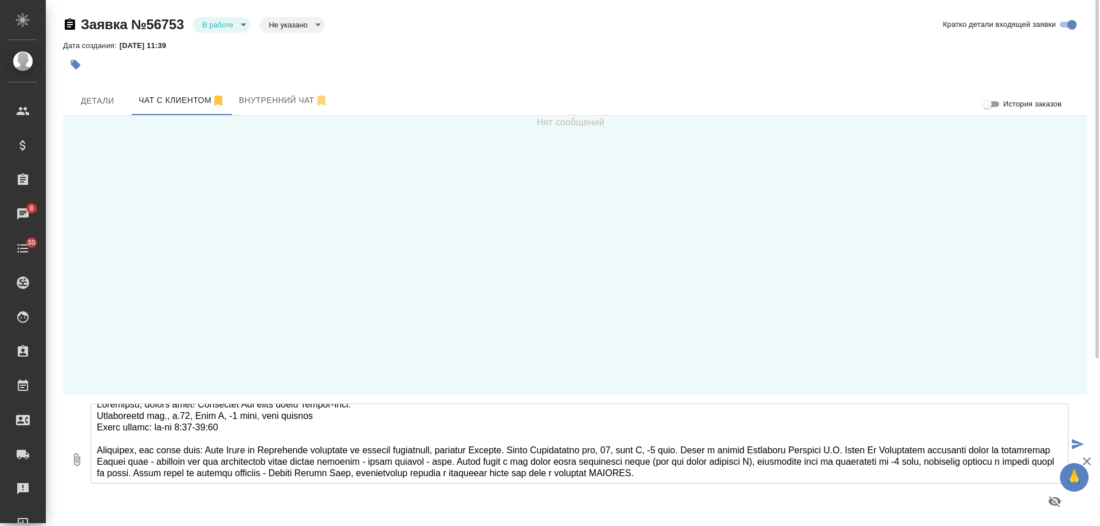
scroll to position [13, 0]
click at [535, 474] on textarea at bounding box center [580, 444] width 978 height 80
drag, startPoint x: 1047, startPoint y: 470, endPoint x: 950, endPoint y: 474, distance: 96.3
click at [950, 474] on textarea at bounding box center [580, 444] width 978 height 80
click at [986, 475] on textarea at bounding box center [580, 444] width 978 height 80
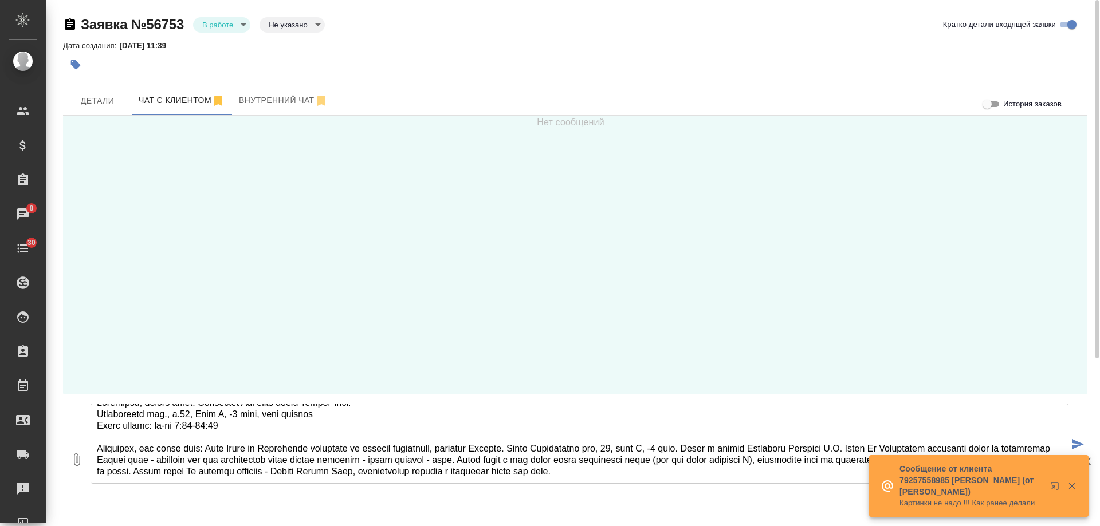
drag, startPoint x: 577, startPoint y: 447, endPoint x: 767, endPoint y: 447, distance: 189.1
click at [767, 447] on textarea at bounding box center [580, 444] width 978 height 80
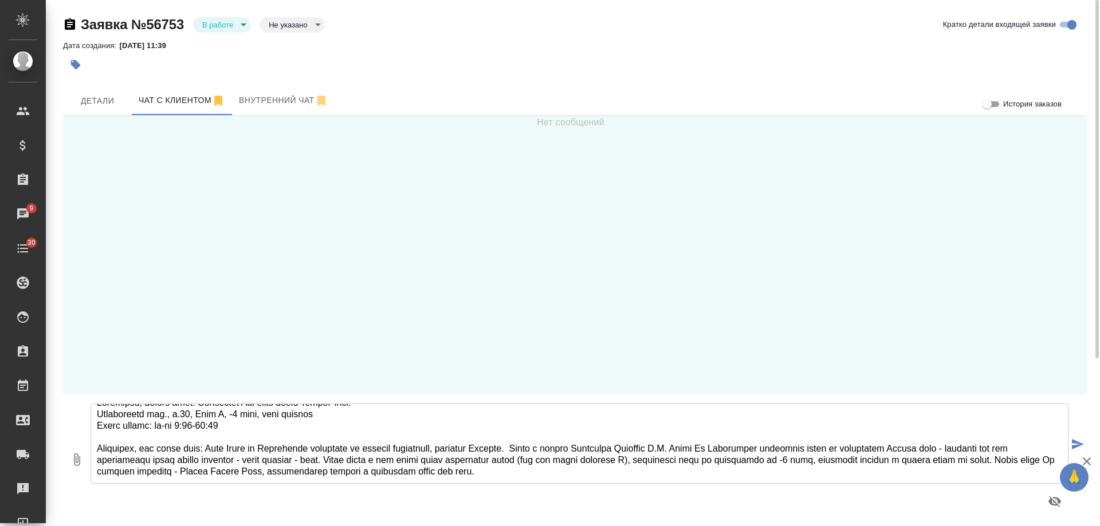
click at [594, 473] on textarea at bounding box center [580, 444] width 978 height 80
drag, startPoint x: 579, startPoint y: 446, endPoint x: 768, endPoint y: 450, distance: 189.1
click at [768, 450] on textarea at bounding box center [580, 444] width 978 height 80
click at [620, 467] on textarea at bounding box center [580, 444] width 978 height 80
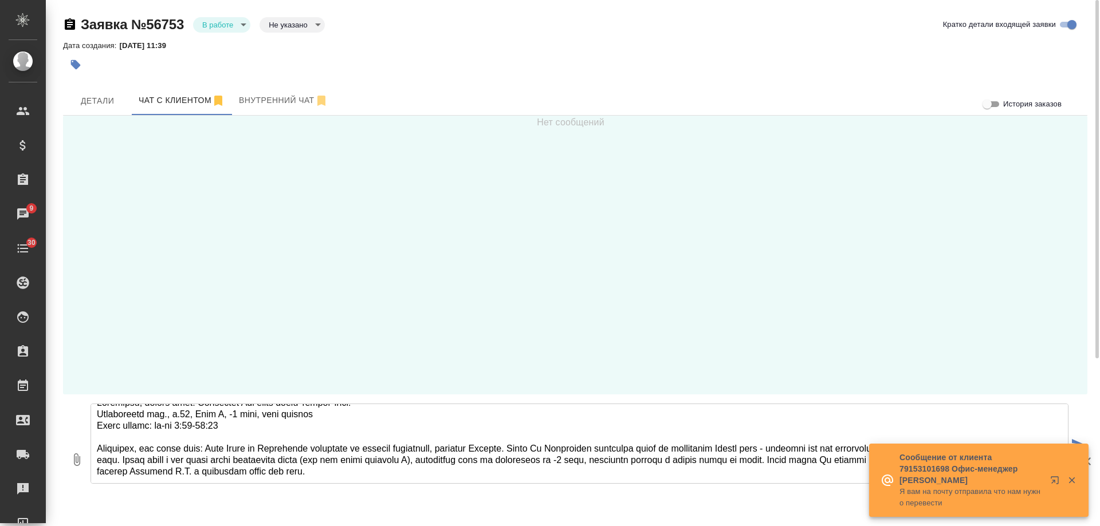
click at [222, 450] on textarea at bounding box center [580, 444] width 978 height 80
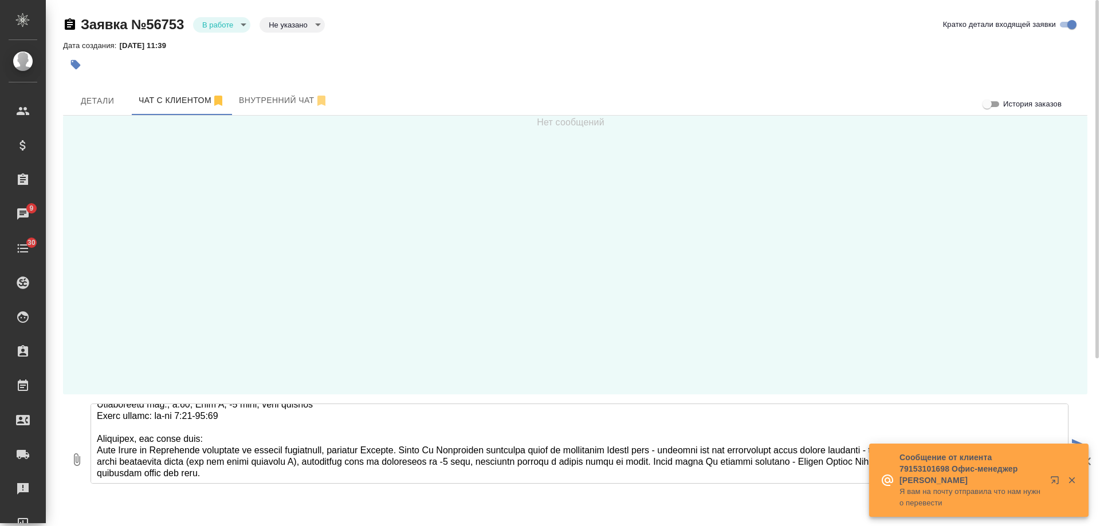
scroll to position [24, 0]
click at [540, 479] on textarea at bounding box center [580, 444] width 978 height 80
type textarea "Маргарита, добрый день! Направляю Вам адрес офиса Москва-Сити: Пресненская наб.…"
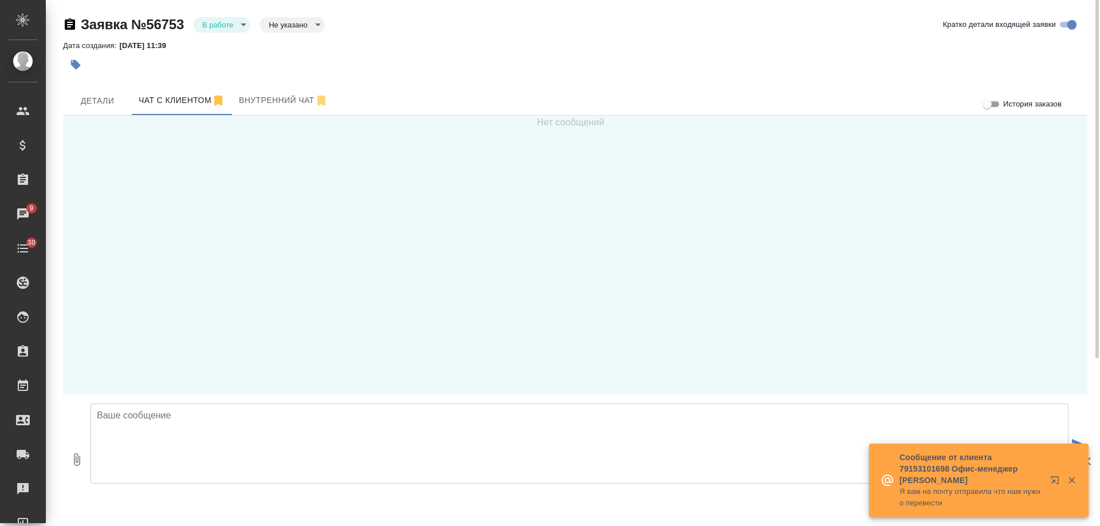
scroll to position [0, 0]
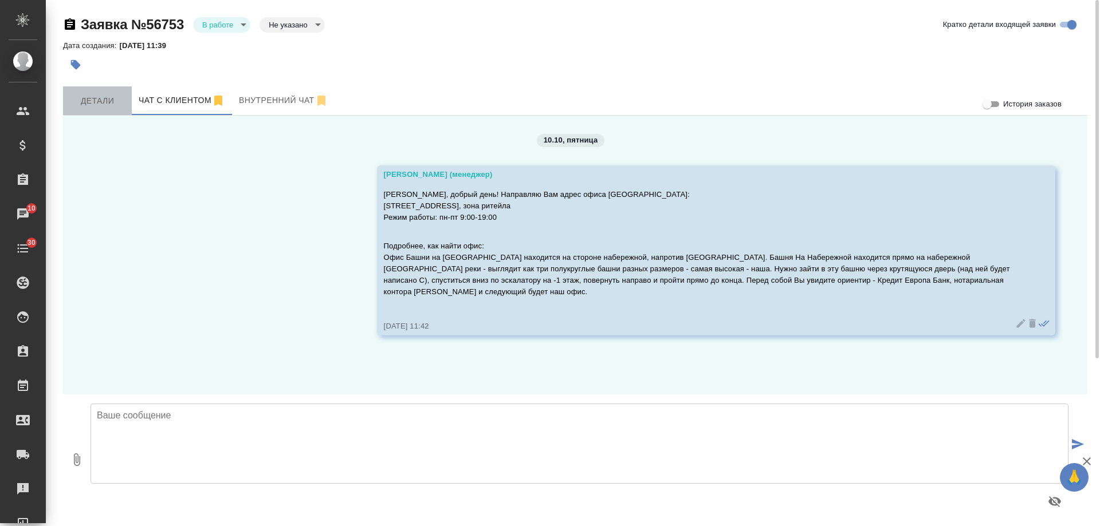
click at [98, 104] on span "Детали" at bounding box center [97, 101] width 55 height 14
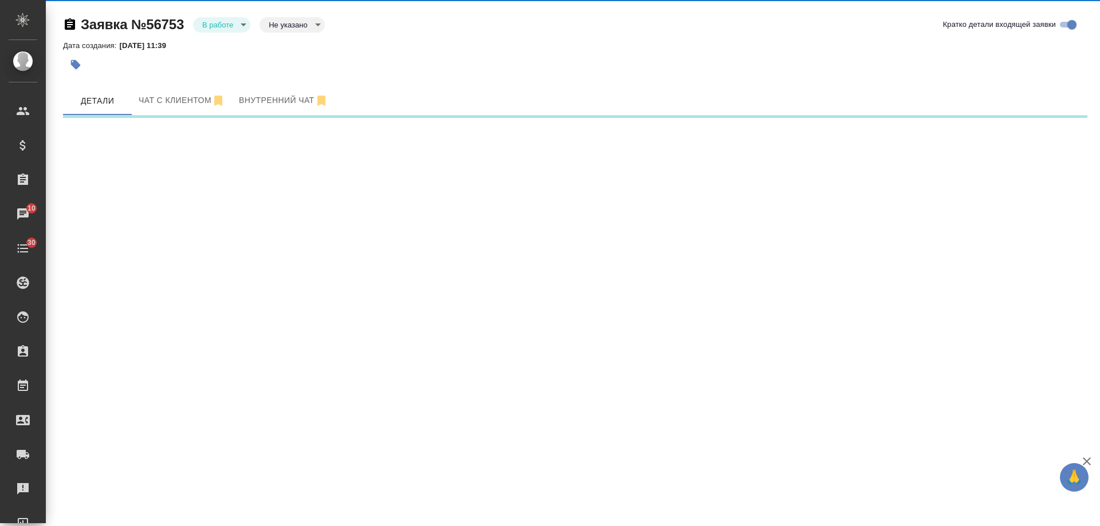
select select "RU"
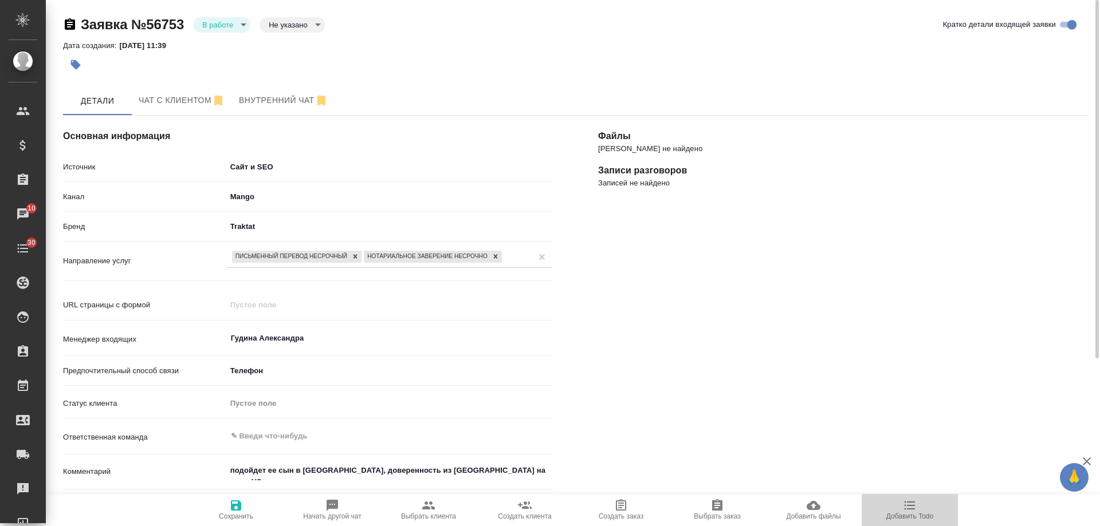
click at [916, 511] on icon "button" at bounding box center [910, 506] width 14 height 14
type textarea "x"
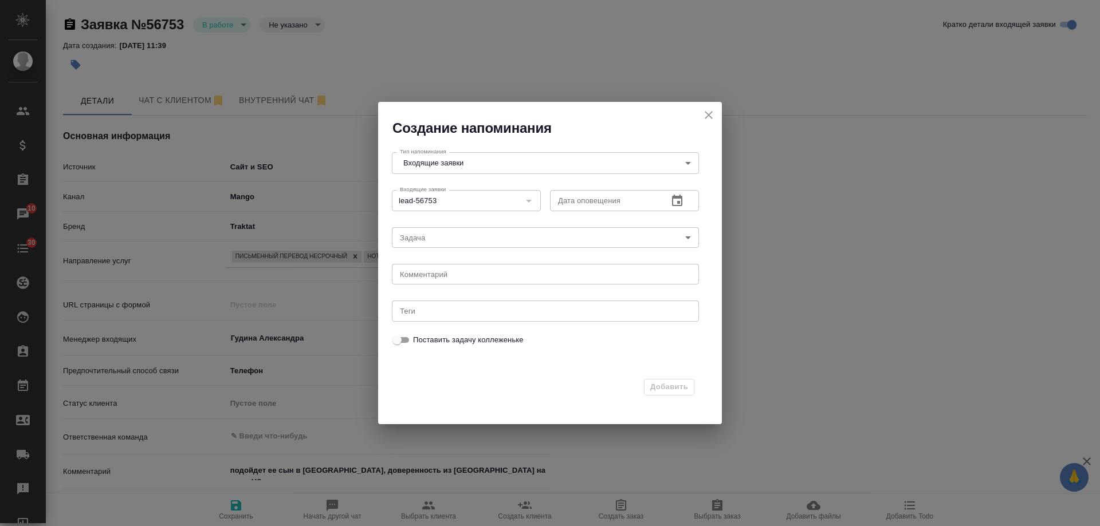
click at [682, 201] on icon "button" at bounding box center [677, 200] width 10 height 11
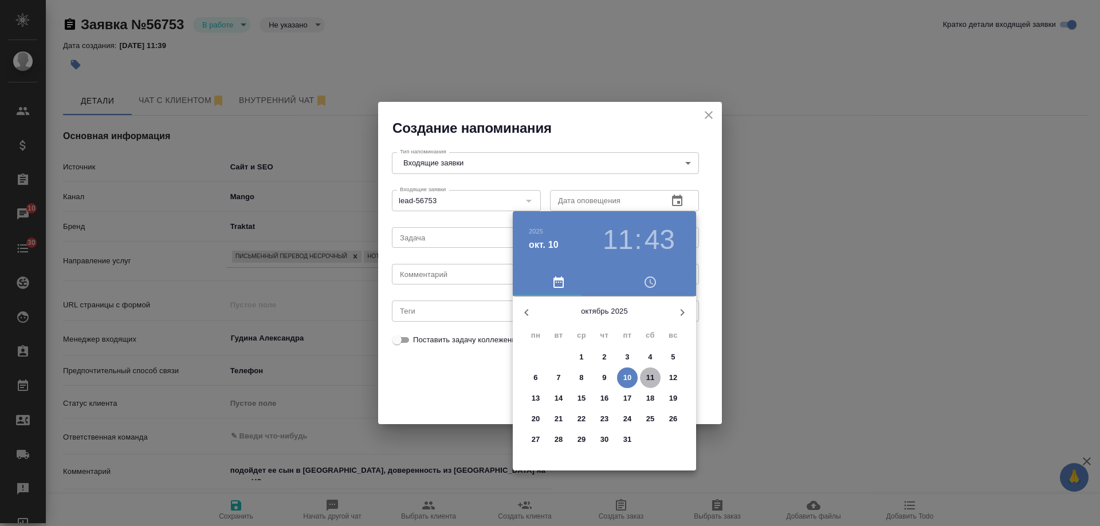
click at [645, 377] on span "11" at bounding box center [650, 377] width 21 height 11
type input "11.10.2025 11:43"
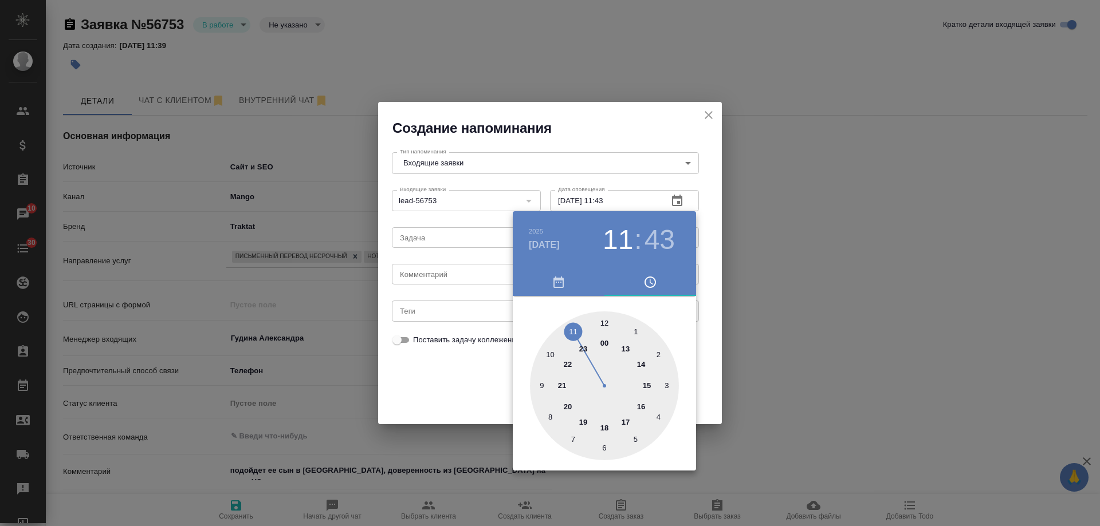
click at [476, 278] on div at bounding box center [550, 263] width 1100 height 526
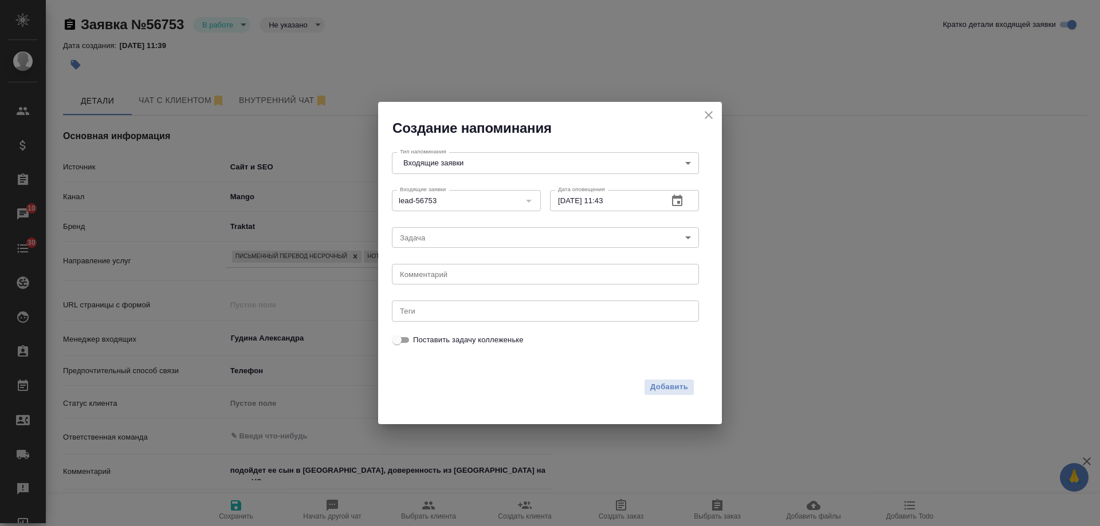
click at [456, 270] on div "2025 окт. 11 11 : 43 00 1 2 3 4 5 6 7 8 9 10 11 12 13 14 15 16 17 18 19 20 21 2…" at bounding box center [550, 263] width 1100 height 526
click at [451, 273] on div "2025 окт. 11 11 : 43 00 1 2 3 4 5 6 7 8 9 10 11 12 13 14 15 16 17 18 19 20 21 2…" at bounding box center [550, 263] width 1100 height 526
click at [451, 274] on textarea at bounding box center [545, 274] width 291 height 9
type textarea "искать в сити1"
click at [668, 389] on span "Добавить" at bounding box center [669, 387] width 38 height 13
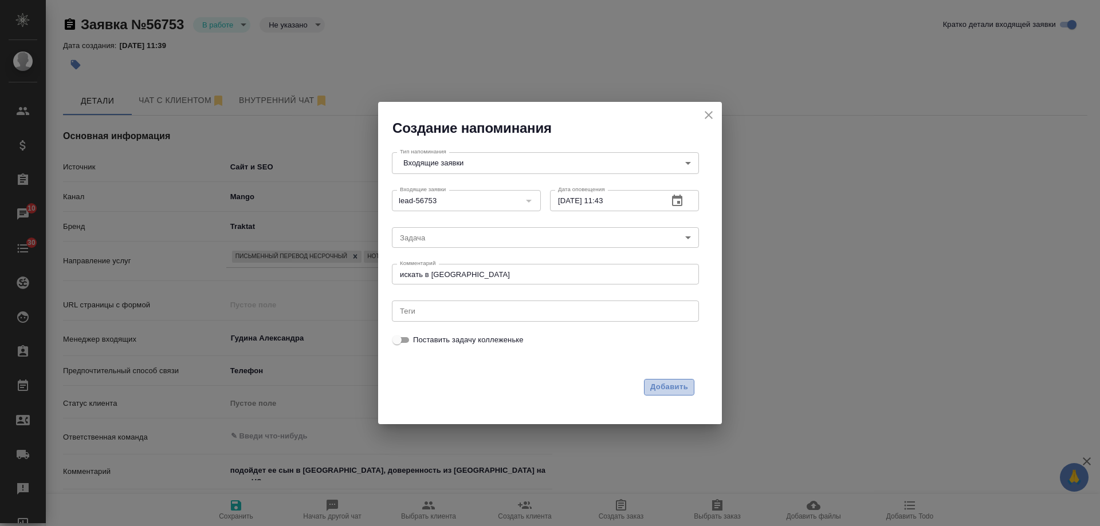
type textarea "x"
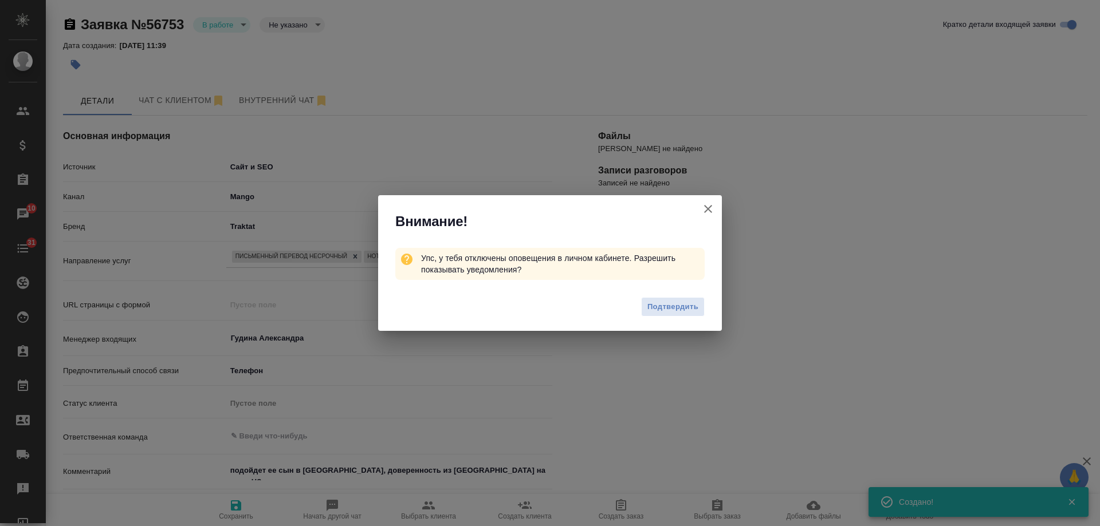
click at [711, 207] on icon "button" at bounding box center [708, 209] width 8 height 8
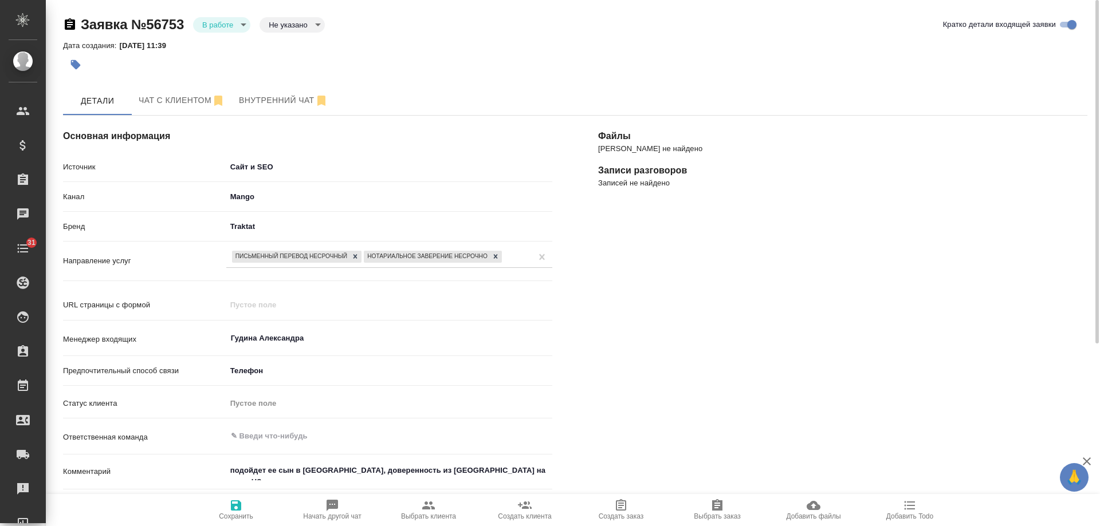
type textarea "x"
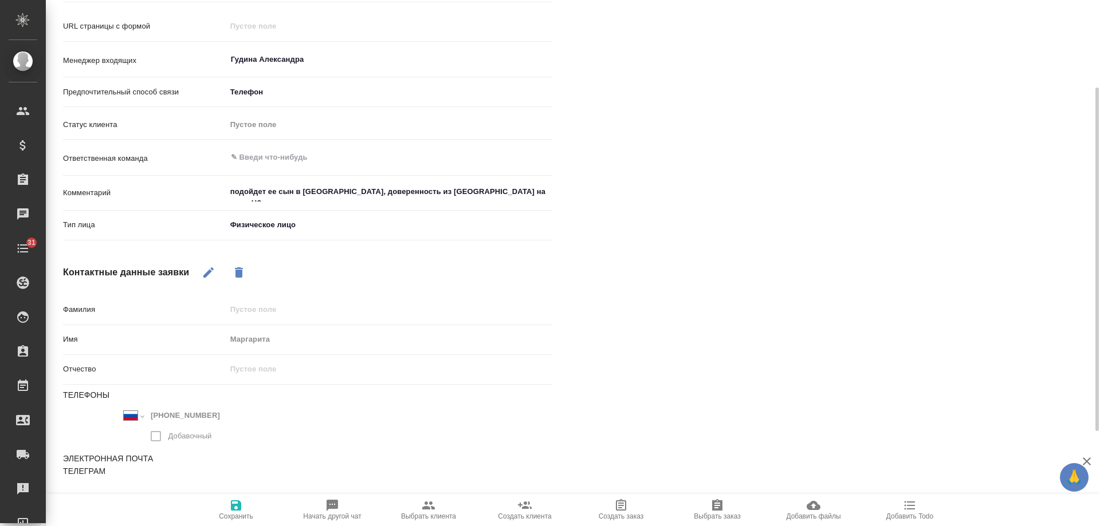
scroll to position [50, 0]
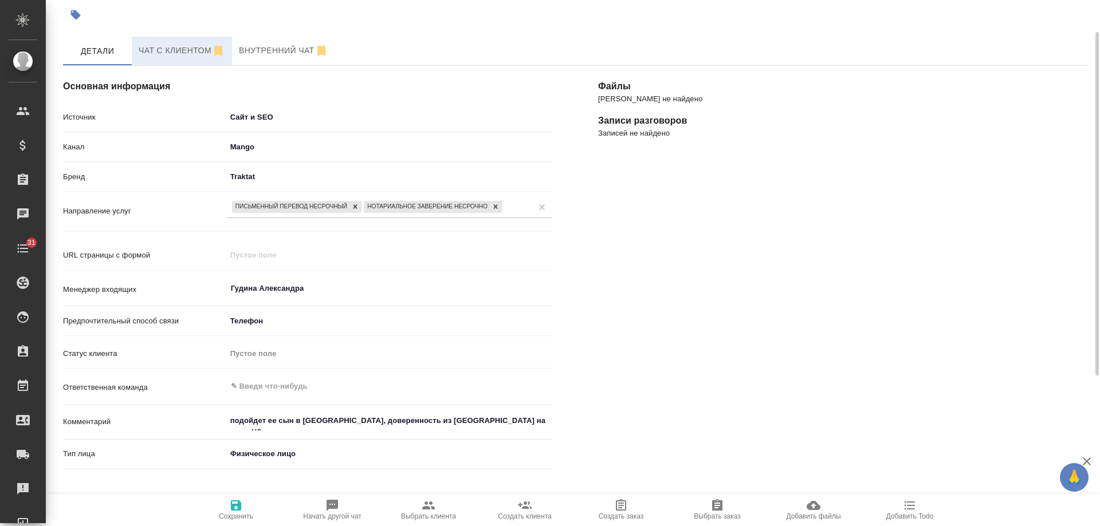
click at [169, 49] on span "Чат с клиентом" at bounding box center [182, 51] width 87 height 14
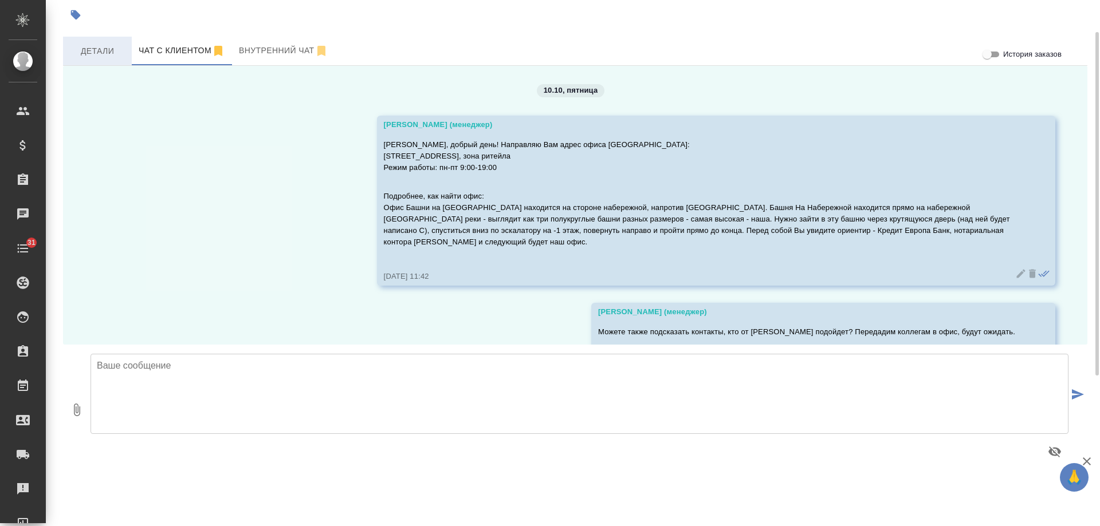
scroll to position [48, 0]
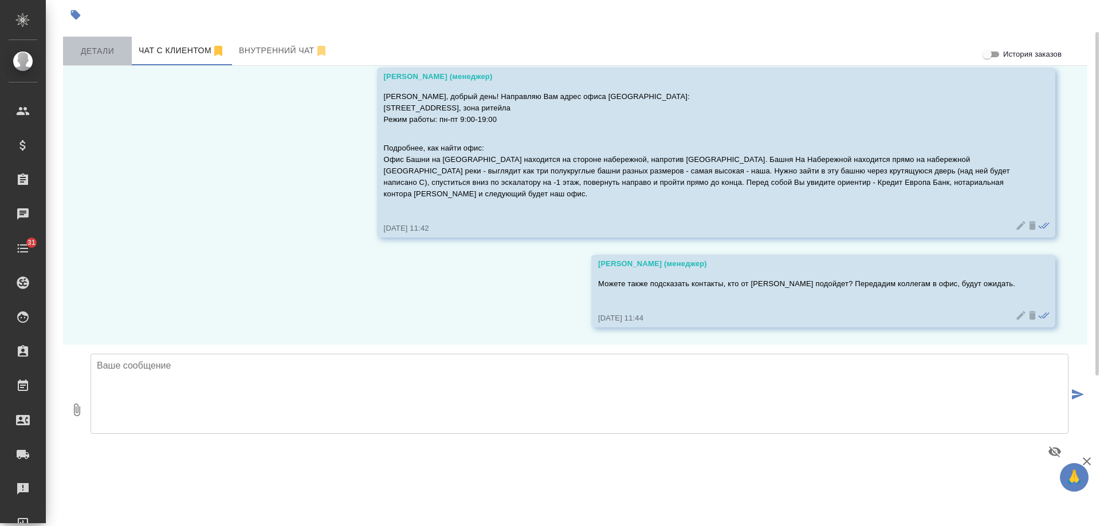
click at [92, 52] on span "Детали" at bounding box center [97, 51] width 55 height 14
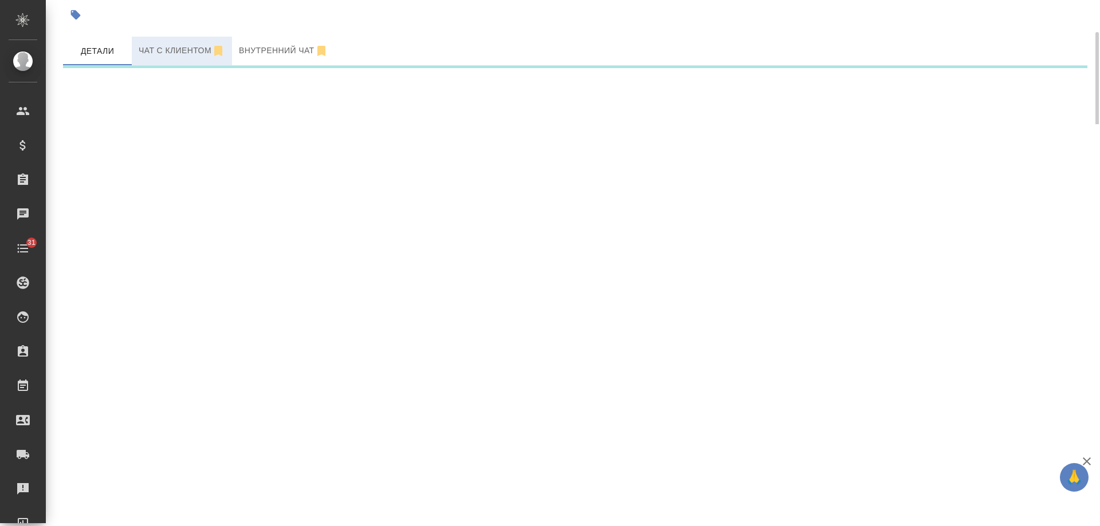
select select "RU"
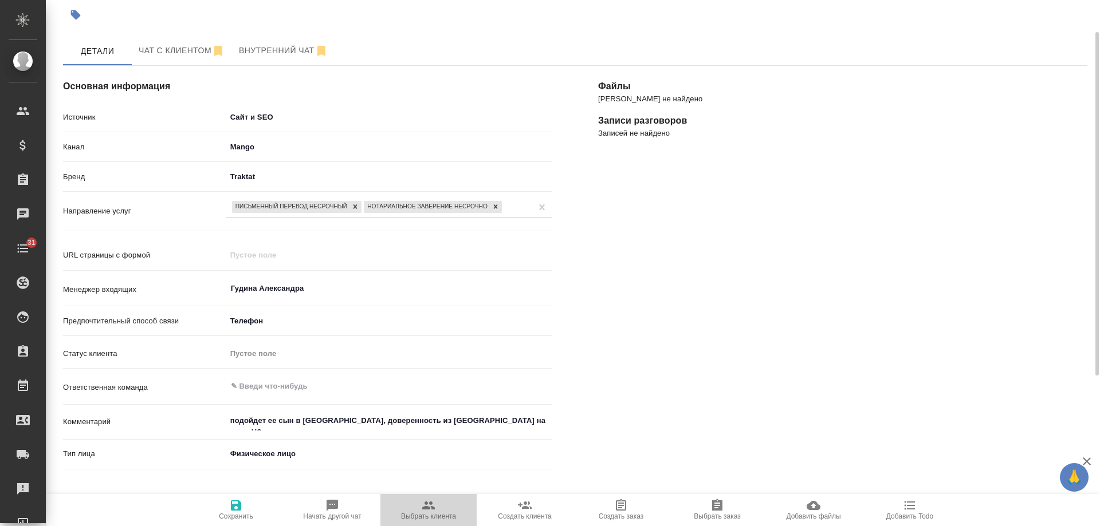
click at [426, 511] on icon "button" at bounding box center [429, 506] width 14 height 14
type textarea "x"
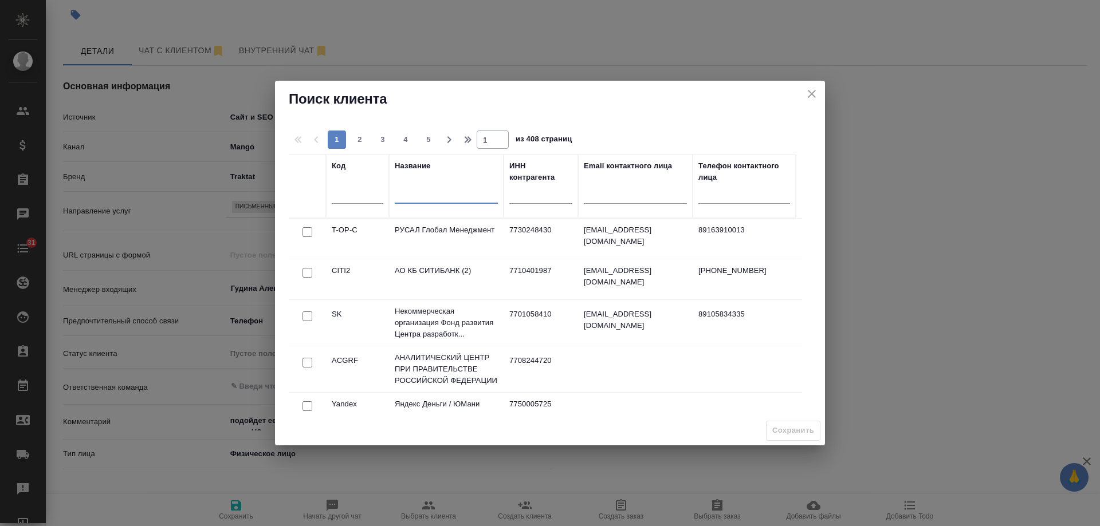
click at [434, 196] on input "text" at bounding box center [446, 196] width 103 height 14
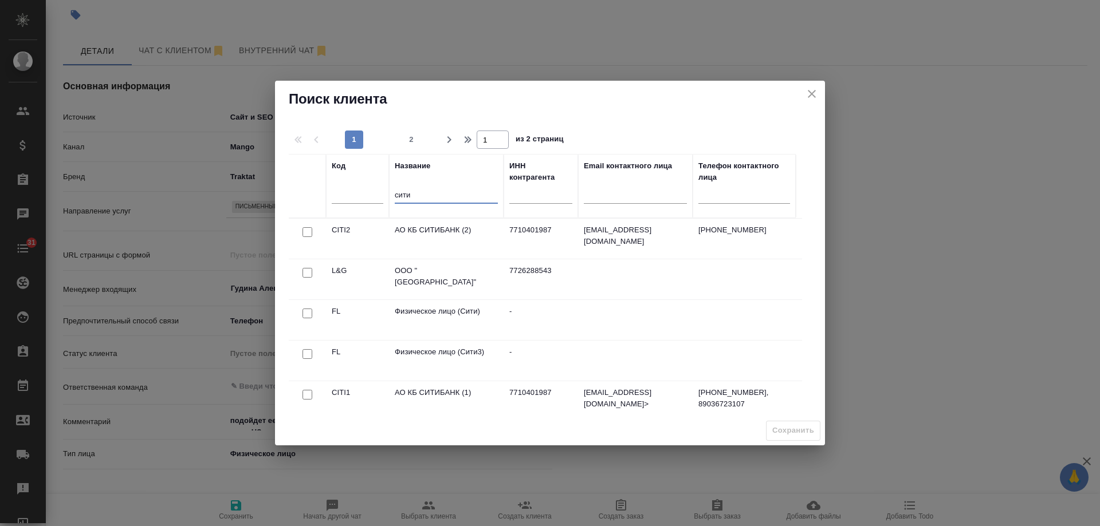
type input "сити"
click at [309, 316] on input "checkbox" at bounding box center [307, 314] width 10 height 10
checkbox input "true"
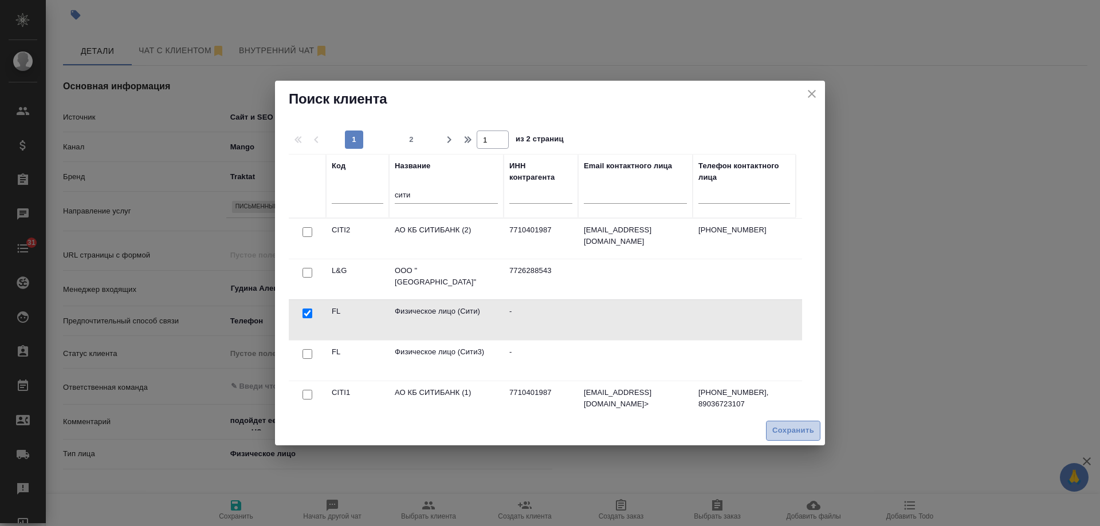
click at [809, 432] on span "Сохранить" at bounding box center [793, 431] width 42 height 13
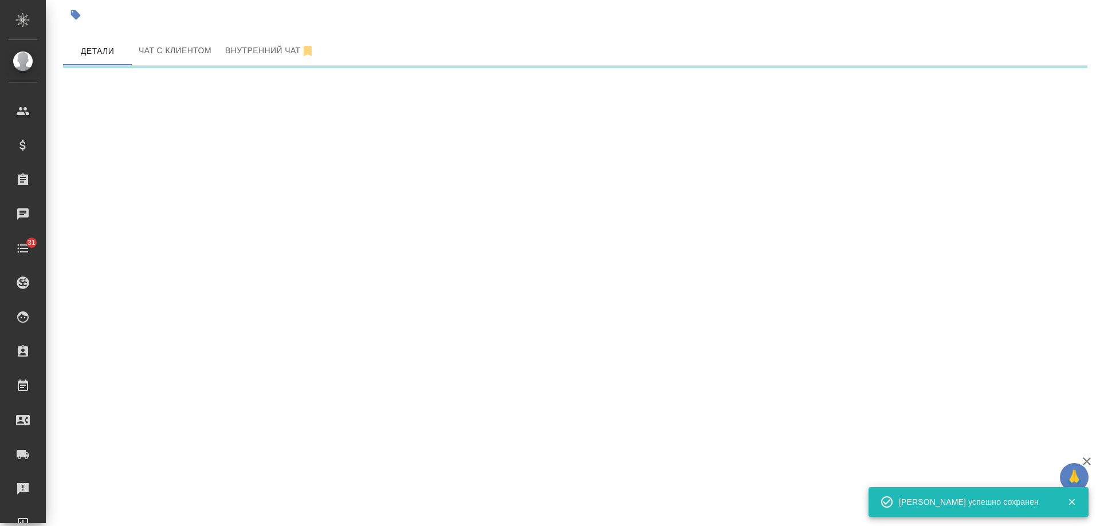
select select "RU"
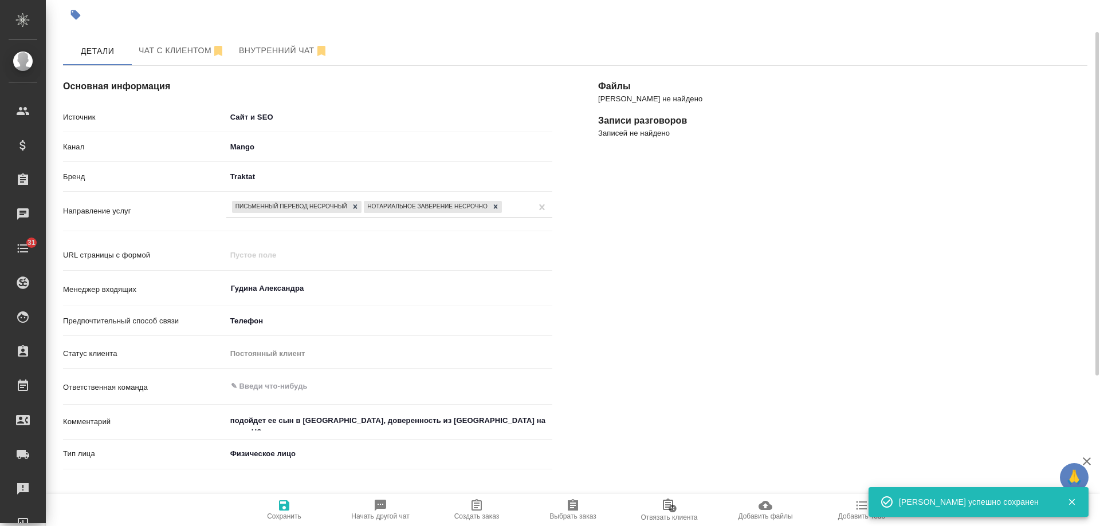
click at [489, 518] on span "Создать заказ" at bounding box center [476, 517] width 45 height 8
type textarea "x"
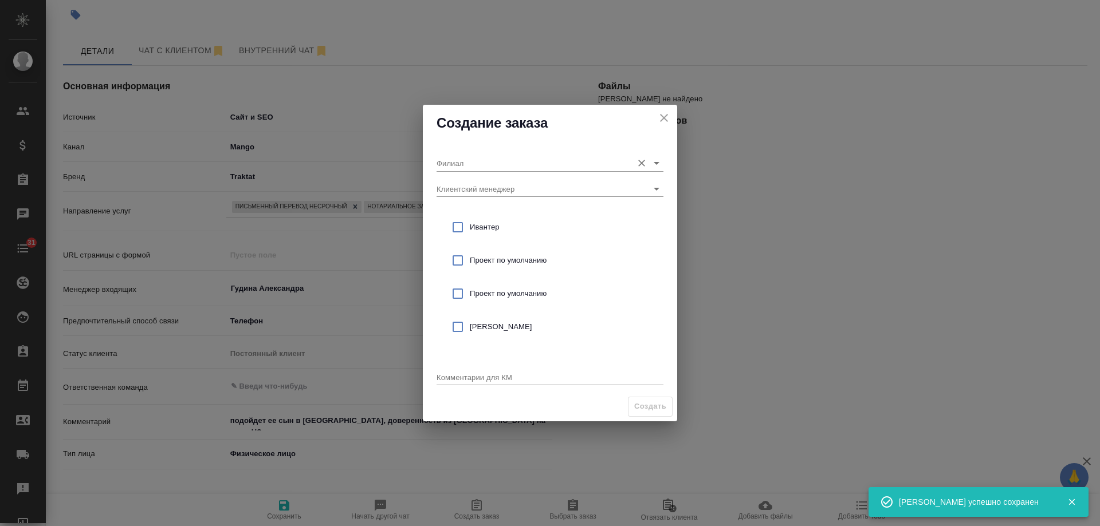
drag, startPoint x: 483, startPoint y: 149, endPoint x: 480, endPoint y: 155, distance: 6.7
click at [482, 152] on div "Филиал" at bounding box center [550, 158] width 227 height 25
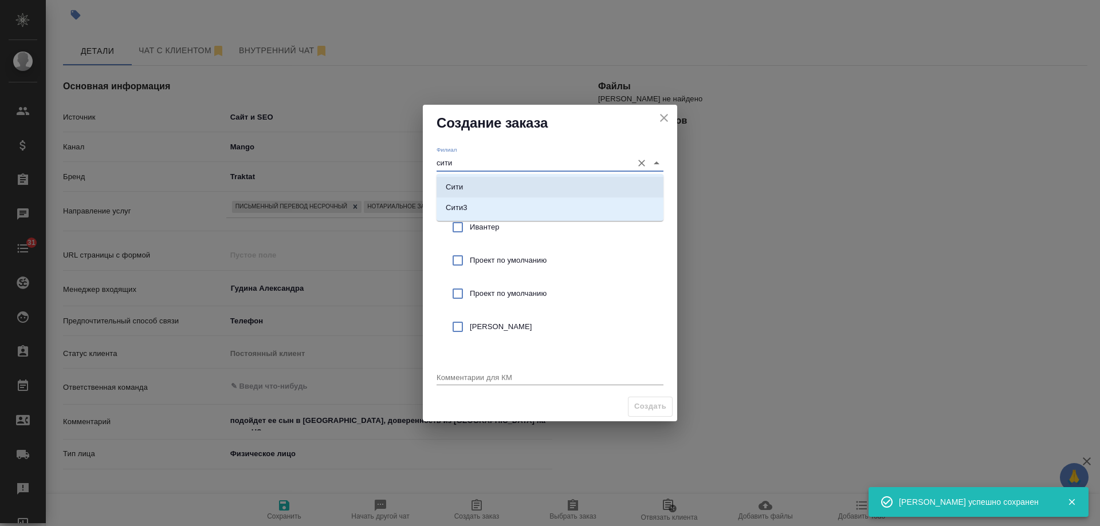
click at [473, 182] on li "Сити" at bounding box center [550, 187] width 227 height 21
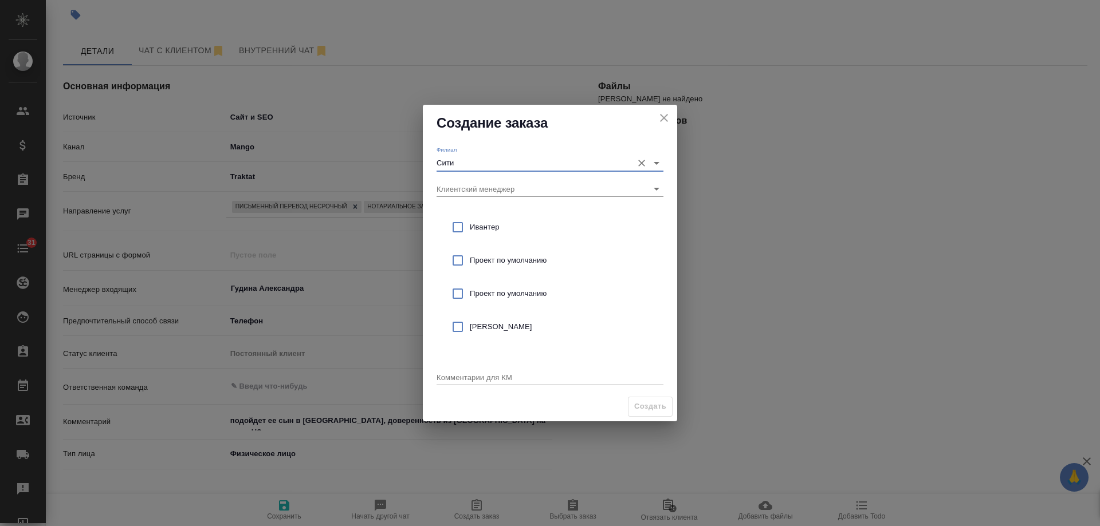
type input "Сити"
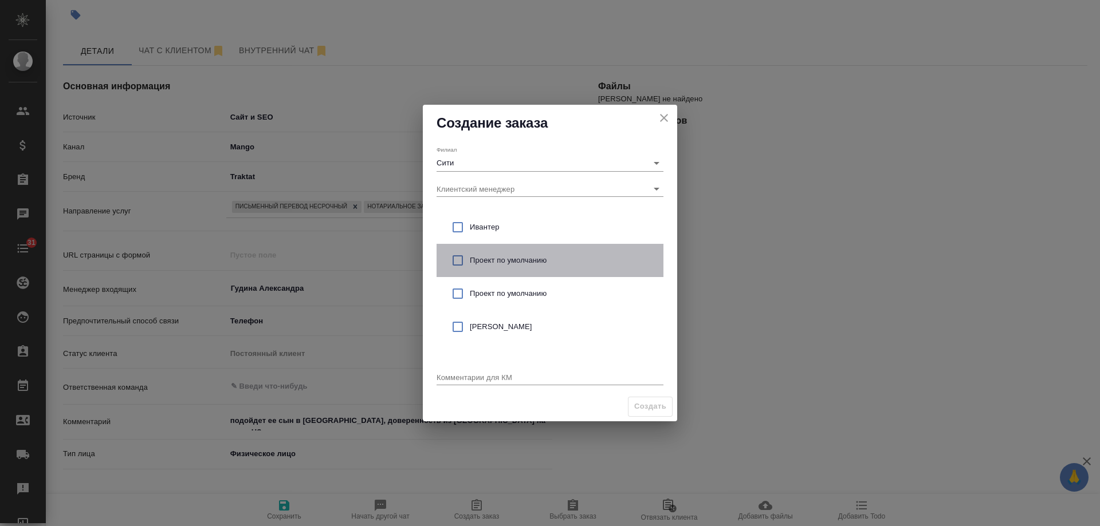
click at [536, 265] on span "Проект по умолчанию" at bounding box center [562, 260] width 184 height 11
checkbox input "true"
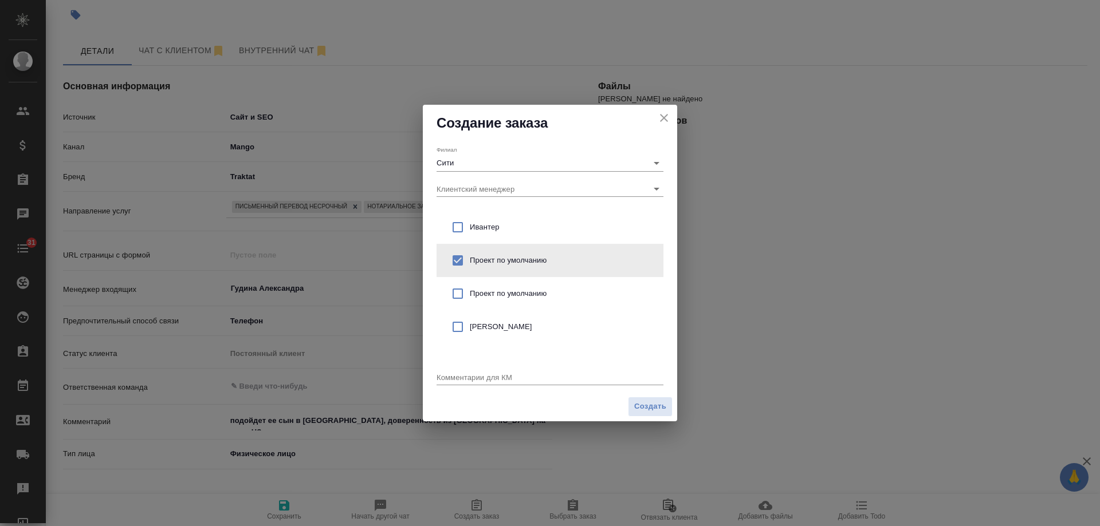
click at [486, 382] on textarea at bounding box center [550, 377] width 227 height 9
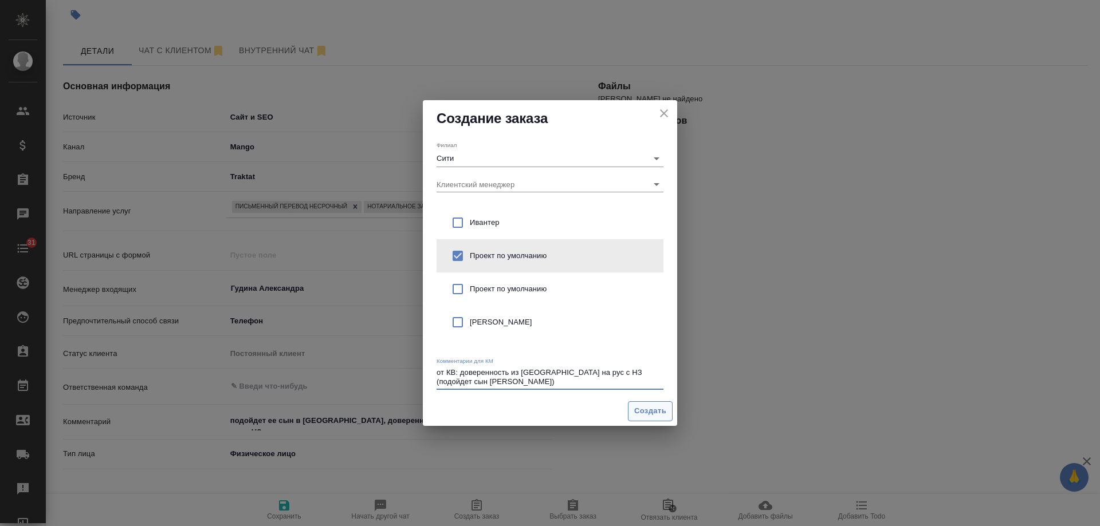
type textarea "от КВ: доверенность из [GEOGRAPHIC_DATA] на рус с НЗ (подойдет сын [PERSON_NAME…"
click at [645, 415] on span "Создать" at bounding box center [650, 411] width 32 height 13
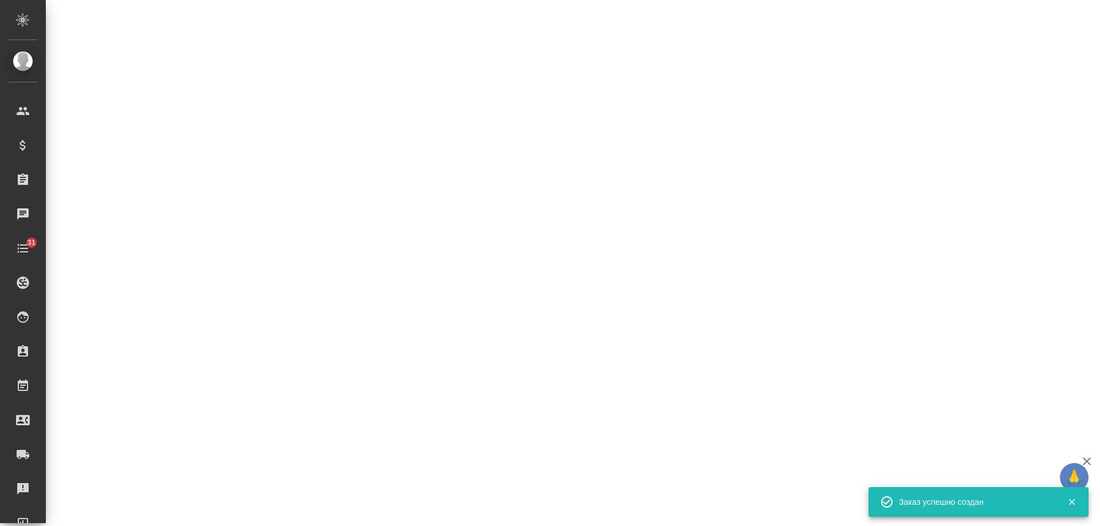
select select "RU"
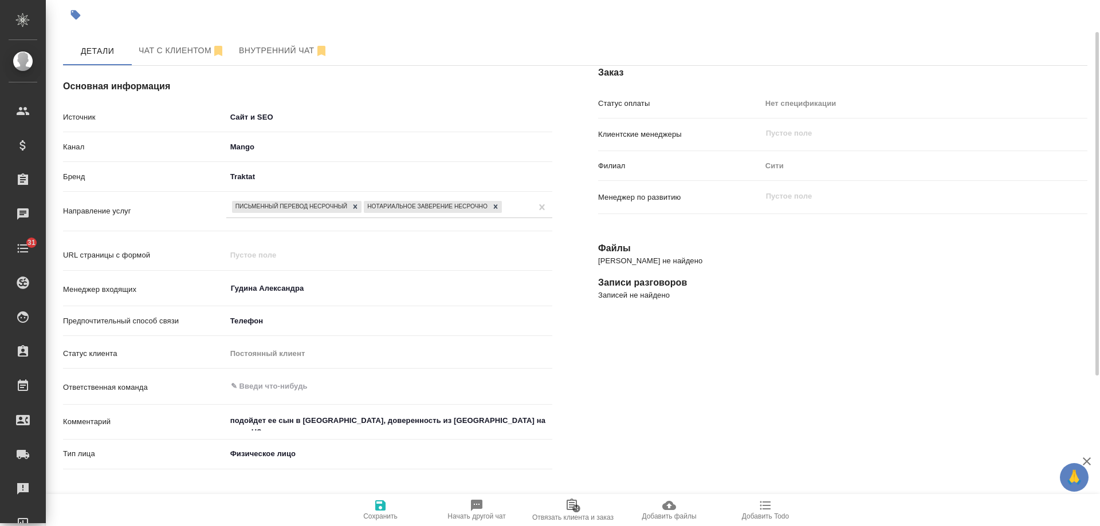
type textarea "x"
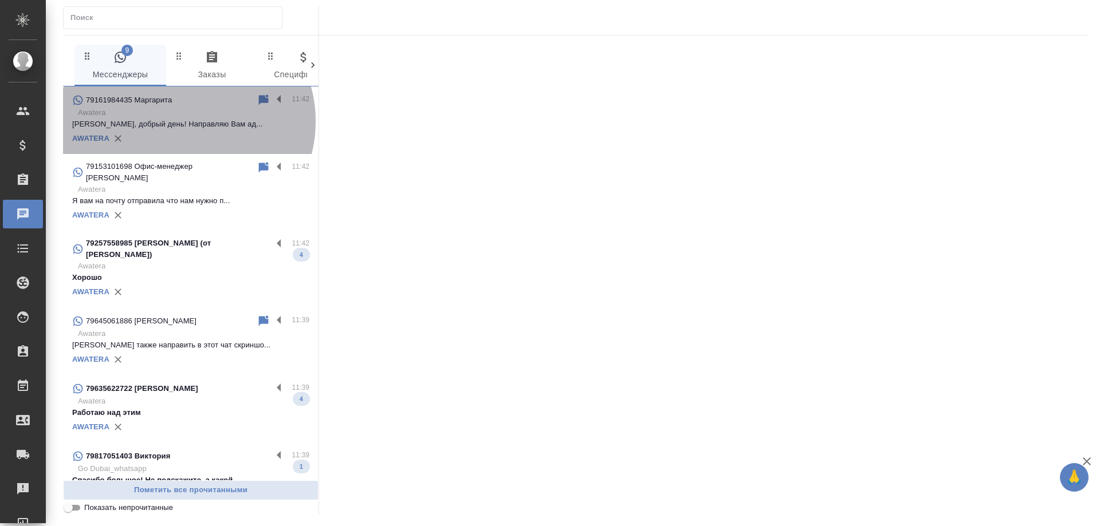
click at [184, 121] on p "[PERSON_NAME], добрый день! Направляю Вам ад..." at bounding box center [190, 124] width 237 height 11
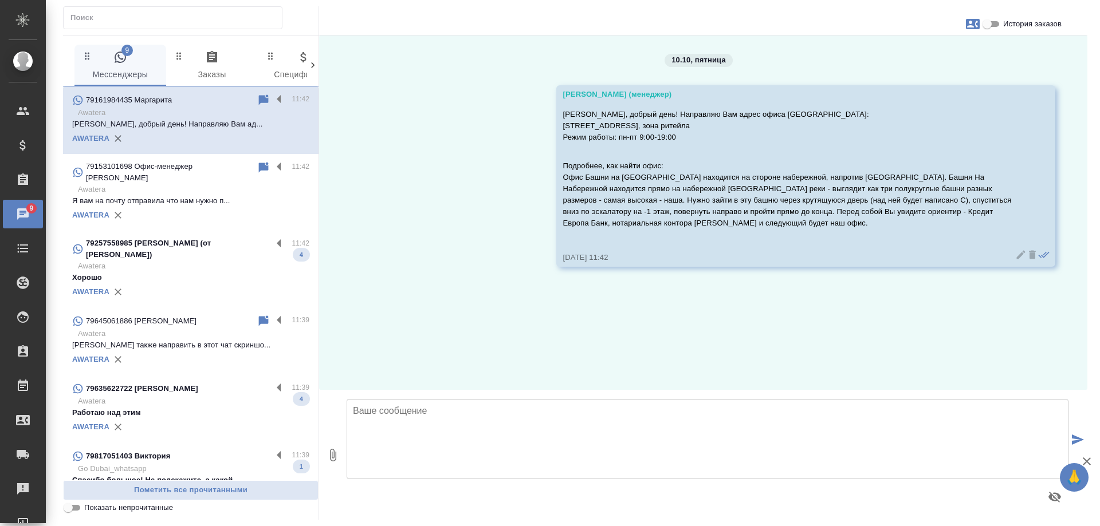
click at [502, 415] on textarea at bounding box center [708, 439] width 722 height 80
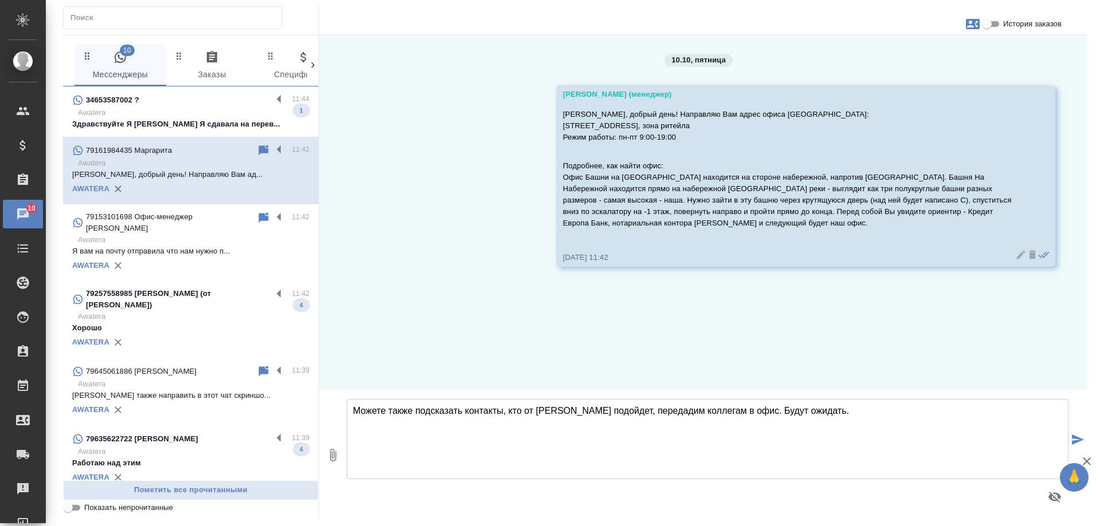
click at [593, 411] on textarea "Можете также подсказать контакты, кто от Вас подойдет, передадим коллегам в офи…" at bounding box center [708, 439] width 722 height 80
click at [603, 410] on textarea "Можете также подсказать контакты, кто от Вас подойдет? передадим коллегам в офи…" at bounding box center [708, 439] width 722 height 80
click at [818, 418] on textarea "Можете также подсказать контакты, кто от Вас подойдет? Передадим коллегам в офи…" at bounding box center [708, 439] width 722 height 80
click at [726, 411] on textarea "Можете также подсказать контакты, кто от Вас подойдет? Передадим коллегам в офи…" at bounding box center [708, 439] width 722 height 80
click at [744, 413] on textarea "Можете также подсказать контакты, кто от Вас подойдет? Передадим коллегам в офи…" at bounding box center [708, 439] width 722 height 80
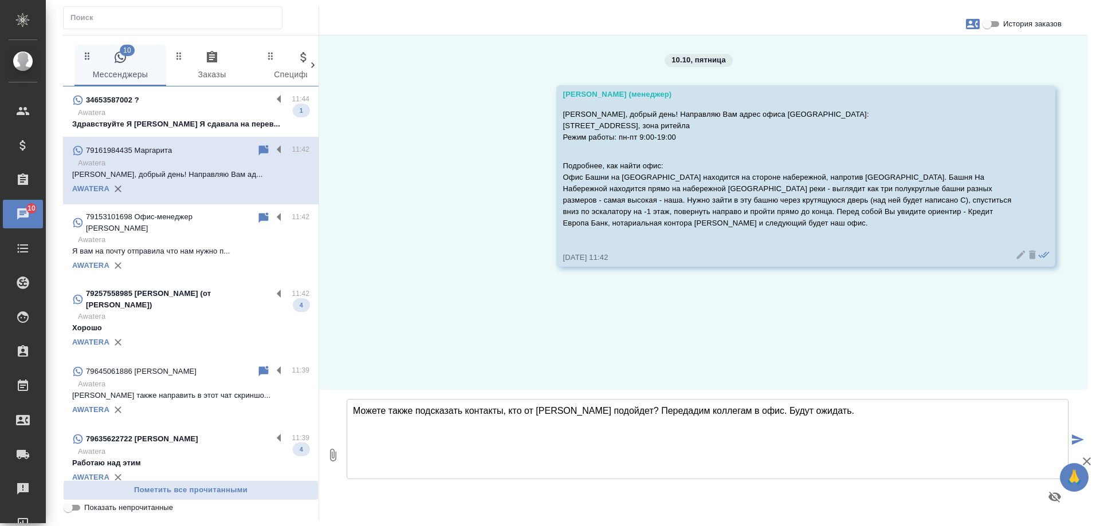
drag, startPoint x: 724, startPoint y: 412, endPoint x: 734, endPoint y: 411, distance: 10.9
click at [734, 411] on textarea "Можете также подсказать контакты, кто от Вас подойдет? Передадим коллегам в офи…" at bounding box center [708, 439] width 722 height 80
click at [824, 412] on textarea "Можете также подсказать контакты, кто от Вас подойдет? Передадим коллегам в офи…" at bounding box center [708, 439] width 722 height 80
type textarea "Можете также подсказать контакты, кто от Вас подойдет? Передадим коллегам в офи…"
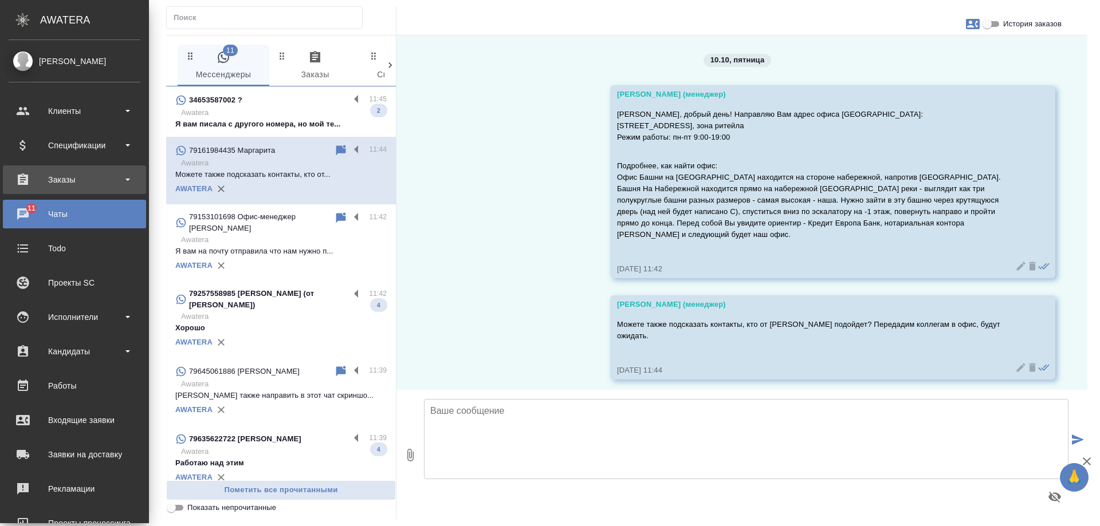
click at [77, 184] on div "Заказы" at bounding box center [75, 179] width 132 height 17
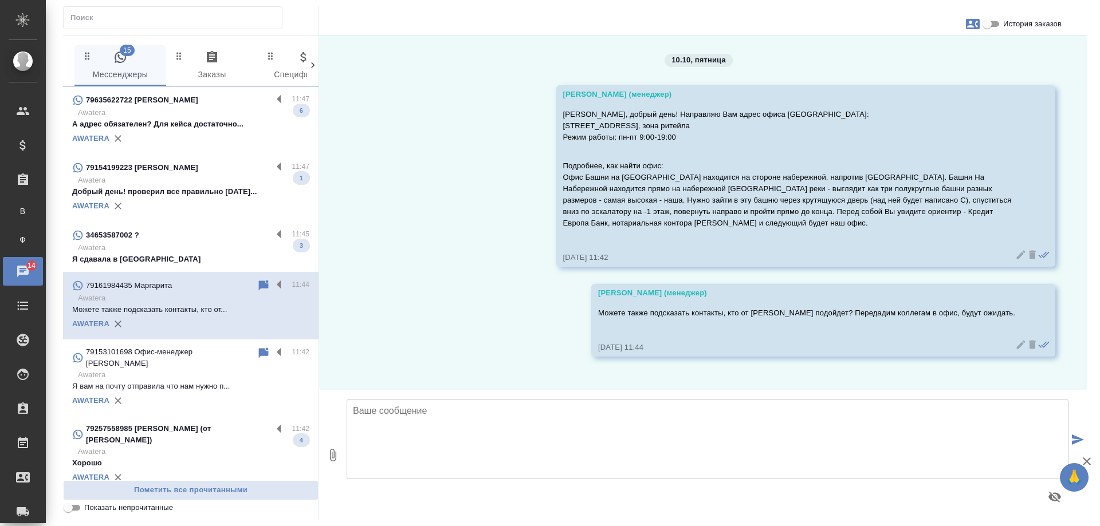
click at [230, 121] on p "А адрес обязателен? Для кейса достаточно..." at bounding box center [190, 124] width 237 height 11
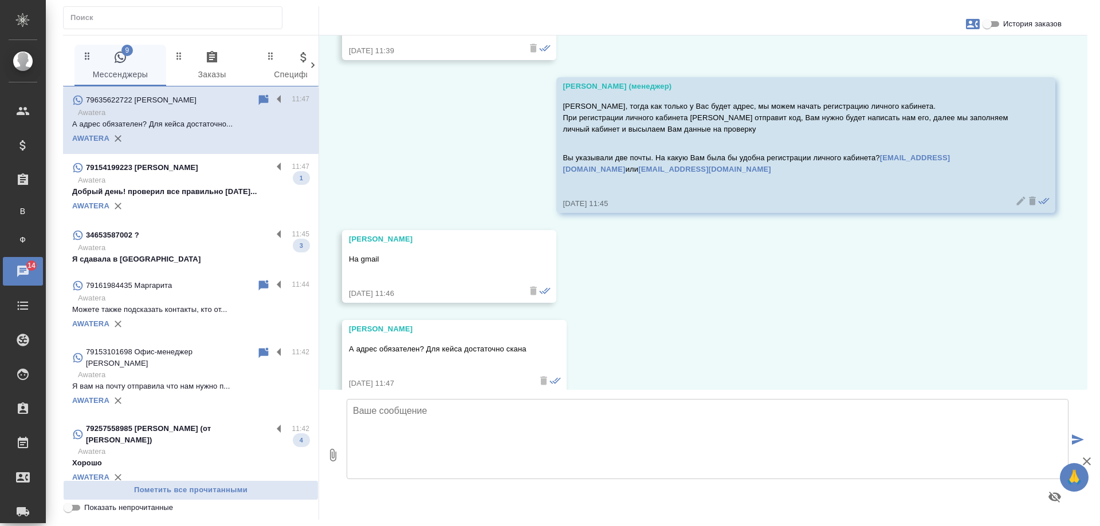
scroll to position [2377, 0]
click at [214, 197] on p "Добрый день! проверил все правильно [DATE]..." at bounding box center [190, 191] width 237 height 11
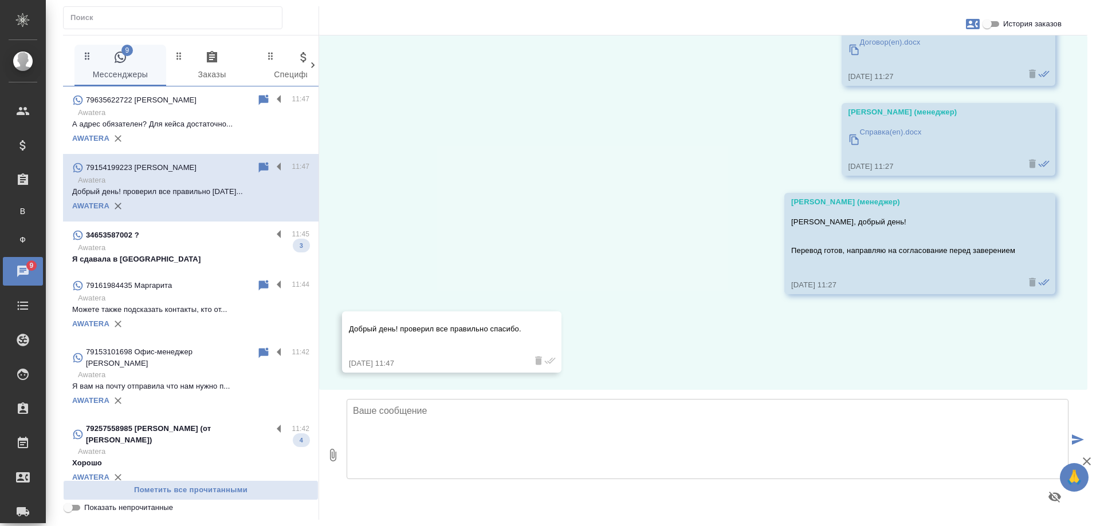
scroll to position [1188, 0]
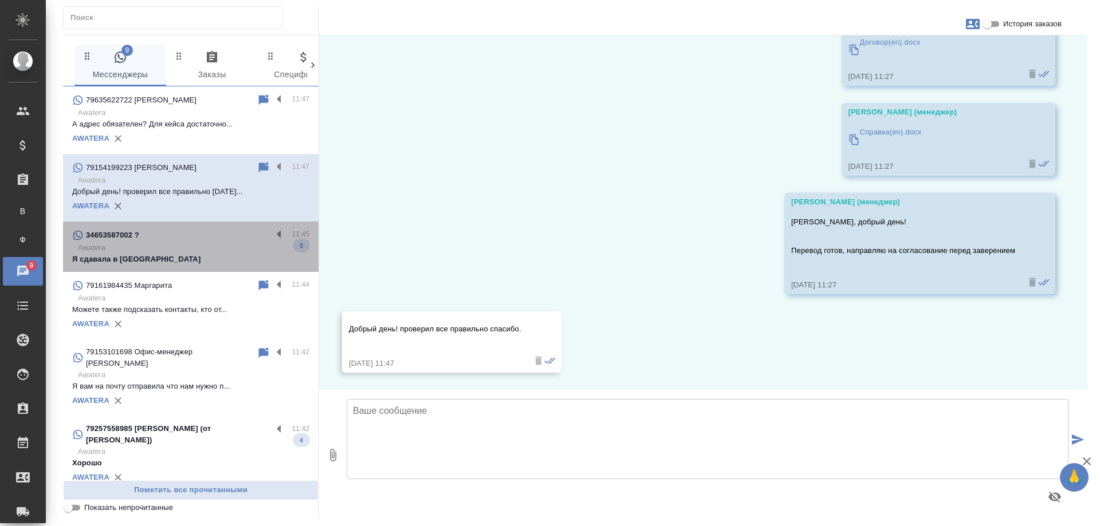
click at [202, 254] on p "Awatera" at bounding box center [193, 247] width 231 height 11
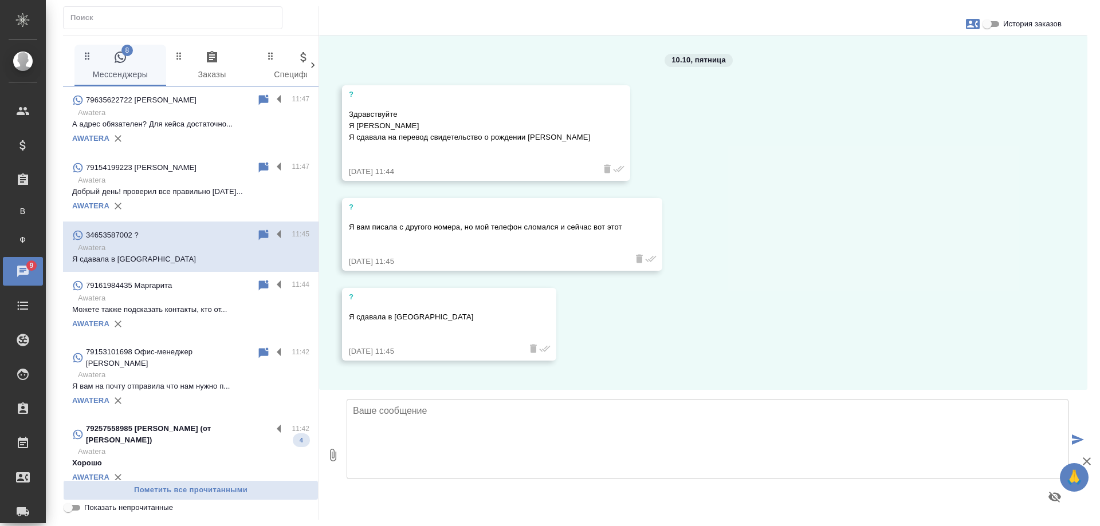
scroll to position [0, 0]
click at [1005, 26] on span "История заказов" at bounding box center [1032, 23] width 58 height 11
click at [1005, 26] on input "История заказов" at bounding box center [986, 24] width 41 height 14
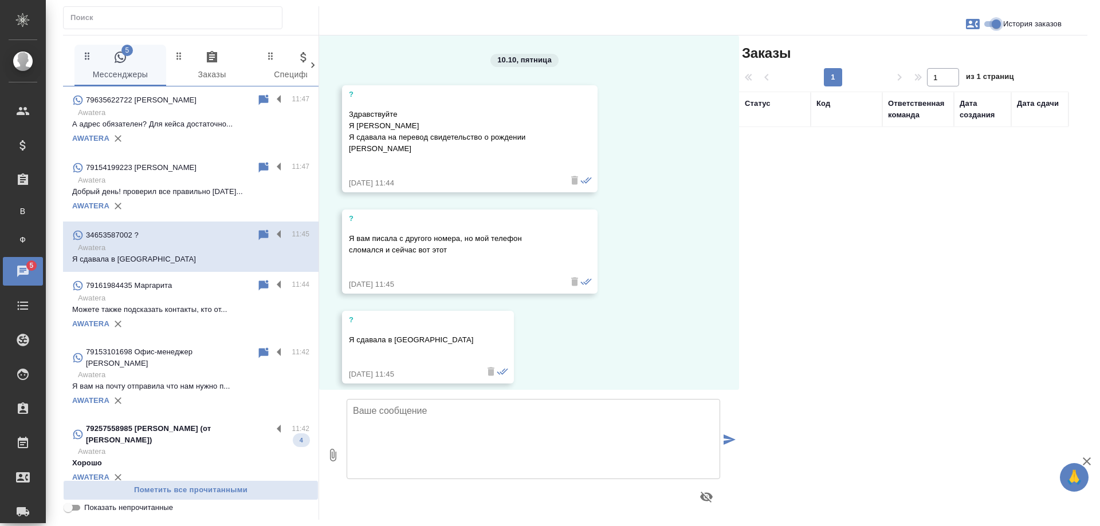
click at [998, 25] on input "История заказов" at bounding box center [996, 24] width 41 height 14
checkbox input "false"
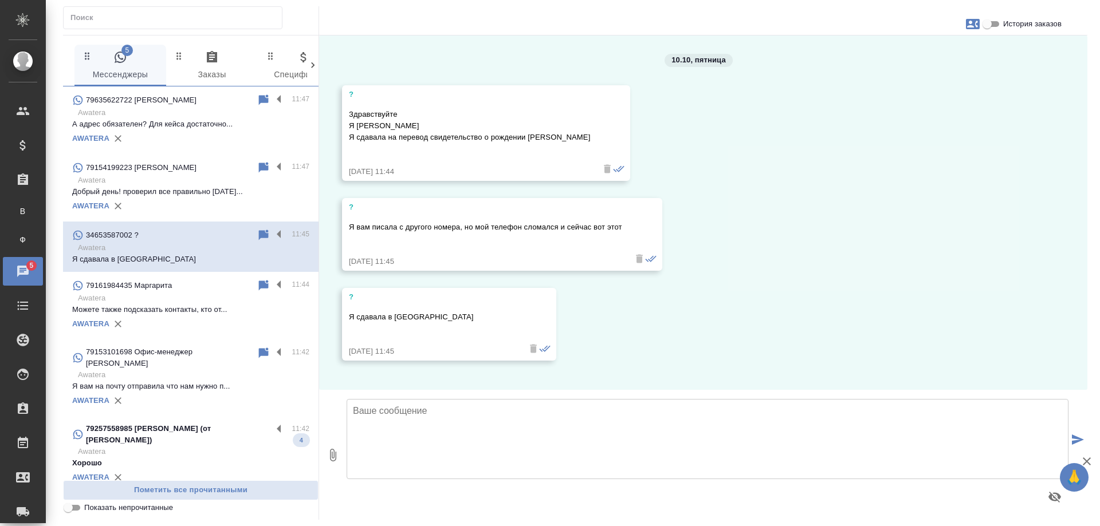
click at [501, 435] on textarea at bounding box center [708, 439] width 722 height 80
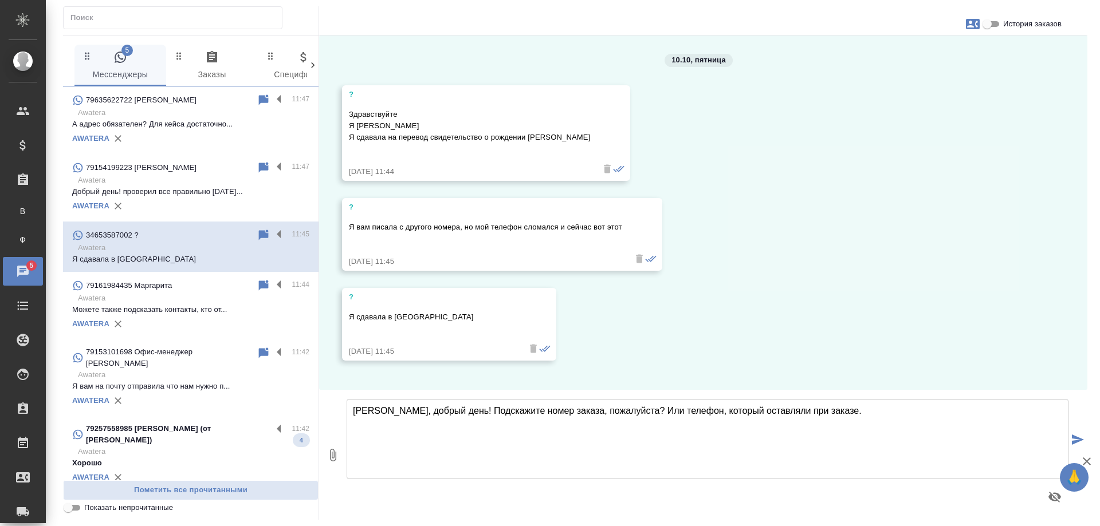
type textarea "Анна, добрый день! Подскажите номер заказа, пожалуйста? Или телефон, который ос…"
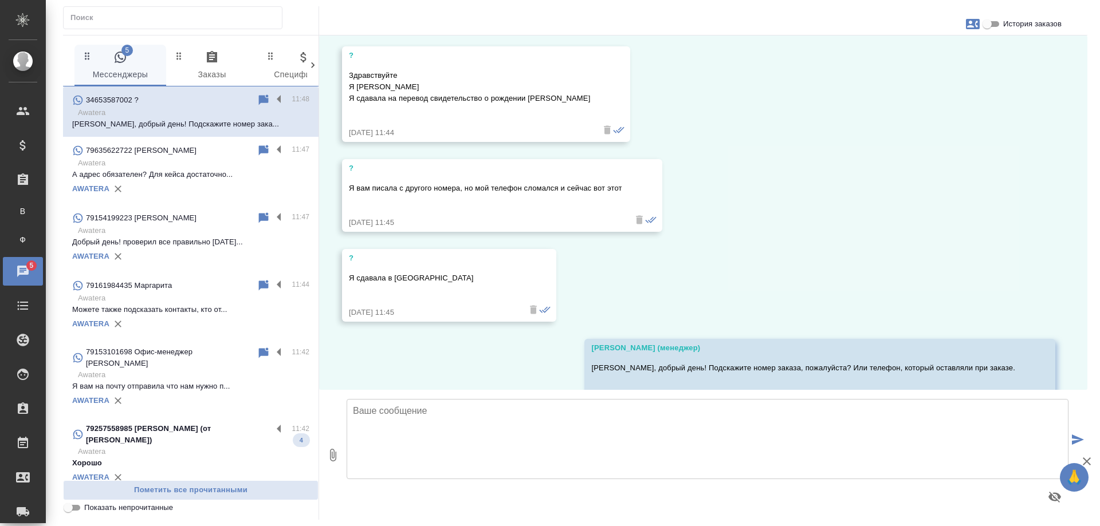
scroll to position [21, 0]
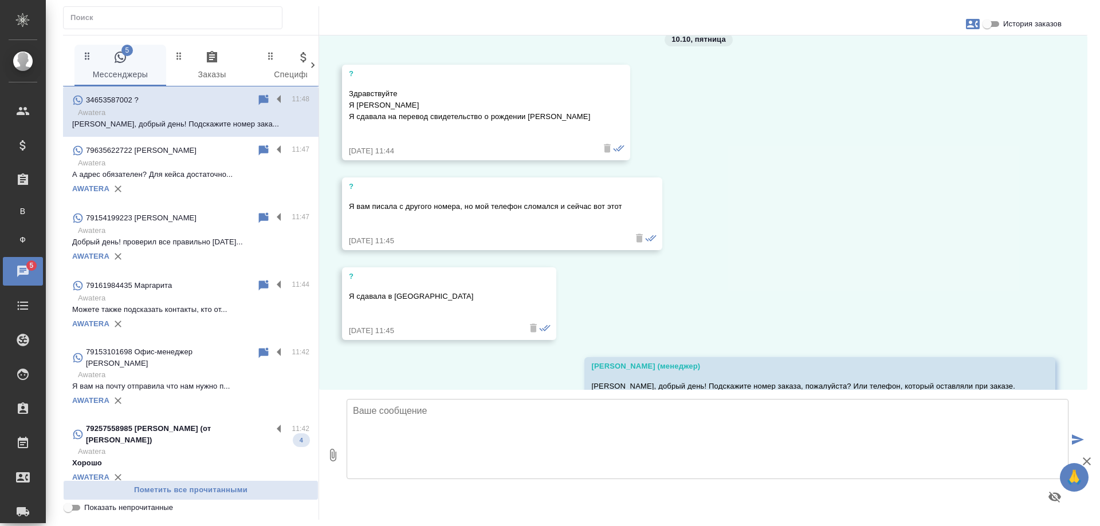
click at [973, 26] on icon "button" at bounding box center [973, 24] width 14 height 10
click at [928, 56] on span "Создать заявку" at bounding box center [923, 54] width 54 height 11
select select "ES"
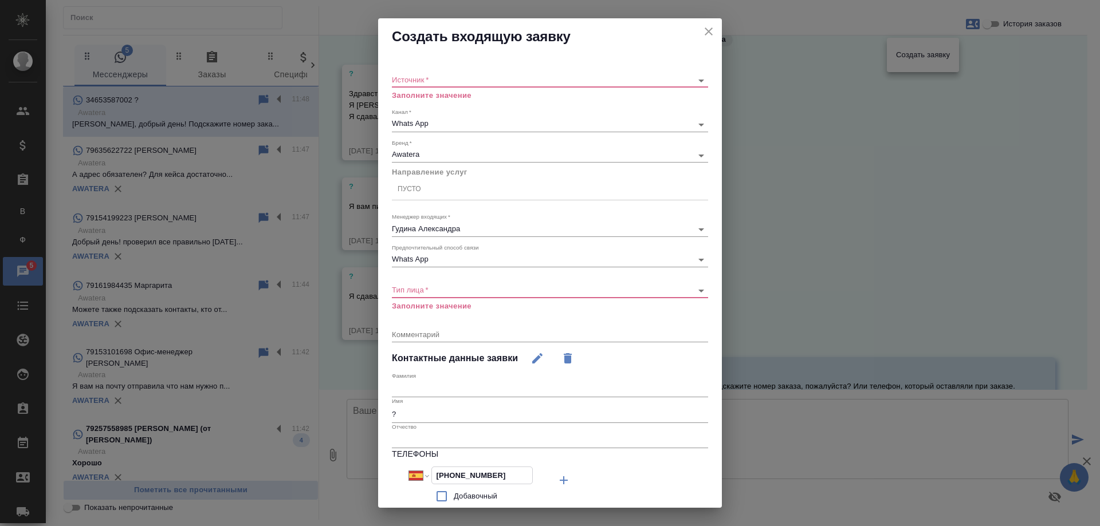
drag, startPoint x: 501, startPoint y: 472, endPoint x: 387, endPoint y: 471, distance: 114.0
click at [387, 471] on div "Источник   * ​ Заполните значение Канал   * Whats App 66ac940615179ecd4145cc10 …" at bounding box center [550, 328] width 344 height 547
click at [705, 31] on icon "close" at bounding box center [709, 31] width 8 height 8
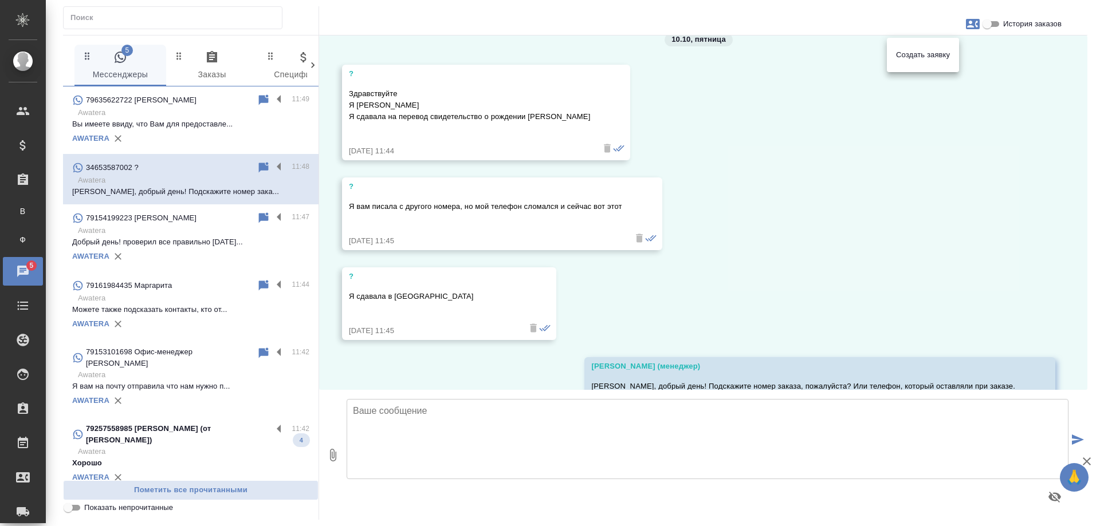
click at [810, 206] on div at bounding box center [550, 263] width 1100 height 526
click at [823, 277] on div "10.10, пятница ? Здравствуйте Я Анна Я сдавала на перевод свидетельство о рожде…" at bounding box center [703, 213] width 768 height 355
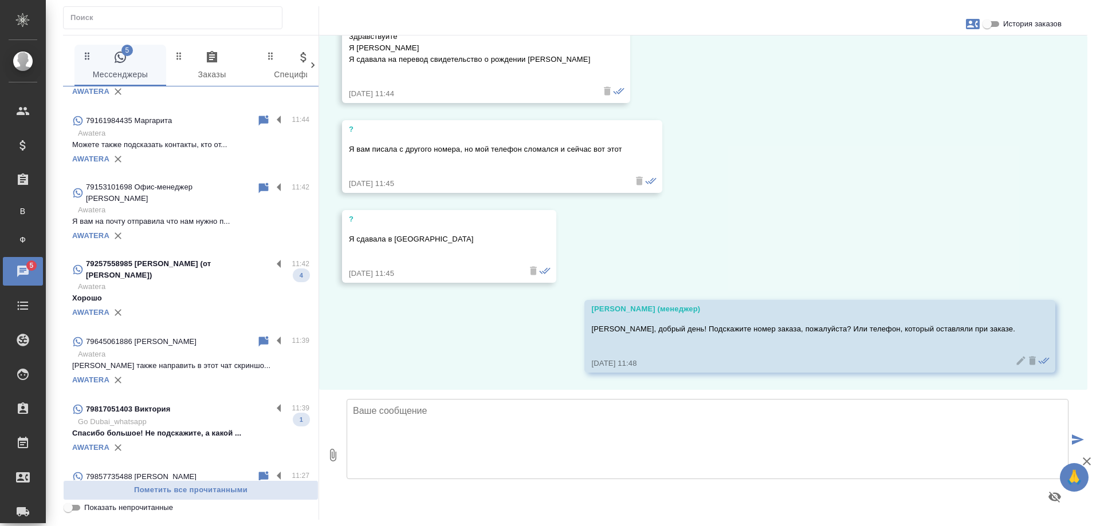
scroll to position [172, 0]
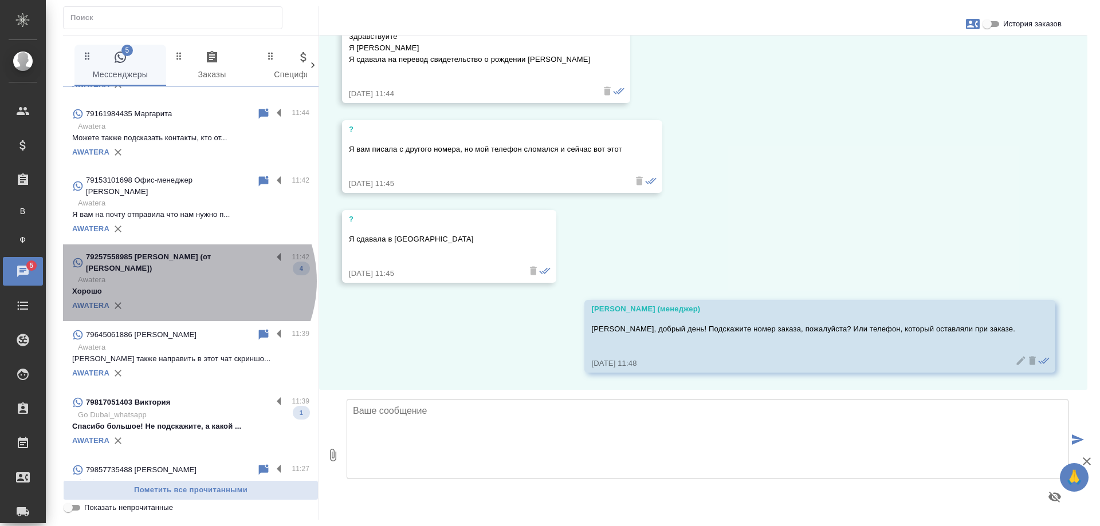
click at [186, 281] on p "Awatera" at bounding box center [193, 279] width 231 height 11
type textarea "П"
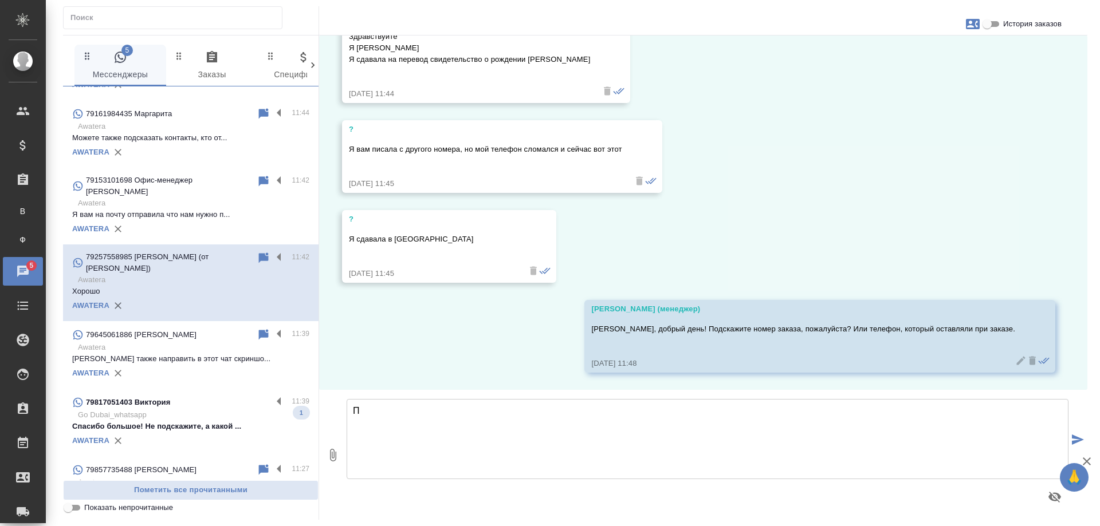
click at [195, 416] on p "Go Dubai_whatsapp" at bounding box center [193, 415] width 231 height 11
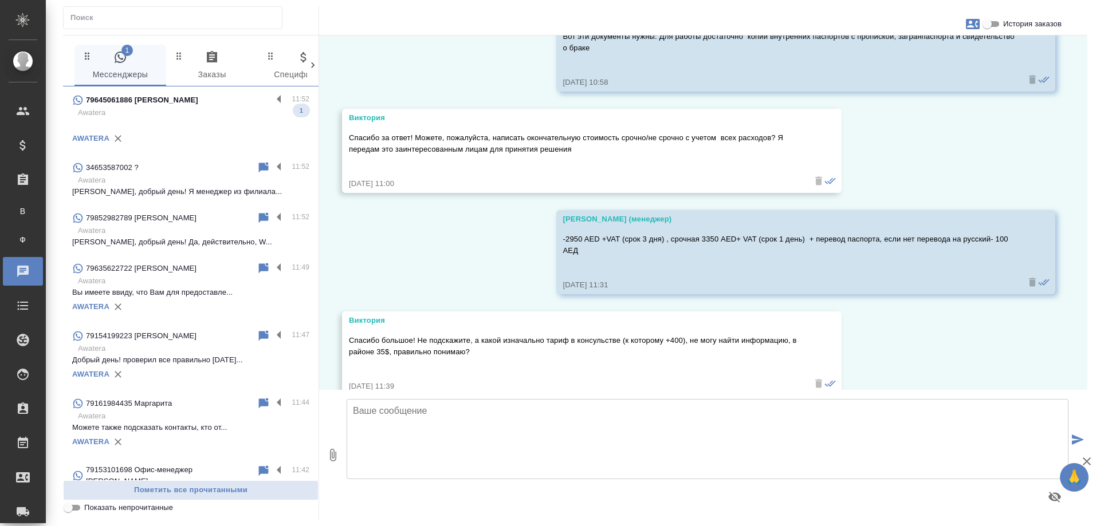
scroll to position [0, 0]
click at [188, 111] on p "Awatera" at bounding box center [193, 112] width 231 height 11
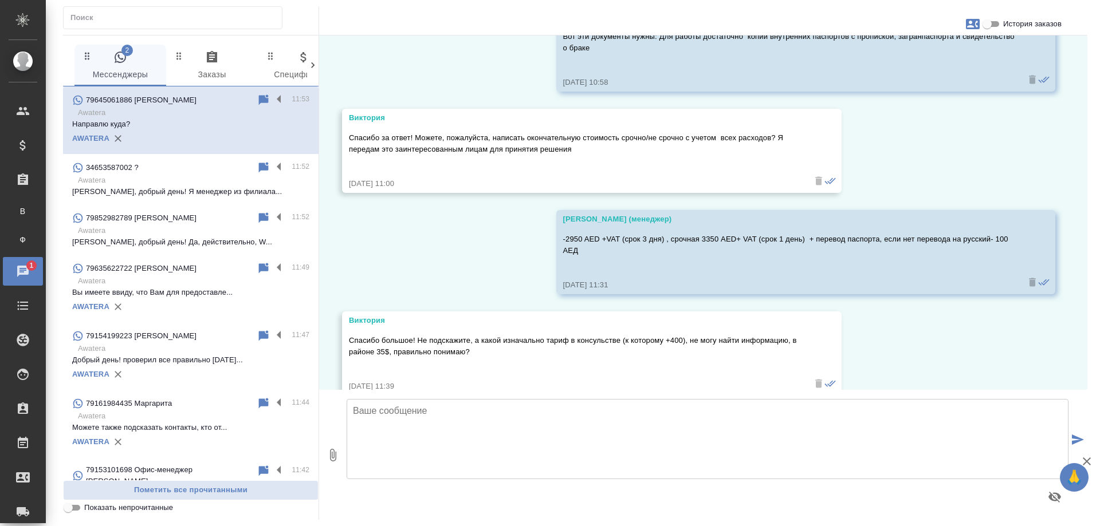
scroll to position [1687, 0]
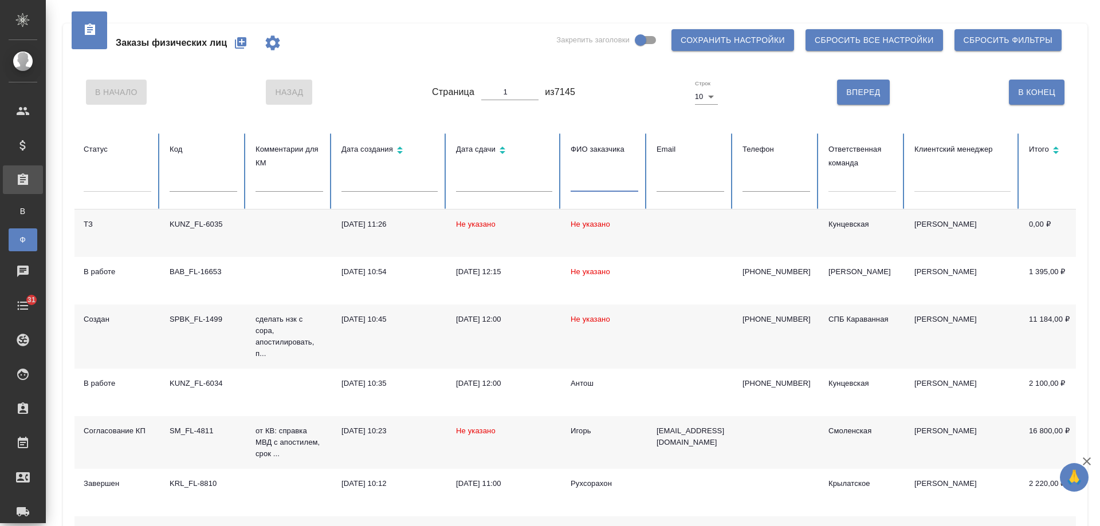
click at [594, 180] on input "text" at bounding box center [605, 184] width 68 height 16
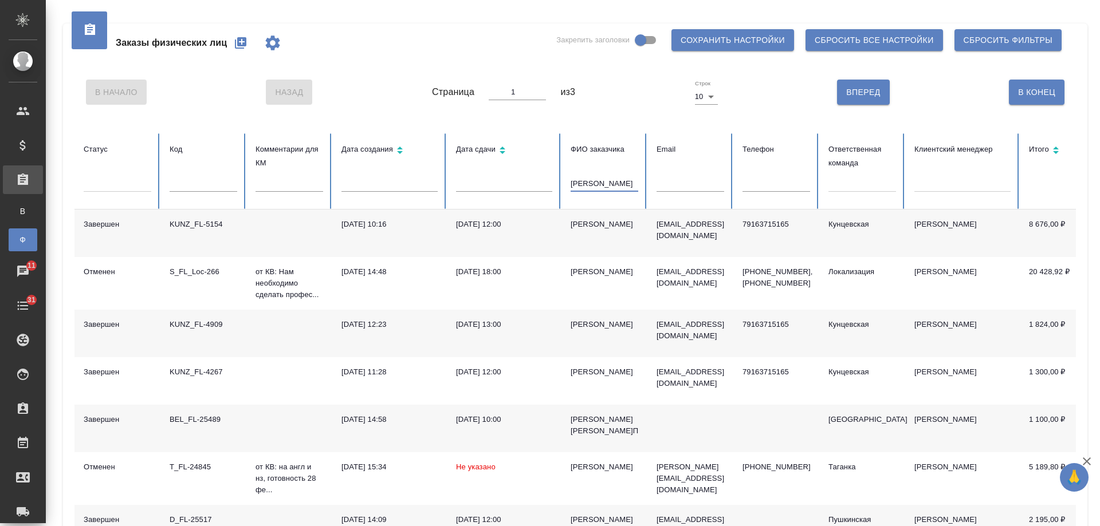
drag, startPoint x: 613, startPoint y: 185, endPoint x: 358, endPoint y: 184, distance: 254.9
click at [358, 184] on tr "Статус Код Комментарии для КМ Дата создания Дата сдачи ФИО заказчика [PERSON_NA…" at bounding box center [718, 171] width 1289 height 76
type input "[PERSON_NAME]"
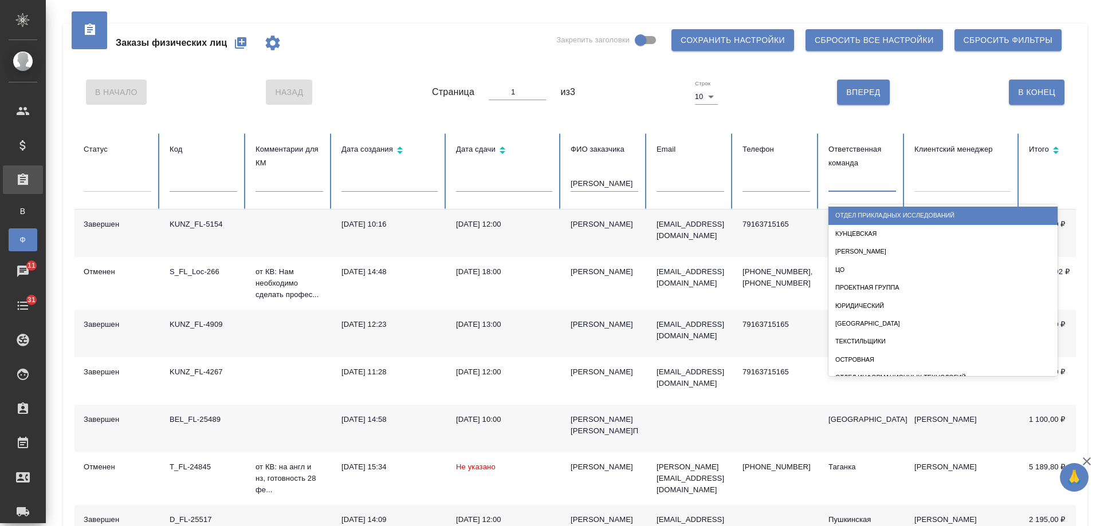
click at [847, 184] on div at bounding box center [862, 180] width 68 height 17
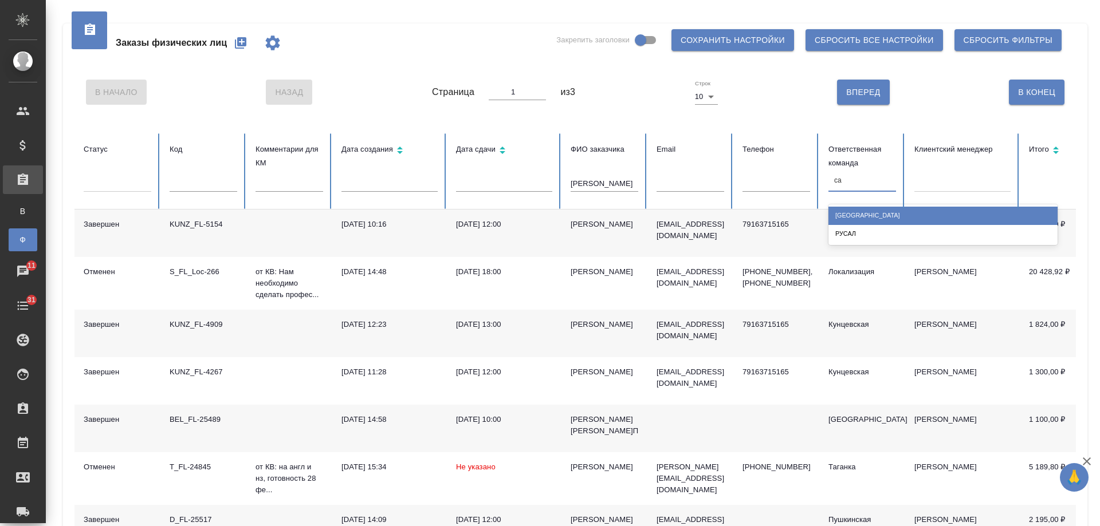
type input "сан"
click at [862, 217] on div "[GEOGRAPHIC_DATA]" at bounding box center [942, 216] width 229 height 18
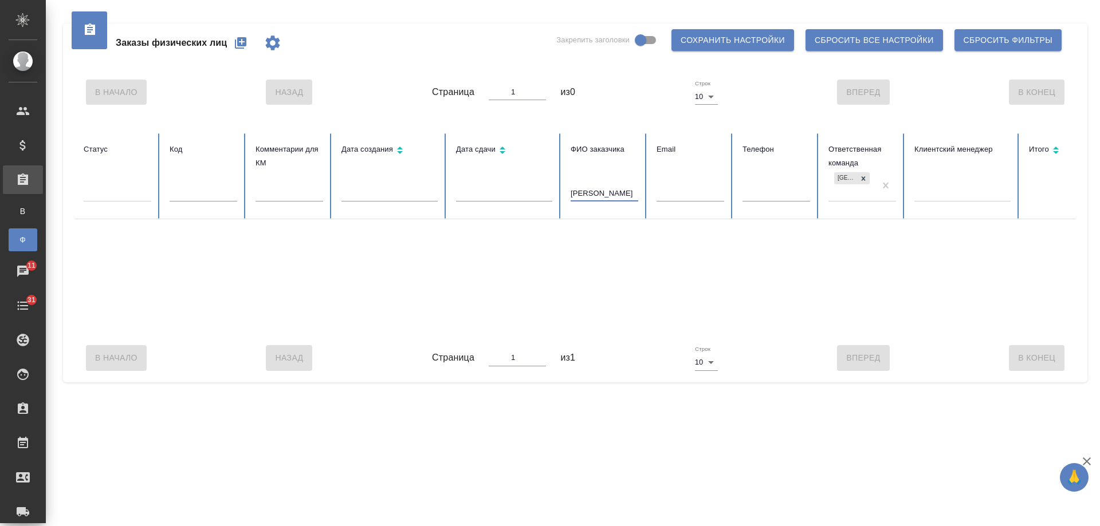
drag, startPoint x: 618, startPoint y: 192, endPoint x: 422, endPoint y: 187, distance: 196.6
click at [422, 187] on tr "Статус Код Комментарии для КМ Дата создания Дата сдачи ФИО заказчика [PERSON_NA…" at bounding box center [718, 176] width 1289 height 86
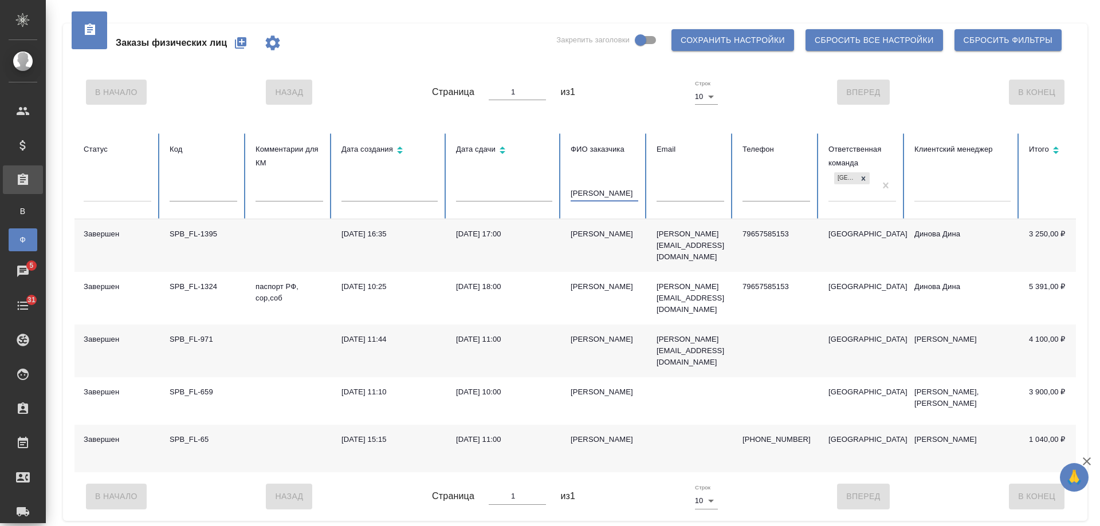
drag, startPoint x: 612, startPoint y: 192, endPoint x: 383, endPoint y: 188, distance: 229.2
click at [383, 188] on tr "Статус Код Комментарии для КМ Дата создания Дата сдачи ФИО заказчика [PERSON_NA…" at bounding box center [718, 176] width 1289 height 86
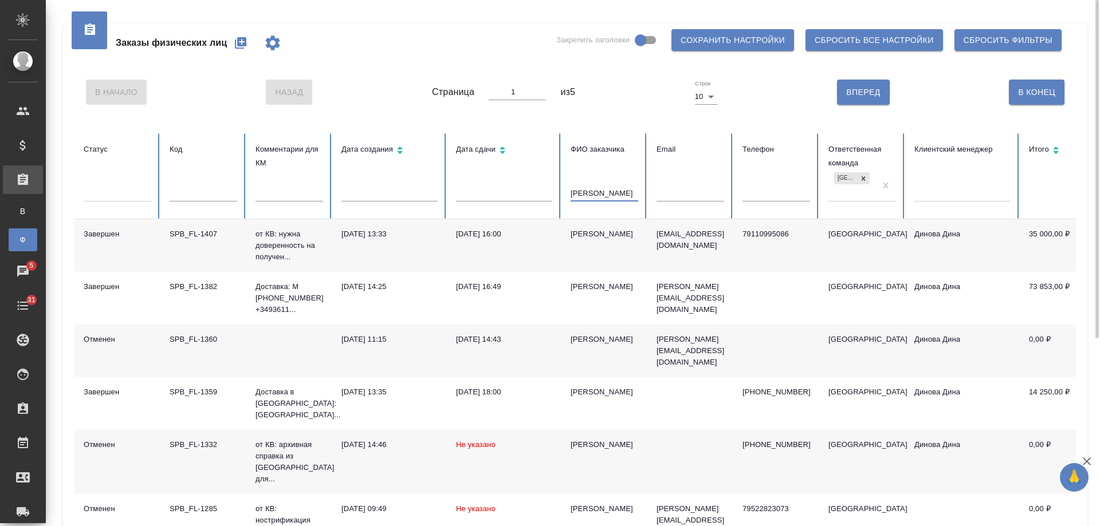
type input "[PERSON_NAME]"
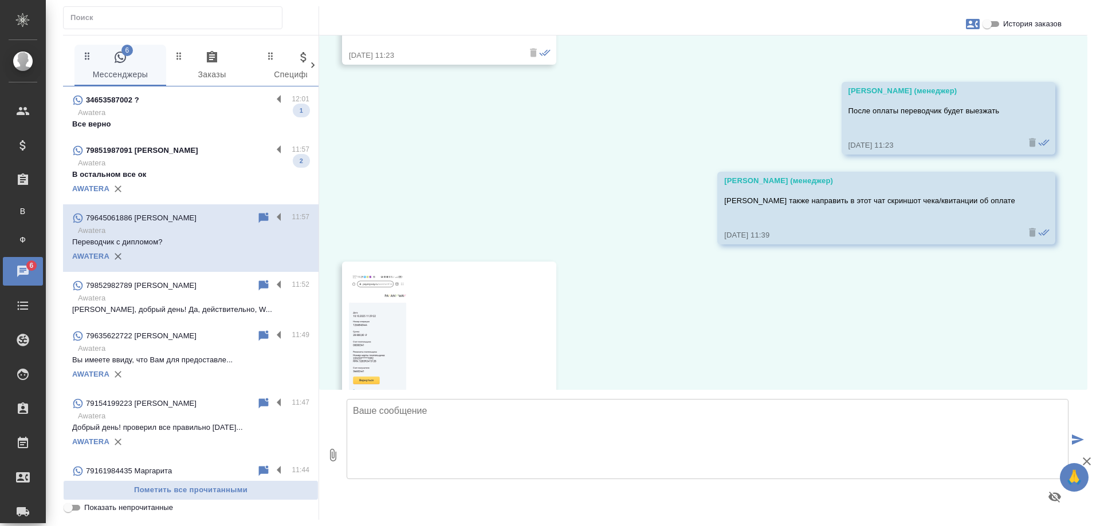
scroll to position [2042, 0]
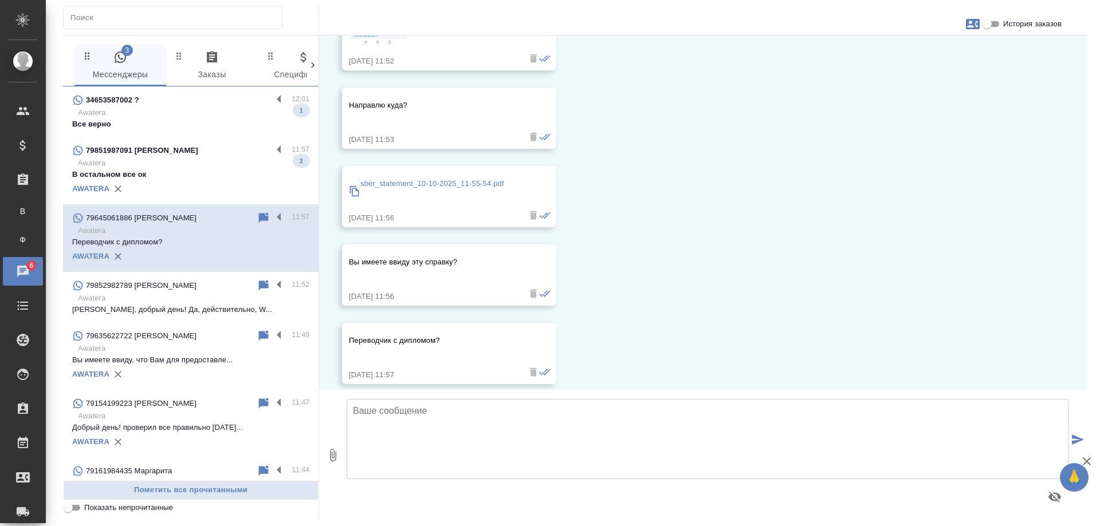
click at [210, 158] on p "Awatera" at bounding box center [193, 163] width 231 height 11
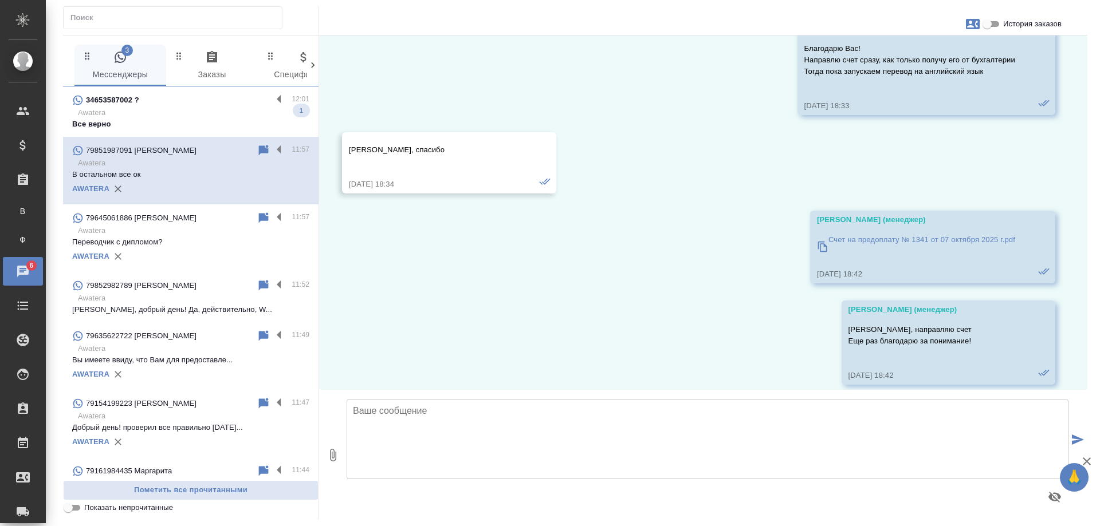
scroll to position [9044, 0]
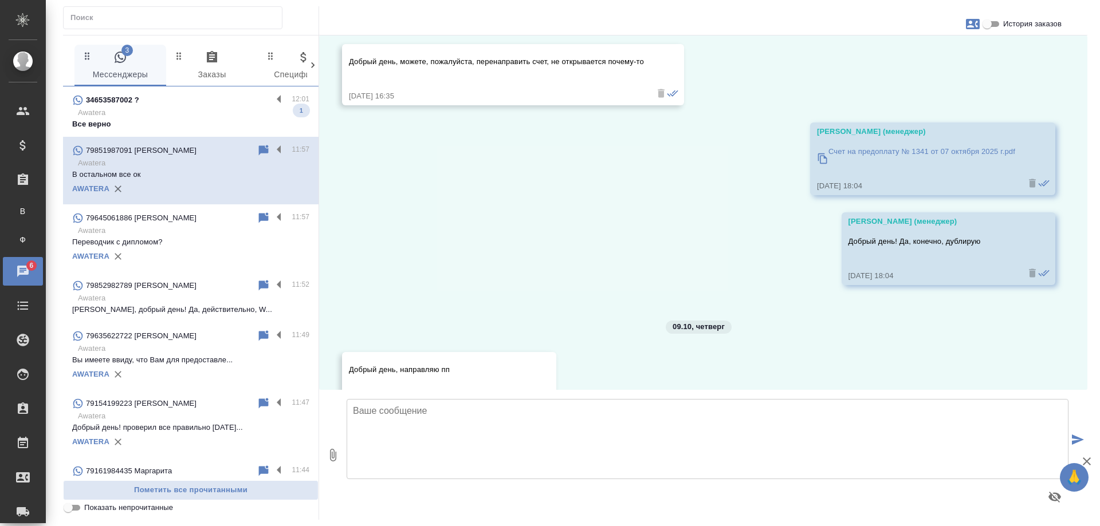
click at [212, 108] on p "Awatera" at bounding box center [193, 112] width 231 height 11
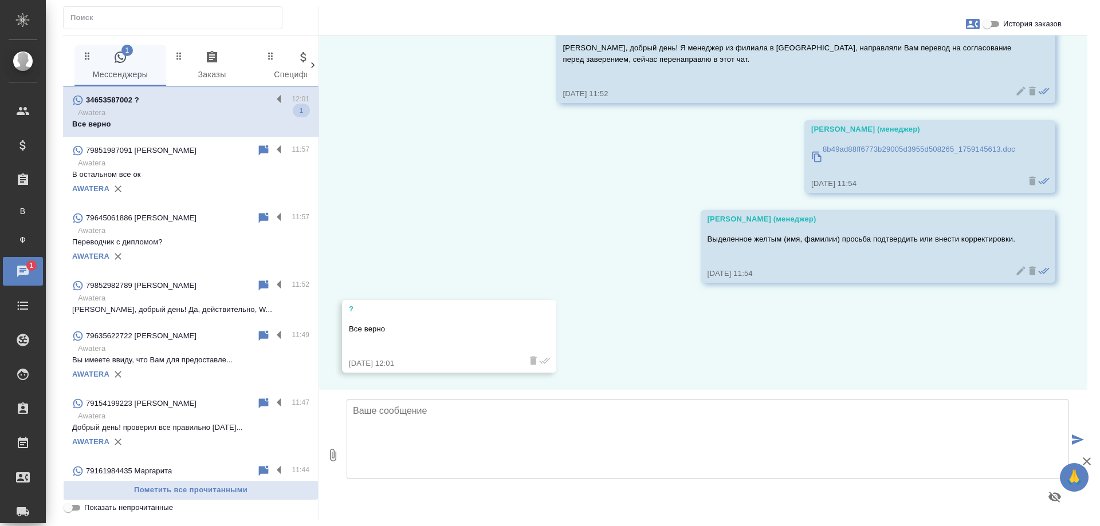
scroll to position [449, 0]
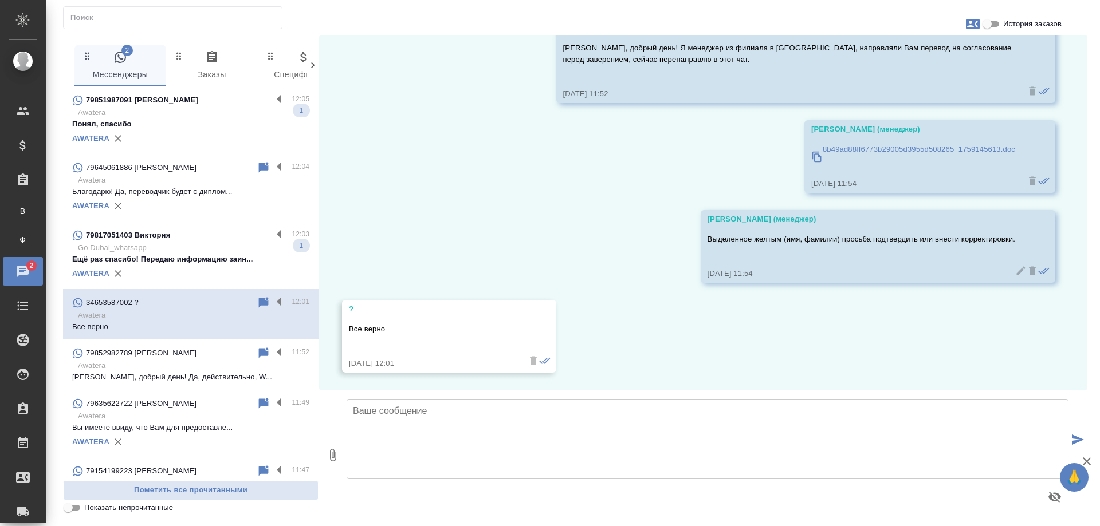
click at [223, 254] on p "Ещё раз спасибо! Передаю информацию заин..." at bounding box center [190, 259] width 237 height 11
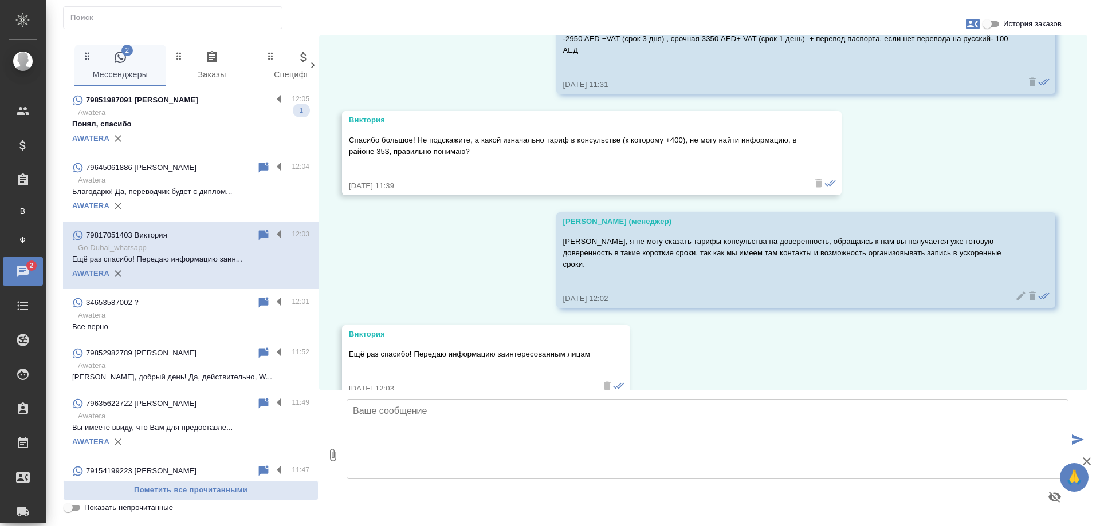
scroll to position [2990, 0]
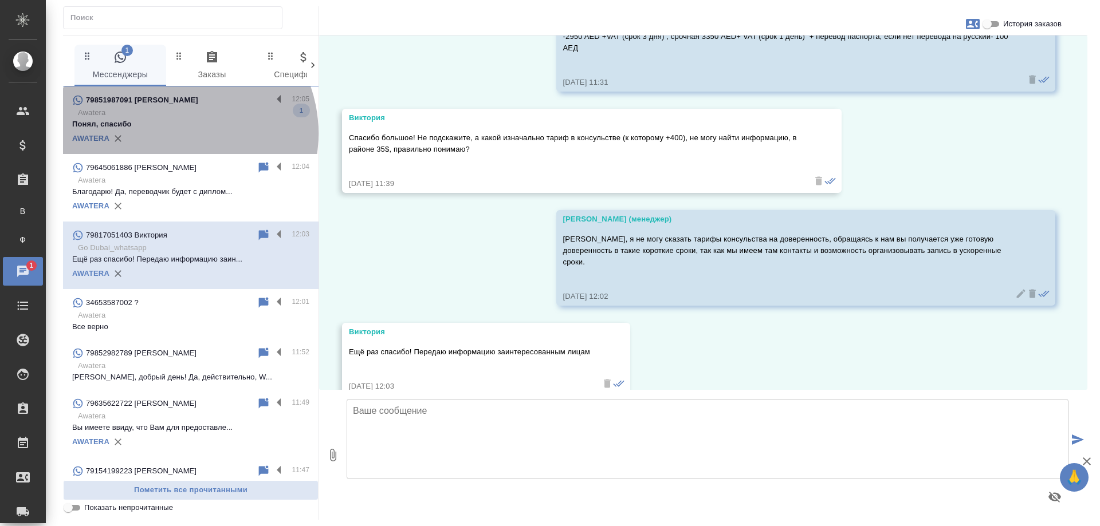
click at [174, 133] on div "AWATERA" at bounding box center [190, 138] width 237 height 17
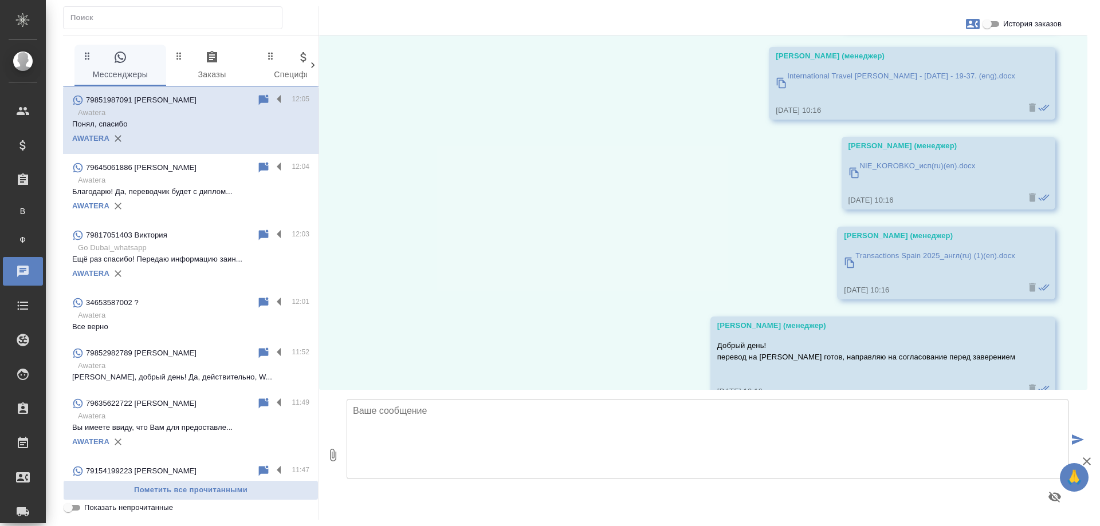
scroll to position [10191, 0]
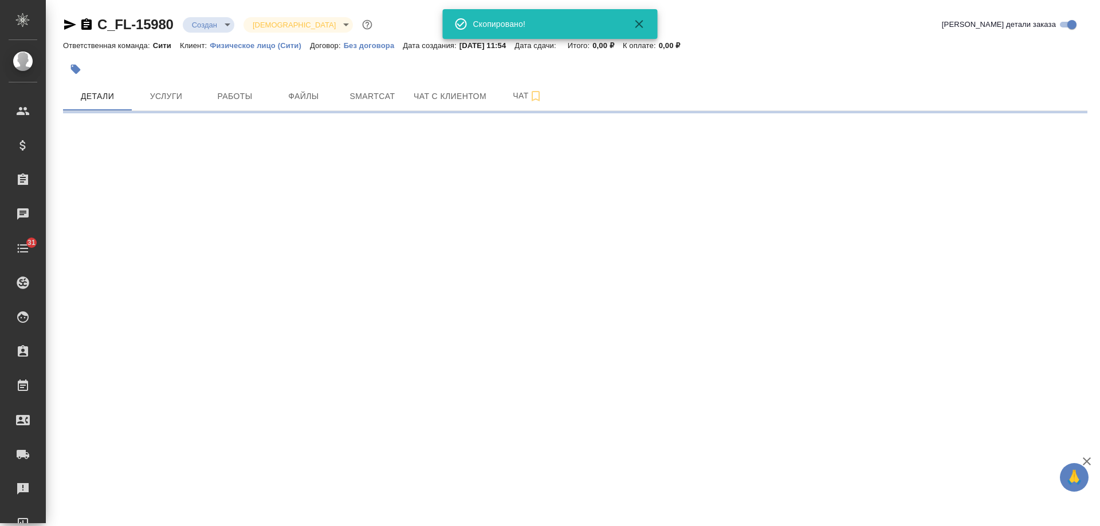
select select "RU"
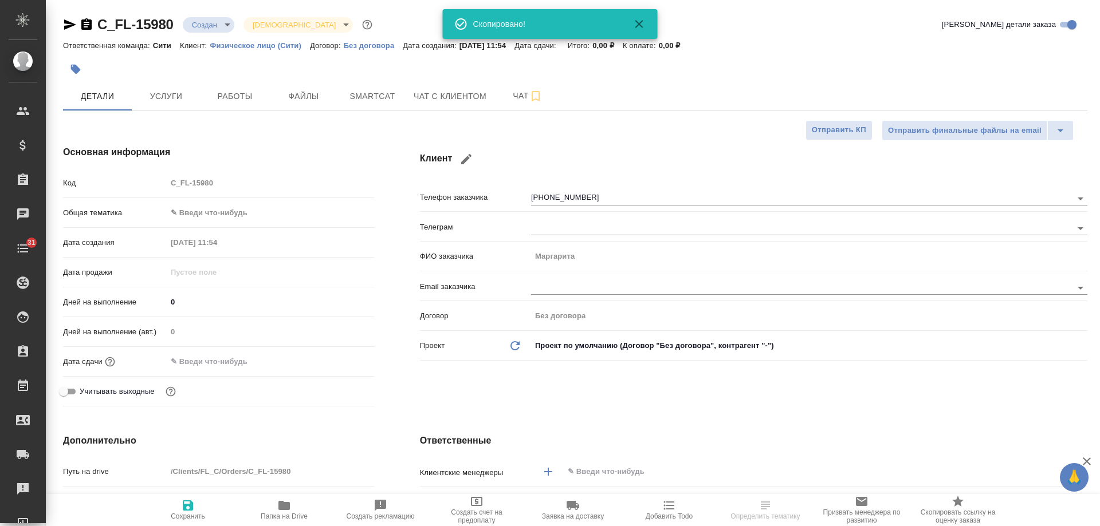
type textarea "x"
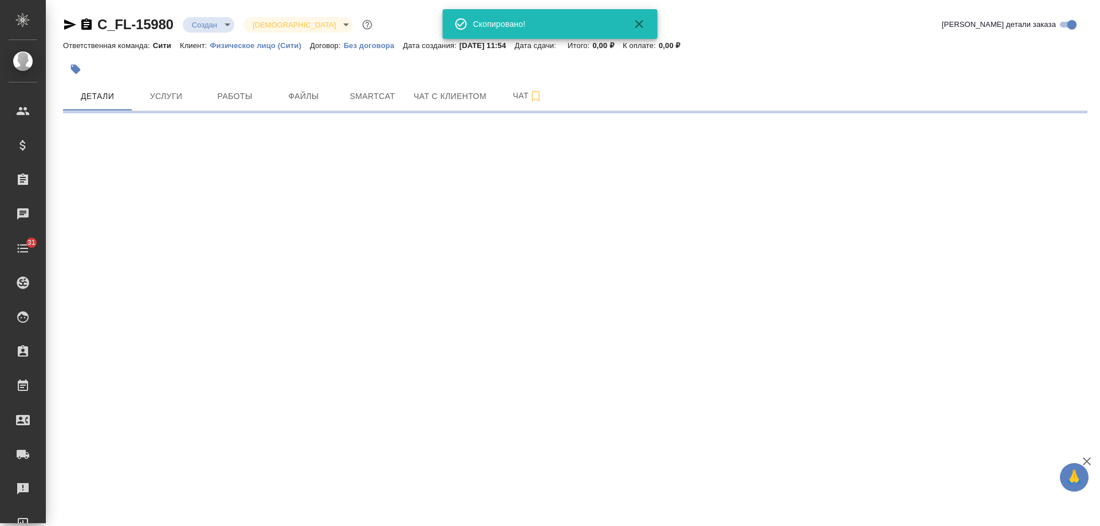
select select "RU"
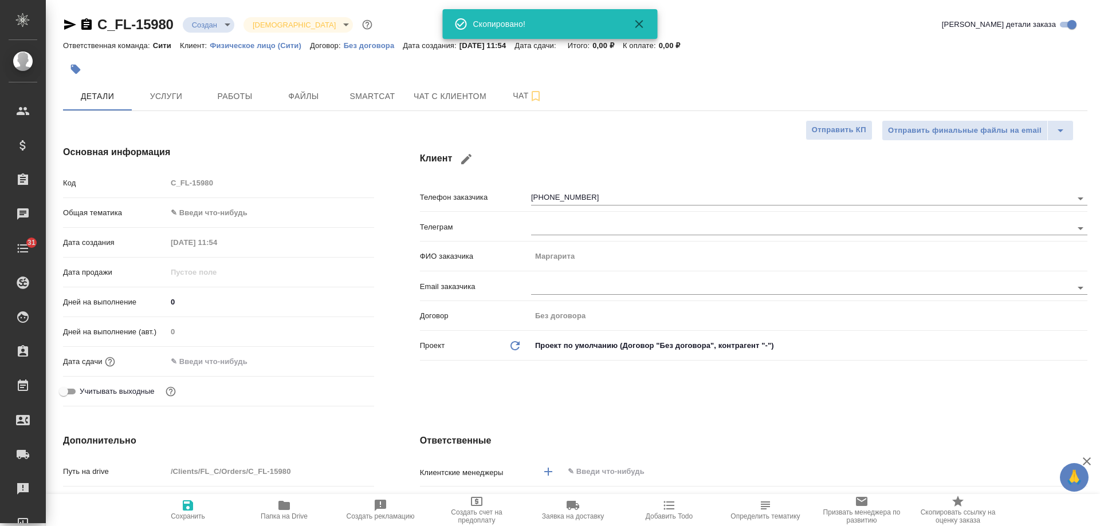
type textarea "x"
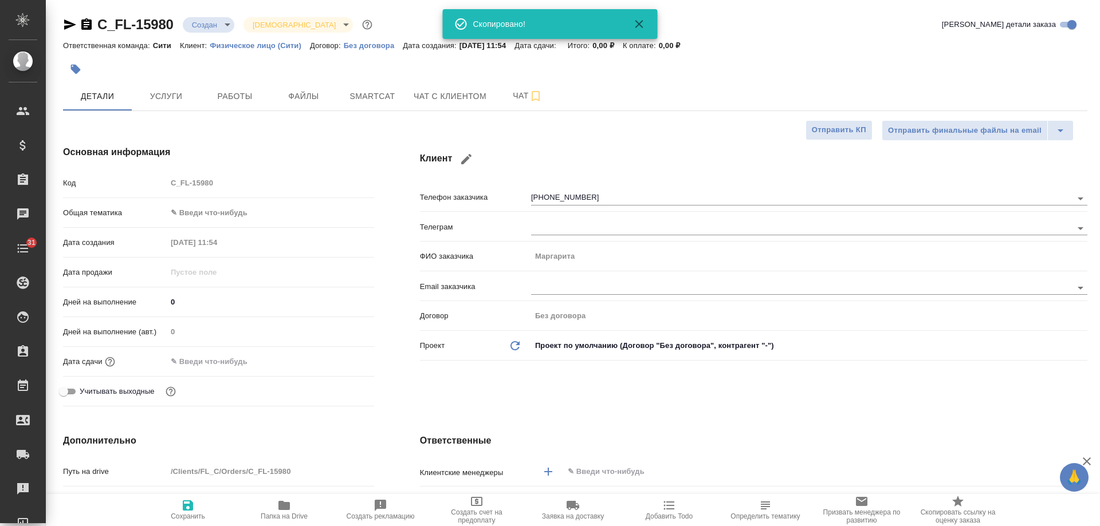
type textarea "x"
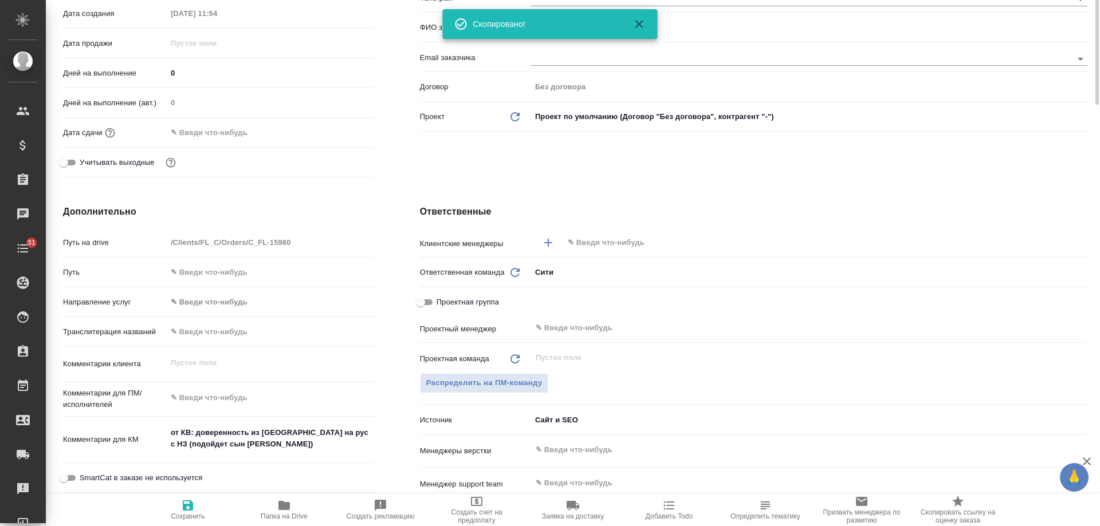
scroll to position [458, 0]
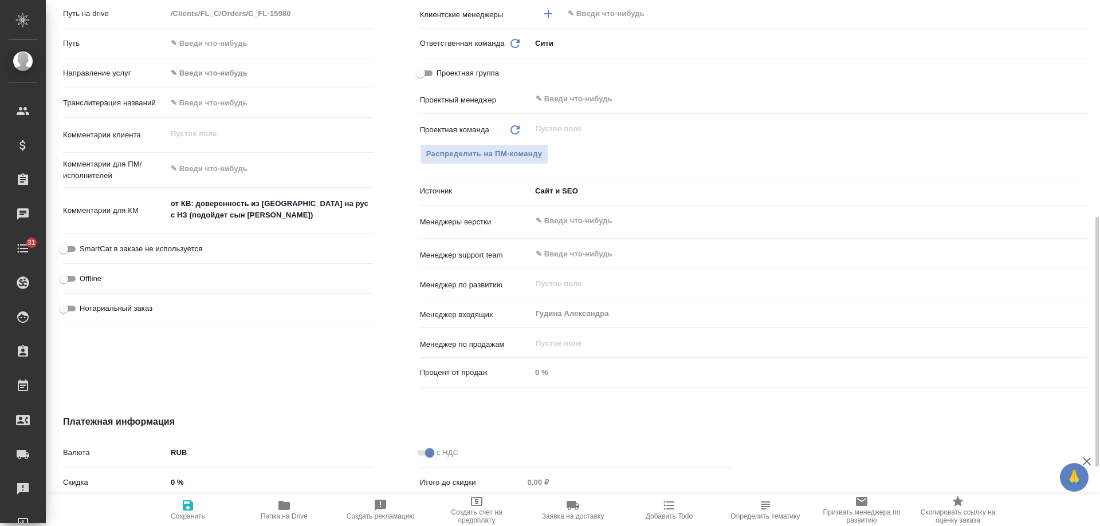
click at [135, 307] on span "Нотариальный заказ" at bounding box center [116, 308] width 73 height 11
click at [84, 307] on input "Нотариальный заказ" at bounding box center [63, 309] width 41 height 14
checkbox input "true"
type textarea "x"
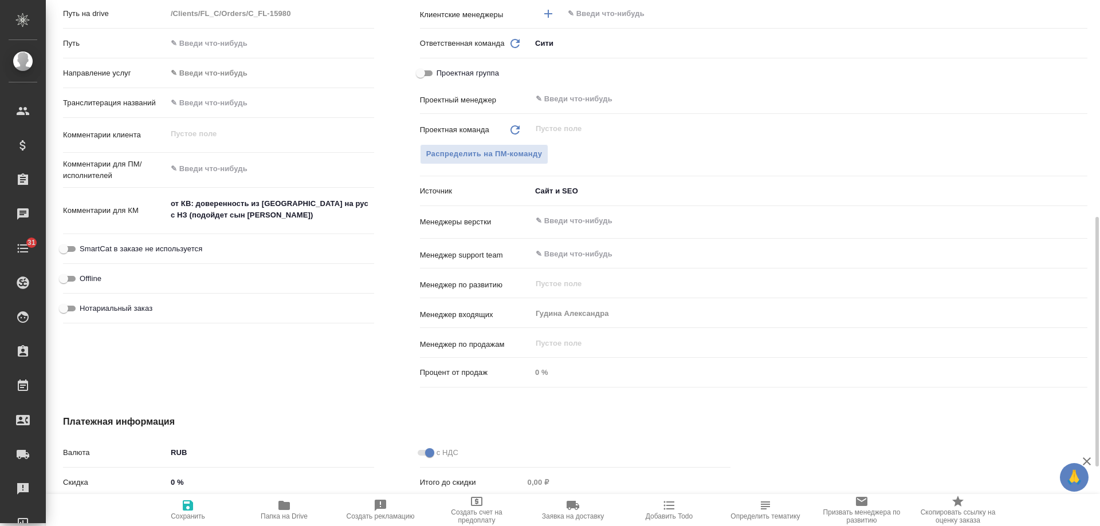
type textarea "x"
click at [192, 509] on icon "button" at bounding box center [188, 506] width 10 height 10
type textarea "x"
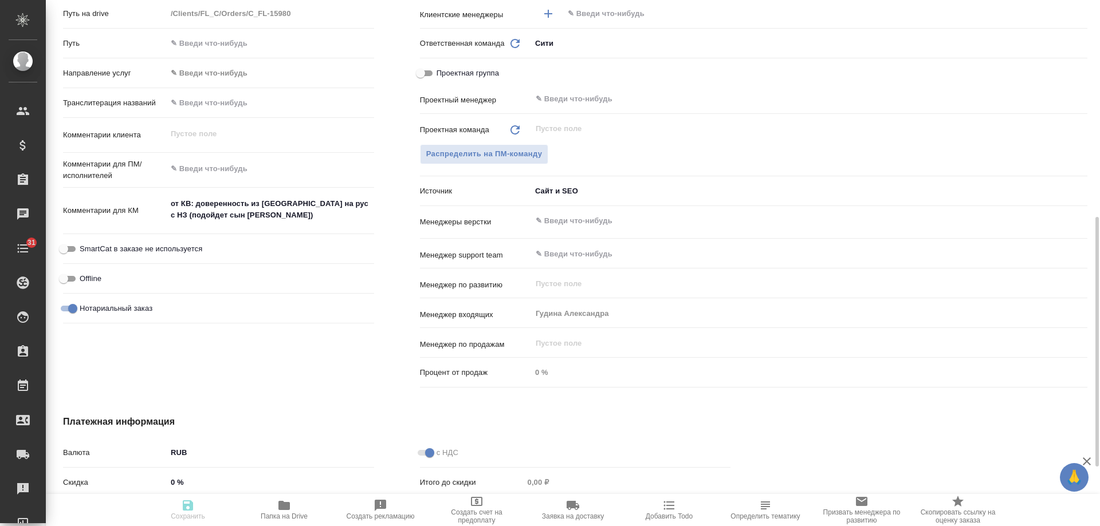
type textarea "x"
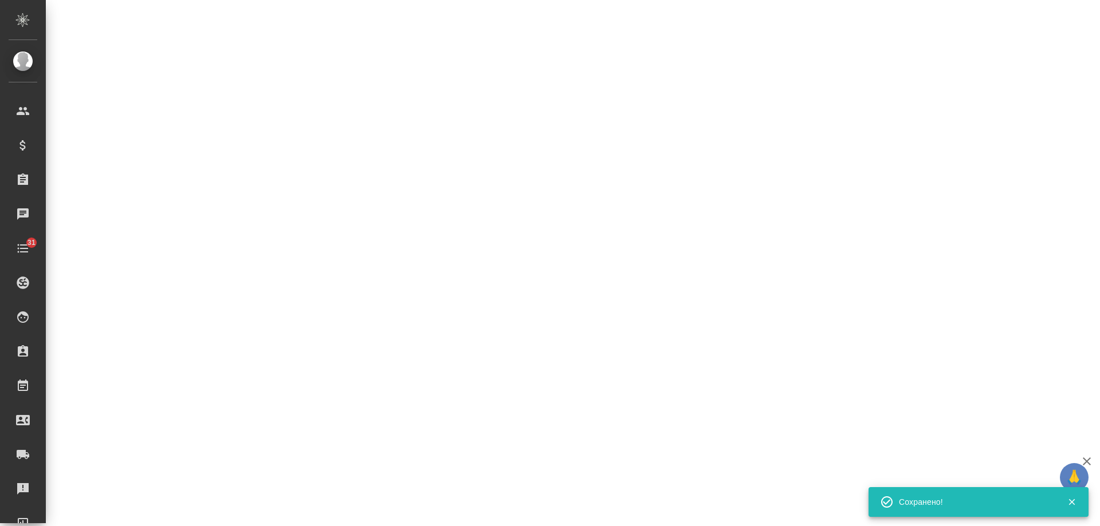
select select "RU"
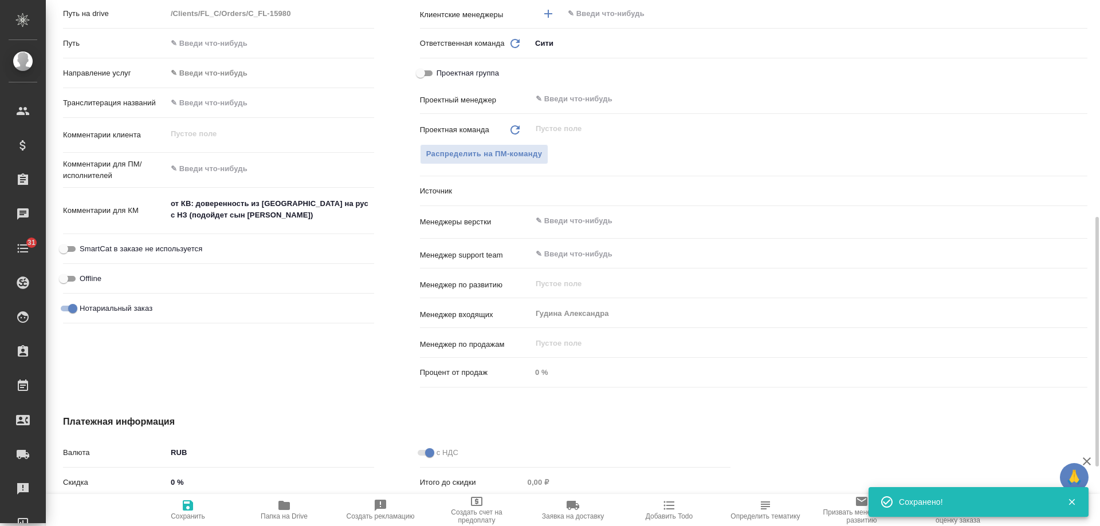
type textarea "x"
click at [664, 516] on span "Добавить Todo" at bounding box center [669, 517] width 47 height 8
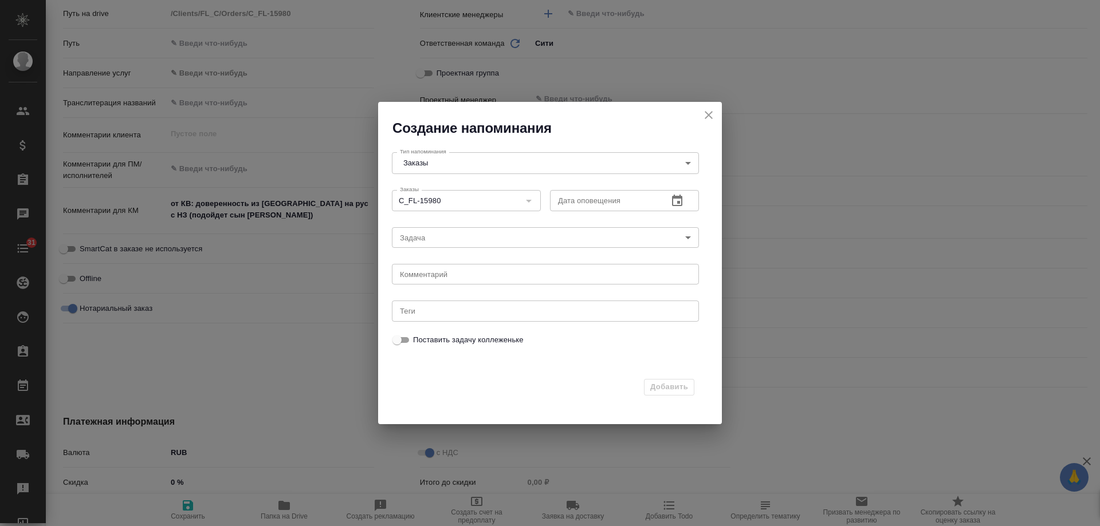
click at [683, 203] on icon "button" at bounding box center [677, 201] width 14 height 14
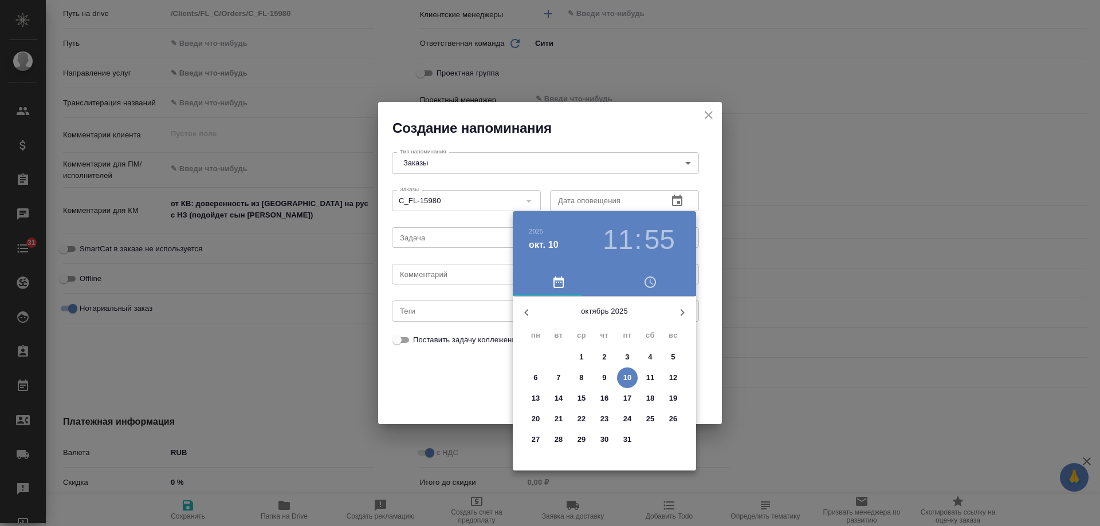
click at [562, 399] on p "14" at bounding box center [559, 398] width 9 height 11
type input "[DATE] 11:55"
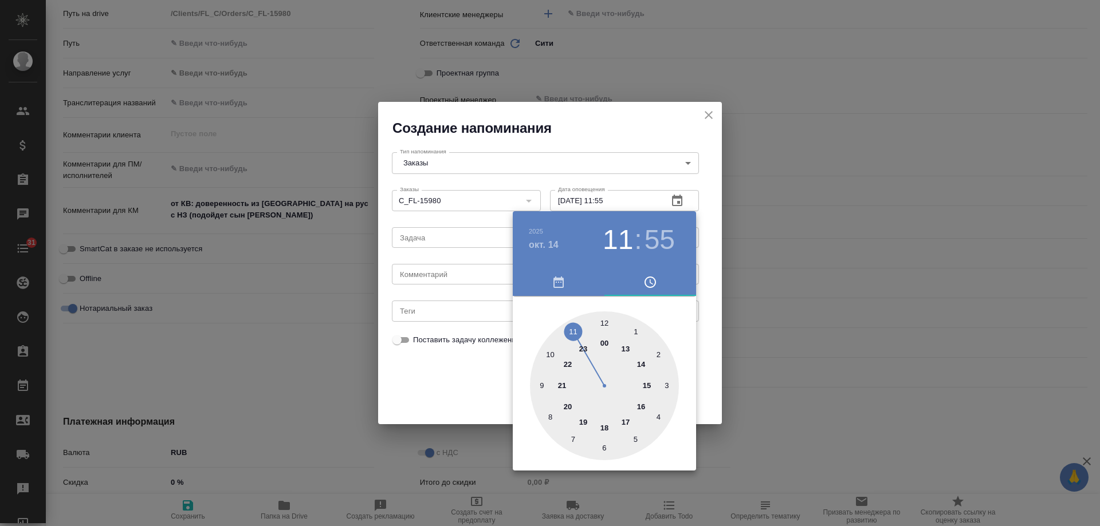
click at [437, 277] on div at bounding box center [550, 263] width 1100 height 526
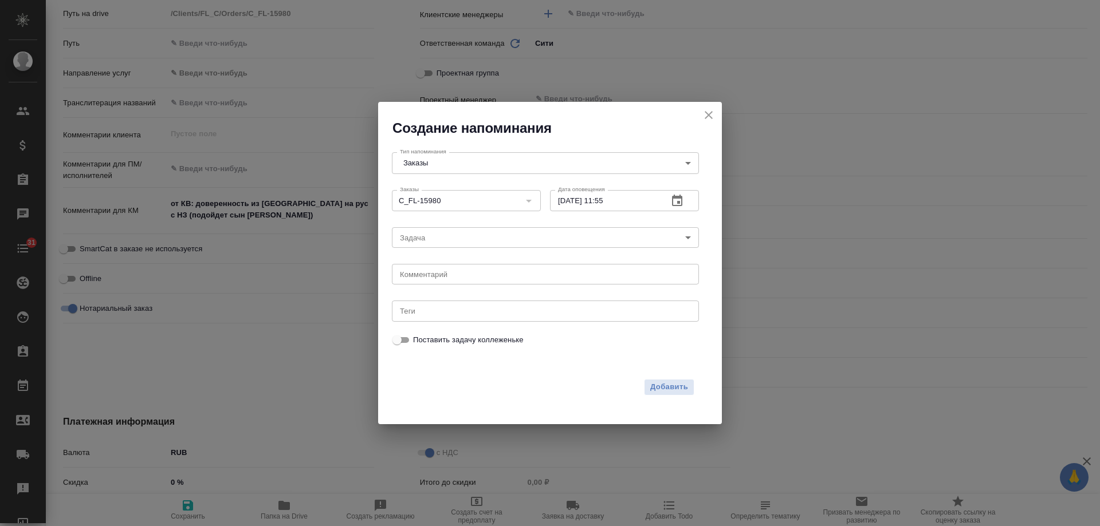
click at [439, 280] on div "[DATE] 11 : 55 00 1 2 3 4 5 6 7 8 9 10 11 12 13 14 15 16 17 18 19 20 21 22 23" at bounding box center [550, 263] width 1100 height 526
click at [439, 281] on div "x Комментарий" at bounding box center [545, 274] width 307 height 21
type textarea "приходили в офис?"
click at [678, 389] on span "Добавить" at bounding box center [669, 387] width 38 height 13
type textarea "x"
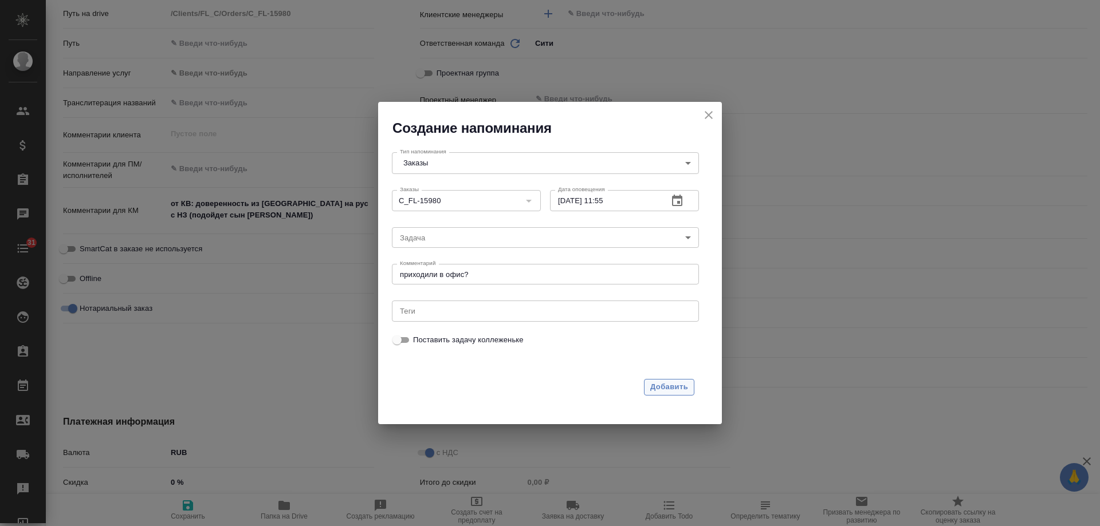
type textarea "x"
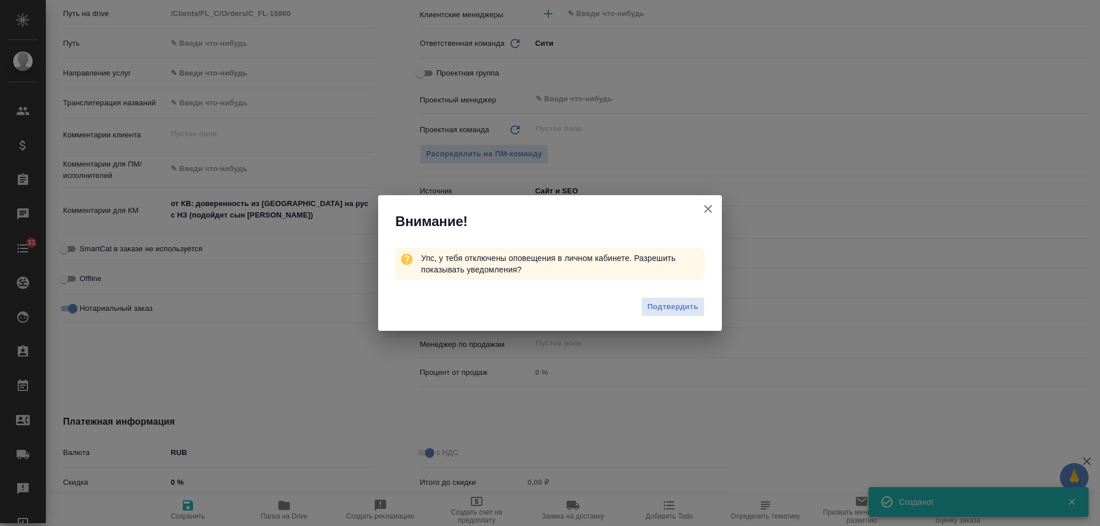
type textarea "x"
click at [709, 208] on icon "button" at bounding box center [708, 209] width 8 height 8
type textarea "x"
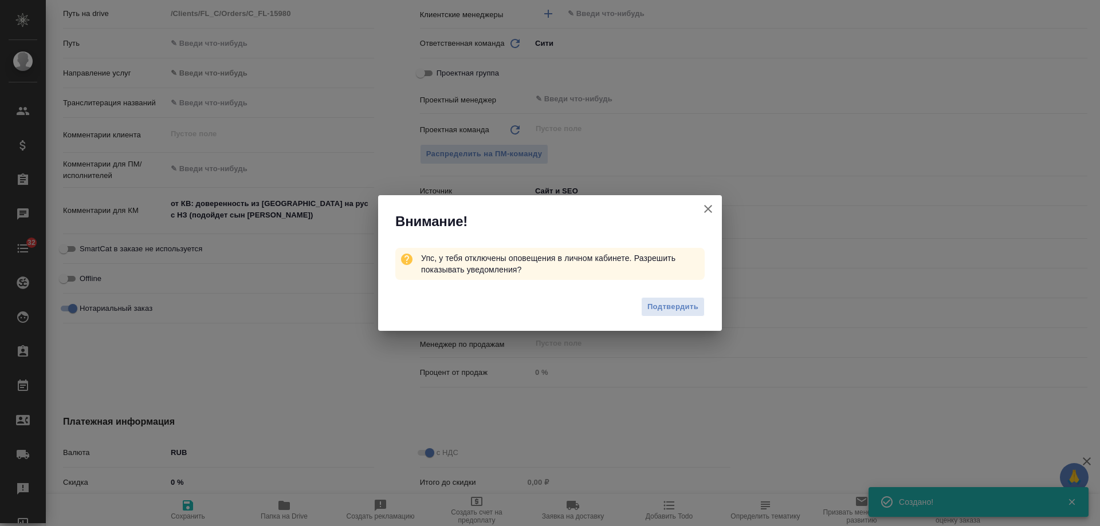
type textarea "x"
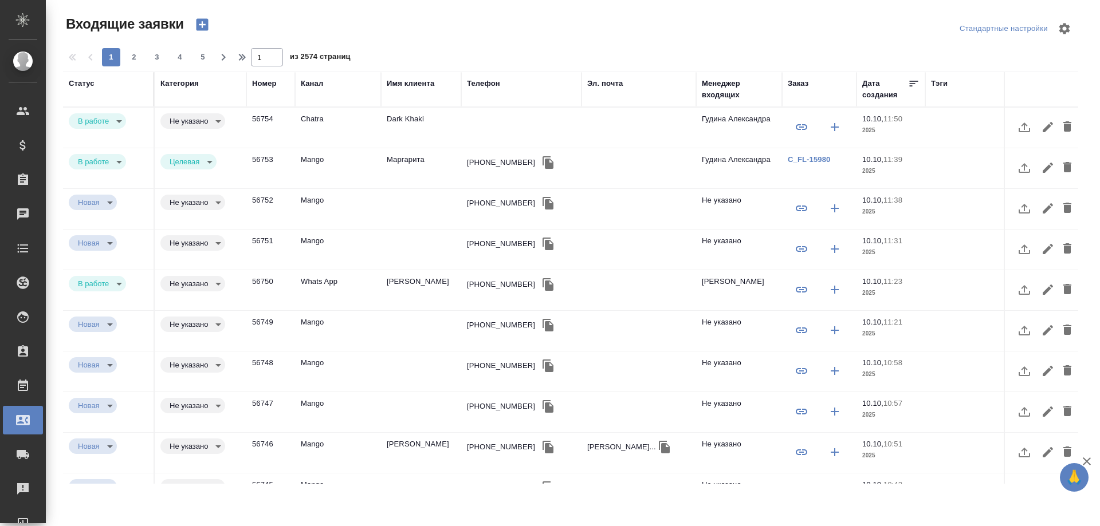
select select "RU"
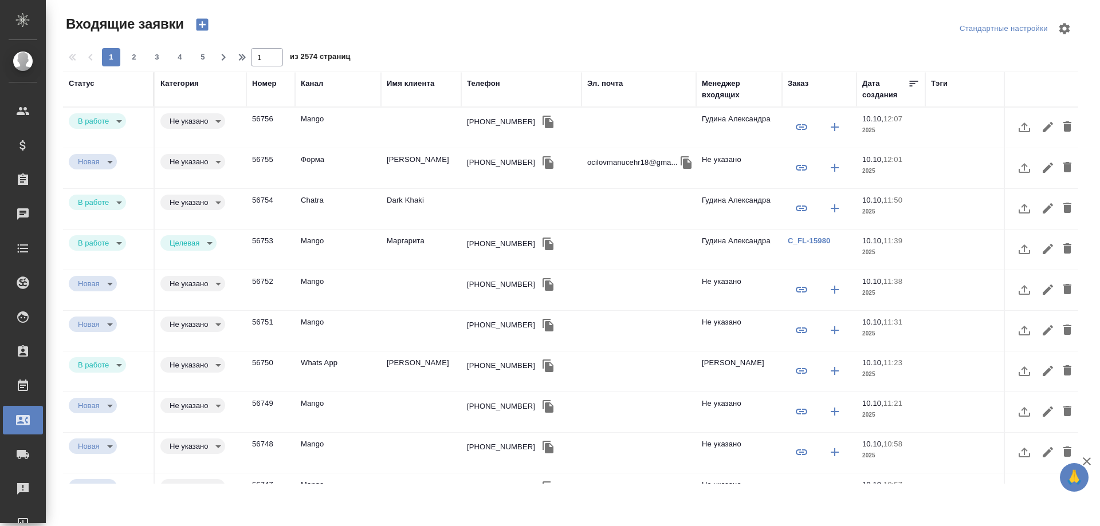
select select "RU"
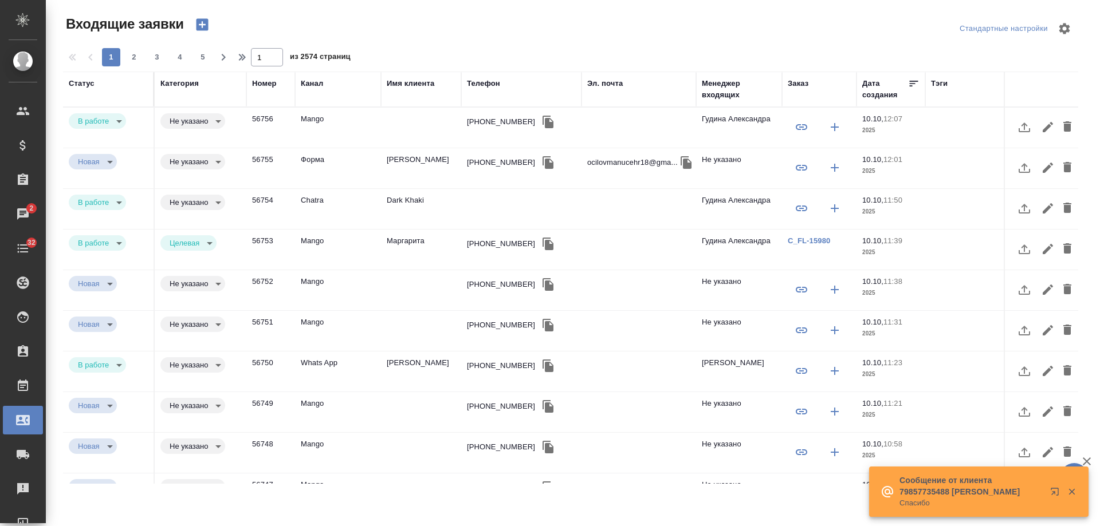
click at [405, 203] on td "Dark Khaki" at bounding box center [421, 209] width 80 height 40
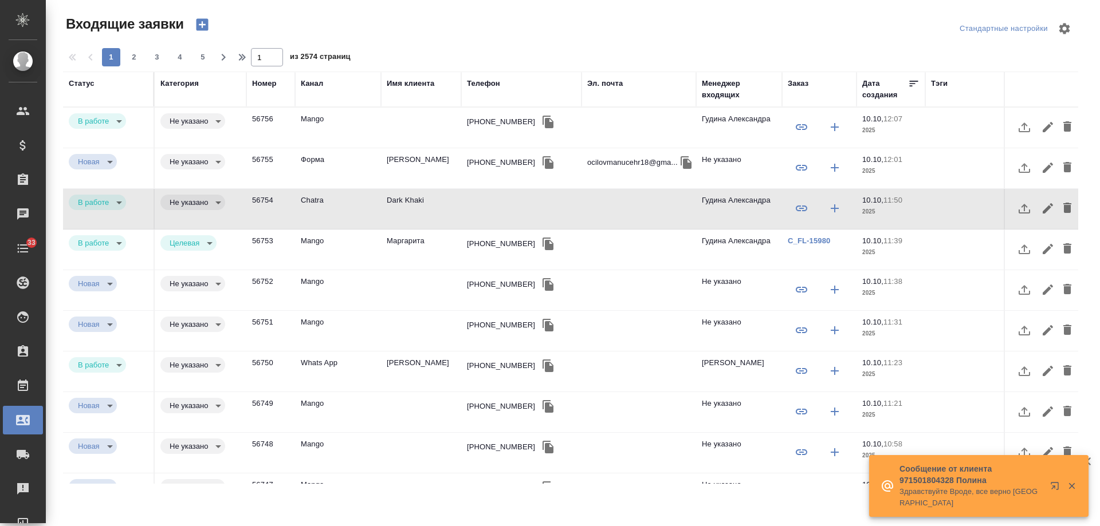
click at [477, 117] on div "+79165411556" at bounding box center [501, 121] width 68 height 11
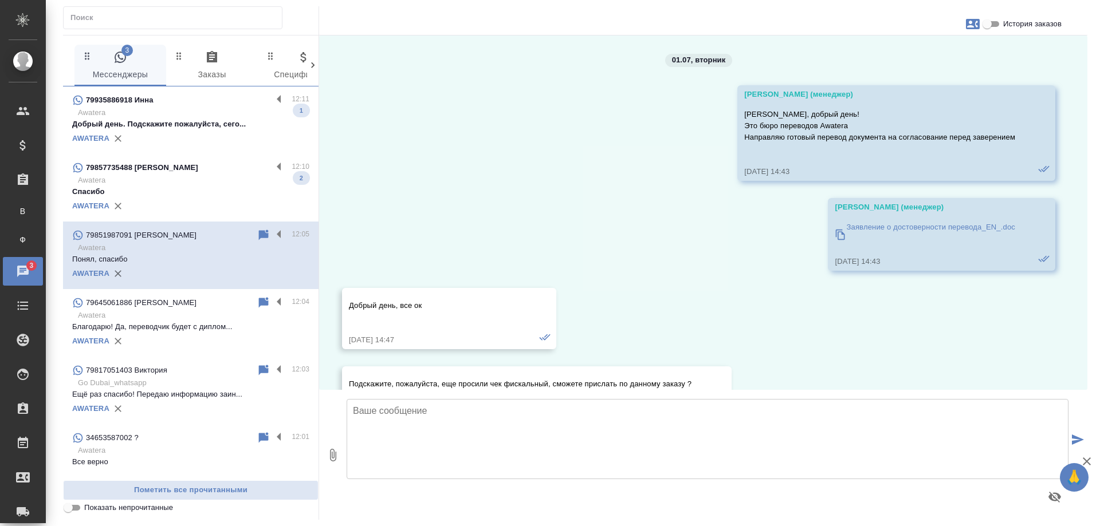
click at [173, 182] on p "Awatera" at bounding box center [193, 180] width 231 height 11
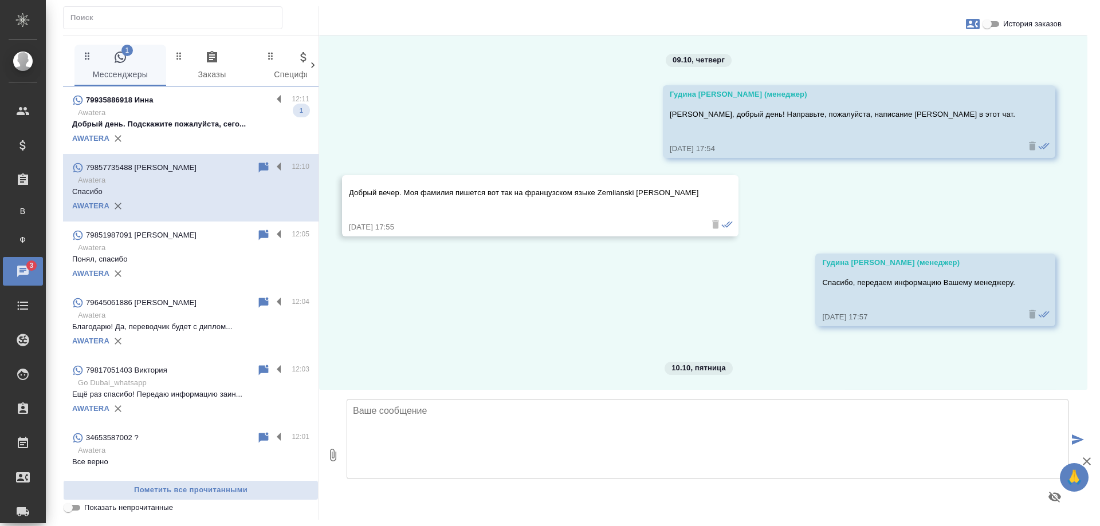
scroll to position [250, 0]
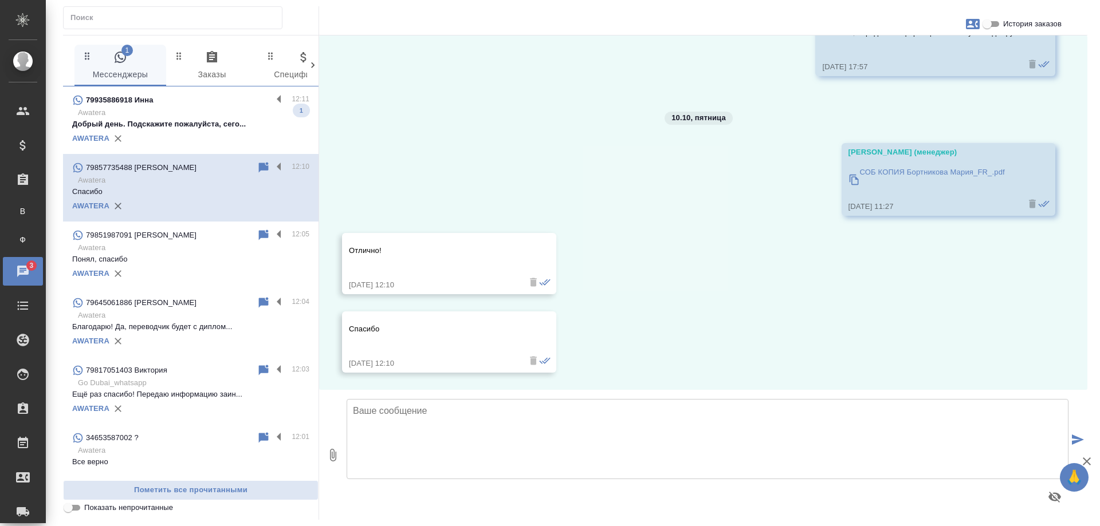
click at [198, 129] on p "Добрый день. Подскажите пожалуйста, сего..." at bounding box center [190, 124] width 237 height 11
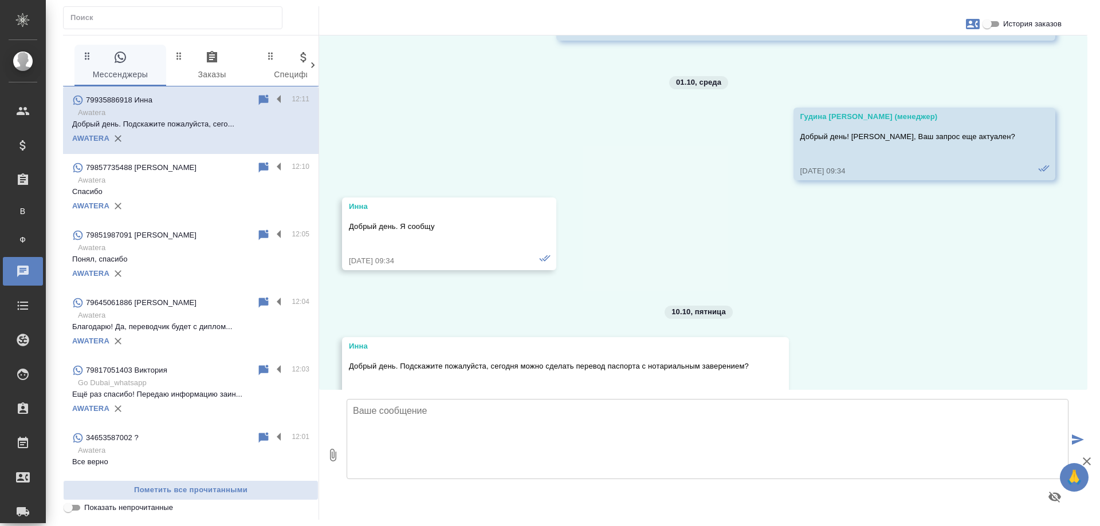
scroll to position [206, 0]
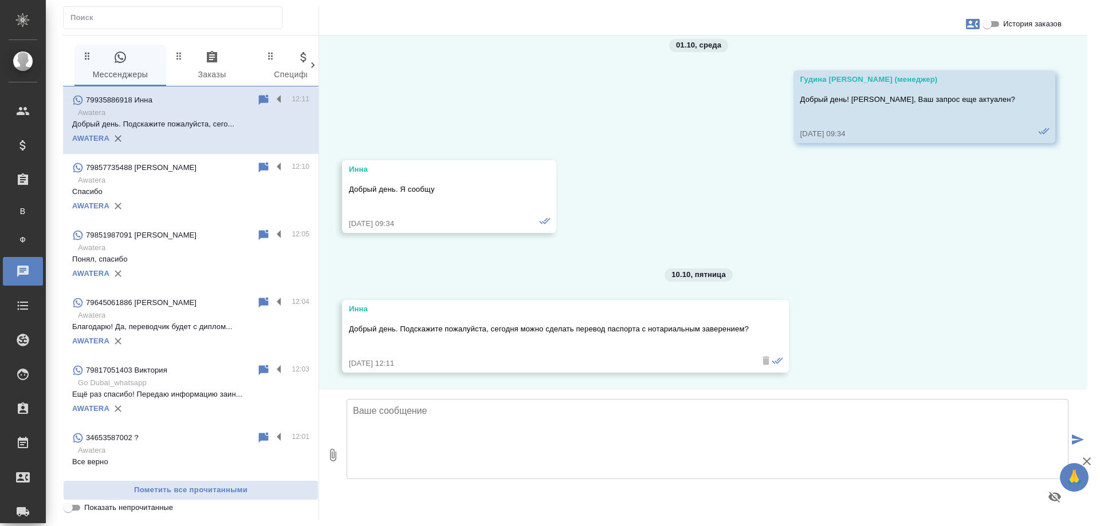
click at [486, 433] on textarea at bounding box center [708, 439] width 722 height 80
drag, startPoint x: 627, startPoint y: 416, endPoint x: 638, endPoint y: 416, distance: 10.3
click at [638, 416] on textarea "Инна, добрый день! Направьте скан документа для расчета и утчоните," at bounding box center [708, 439] width 722 height 80
click at [694, 415] on textarea "Инна, добрый день! Направьте скан документа для расчета и уточните," at bounding box center [708, 439] width 722 height 80
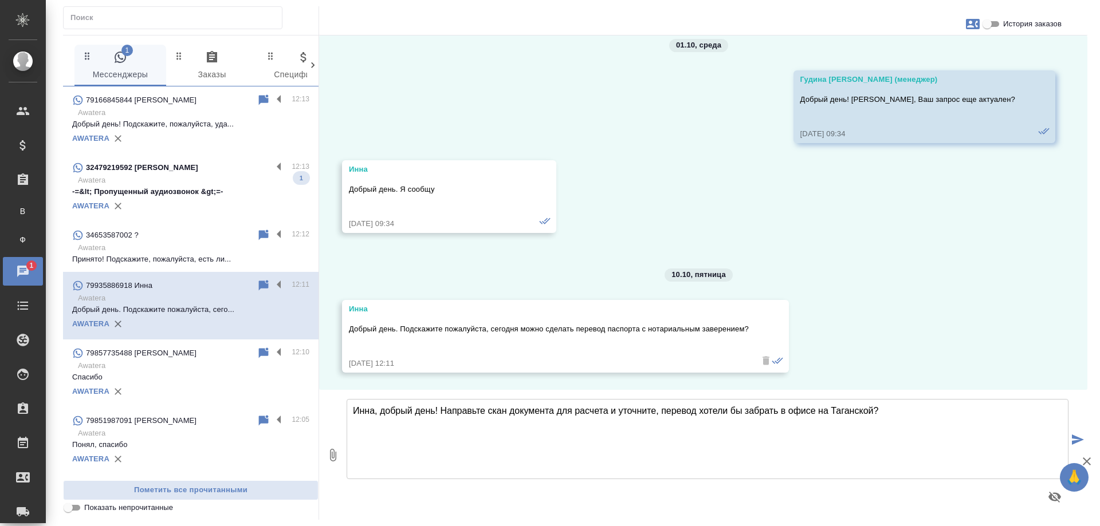
type textarea "Инна, добрый день! Направьте скан документа для расчета и уточните, перевод хот…"
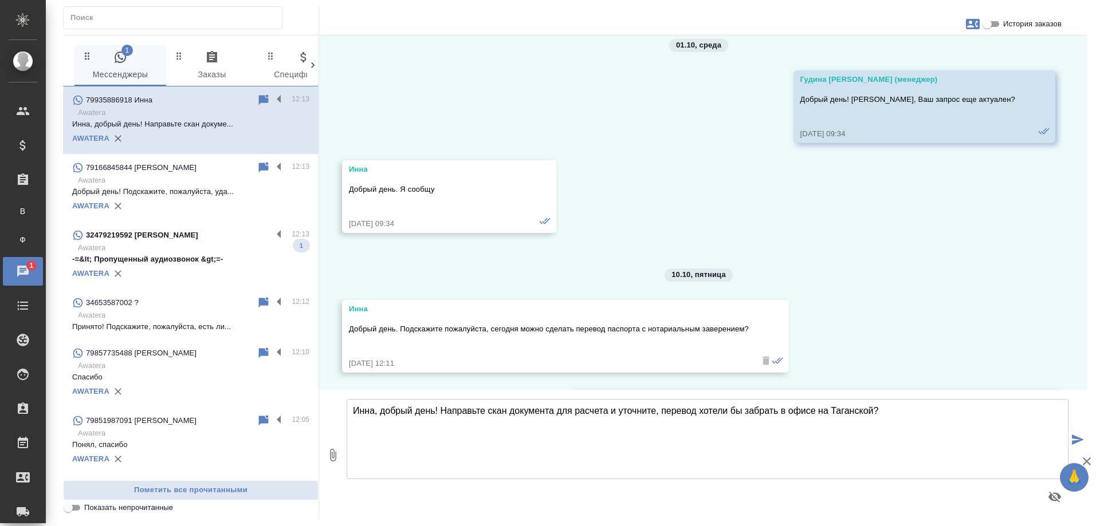
scroll to position [296, 0]
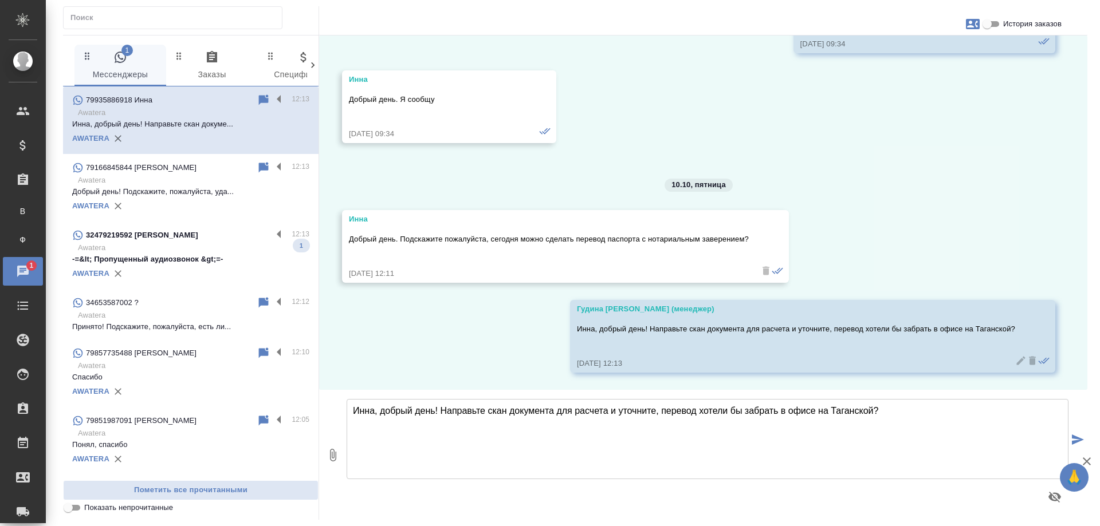
click at [222, 261] on p "-=&lt; Пропущенный аудиозвонок &gt;=-" at bounding box center [190, 259] width 237 height 11
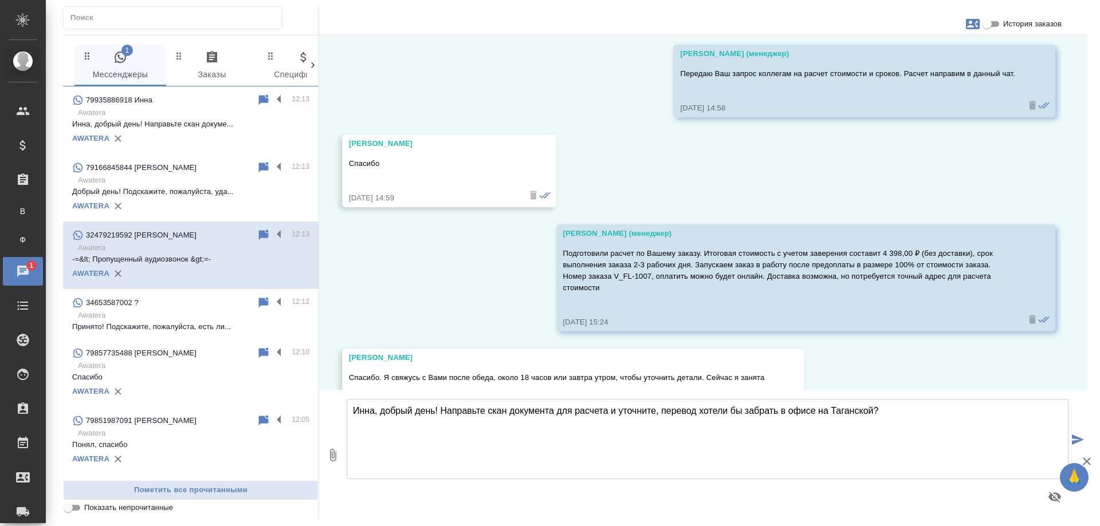
scroll to position [1019, 0]
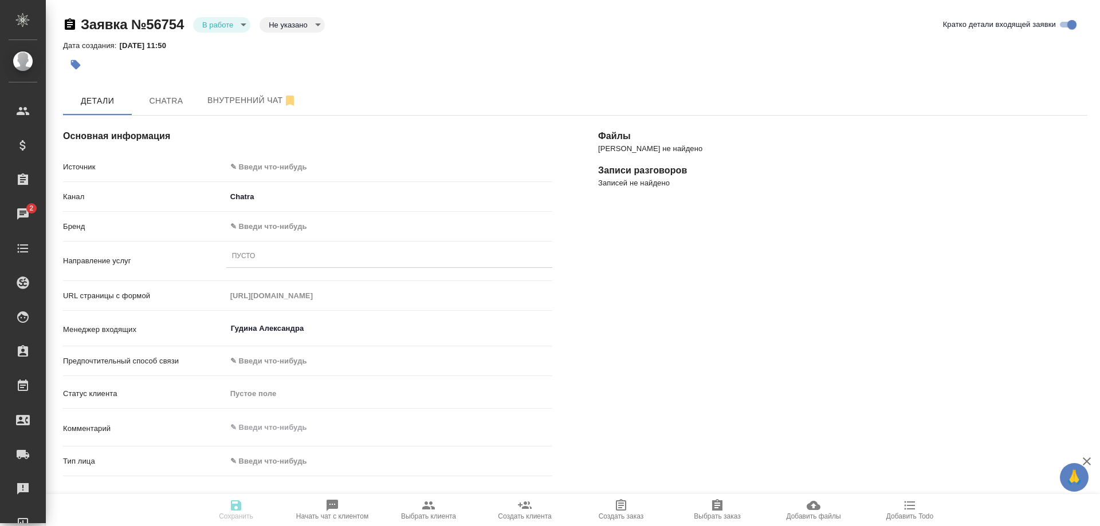
select select "RU"
click at [161, 100] on span "Chatra" at bounding box center [166, 101] width 55 height 14
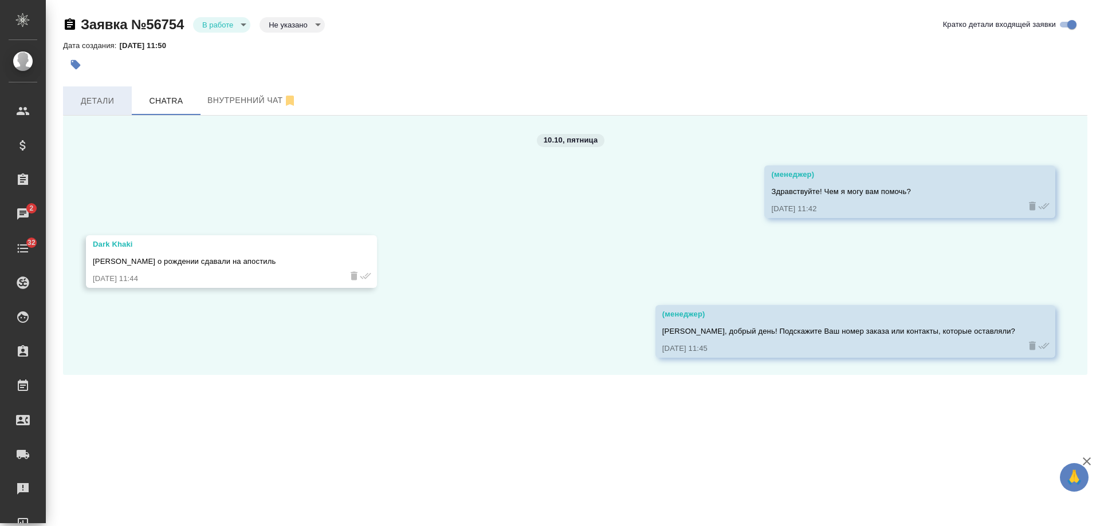
click at [101, 106] on span "Детали" at bounding box center [97, 101] width 55 height 14
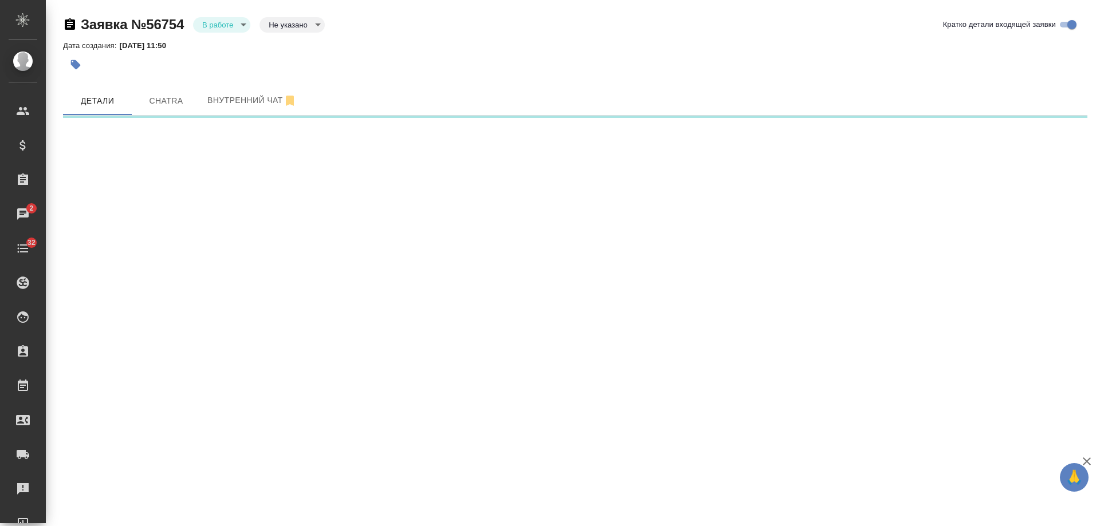
select select "RU"
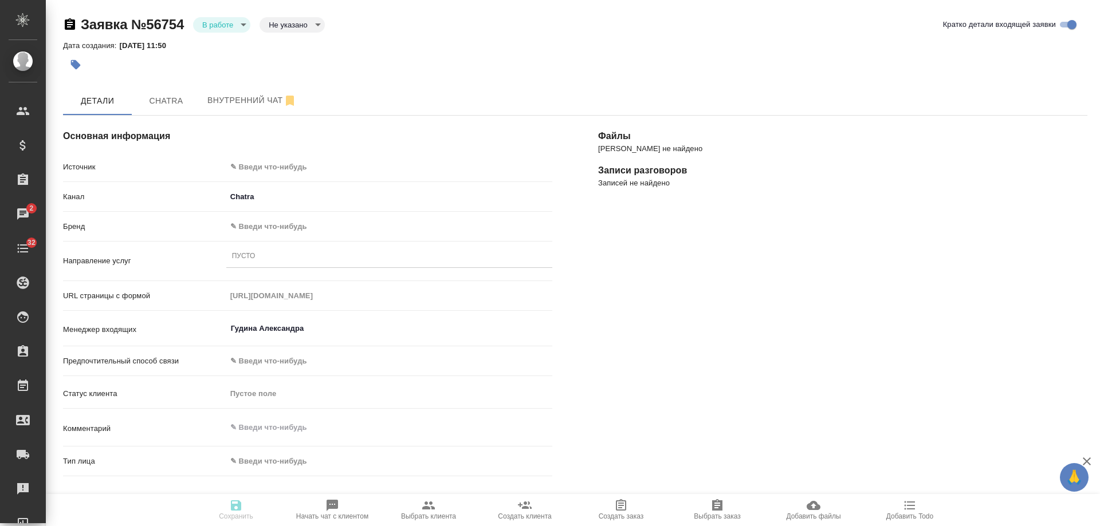
type textarea "x"
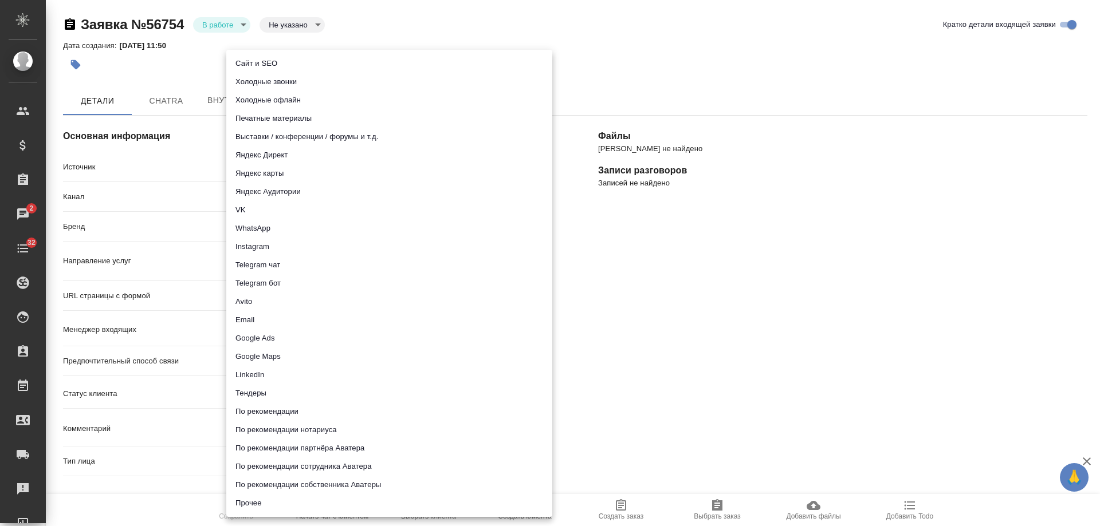
click at [270, 163] on body "🙏 .cls-1 fill:#fff; AWATERA Gudina Alexandra Клиенты Спецификации Заказы 2 Чаты…" at bounding box center [550, 263] width 1100 height 526
click at [280, 321] on li "Email" at bounding box center [389, 320] width 326 height 18
type input "emailAds"
type textarea "x"
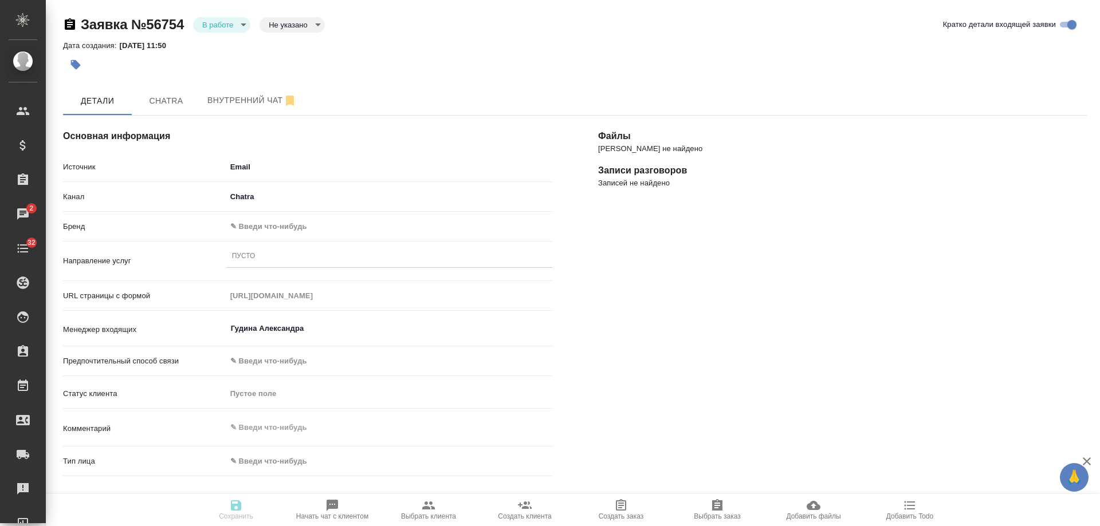
click at [247, 221] on body "🙏 .cls-1 fill:#fff; AWATERA Gudina Alexandra Клиенты Спецификации Заказы 2 Чаты…" at bounding box center [550, 263] width 1100 height 526
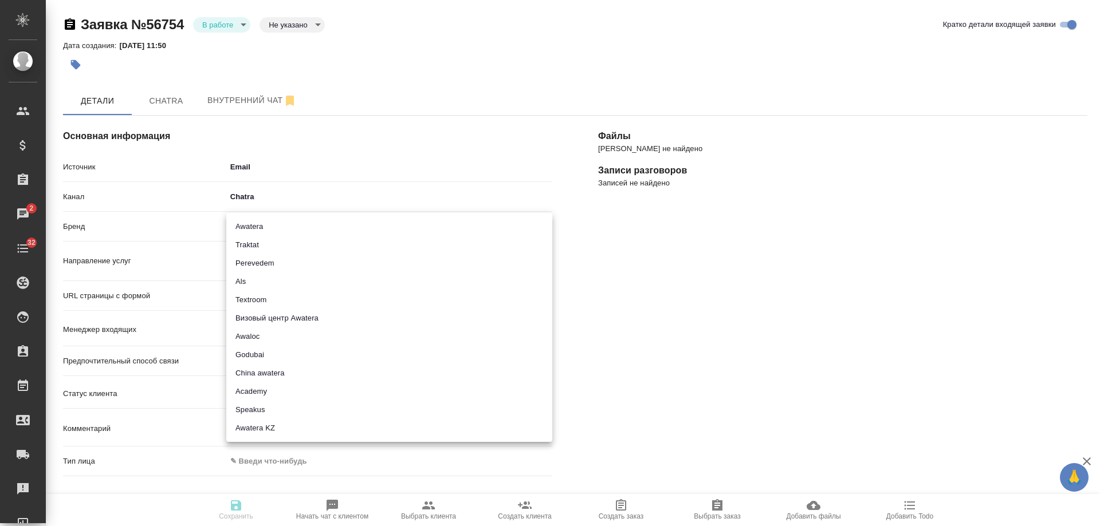
click at [275, 243] on li "Traktat" at bounding box center [389, 245] width 326 height 18
type input "traktat"
type textarea "x"
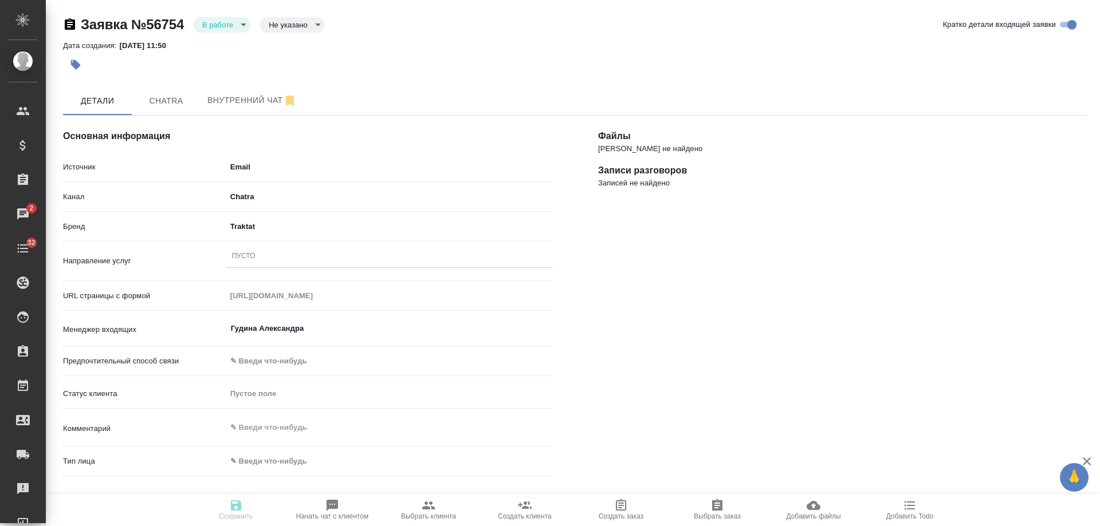
click at [281, 263] on div "Пусто" at bounding box center [389, 257] width 326 height 17
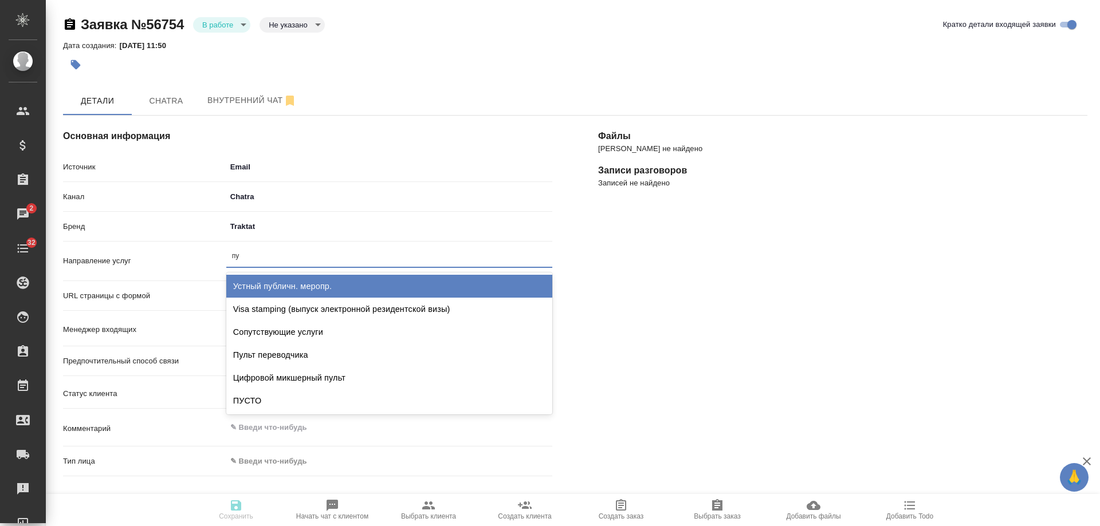
type input "пус"
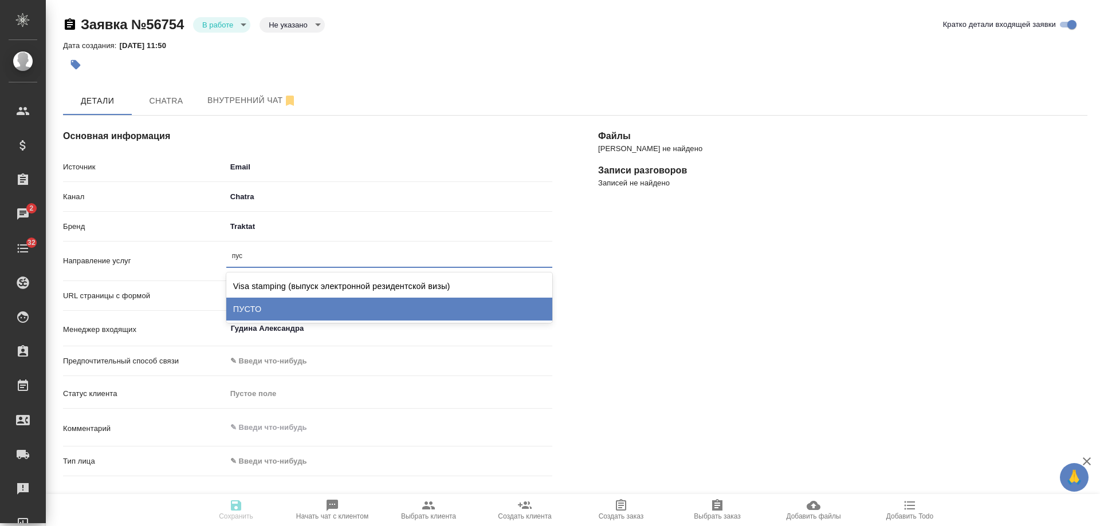
click at [277, 306] on div "ПУСТО" at bounding box center [389, 309] width 326 height 23
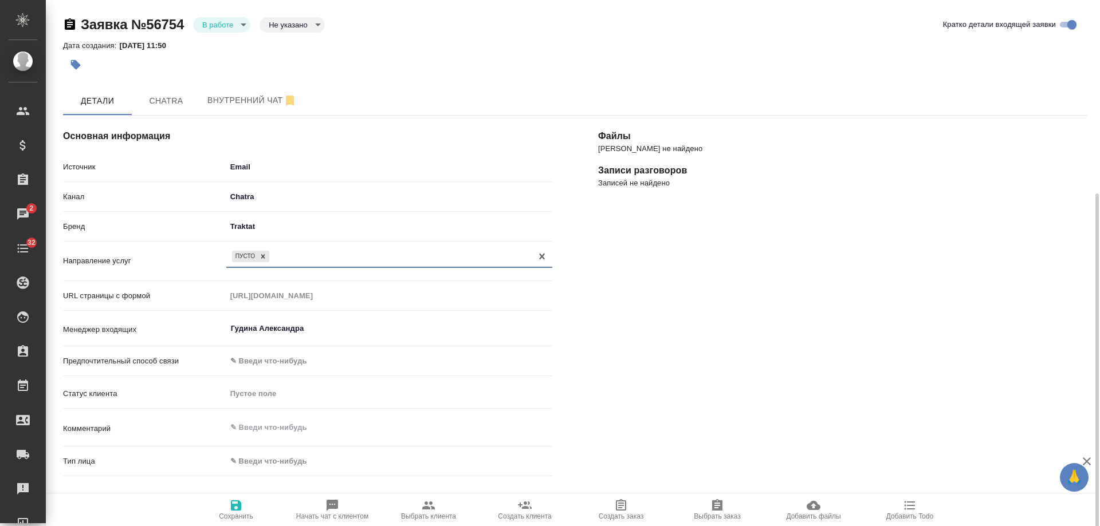
scroll to position [229, 0]
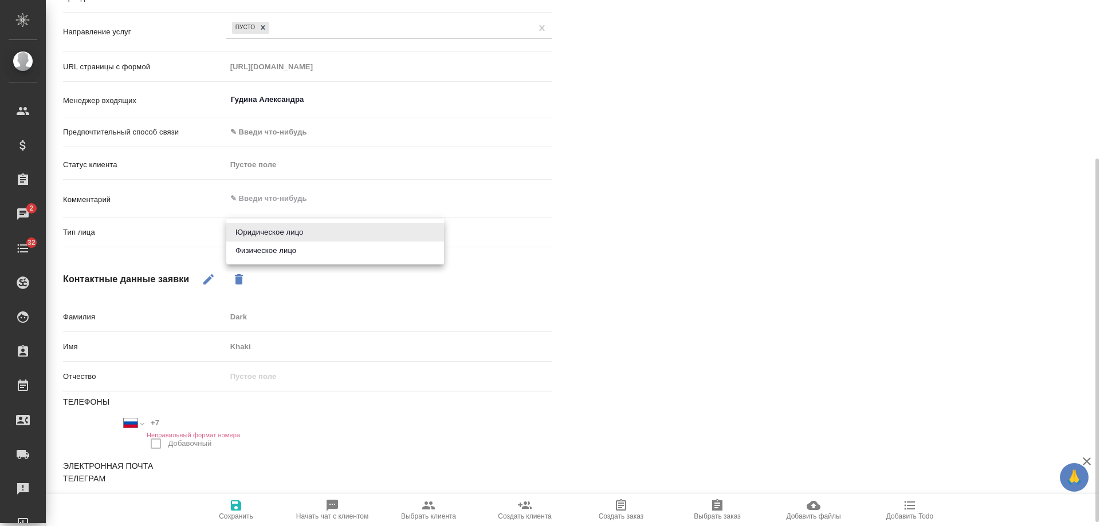
click at [283, 239] on body "🙏 .cls-1 fill:#fff; AWATERA Gudina Alexandra Клиенты Спецификации Заказы 2 Чаты…" at bounding box center [550, 263] width 1100 height 526
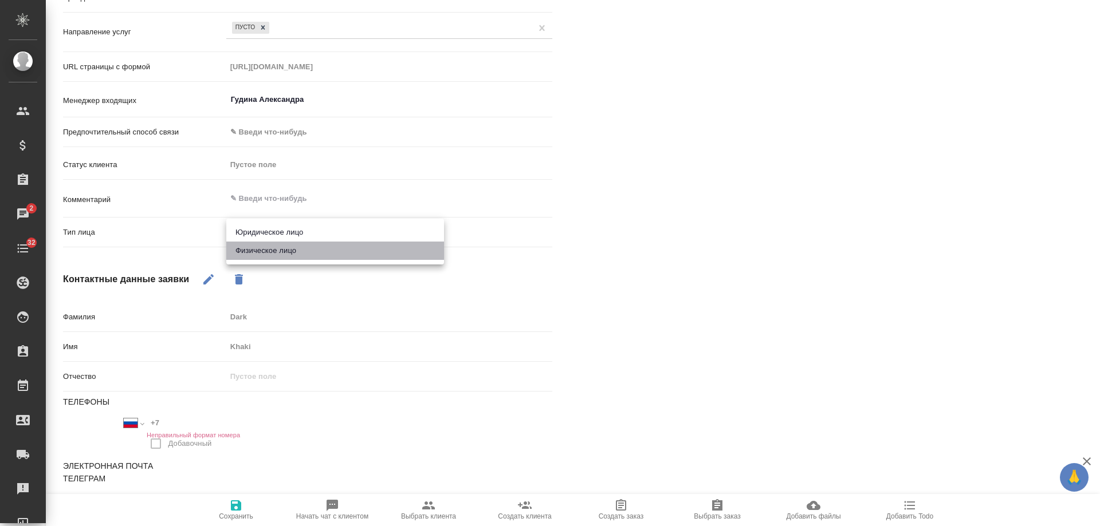
click at [281, 251] on li "Физическое лицо" at bounding box center [335, 251] width 218 height 18
type textarea "x"
type input "private"
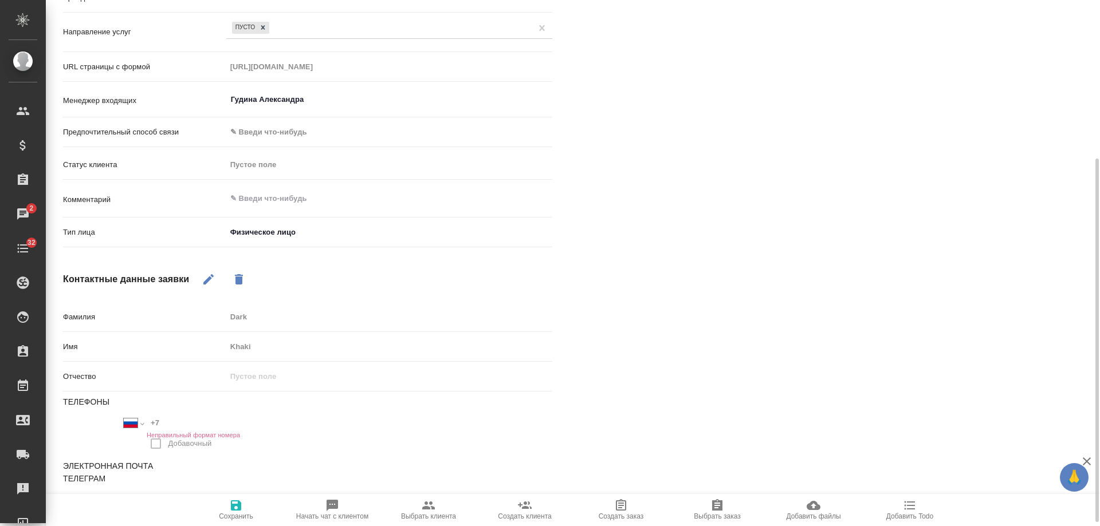
click at [228, 513] on span "Сохранить" at bounding box center [236, 517] width 34 height 8
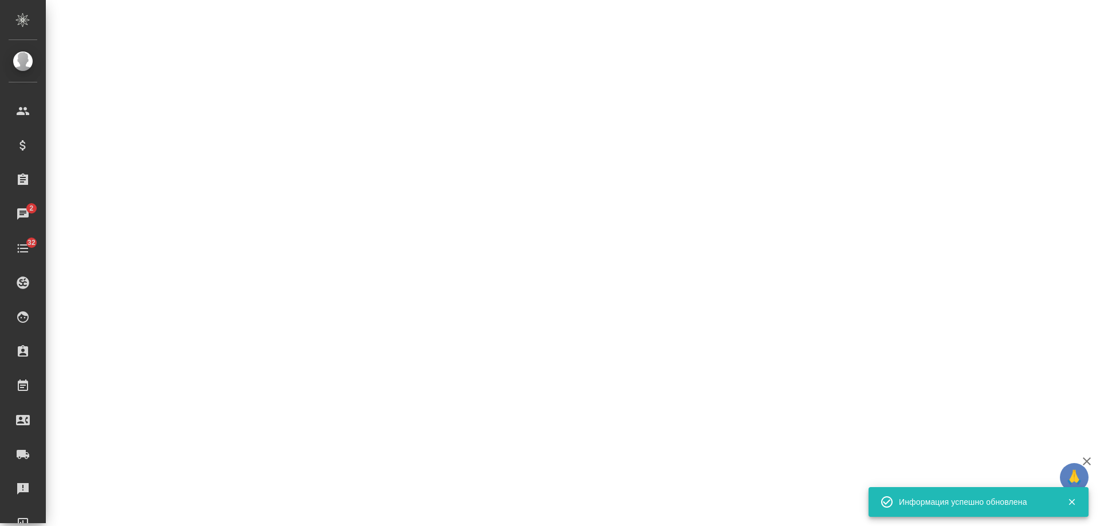
select select "RU"
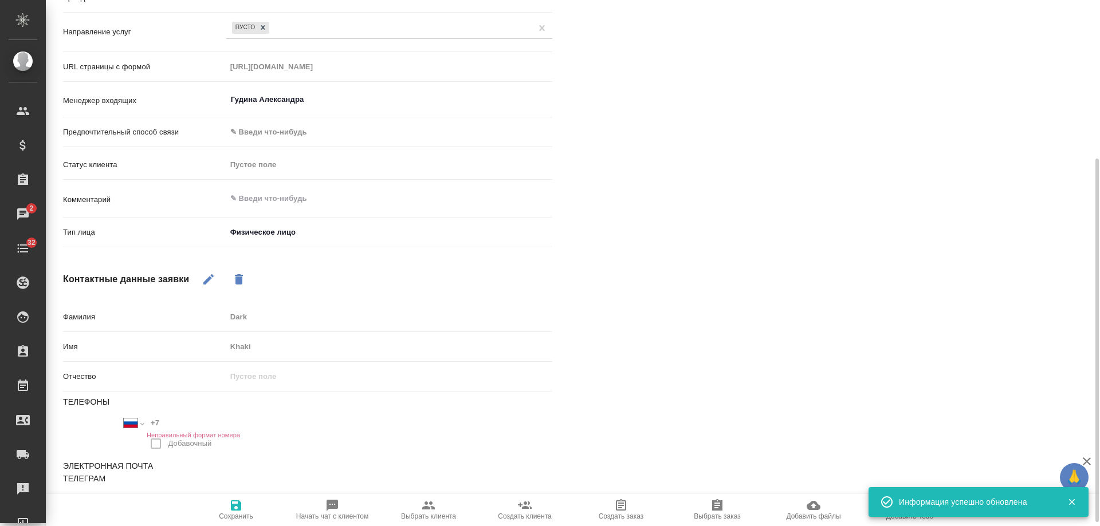
type textarea "x"
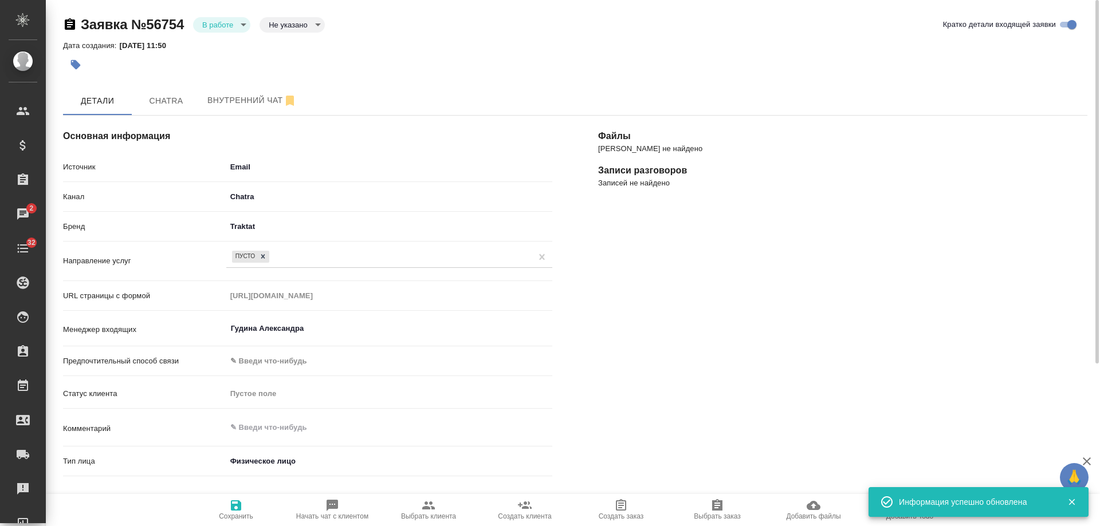
click at [225, 25] on body "🙏 .cls-1 fill:#fff; AWATERA Gudina Alexandra Клиенты Спецификации Заказы 2 Чаты…" at bounding box center [550, 263] width 1100 height 526
click at [227, 46] on button "Отказ" at bounding box center [215, 44] width 27 height 13
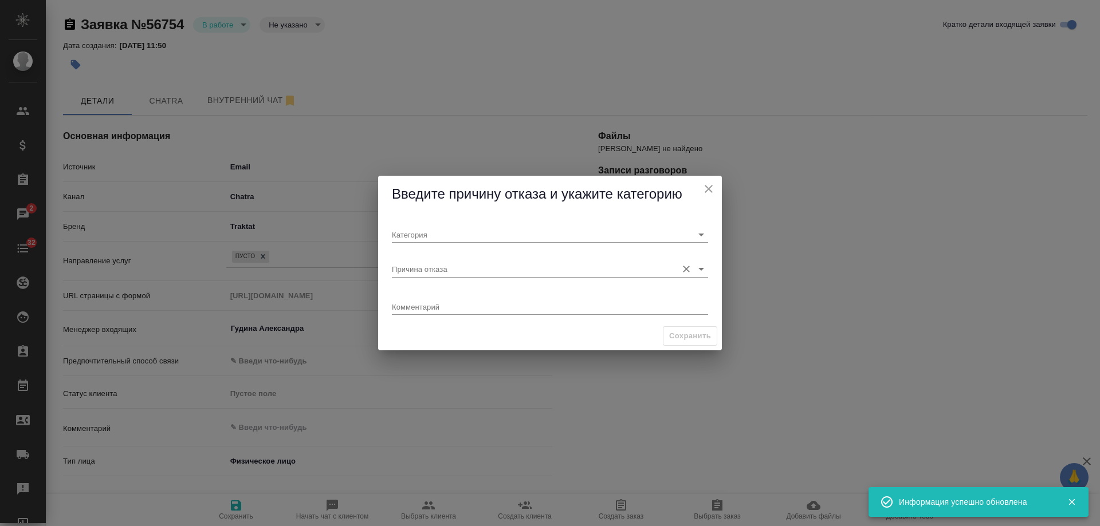
click at [418, 269] on input "Причина отказа" at bounding box center [532, 268] width 280 height 15
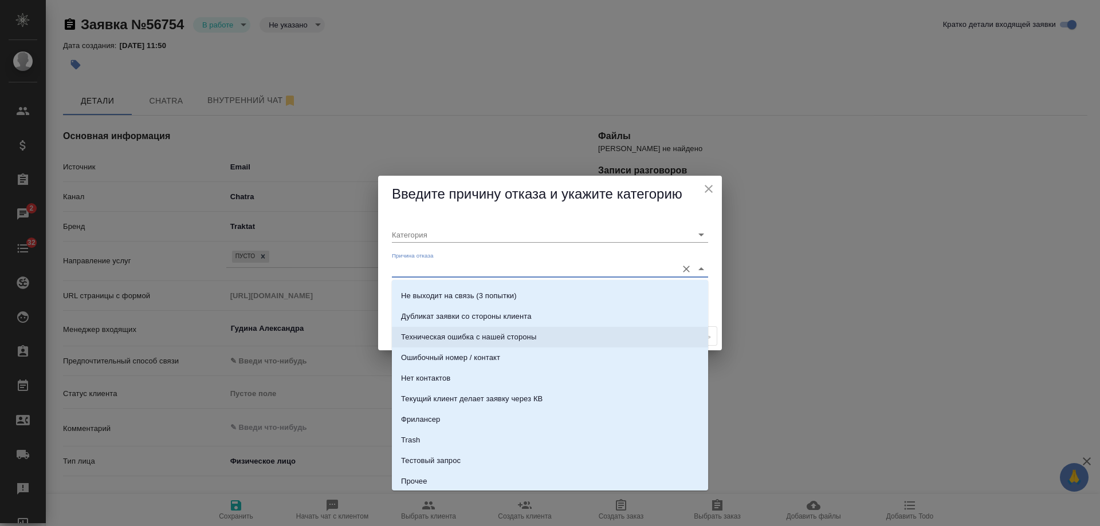
scroll to position [349, 0]
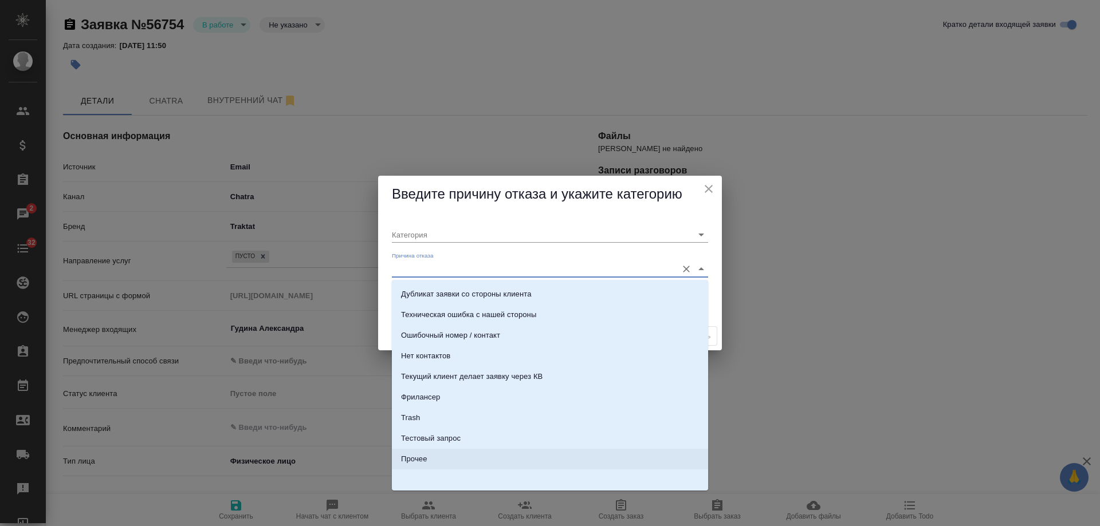
click at [430, 458] on li "Прочее" at bounding box center [550, 459] width 316 height 21
type input "Прочее"
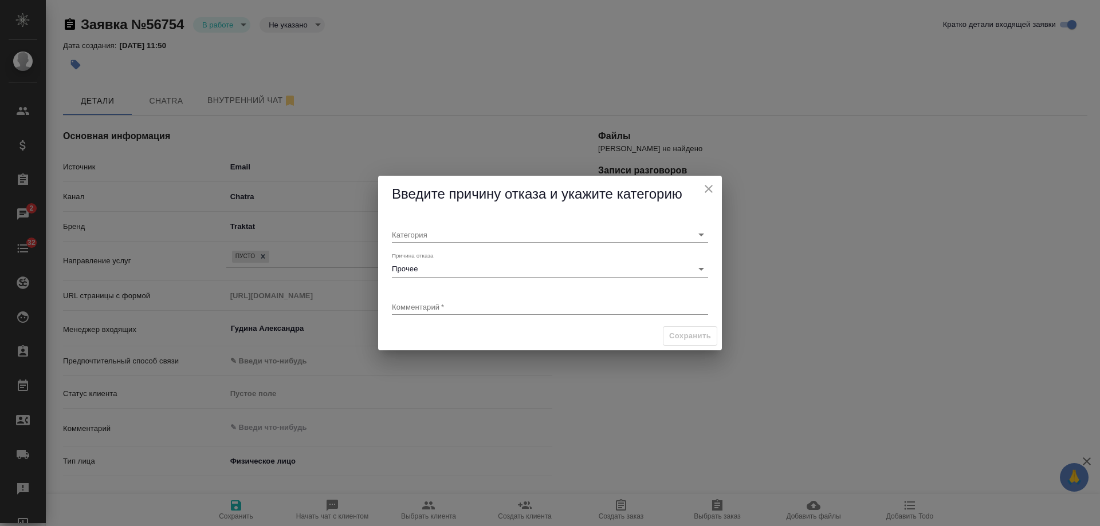
click at [437, 313] on div "x" at bounding box center [550, 308] width 316 height 14
type textarea "текущий клиент"
click at [454, 239] on input "Категория" at bounding box center [532, 234] width 280 height 15
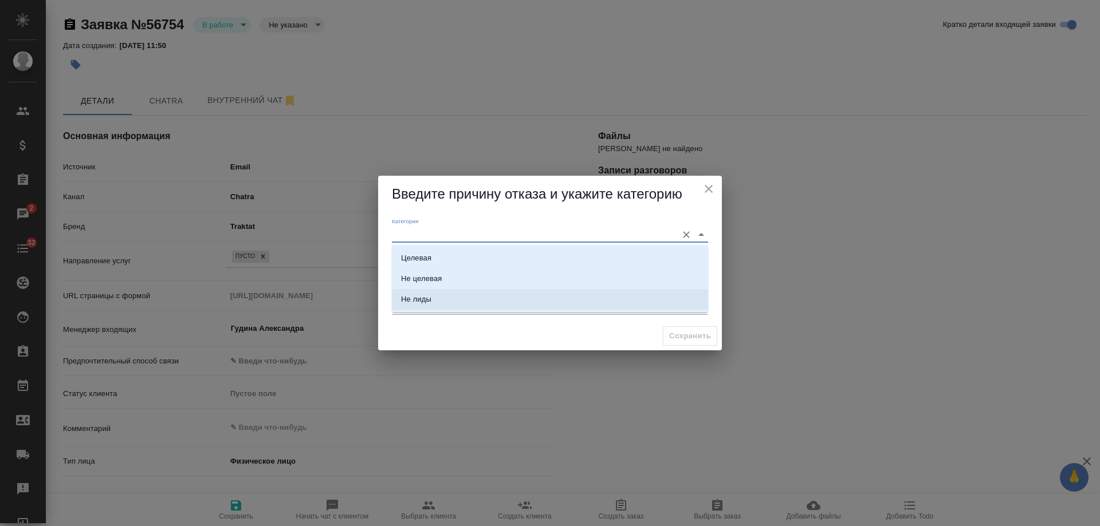
click at [441, 298] on li "Не лиды" at bounding box center [550, 299] width 316 height 21
type input "Не лиды"
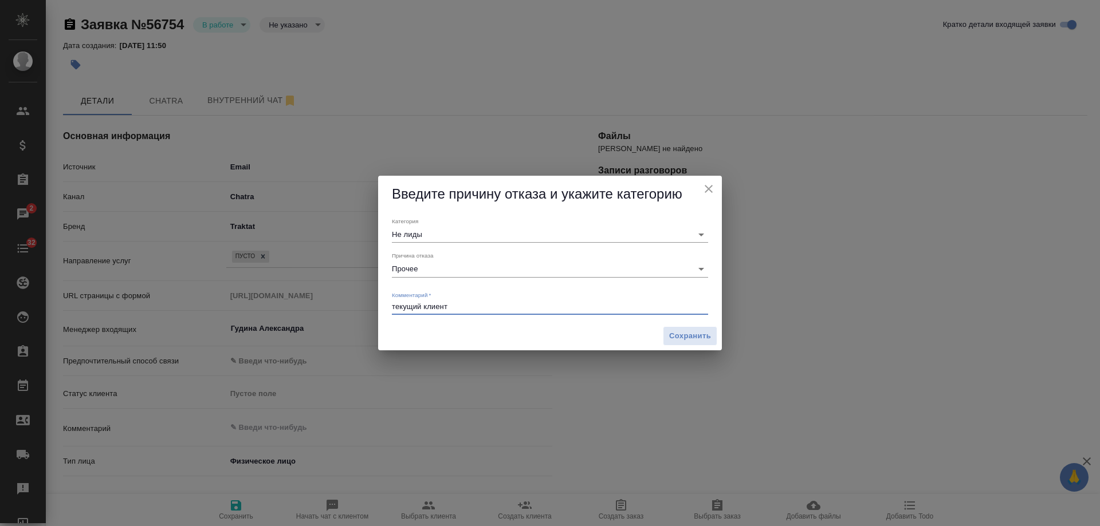
click at [494, 304] on textarea "текущий клиент" at bounding box center [550, 306] width 316 height 9
type textarea "текущий клиент потерял свой телефон"
click at [689, 337] on span "Сохранить" at bounding box center [690, 336] width 42 height 13
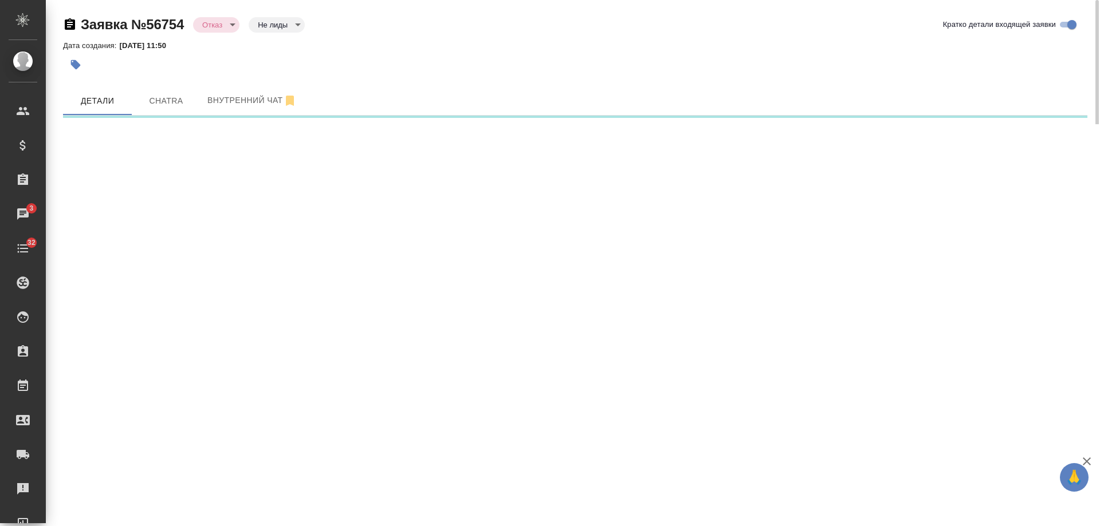
select select "RU"
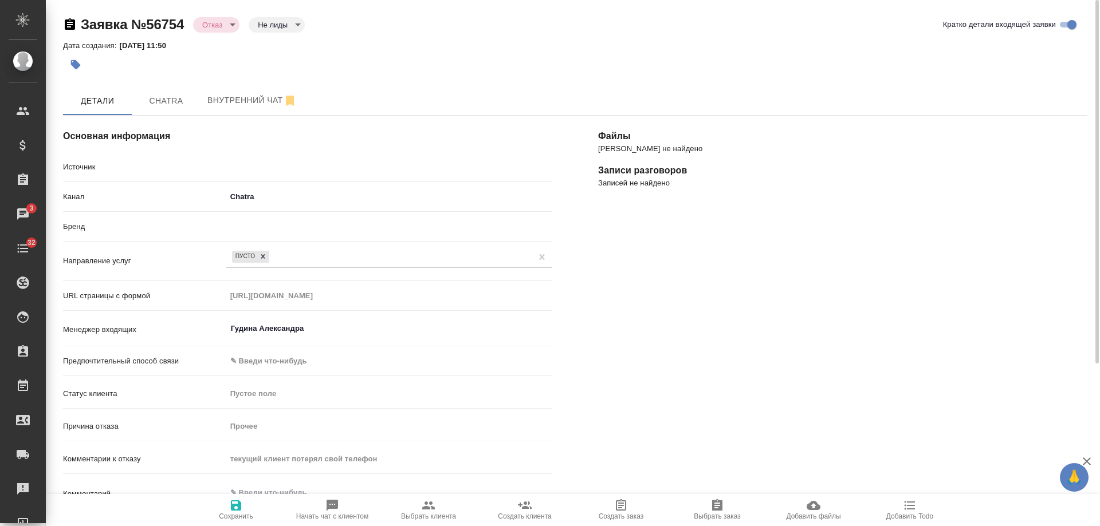
type textarea "x"
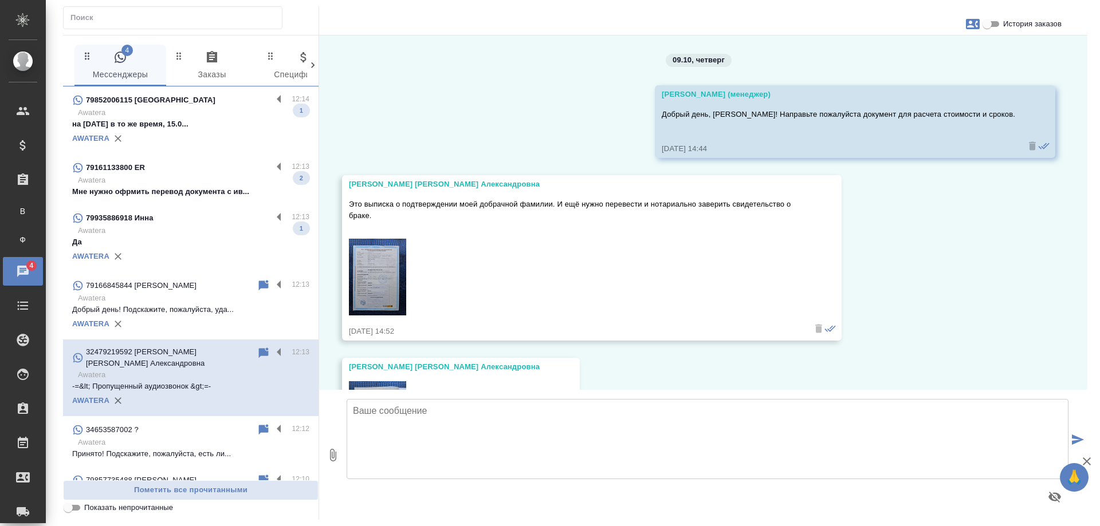
scroll to position [1019, 0]
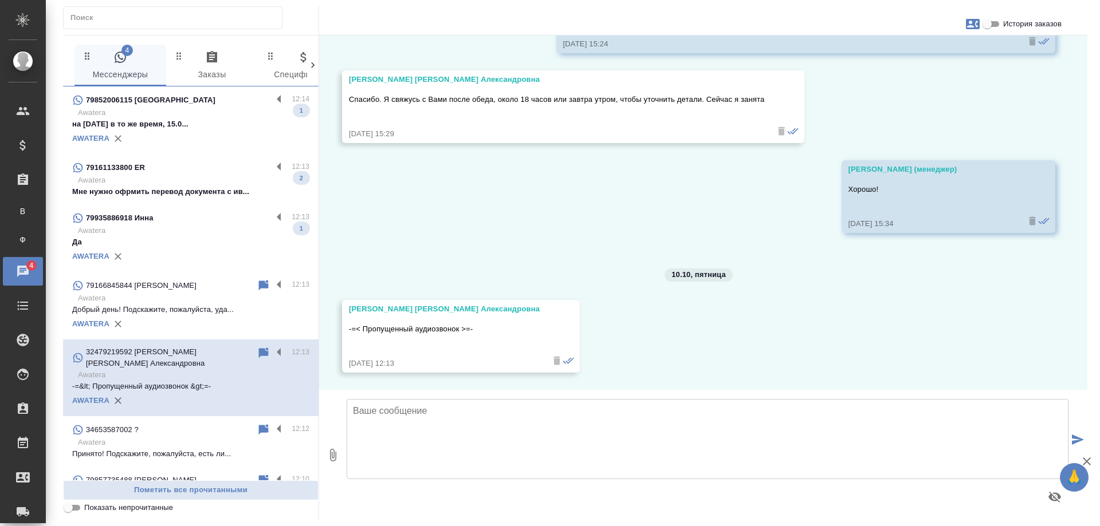
click at [199, 228] on p "Awatera" at bounding box center [193, 230] width 231 height 11
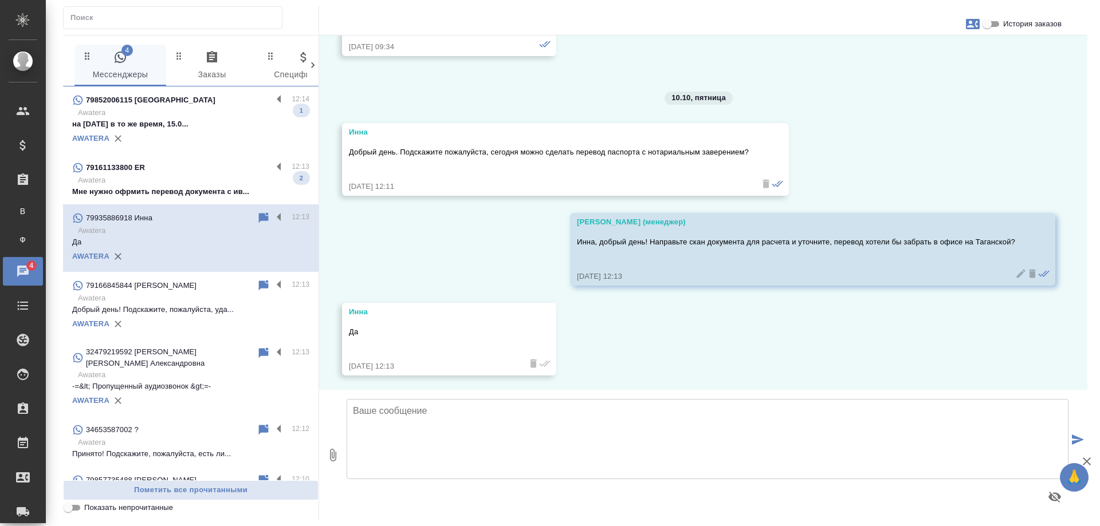
scroll to position [386, 0]
click at [639, 417] on textarea at bounding box center [708, 439] width 722 height 80
type textarea "Хорошо, ожидаем от Вас скан в этом чате."
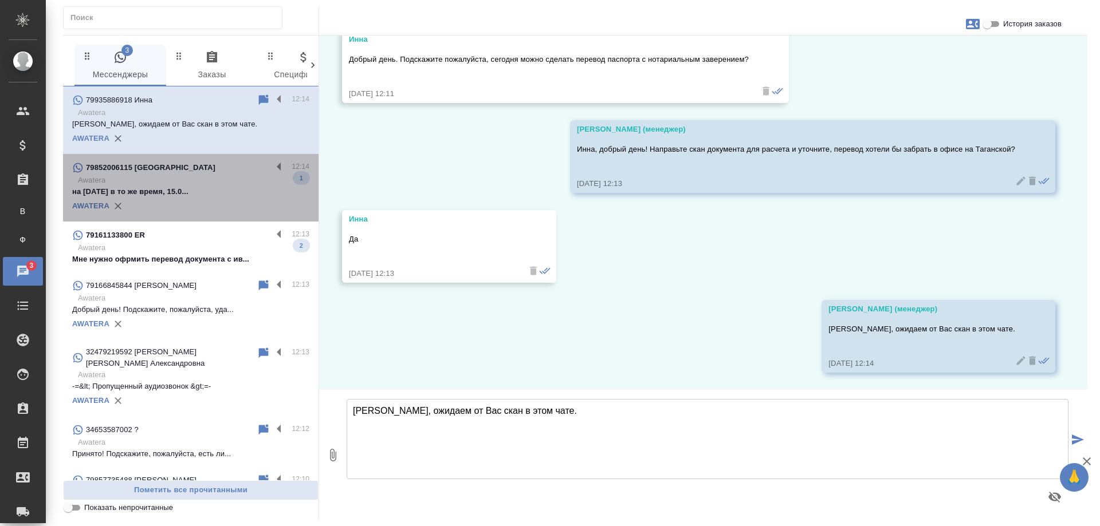
click at [213, 207] on div "AWATERA" at bounding box center [190, 206] width 237 height 17
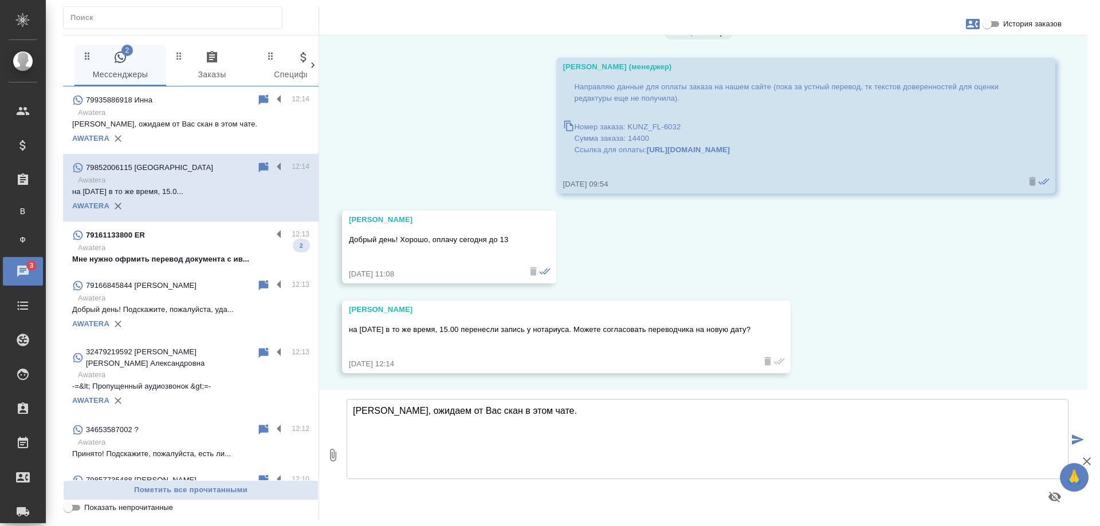
scroll to position [1433, 0]
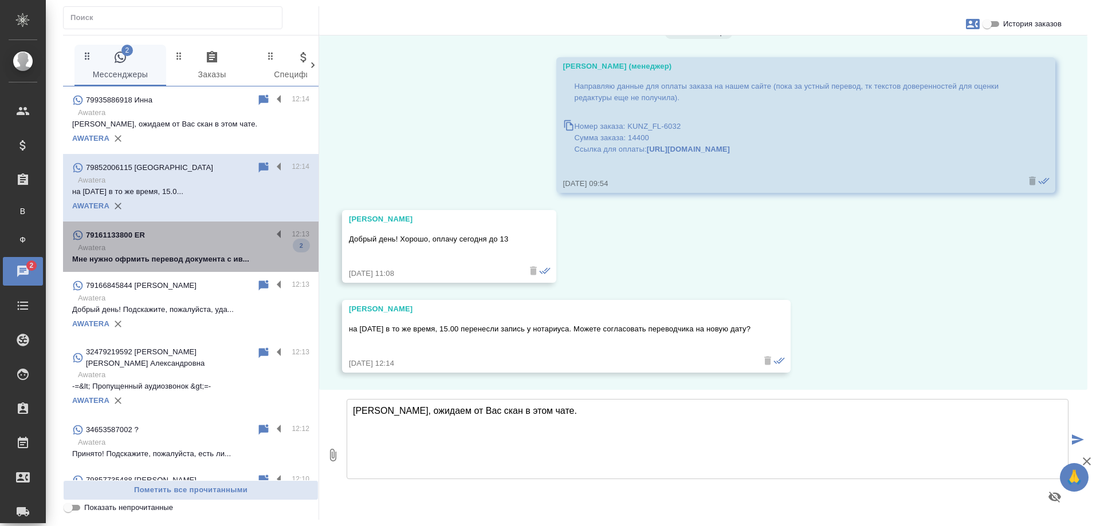
click at [199, 242] on div "79161133800 ER" at bounding box center [172, 236] width 200 height 14
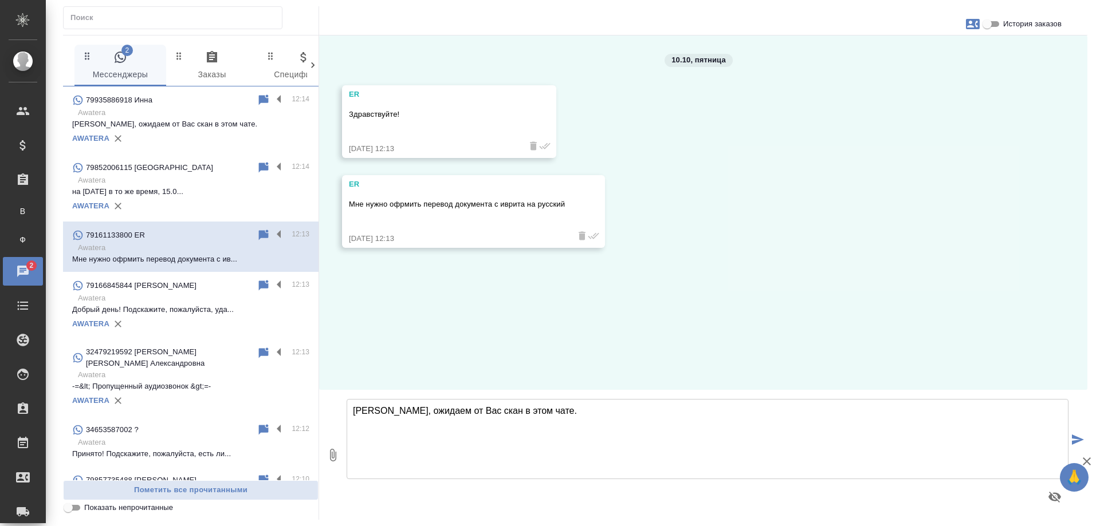
scroll to position [0, 0]
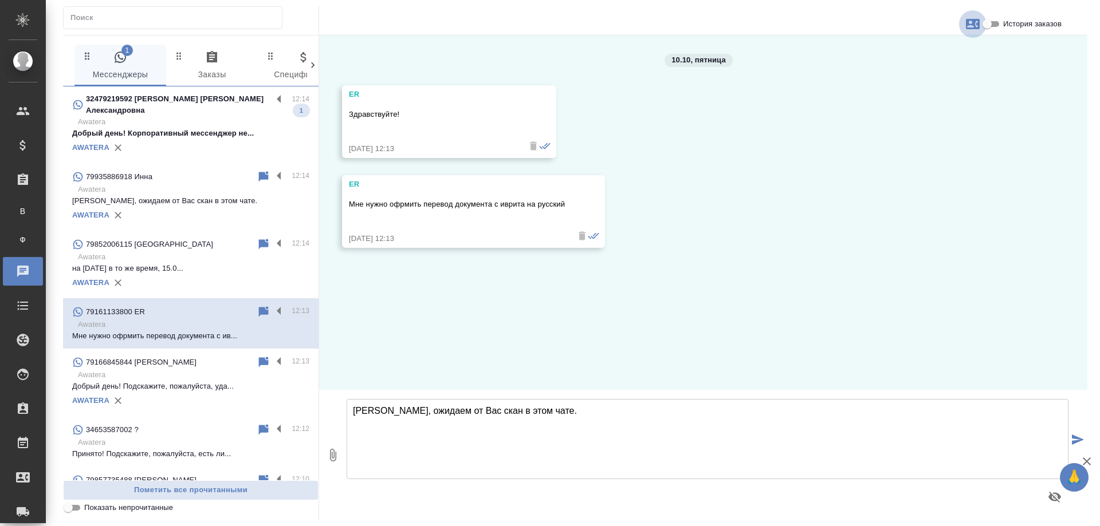
click at [973, 22] on icon "button" at bounding box center [973, 24] width 14 height 10
click at [911, 62] on div "Создать заявку" at bounding box center [923, 54] width 72 height 25
select select "RU"
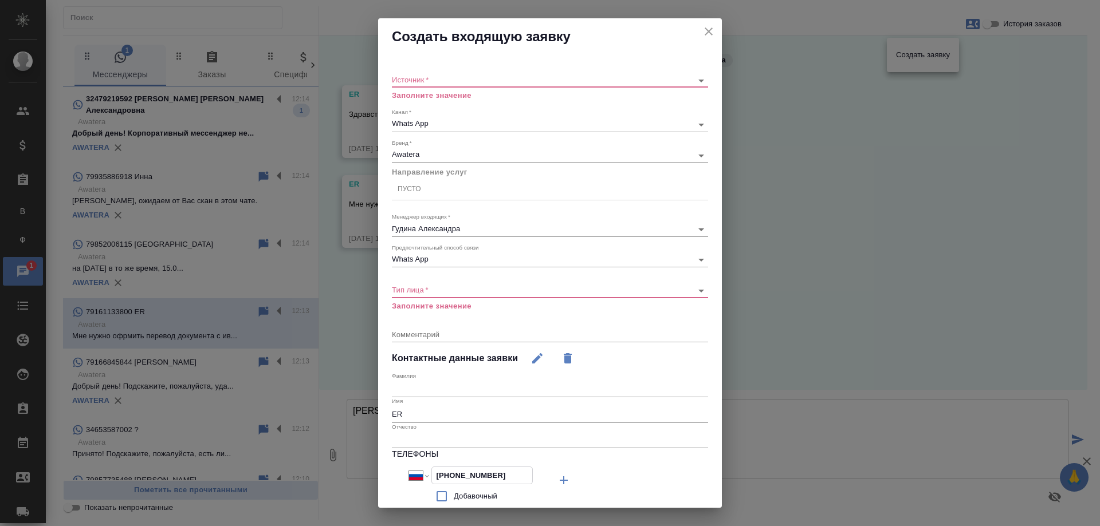
drag, startPoint x: 509, startPoint y: 474, endPoint x: 309, endPoint y: 474, distance: 199.9
click at [309, 474] on div "Создать входящую заявку Источник   * ​ Заполните значение Канал   * Whats App 6…" at bounding box center [550, 263] width 1100 height 526
click at [705, 33] on icon "close" at bounding box center [709, 31] width 8 height 8
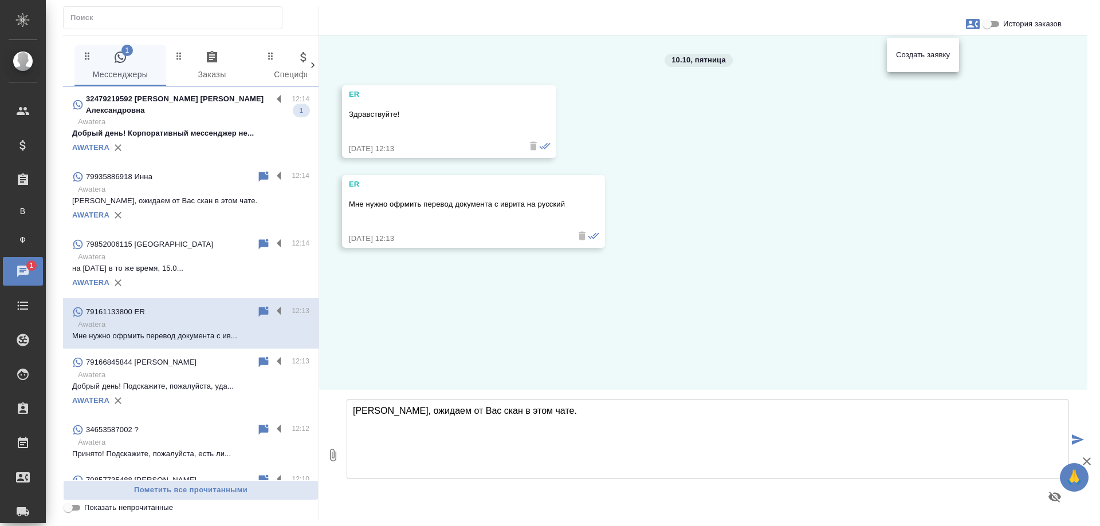
click at [461, 419] on div at bounding box center [550, 263] width 1100 height 526
click at [486, 412] on textarea "Хорошо, ожидаем от Вас скан в этом чате." at bounding box center [708, 439] width 722 height 80
type textarea "Добрый день! Как я могу к Вам обращаться? Направьте, пожалуйста, скан документа…"
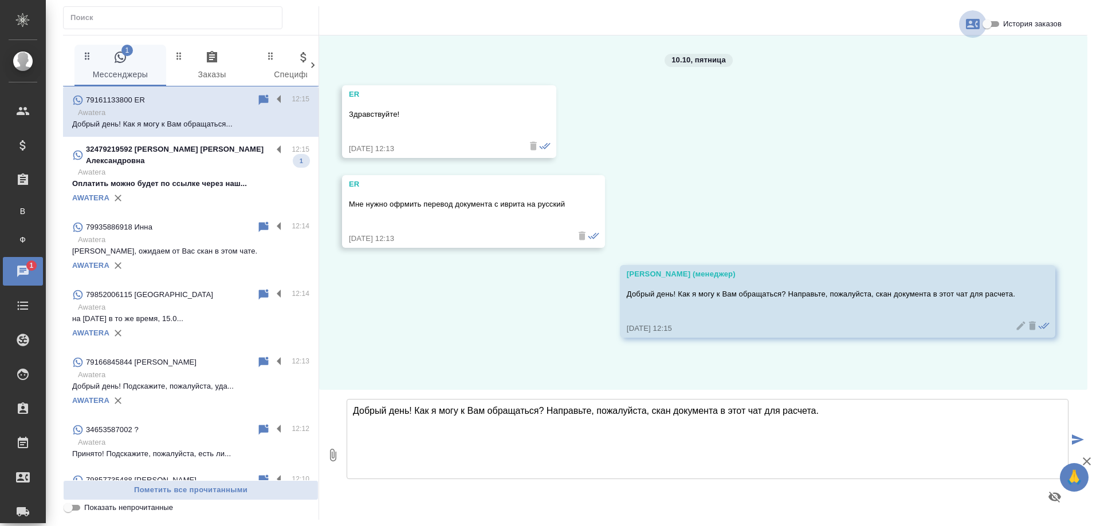
click at [973, 19] on icon "button" at bounding box center [973, 24] width 14 height 10
click at [905, 62] on div "Создать заявку" at bounding box center [923, 54] width 72 height 25
select select "RU"
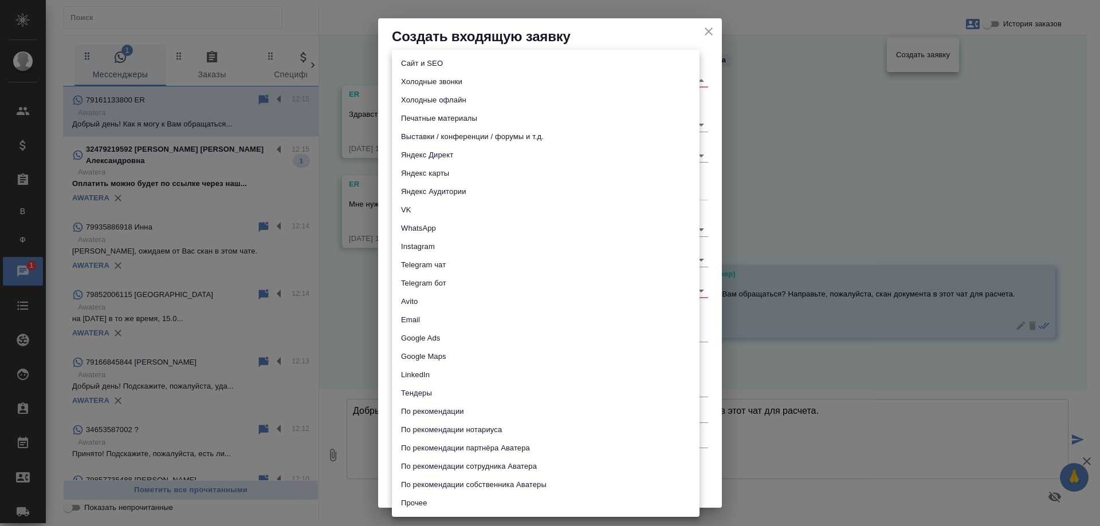
click at [441, 79] on body "🙏 .cls-1 fill:#fff; AWATERA Gudina Alexandra Клиенты Спецификации Заказы В Все …" at bounding box center [550, 263] width 1100 height 526
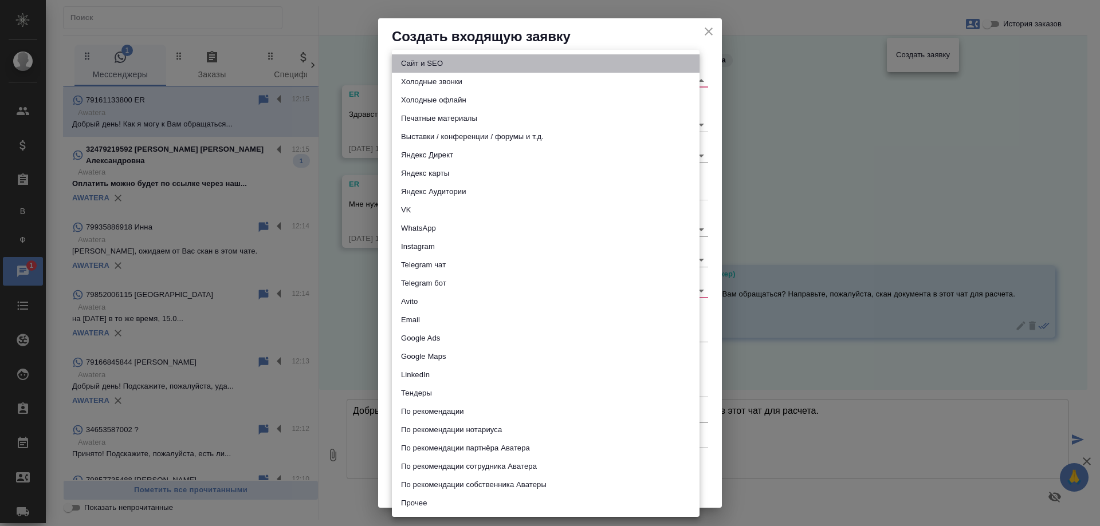
click at [421, 65] on li "Сайт и SEO" at bounding box center [546, 63] width 308 height 18
type input "seo"
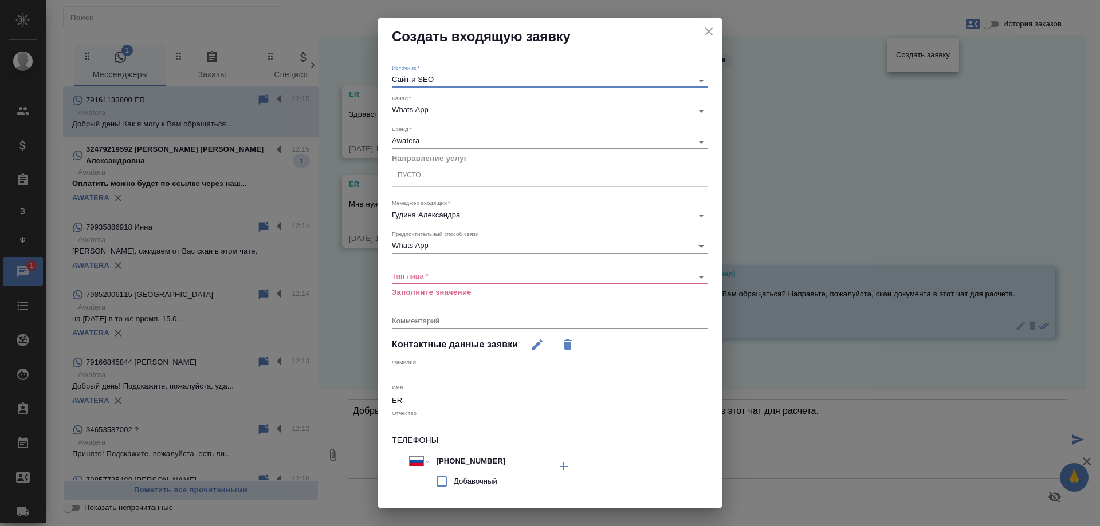
click at [426, 140] on body "🙏 .cls-1 fill:#fff; AWATERA Gudina Alexandra Клиенты Спецификации Заказы В Все …" at bounding box center [550, 263] width 1100 height 526
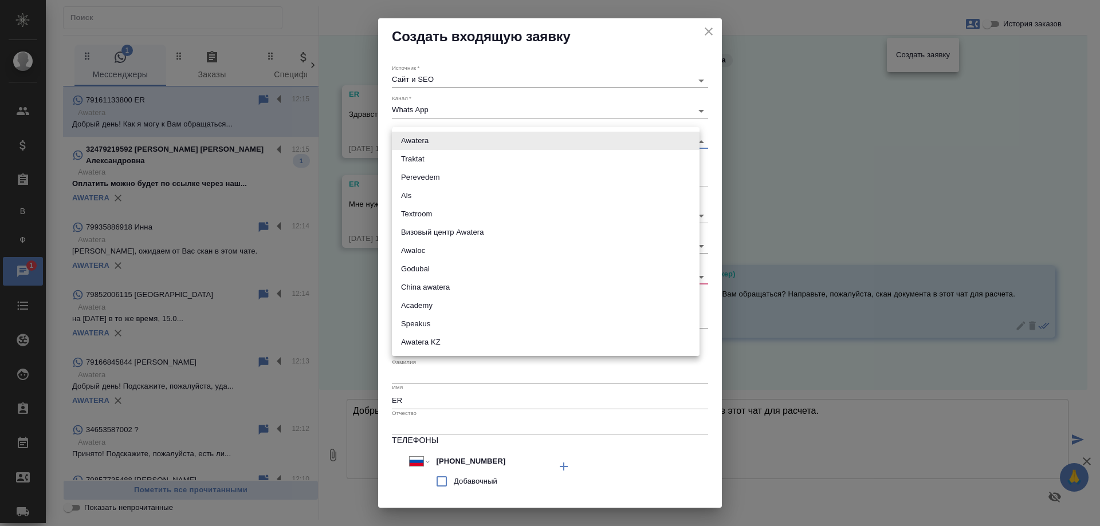
click at [383, 182] on div at bounding box center [550, 263] width 1100 height 526
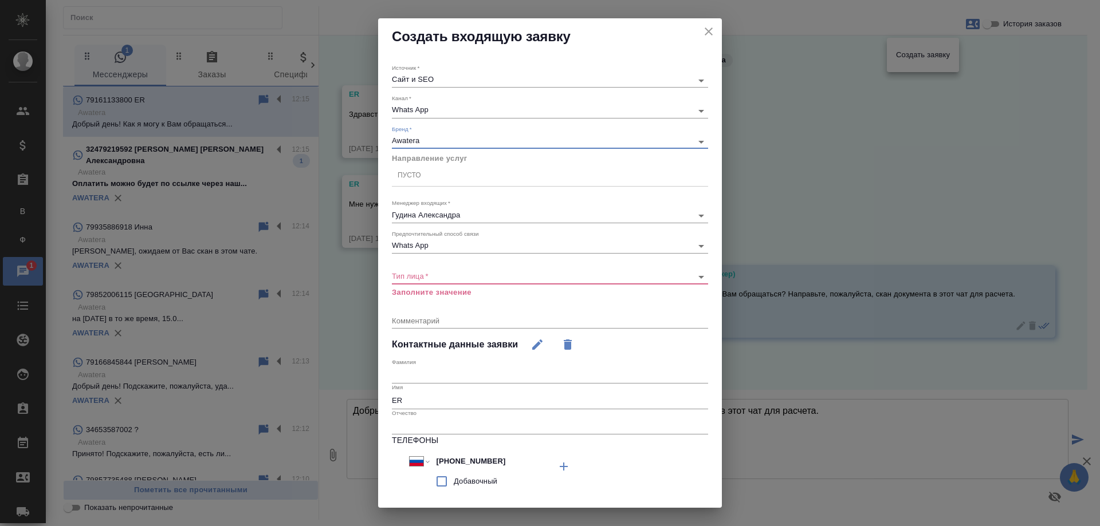
click at [423, 178] on div "Пусто" at bounding box center [550, 175] width 316 height 17
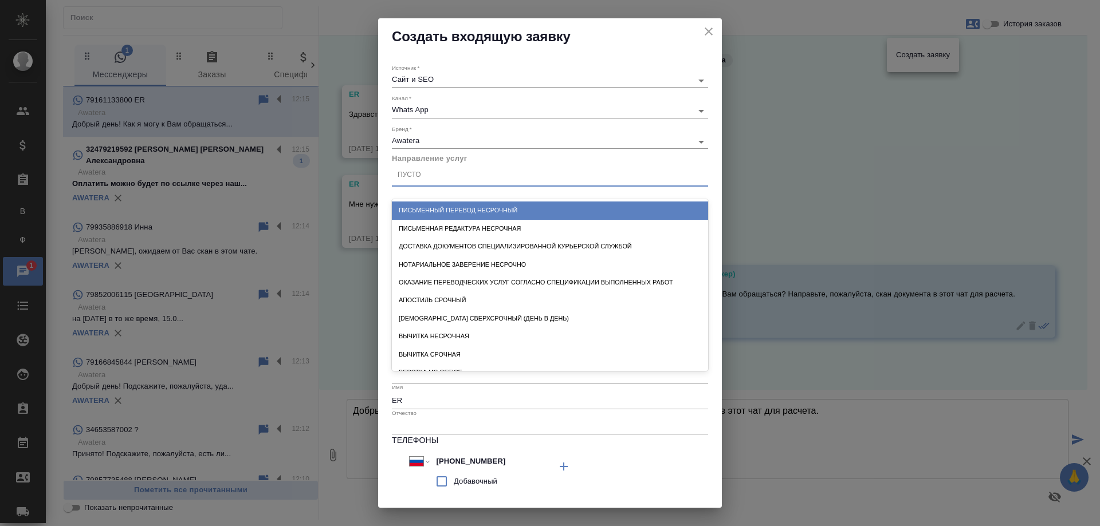
click at [457, 207] on div "Письменный перевод несрочный" at bounding box center [550, 211] width 316 height 18
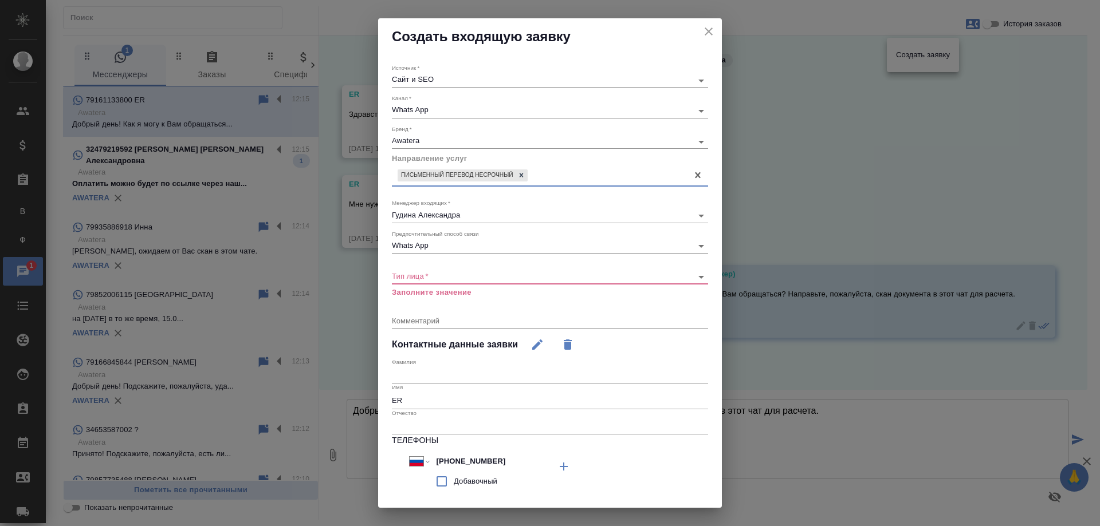
click at [425, 271] on div "​" at bounding box center [550, 277] width 316 height 14
click at [430, 279] on body "🙏 .cls-1 fill:#fff; AWATERA Gudina Alexandra Клиенты Спецификации Заказы В Все …" at bounding box center [550, 263] width 1100 height 526
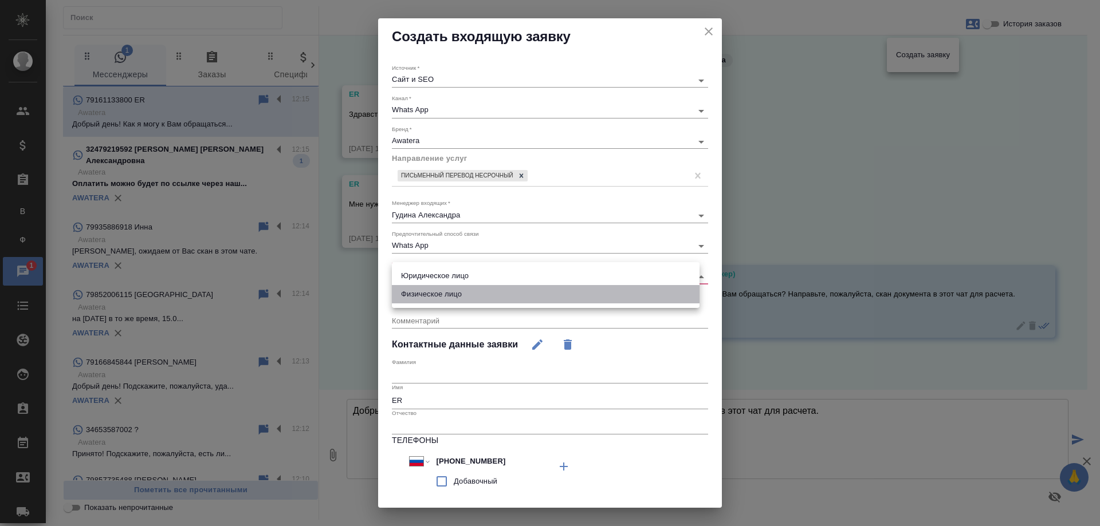
drag, startPoint x: 445, startPoint y: 296, endPoint x: 445, endPoint y: 322, distance: 25.8
click at [445, 297] on li "Физическое лицо" at bounding box center [546, 294] width 308 height 18
type input "private"
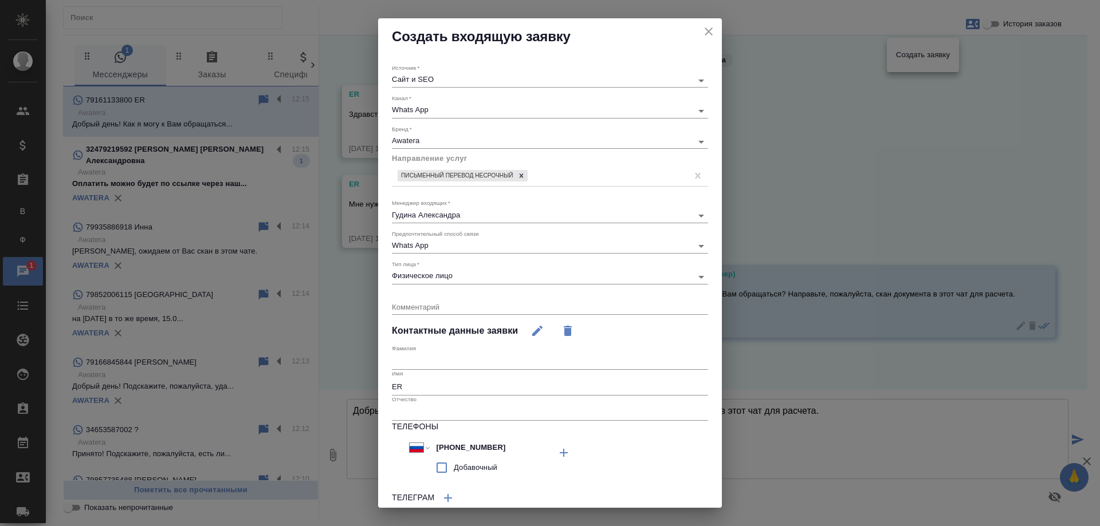
click at [454, 306] on textarea at bounding box center [550, 306] width 316 height 9
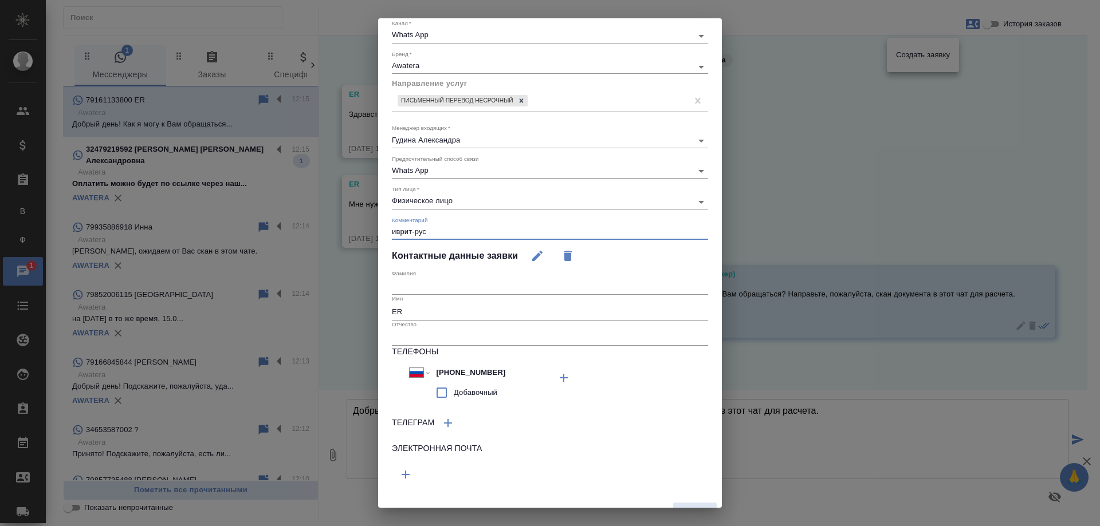
scroll to position [94, 0]
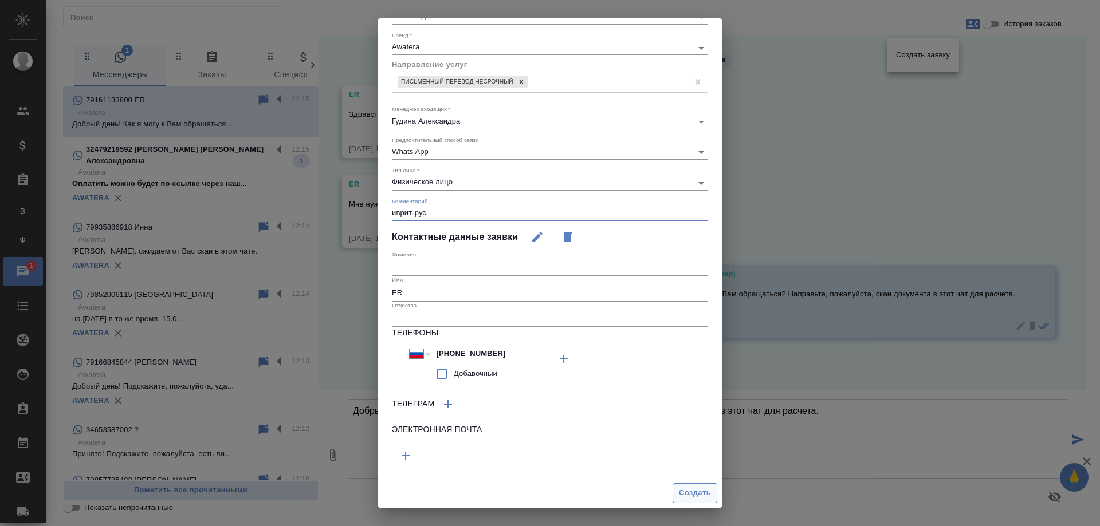
type textarea "иврит-рус"
click at [679, 489] on span "Создать" at bounding box center [695, 493] width 32 height 13
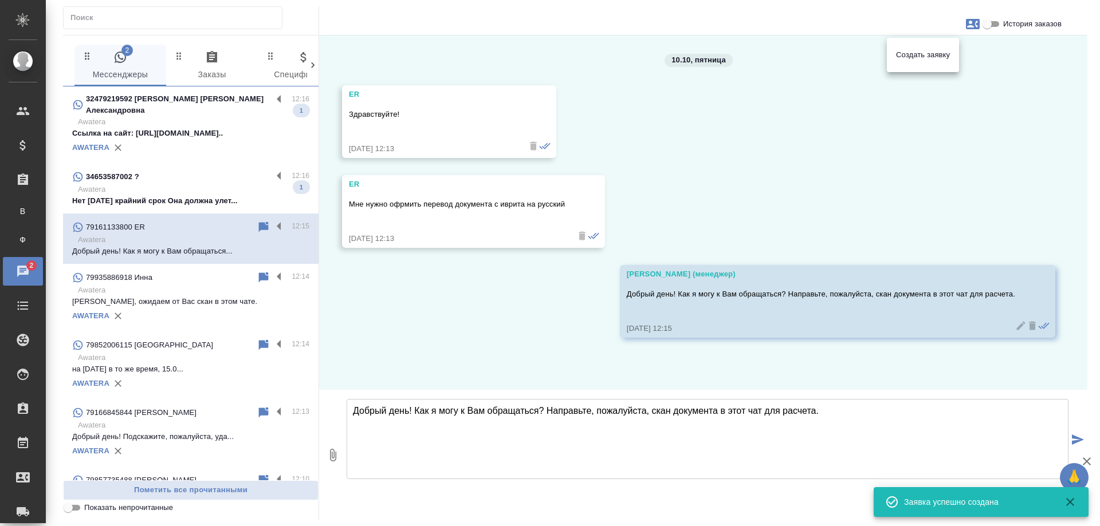
click at [756, 190] on div at bounding box center [550, 263] width 1100 height 526
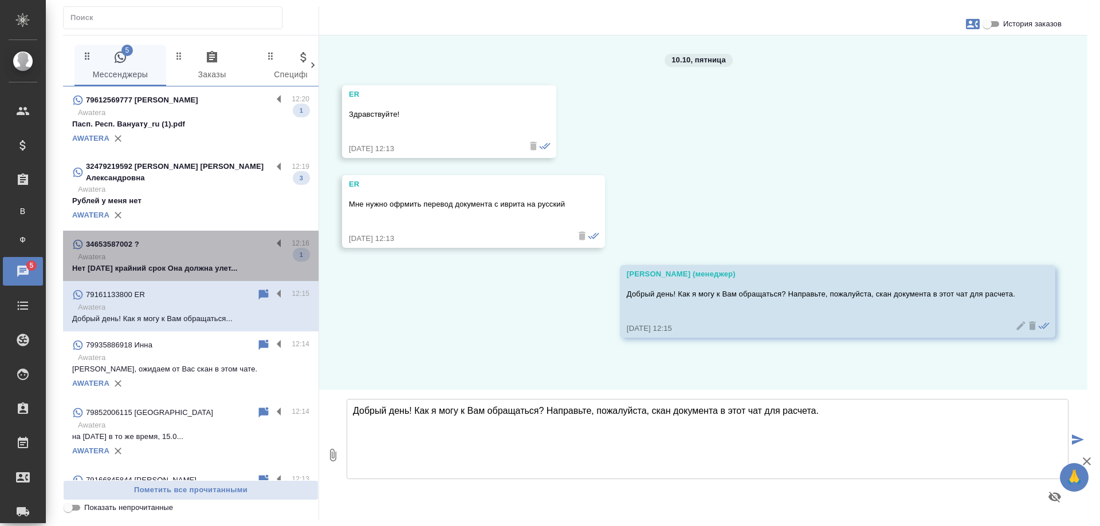
click at [210, 251] on p "Awatera" at bounding box center [193, 256] width 231 height 11
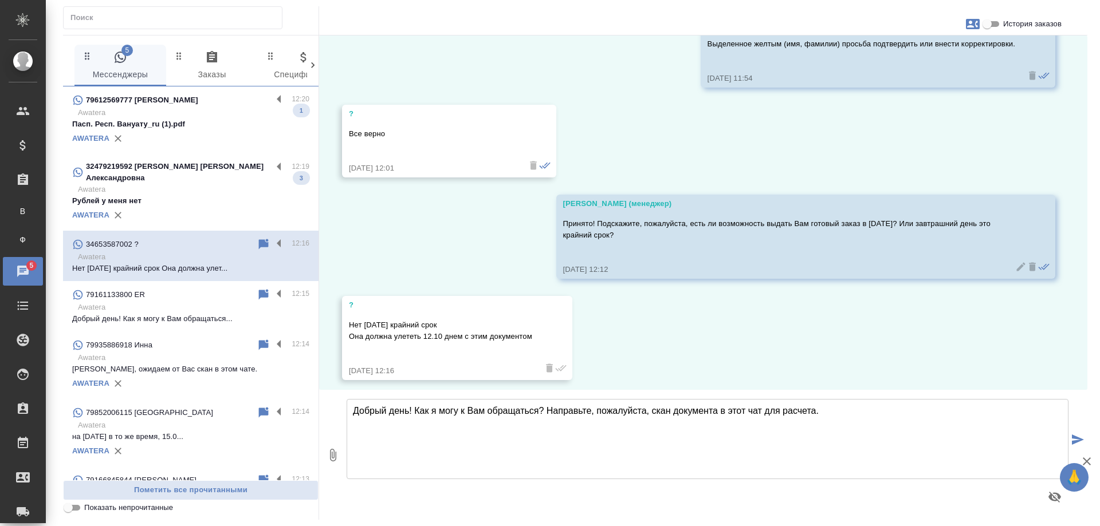
scroll to position [652, 0]
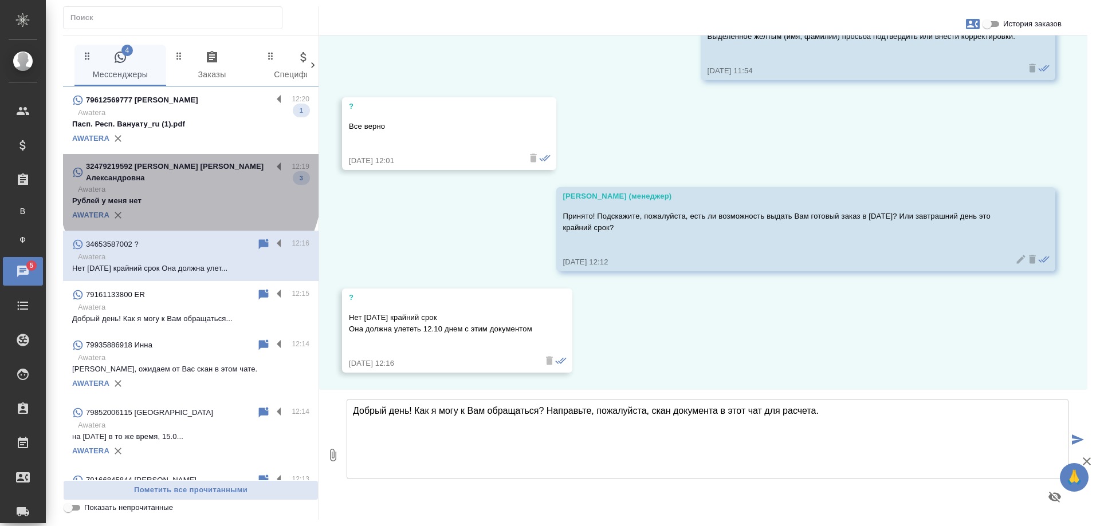
click at [190, 184] on p "Awatera" at bounding box center [193, 189] width 231 height 11
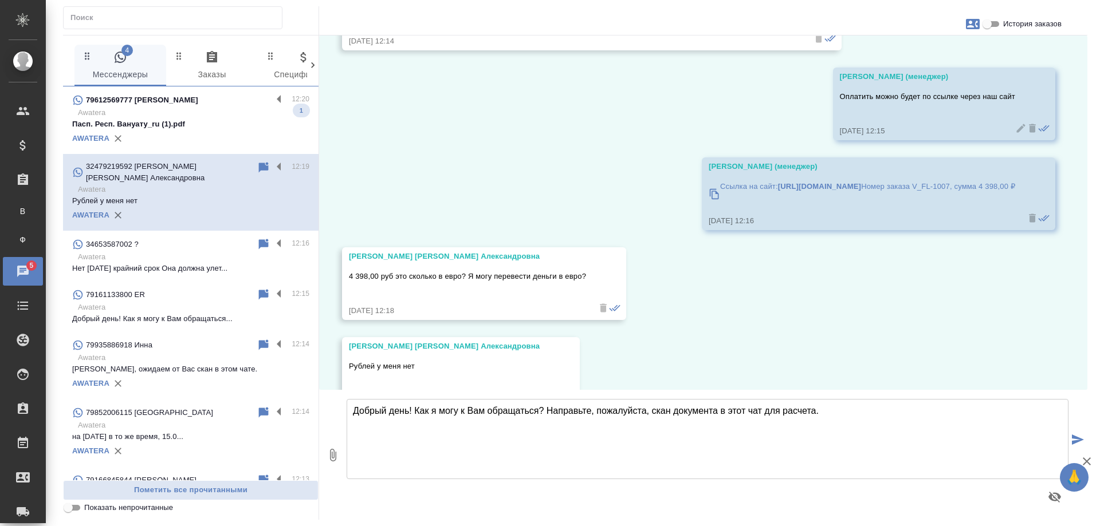
scroll to position [1581, 0]
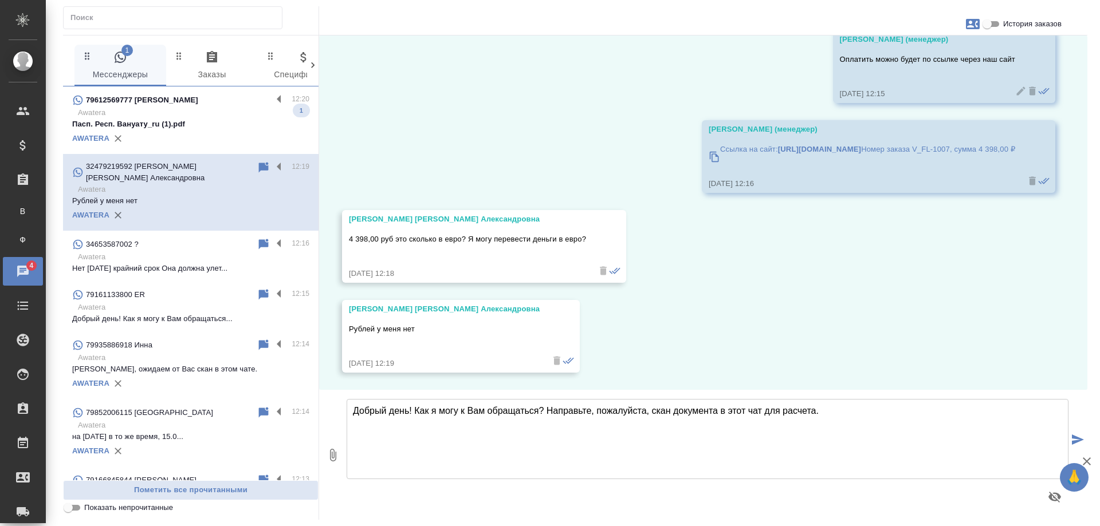
click at [209, 128] on p "Пасп. Респ. Вануату_ru (1).pdf" at bounding box center [190, 124] width 237 height 11
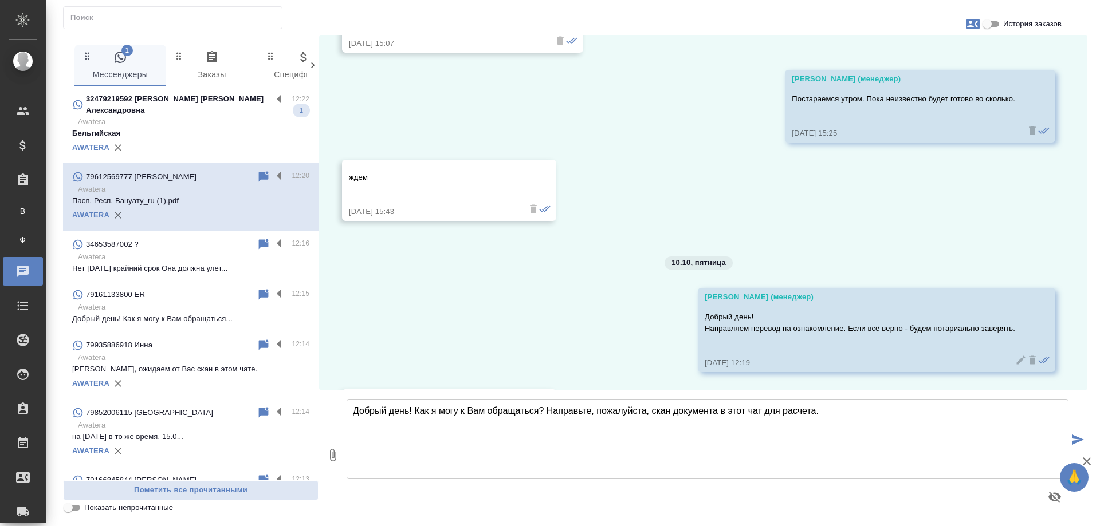
scroll to position [1994, 0]
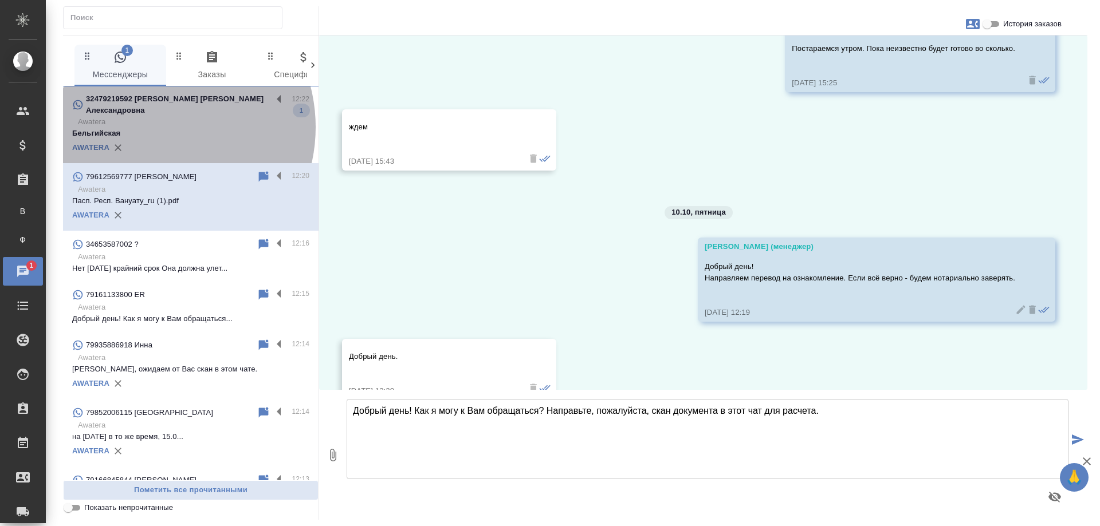
click at [152, 128] on p "Бельгийская" at bounding box center [190, 133] width 237 height 11
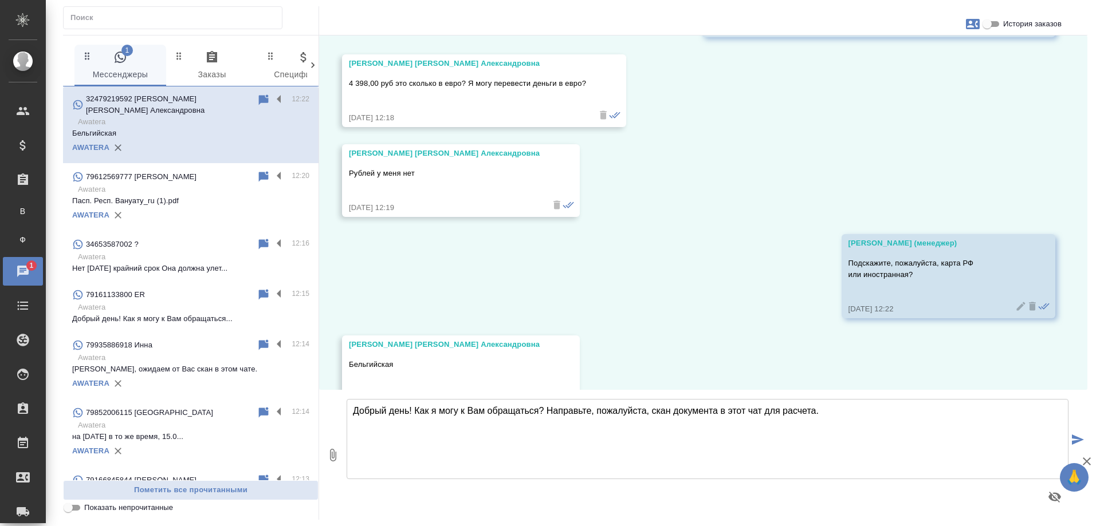
scroll to position [1773, 0]
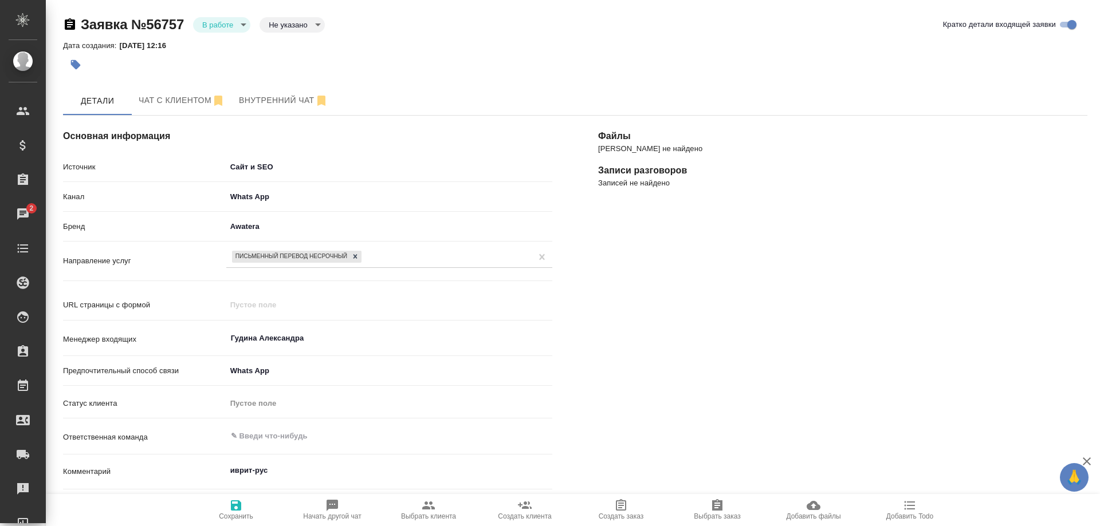
select select "RU"
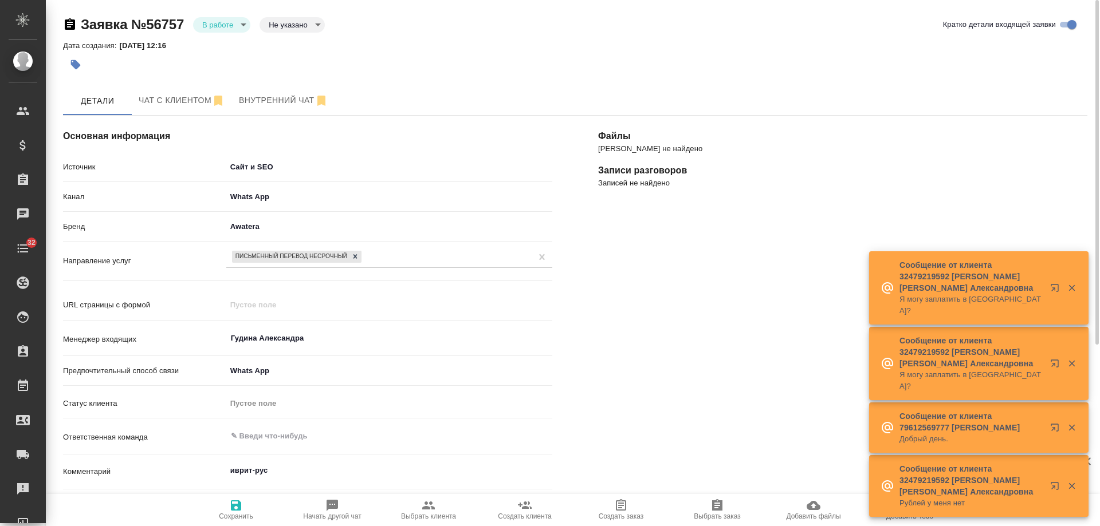
click at [775, 309] on div "[PERSON_NAME] не найдено Записи разговоров Записей не найдено" at bounding box center [842, 448] width 535 height 710
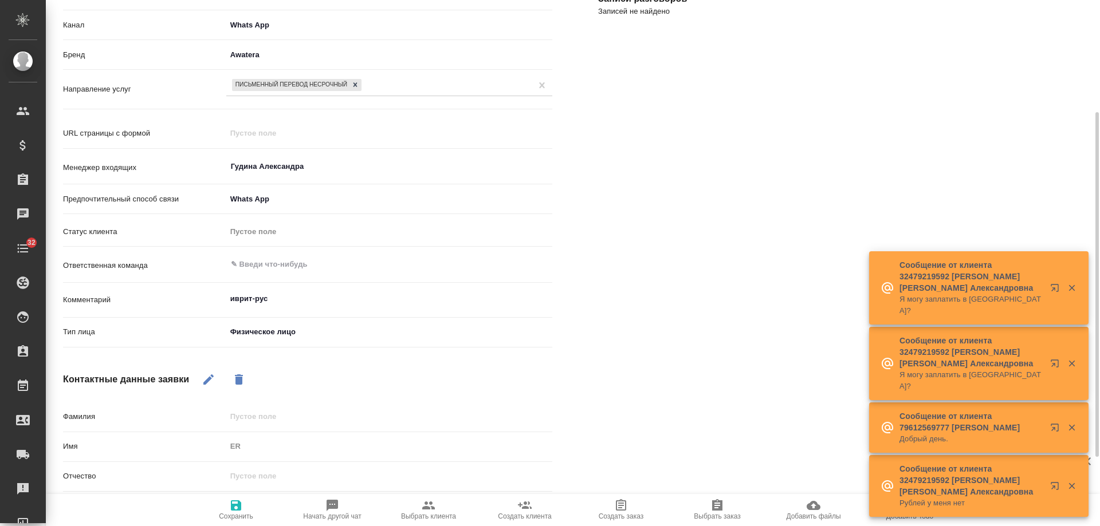
scroll to position [277, 0]
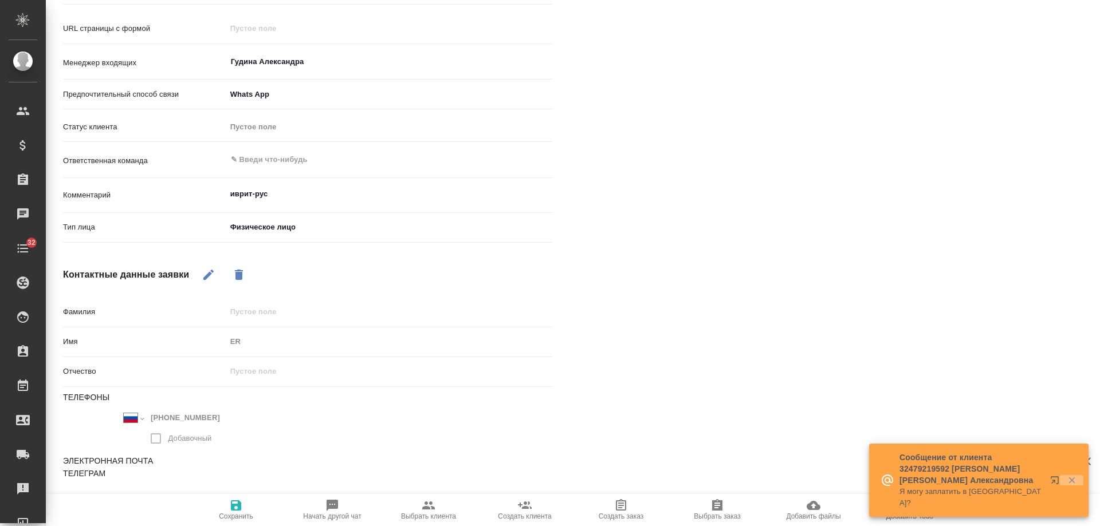
click at [1072, 486] on icon "button" at bounding box center [1072, 480] width 10 height 10
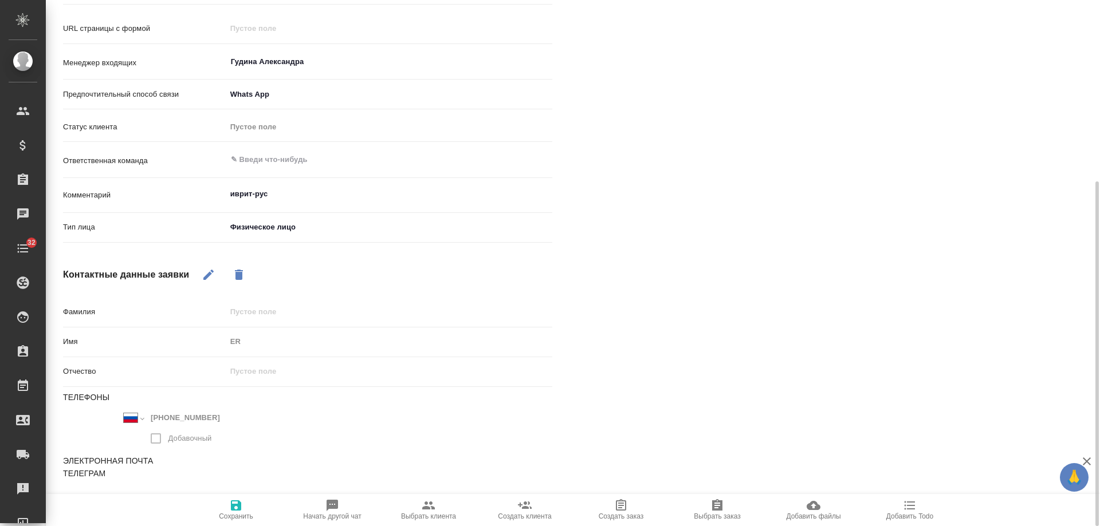
click at [907, 501] on icon "button" at bounding box center [910, 506] width 14 height 14
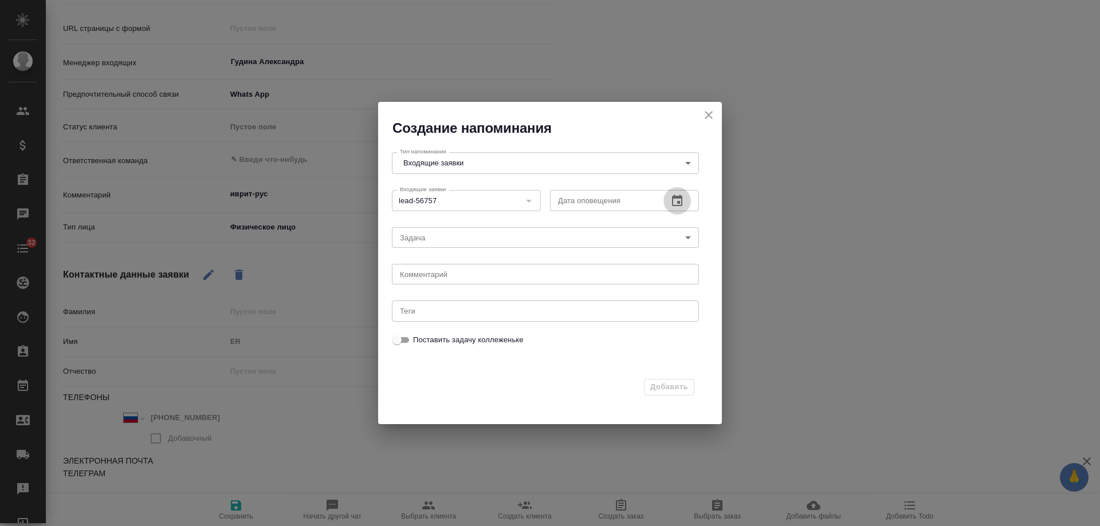
click at [679, 205] on icon "button" at bounding box center [677, 201] width 14 height 14
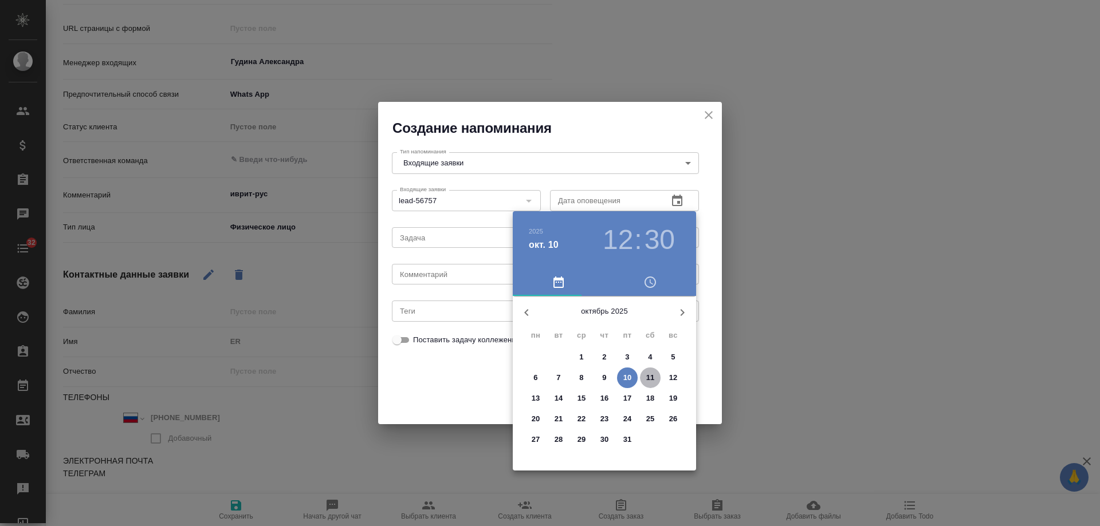
click at [653, 382] on p "11" at bounding box center [650, 377] width 9 height 11
type input "[DATE] 12:30"
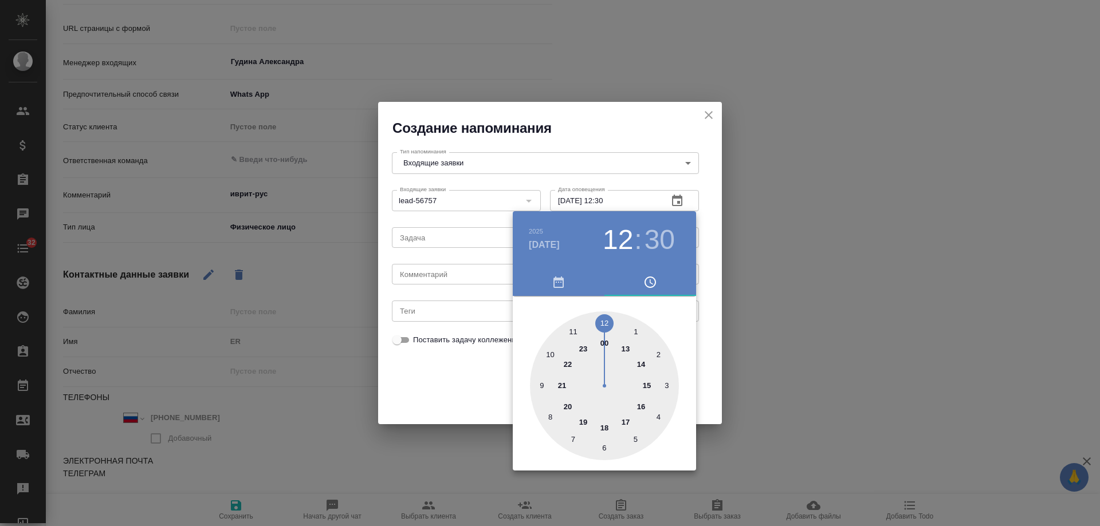
click at [429, 272] on div at bounding box center [550, 263] width 1100 height 526
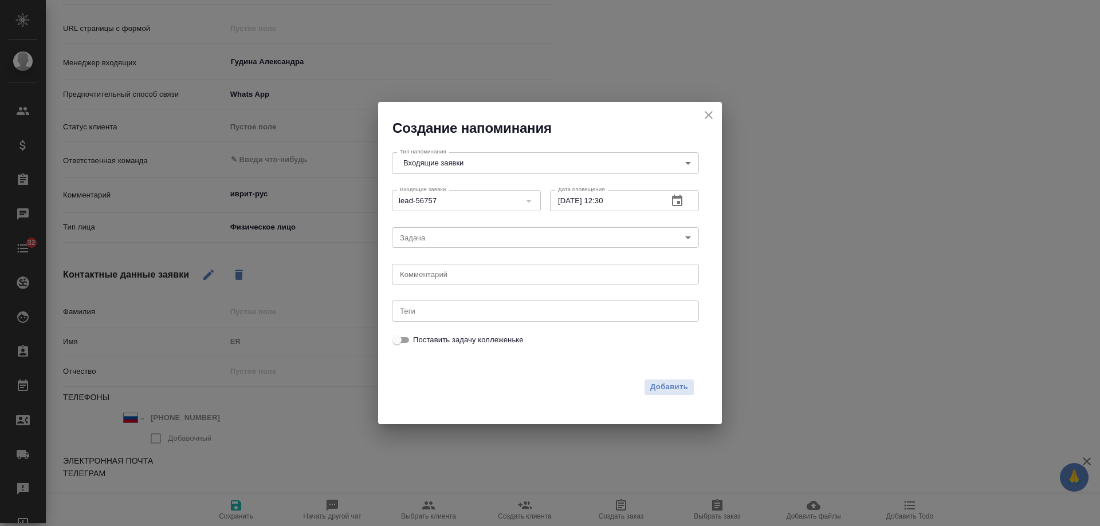
click at [428, 278] on div "[DATE] 12 : 30 00 1 2 3 4 5 6 7 8 9 10 11 12 13 14 15 16 17 18 19 20 21 22 23" at bounding box center [550, 263] width 1100 height 526
click at [428, 278] on textarea at bounding box center [545, 274] width 291 height 9
type textarea "ответил вотс?"
click at [673, 383] on span "Добавить" at bounding box center [669, 387] width 38 height 13
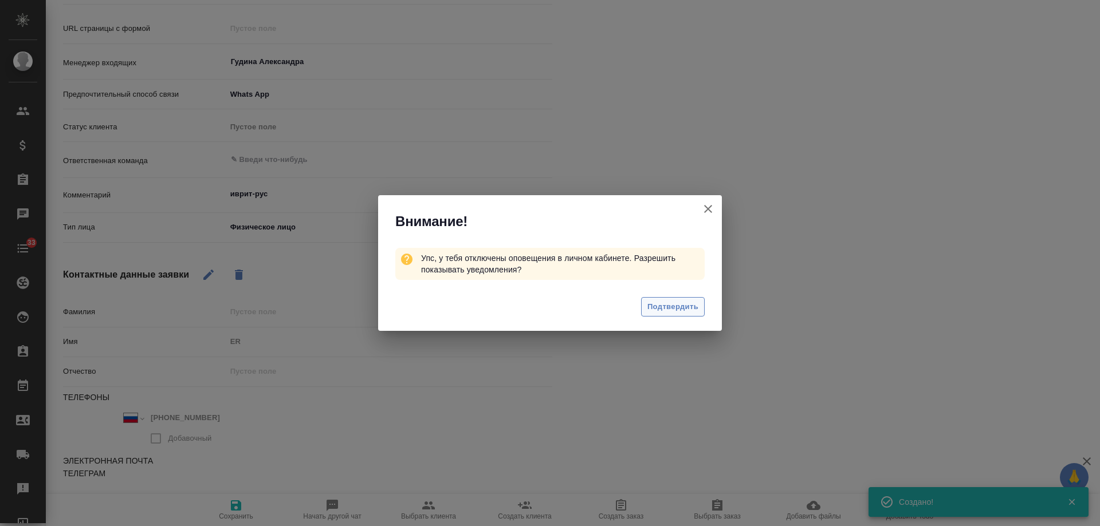
click at [682, 311] on span "Подтвердить" at bounding box center [672, 307] width 51 height 13
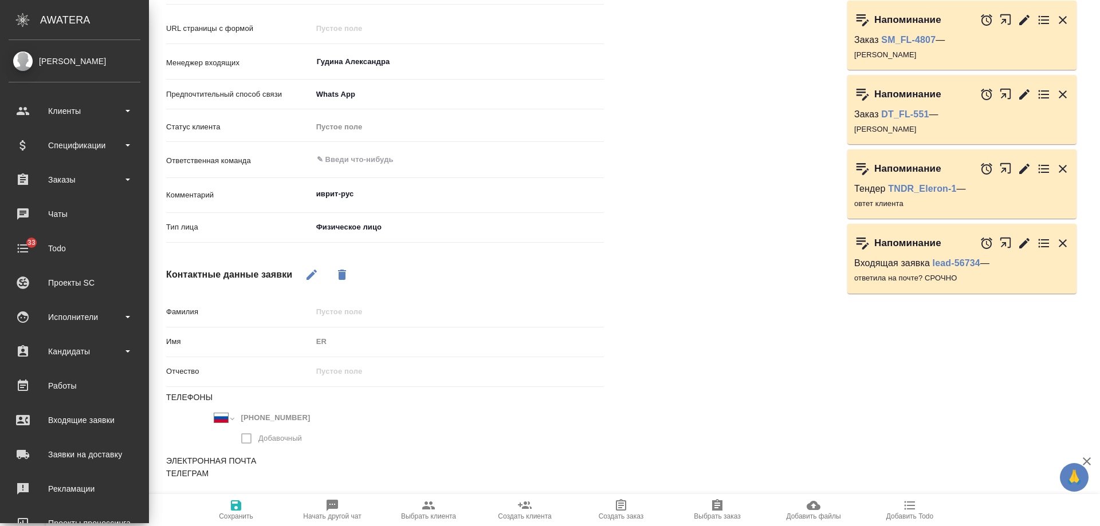
click at [70, 60] on div "[PERSON_NAME]" at bounding box center [75, 61] width 132 height 13
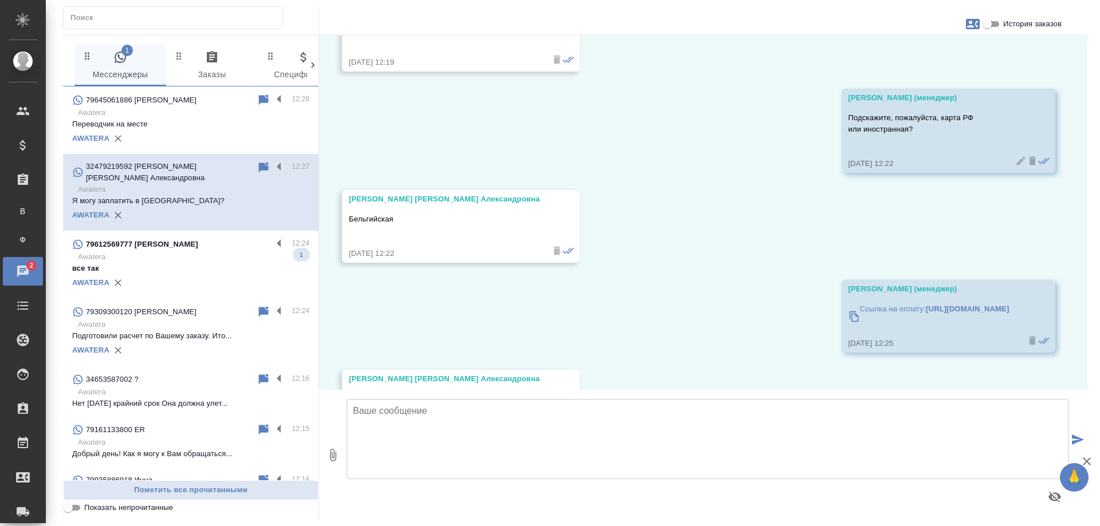
scroll to position [1972, 0]
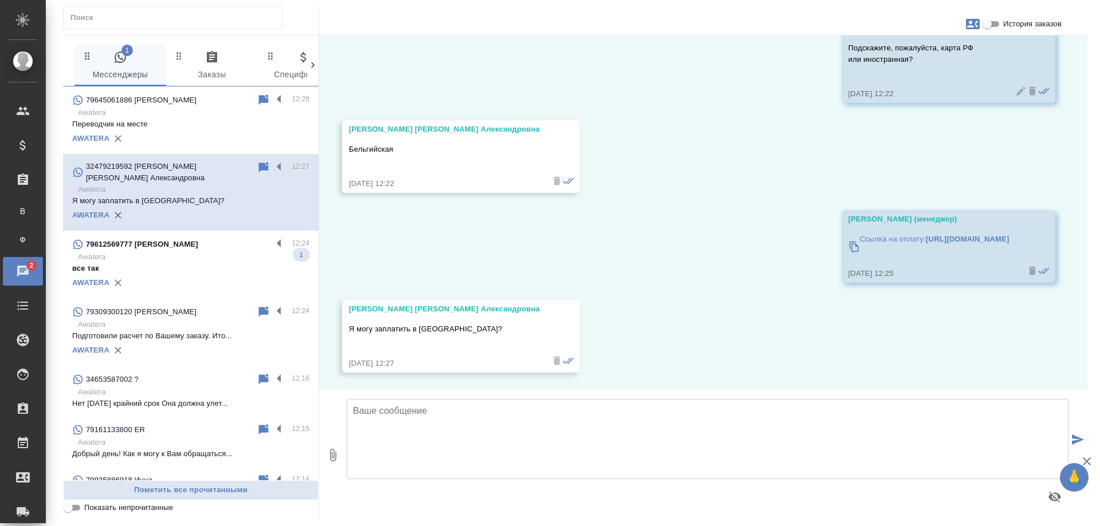
click at [206, 251] on p "Awatera" at bounding box center [193, 256] width 231 height 11
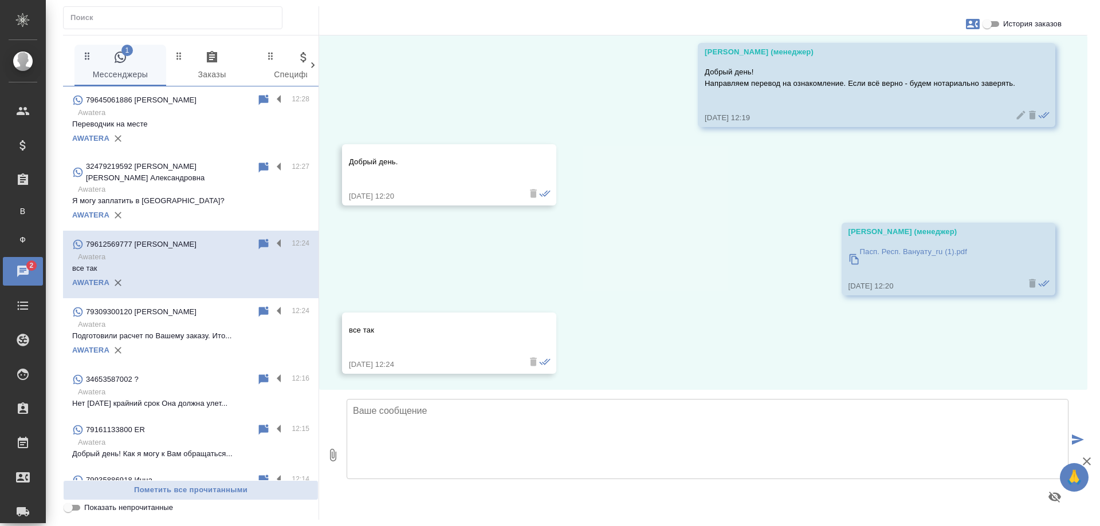
scroll to position [2190, 0]
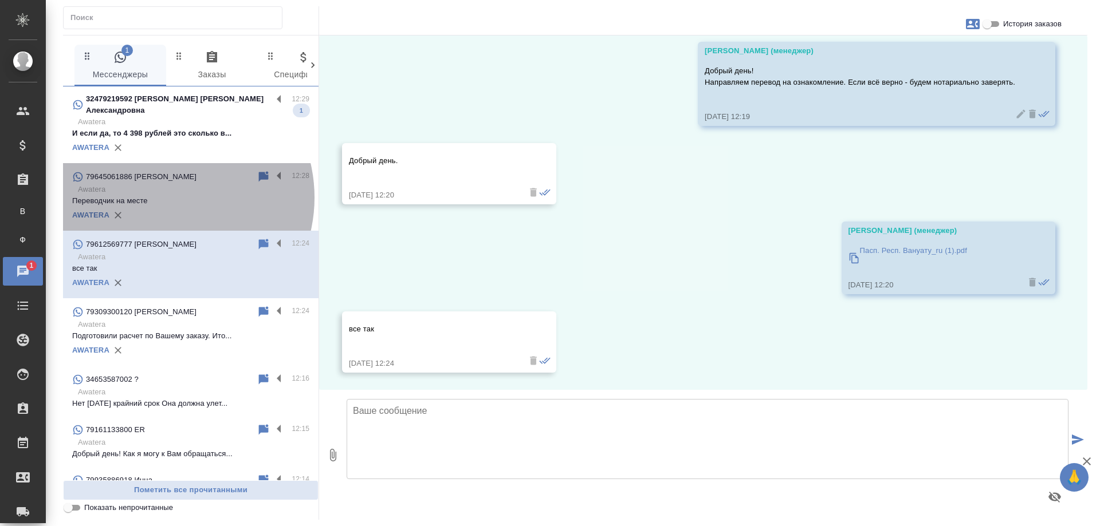
click at [163, 195] on p "Переводчик на месте" at bounding box center [190, 200] width 237 height 11
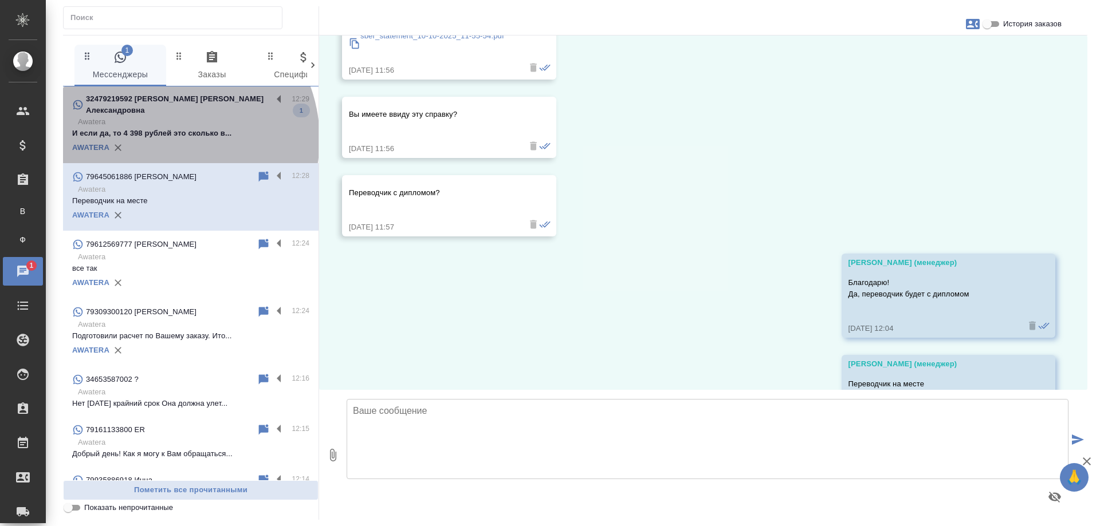
click at [164, 139] on div "AWATERA" at bounding box center [190, 147] width 237 height 17
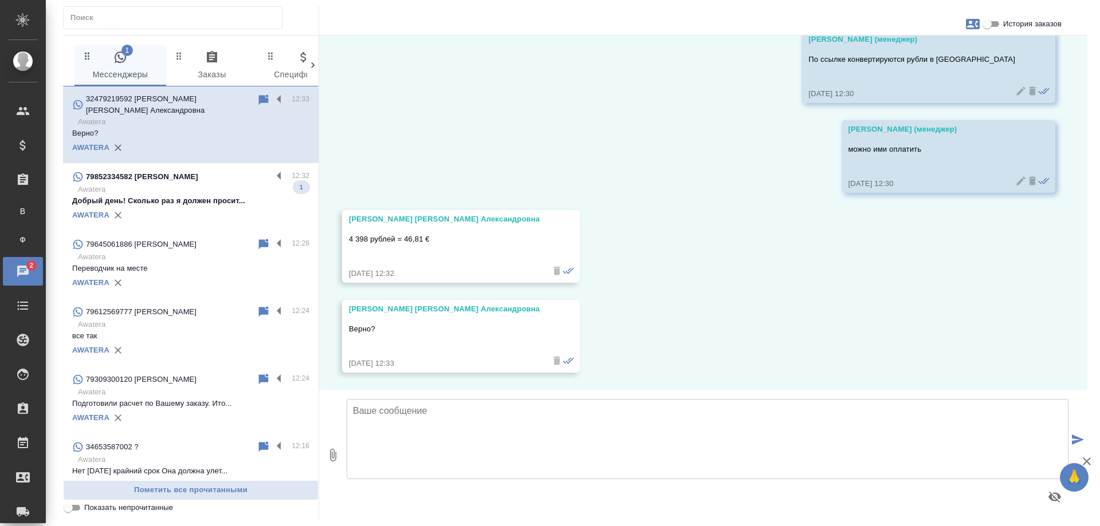
scroll to position [2512, 0]
click at [218, 184] on p "Awatera" at bounding box center [193, 189] width 231 height 11
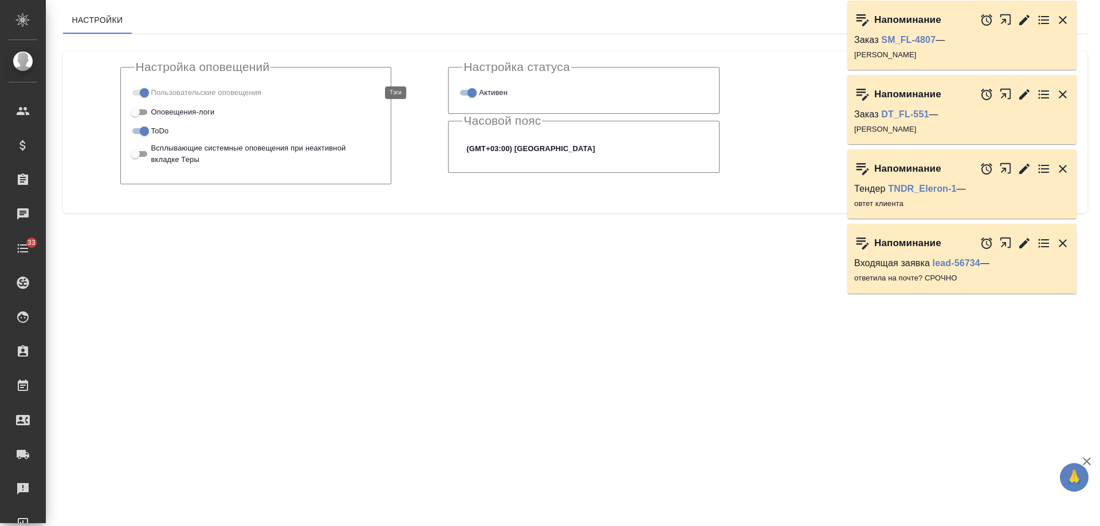
click at [144, 89] on span at bounding box center [139, 93] width 23 height 14
click at [142, 95] on span at bounding box center [139, 93] width 15 height 6
click at [143, 132] on input "ToDo" at bounding box center [144, 131] width 41 height 14
checkbox input "false"
drag, startPoint x: 1064, startPoint y: 241, endPoint x: 1062, endPoint y: 176, distance: 64.8
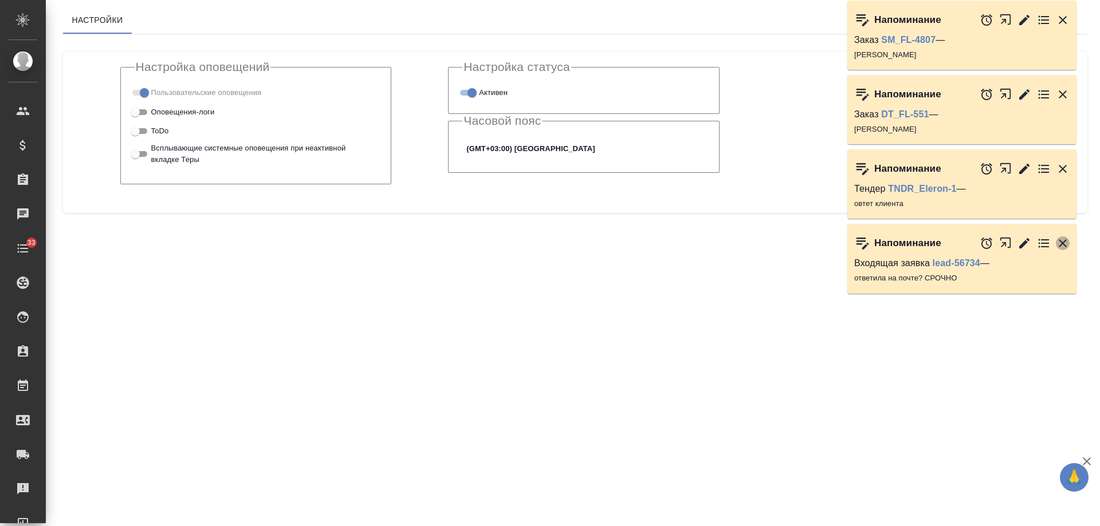
click at [1064, 240] on icon "button" at bounding box center [1063, 244] width 14 height 14
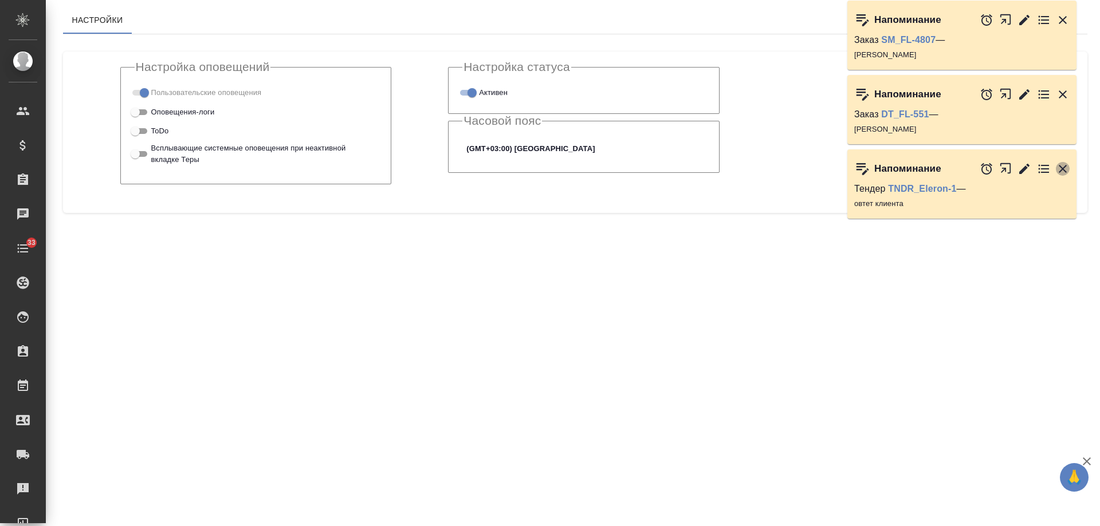
click at [1062, 169] on icon "button" at bounding box center [1063, 169] width 8 height 8
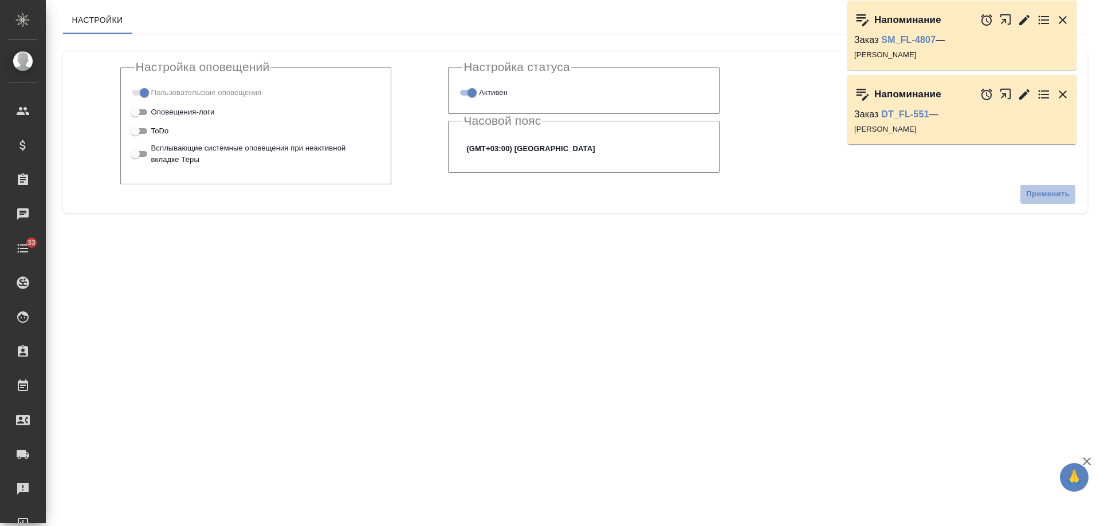
drag, startPoint x: 1045, startPoint y: 193, endPoint x: 956, endPoint y: 218, distance: 92.3
click at [1044, 193] on span "Применить" at bounding box center [1048, 194] width 44 height 13
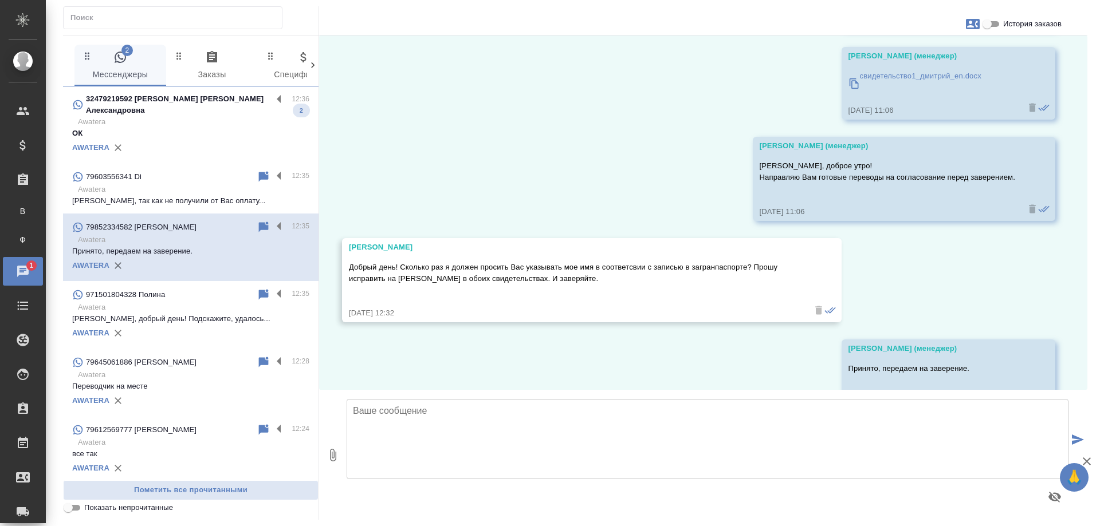
scroll to position [12018, 0]
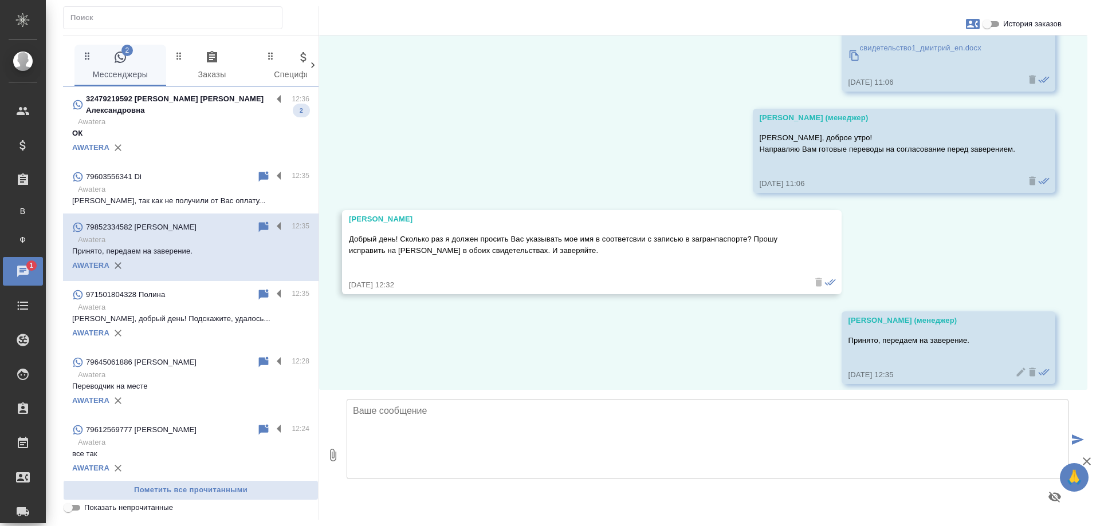
click at [201, 140] on div "AWATERA" at bounding box center [190, 147] width 237 height 17
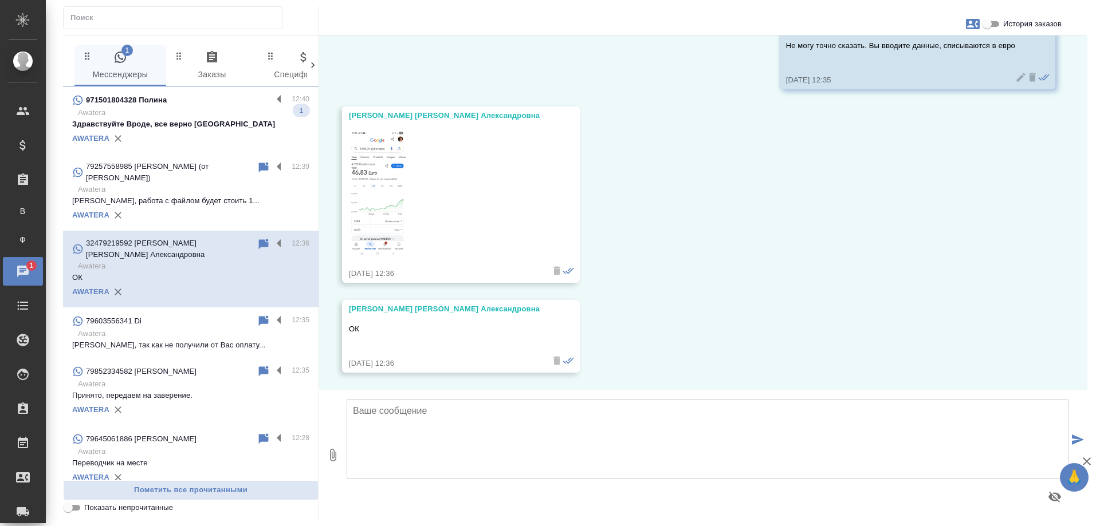
scroll to position [2765, 0]
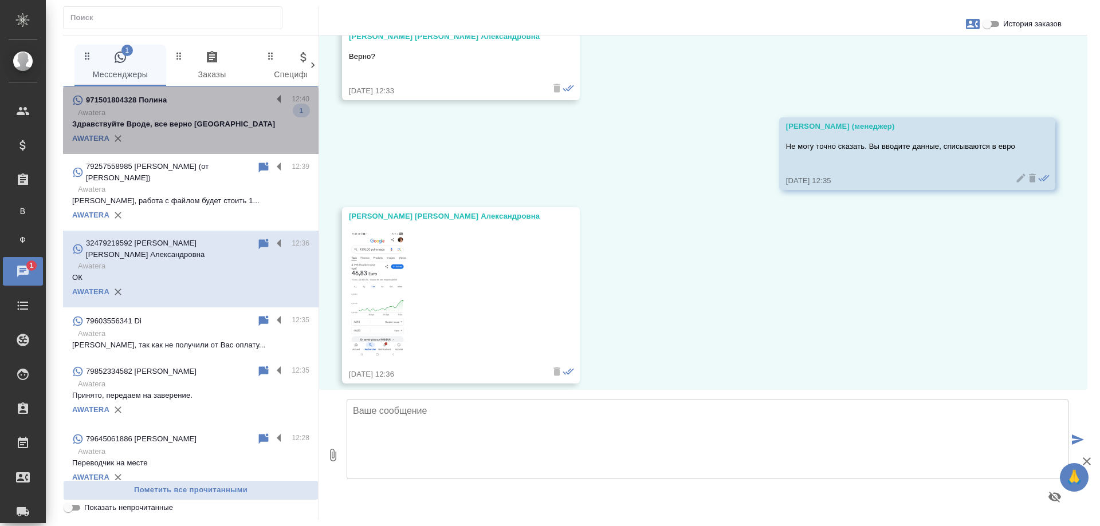
drag, startPoint x: 201, startPoint y: 117, endPoint x: 284, endPoint y: 16, distance: 130.7
click at [201, 117] on p "Awatera" at bounding box center [193, 112] width 231 height 11
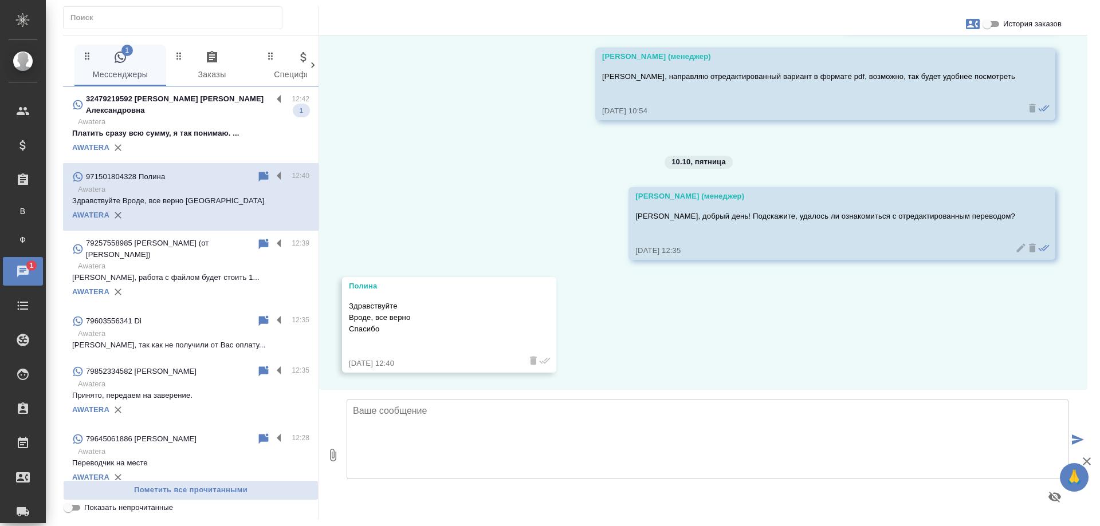
scroll to position [1936, 0]
drag, startPoint x: 195, startPoint y: 111, endPoint x: 471, endPoint y: 11, distance: 293.6
click at [195, 116] on p "Awatera" at bounding box center [193, 121] width 231 height 11
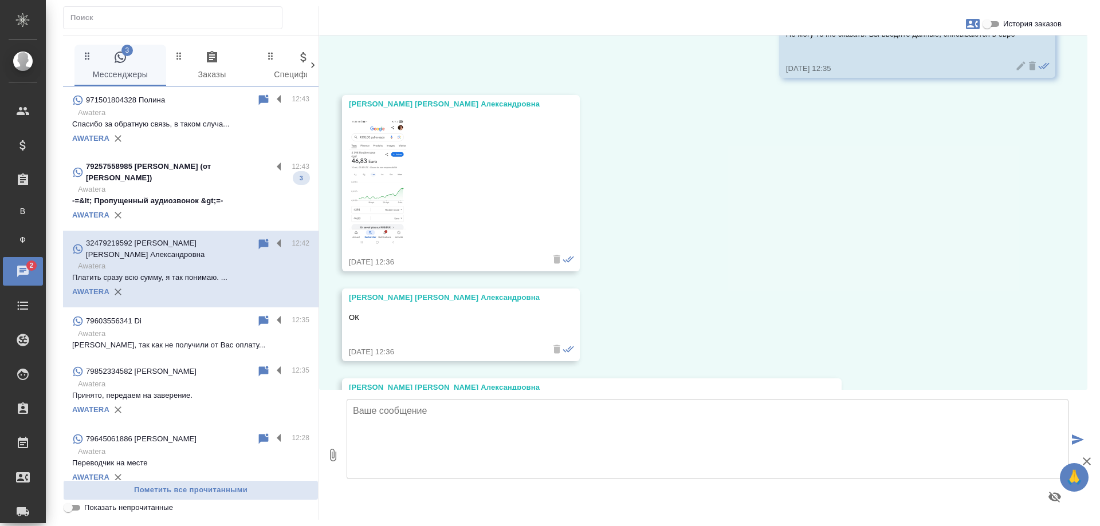
scroll to position [2878, 0]
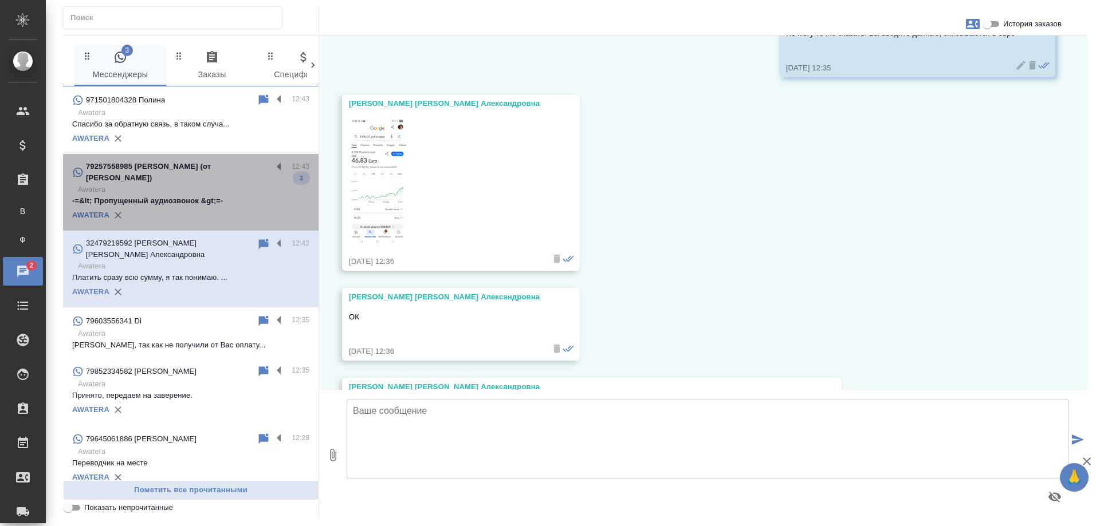
click at [193, 190] on p "Awatera" at bounding box center [193, 189] width 231 height 11
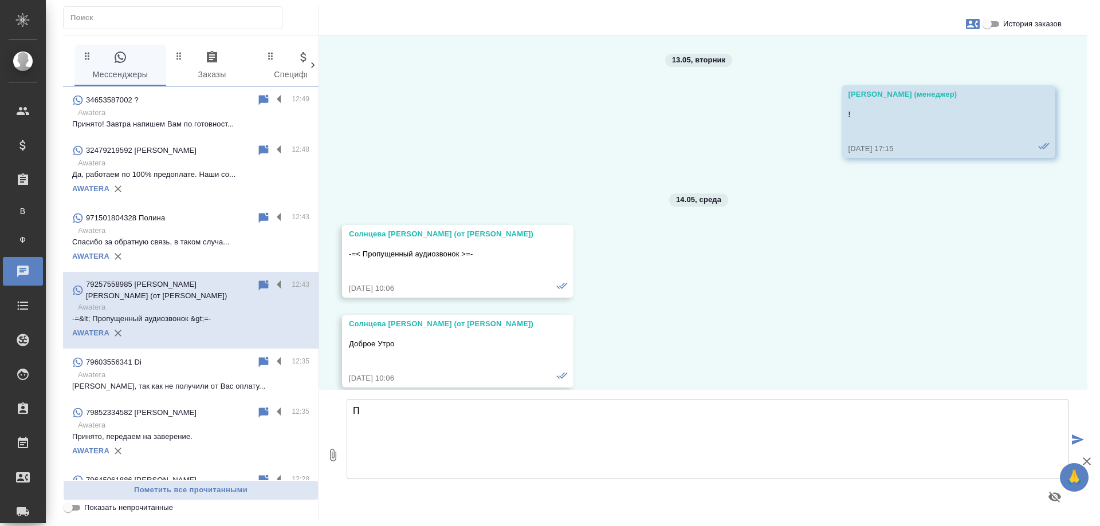
scroll to position [26966, 0]
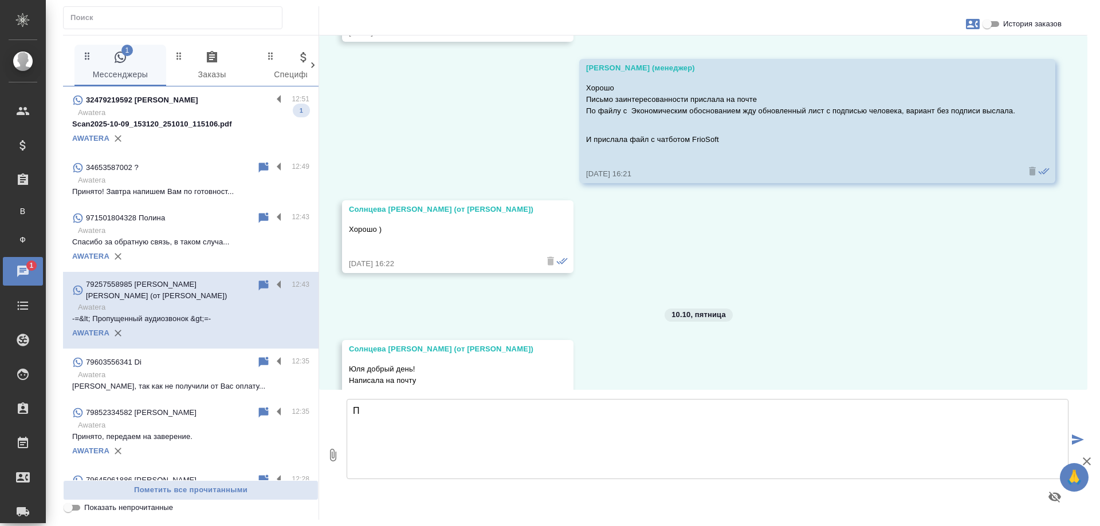
click at [189, 225] on p "Awatera" at bounding box center [193, 230] width 231 height 11
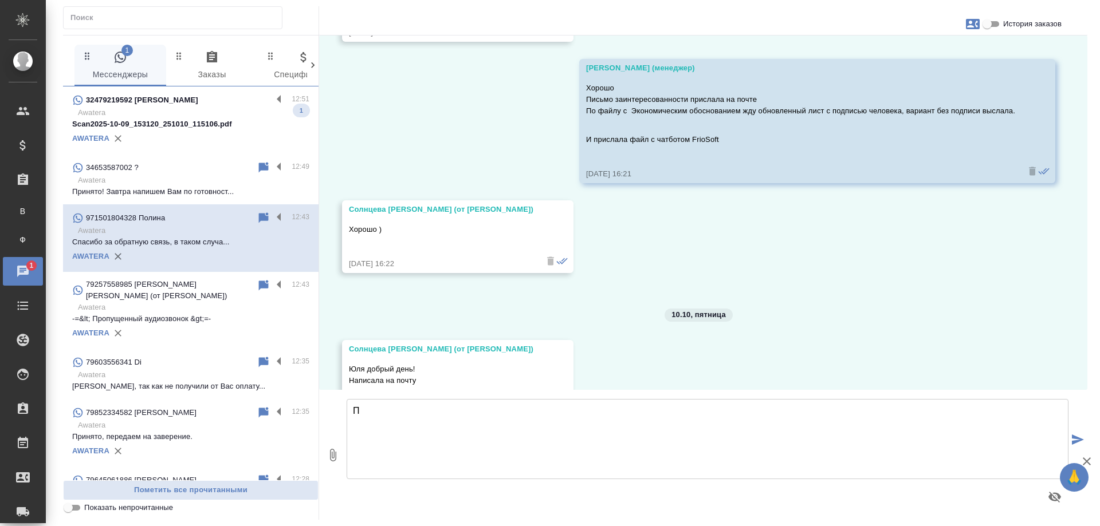
click at [169, 109] on p "Awatera" at bounding box center [193, 112] width 231 height 11
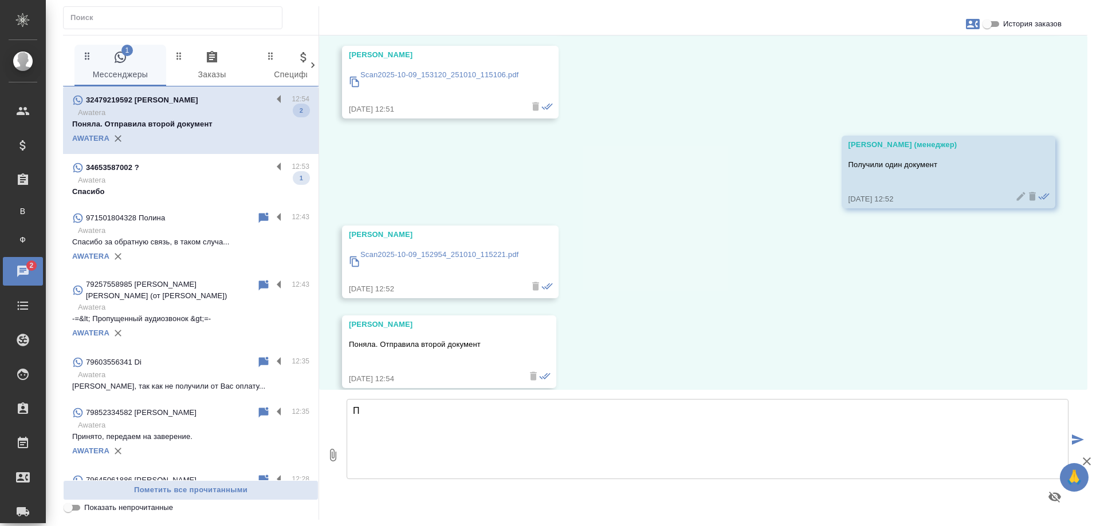
scroll to position [3471, 0]
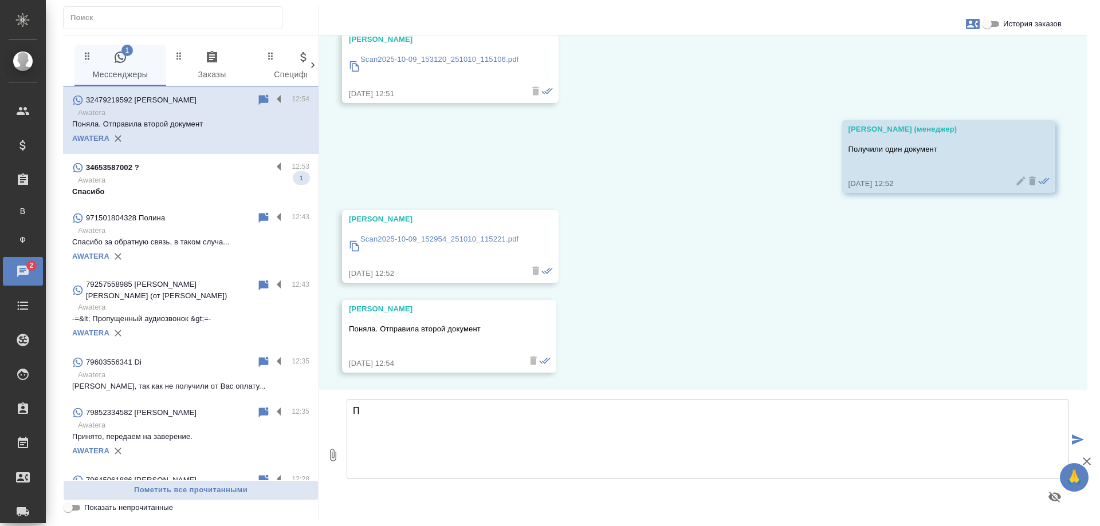
click at [208, 184] on p "Awatera" at bounding box center [193, 180] width 231 height 11
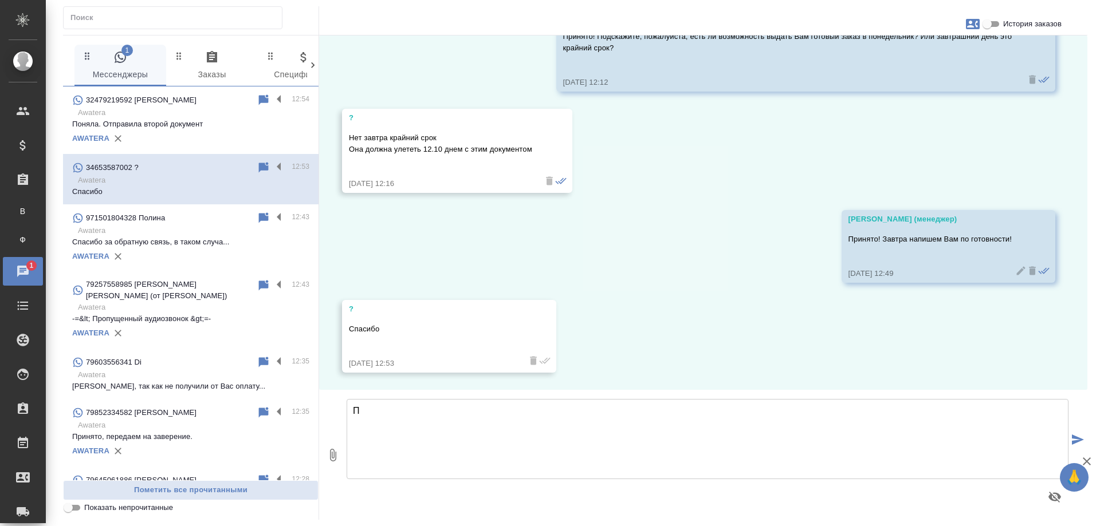
scroll to position [832, 0]
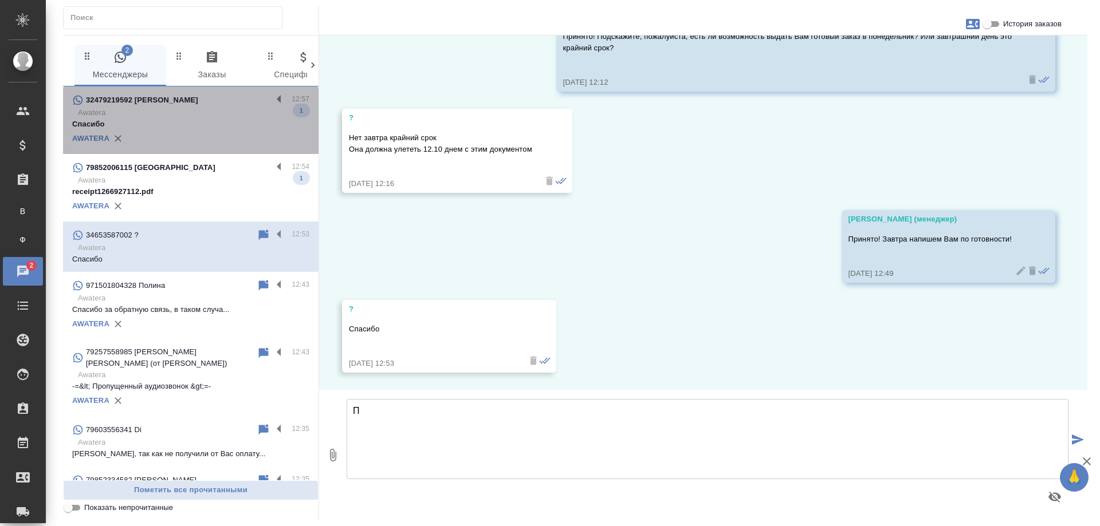
click at [205, 112] on p "Awatera" at bounding box center [193, 112] width 231 height 11
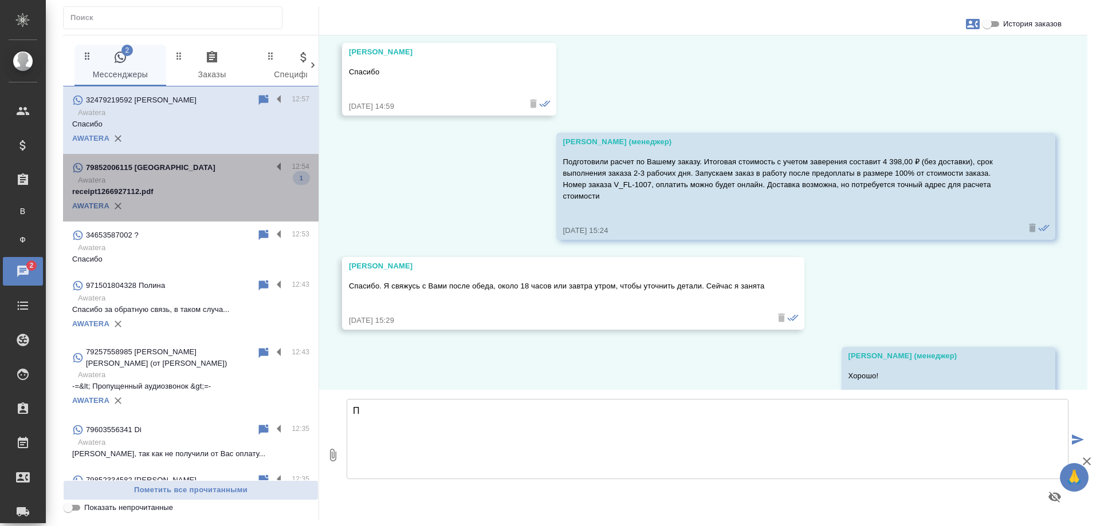
click at [205, 183] on p "Awatera" at bounding box center [193, 180] width 231 height 11
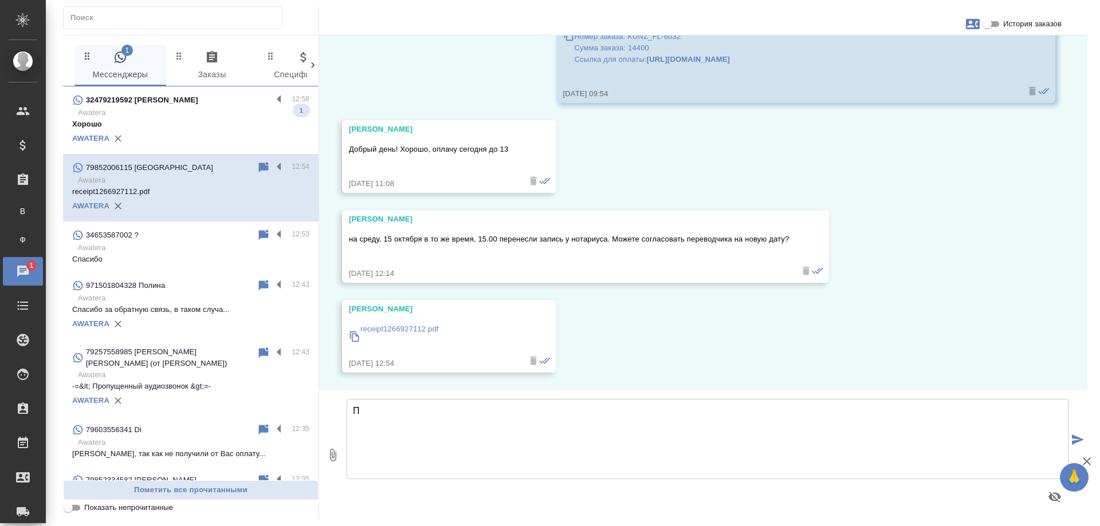
scroll to position [1523, 0]
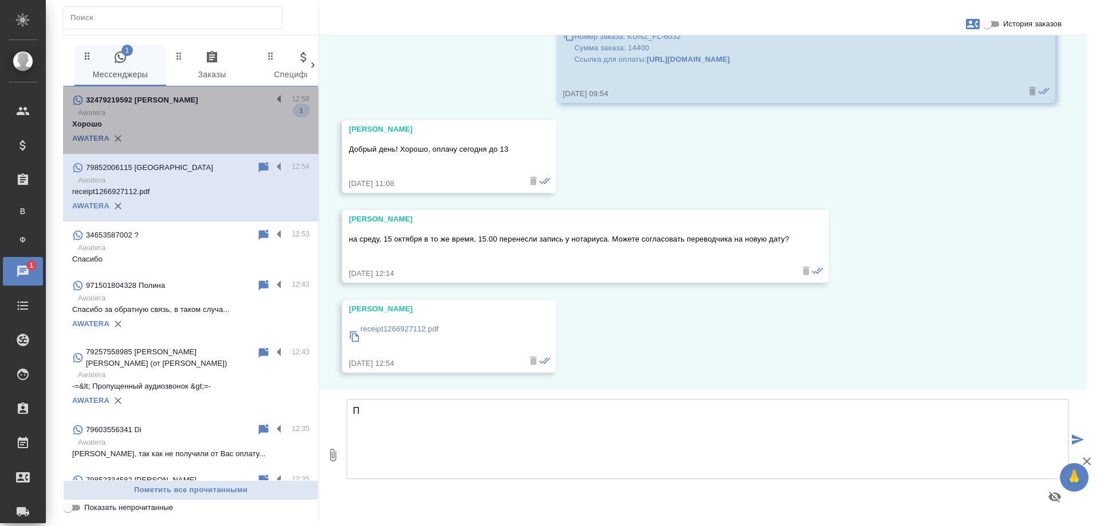
click at [213, 115] on p "Awatera" at bounding box center [193, 112] width 231 height 11
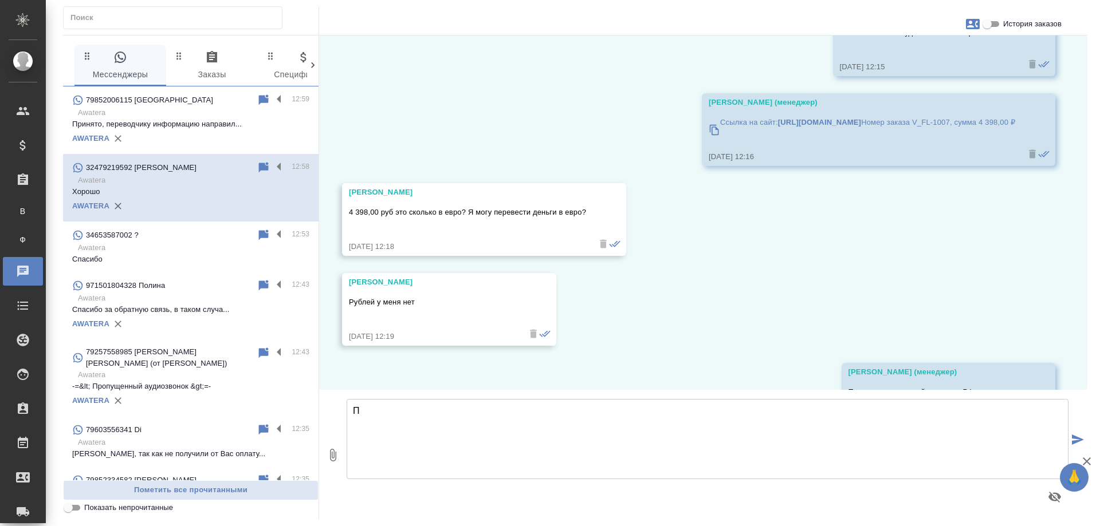
scroll to position [3921, 0]
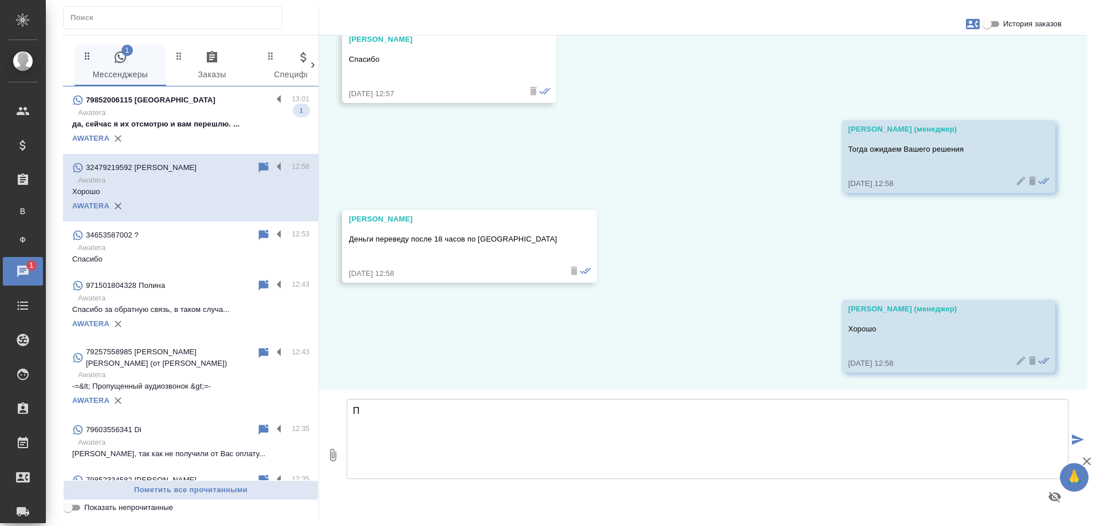
click at [194, 113] on p "Awatera" at bounding box center [193, 112] width 231 height 11
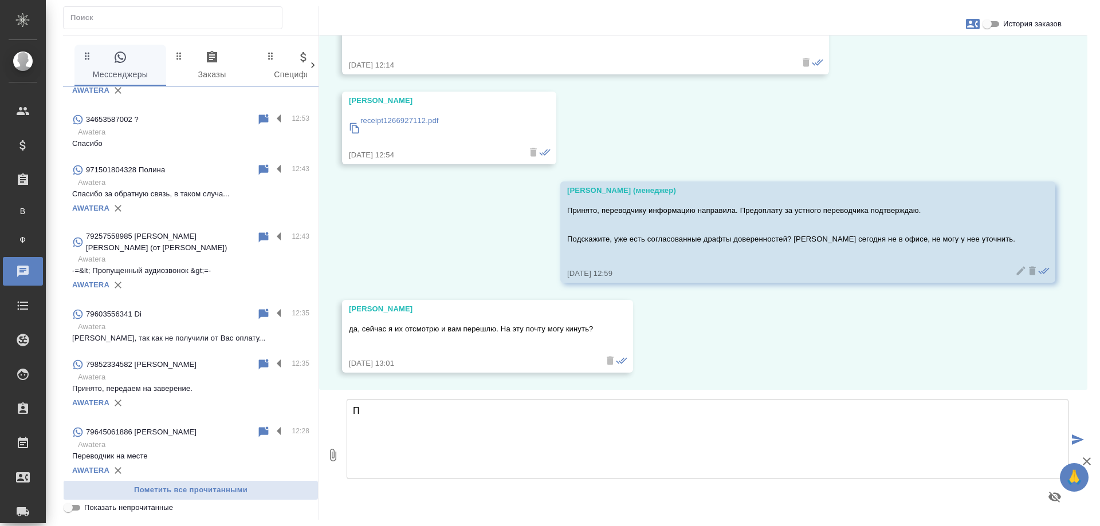
scroll to position [0, 0]
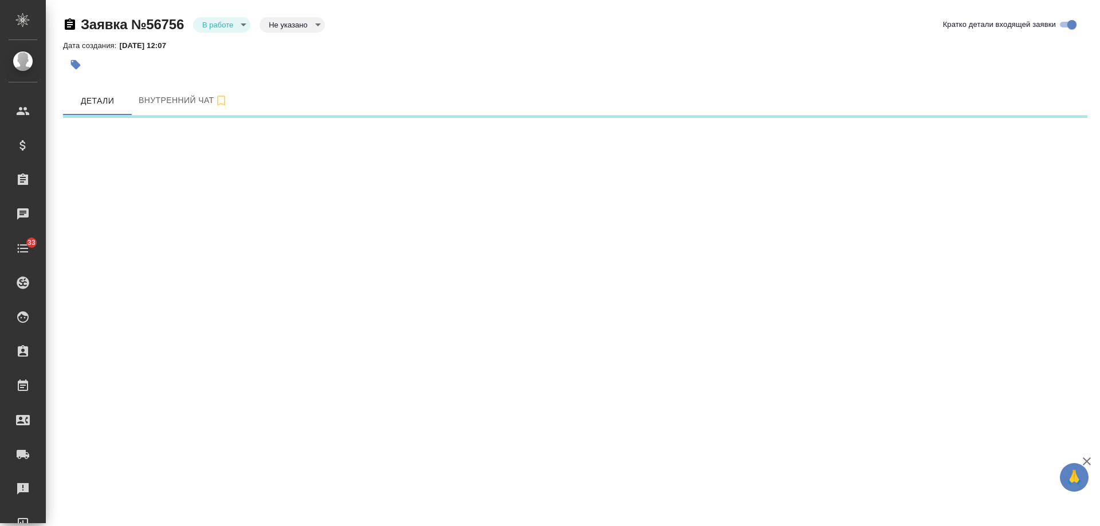
select select "RU"
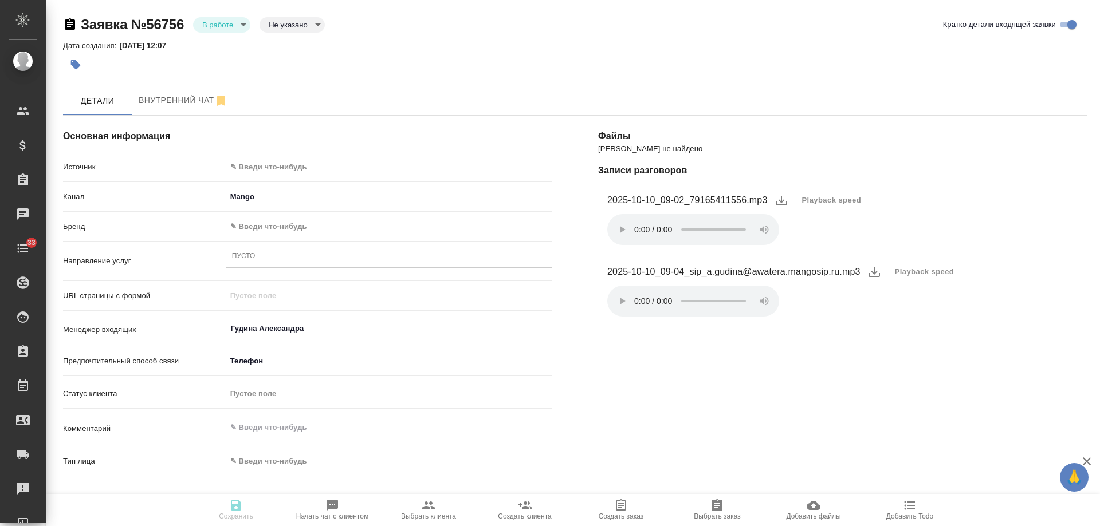
type textarea "x"
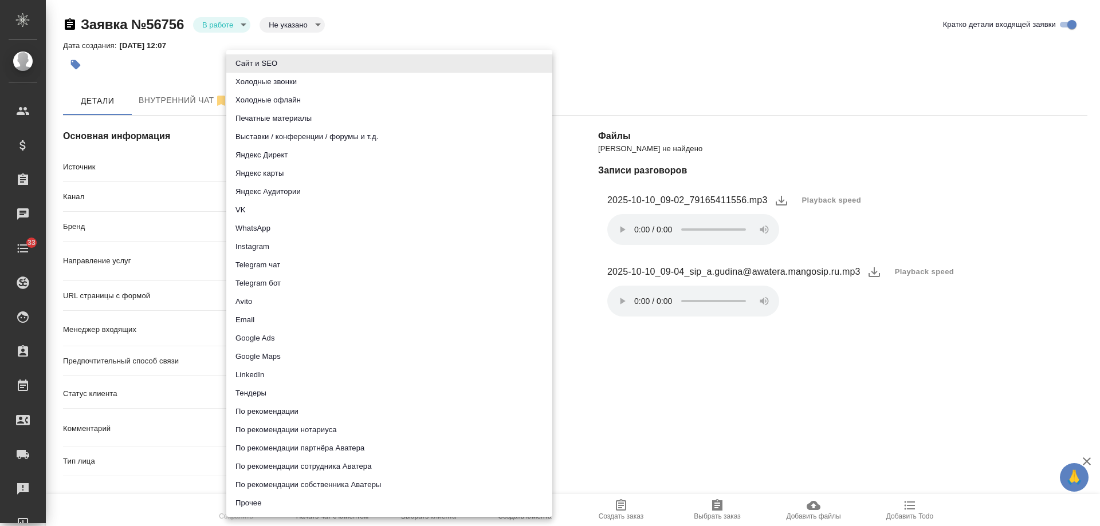
click at [276, 164] on body "🙏 .cls-1 fill:#fff; AWATERA [PERSON_NAME] Спецификации Заказы Чаты 33 Todo Прое…" at bounding box center [550, 263] width 1100 height 526
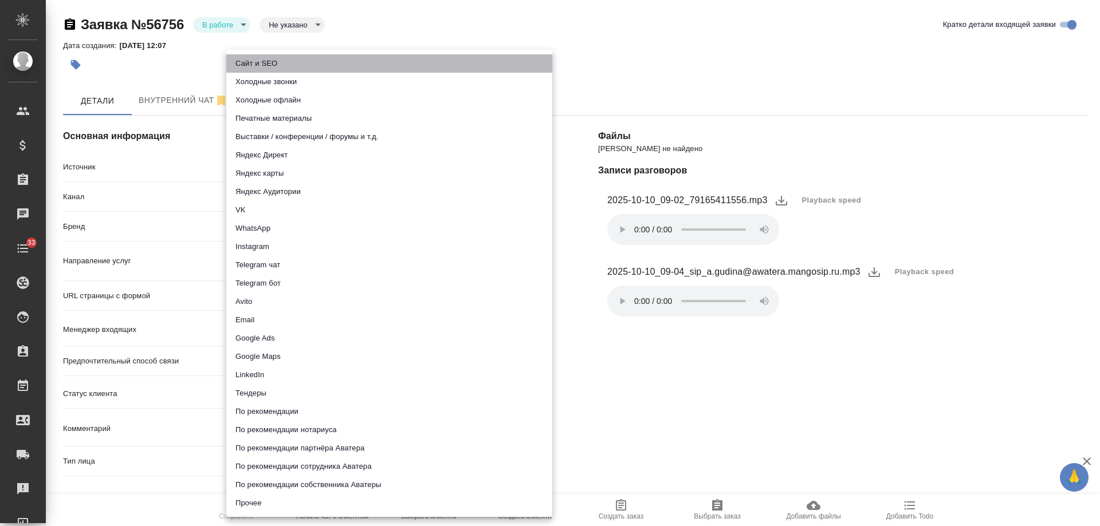
click at [274, 60] on li "Сайт и SEO" at bounding box center [389, 63] width 326 height 18
type input "seo"
type textarea "x"
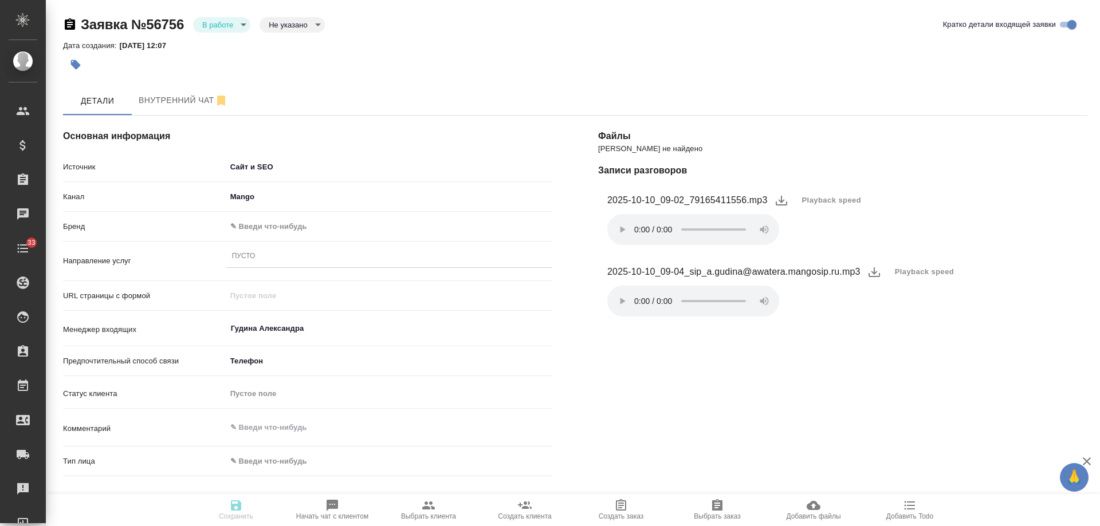
click at [255, 220] on body "🙏 .cls-1 fill:#fff; AWATERA [PERSON_NAME] Спецификации Заказы Чаты 33 Todo Прое…" at bounding box center [550, 263] width 1100 height 526
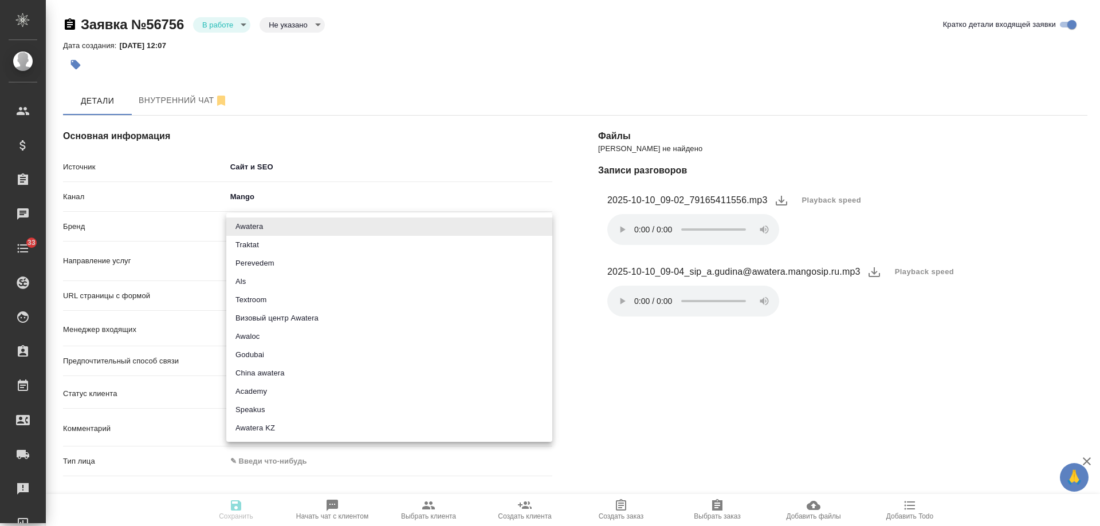
click at [281, 242] on li "Traktat" at bounding box center [389, 245] width 326 height 18
type input "traktat"
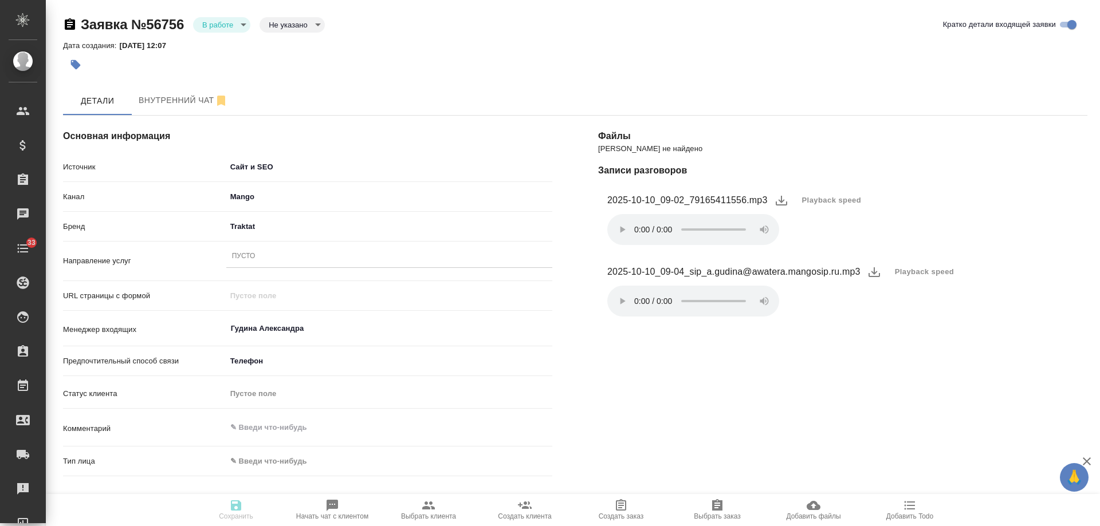
click at [232, 252] on div "Пусто" at bounding box center [243, 257] width 23 height 10
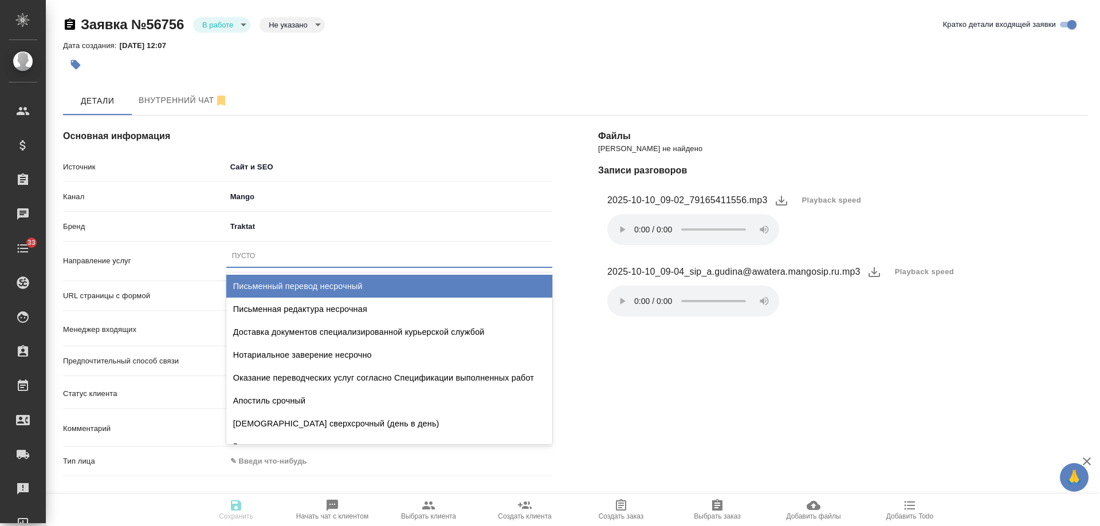
click at [317, 282] on div "Письменный перевод несрочный" at bounding box center [389, 286] width 326 height 23
type textarea "x"
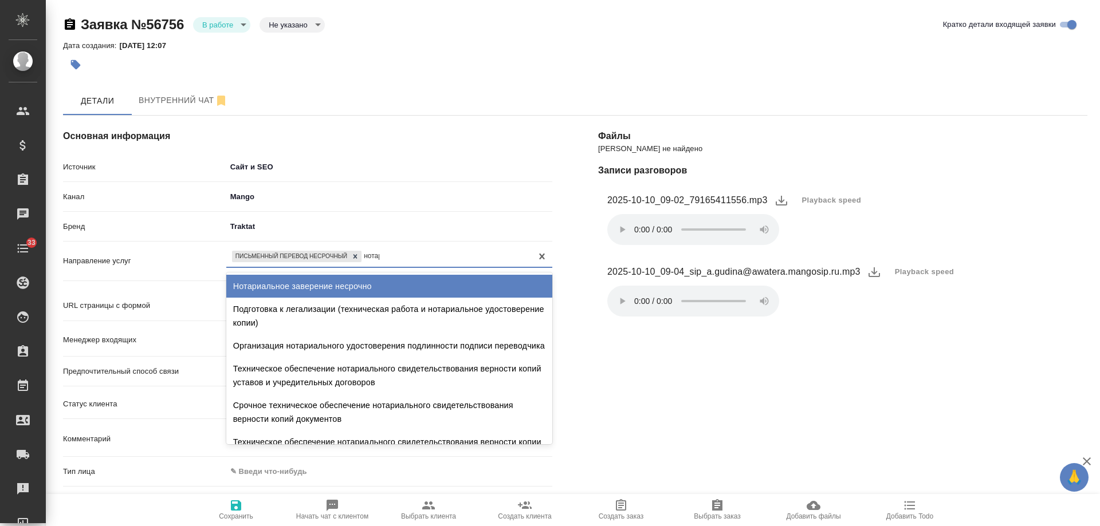
type input "нотари"
click at [379, 284] on div "Нотариальное заверение несрочно" at bounding box center [389, 286] width 326 height 23
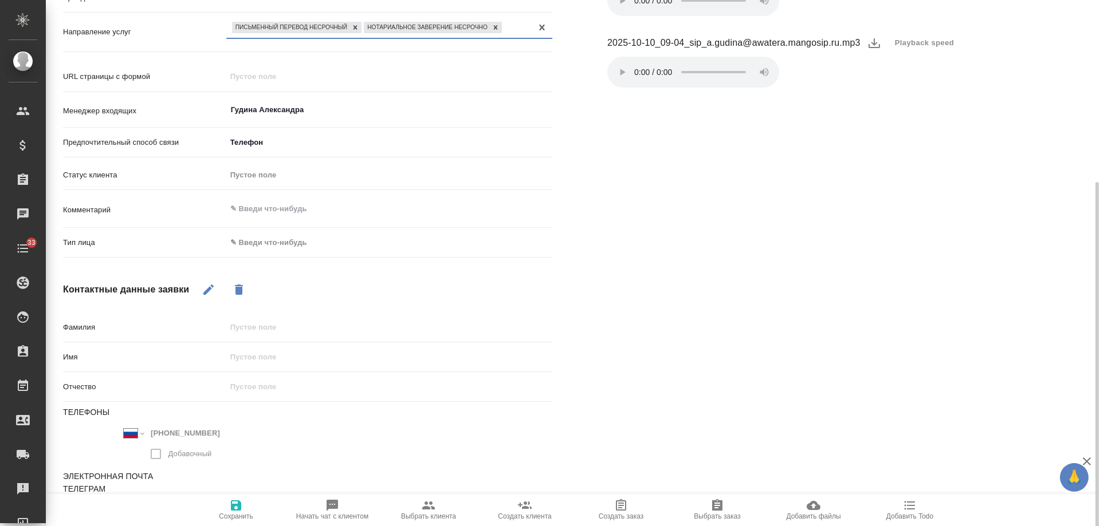
scroll to position [244, 0]
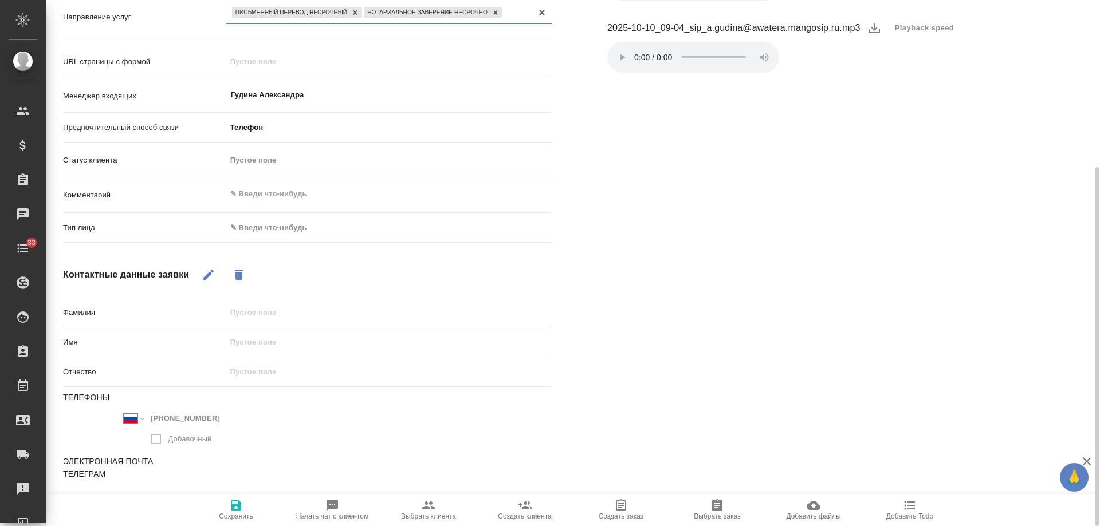
click at [273, 234] on body "🙏 .cls-1 fill:#fff; AWATERA [PERSON_NAME] Спецификации Заказы 0 Чаты 33 Todo Пр…" at bounding box center [550, 263] width 1100 height 526
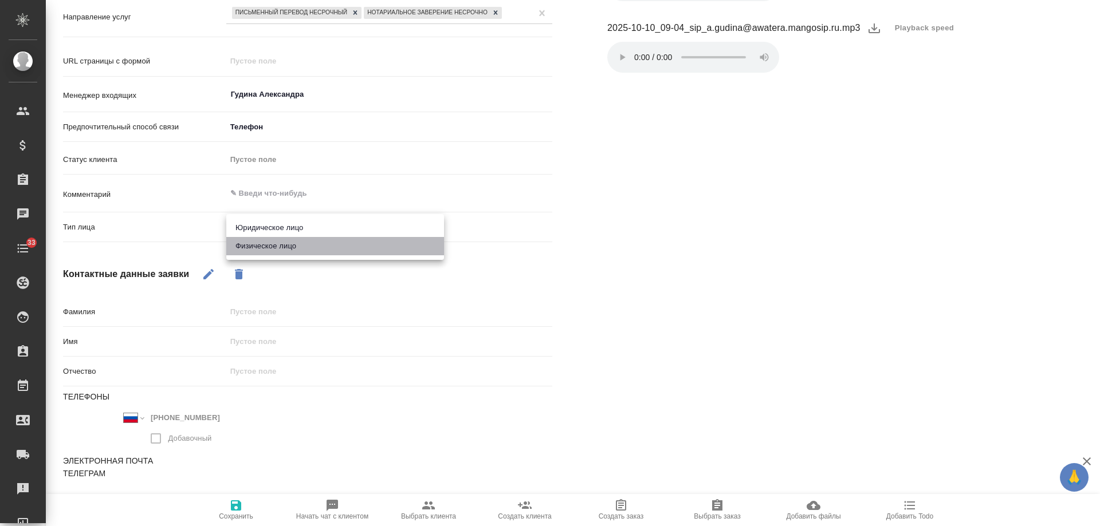
click at [279, 246] on li "Физическое лицо" at bounding box center [335, 246] width 218 height 18
type textarea "x"
type input "private"
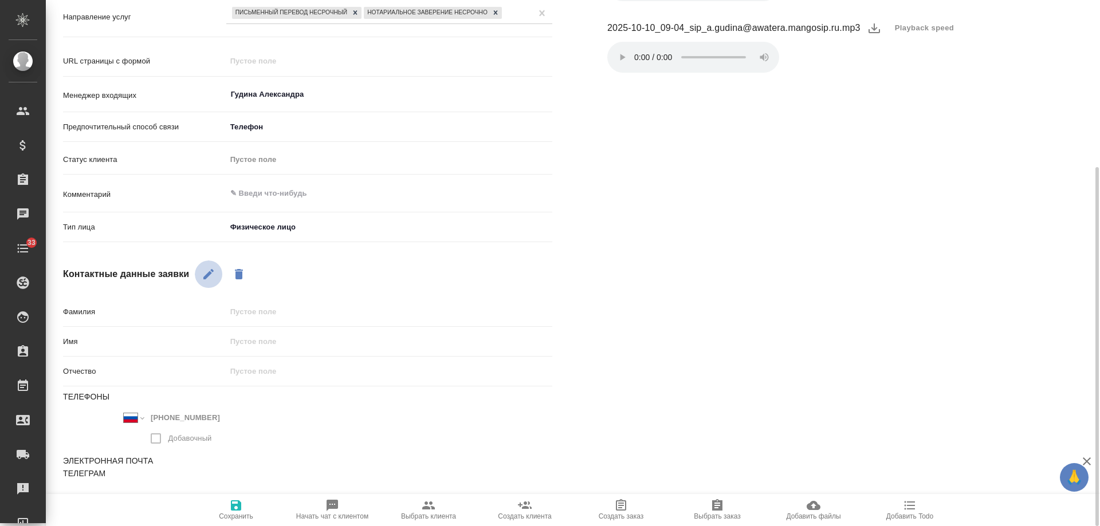
click at [209, 273] on icon "button" at bounding box center [208, 274] width 10 height 10
click at [262, 354] on div "Имя" at bounding box center [307, 347] width 489 height 30
click at [280, 346] on input "text" at bounding box center [389, 341] width 326 height 17
type textarea "x"
type input "Т"
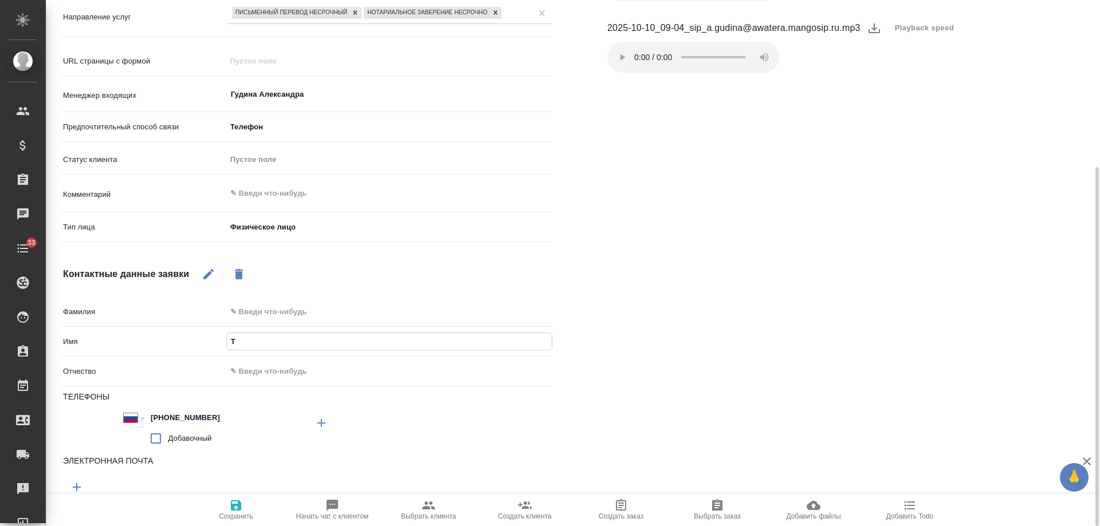
type textarea "x"
type input "Ти"
type textarea "x"
type input "Тигра"
type textarea "x"
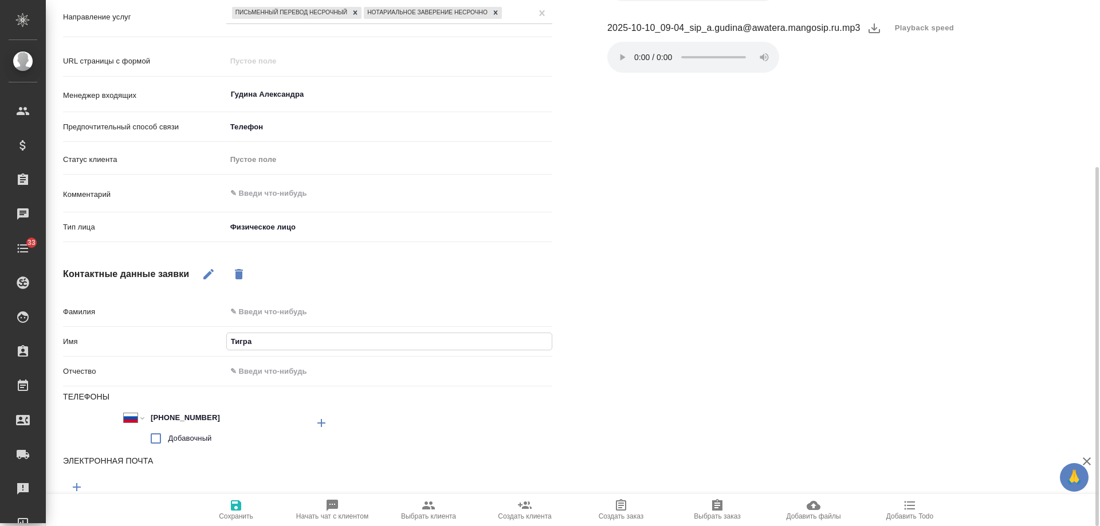
type input "Тигран"
type textarea "x"
type input "Тигран"
click at [227, 508] on span "Сохранить" at bounding box center [236, 510] width 82 height 22
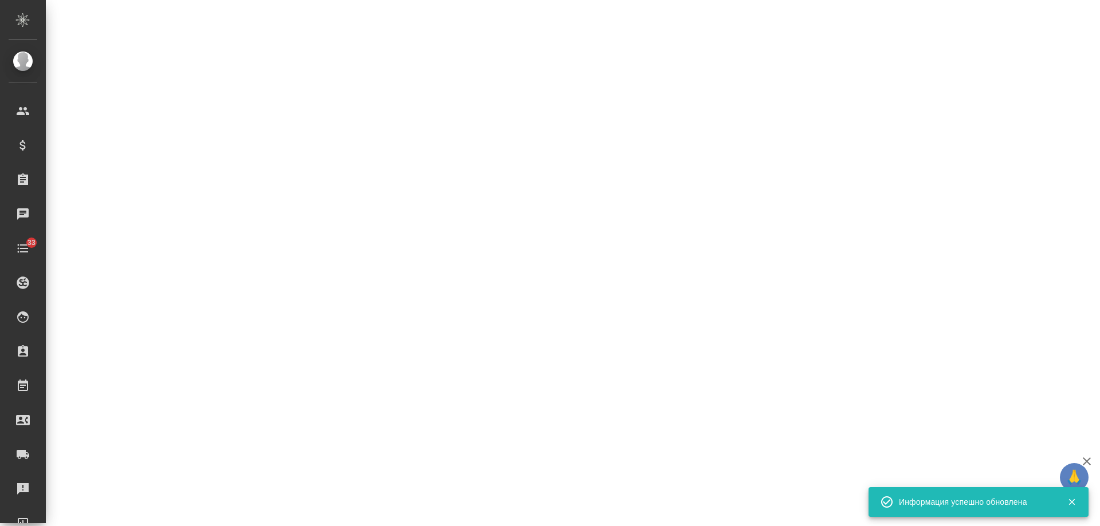
select select "RU"
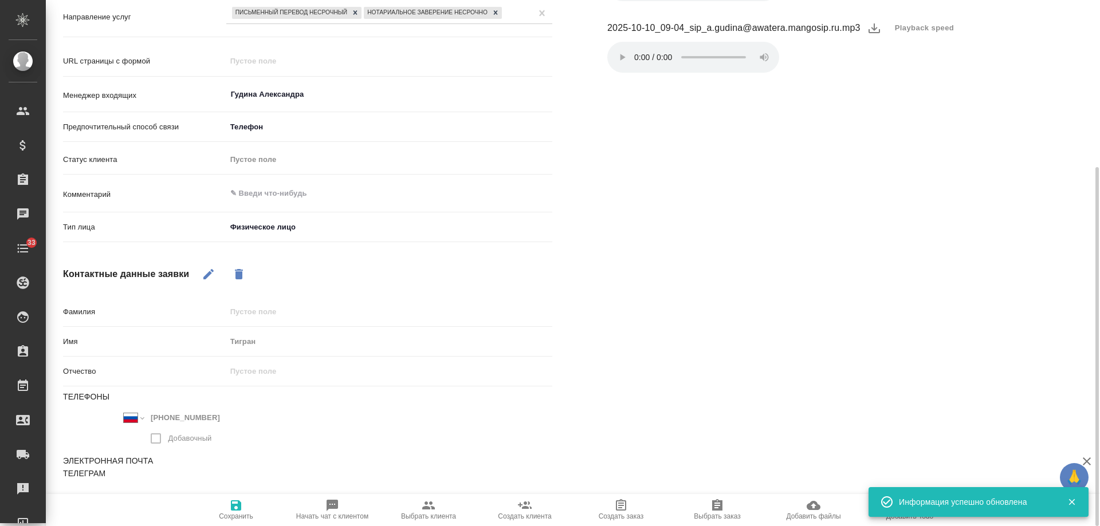
click at [427, 509] on icon "button" at bounding box center [428, 506] width 13 height 8
type textarea "x"
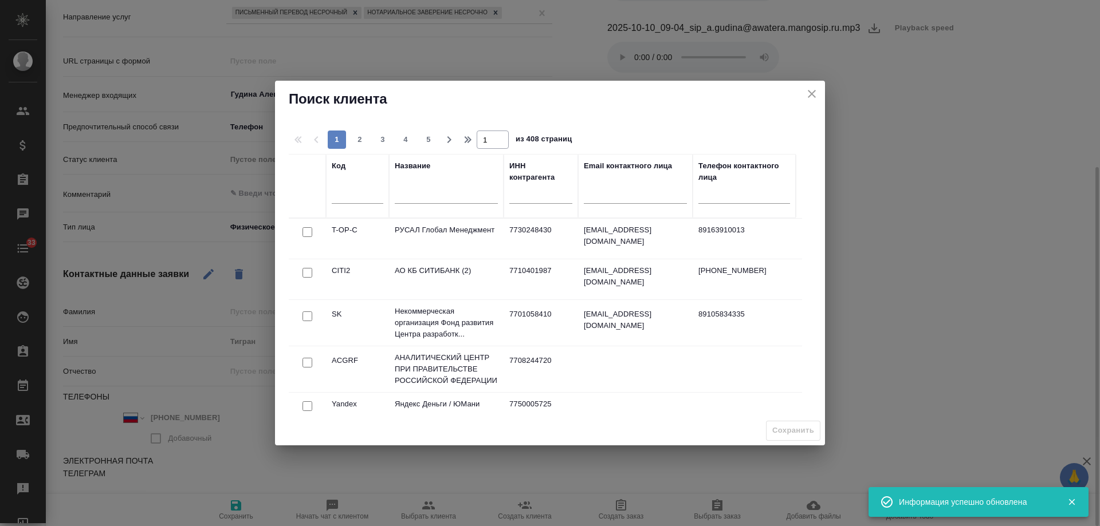
click at [409, 194] on input "text" at bounding box center [446, 196] width 103 height 14
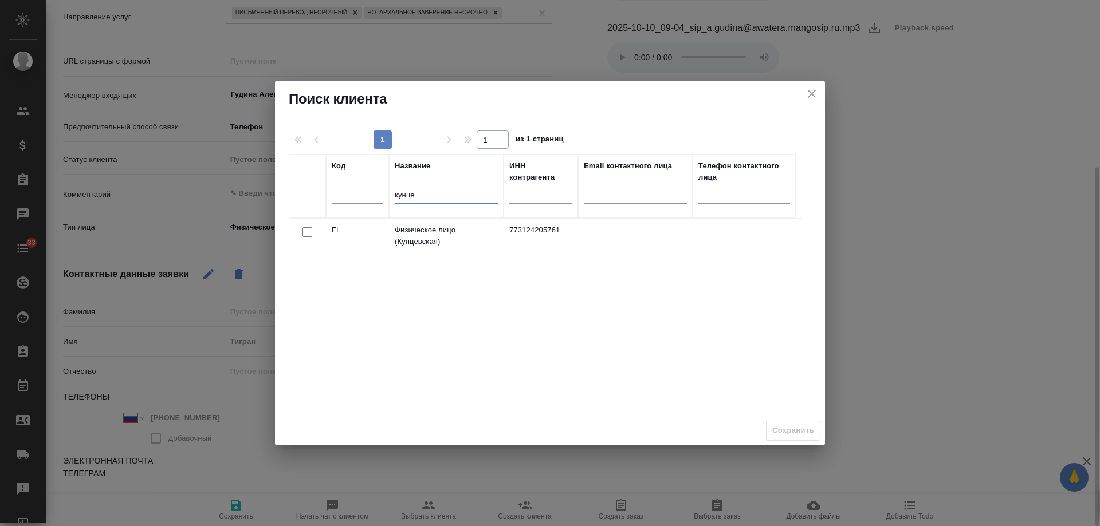
type input "кунце"
click at [303, 235] on input "checkbox" at bounding box center [307, 232] width 10 height 10
checkbox input "true"
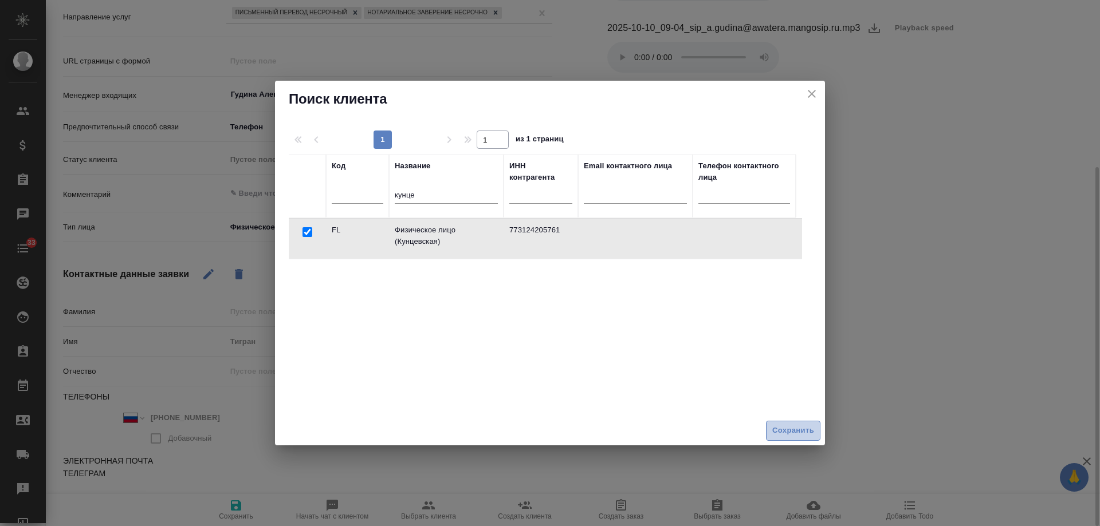
click at [788, 430] on span "Сохранить" at bounding box center [793, 431] width 42 height 13
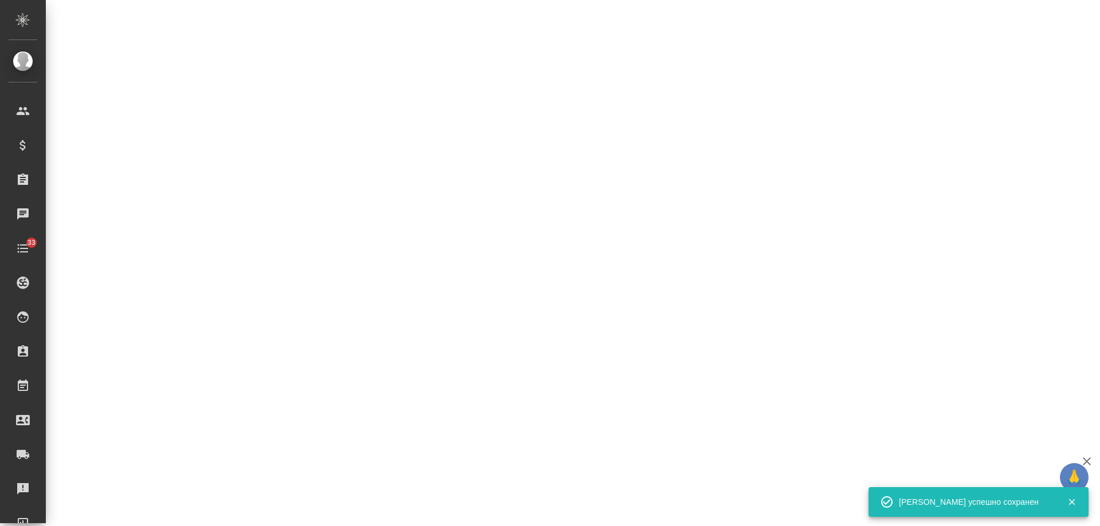
select select "RU"
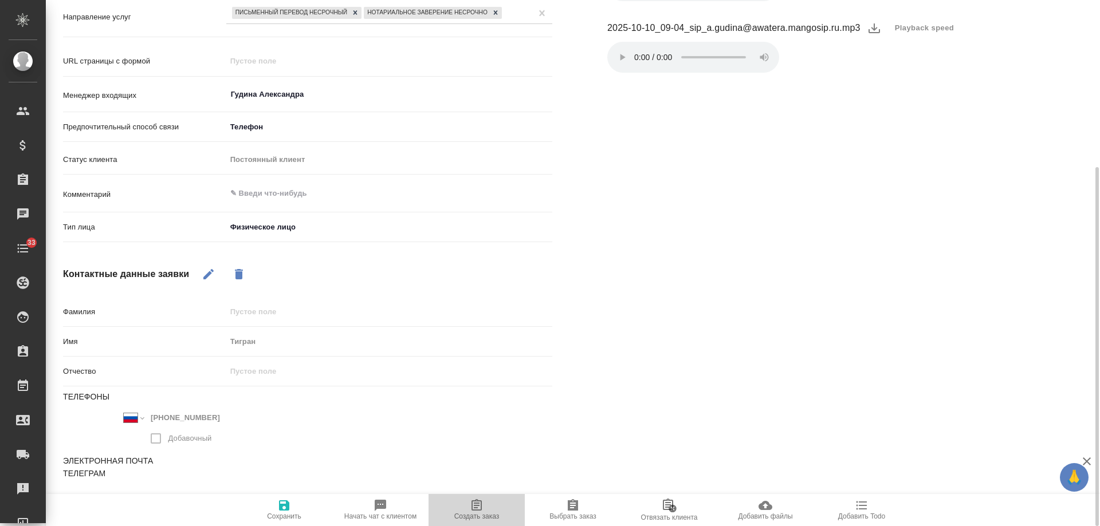
click at [486, 509] on span "Создать заказ" at bounding box center [476, 510] width 82 height 22
type textarea "x"
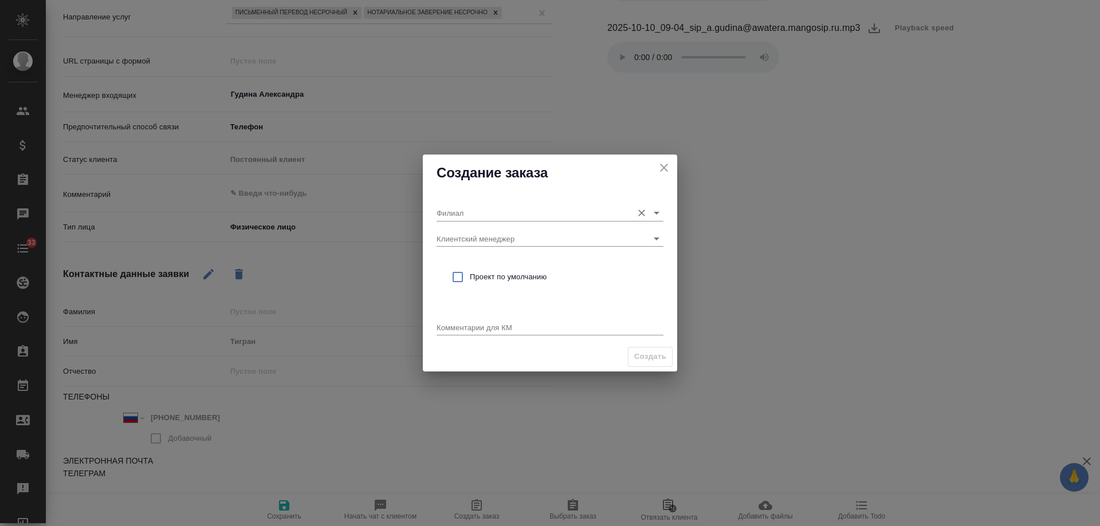
click at [485, 209] on input "Филиал" at bounding box center [532, 212] width 190 height 15
click at [489, 238] on li "Кунцевская" at bounding box center [550, 237] width 227 height 21
type input "Кунцевская"
click at [498, 274] on span "Проект по умолчанию" at bounding box center [562, 277] width 184 height 11
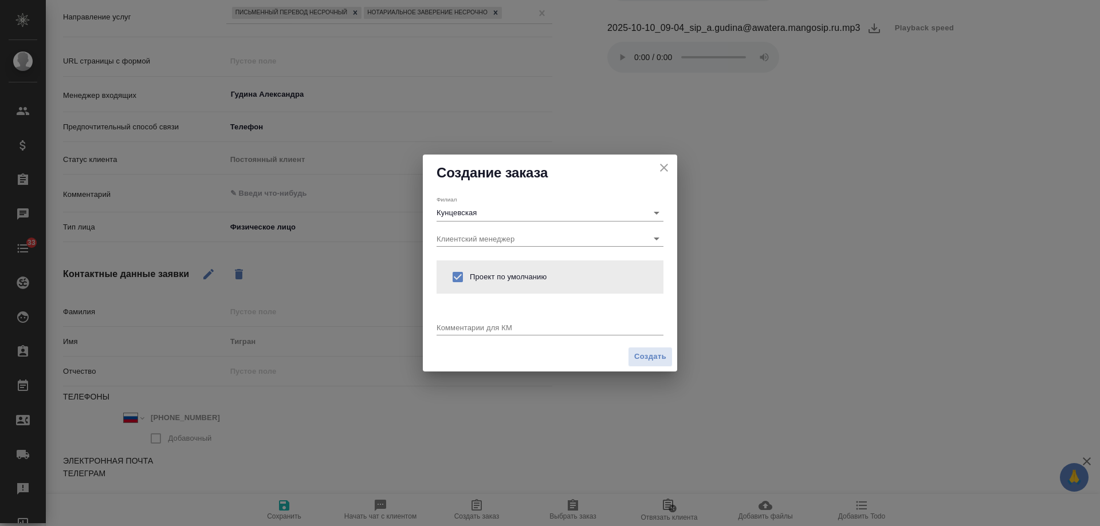
checkbox input "true"
click at [497, 333] on div "x" at bounding box center [550, 328] width 227 height 14
type textarea "от КВ: паспорт все стр арм-рус с НЗ, для ВНЖ"
click at [651, 358] on span "Создать" at bounding box center [650, 357] width 32 height 13
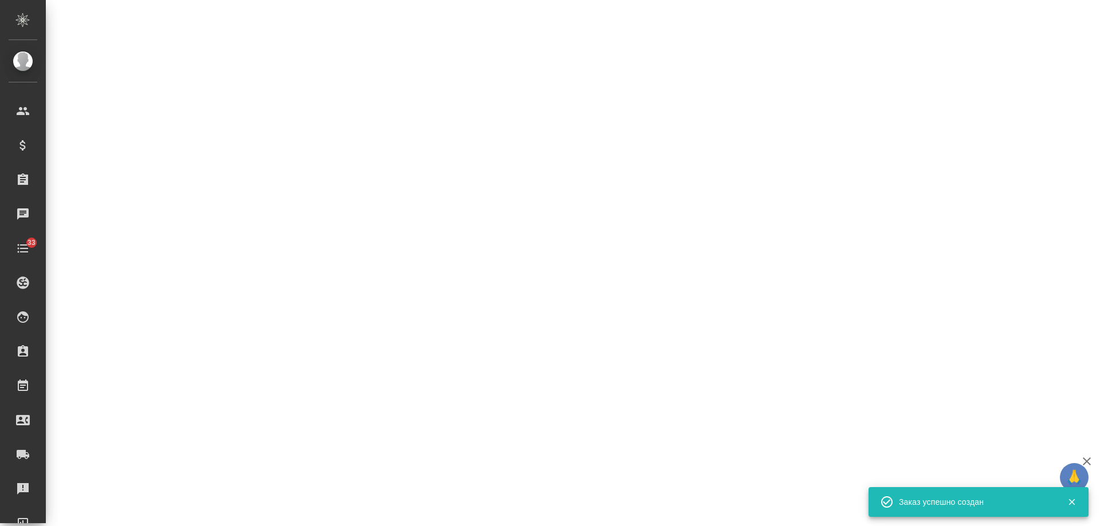
select select "RU"
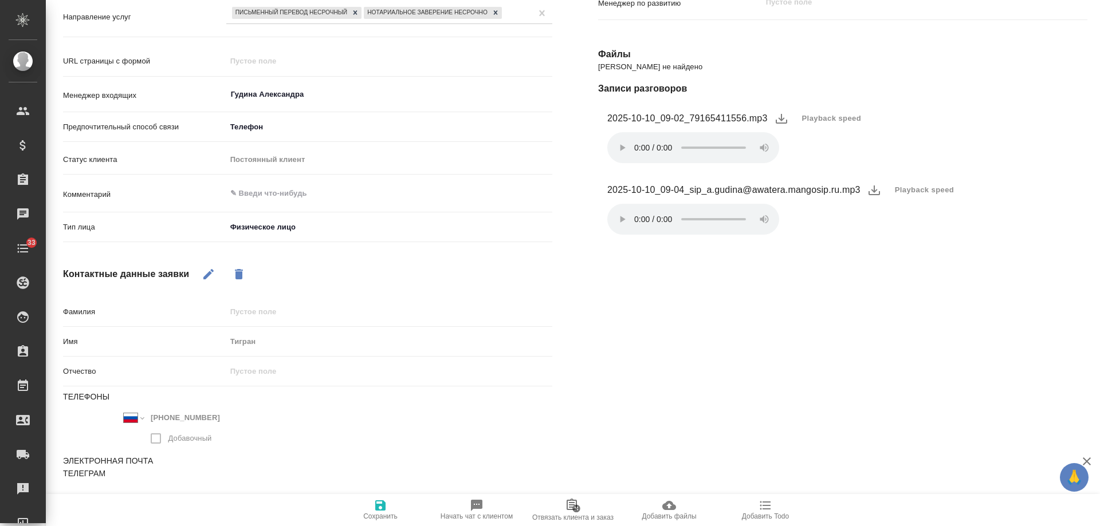
type textarea "x"
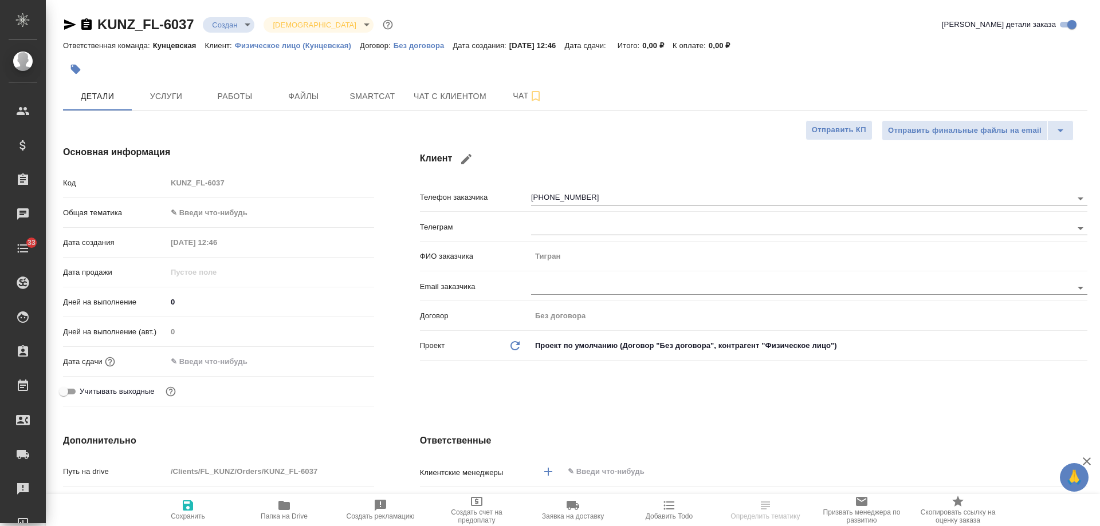
select select "RU"
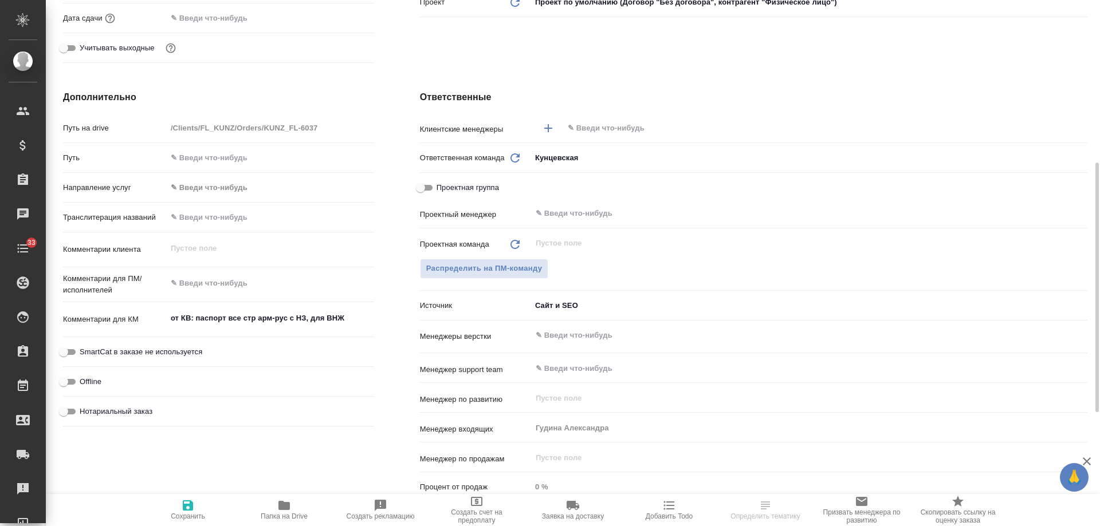
scroll to position [344, 0]
click at [126, 408] on span "Нотариальный заказ" at bounding box center [116, 411] width 73 height 11
click at [84, 408] on input "Нотариальный заказ" at bounding box center [63, 412] width 41 height 14
checkbox input "true"
click at [587, 128] on input "text" at bounding box center [806, 128] width 479 height 14
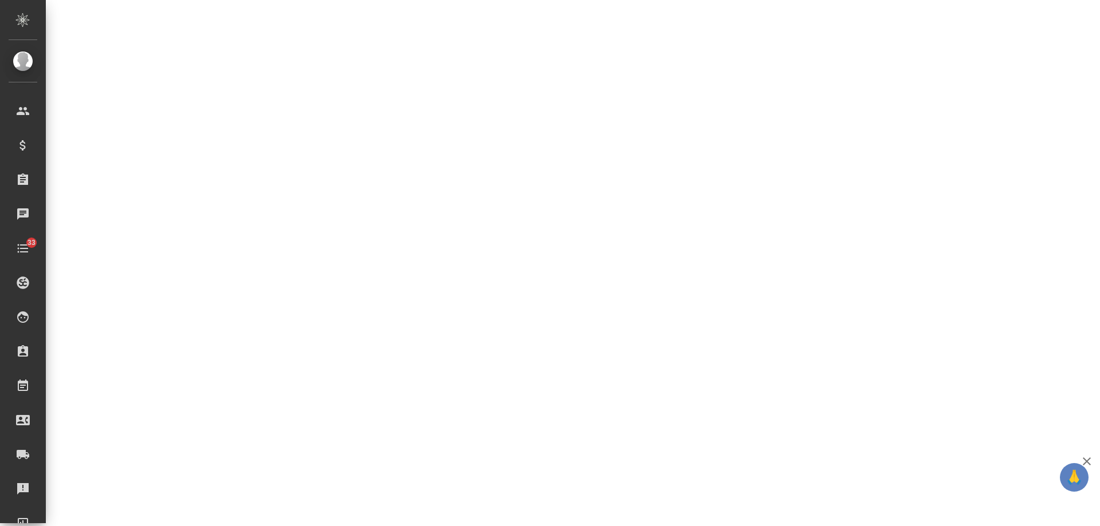
select select "RU"
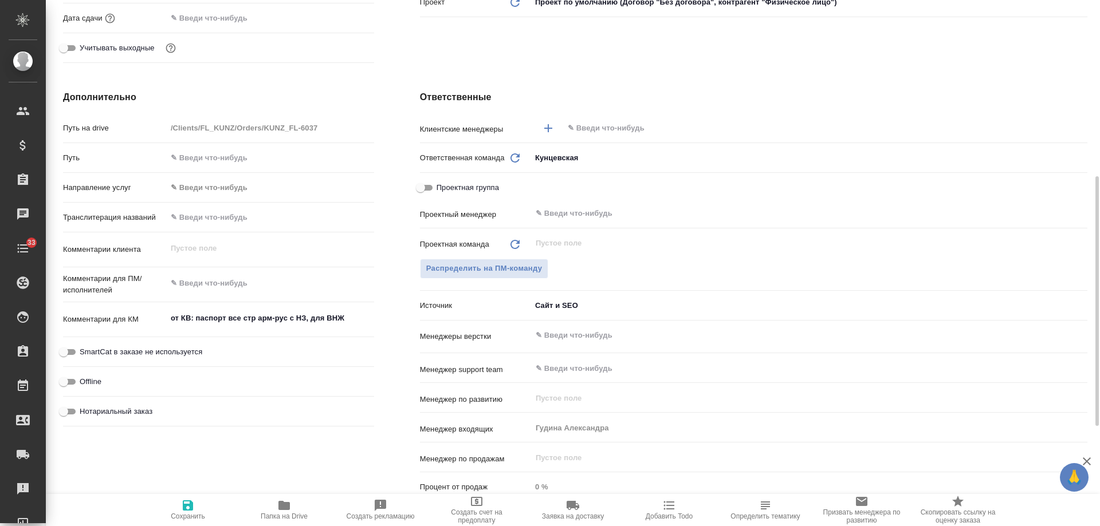
type textarea "x"
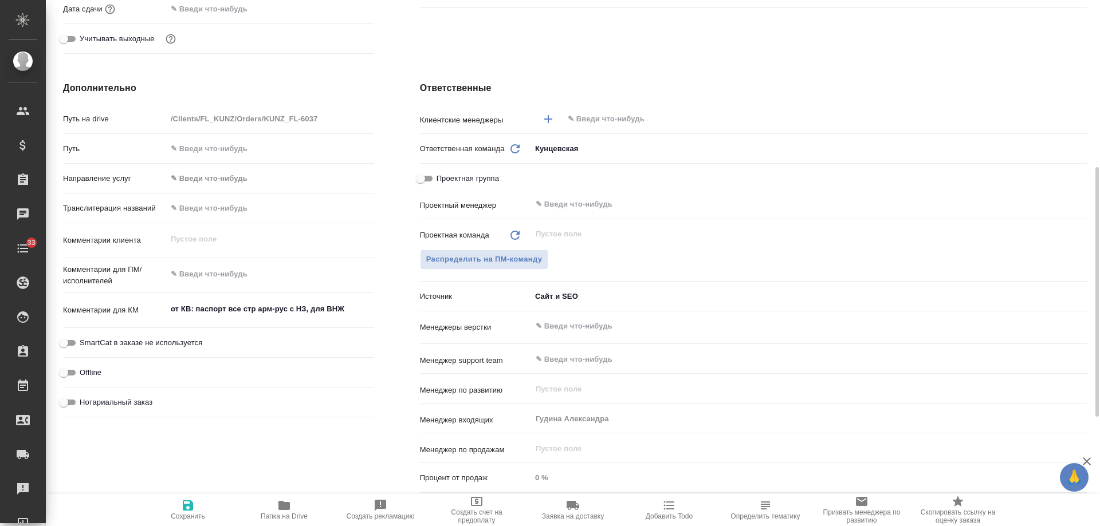
click at [110, 404] on span "Нотариальный заказ" at bounding box center [116, 402] width 73 height 11
click at [84, 404] on input "Нотариальный заказ" at bounding box center [63, 403] width 41 height 14
checkbox input "true"
type textarea "x"
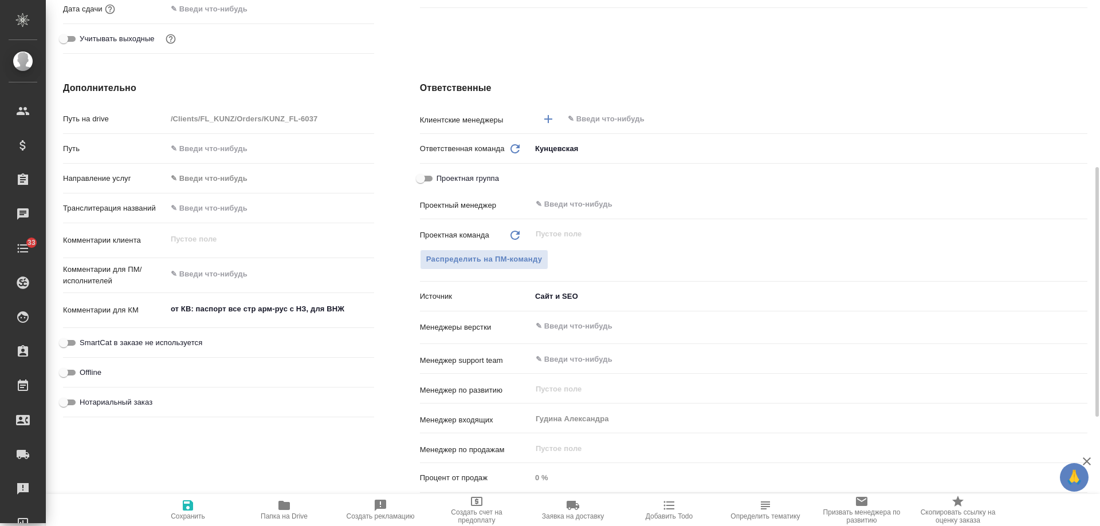
type textarea "x"
click at [599, 115] on input "text" at bounding box center [806, 119] width 479 height 14
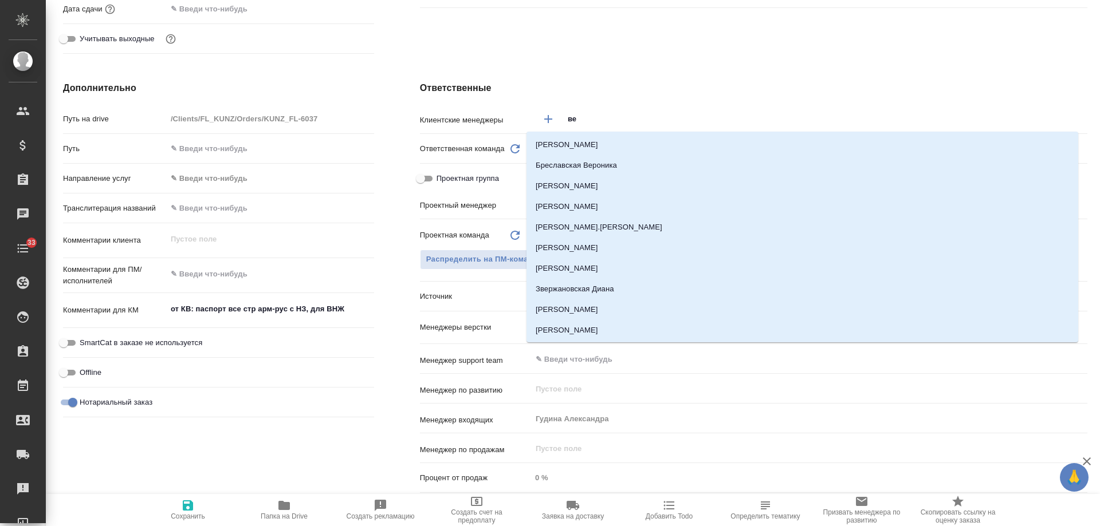
type input "вес"
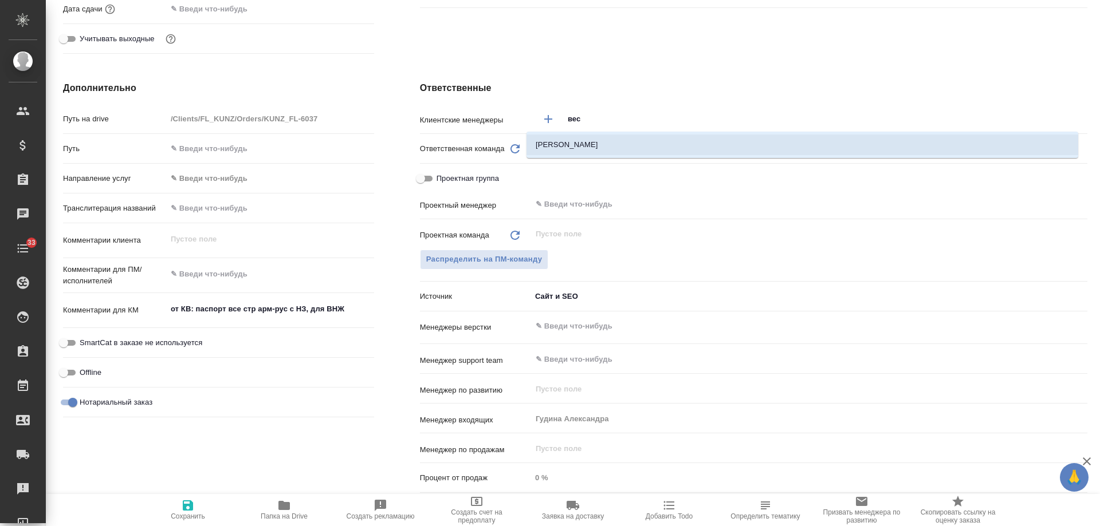
click at [584, 149] on li "Веселова Юлия" at bounding box center [802, 145] width 552 height 21
type textarea "x"
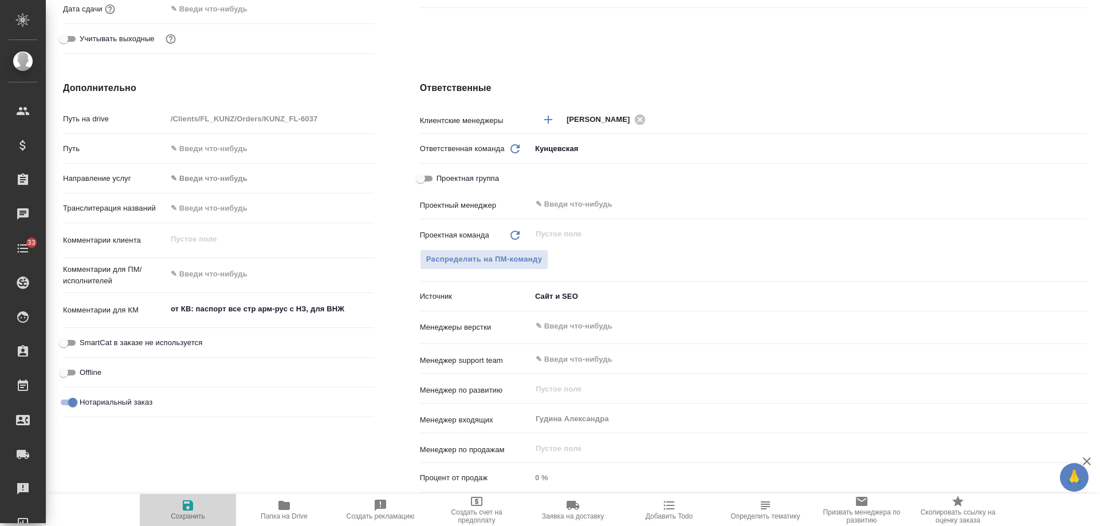
drag, startPoint x: 197, startPoint y: 502, endPoint x: 223, endPoint y: 500, distance: 27.0
click at [197, 502] on span "Сохранить" at bounding box center [188, 510] width 82 height 22
type textarea "x"
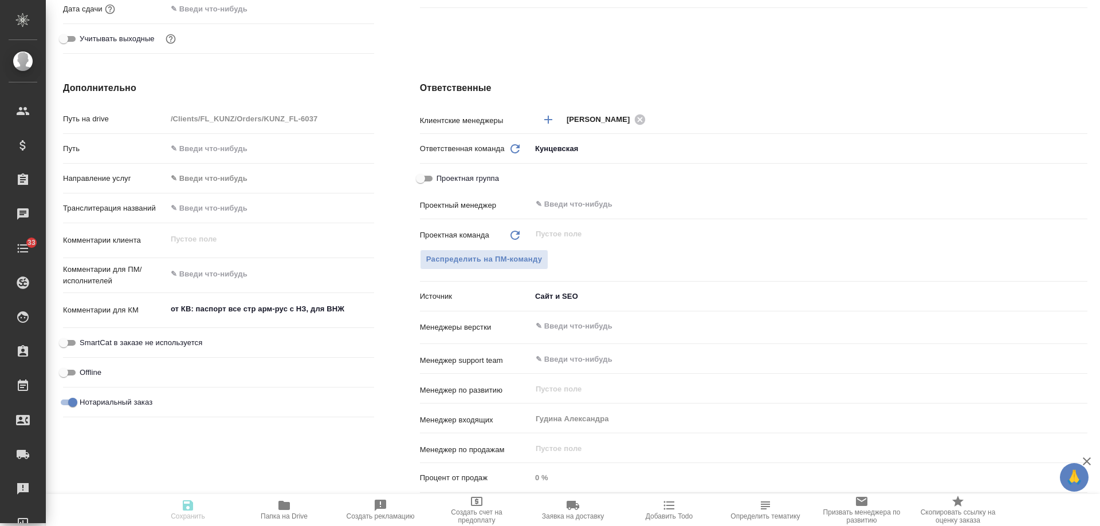
type textarea "x"
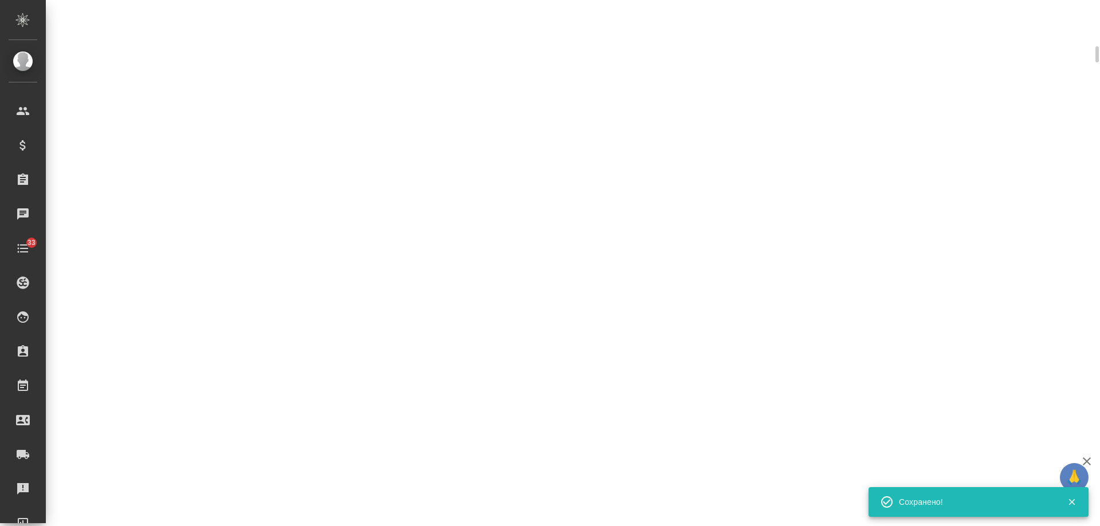
scroll to position [344, 0]
select select "RU"
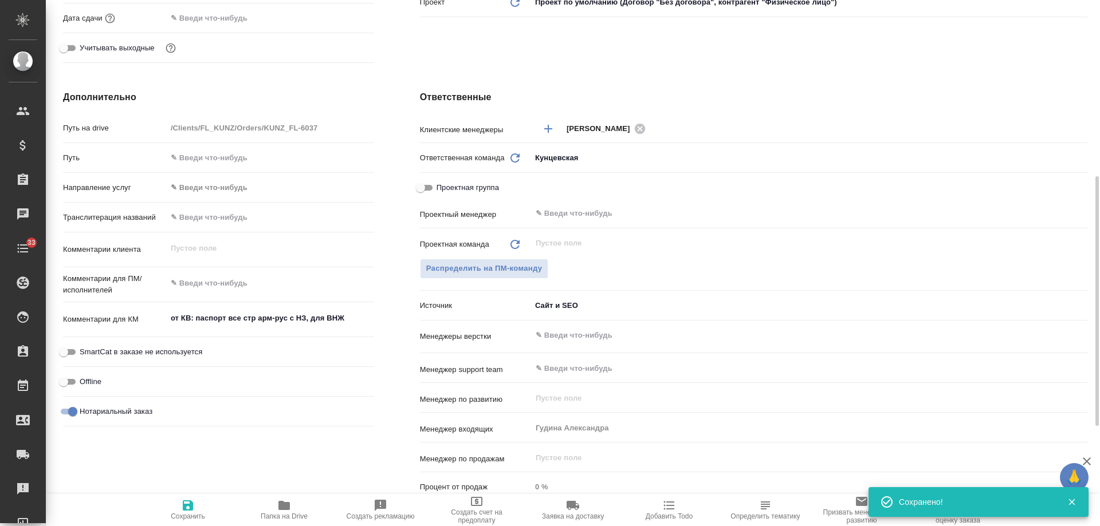
scroll to position [353, 0]
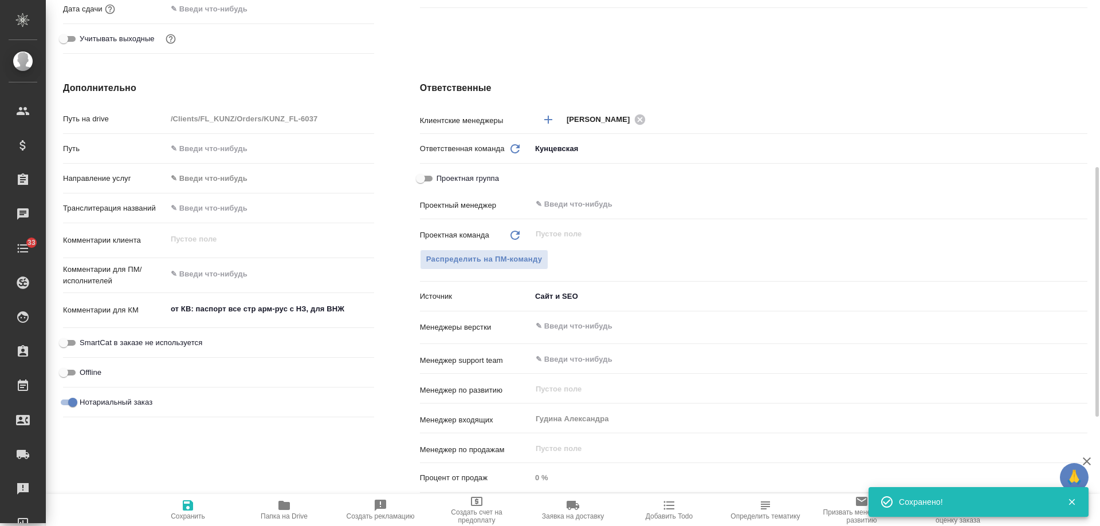
type textarea "x"
click at [682, 515] on span "Добавить Todo" at bounding box center [669, 517] width 47 height 8
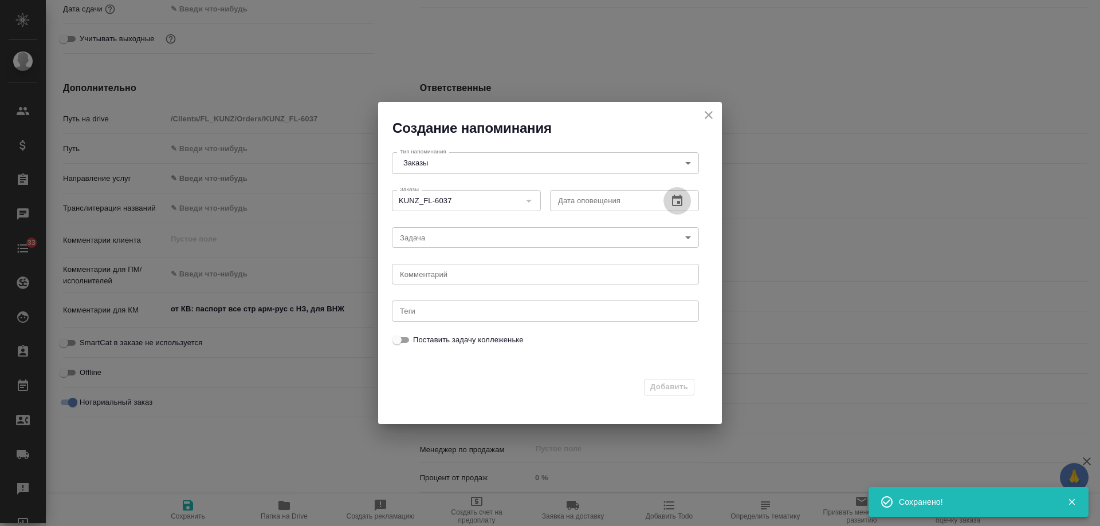
click at [682, 203] on icon "button" at bounding box center [677, 200] width 10 height 11
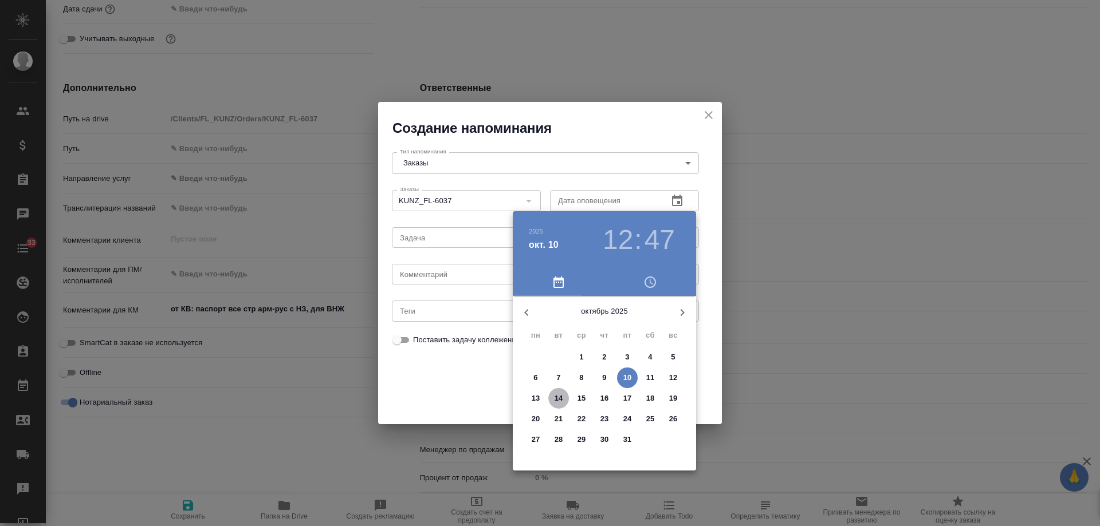
click at [560, 398] on p "14" at bounding box center [559, 398] width 9 height 11
type input "14.10.2025 12:47"
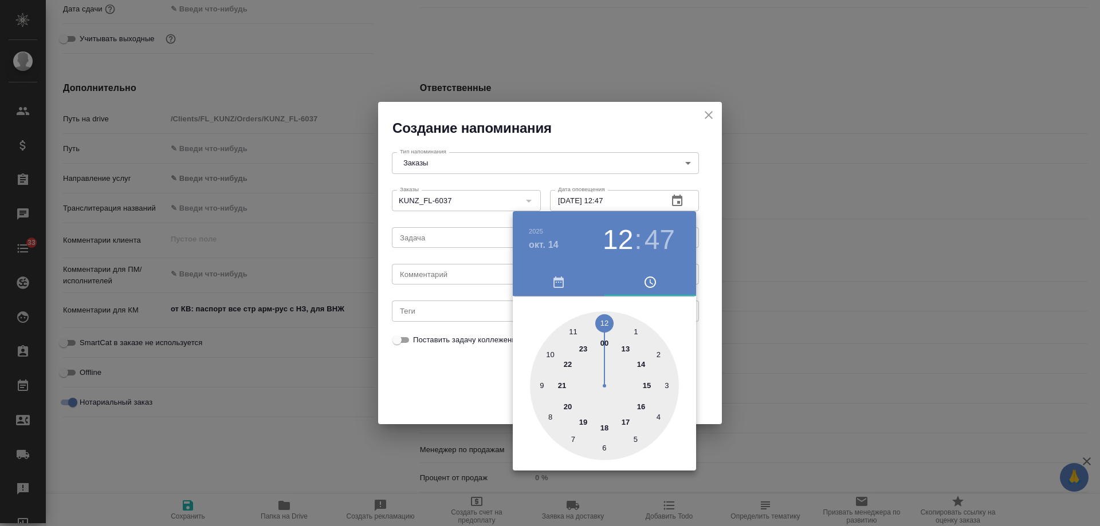
click at [463, 276] on div at bounding box center [550, 263] width 1100 height 526
click at [462, 277] on div "2025 окт. 14 12 : 47 00 1 2 3 4 5 6 7 8 9 10 11 12 13 14 15 16 17 18 19 20 21 2…" at bounding box center [550, 263] width 1100 height 526
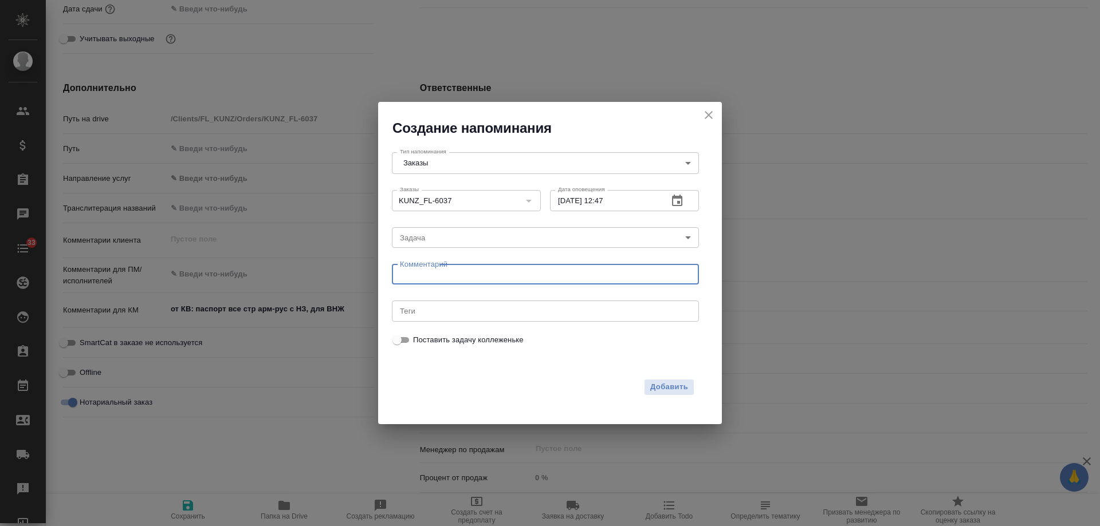
click at [462, 275] on textarea at bounding box center [545, 274] width 291 height 9
type textarea "приходил?"
click at [679, 382] on span "Добавить" at bounding box center [669, 387] width 38 height 13
type textarea "x"
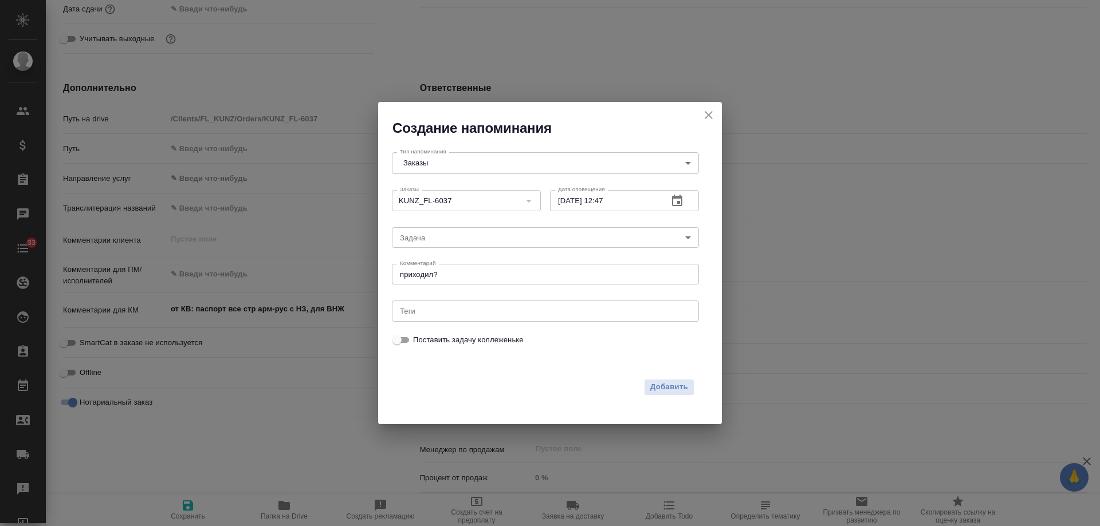
type textarea "x"
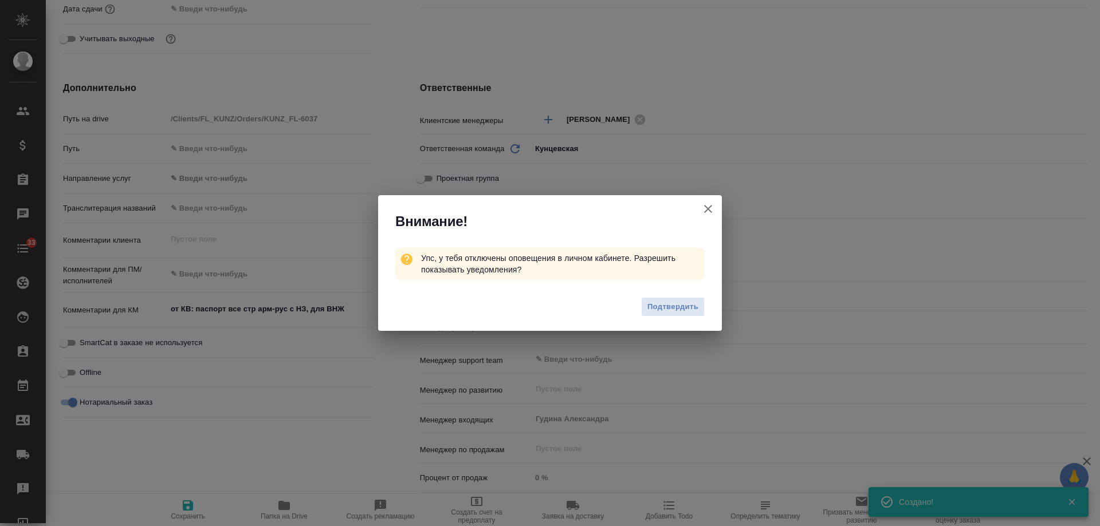
type textarea "x"
click at [706, 208] on icon "button" at bounding box center [708, 209] width 8 height 8
type textarea "x"
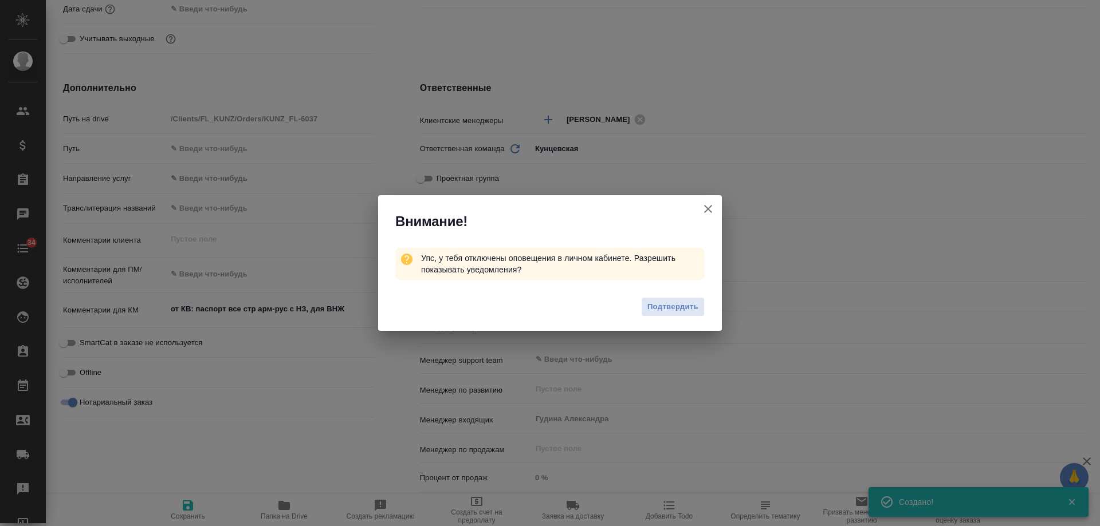
type textarea "x"
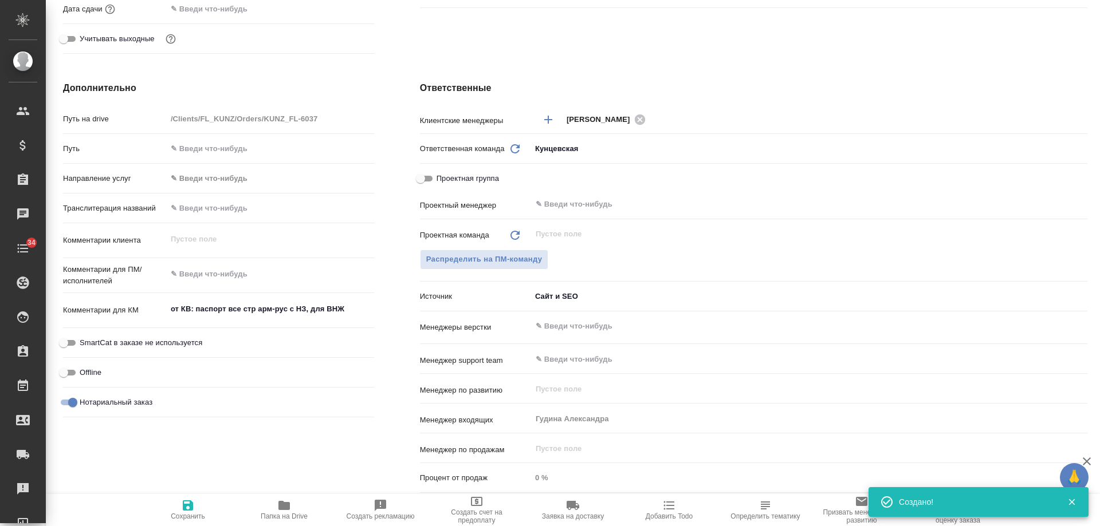
type textarea "x"
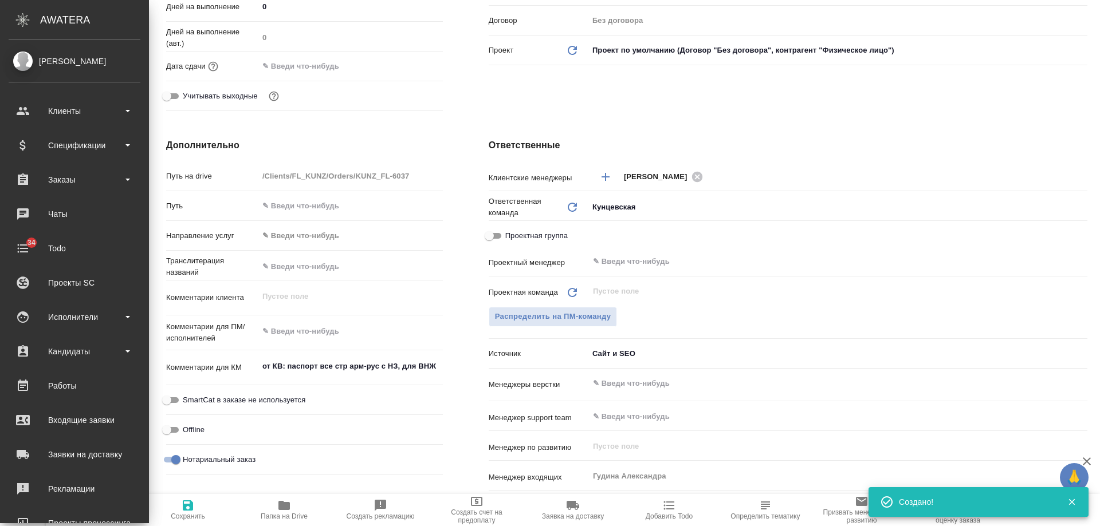
type textarea "x"
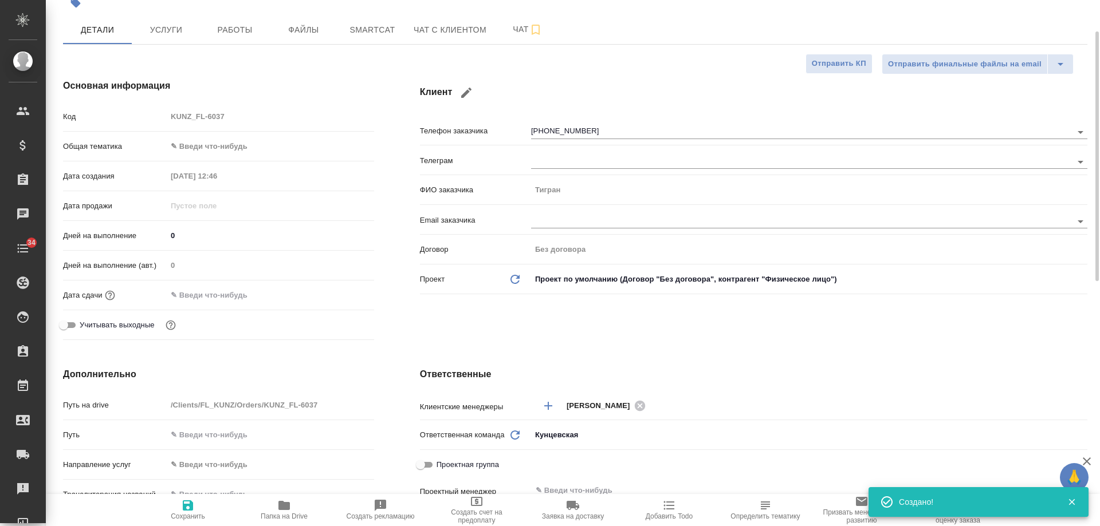
scroll to position [0, 0]
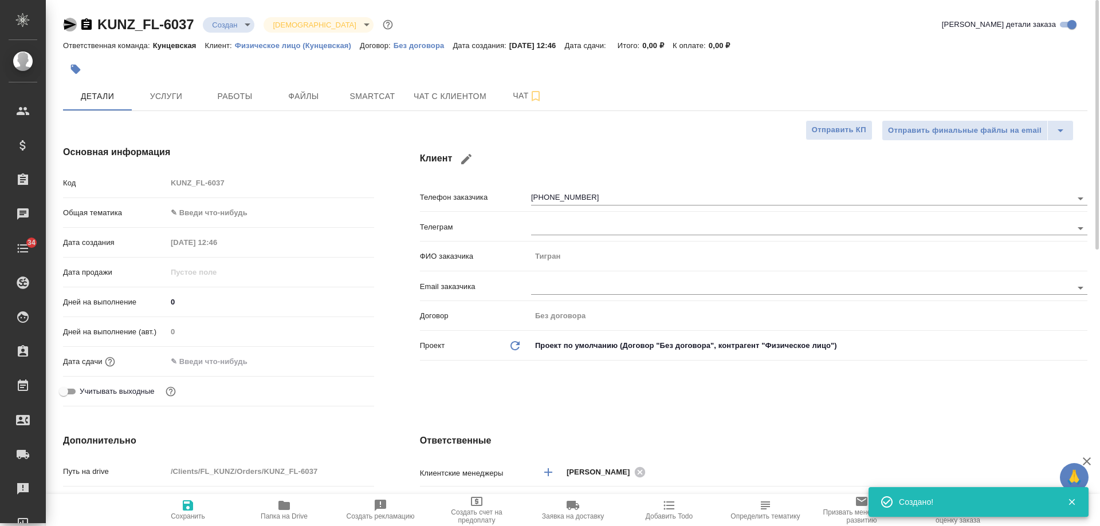
drag, startPoint x: 70, startPoint y: 24, endPoint x: 245, endPoint y: 1, distance: 176.9
click at [70, 24] on icon "button" at bounding box center [70, 24] width 12 height 10
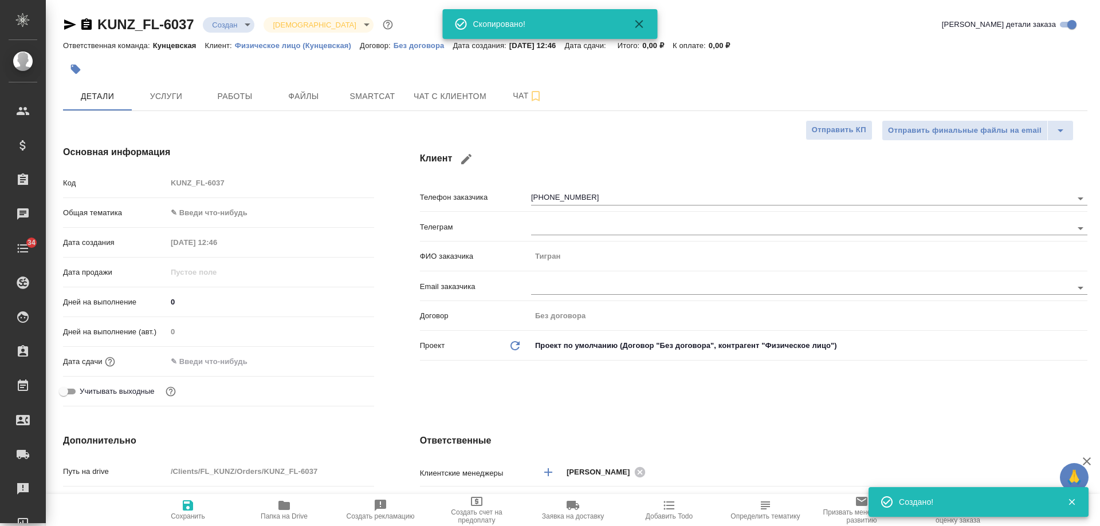
type textarea "x"
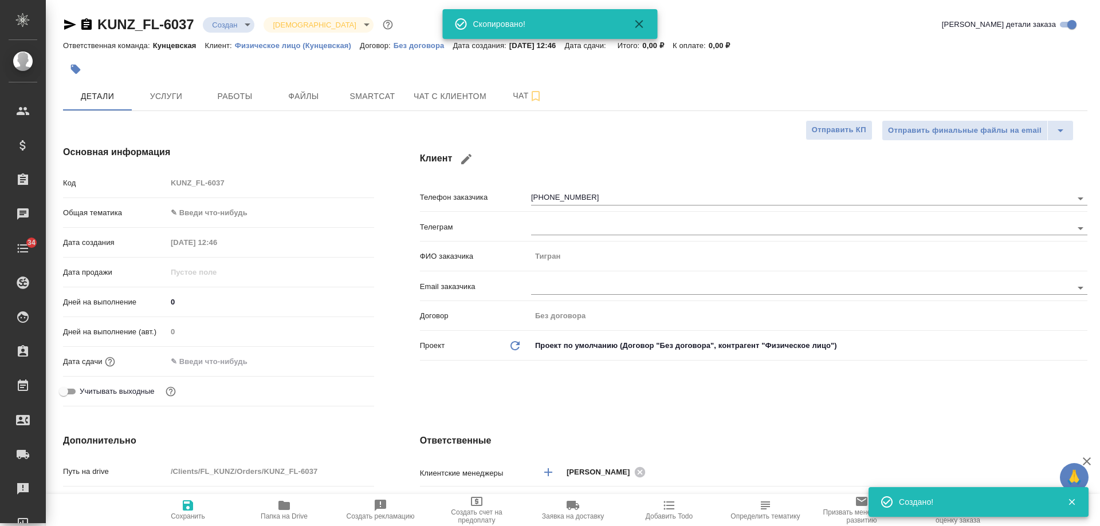
type textarea "x"
click at [90, 22] on icon "button" at bounding box center [86, 23] width 10 height 11
type textarea "x"
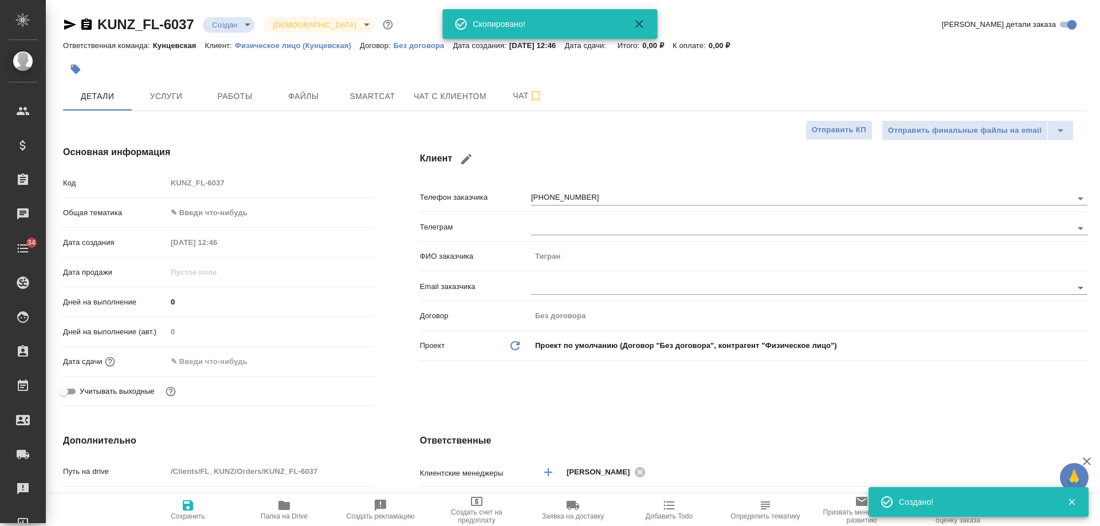
type textarea "x"
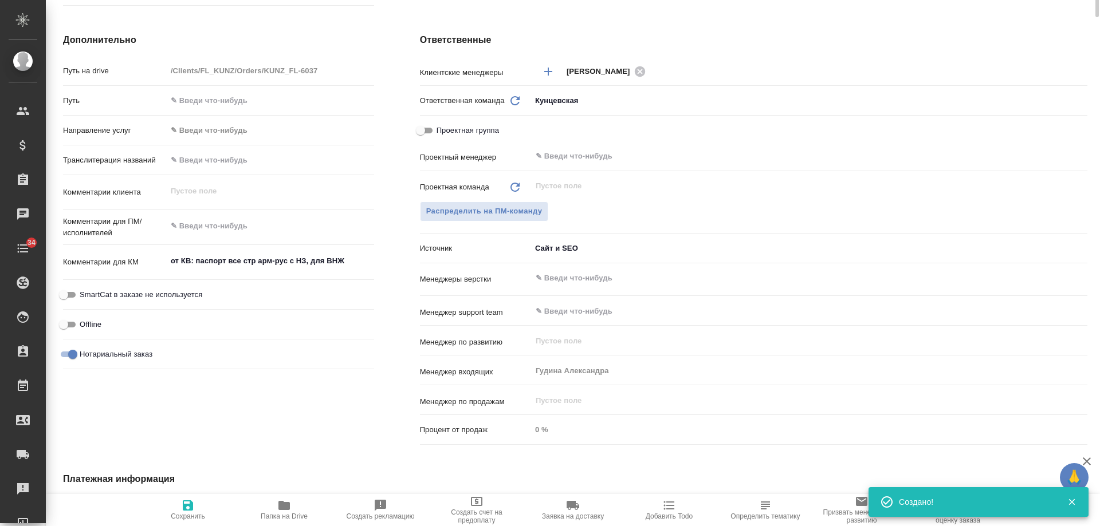
scroll to position [115, 0]
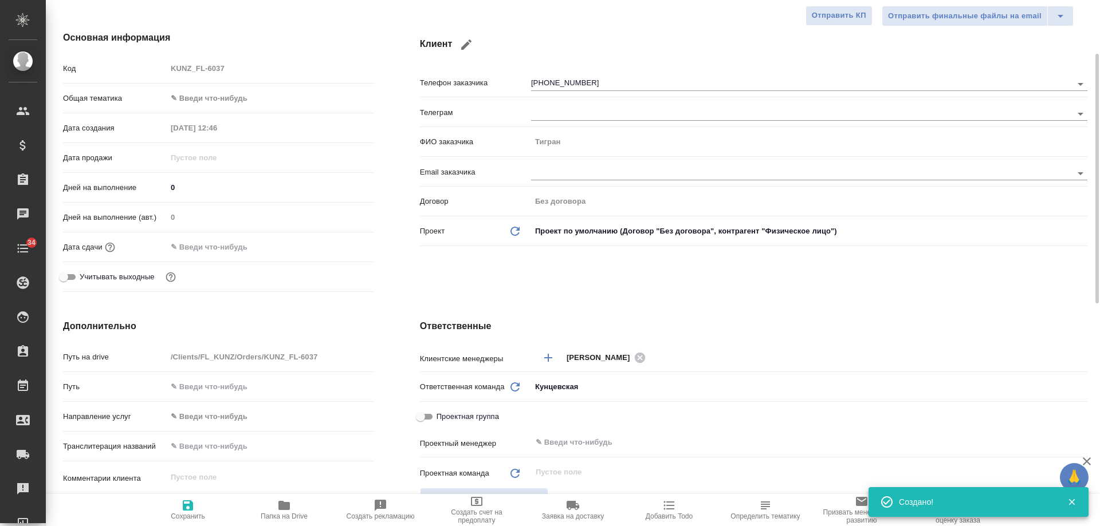
type textarea "x"
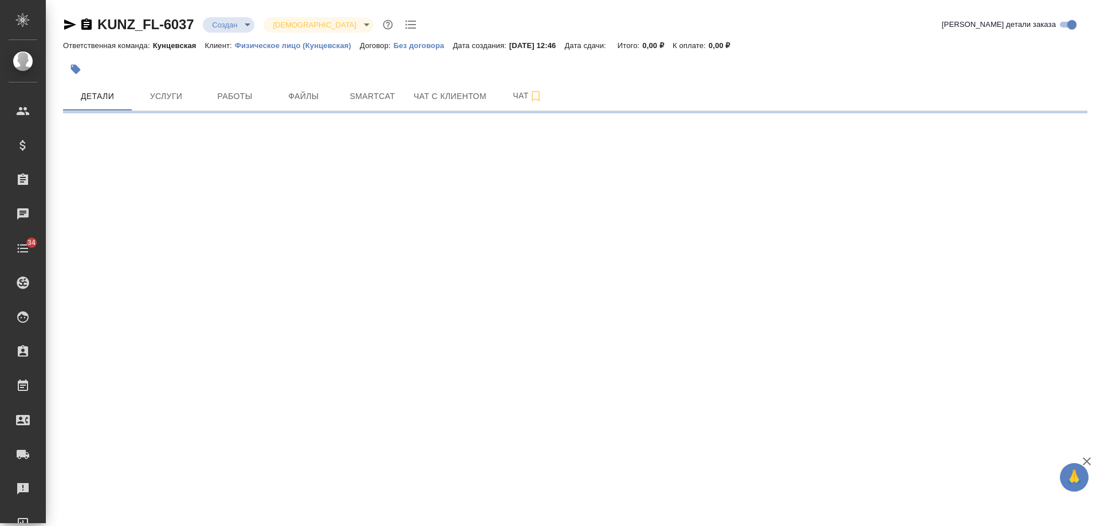
select select "RU"
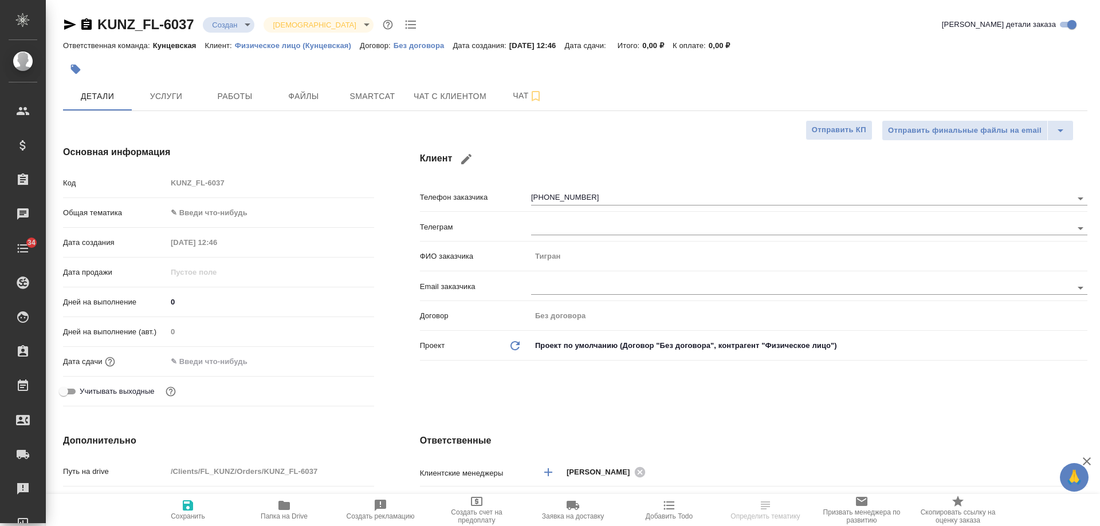
type textarea "x"
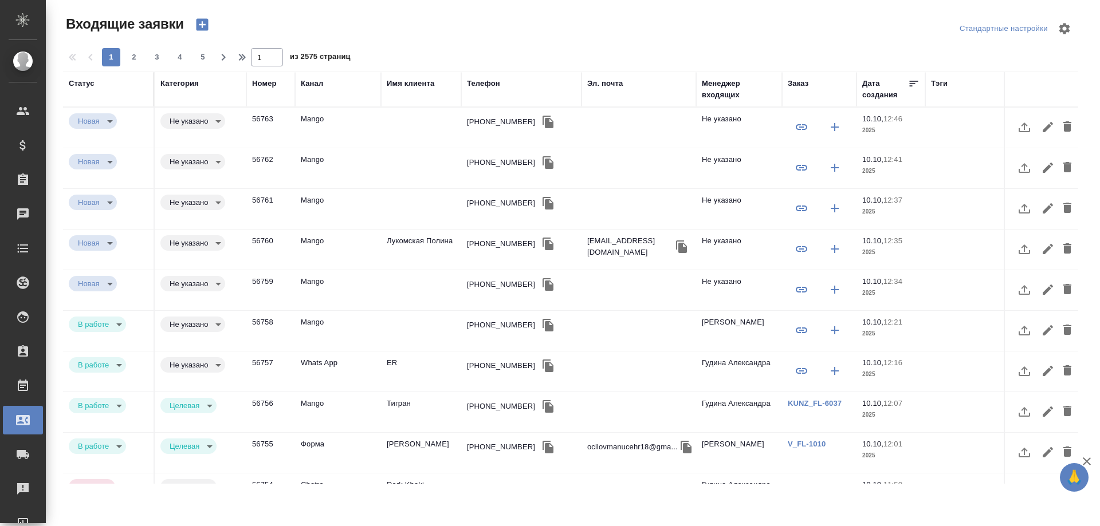
select select "RU"
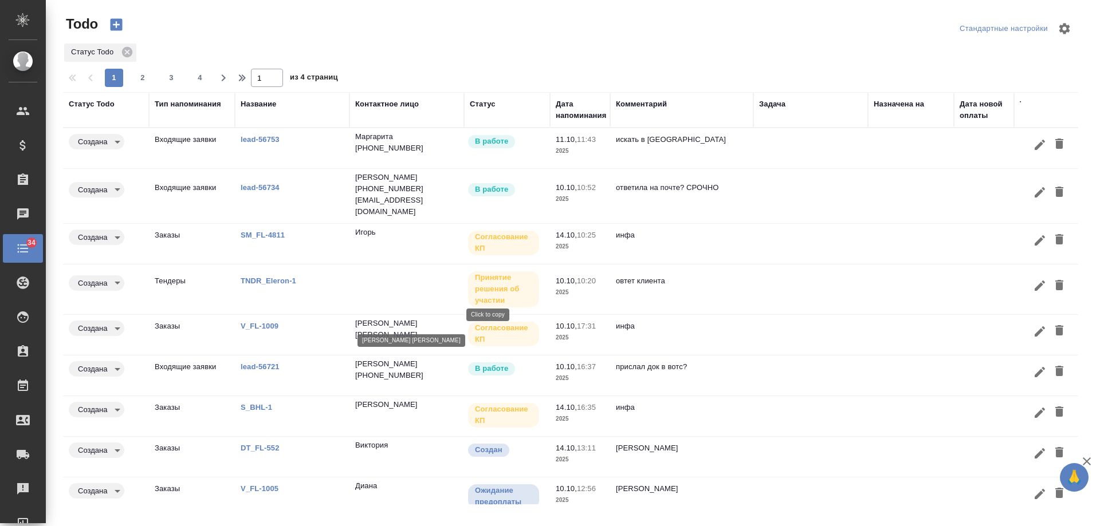
scroll to position [49, 0]
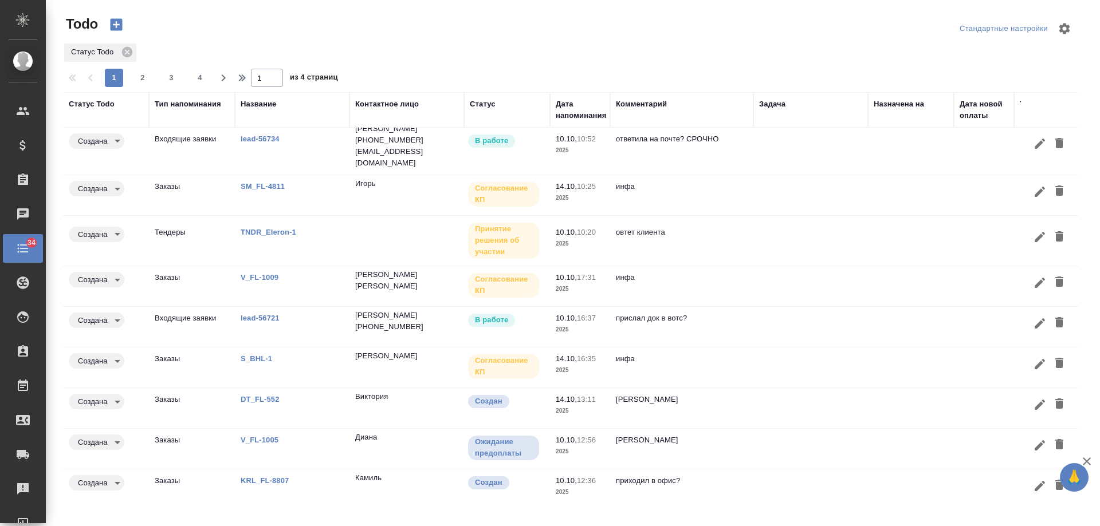
click at [898, 348] on td at bounding box center [911, 368] width 86 height 40
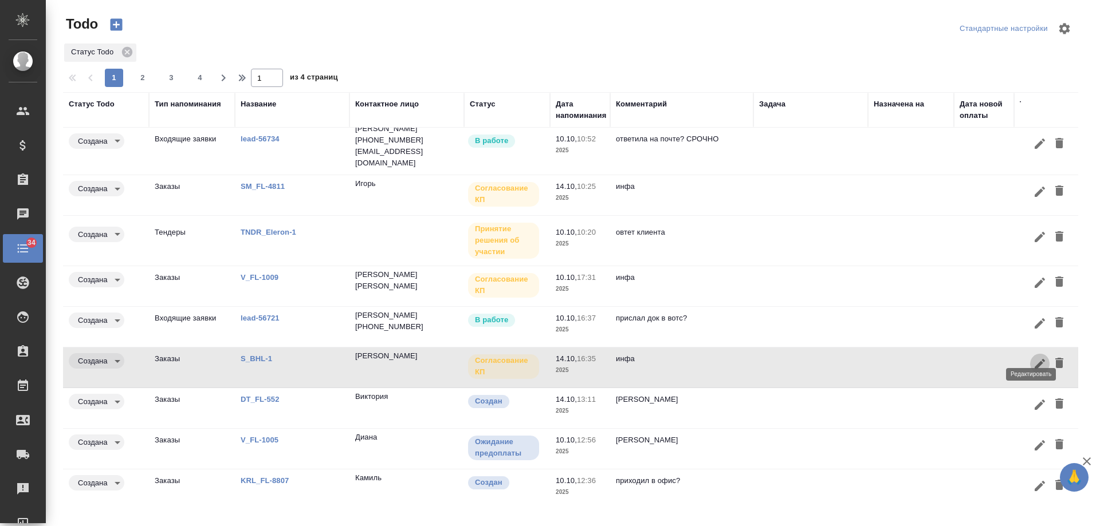
click at [1035, 359] on icon "button" at bounding box center [1040, 364] width 10 height 10
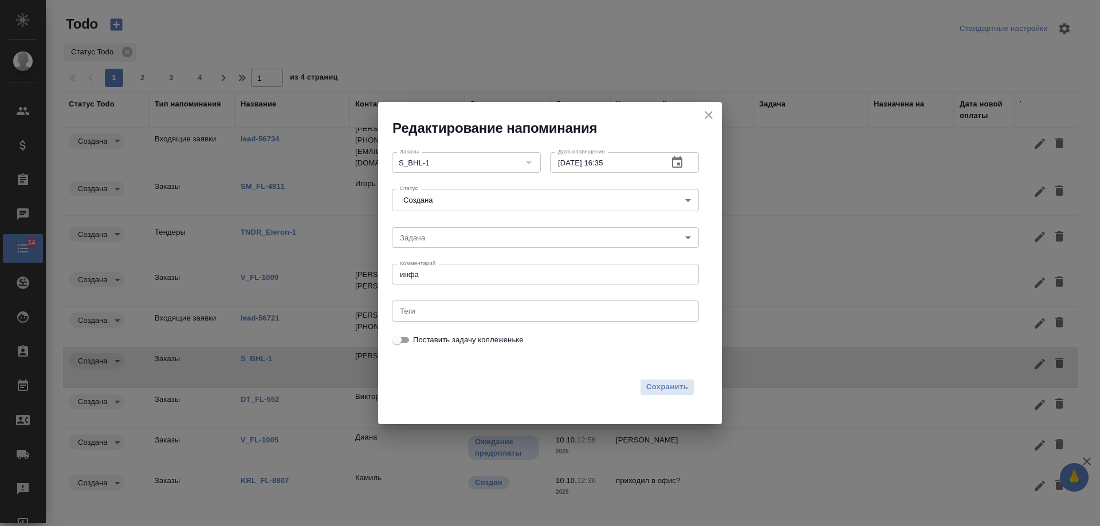
click at [674, 166] on icon "button" at bounding box center [677, 163] width 14 height 14
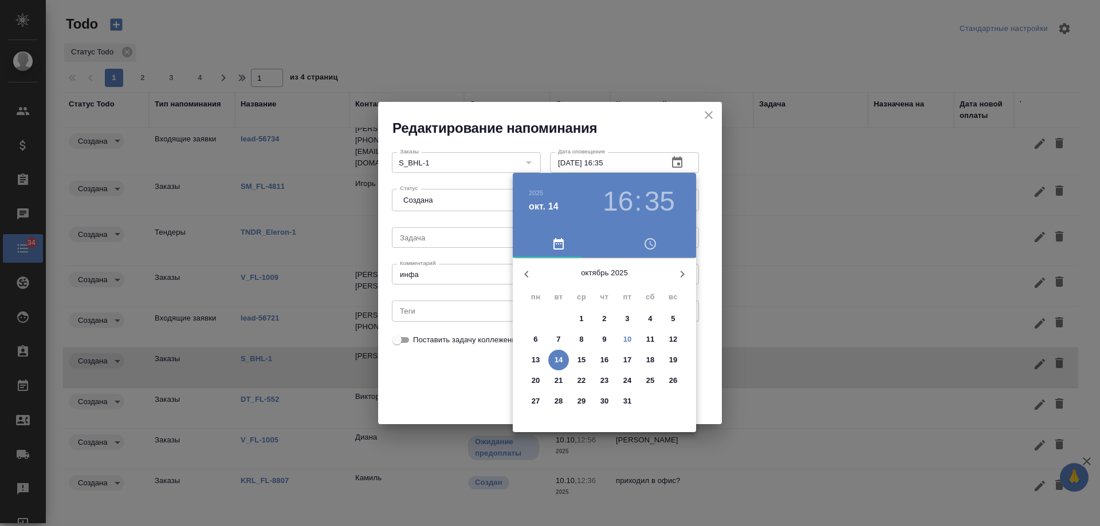
click at [705, 121] on div at bounding box center [550, 263] width 1100 height 526
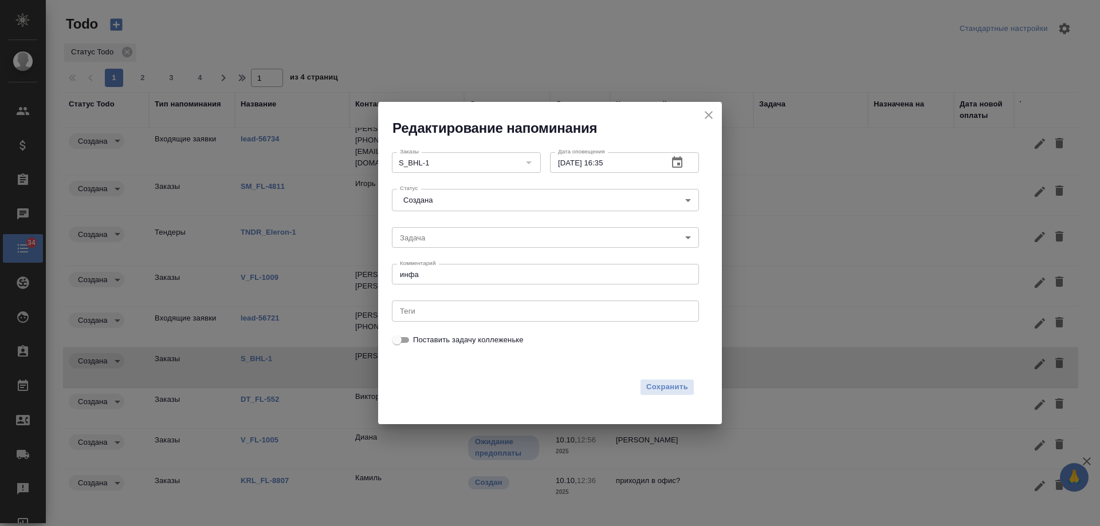
click at [710, 115] on icon "close" at bounding box center [709, 115] width 14 height 14
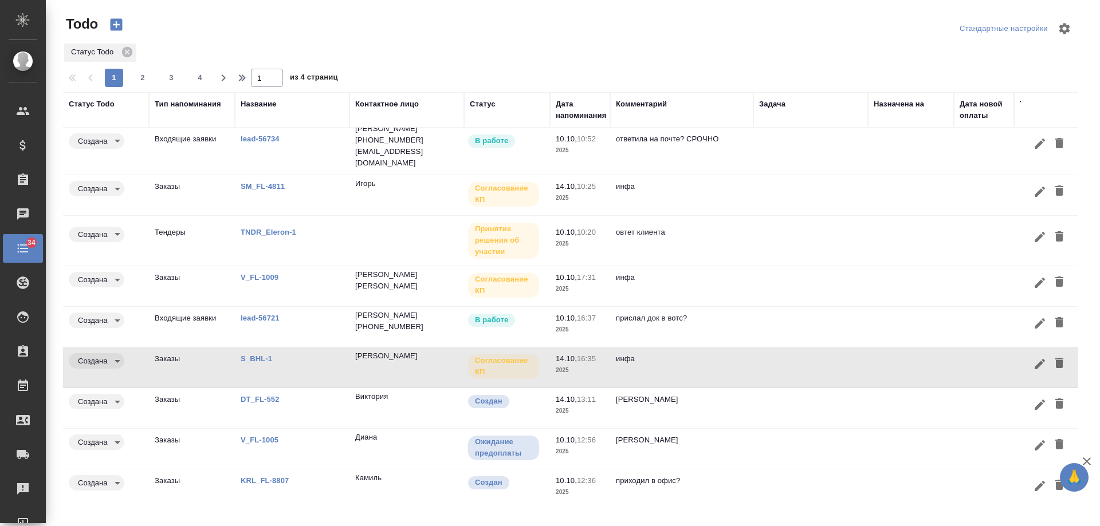
click at [482, 100] on div "Статус" at bounding box center [483, 104] width 26 height 11
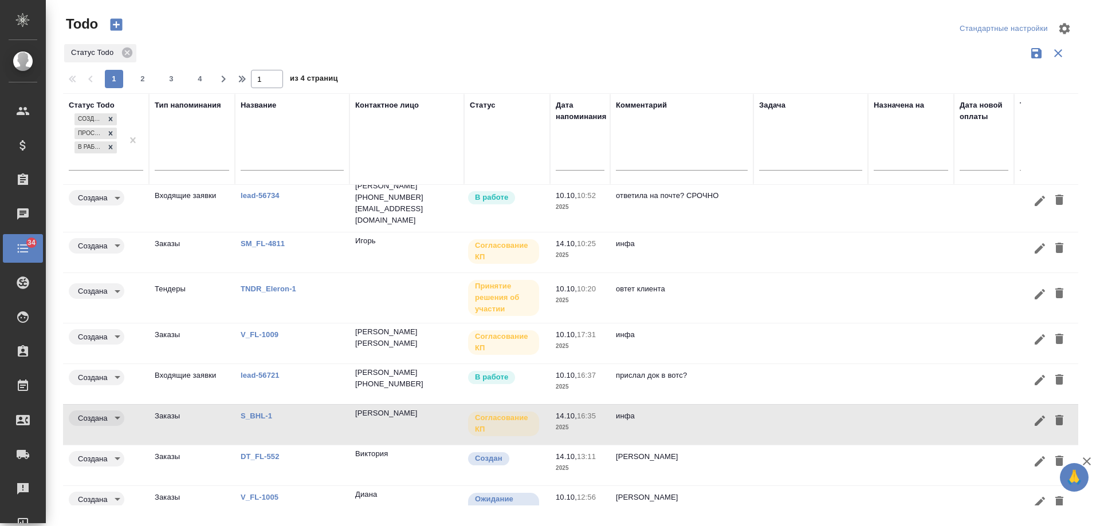
scroll to position [105, 0]
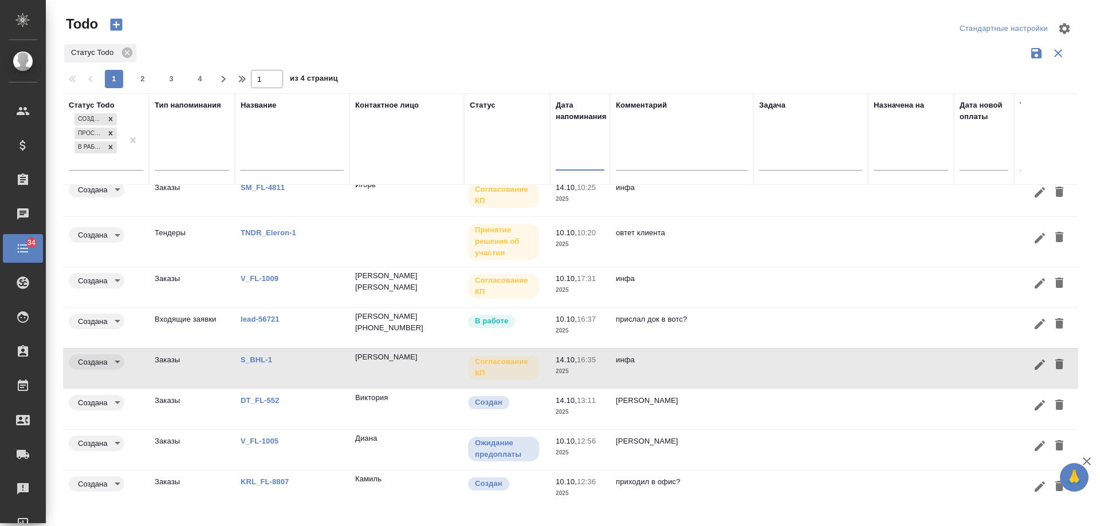
click at [576, 164] on input "text" at bounding box center [584, 161] width 42 height 16
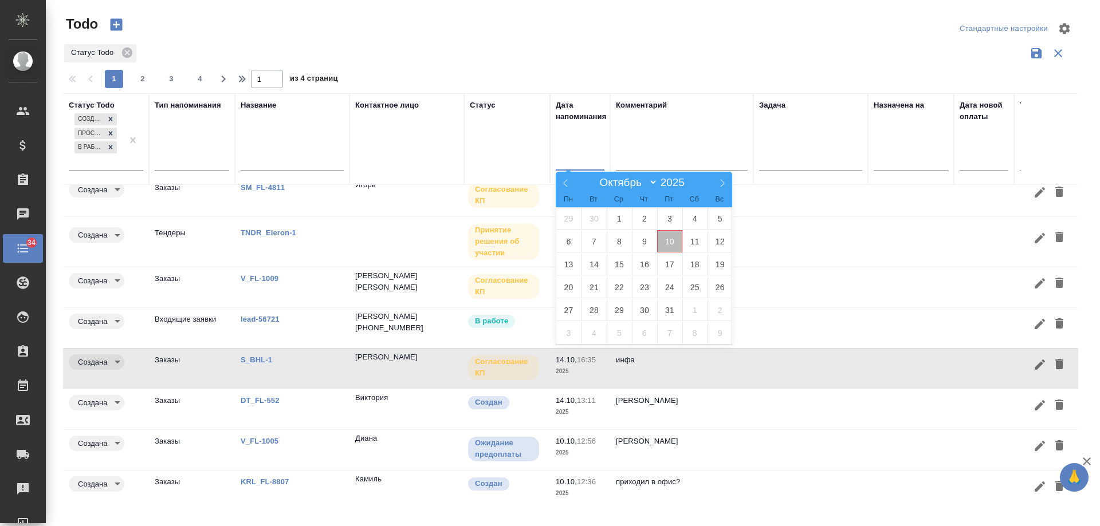
click at [670, 237] on span "10" at bounding box center [669, 241] width 25 height 22
type div "2025-10-09T21:00:00.000Z"
click at [697, 243] on span "11" at bounding box center [694, 241] width 25 height 22
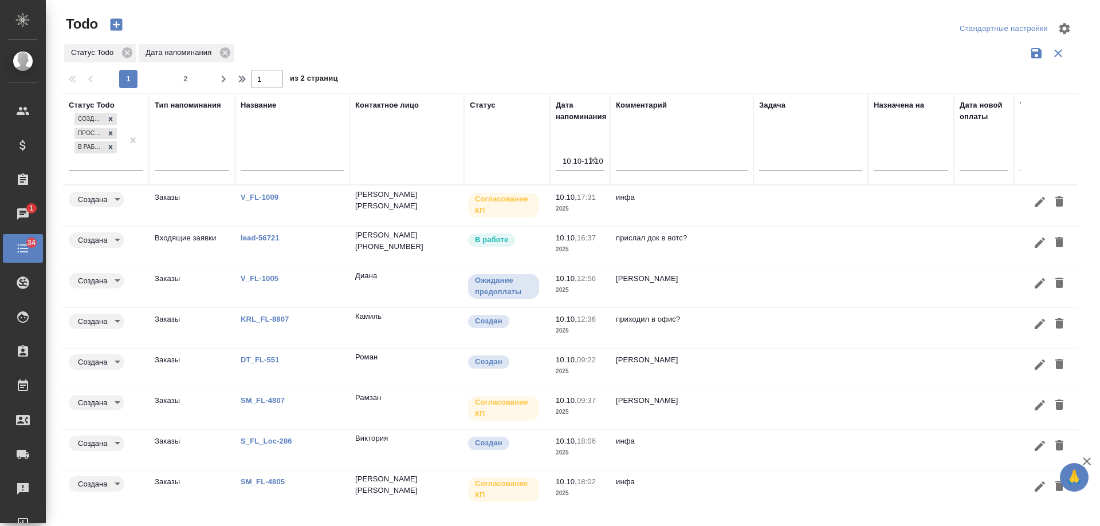
click at [910, 349] on td at bounding box center [911, 369] width 86 height 40
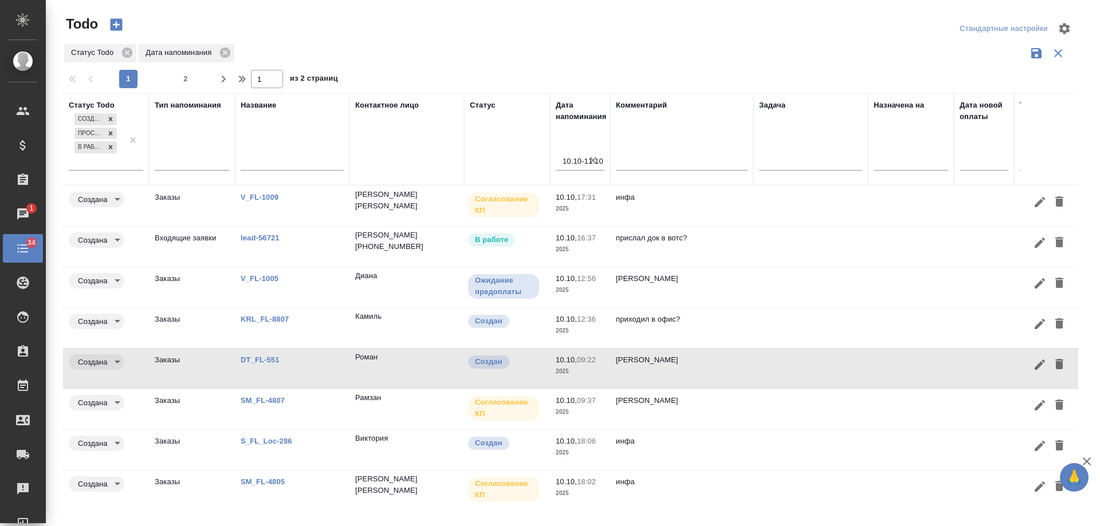
click at [250, 356] on link "DT_FL-551" at bounding box center [260, 360] width 39 height 9
click at [1033, 358] on icon "button" at bounding box center [1040, 365] width 14 height 14
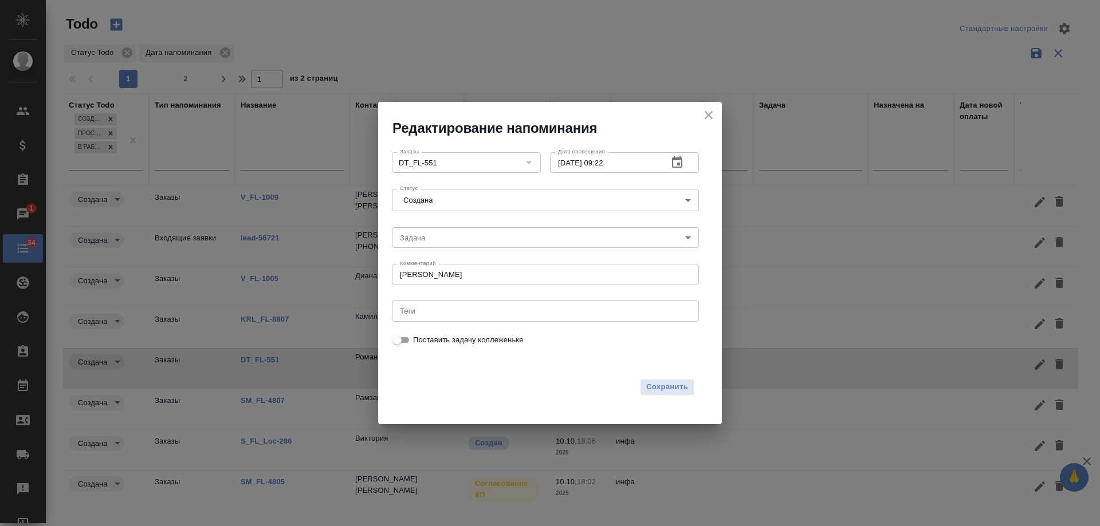
click at [678, 163] on icon "button" at bounding box center [677, 163] width 14 height 14
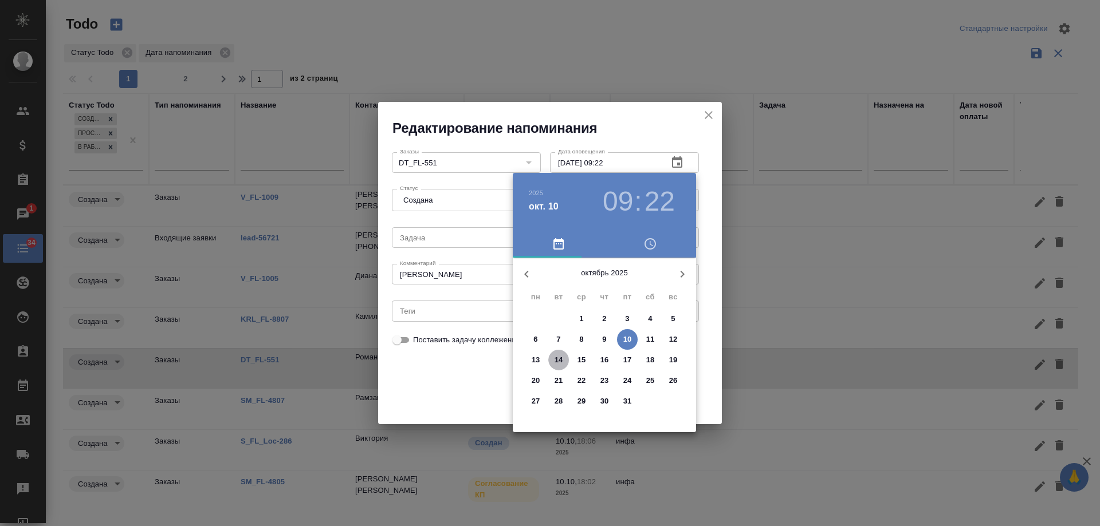
click at [556, 357] on p "14" at bounding box center [559, 360] width 9 height 11
type input "14.10.2025 09:22"
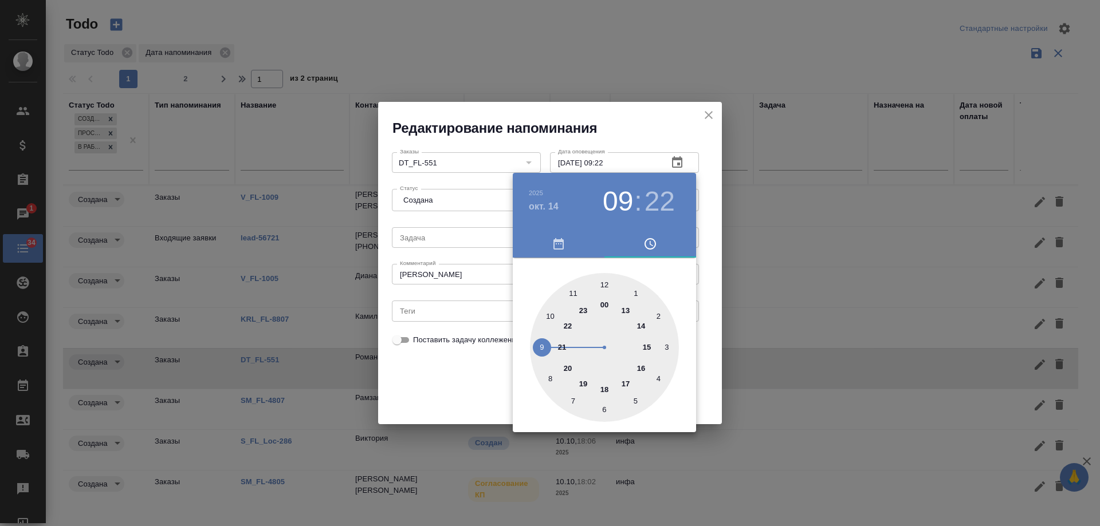
click at [462, 384] on div at bounding box center [550, 263] width 1100 height 526
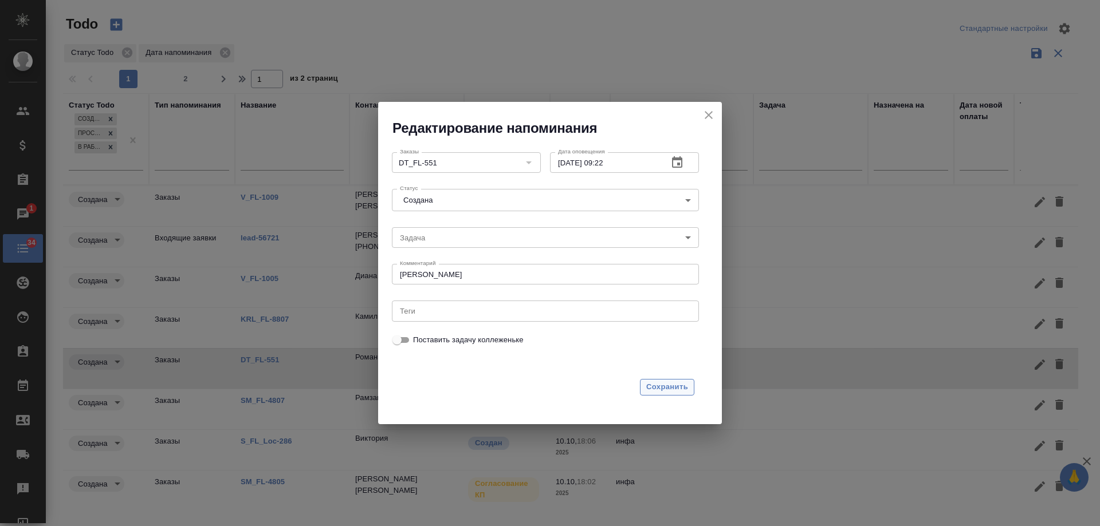
click at [658, 390] on span "Сохранить" at bounding box center [667, 387] width 42 height 13
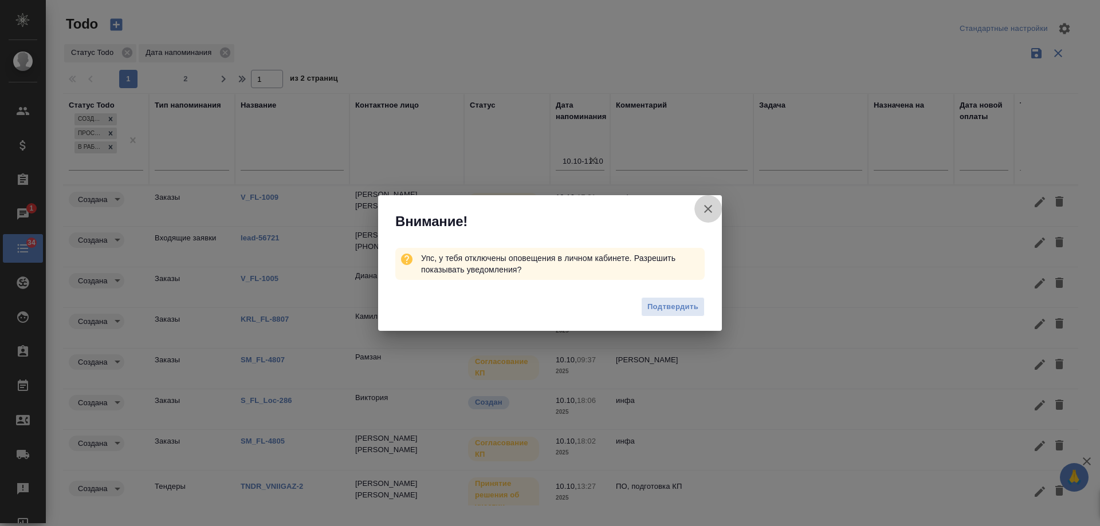
click at [708, 209] on icon "button" at bounding box center [708, 209] width 8 height 8
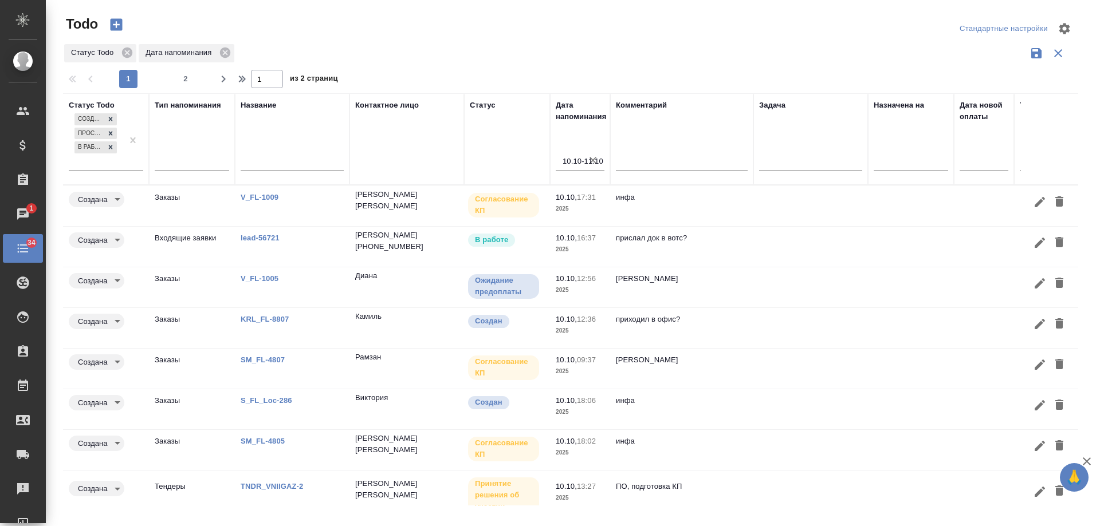
click at [265, 356] on link "SM_FL-4807" at bounding box center [263, 360] width 44 height 9
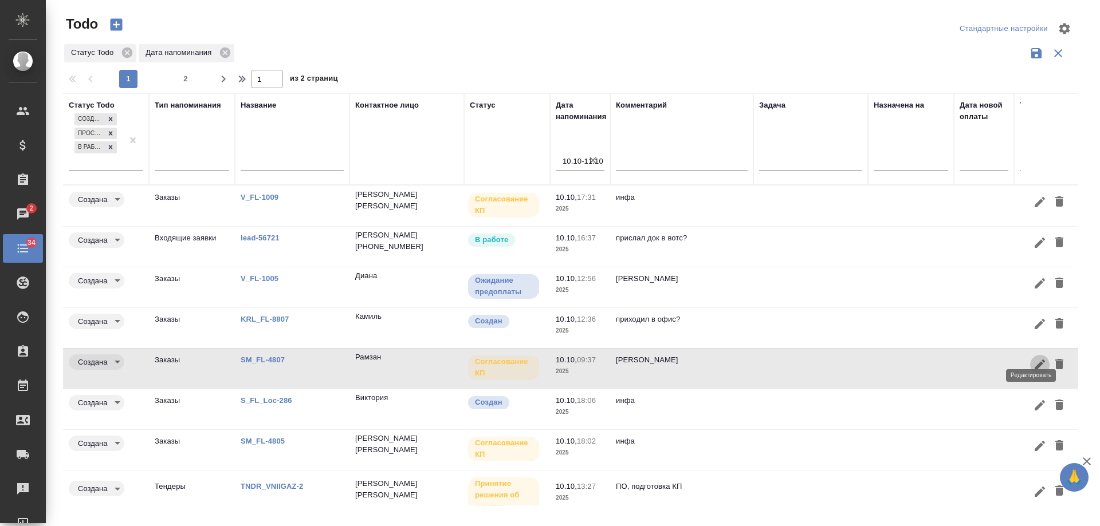
click at [1033, 358] on icon "button" at bounding box center [1040, 365] width 14 height 14
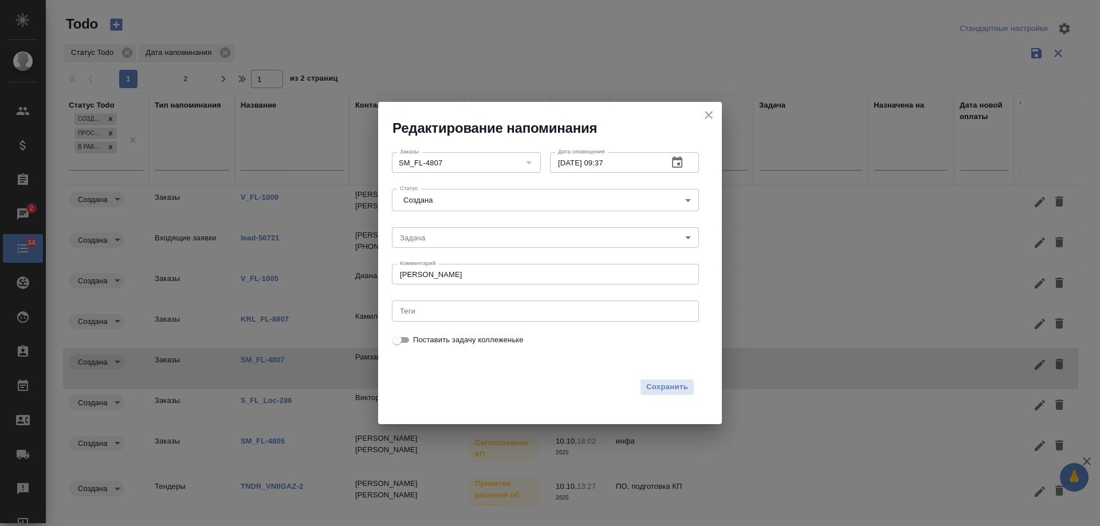
click at [673, 161] on icon "button" at bounding box center [677, 161] width 10 height 11
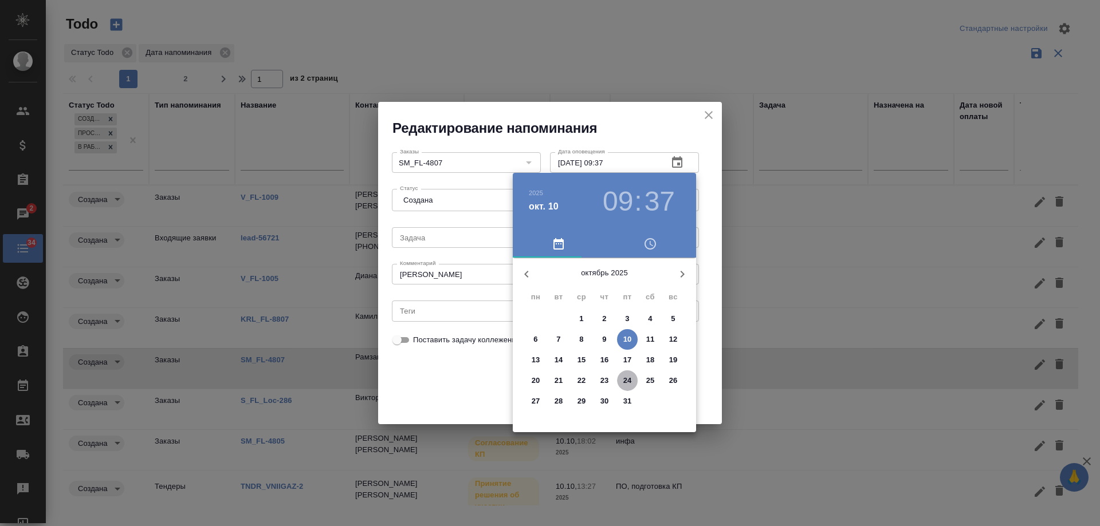
click at [628, 378] on p "24" at bounding box center [627, 380] width 9 height 11
type input "24.10.2025 09:37"
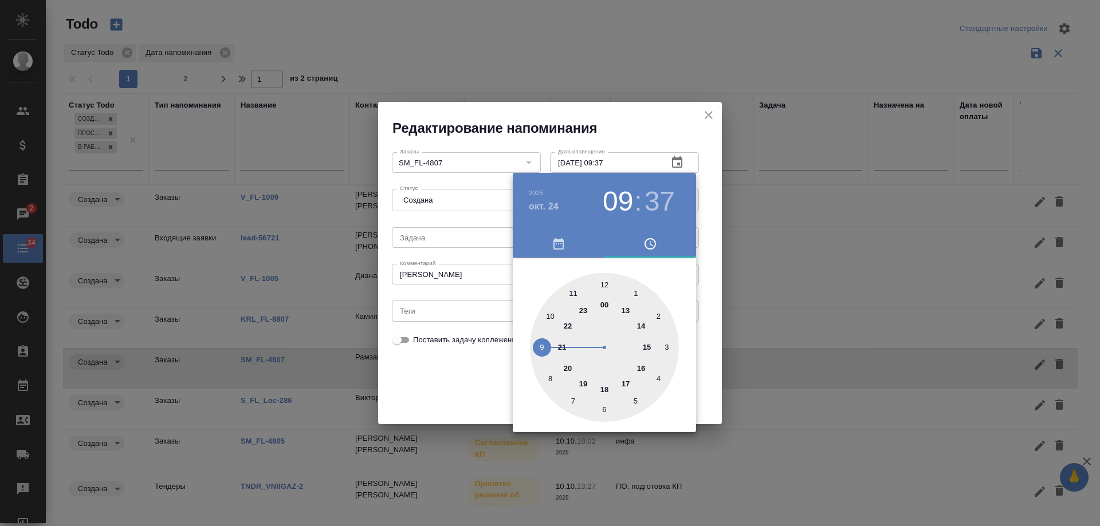
click at [443, 383] on div at bounding box center [550, 263] width 1100 height 526
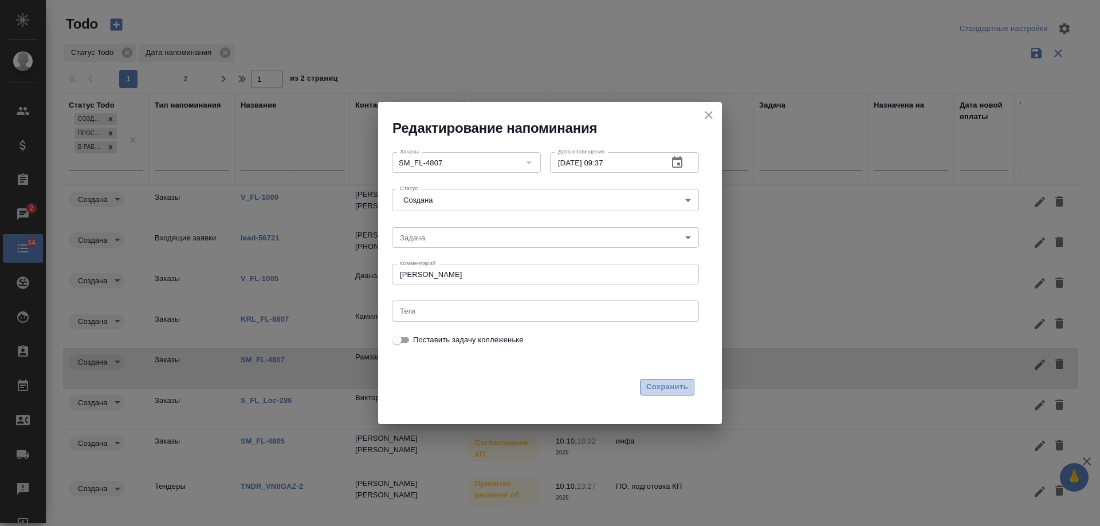
click at [658, 387] on span "Сохранить" at bounding box center [667, 387] width 42 height 13
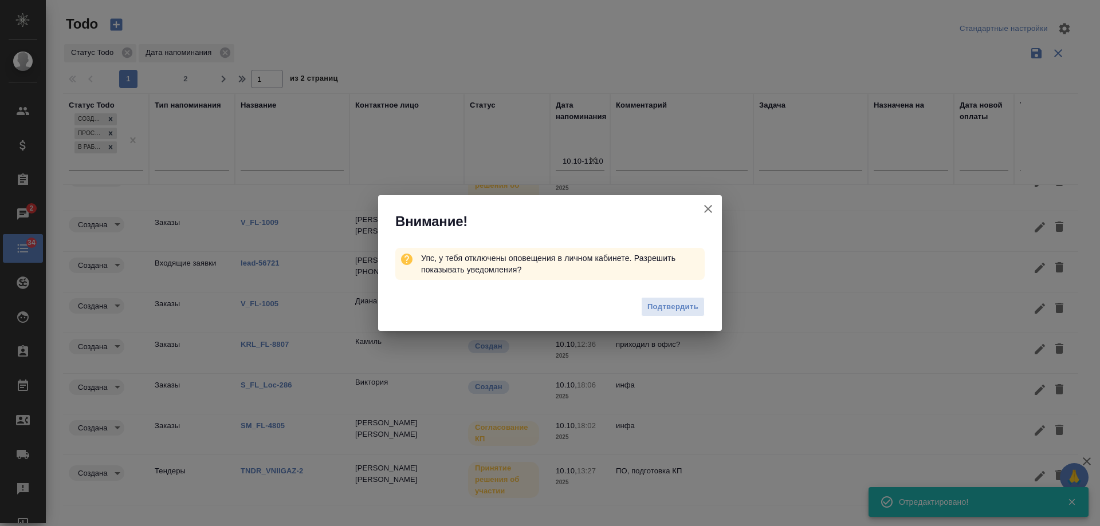
scroll to position [74, 0]
click at [710, 209] on icon "button" at bounding box center [708, 209] width 14 height 14
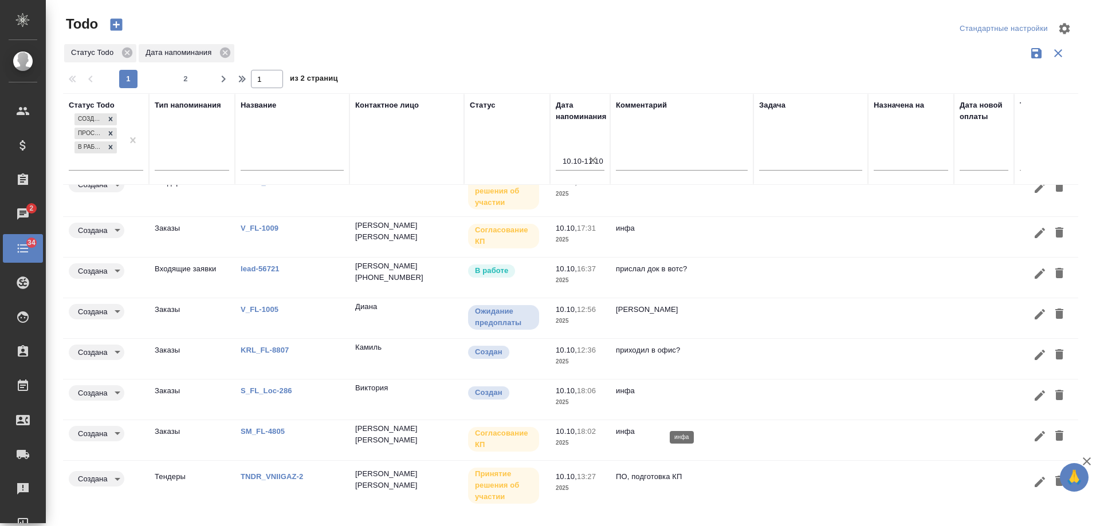
click at [723, 426] on p "инфа" at bounding box center [682, 431] width 132 height 11
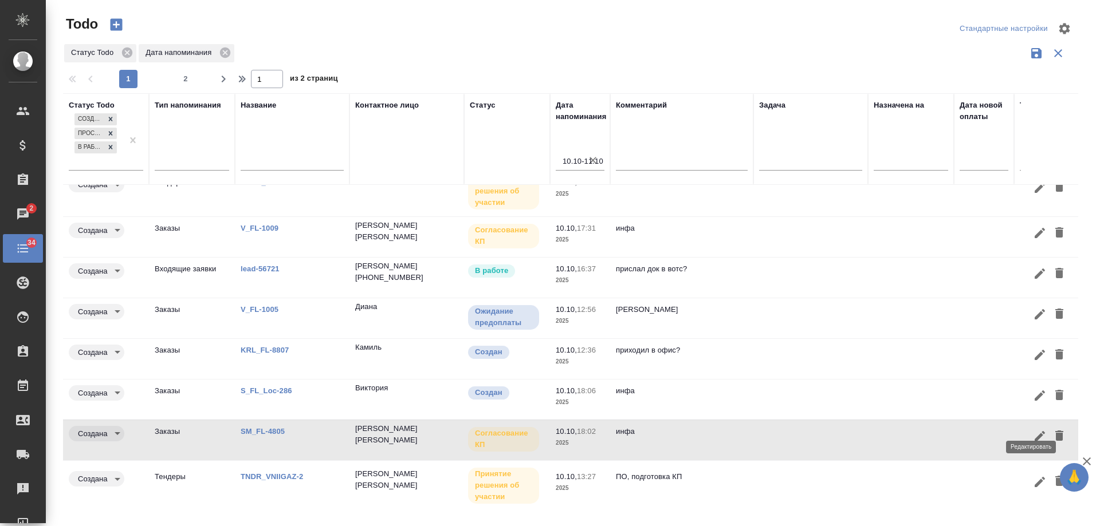
click at [1033, 430] on icon "button" at bounding box center [1040, 437] width 14 height 14
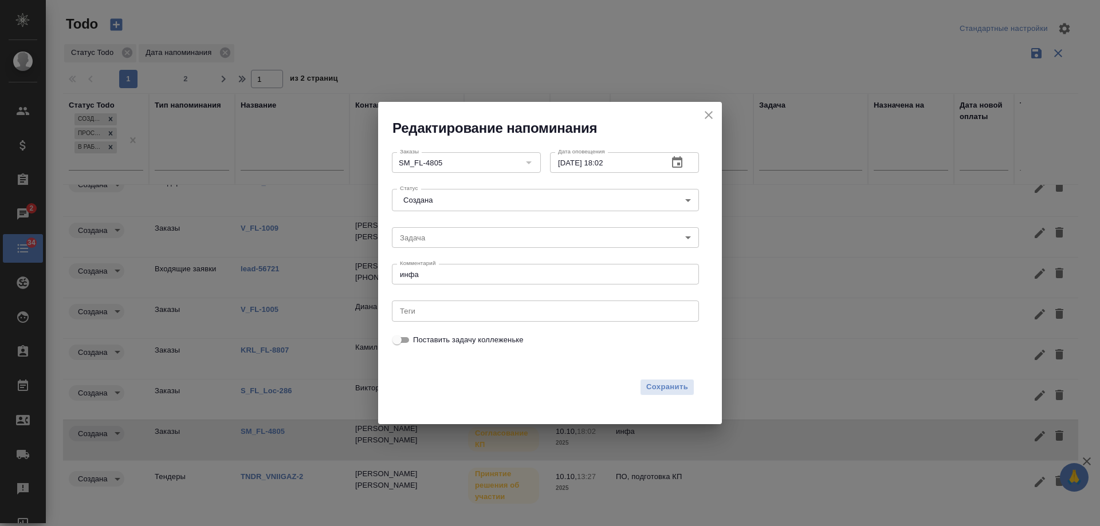
click at [675, 155] on button "button" at bounding box center [676, 162] width 27 height 27
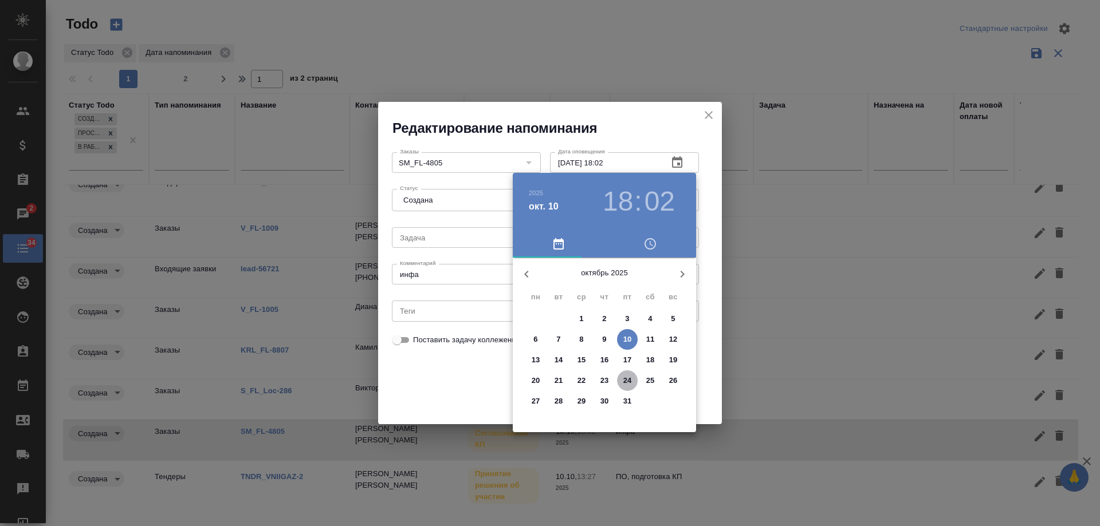
click at [626, 377] on p "24" at bounding box center [627, 380] width 9 height 11
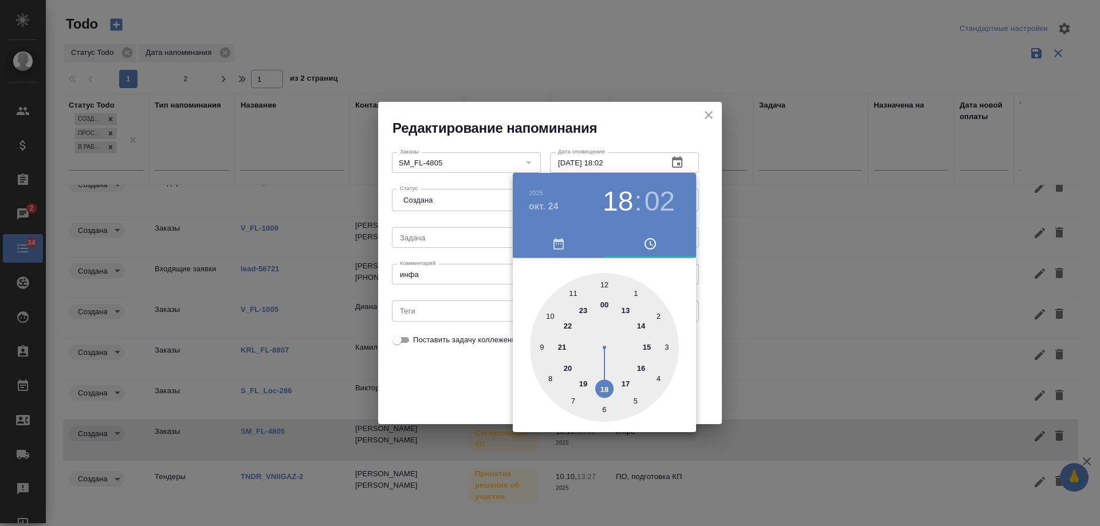
drag, startPoint x: 465, startPoint y: 384, endPoint x: 544, endPoint y: 281, distance: 129.9
click at [465, 383] on div at bounding box center [550, 263] width 1100 height 526
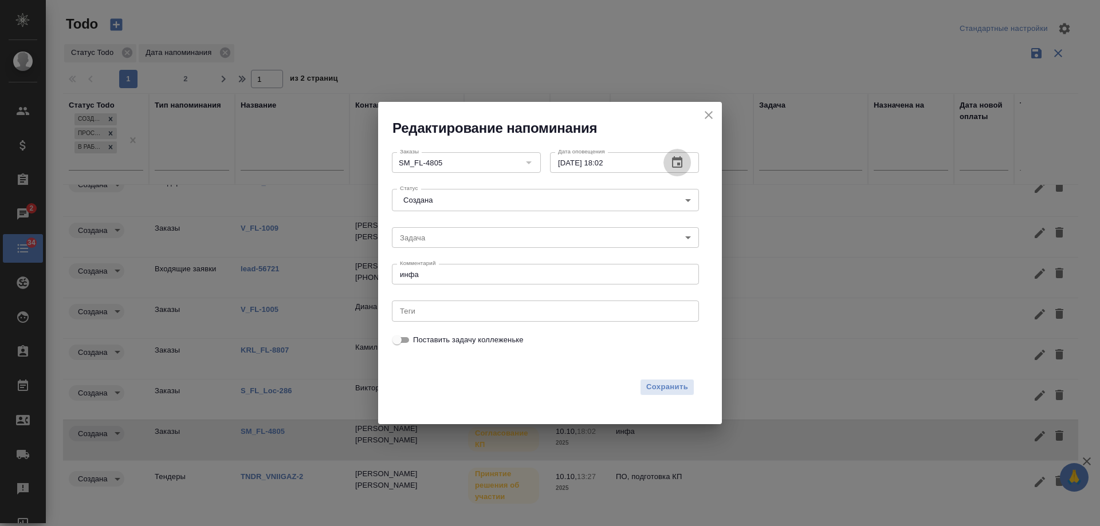
click at [676, 167] on icon "button" at bounding box center [677, 161] width 10 height 11
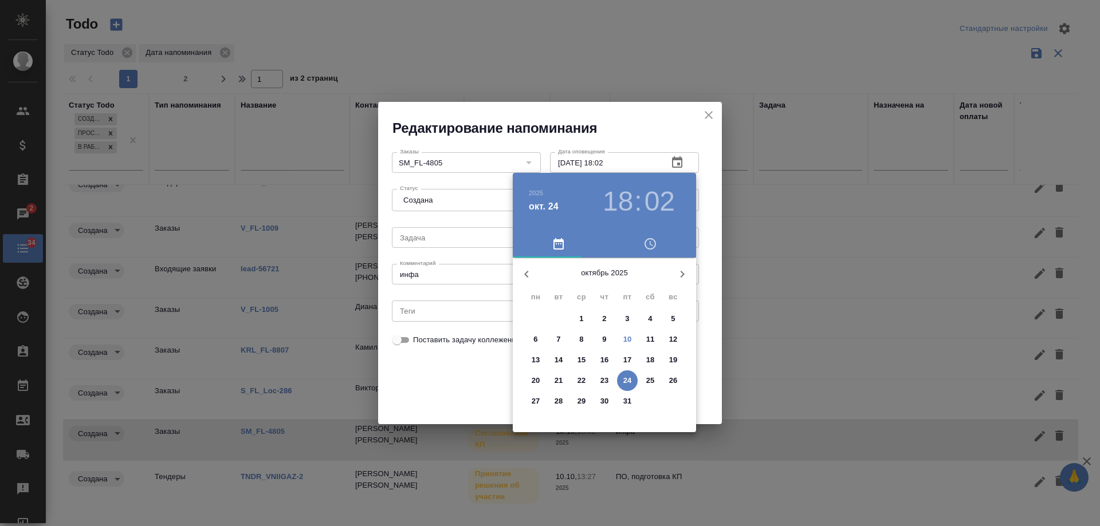
click at [559, 363] on p "14" at bounding box center [559, 360] width 9 height 11
type input "14.10.2025 18:02"
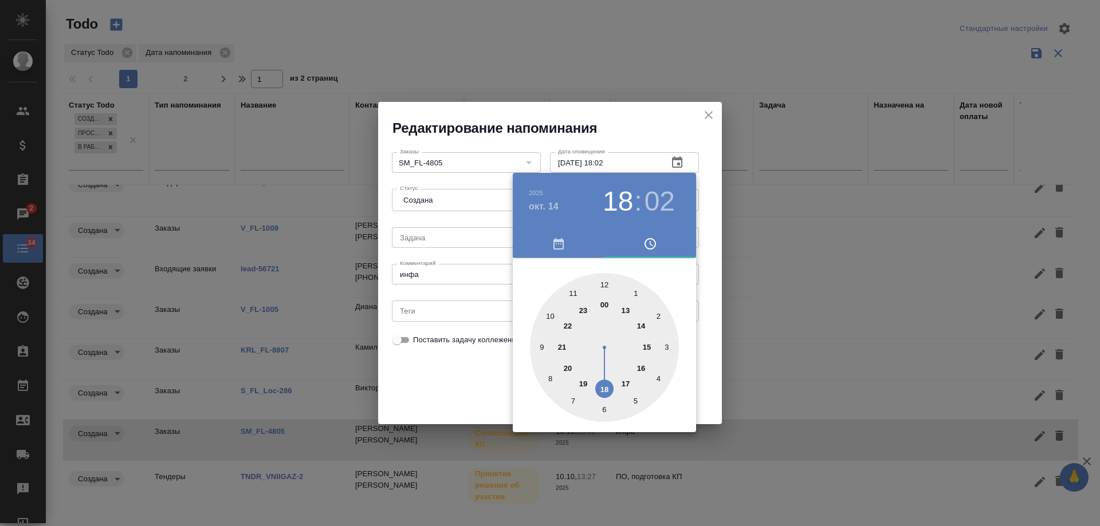
click at [476, 377] on div at bounding box center [550, 263] width 1100 height 526
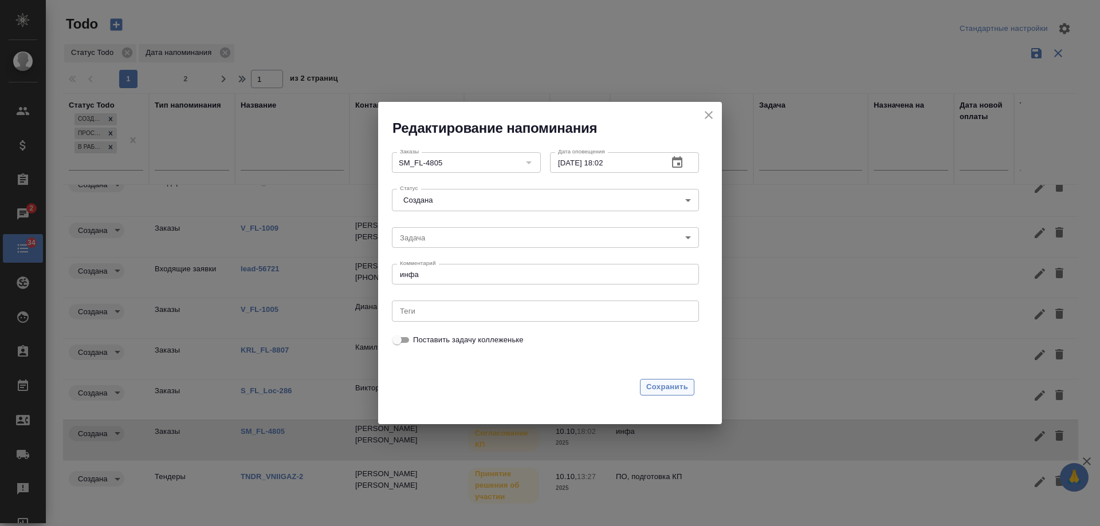
click at [691, 389] on button "Сохранить" at bounding box center [667, 387] width 54 height 17
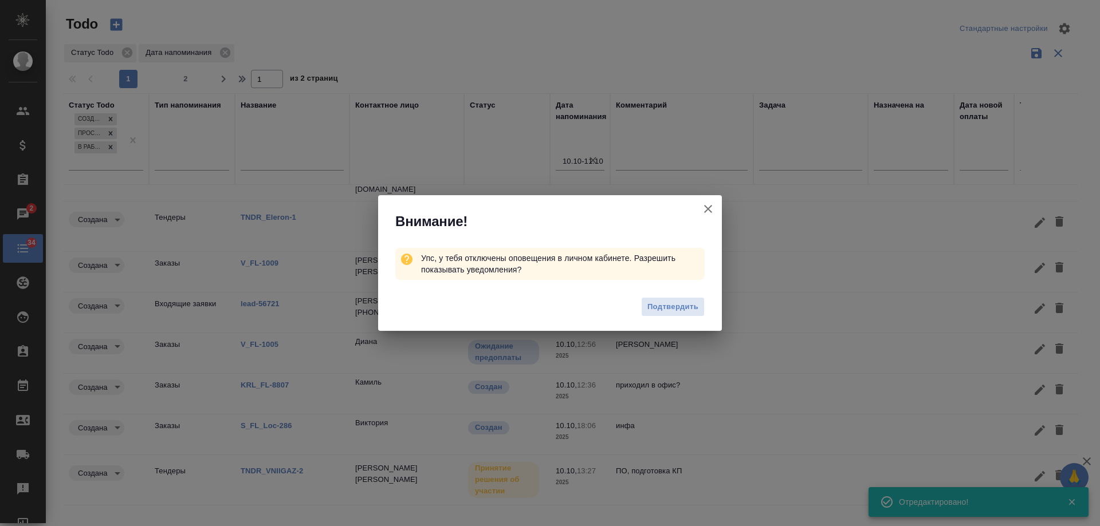
scroll to position [33, 0]
click at [709, 209] on icon "button" at bounding box center [708, 209] width 8 height 8
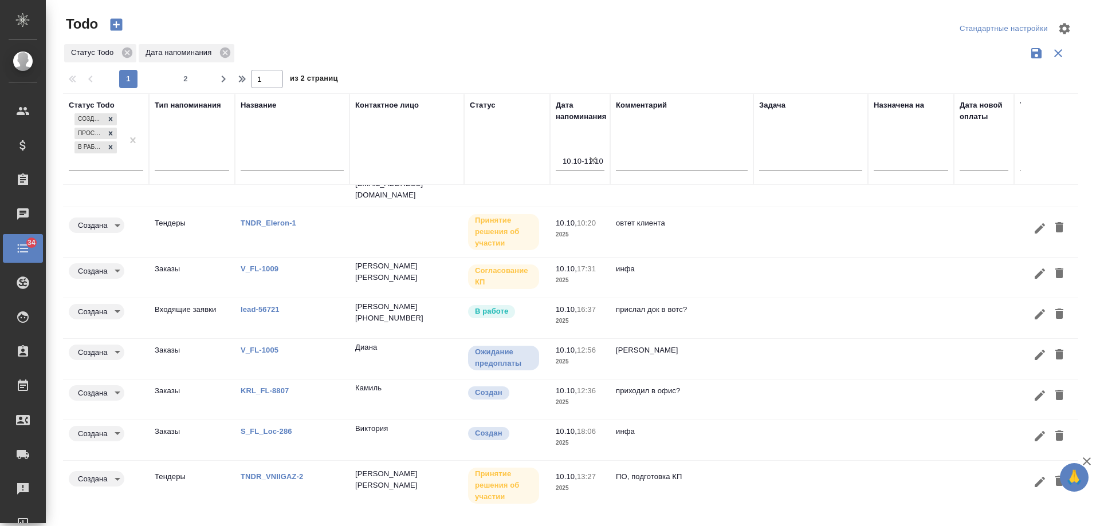
click at [805, 422] on td at bounding box center [810, 441] width 115 height 40
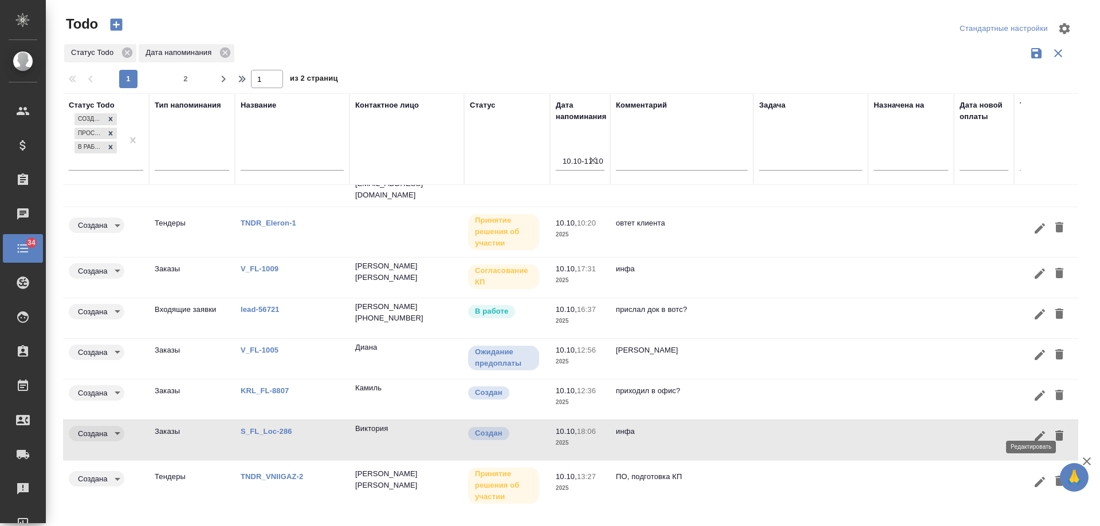
click at [1035, 431] on icon "button" at bounding box center [1040, 436] width 10 height 10
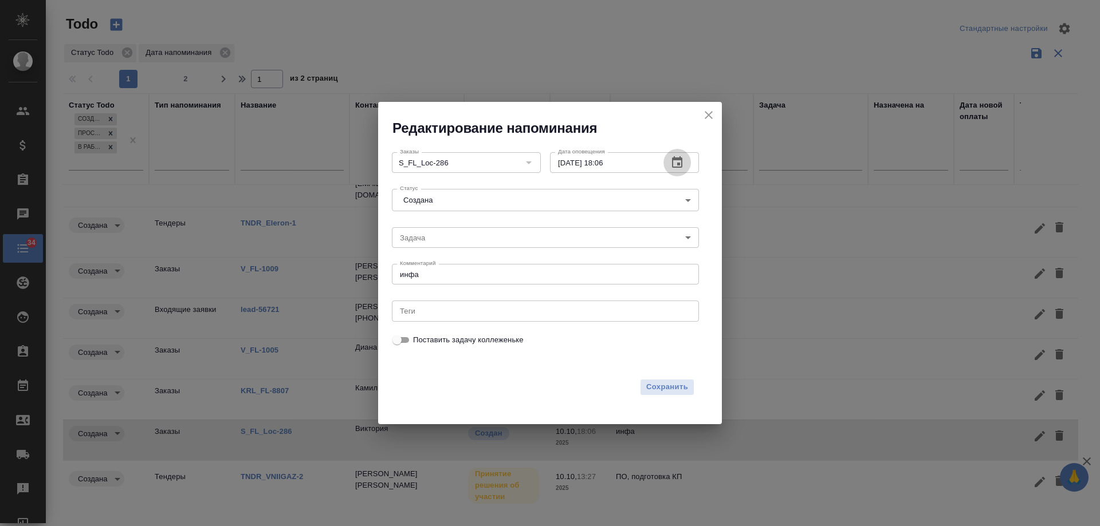
click at [681, 163] on icon "button" at bounding box center [677, 163] width 14 height 14
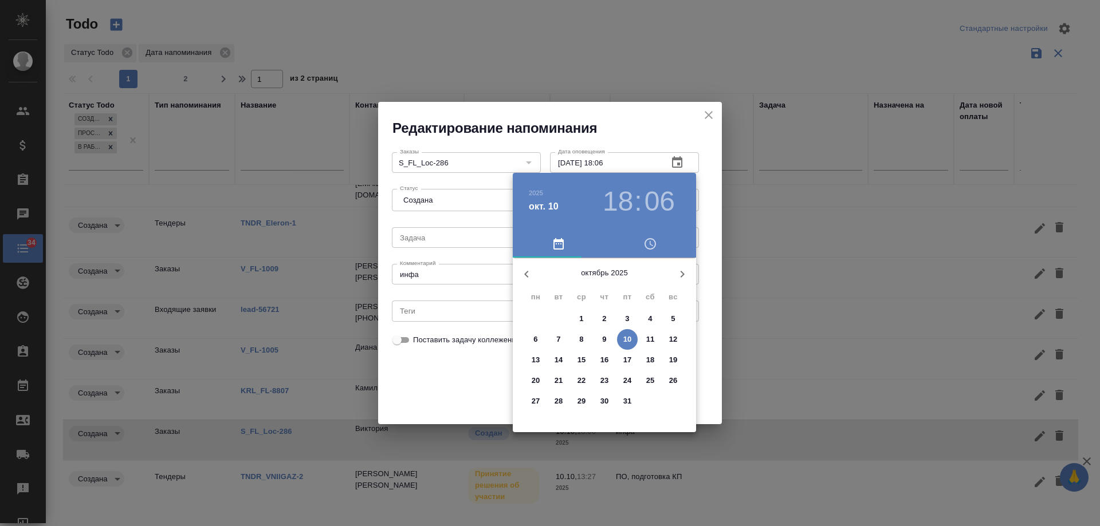
click at [560, 360] on p "14" at bounding box center [559, 360] width 9 height 11
type input "14.10.2025 18:06"
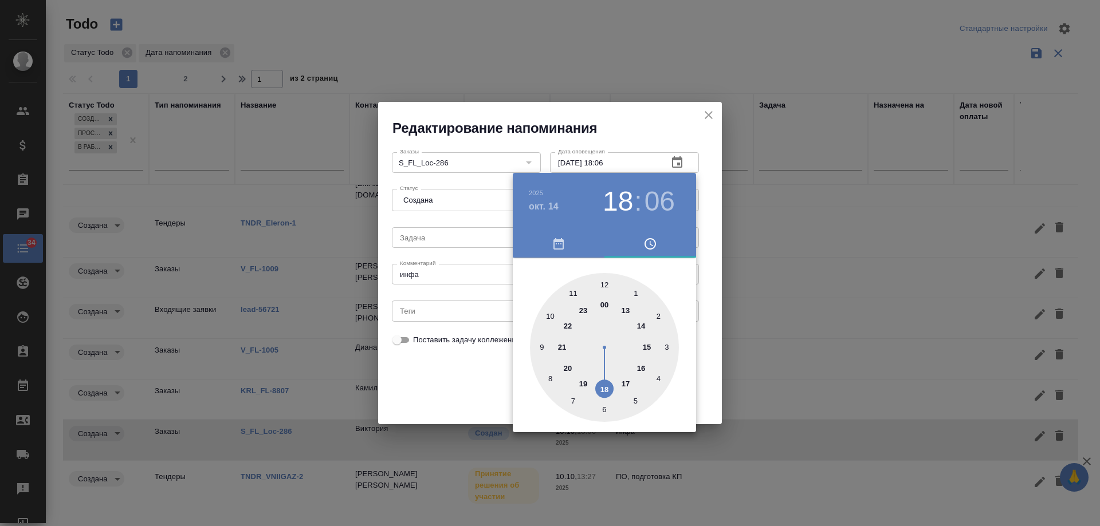
click at [451, 376] on div at bounding box center [550, 263] width 1100 height 526
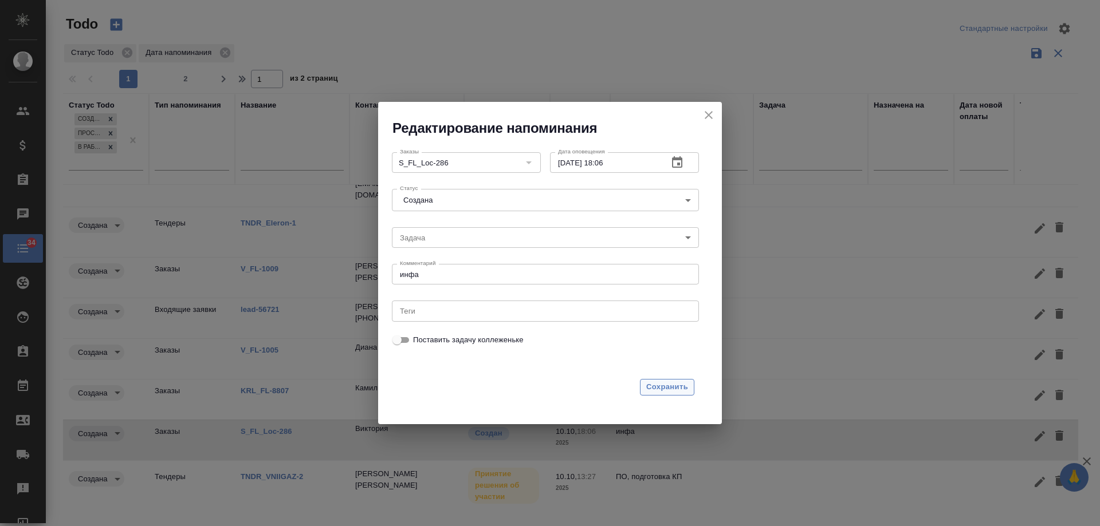
click at [675, 383] on span "Сохранить" at bounding box center [667, 387] width 42 height 13
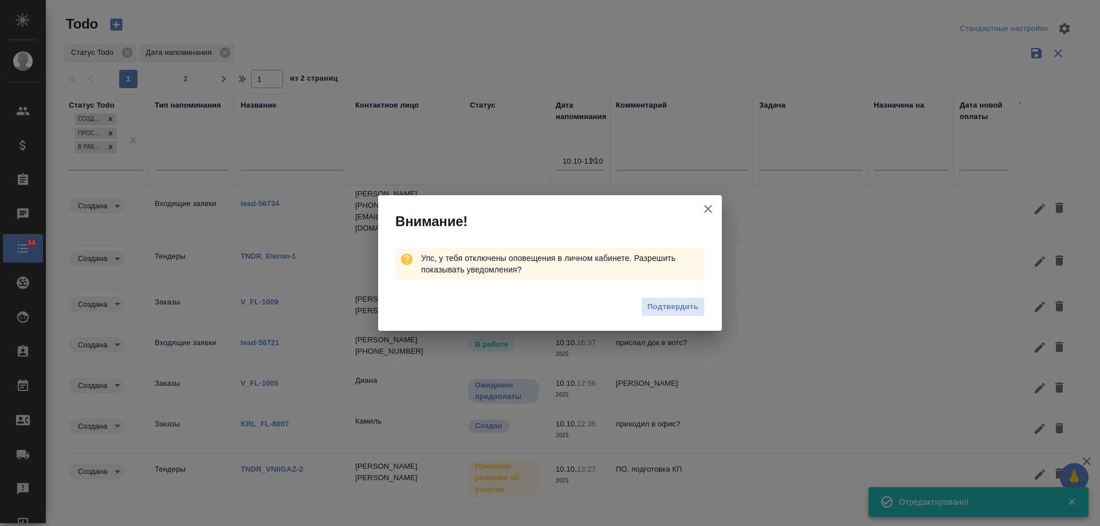
scroll to position [0, 0]
click at [709, 211] on icon "button" at bounding box center [708, 209] width 14 height 14
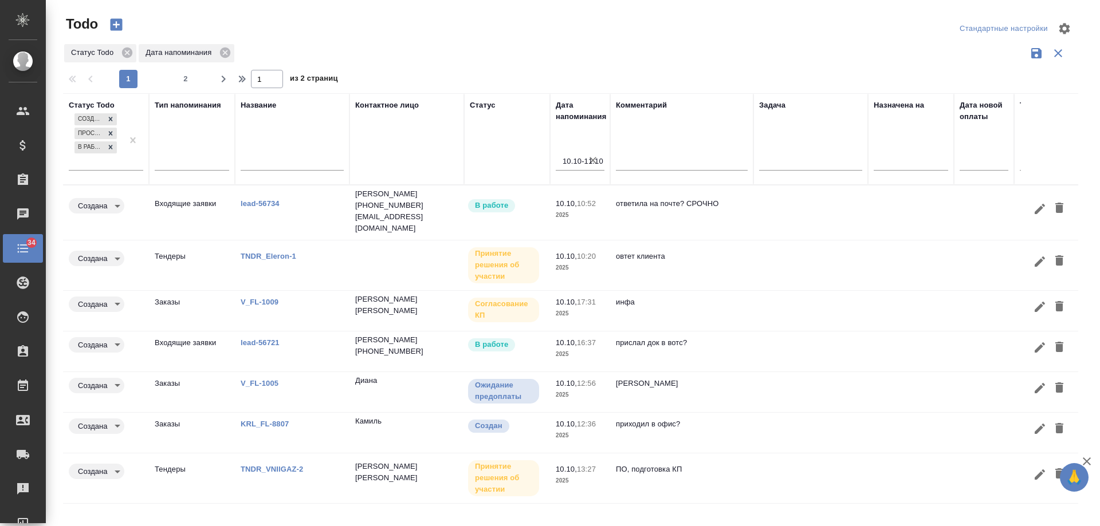
click at [265, 339] on link "lead-56721" at bounding box center [260, 343] width 39 height 9
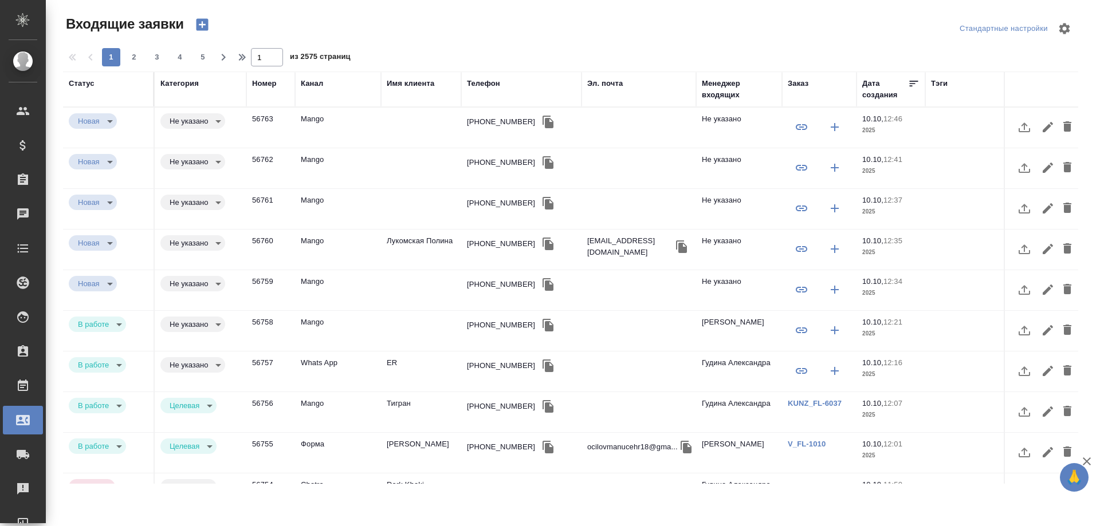
select select "RU"
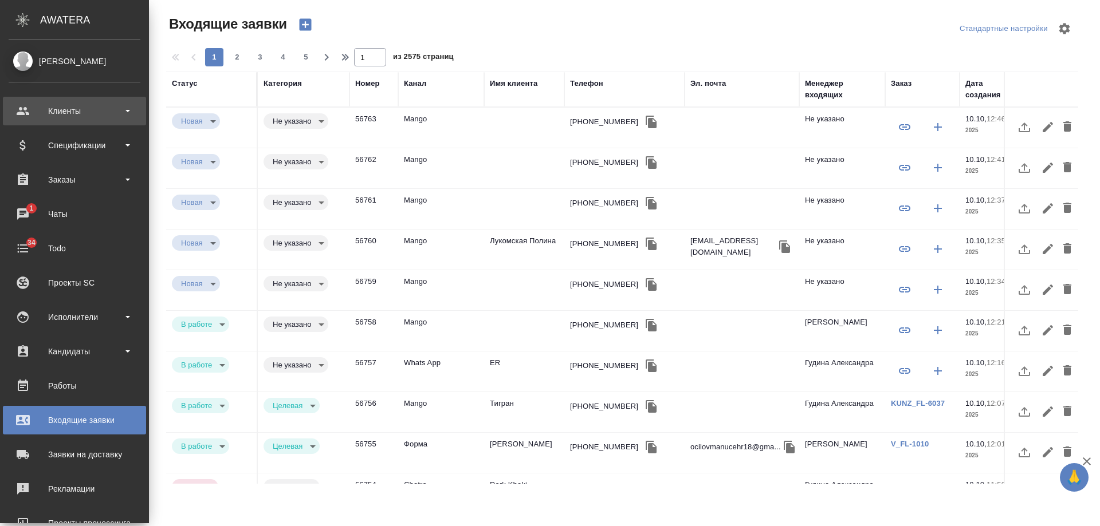
click at [30, 116] on div at bounding box center [32, 111] width 32 height 14
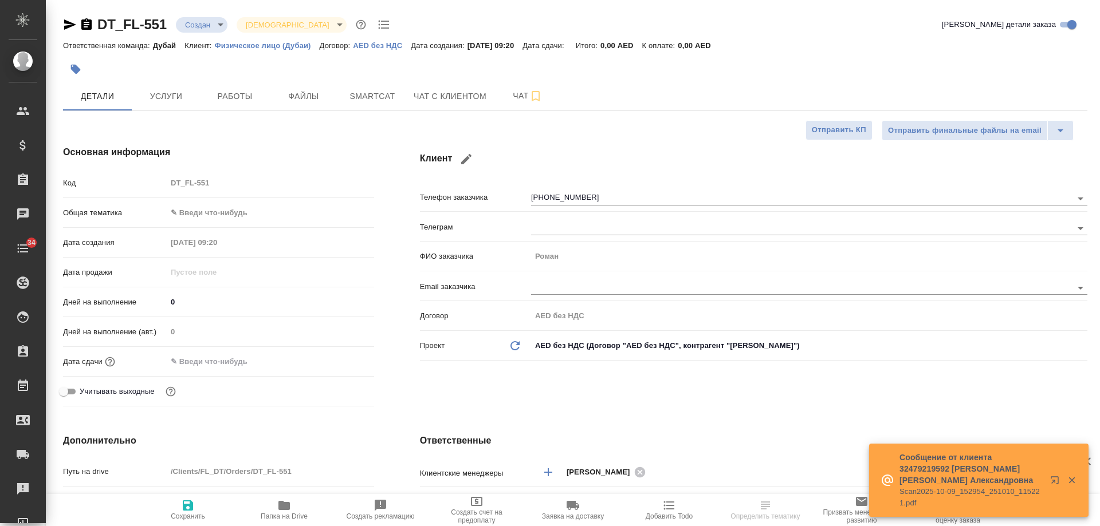
select select "RU"
click at [446, 98] on span "Чат с клиентом" at bounding box center [450, 96] width 73 height 14
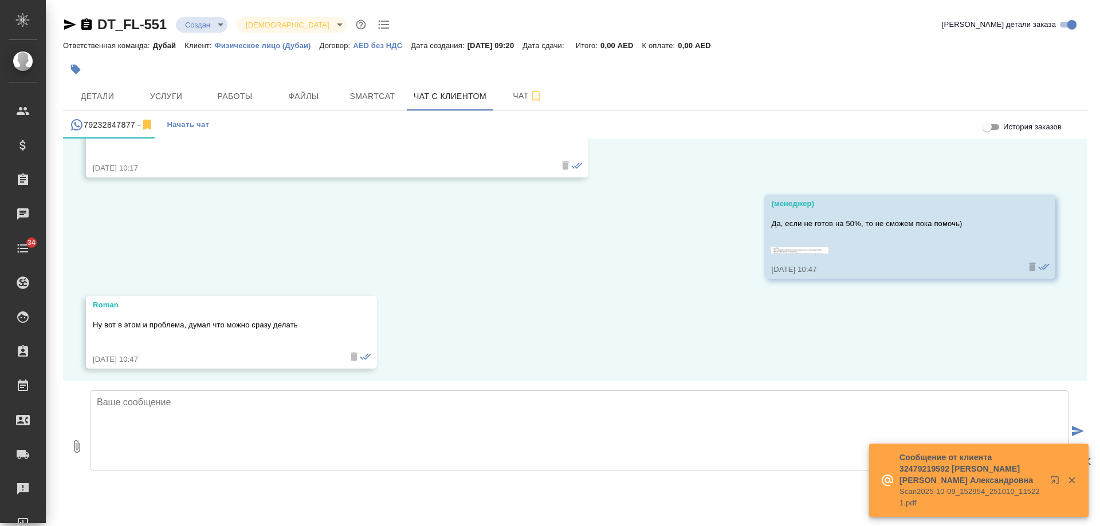
scroll to position [1204, 0]
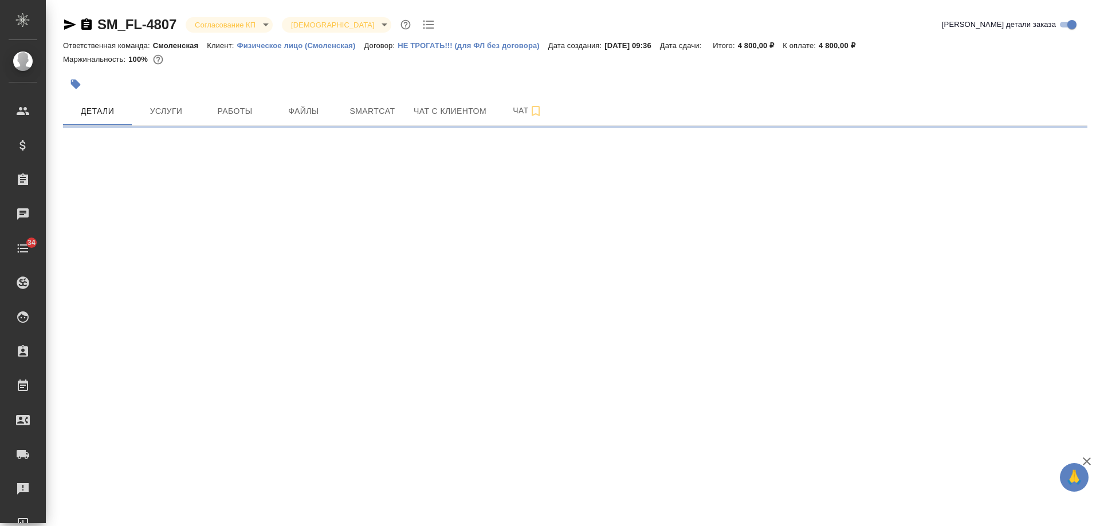
select select "RU"
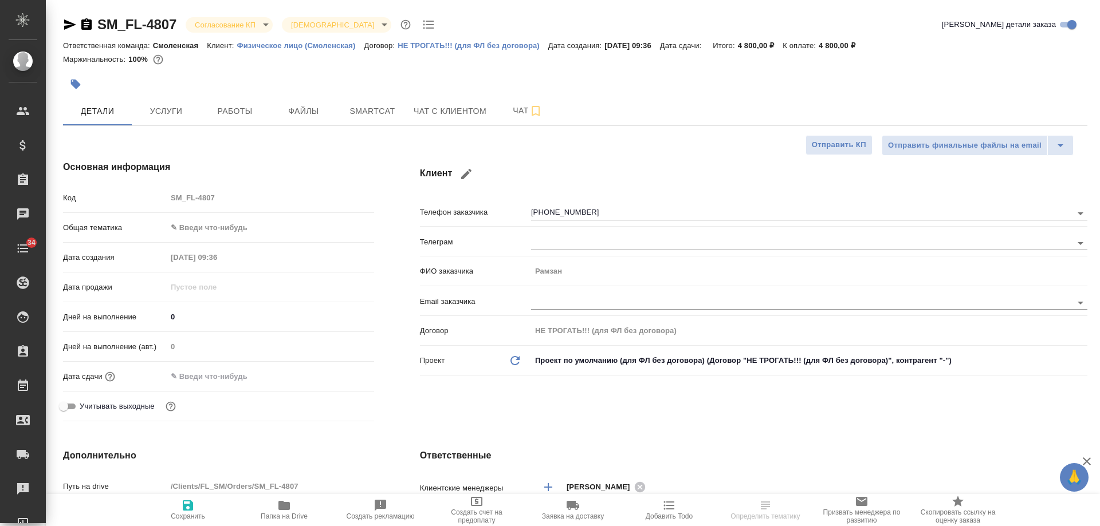
type textarea "x"
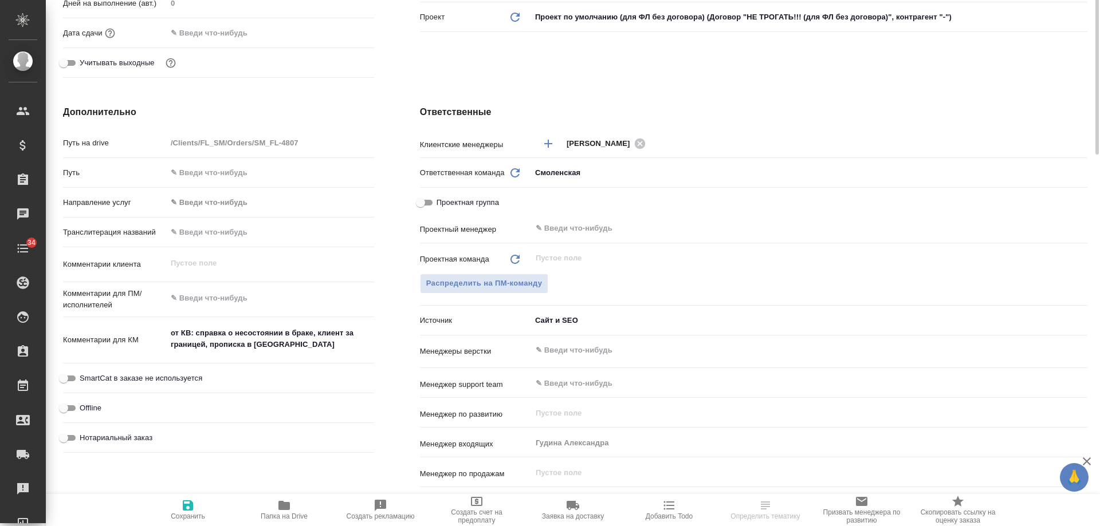
scroll to position [401, 0]
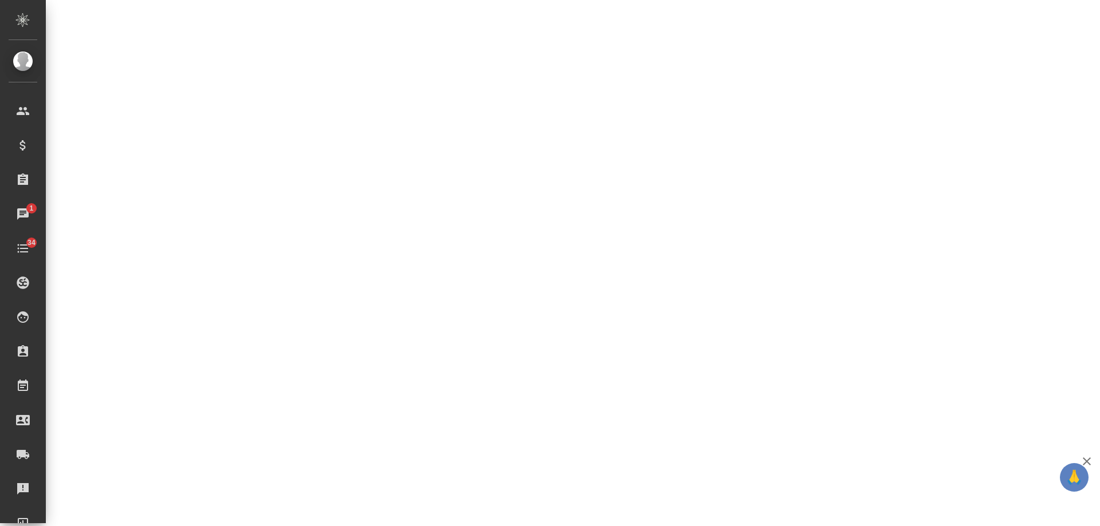
select select "RU"
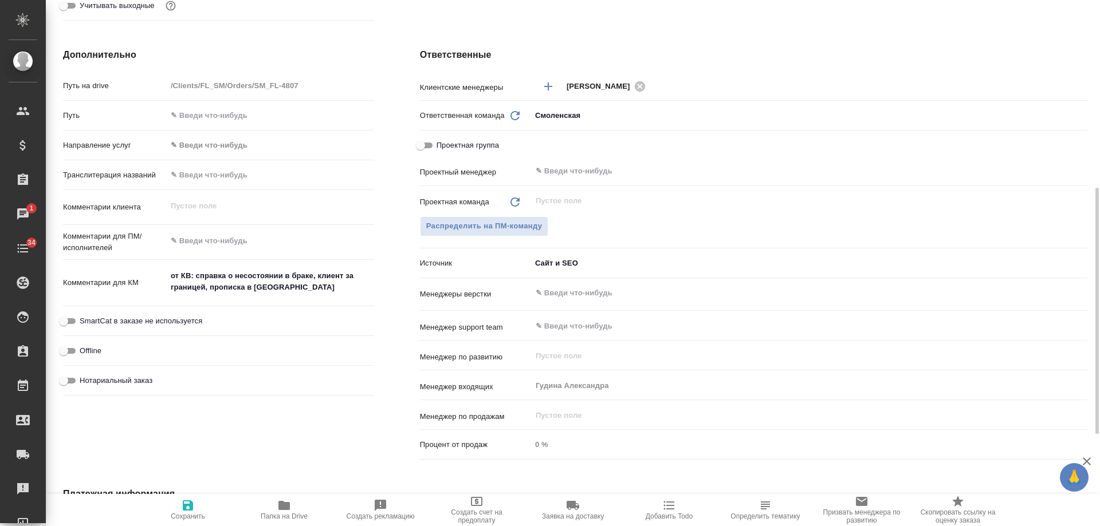
type textarea "x"
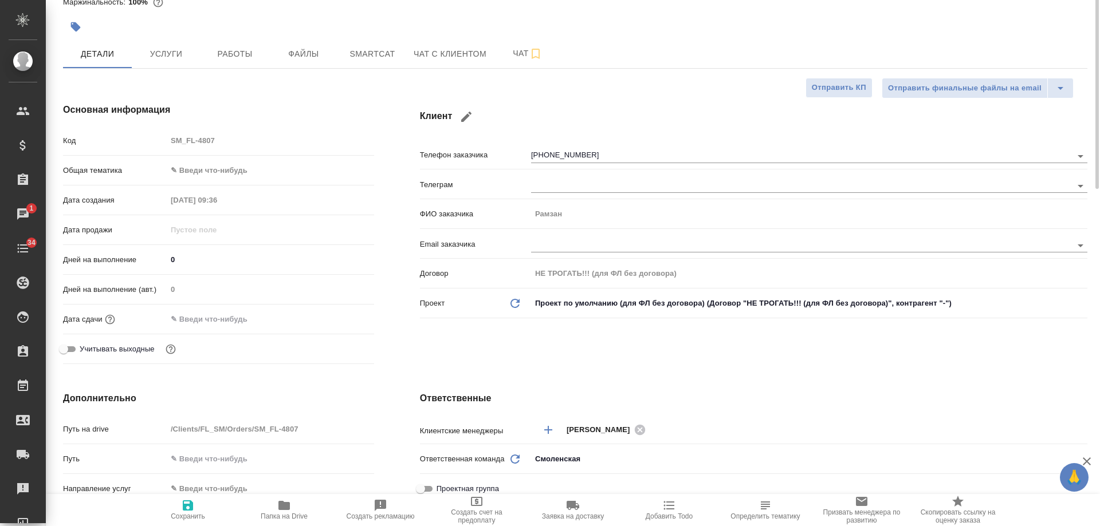
scroll to position [0, 0]
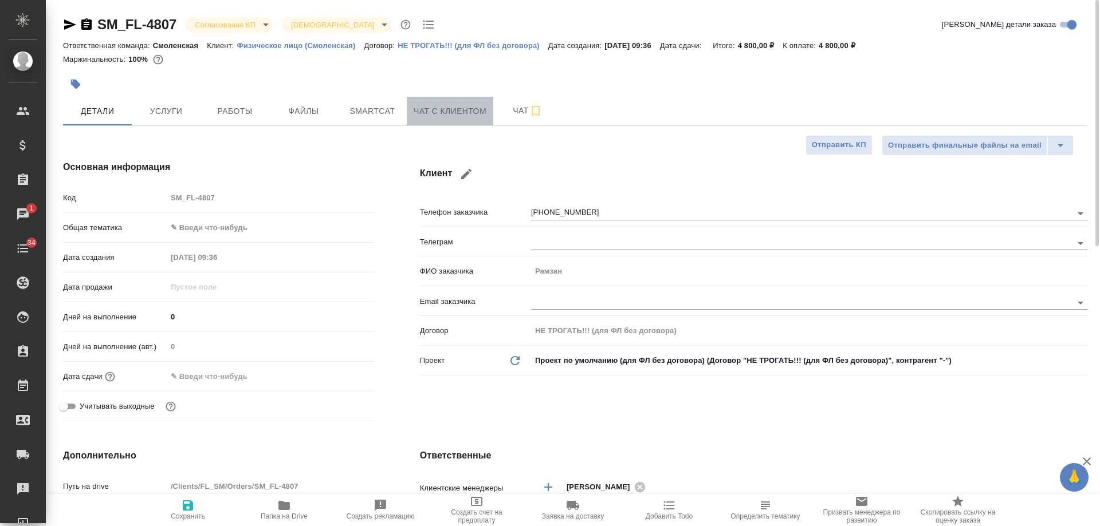
click at [425, 108] on span "Чат с клиентом" at bounding box center [450, 111] width 73 height 14
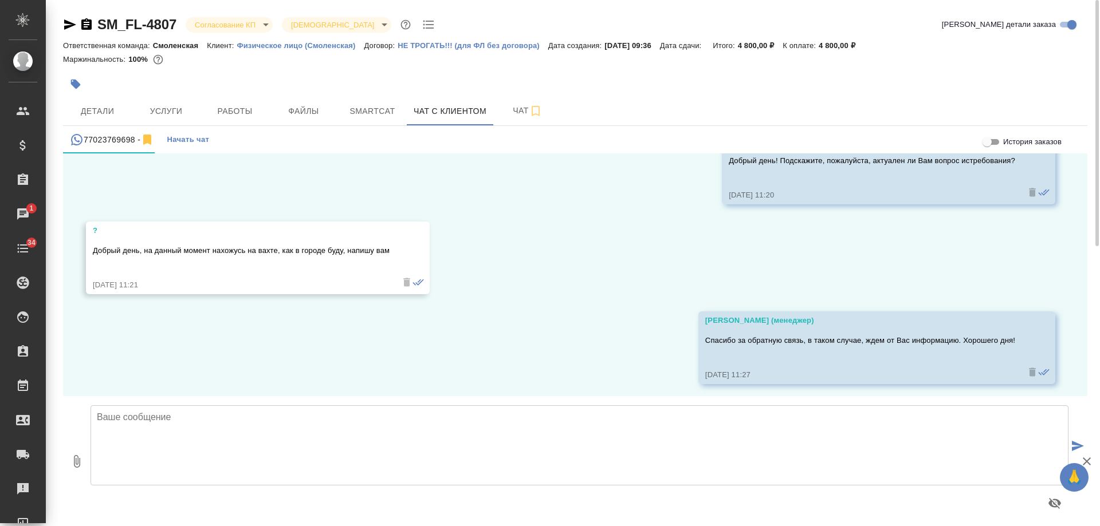
scroll to position [1437, 0]
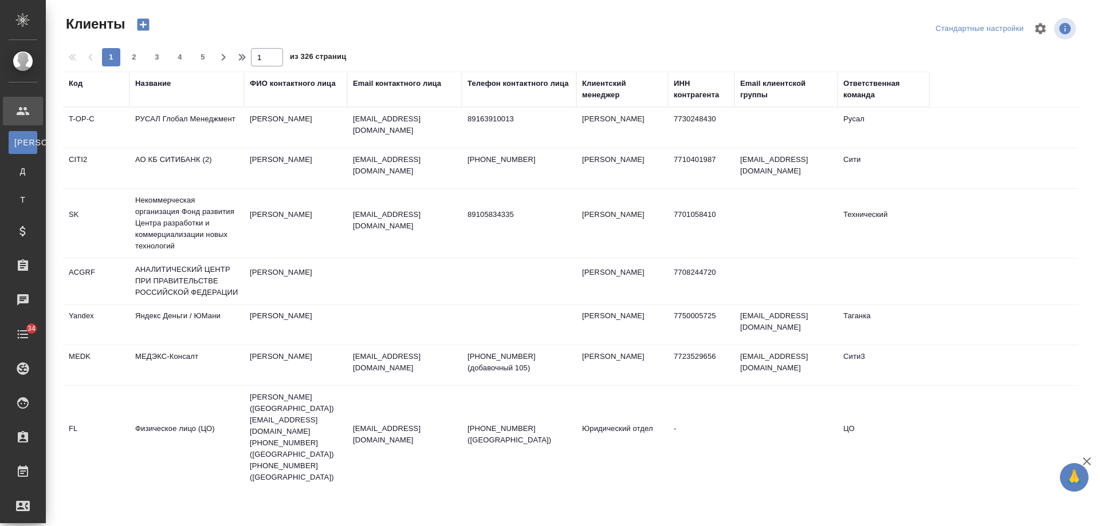
select select "RU"
click at [524, 88] on div "Телефон контактного лица" at bounding box center [517, 83] width 101 height 11
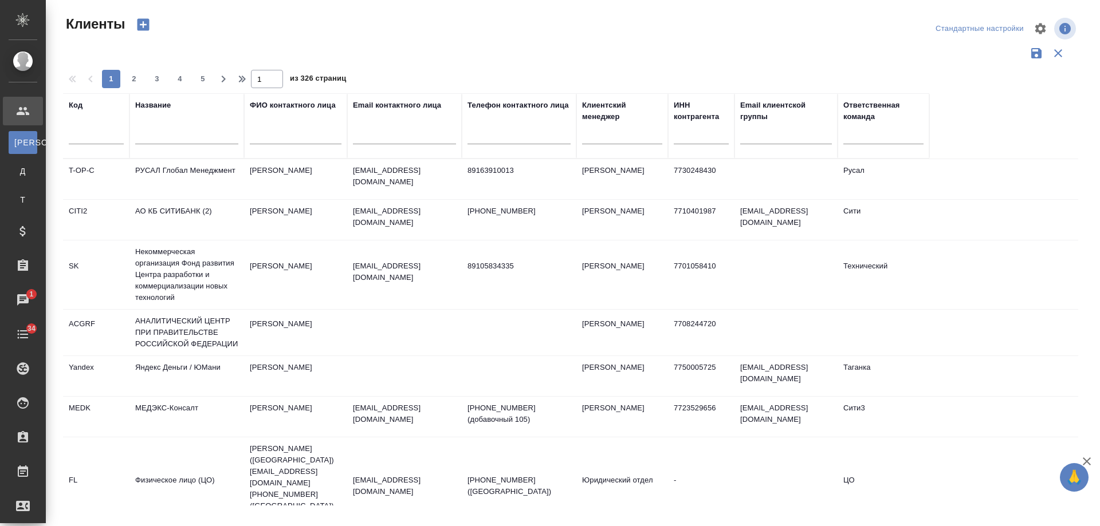
click at [225, 136] on input "text" at bounding box center [186, 137] width 103 height 14
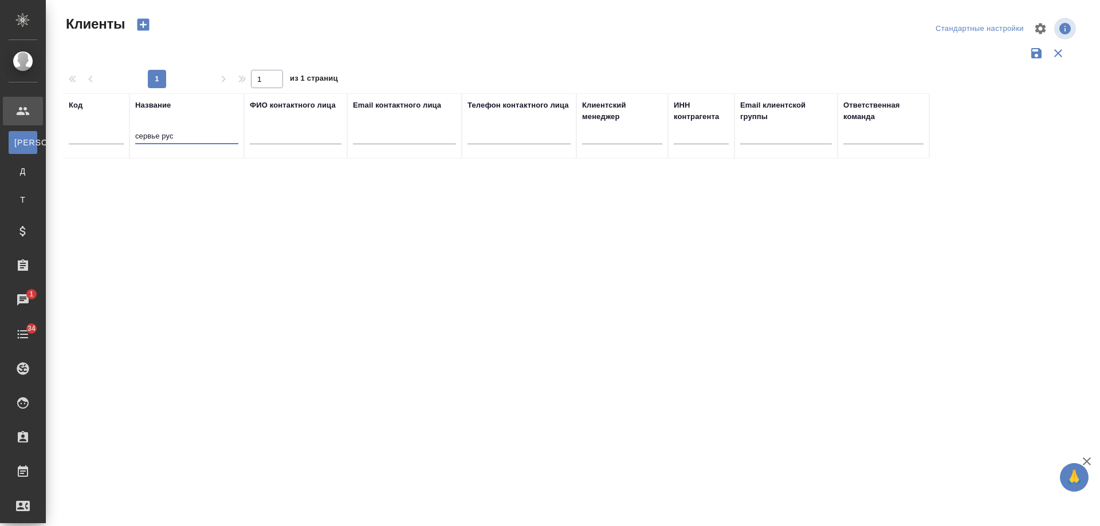
drag, startPoint x: 156, startPoint y: 136, endPoint x: 205, endPoint y: 137, distance: 48.7
click at [205, 137] on input "сервье рус" at bounding box center [186, 137] width 103 height 14
click at [217, 135] on input "сервье рус" at bounding box center [186, 137] width 103 height 14
drag, startPoint x: 193, startPoint y: 137, endPoint x: 121, endPoint y: 141, distance: 71.7
click at [121, 141] on tr "Код Название сервье рус ФИО контактного лица Email контактного лица Телефон кон…" at bounding box center [496, 125] width 866 height 65
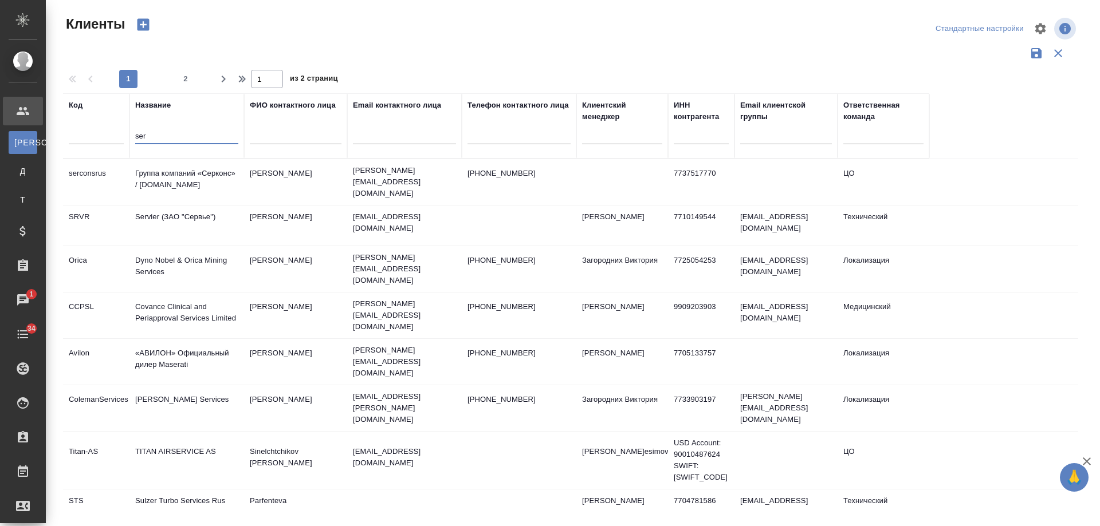
type input "ser"
click at [197, 215] on td "Servier (ЗАО "Сервье")" at bounding box center [186, 226] width 115 height 40
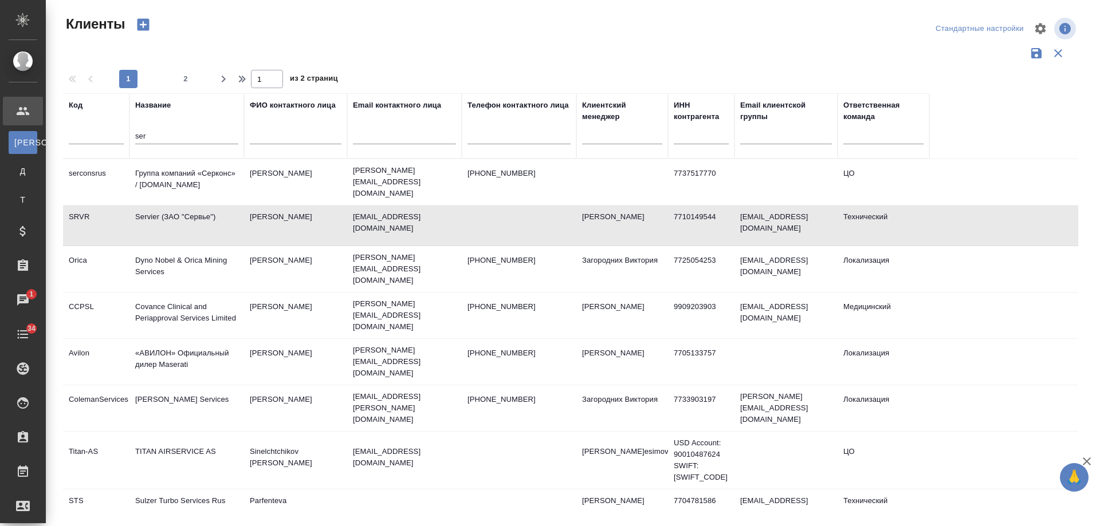
click at [197, 215] on td "Servier (ЗАО "Сервье")" at bounding box center [186, 226] width 115 height 40
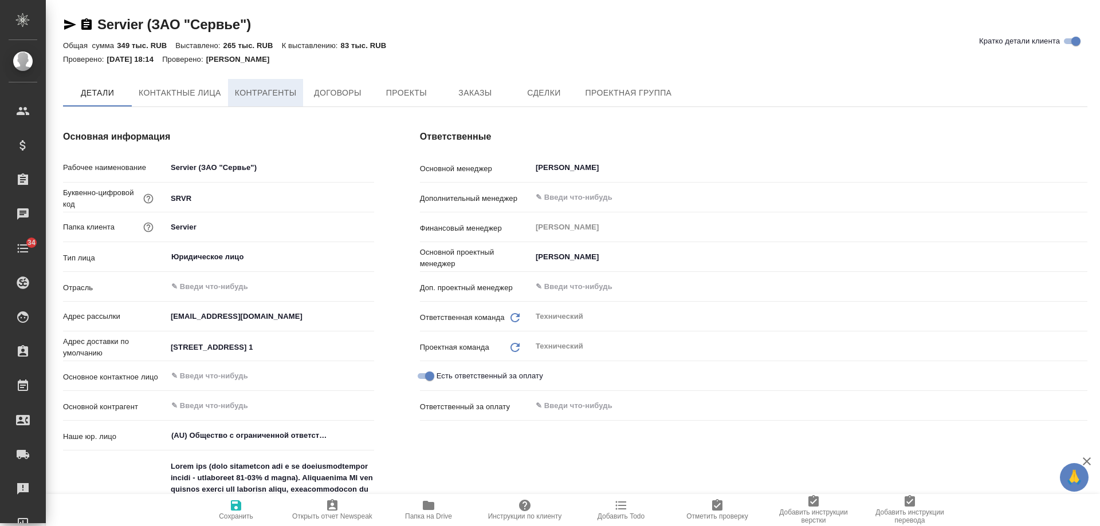
type textarea "x"
click at [327, 95] on span "Договоры" at bounding box center [337, 94] width 55 height 14
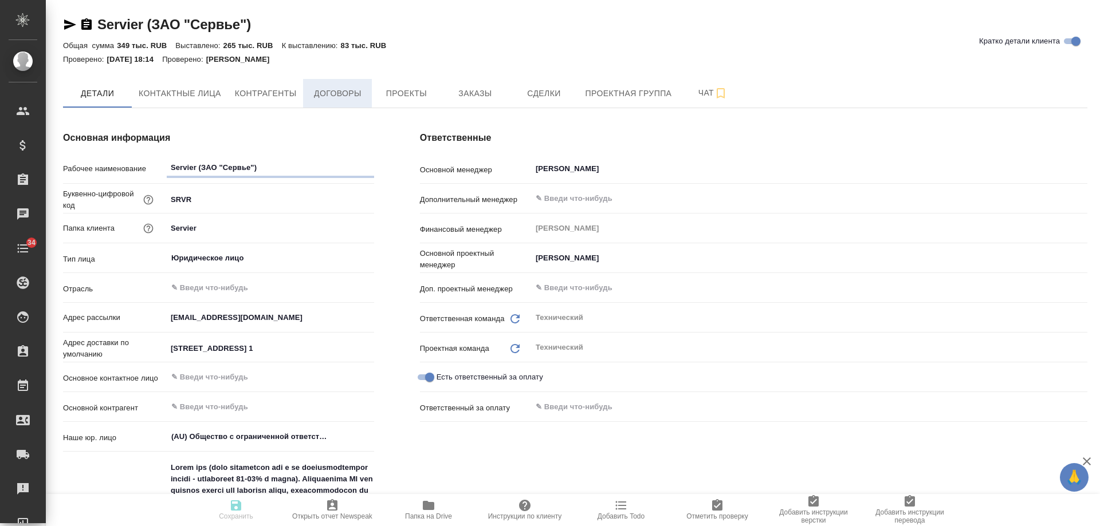
type textarea "x"
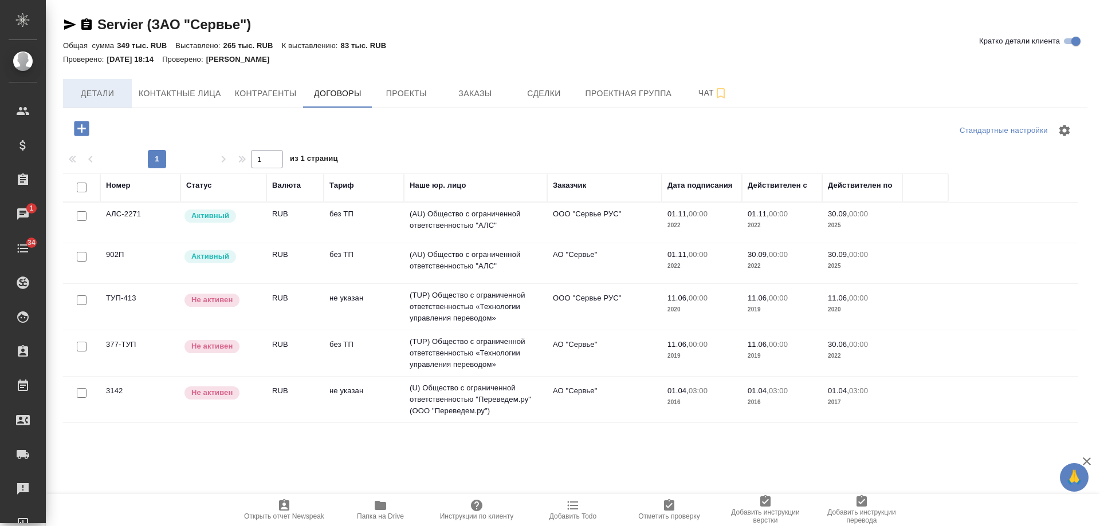
click at [110, 93] on span "Детали" at bounding box center [97, 94] width 55 height 14
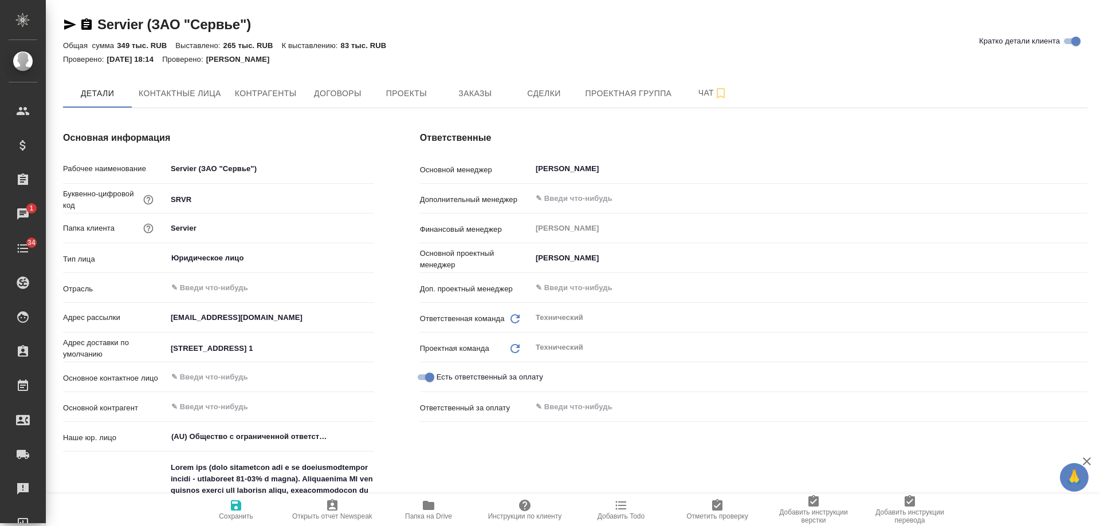
type textarea "x"
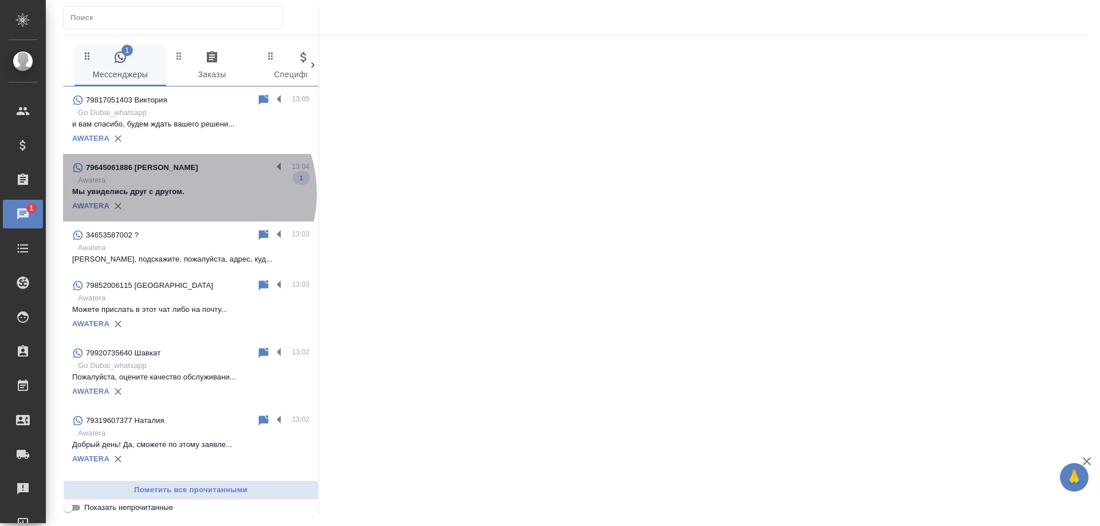
click at [184, 194] on p "Мы увиделись друг с другом." at bounding box center [190, 191] width 237 height 11
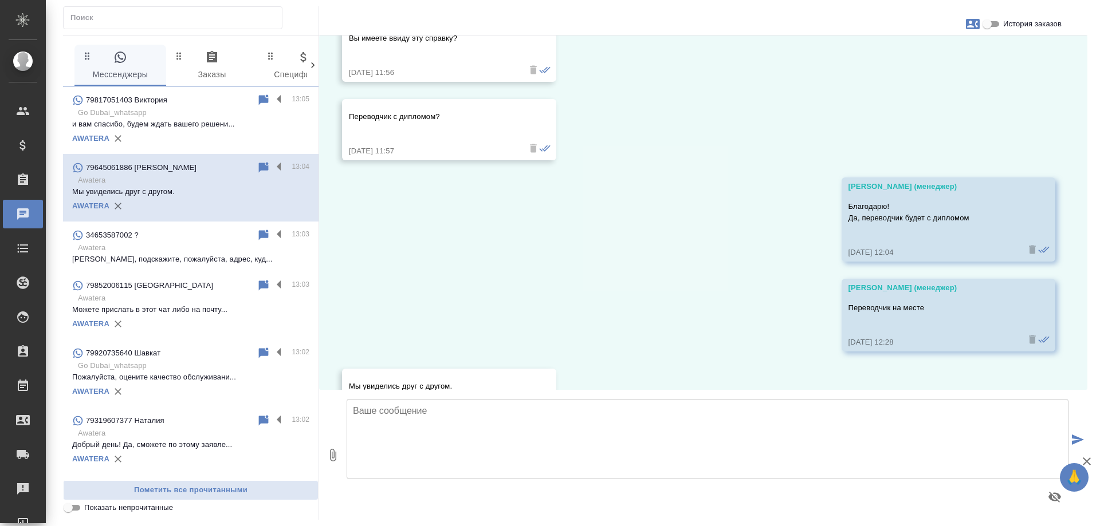
scroll to position [2312, 0]
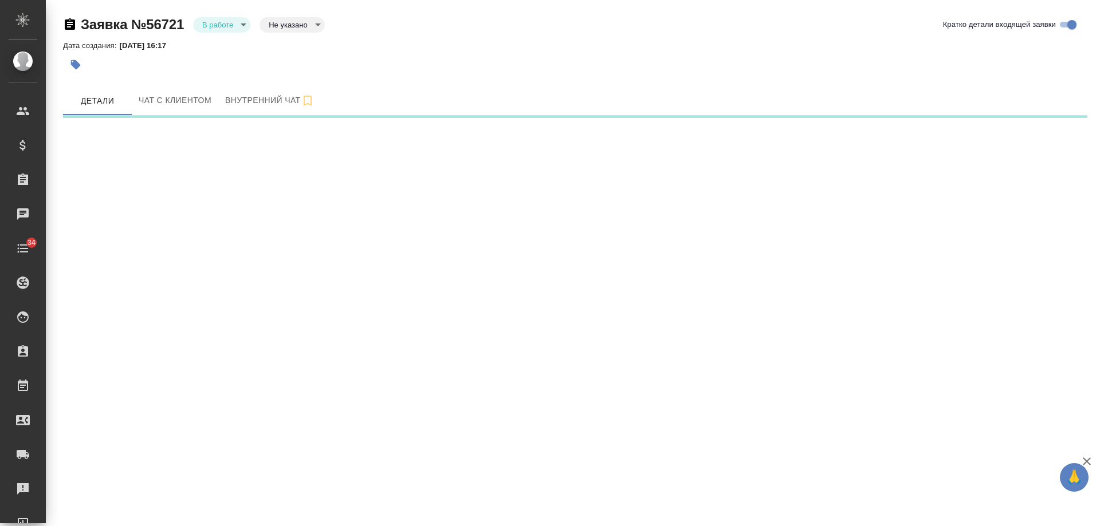
select select "RU"
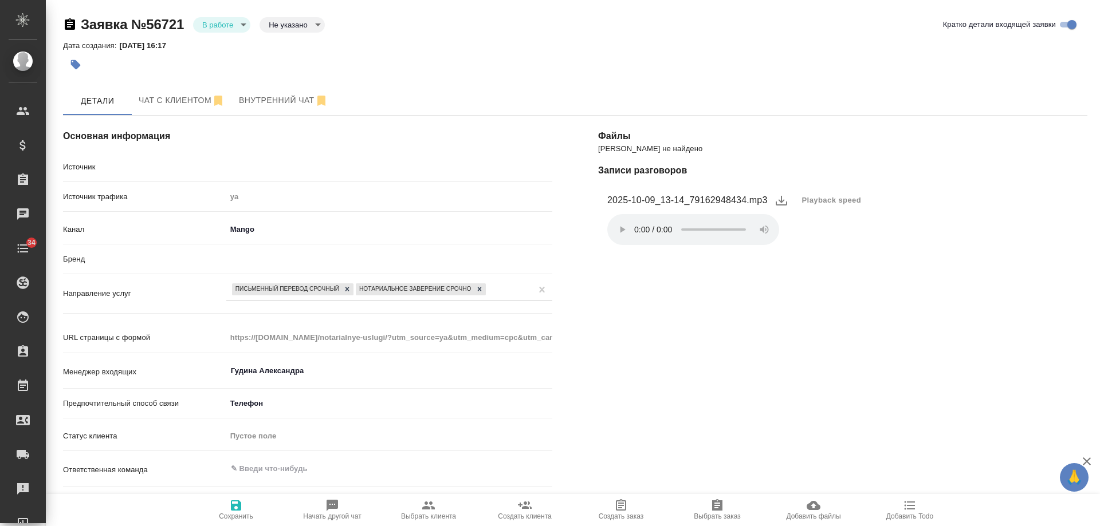
type textarea "x"
click at [196, 97] on span "Чат с клиентом" at bounding box center [182, 100] width 87 height 14
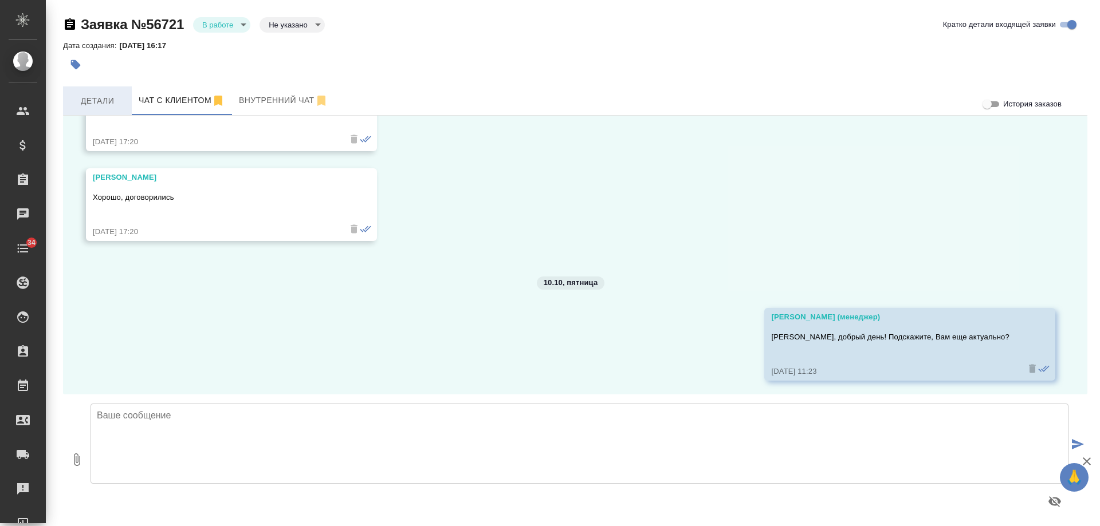
scroll to position [552, 0]
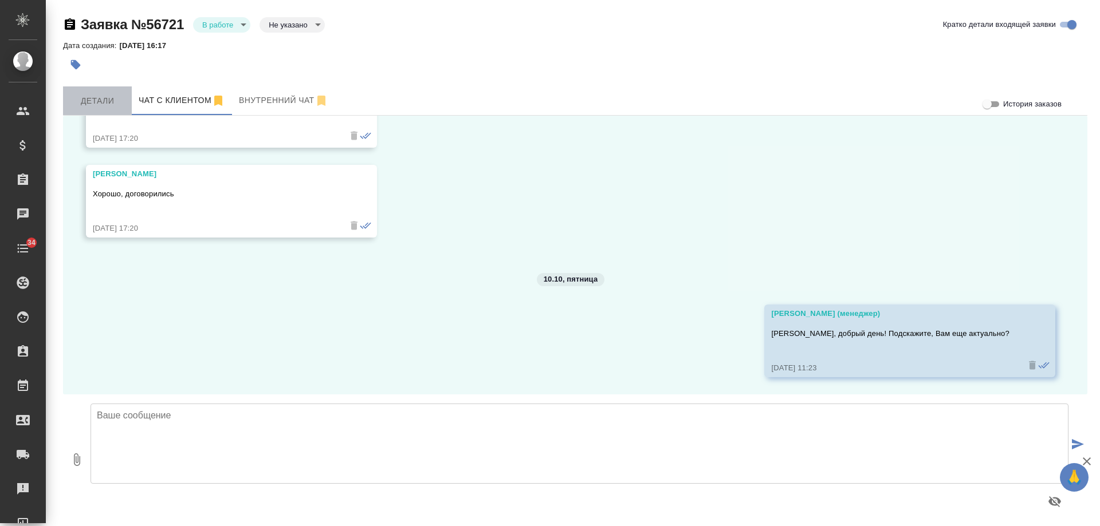
click at [93, 97] on span "Детали" at bounding box center [97, 101] width 55 height 14
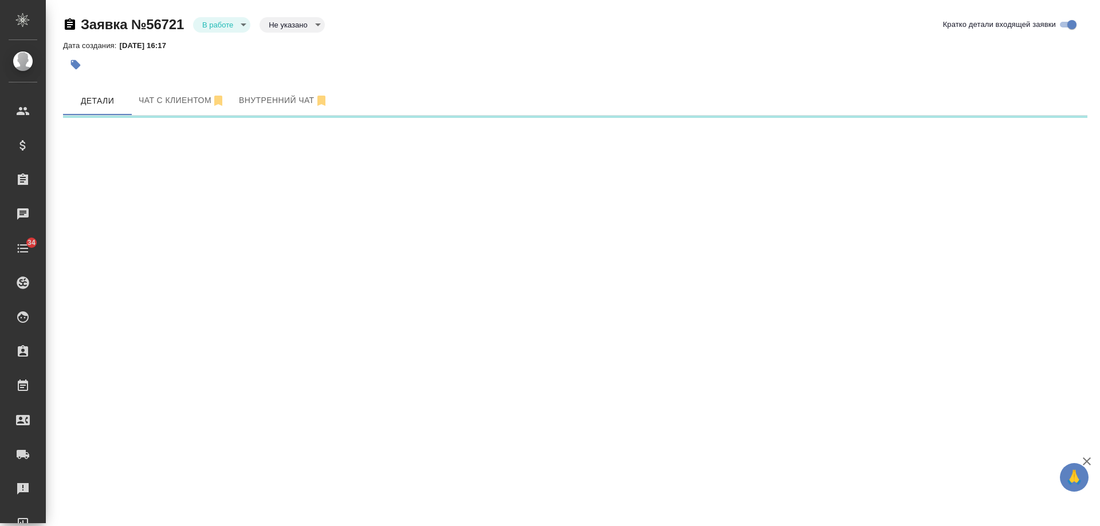
select select "RU"
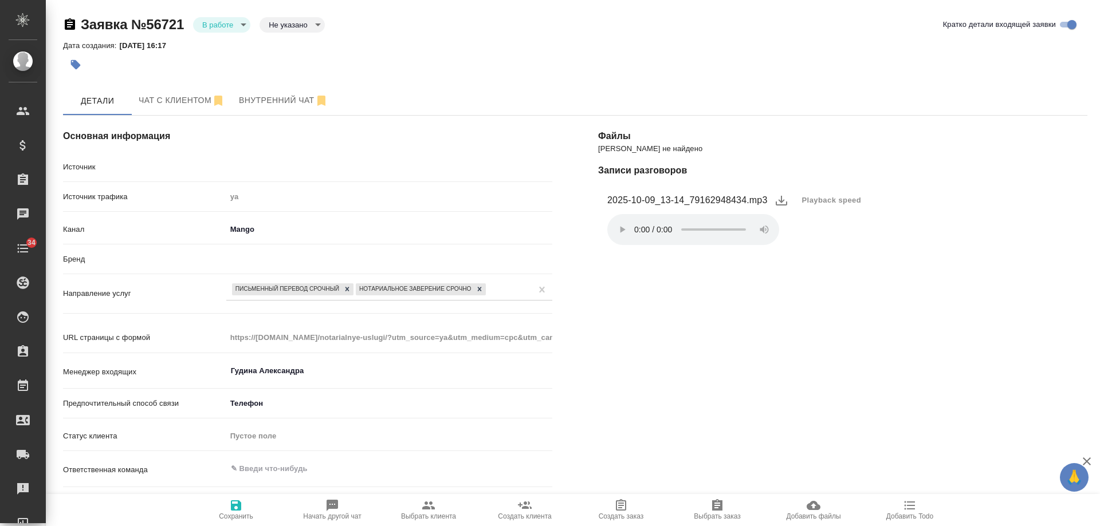
type textarea "x"
